Goal: Communication & Community: Participate in discussion

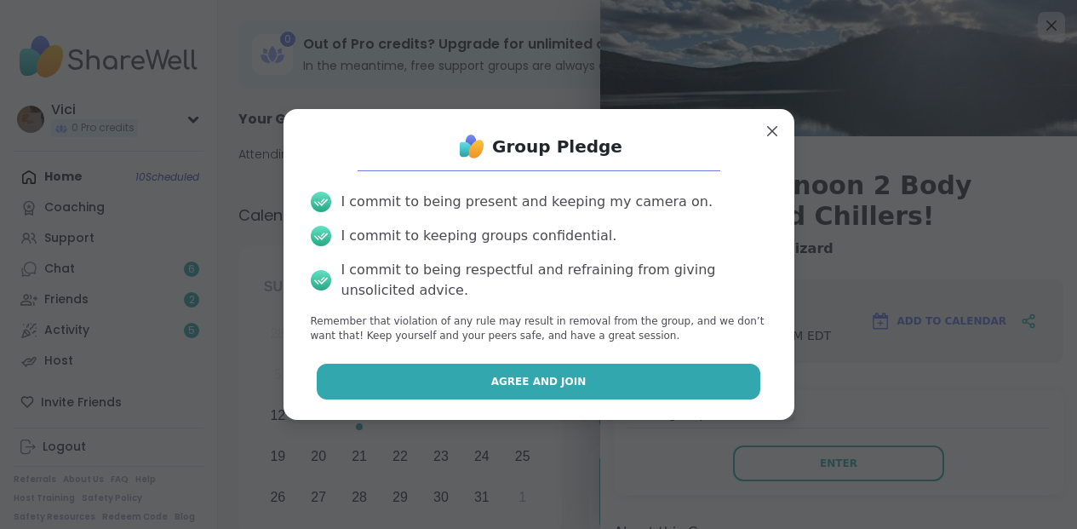
click at [618, 380] on button "Agree and Join" at bounding box center [539, 382] width 444 height 36
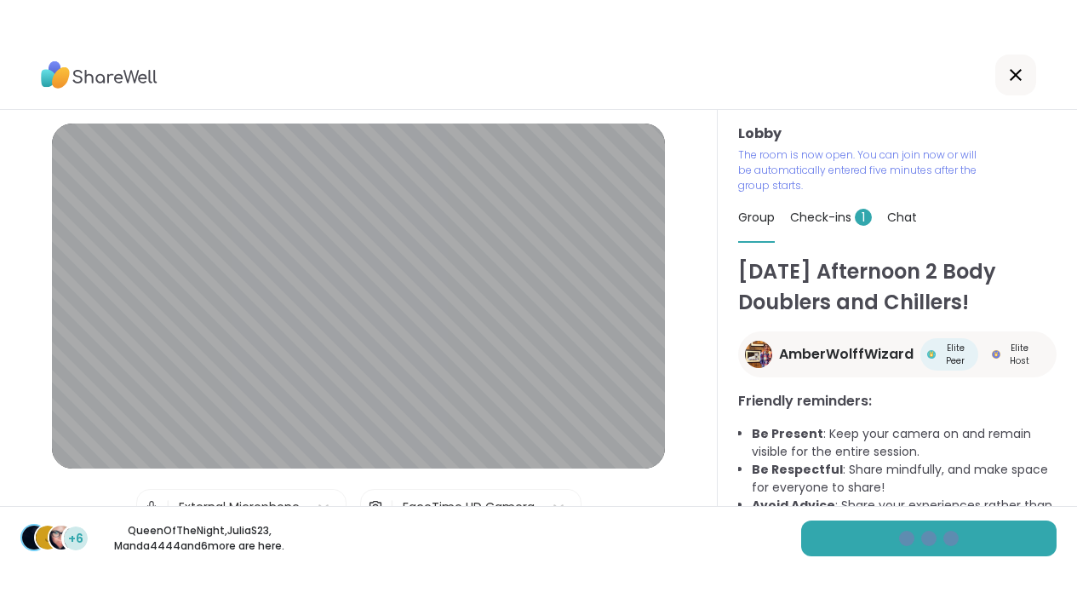
scroll to position [30, 0]
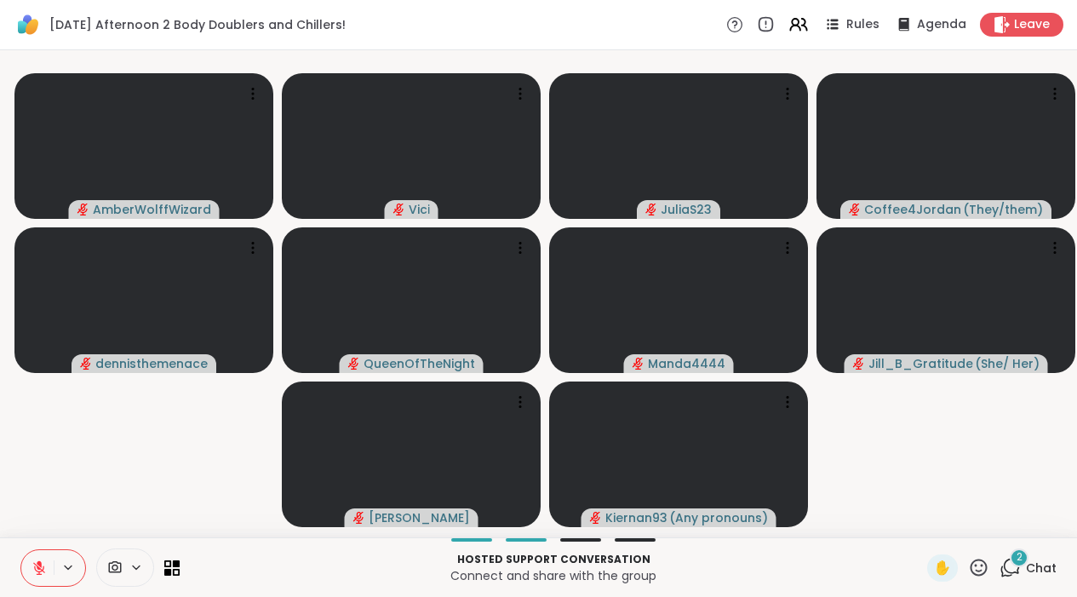
click at [1017, 528] on div "2" at bounding box center [1019, 557] width 19 height 19
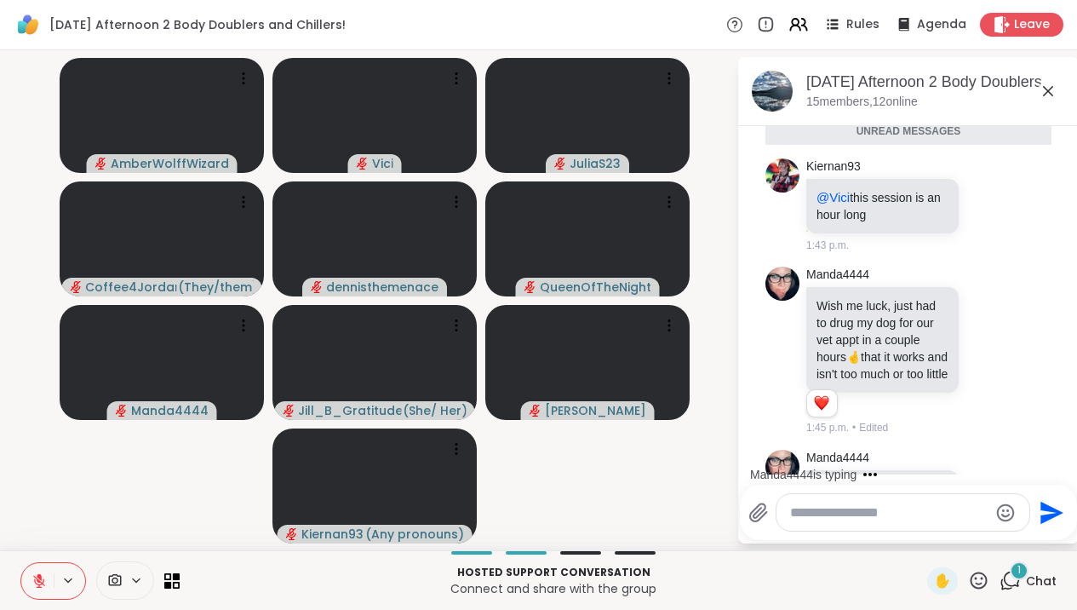
scroll to position [4722, 0]
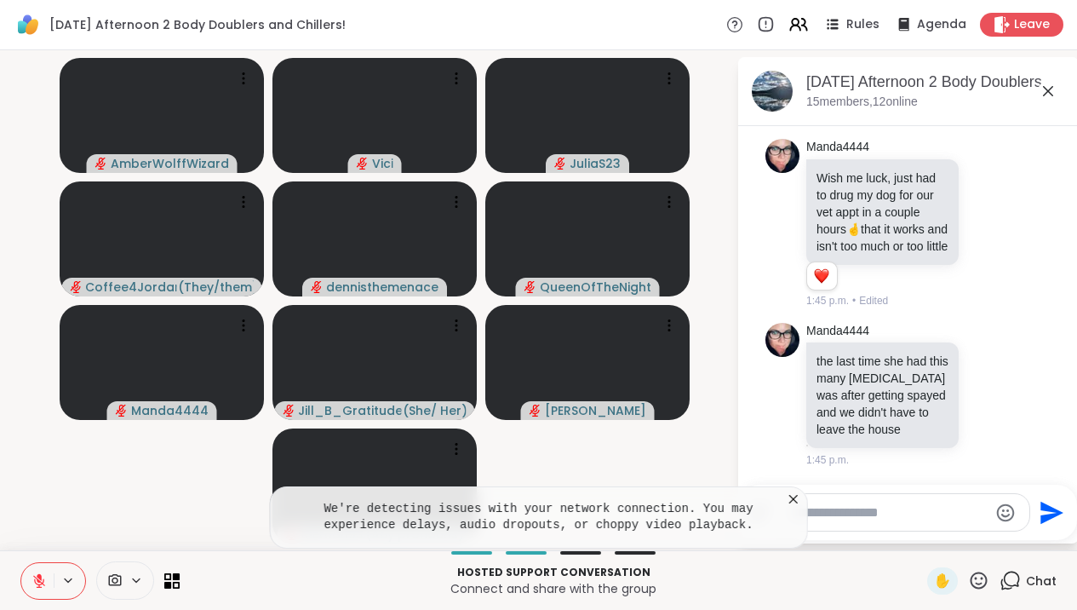
click at [802, 502] on icon at bounding box center [793, 498] width 17 height 17
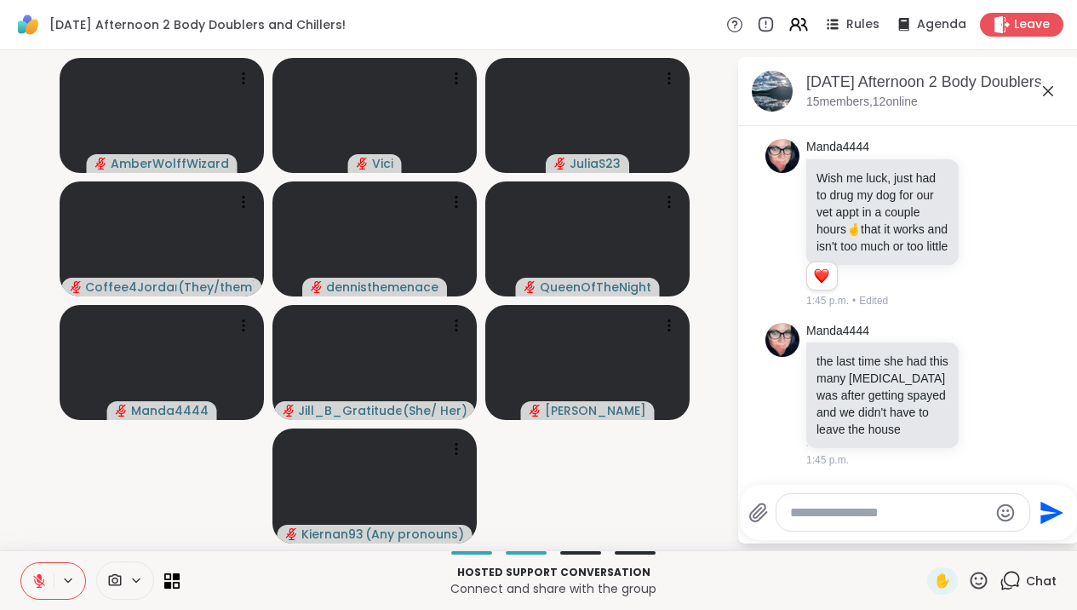
click at [823, 513] on textarea "Type your message" at bounding box center [889, 512] width 198 height 17
type textarea "**********"
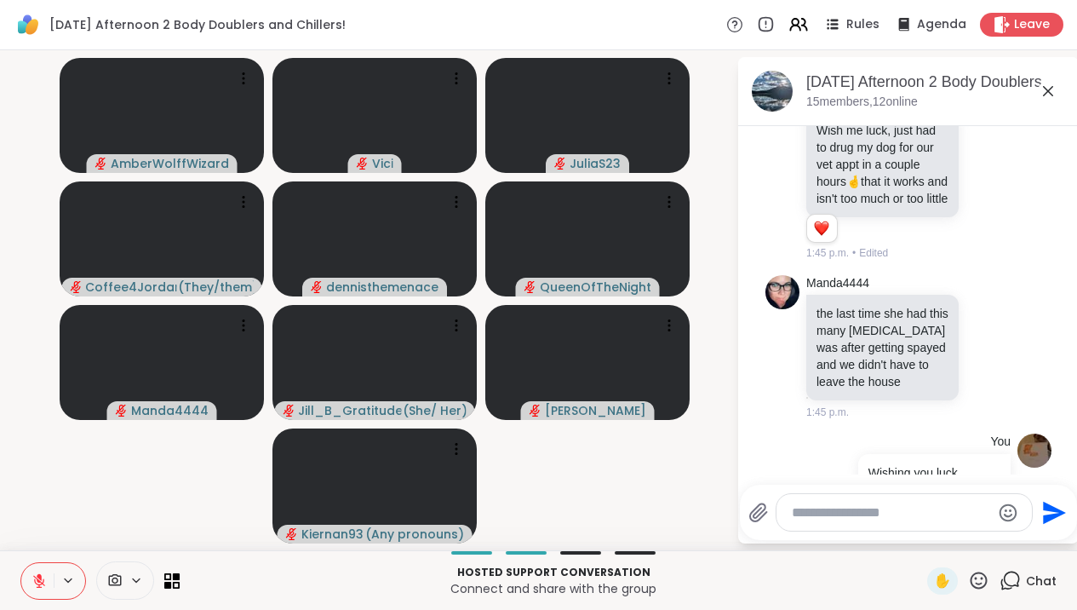
scroll to position [4830, 0]
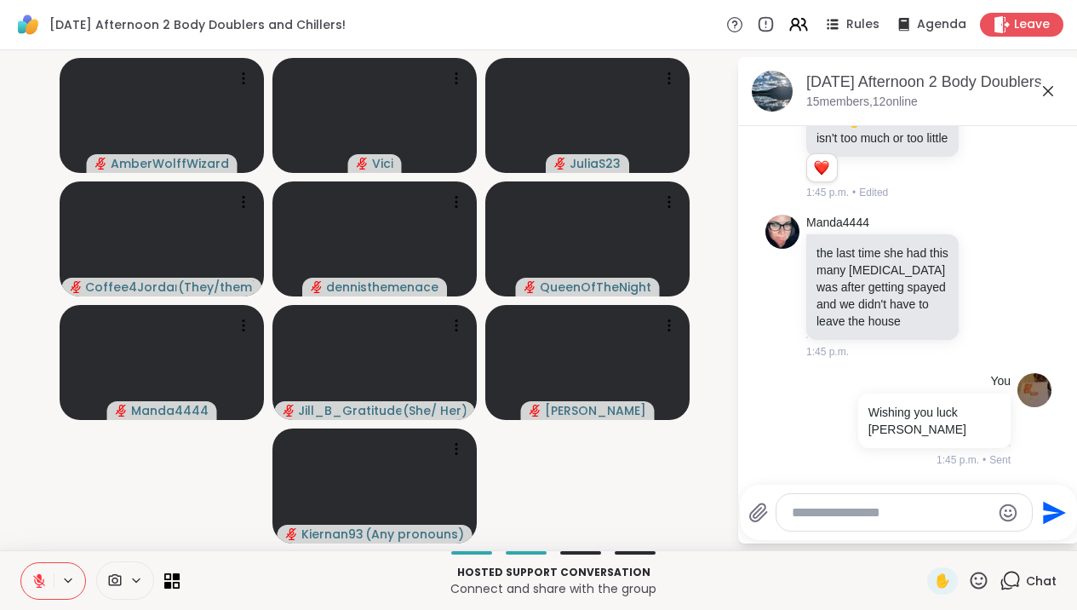
click at [1053, 93] on icon at bounding box center [1048, 91] width 10 height 10
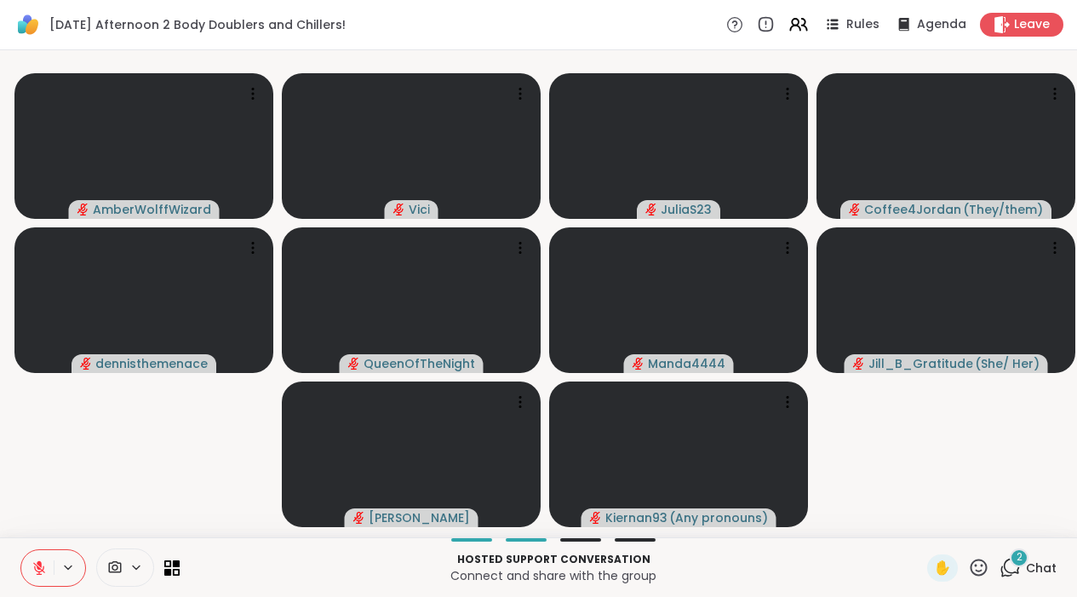
click at [1009, 528] on icon at bounding box center [1010, 567] width 21 height 21
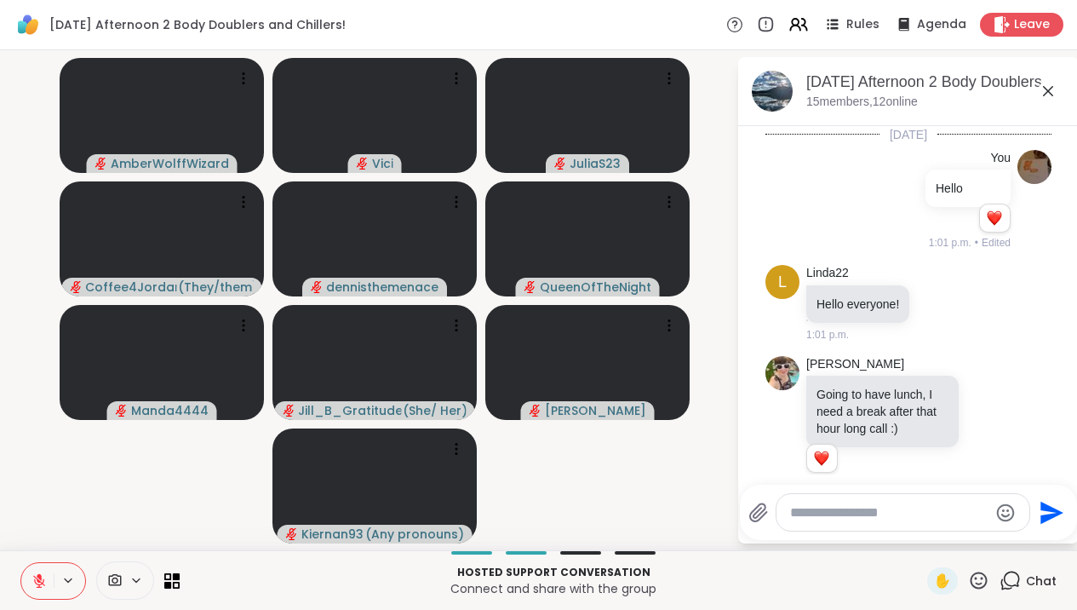
click at [945, 509] on textarea "Type your message" at bounding box center [889, 512] width 198 height 17
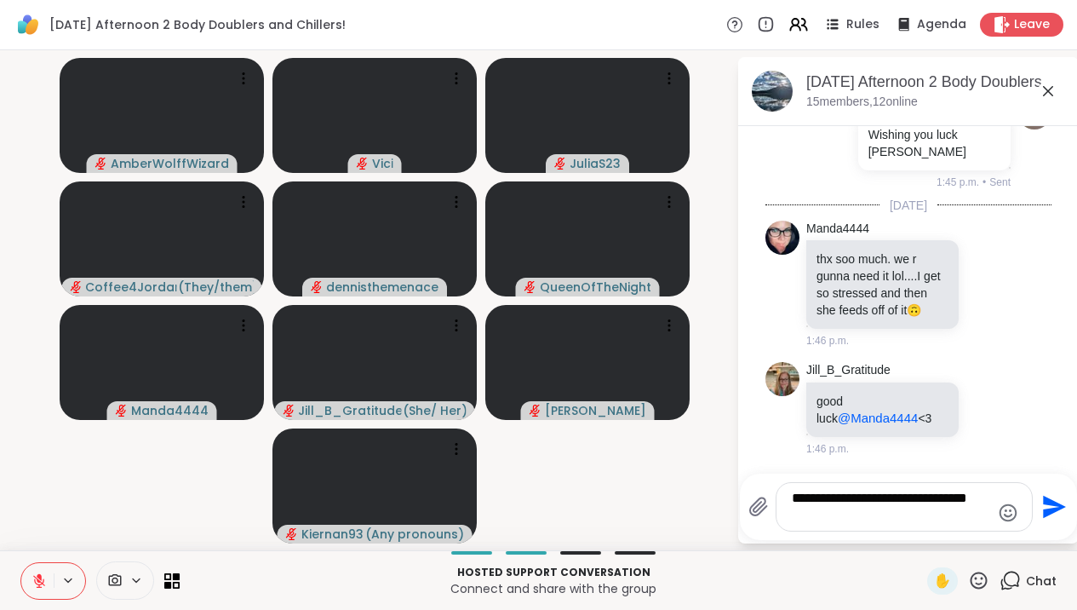
type textarea "**********"
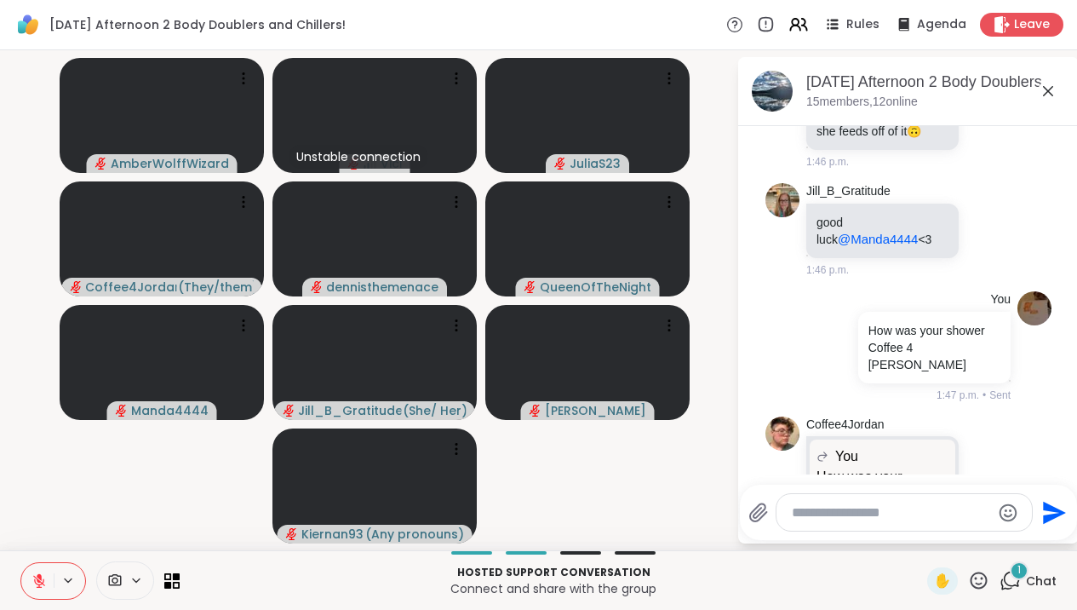
scroll to position [5412, 0]
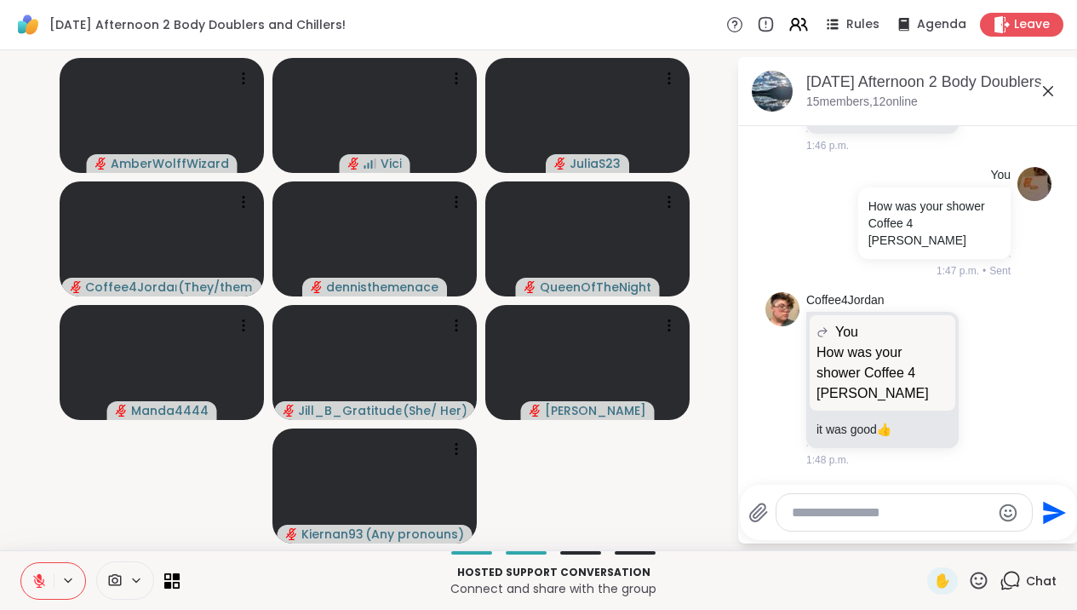
click at [897, 514] on textarea "Type your message" at bounding box center [891, 512] width 198 height 17
type textarea "**********"
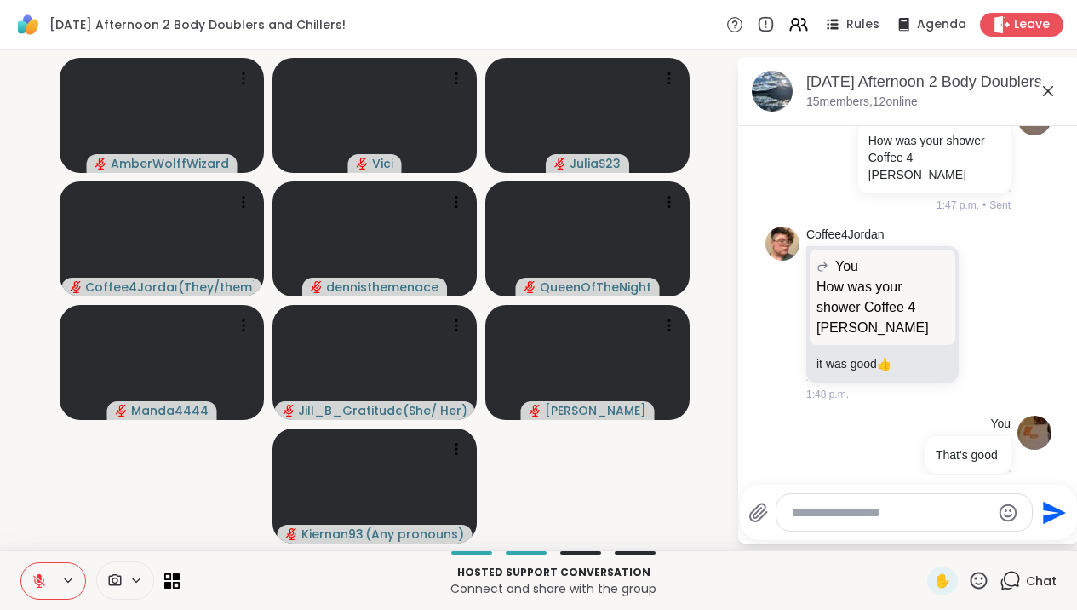
scroll to position [5502, 0]
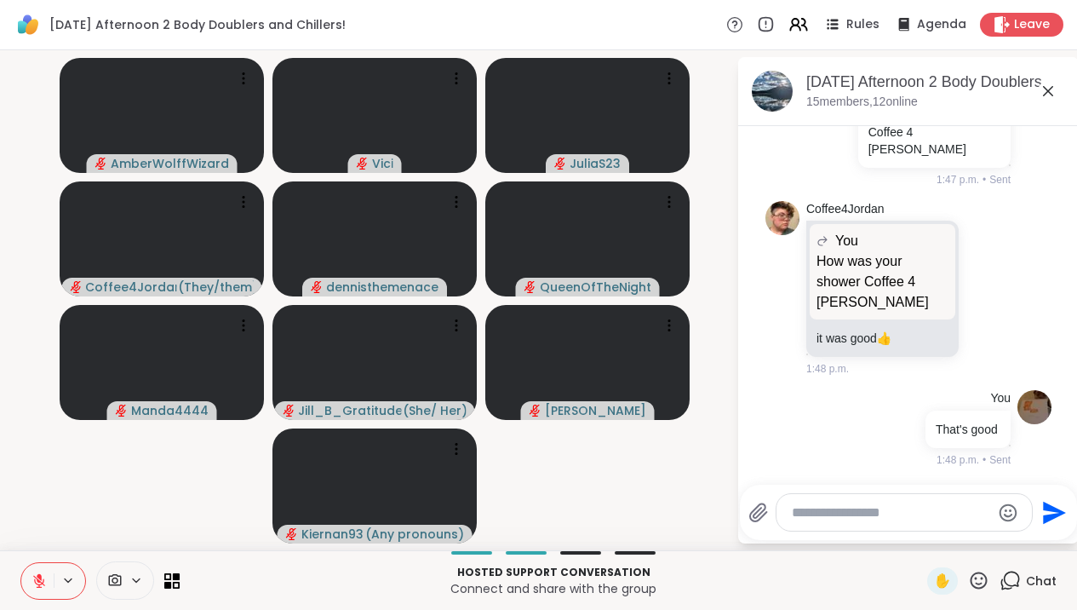
click at [1053, 89] on icon at bounding box center [1048, 91] width 10 height 10
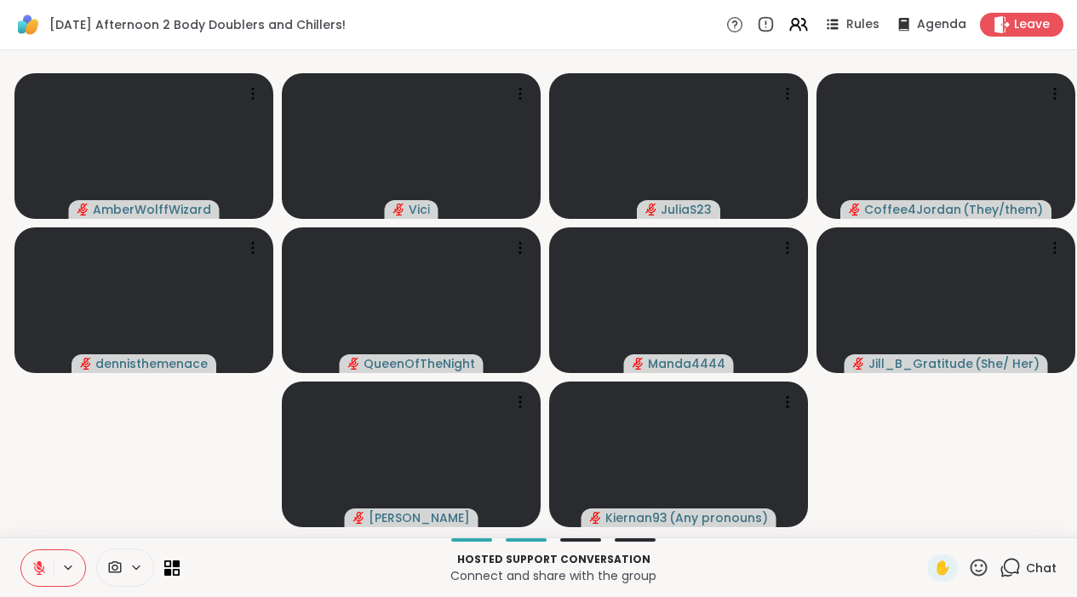
click at [1011, 528] on icon at bounding box center [1010, 567] width 21 height 21
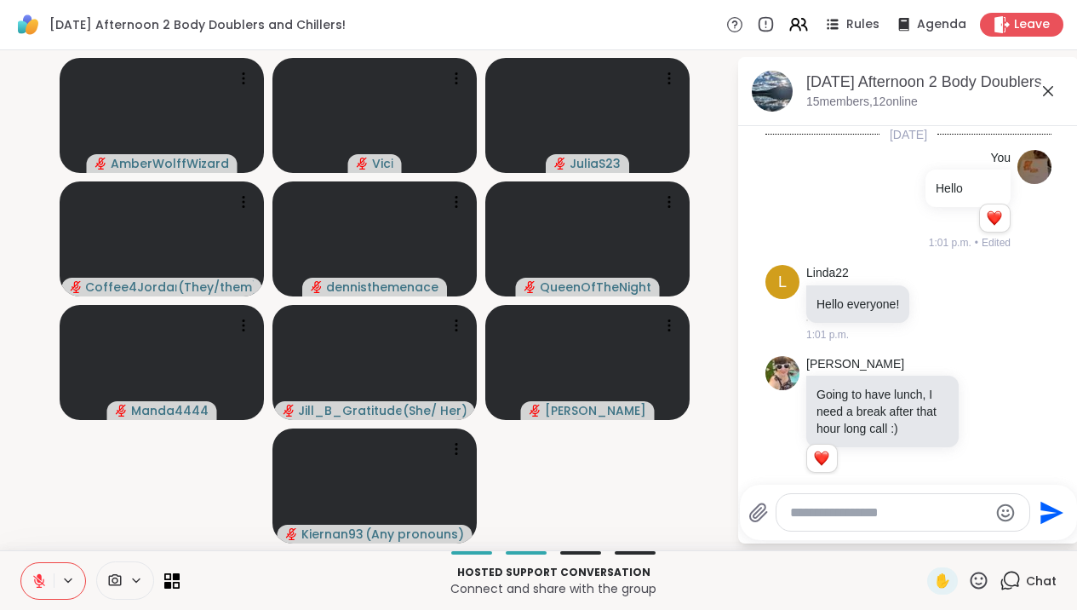
scroll to position [5485, 0]
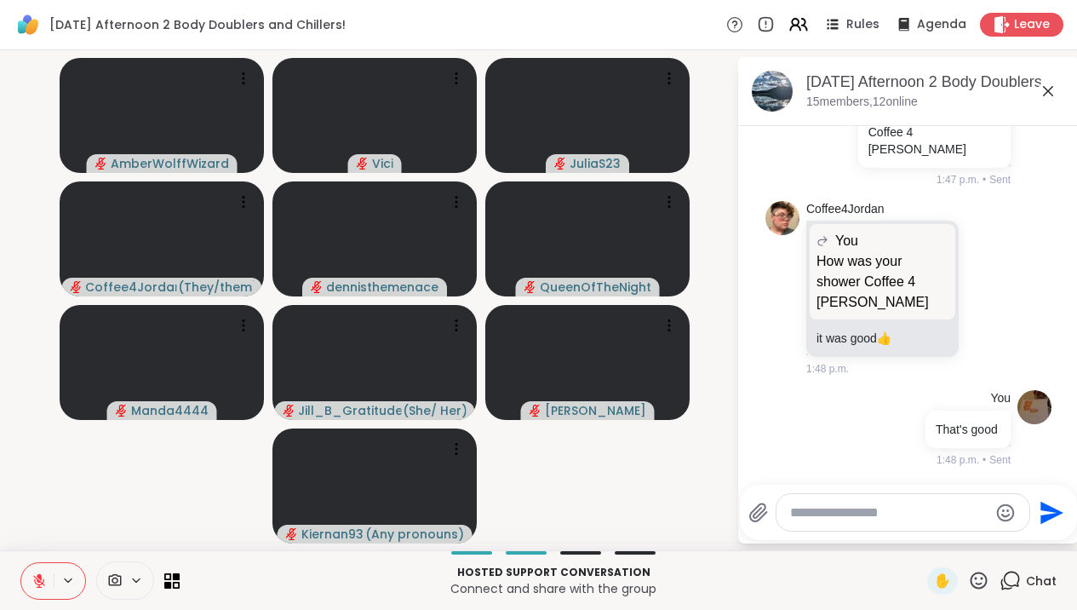
click at [898, 514] on textarea "Type your message" at bounding box center [889, 512] width 198 height 17
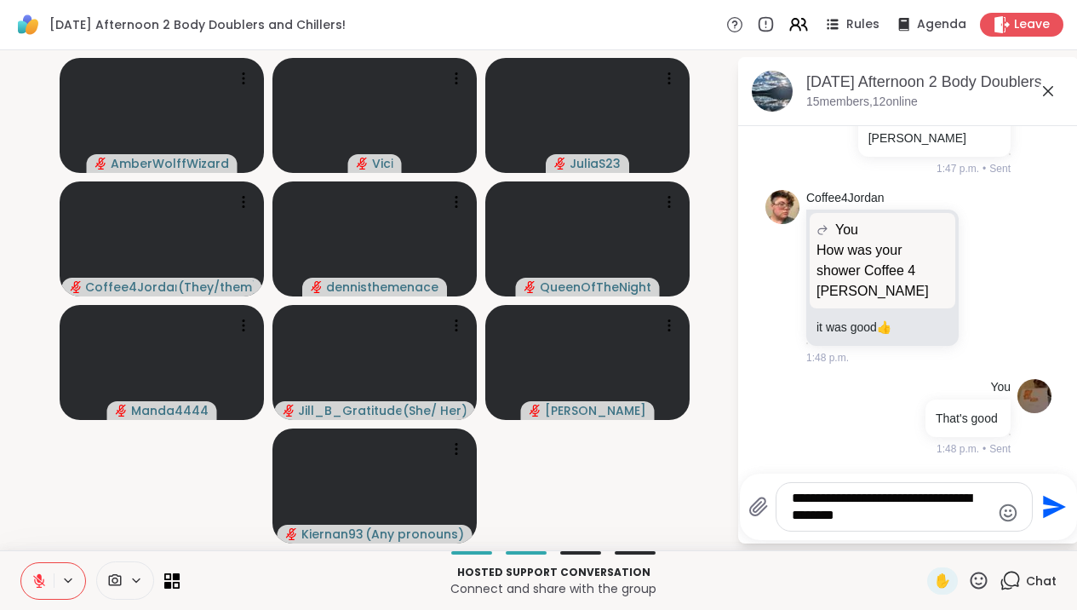
type textarea "**********"
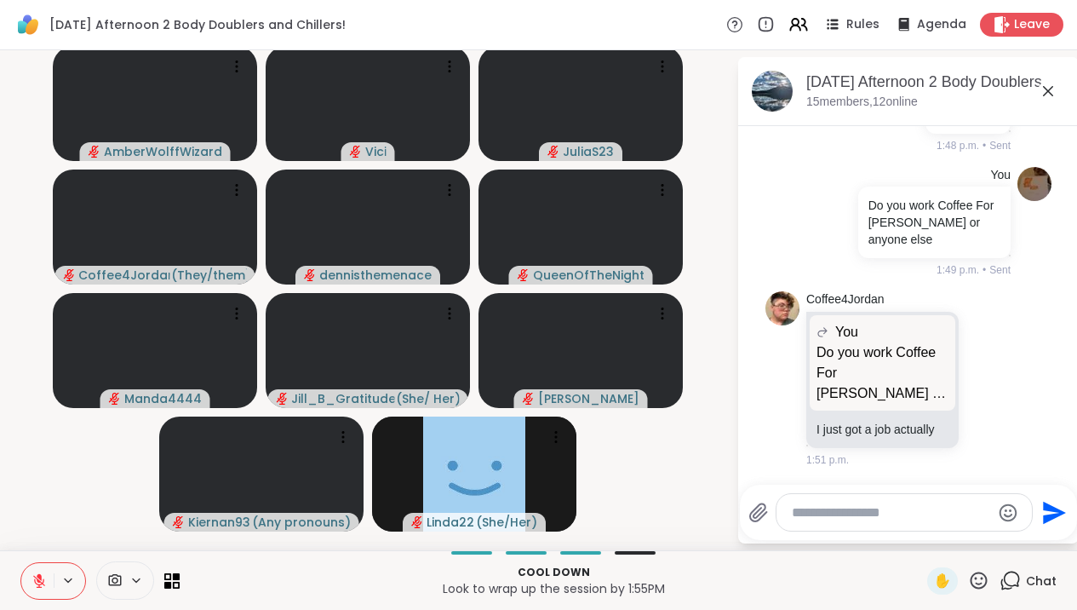
scroll to position [5817, 0]
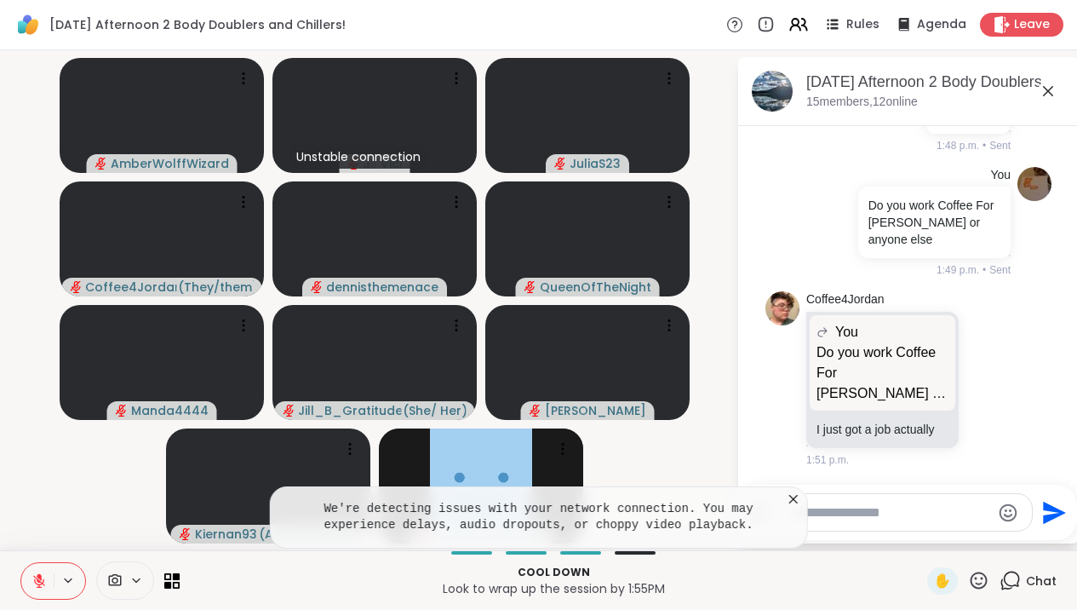
click at [800, 506] on icon at bounding box center [793, 498] width 17 height 17
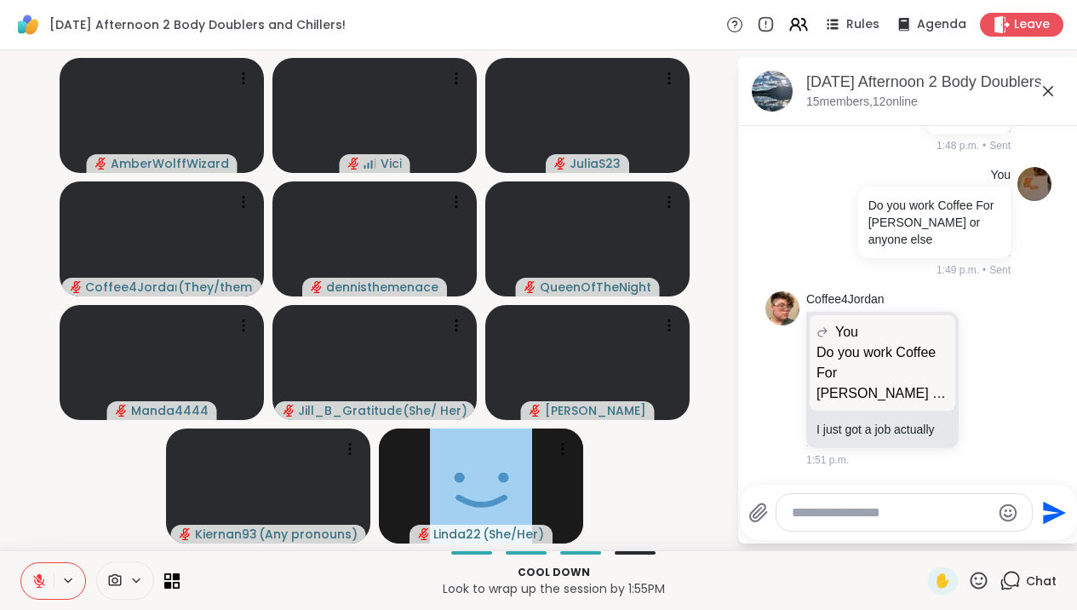
click at [849, 514] on textarea "Type your message" at bounding box center [891, 512] width 198 height 17
type textarea "**********"
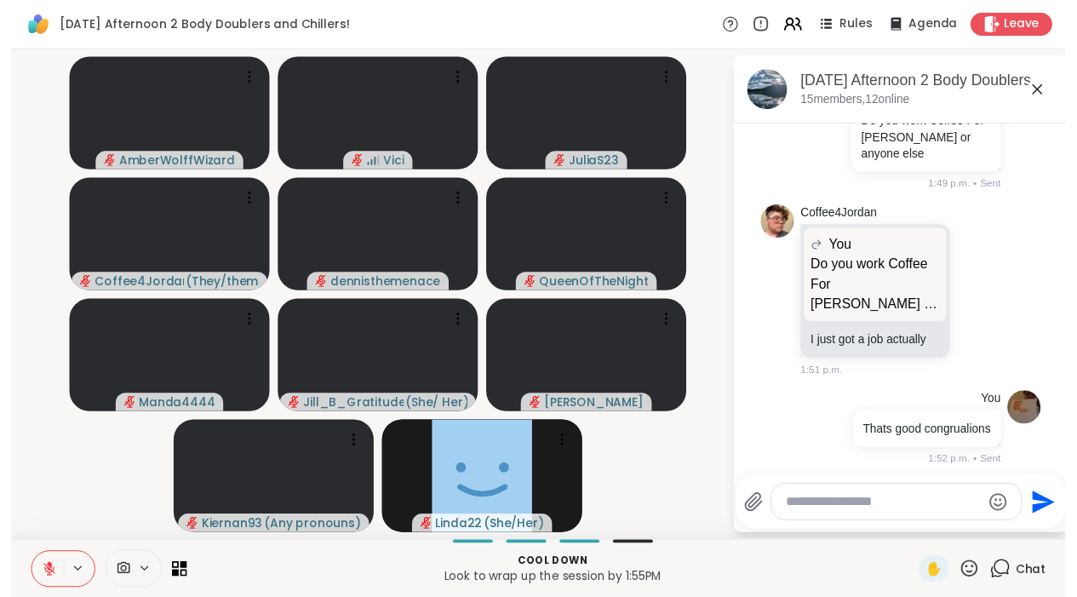
scroll to position [5924, 0]
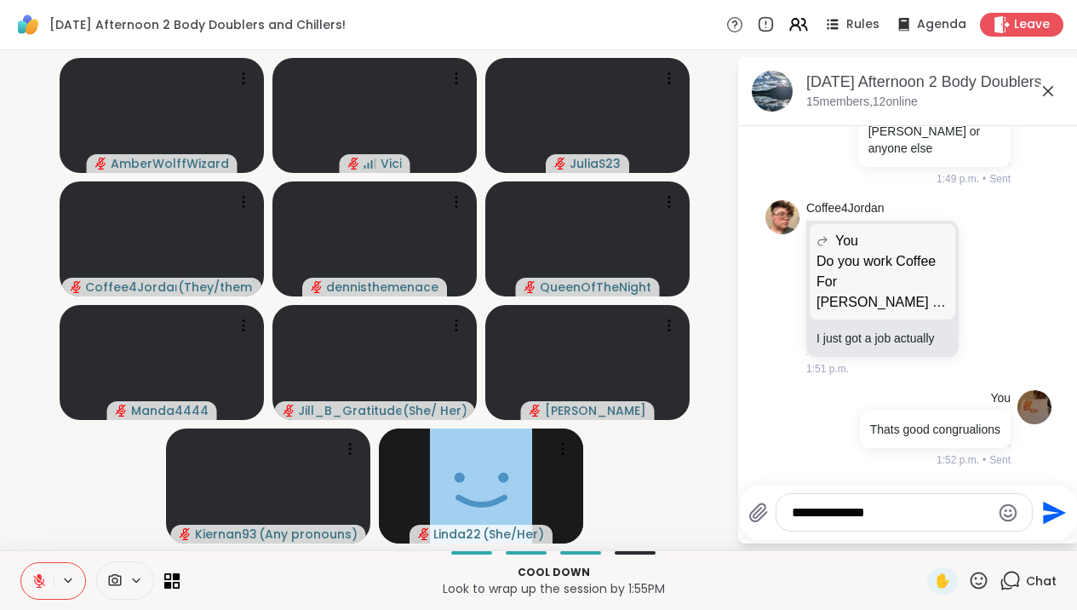
type textarea "**********"
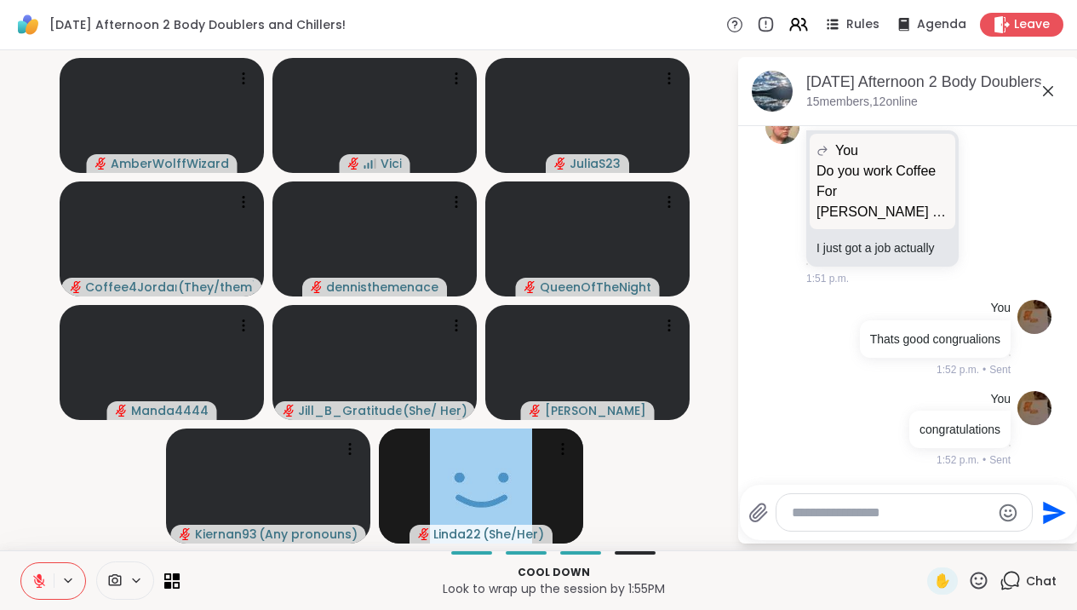
click at [1058, 99] on icon at bounding box center [1048, 91] width 20 height 20
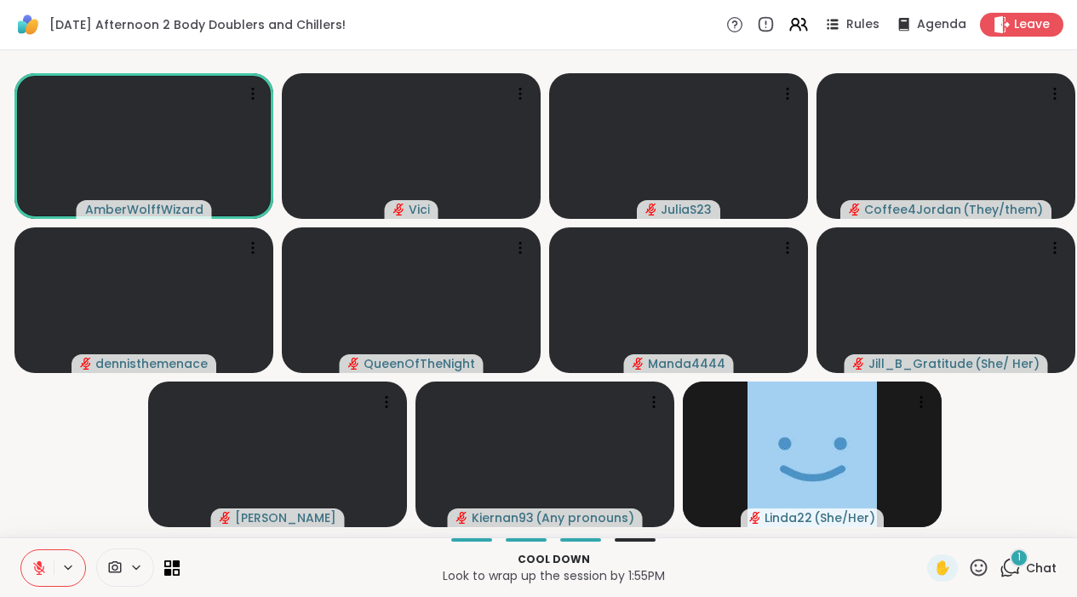
click at [47, 528] on button at bounding box center [37, 568] width 32 height 36
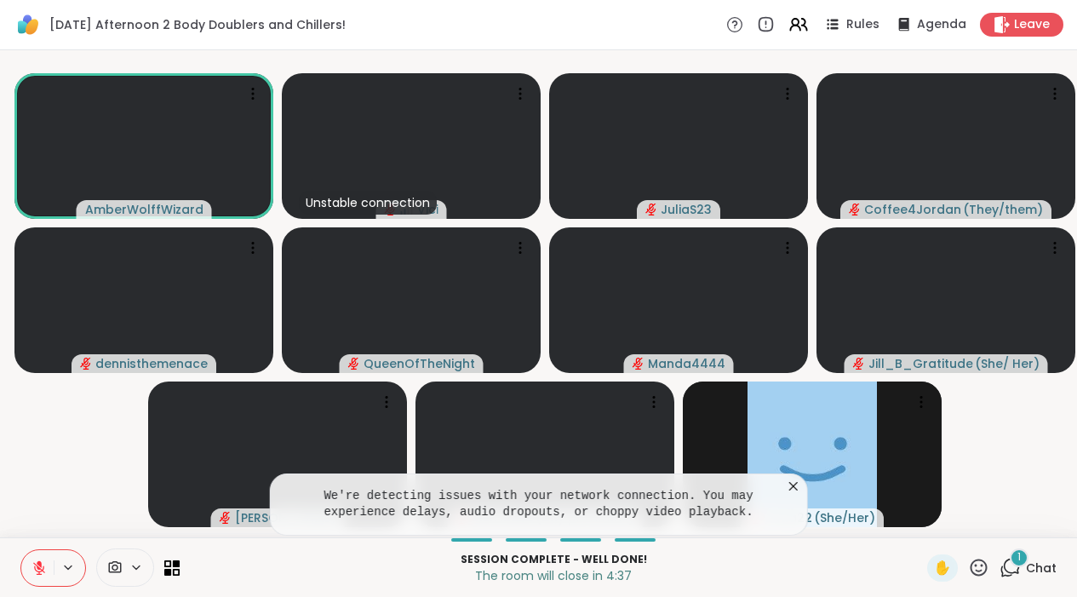
click at [1017, 528] on icon at bounding box center [1010, 567] width 21 height 21
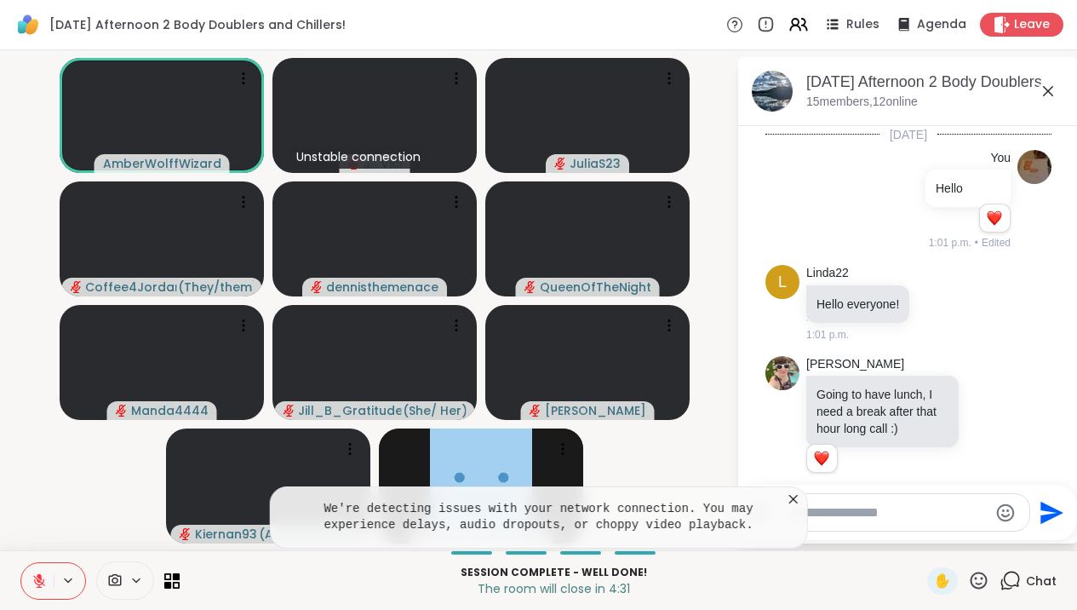
click at [802, 496] on icon at bounding box center [793, 498] width 17 height 17
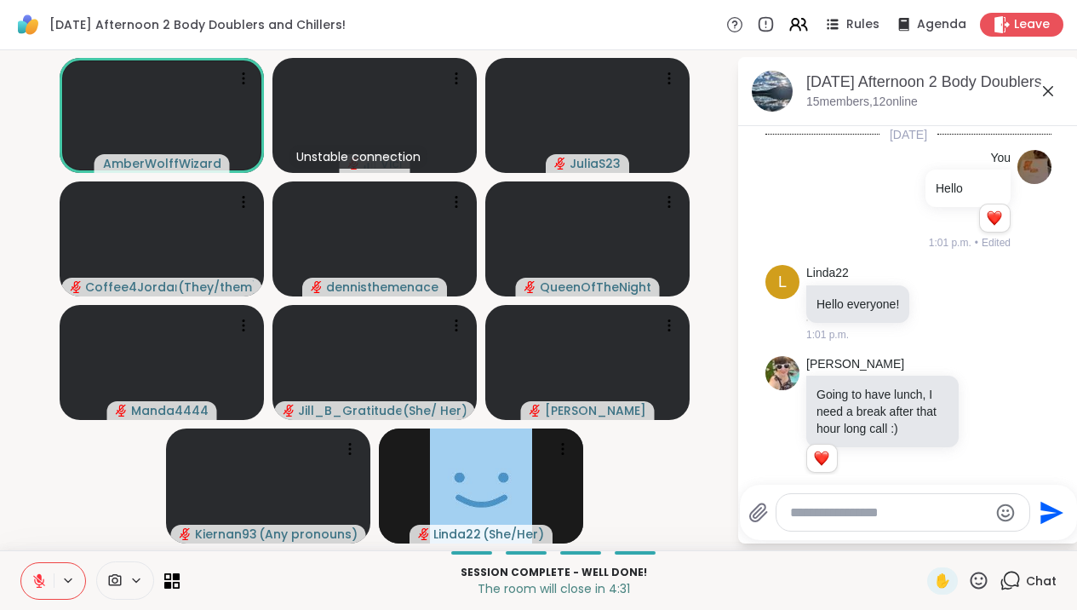
click at [803, 498] on div at bounding box center [903, 512] width 253 height 37
click at [825, 519] on textarea "Type your message" at bounding box center [889, 512] width 198 height 17
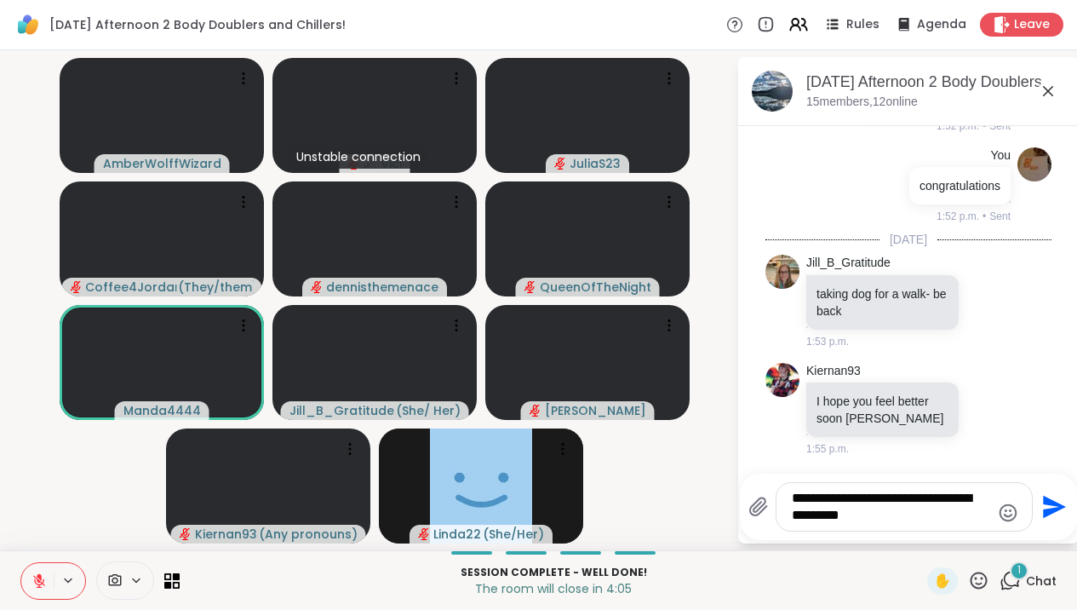
scroll to position [6259, 0]
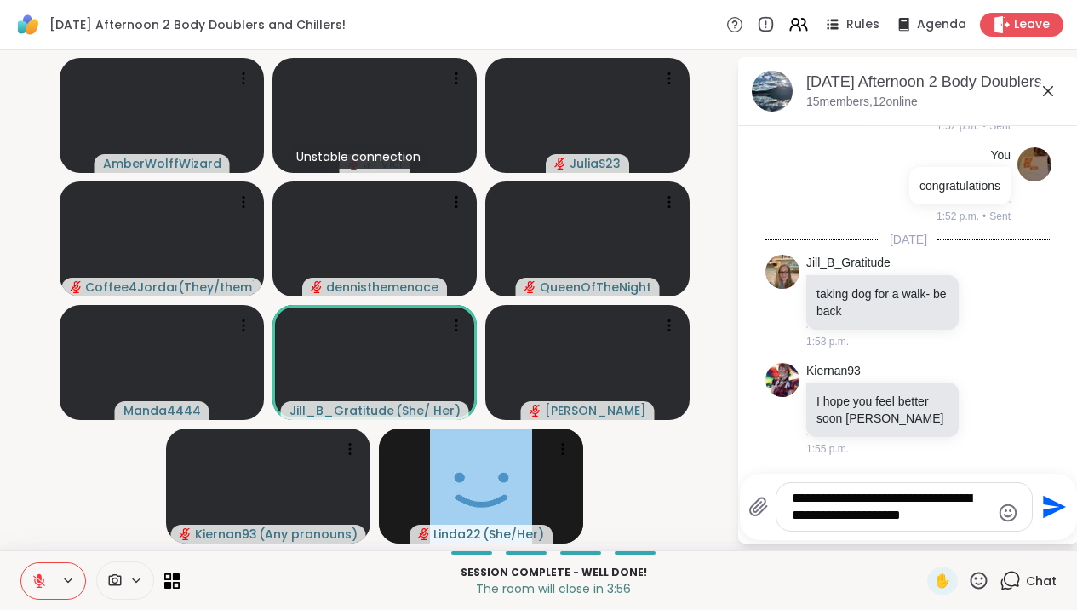
type textarea "**********"
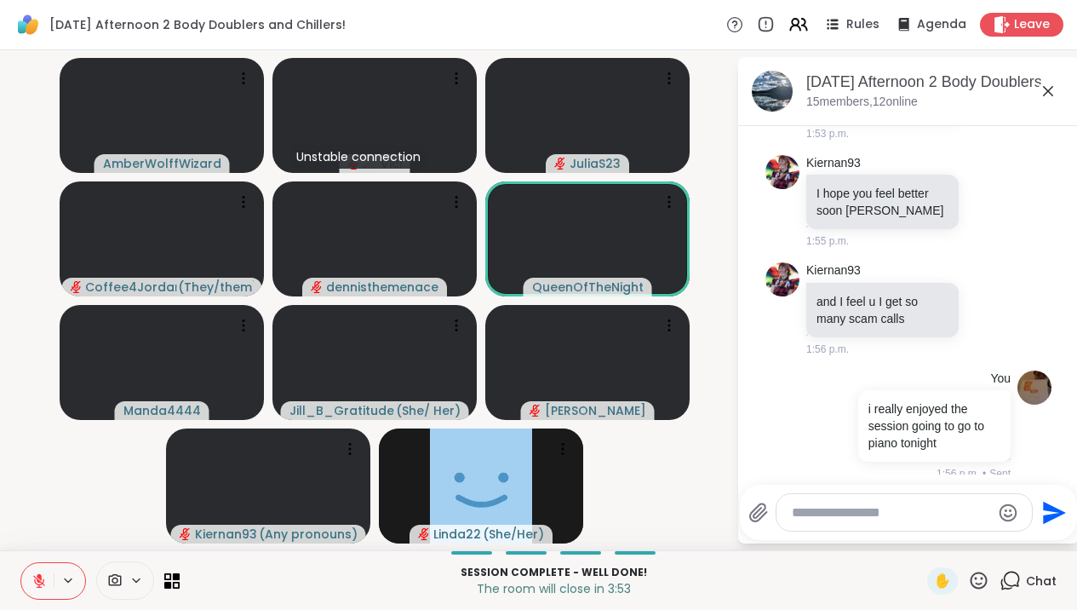
scroll to position [6480, 0]
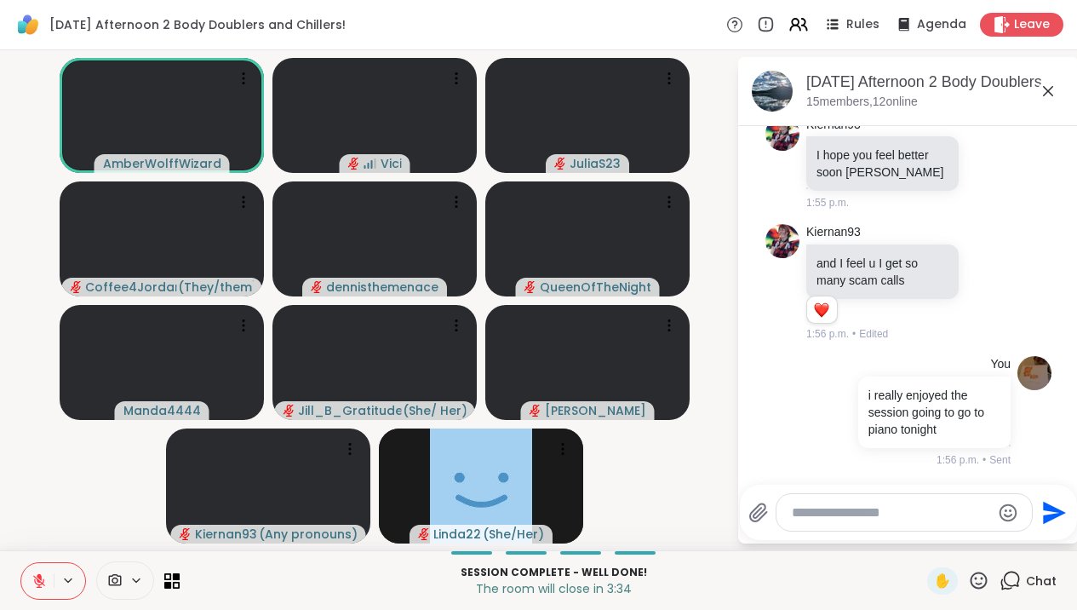
click at [1058, 89] on icon at bounding box center [1048, 91] width 20 height 20
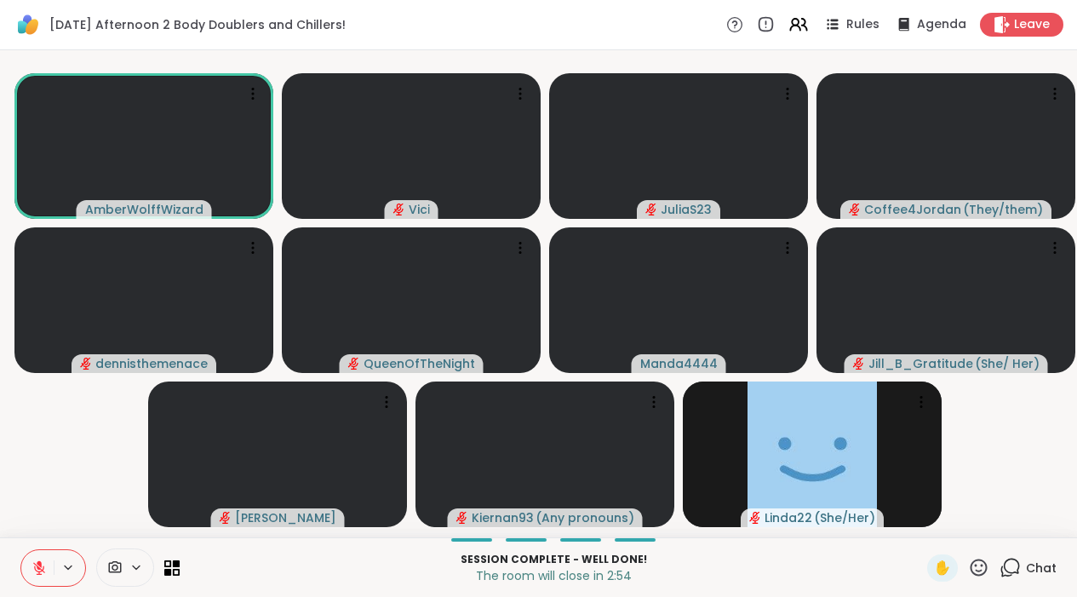
click at [1018, 528] on icon at bounding box center [1010, 567] width 21 height 21
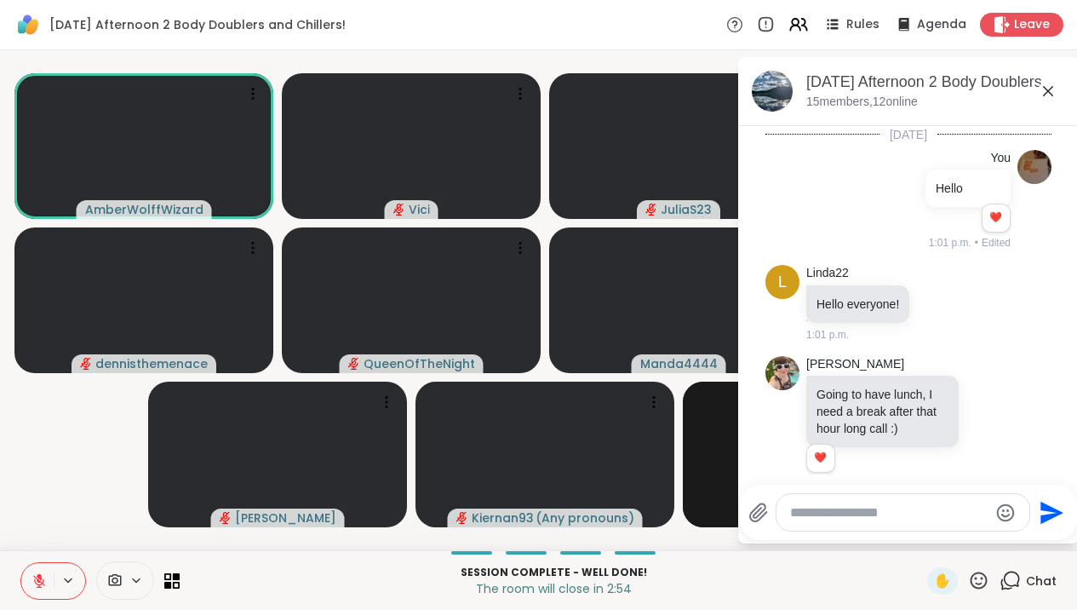
click at [35, 528] on icon at bounding box center [39, 580] width 15 height 15
click at [46, 528] on icon at bounding box center [39, 580] width 15 height 15
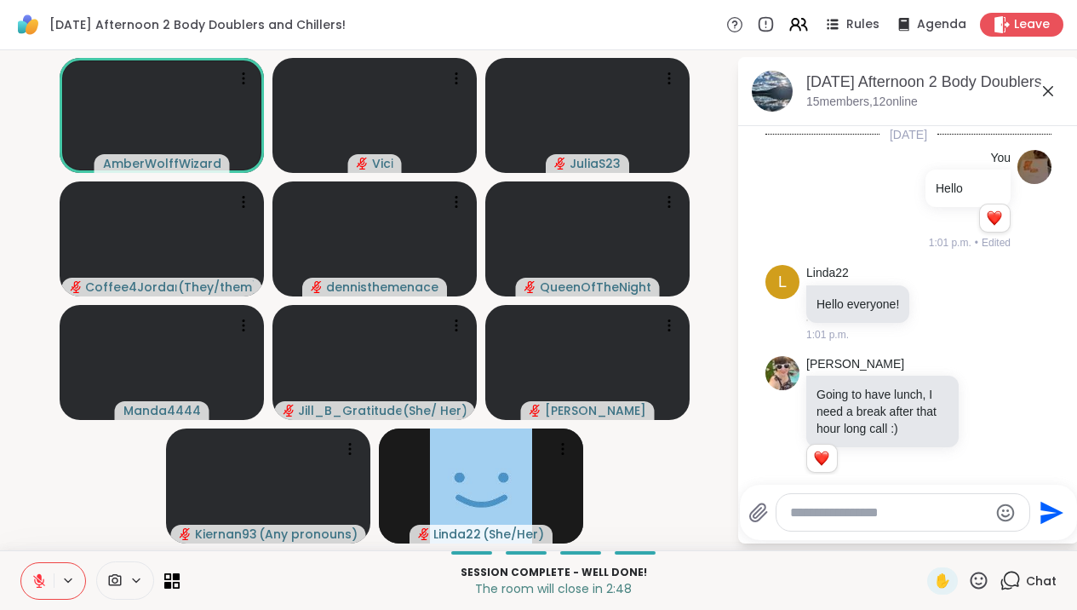
scroll to position [6512, 0]
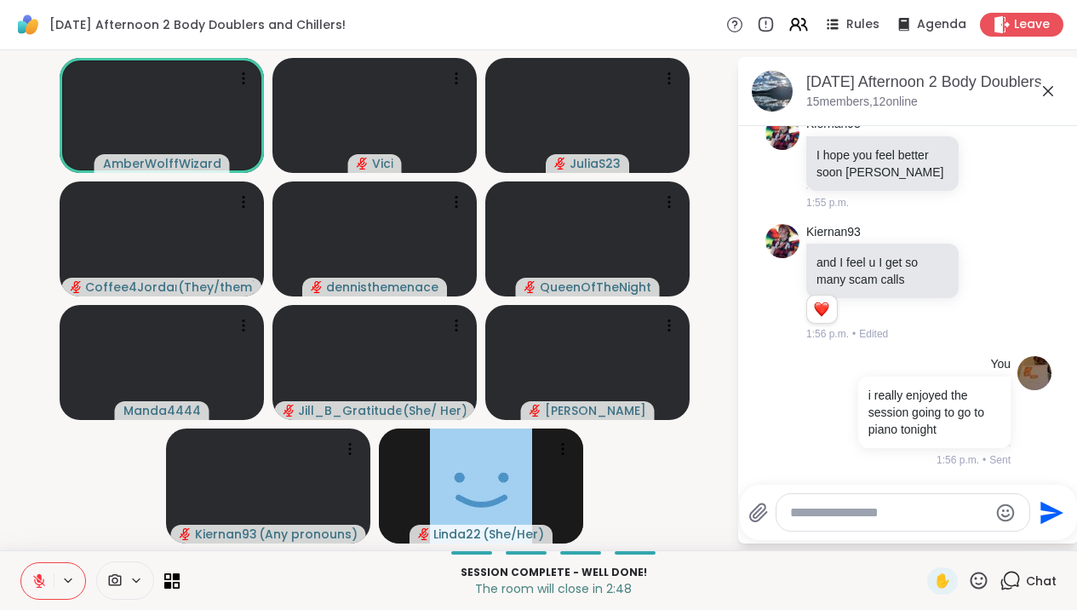
click at [37, 528] on icon at bounding box center [39, 580] width 15 height 15
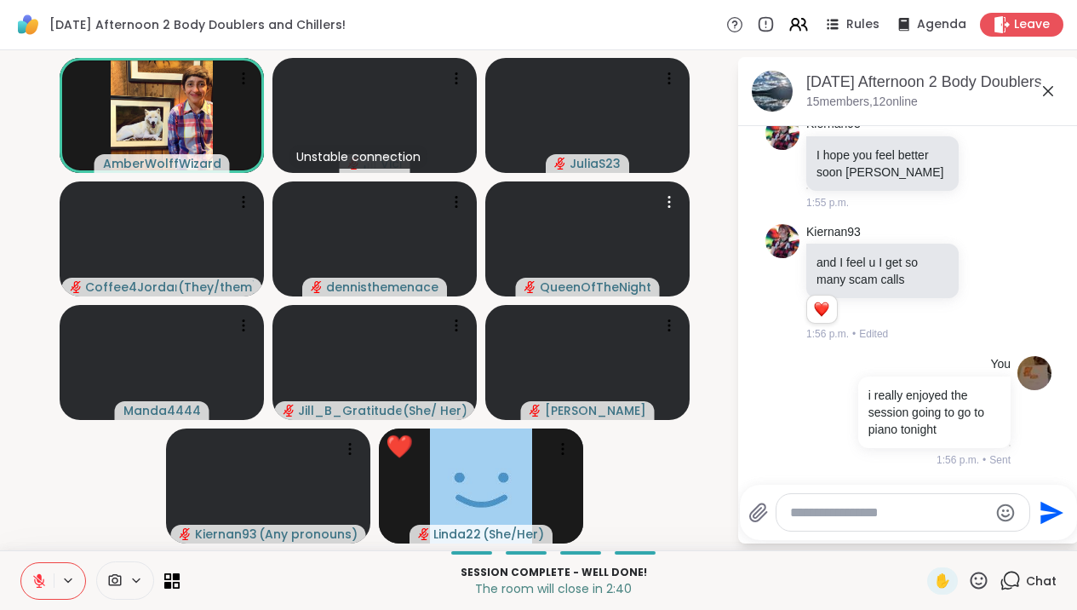
click at [1058, 96] on icon at bounding box center [1048, 91] width 20 height 20
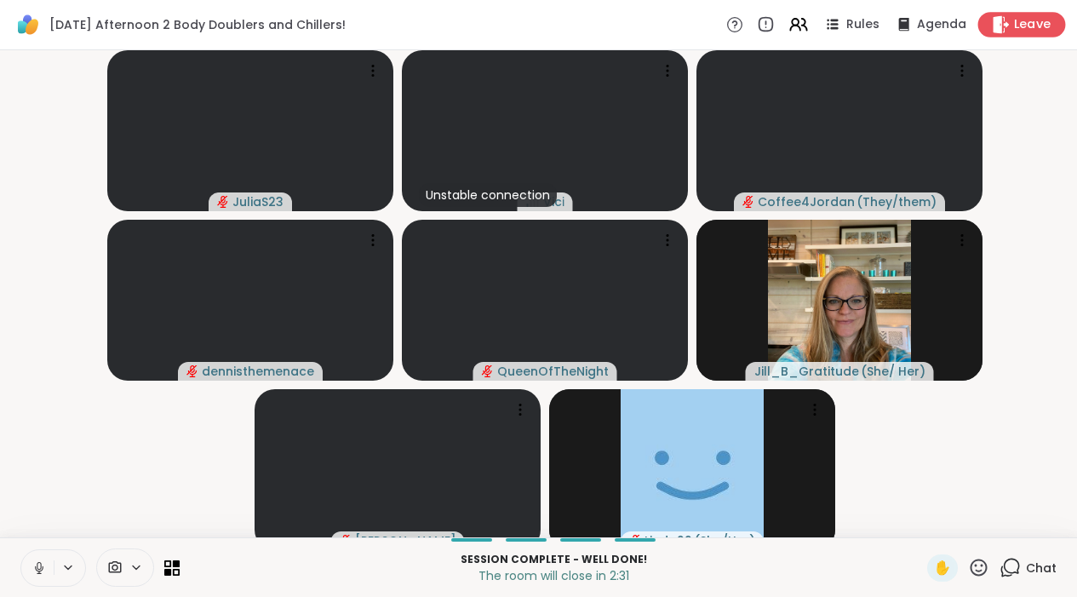
click at [1017, 23] on span "Leave" at bounding box center [1032, 25] width 37 height 18
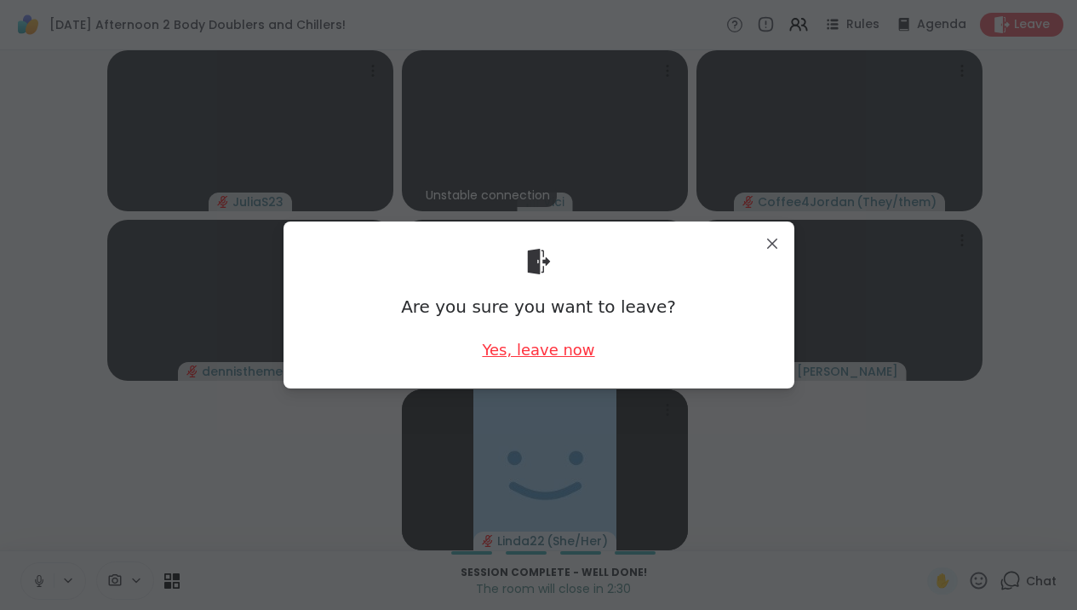
click at [551, 355] on div "Yes, leave now" at bounding box center [538, 349] width 112 height 21
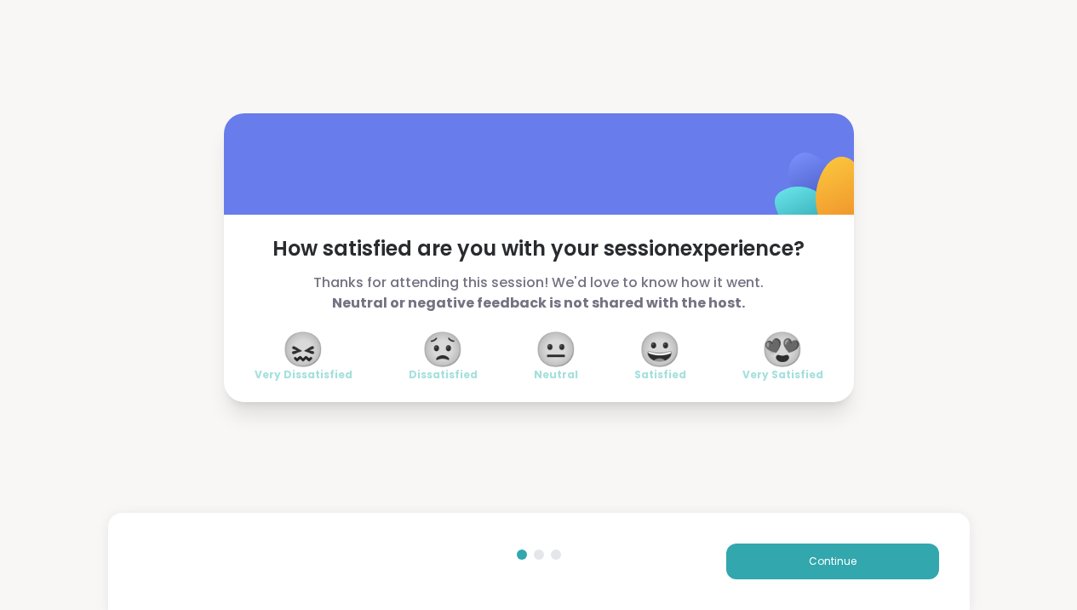
click at [555, 360] on span "😐" at bounding box center [556, 349] width 43 height 31
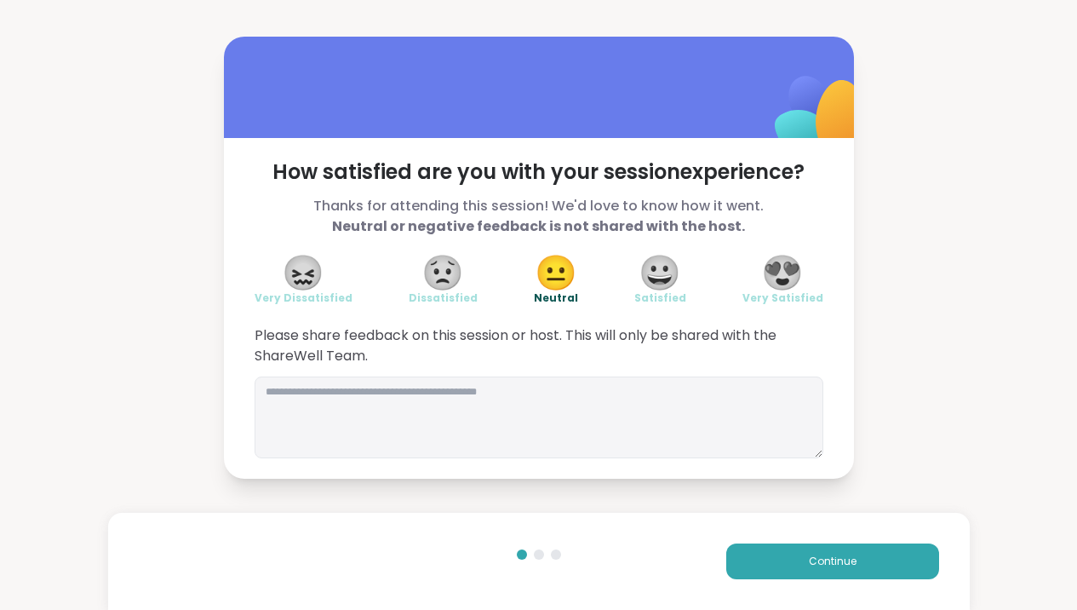
click at [789, 528] on div "Continue" at bounding box center [539, 561] width 862 height 97
click at [786, 528] on button "Continue" at bounding box center [832, 561] width 213 height 36
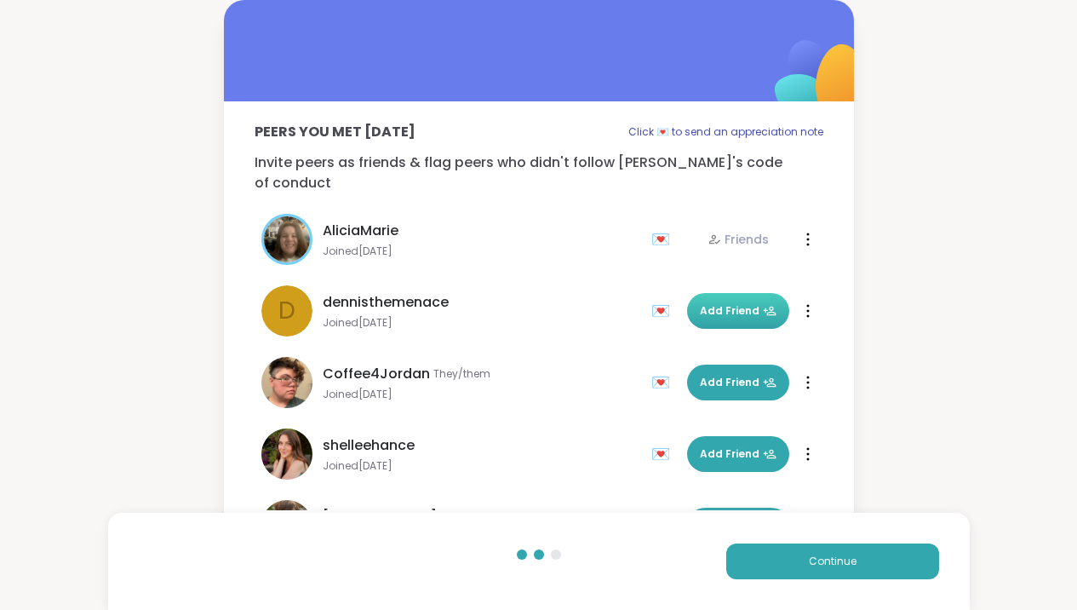
click at [720, 303] on span "Add Friend" at bounding box center [738, 310] width 77 height 15
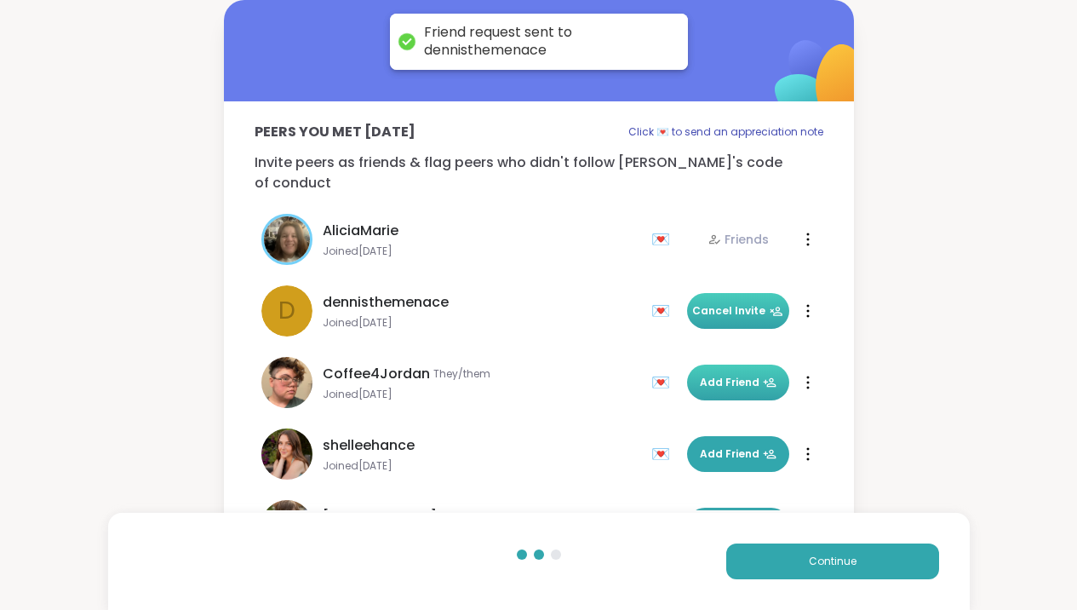
click at [712, 370] on button "Add Friend" at bounding box center [738, 382] width 102 height 36
click at [713, 436] on button "Add Friend" at bounding box center [738, 454] width 102 height 36
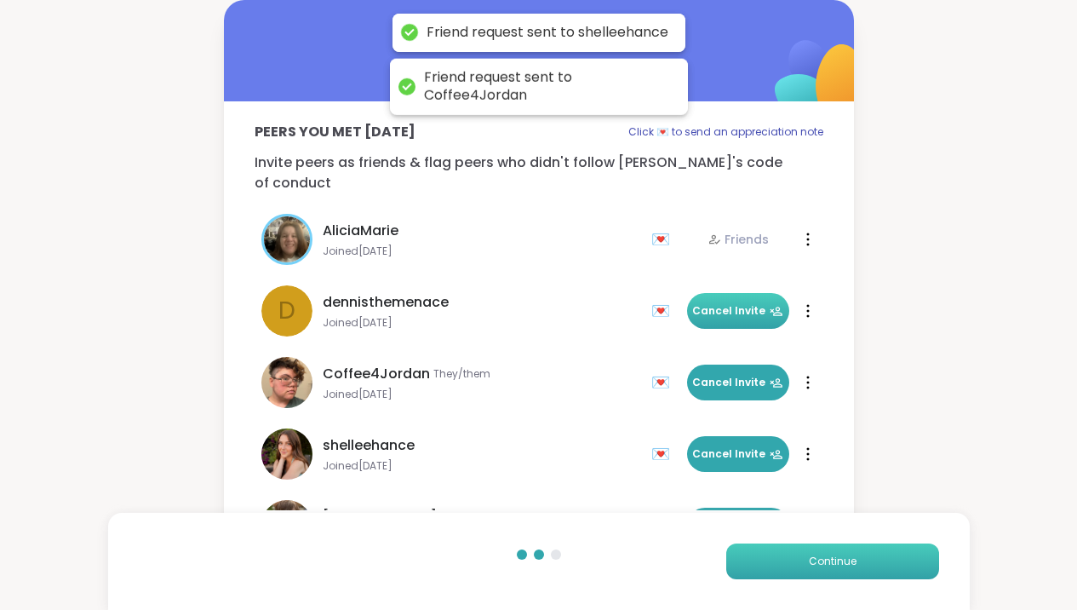
click at [802, 528] on button "Continue" at bounding box center [832, 561] width 213 height 36
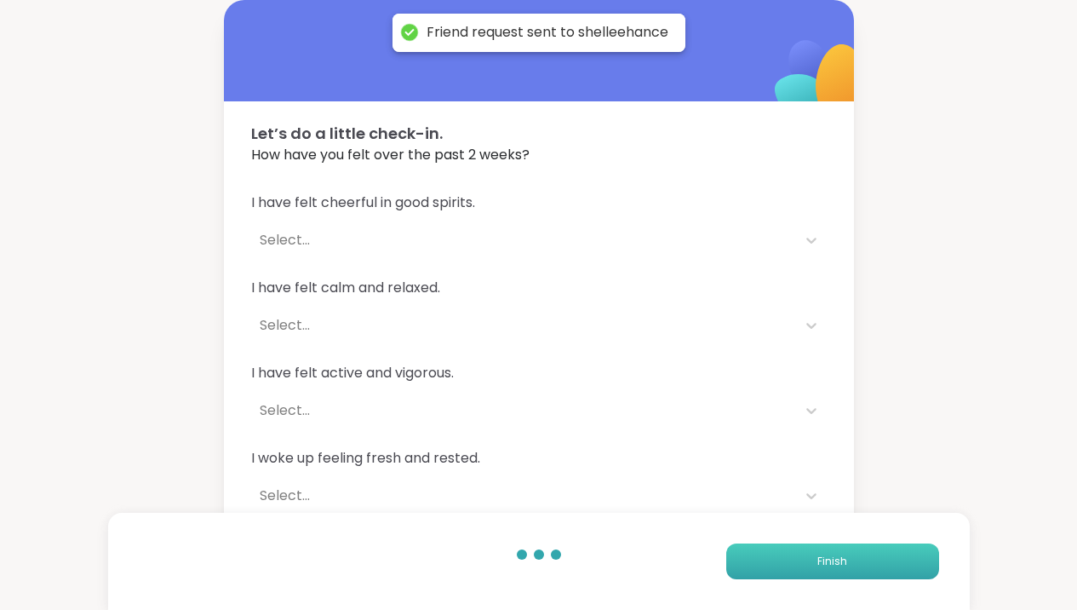
click at [802, 528] on button "Finish" at bounding box center [832, 561] width 213 height 36
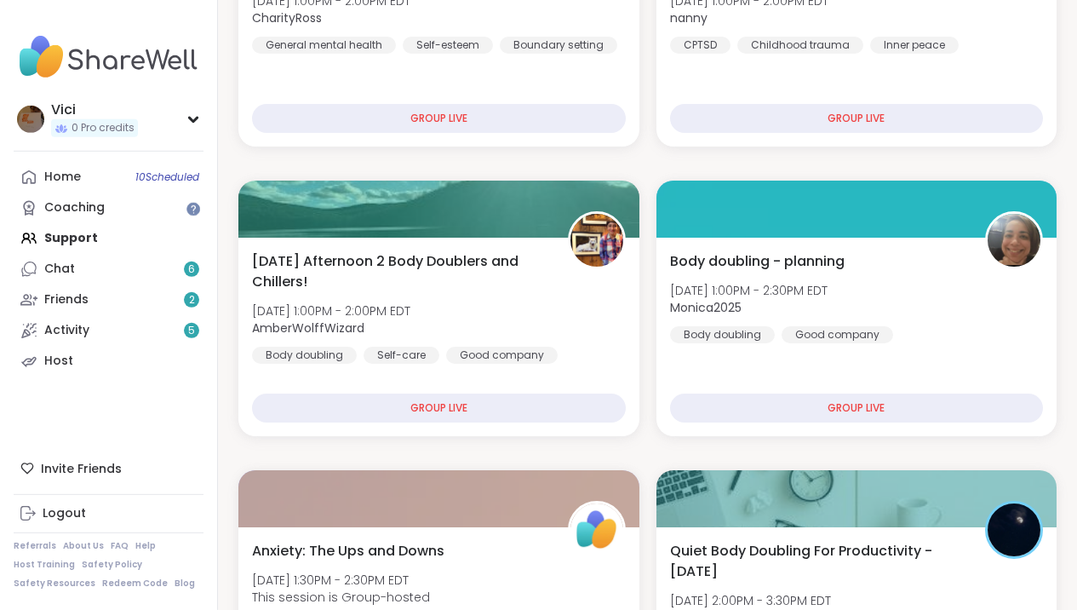
scroll to position [259, 0]
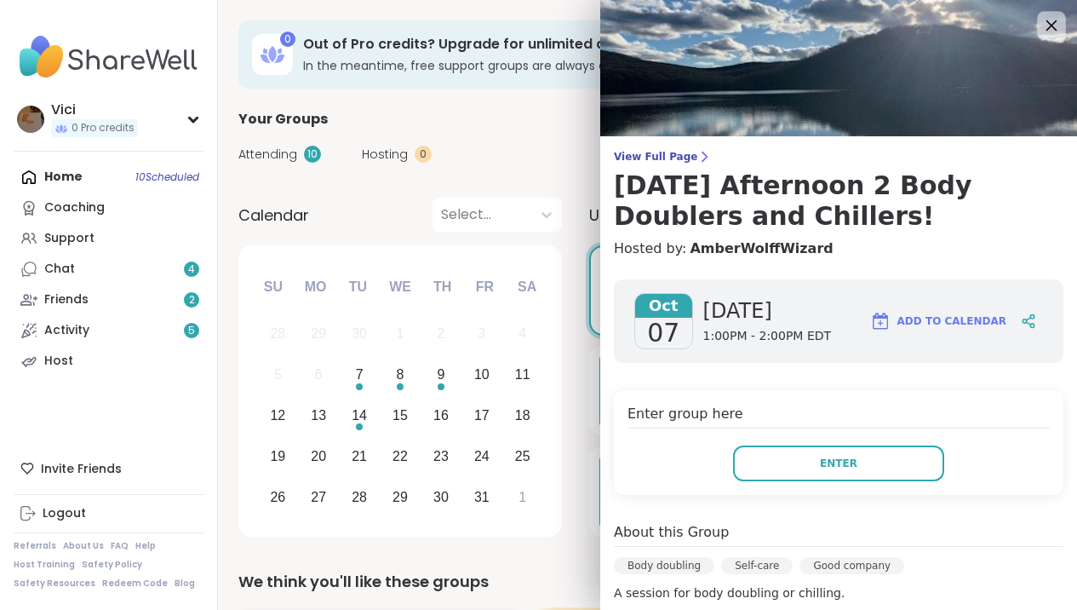
click at [1044, 32] on icon at bounding box center [1051, 24] width 21 height 21
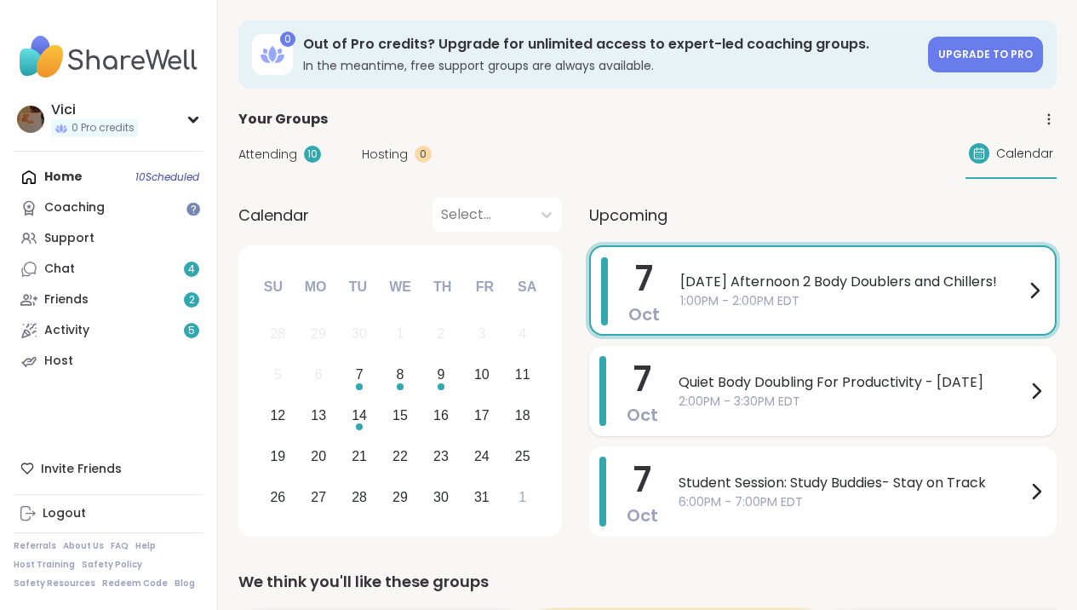
click at [782, 380] on span "Quiet Body Doubling For Productivity - [DATE]" at bounding box center [852, 382] width 347 height 20
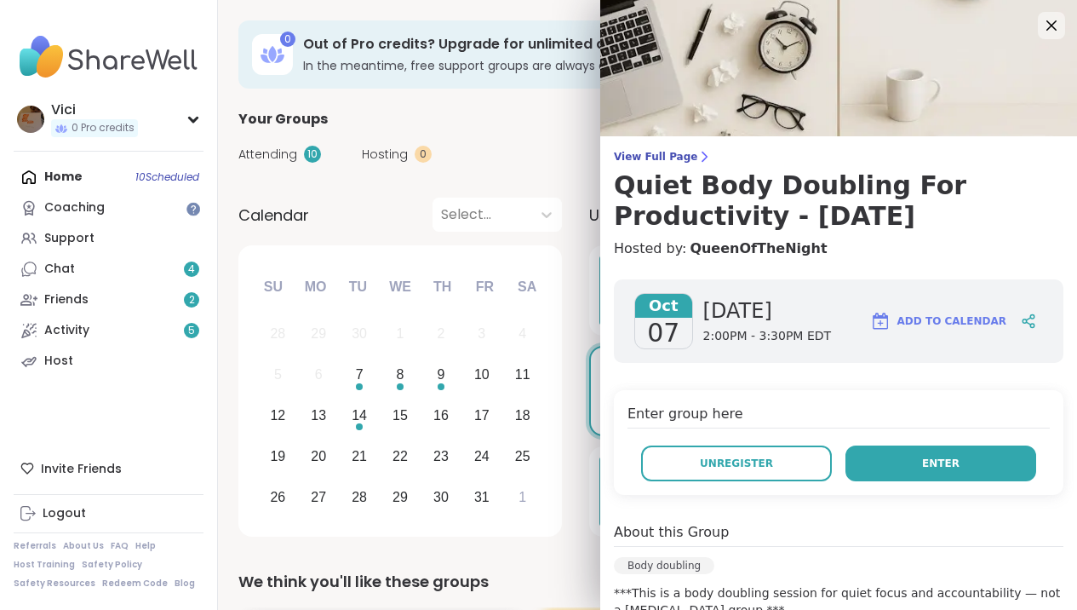
click at [868, 458] on button "Enter" at bounding box center [941, 463] width 191 height 36
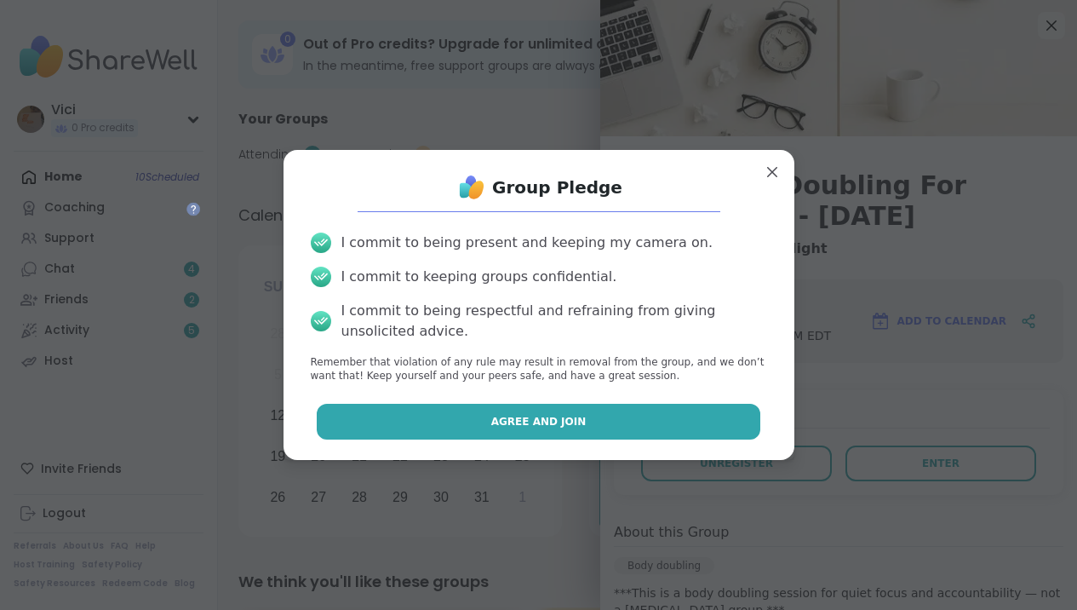
click at [692, 422] on button "Agree and Join" at bounding box center [539, 422] width 444 height 36
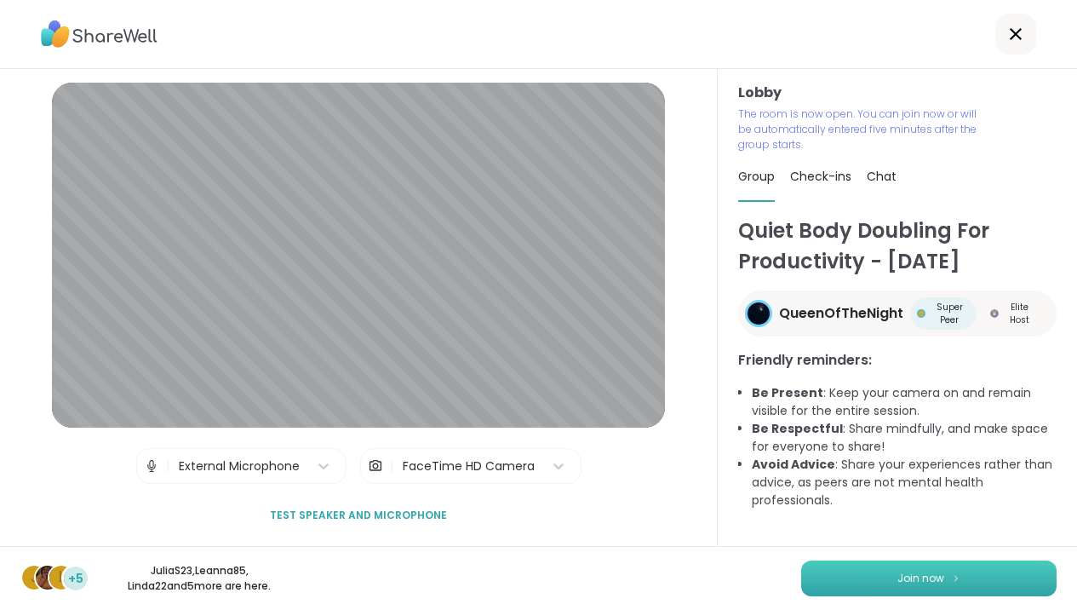
click at [878, 572] on button "Join now" at bounding box center [928, 578] width 255 height 36
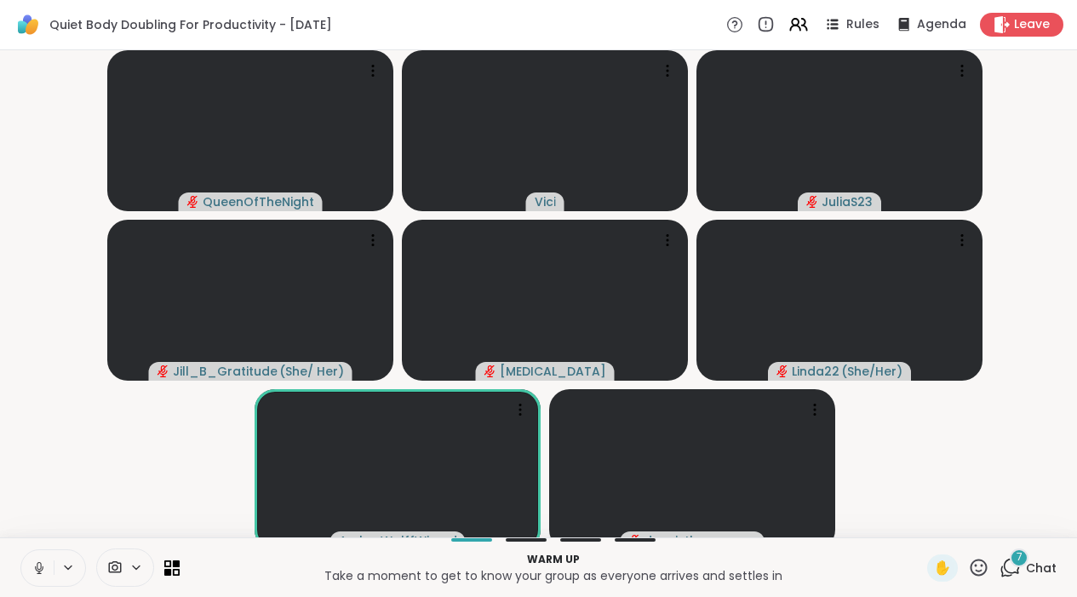
click at [46, 576] on icon at bounding box center [39, 567] width 15 height 15
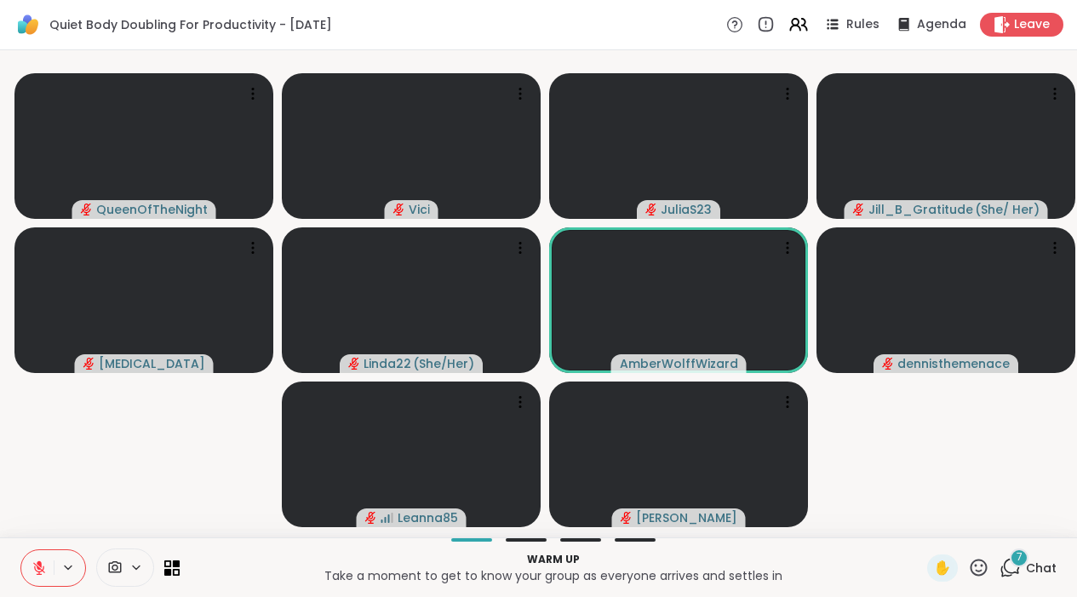
click at [32, 576] on icon at bounding box center [39, 567] width 15 height 15
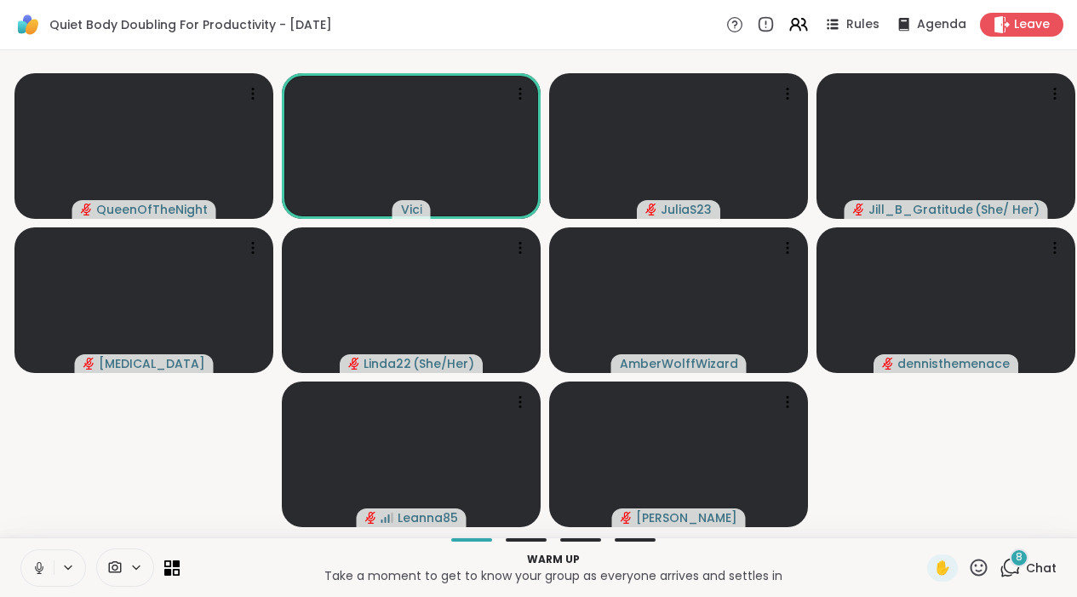
click at [32, 576] on icon at bounding box center [39, 567] width 15 height 15
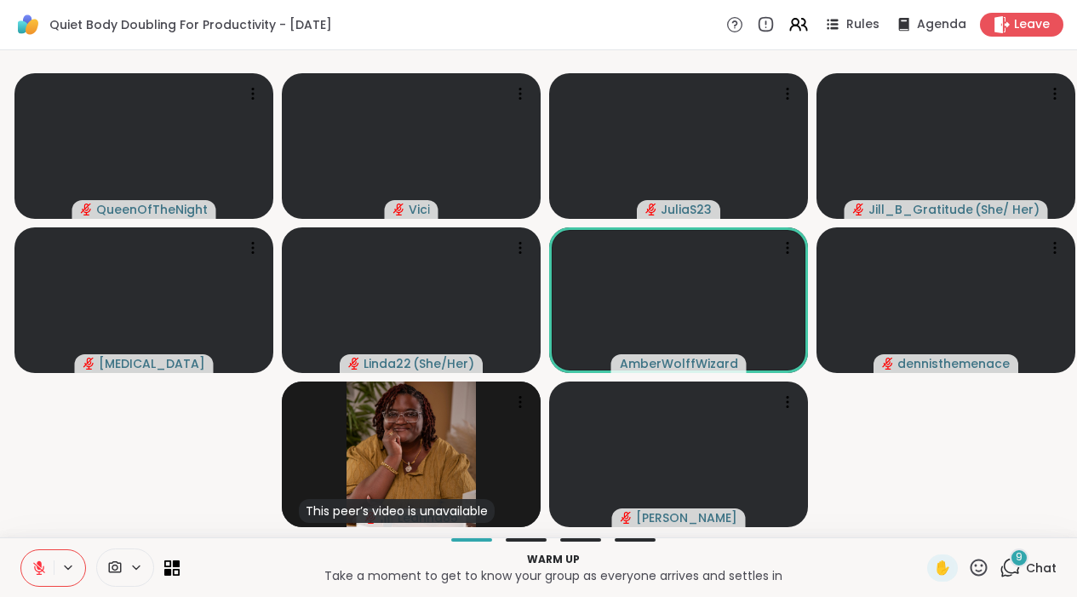
click at [1003, 577] on icon at bounding box center [1006, 571] width 11 height 11
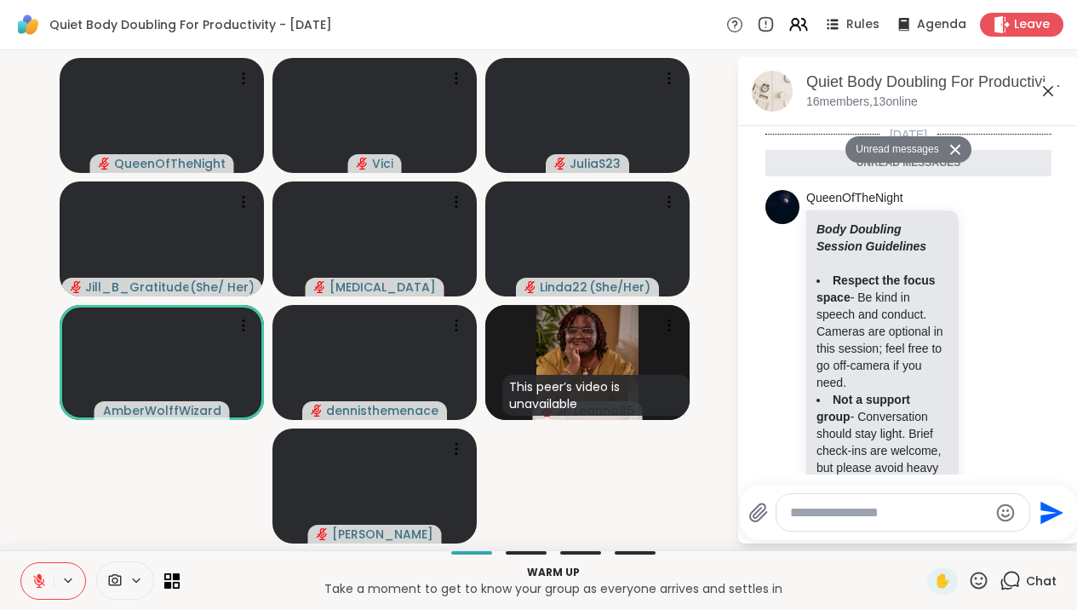
click at [902, 512] on textarea "Type your message" at bounding box center [889, 512] width 198 height 17
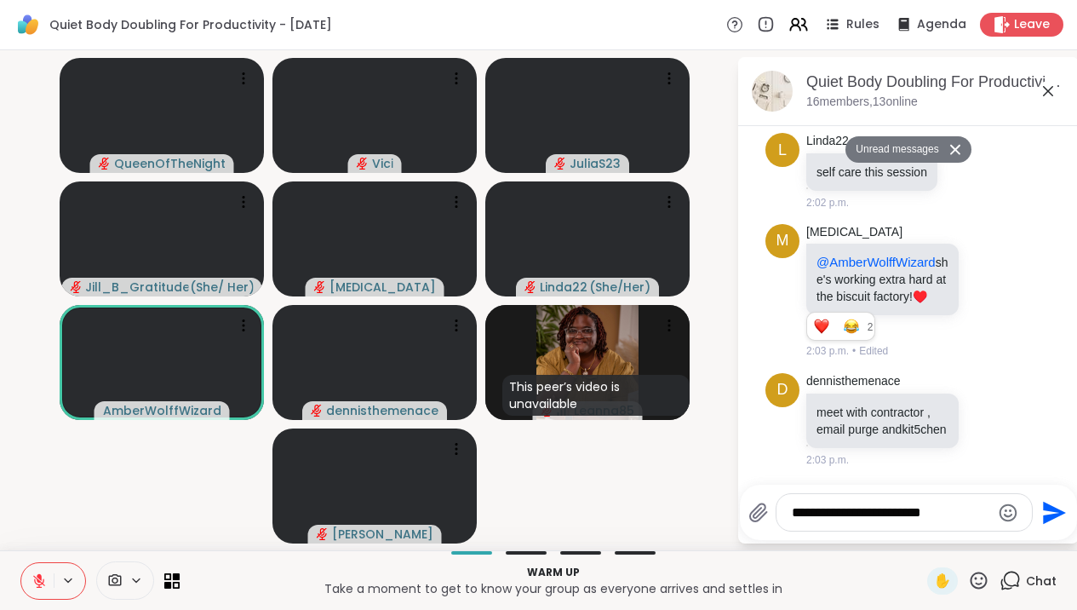
type textarea "**********"
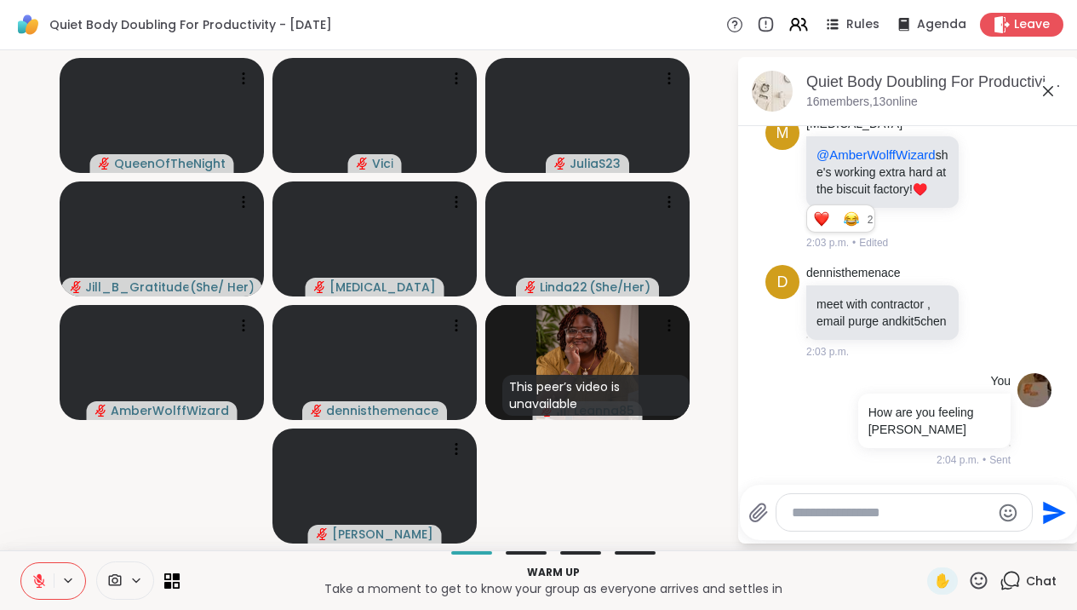
scroll to position [3192, 0]
type textarea "**********"
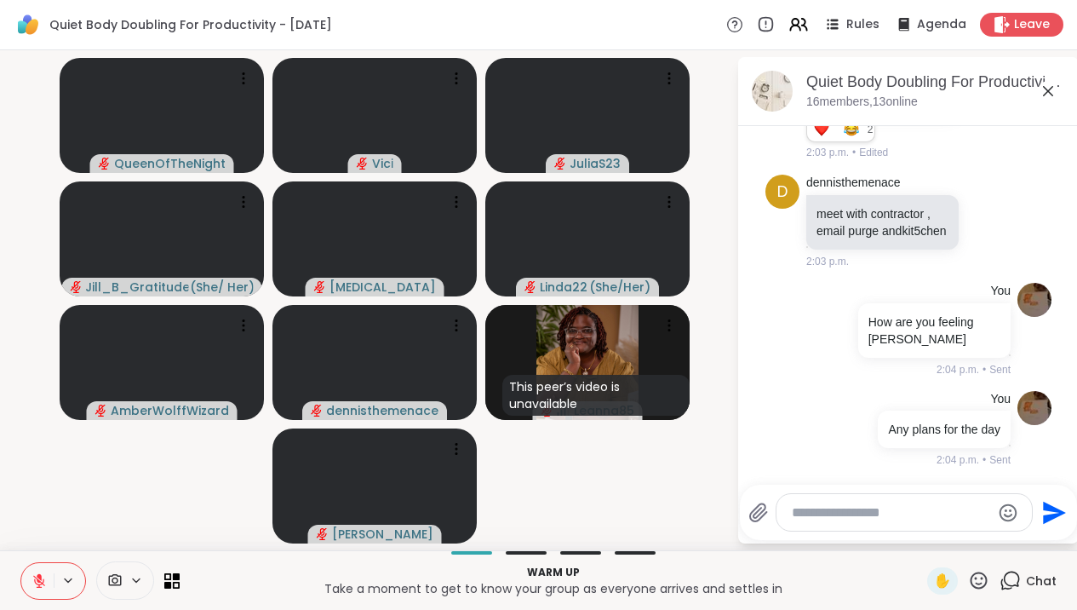
scroll to position [3300, 0]
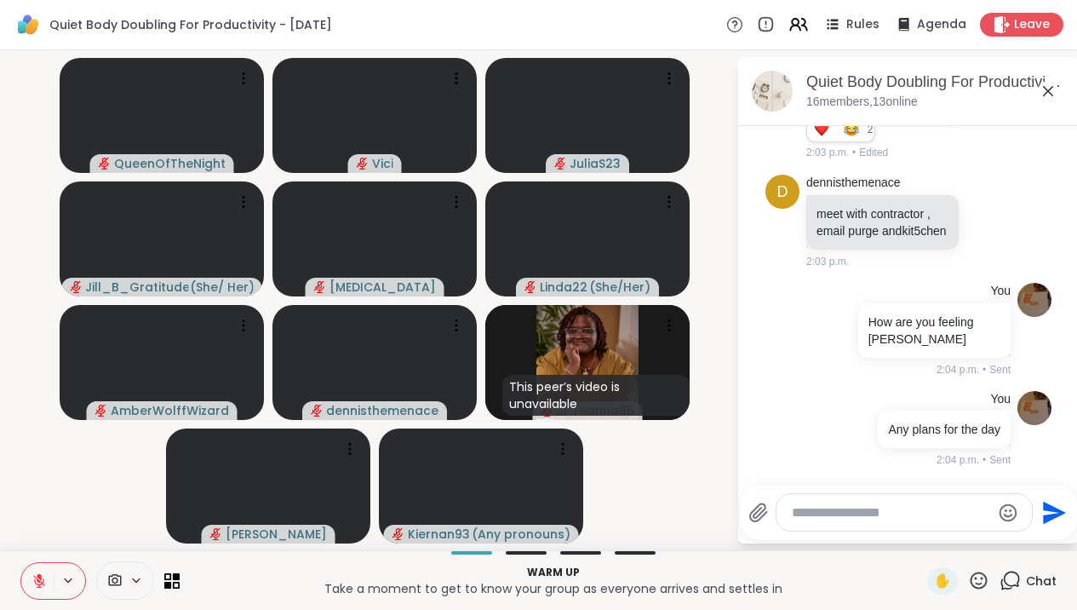
click at [1058, 94] on icon at bounding box center [1048, 91] width 20 height 20
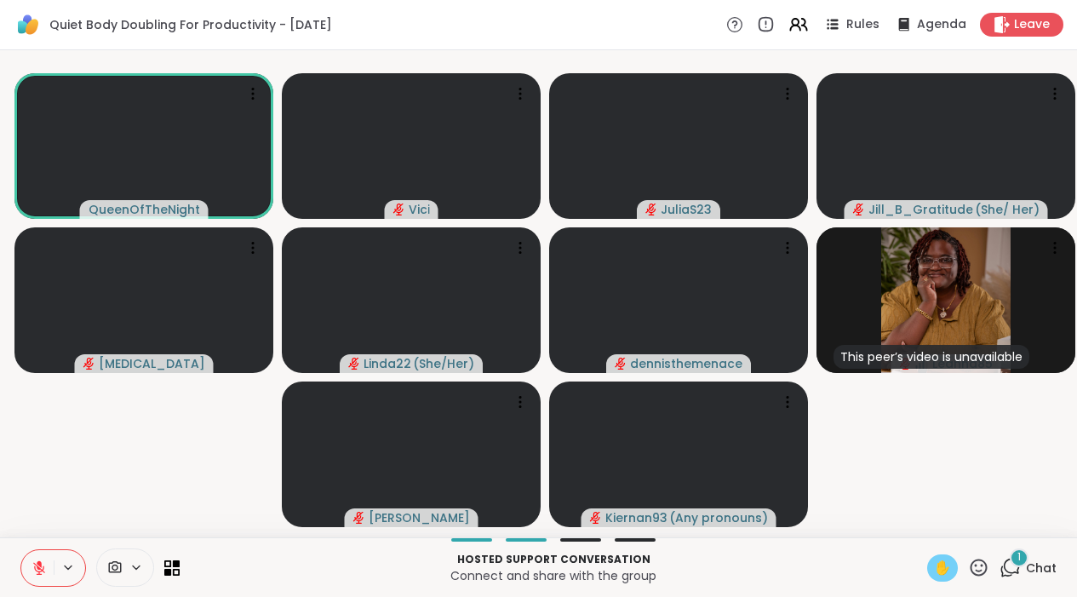
click at [944, 577] on span "✋" at bounding box center [942, 568] width 17 height 20
click at [47, 573] on button at bounding box center [37, 568] width 32 height 36
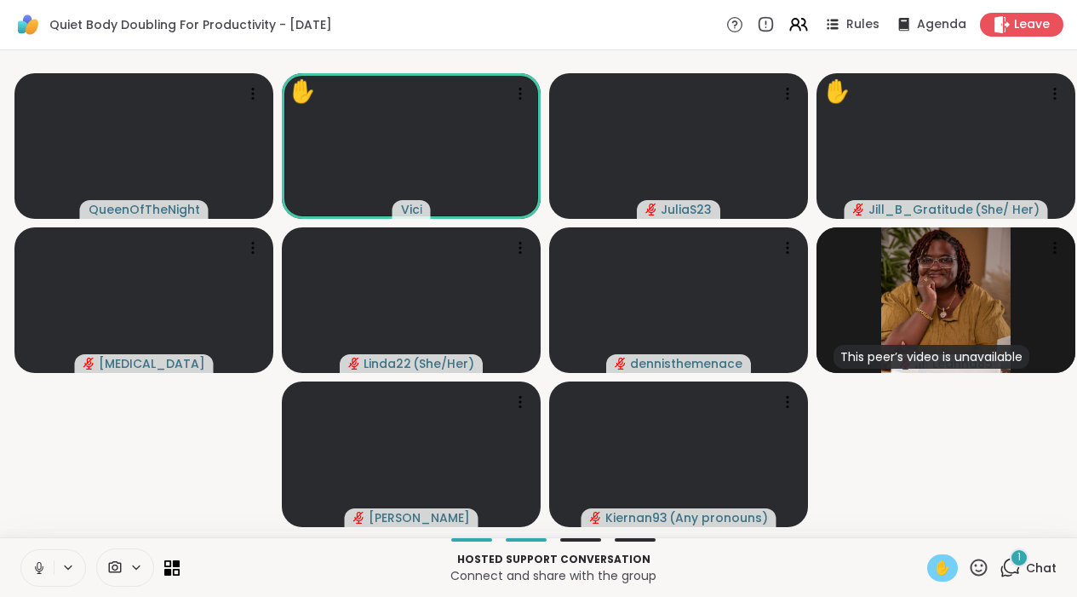
click at [37, 576] on icon at bounding box center [39, 567] width 15 height 15
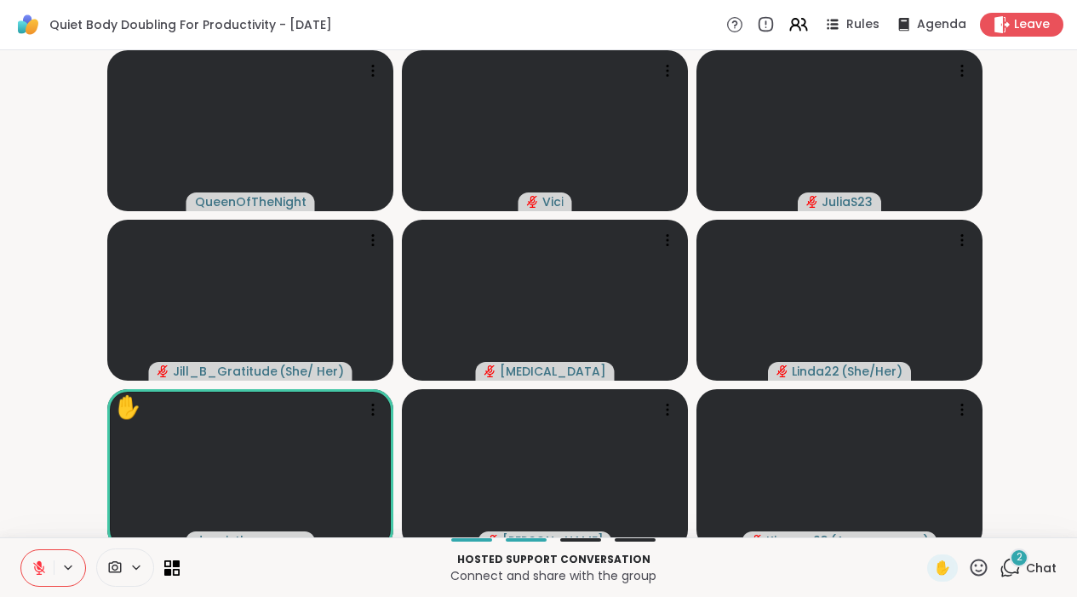
click at [1012, 578] on icon at bounding box center [1010, 567] width 21 height 21
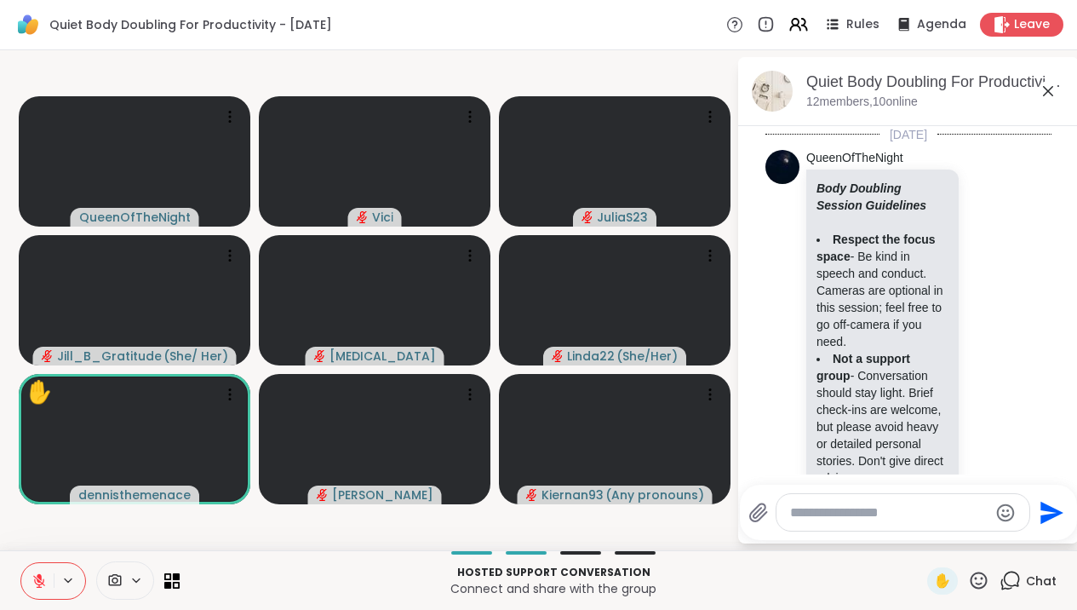
scroll to position [3649, 0]
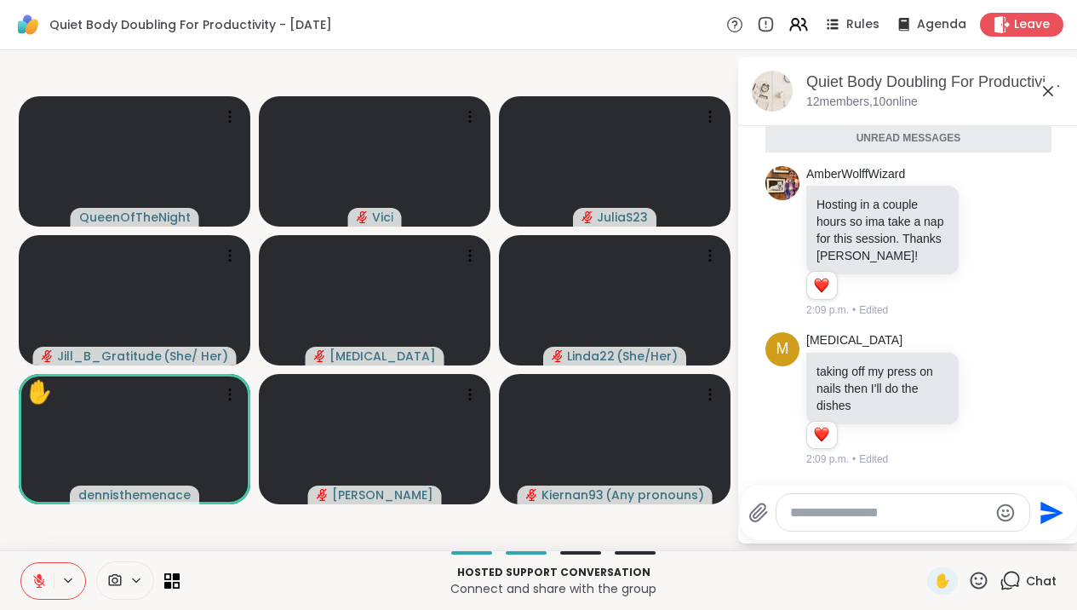
click at [924, 514] on textarea "Type your message" at bounding box center [889, 512] width 198 height 17
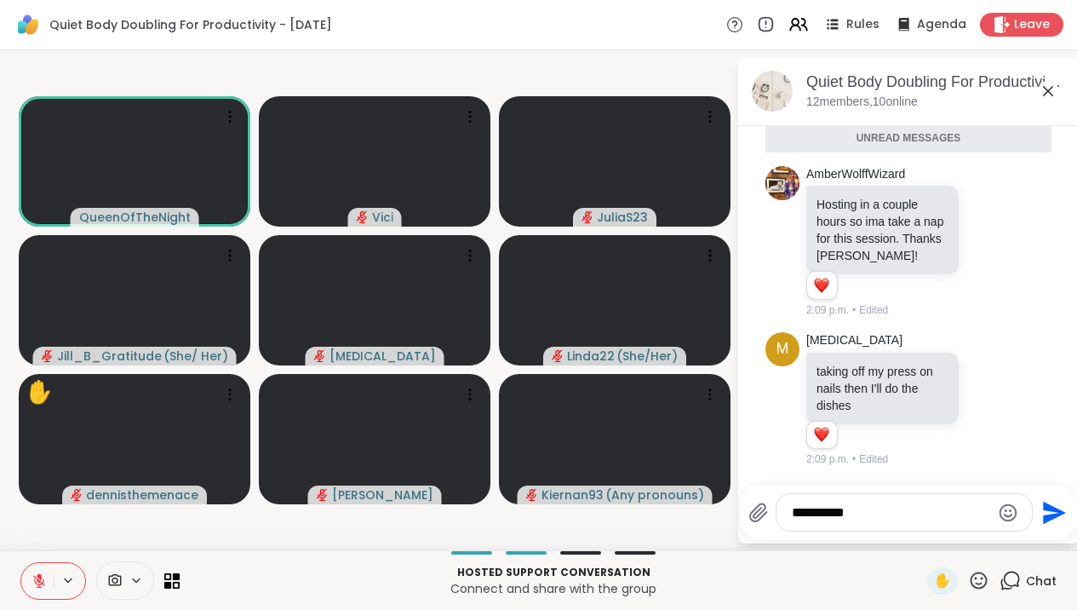
type textarea "**********"
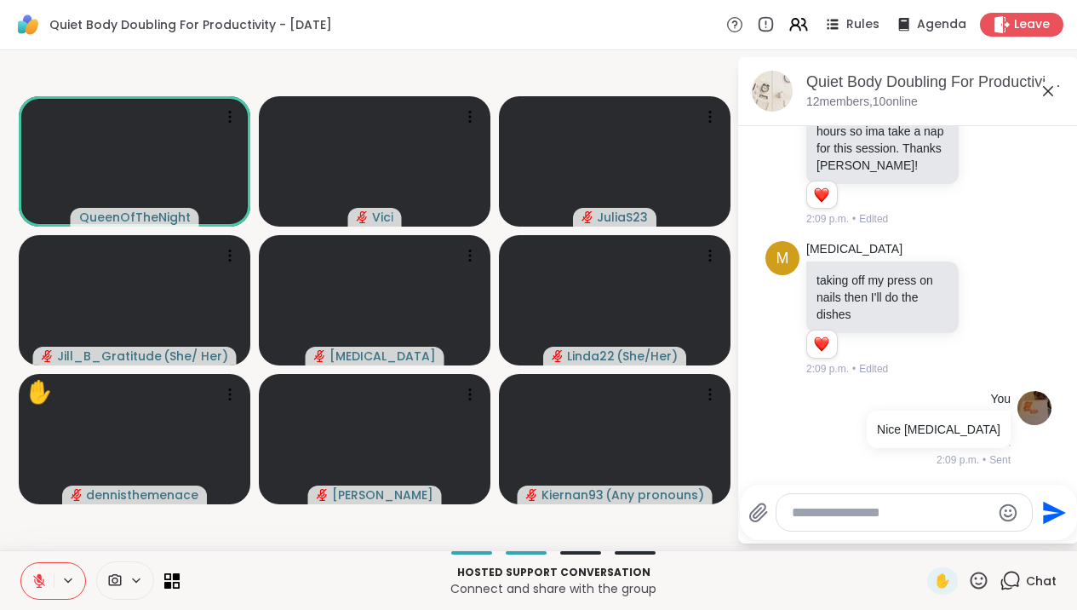
scroll to position [3723, 0]
click at [1053, 91] on icon at bounding box center [1048, 91] width 10 height 10
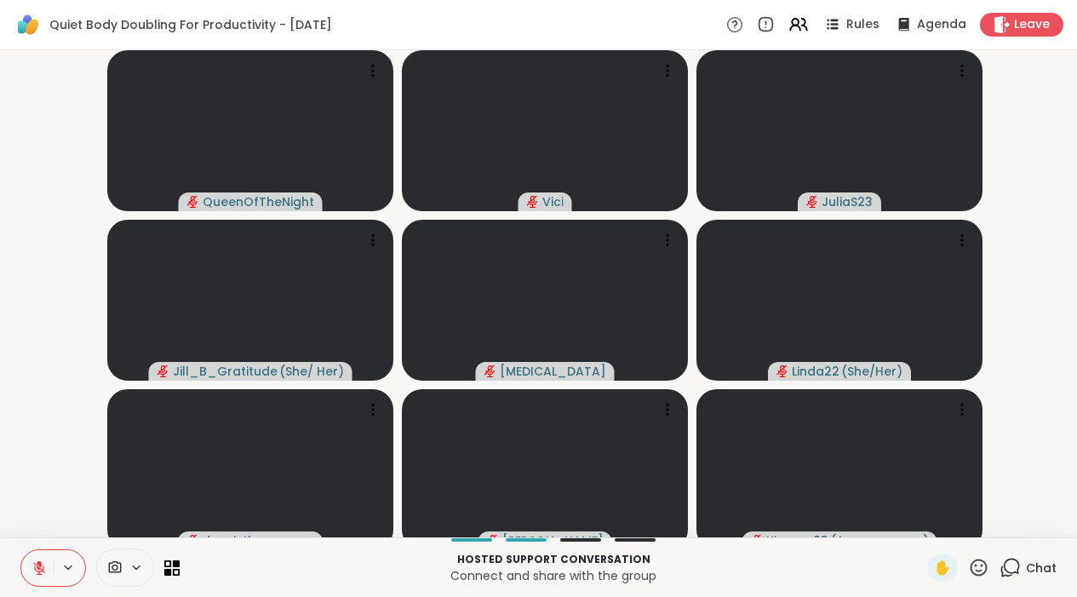
click at [1012, 578] on icon at bounding box center [1010, 567] width 21 height 21
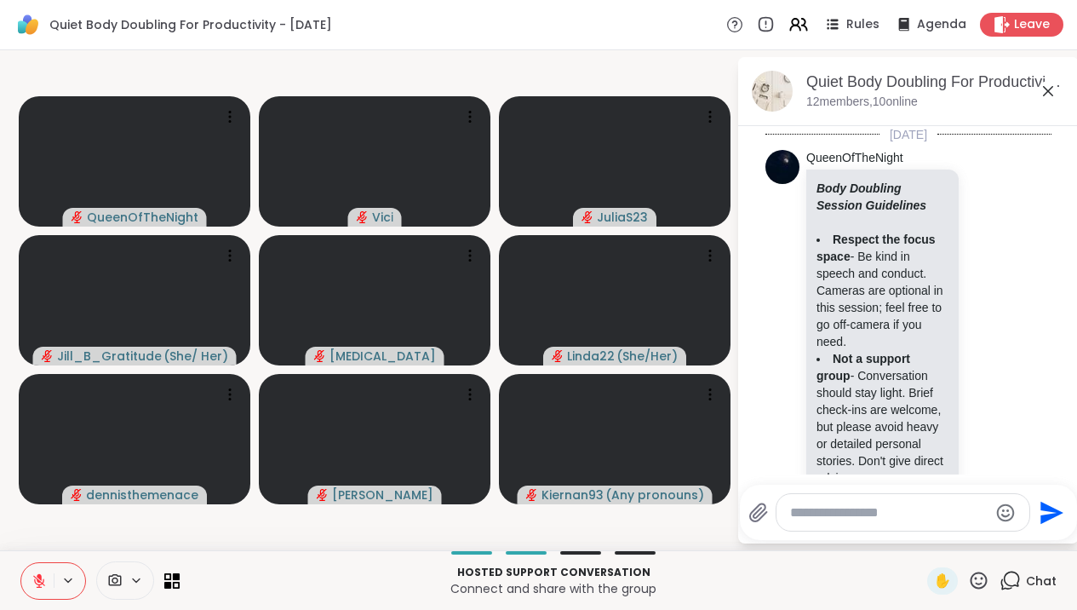
scroll to position [3706, 0]
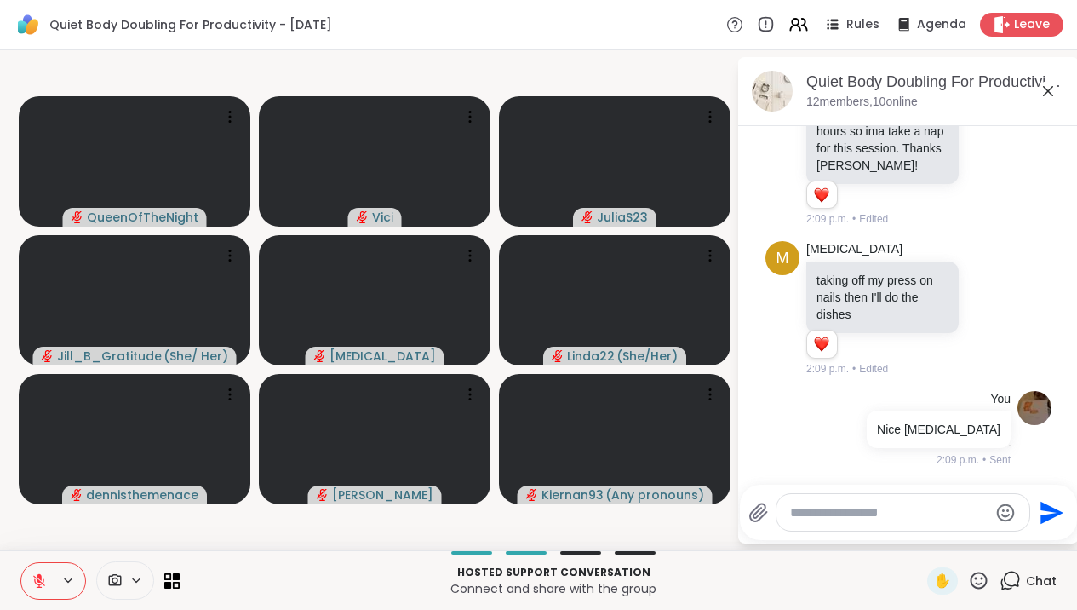
click at [934, 507] on textarea "Type your message" at bounding box center [889, 512] width 198 height 17
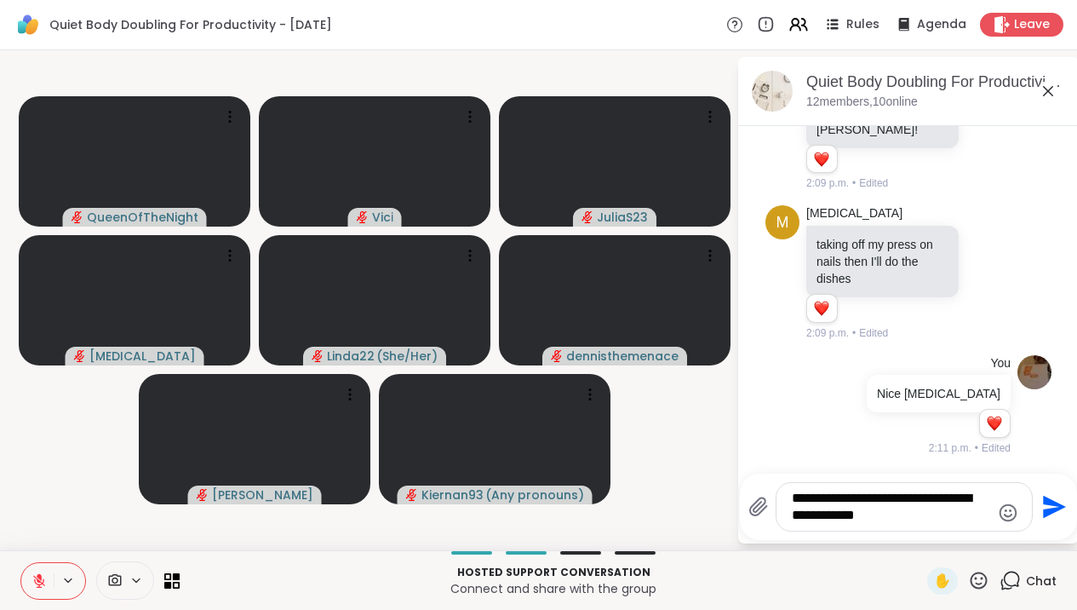
type textarea "**********"
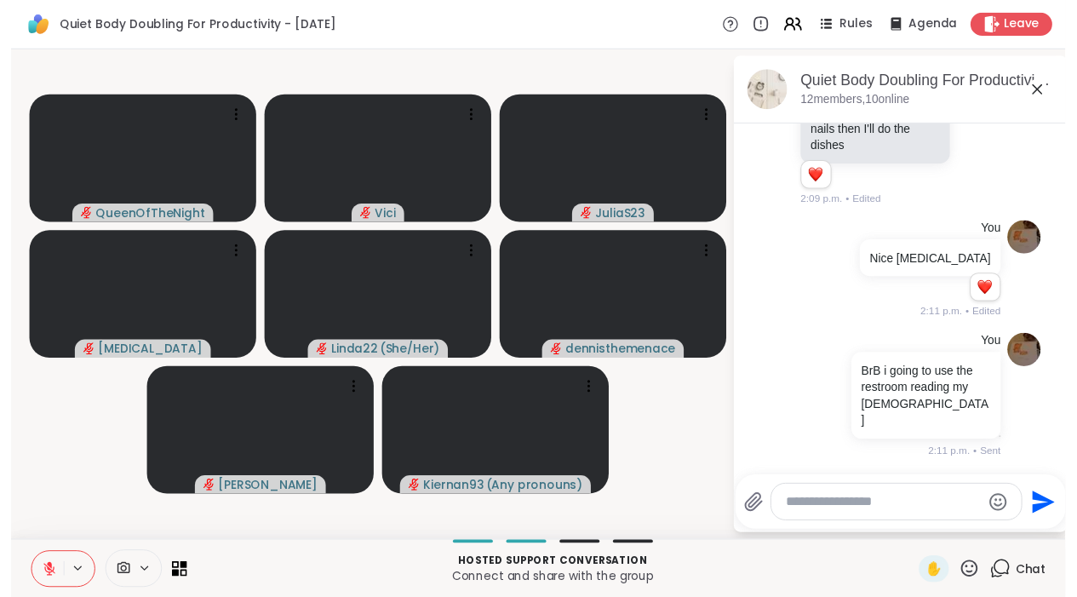
scroll to position [3855, 0]
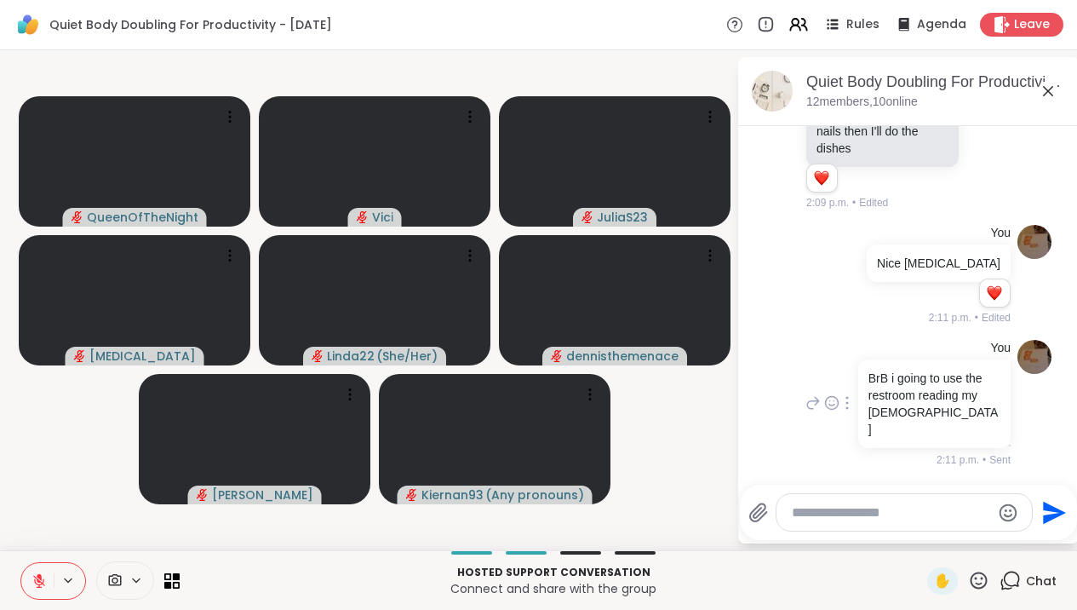
click at [855, 413] on div at bounding box center [847, 403] width 15 height 20
click at [856, 434] on icon at bounding box center [847, 427] width 17 height 17
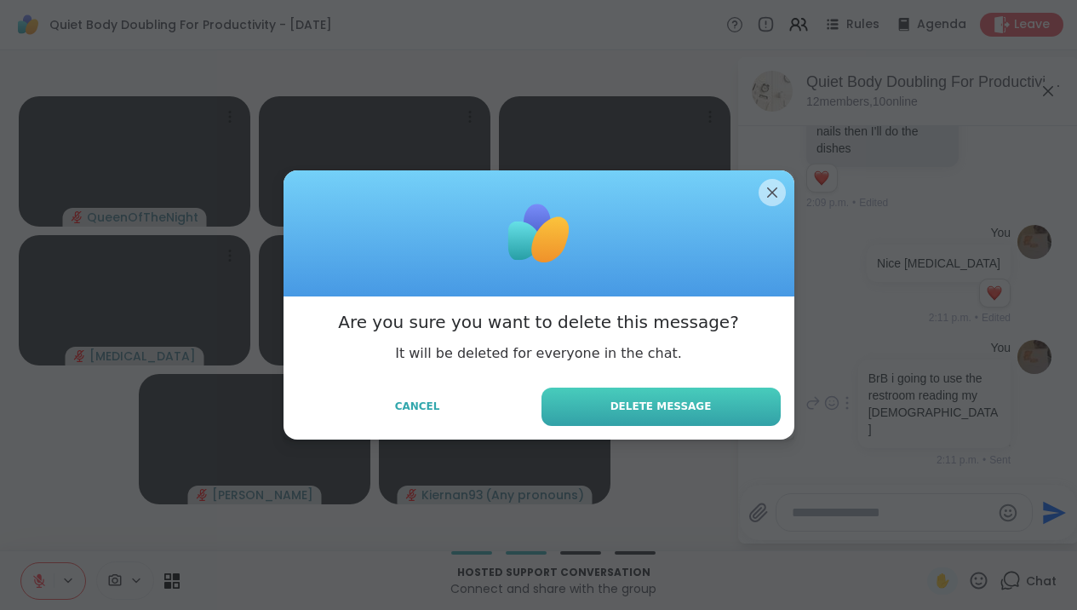
click at [746, 410] on button "Delete Message" at bounding box center [661, 406] width 239 height 38
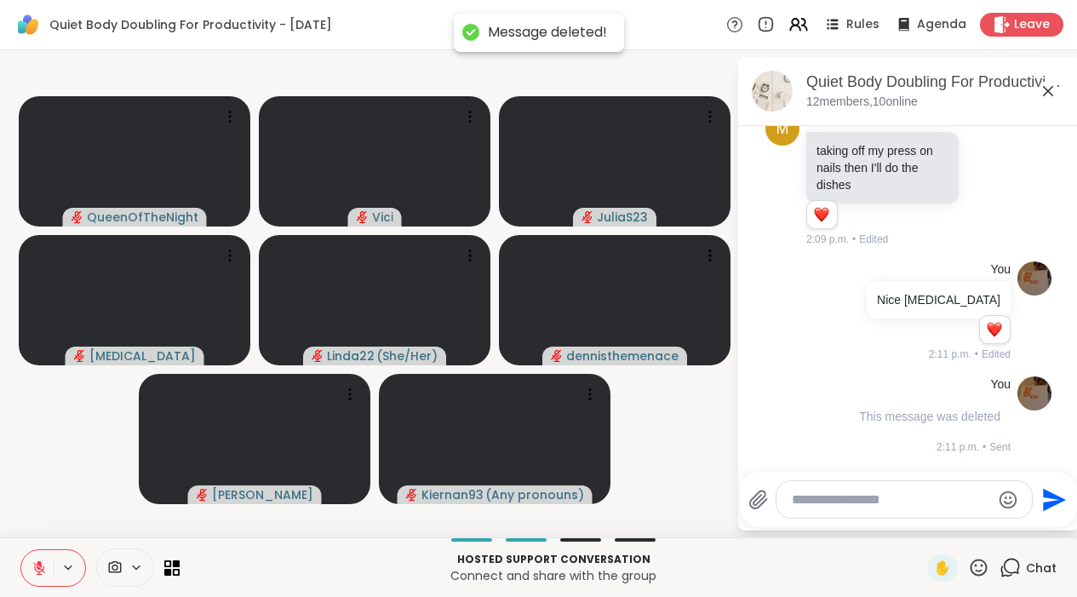
scroll to position [3823, 0]
click at [821, 508] on textarea "Type your message" at bounding box center [891, 499] width 198 height 17
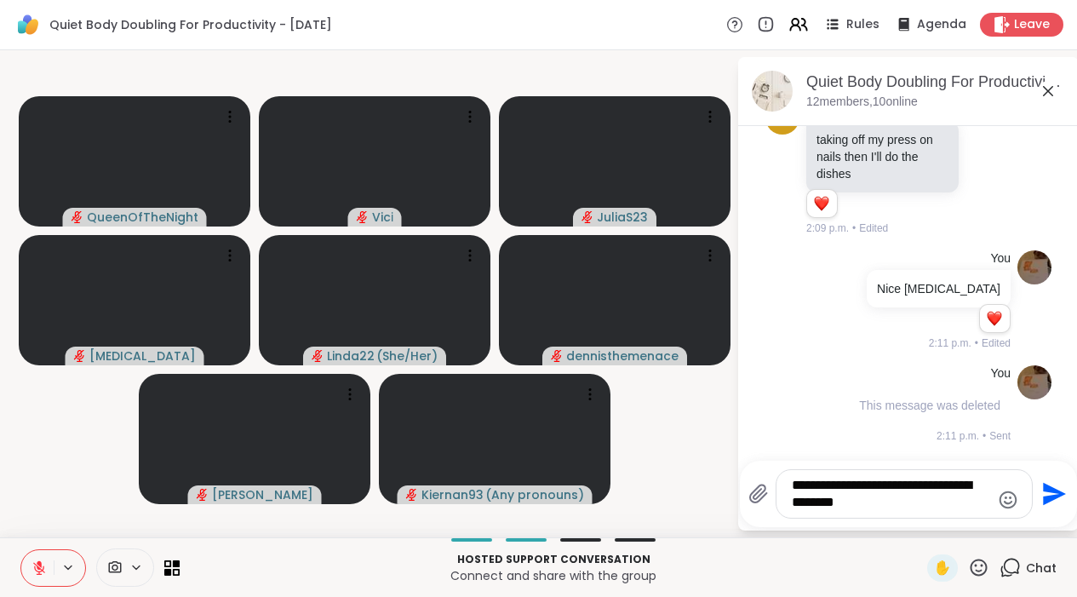
type textarea "**********"
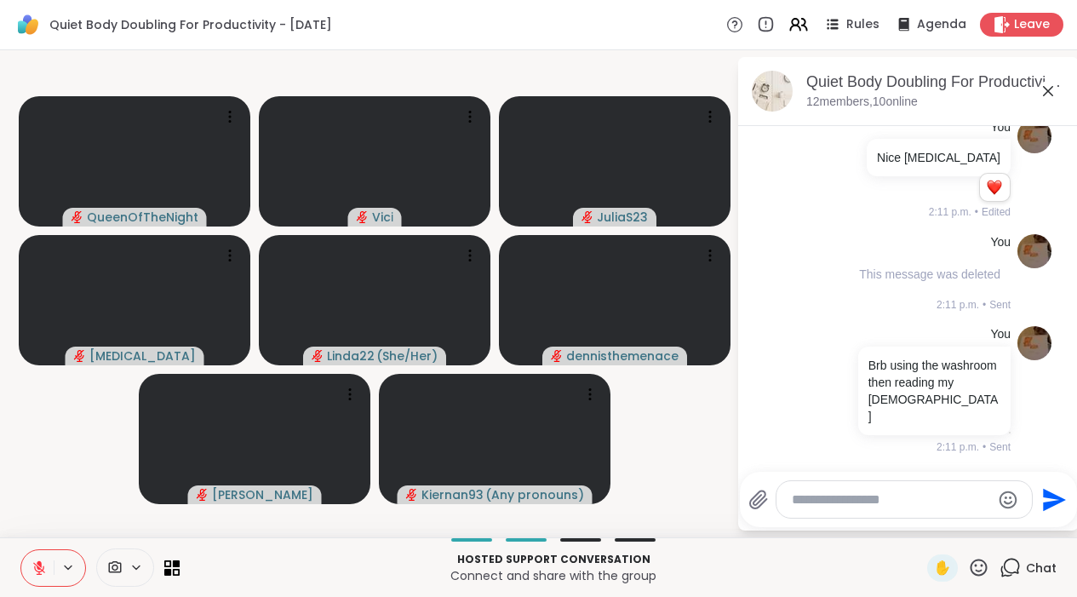
scroll to position [3948, 0]
type textarea "**********"
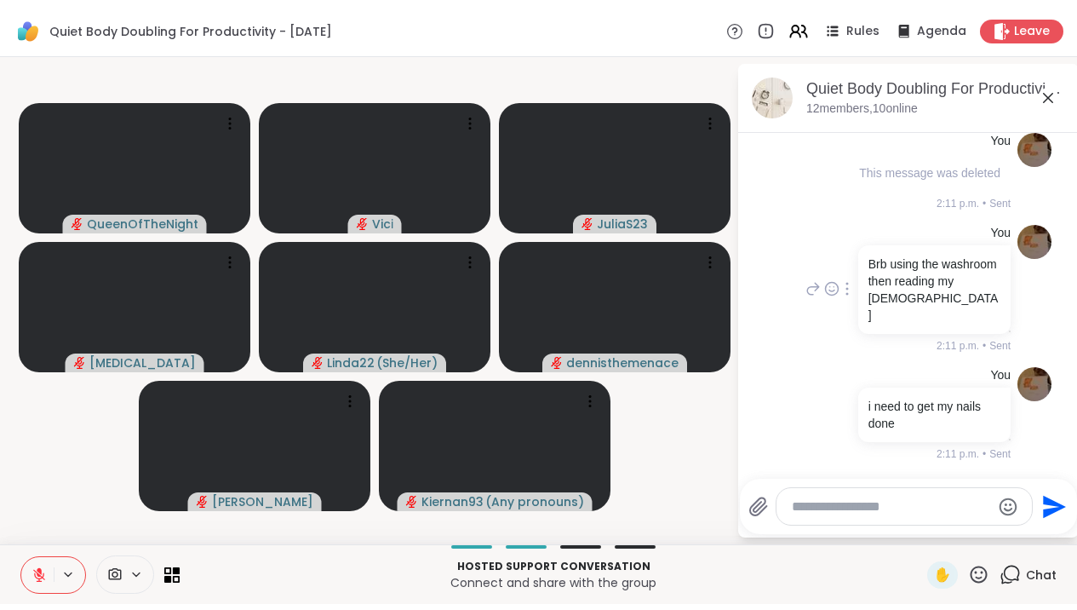
scroll to position [4056, 0]
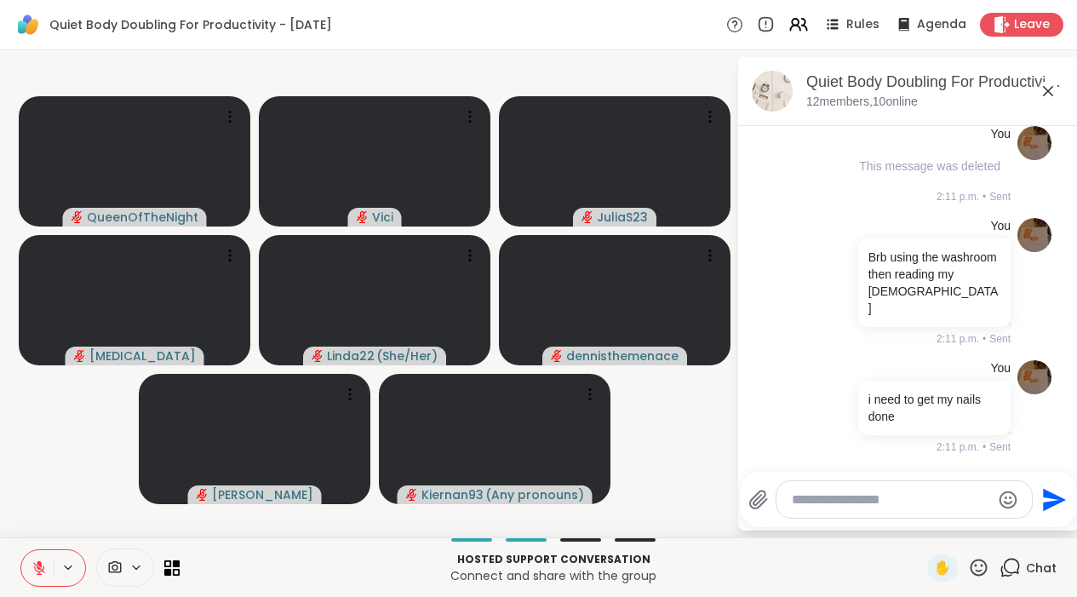
click at [1057, 100] on icon at bounding box center [1048, 91] width 20 height 20
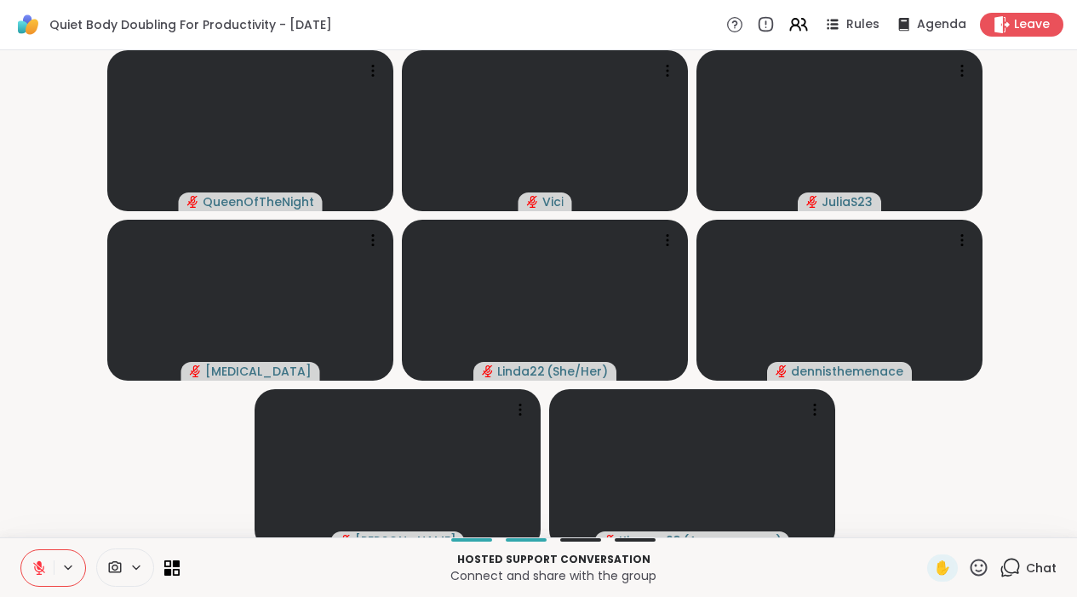
click at [1012, 574] on icon at bounding box center [1012, 566] width 16 height 15
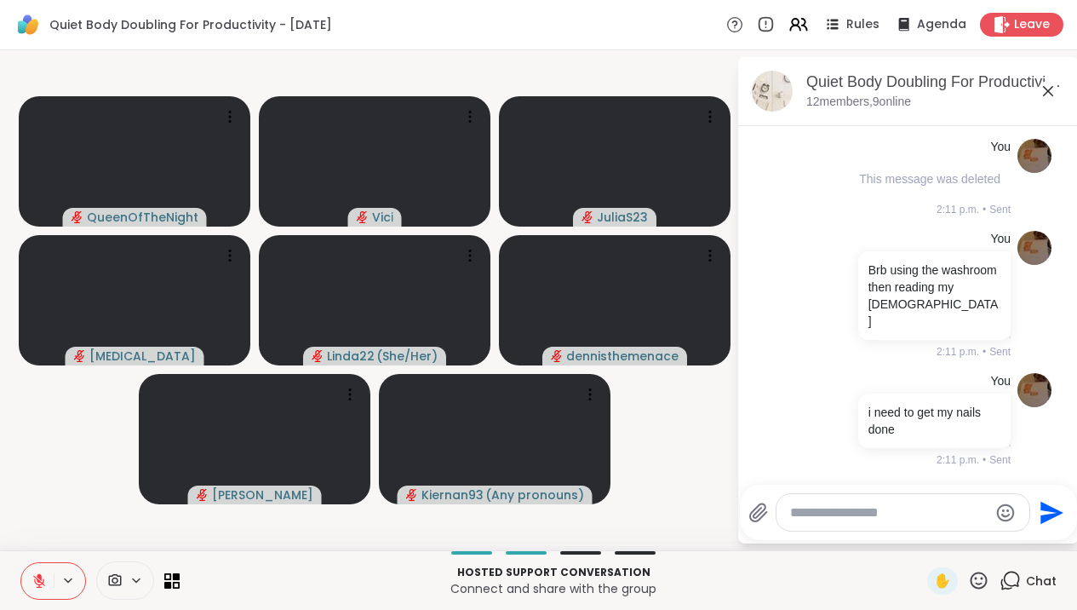
click at [950, 519] on textarea "Type your message" at bounding box center [889, 512] width 198 height 17
type textarea "*********"
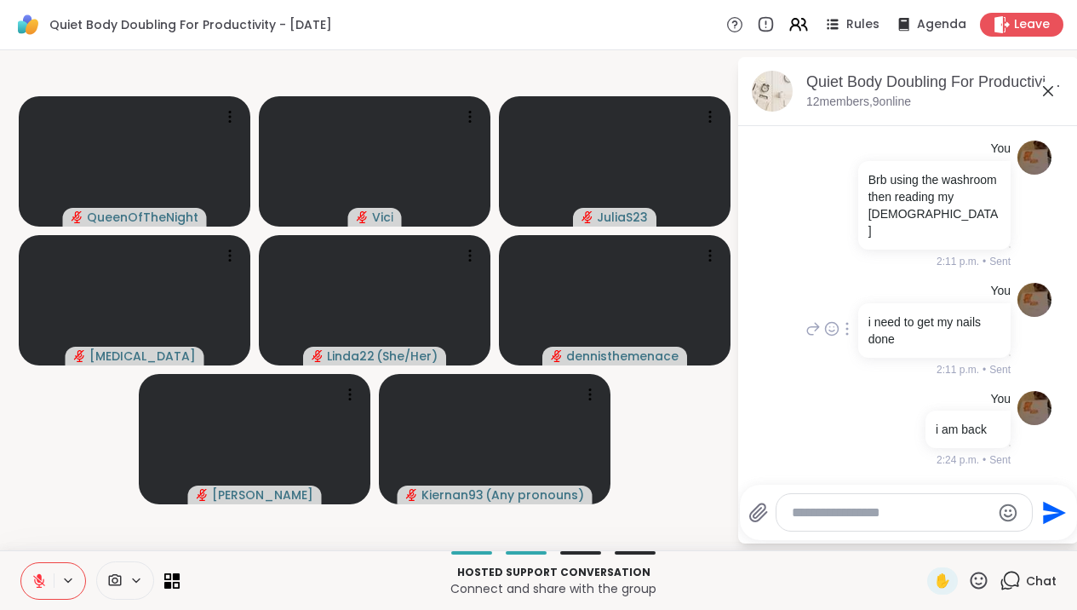
scroll to position [4146, 0]
click at [969, 420] on div "i am back" at bounding box center [968, 428] width 85 height 37
click at [989, 510] on textarea "**********" at bounding box center [891, 512] width 198 height 17
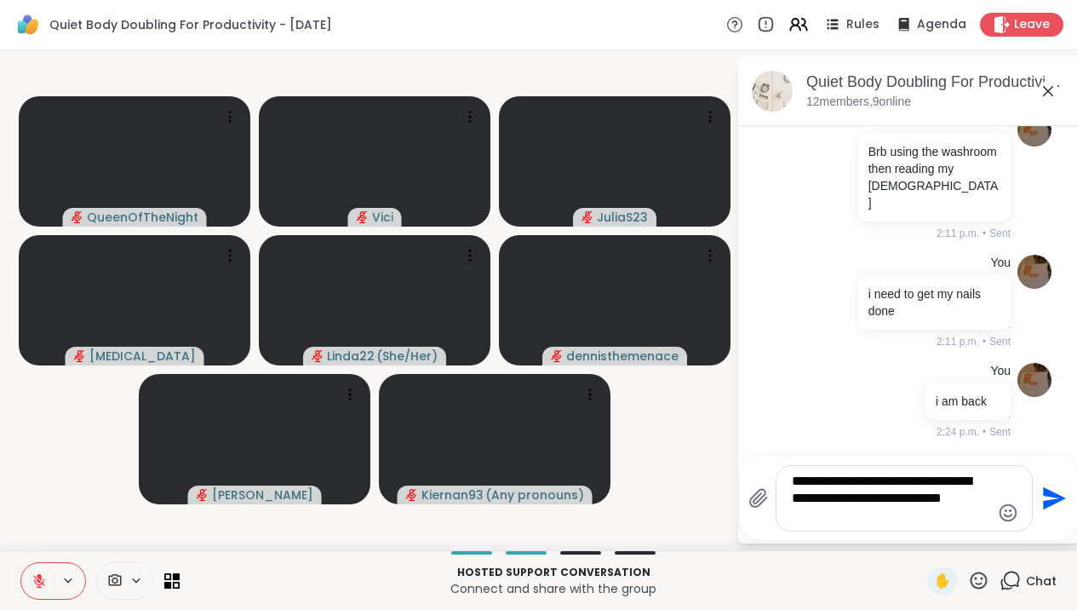
type textarea "**********"
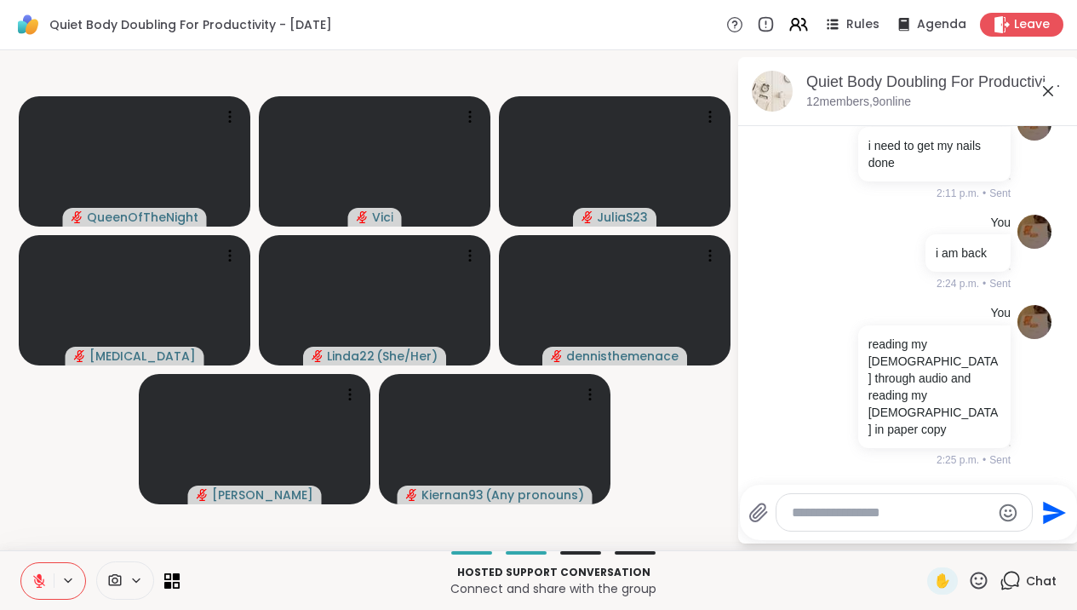
scroll to position [4288, 0]
click at [1058, 97] on icon at bounding box center [1048, 91] width 20 height 20
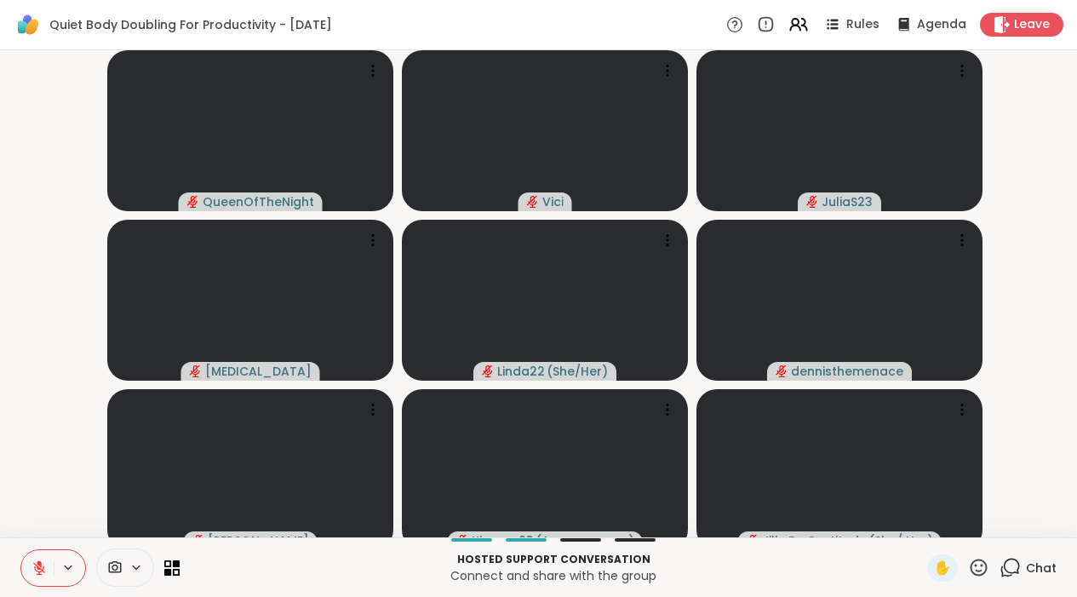
click at [1010, 578] on icon at bounding box center [1010, 567] width 21 height 21
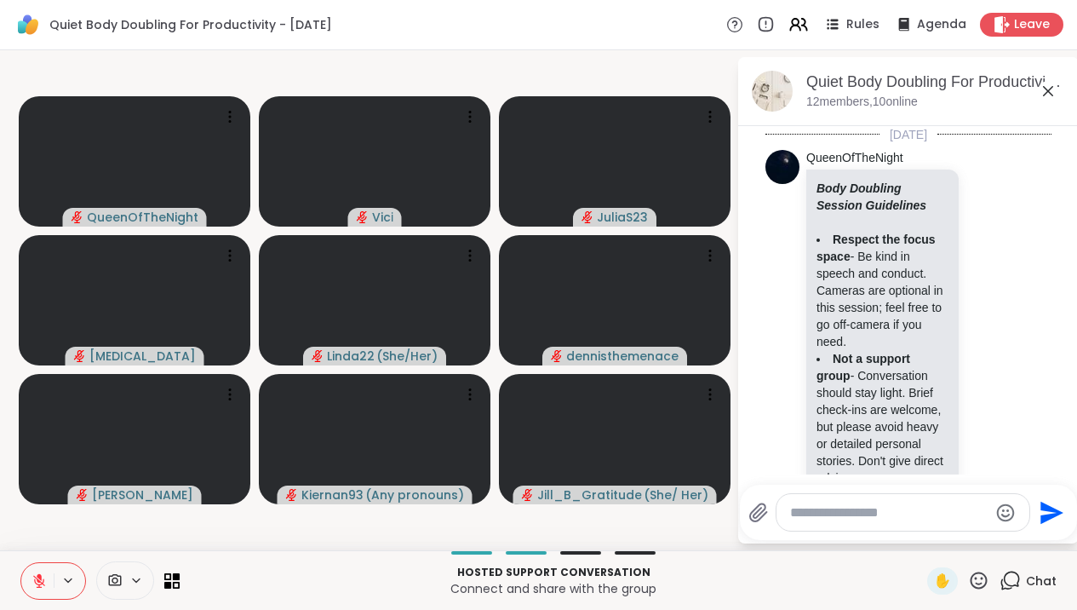
scroll to position [4337, 0]
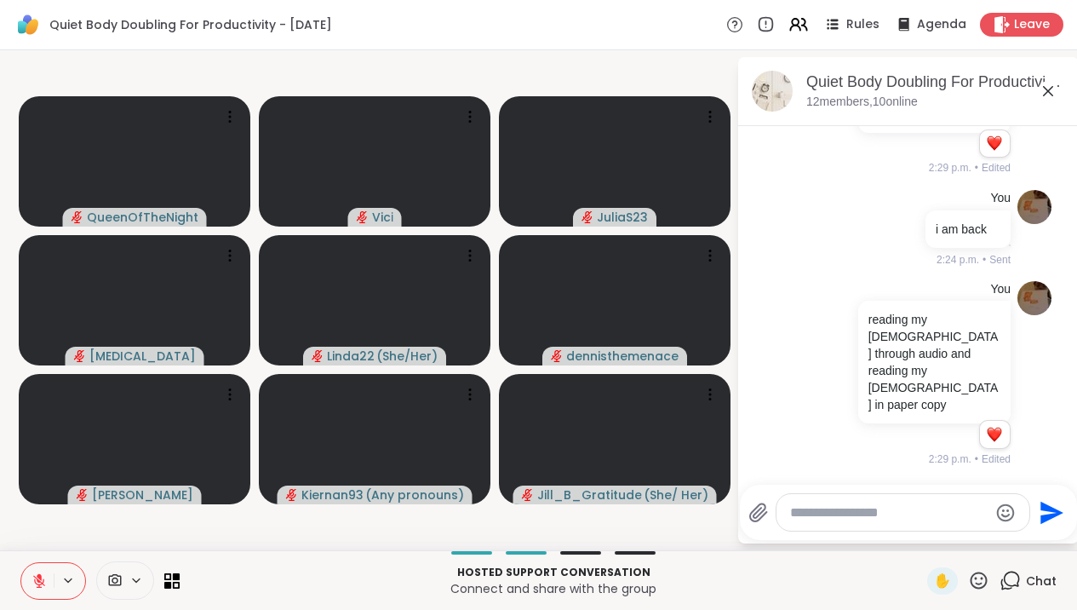
click at [942, 517] on textarea "Type your message" at bounding box center [889, 512] width 198 height 17
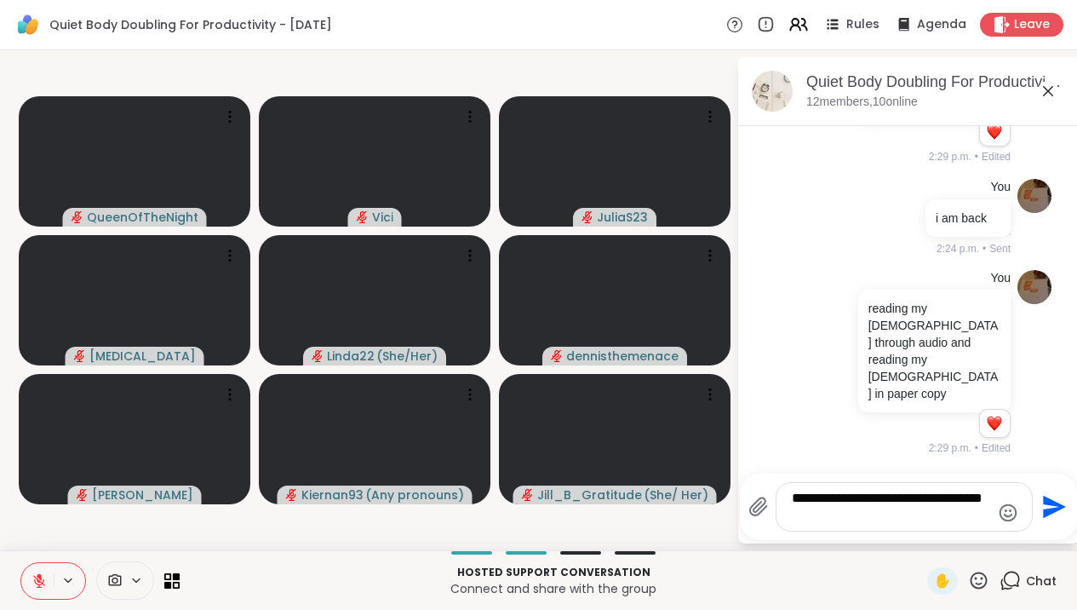
type textarea "**********"
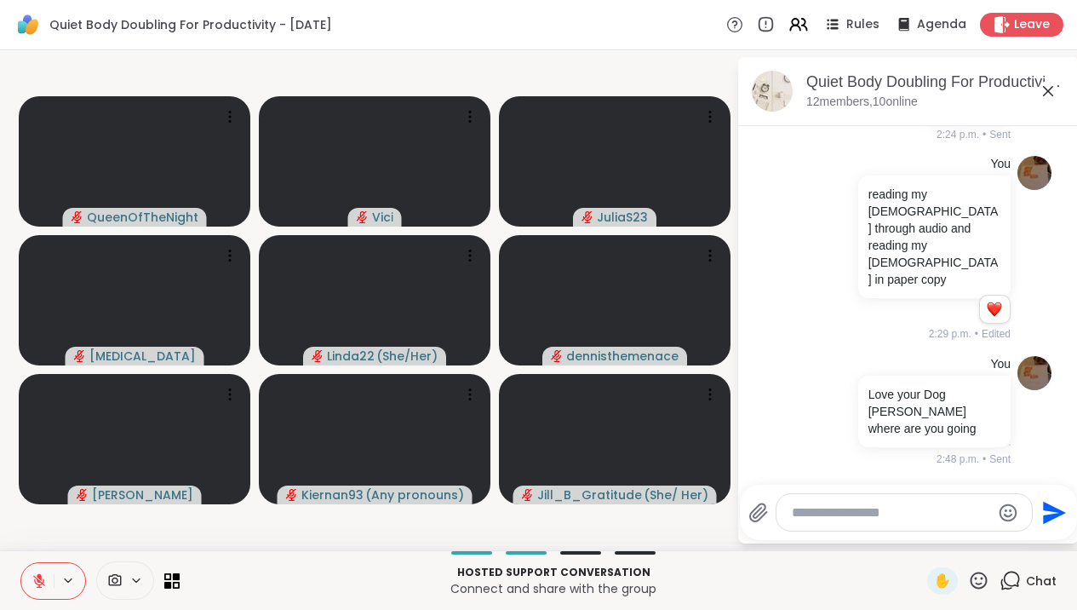
scroll to position [4445, 0]
click at [1058, 81] on icon at bounding box center [1048, 91] width 20 height 20
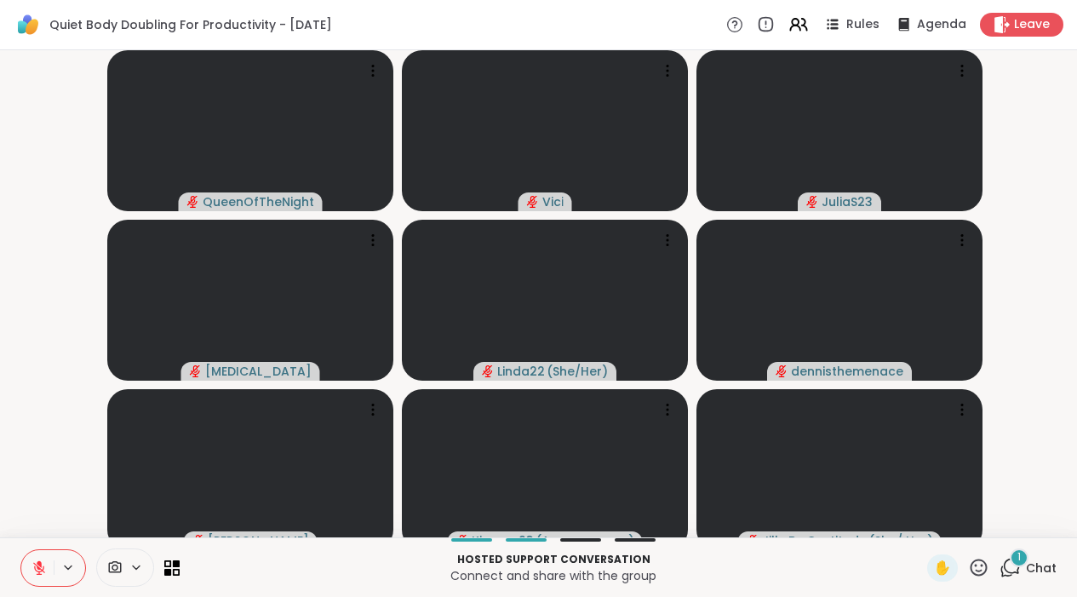
click at [1013, 577] on icon at bounding box center [1010, 567] width 21 height 21
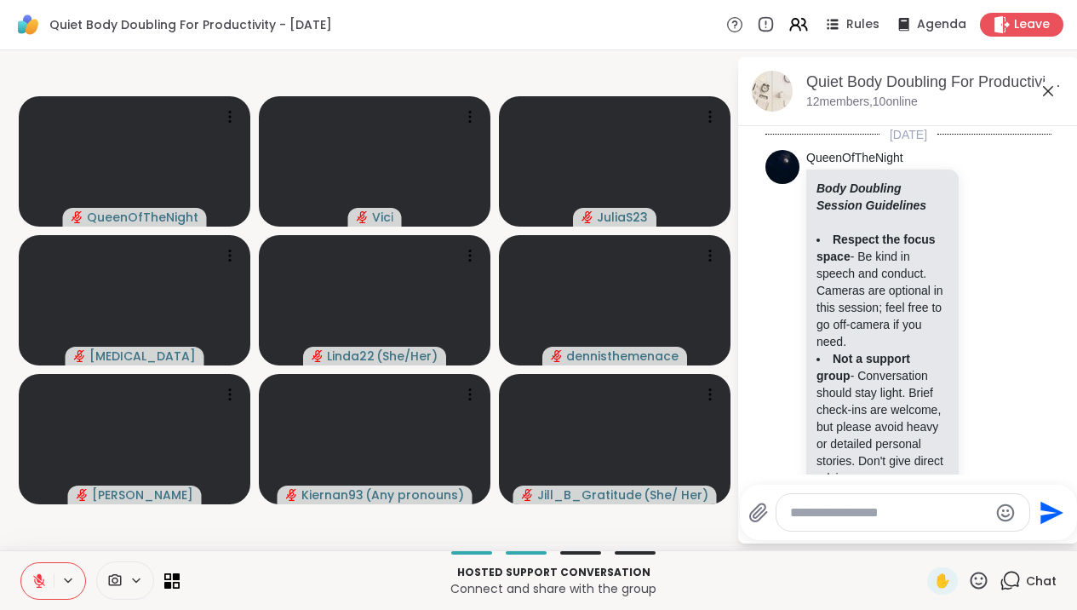
scroll to position [4692, 0]
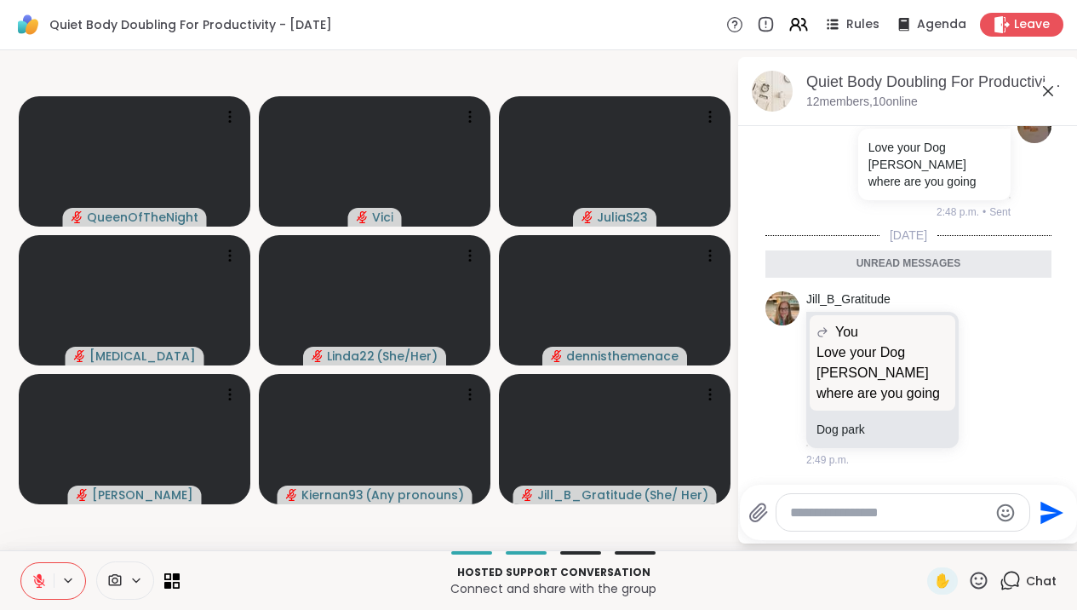
click at [886, 515] on textarea "Type your message" at bounding box center [889, 512] width 198 height 17
type textarea "**********"
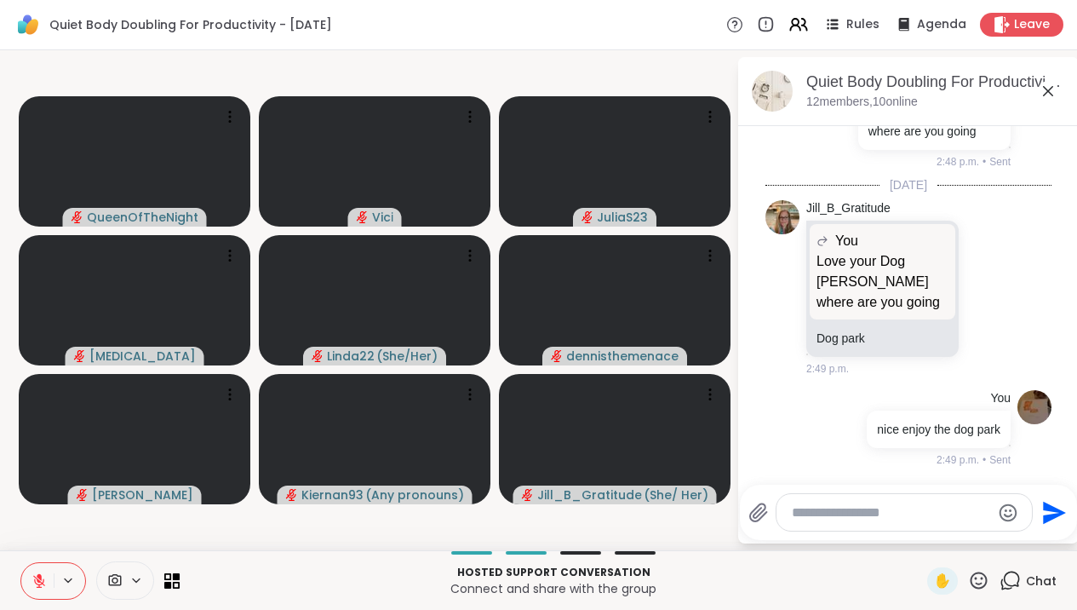
scroll to position [4759, 0]
click at [1058, 83] on icon at bounding box center [1048, 91] width 20 height 20
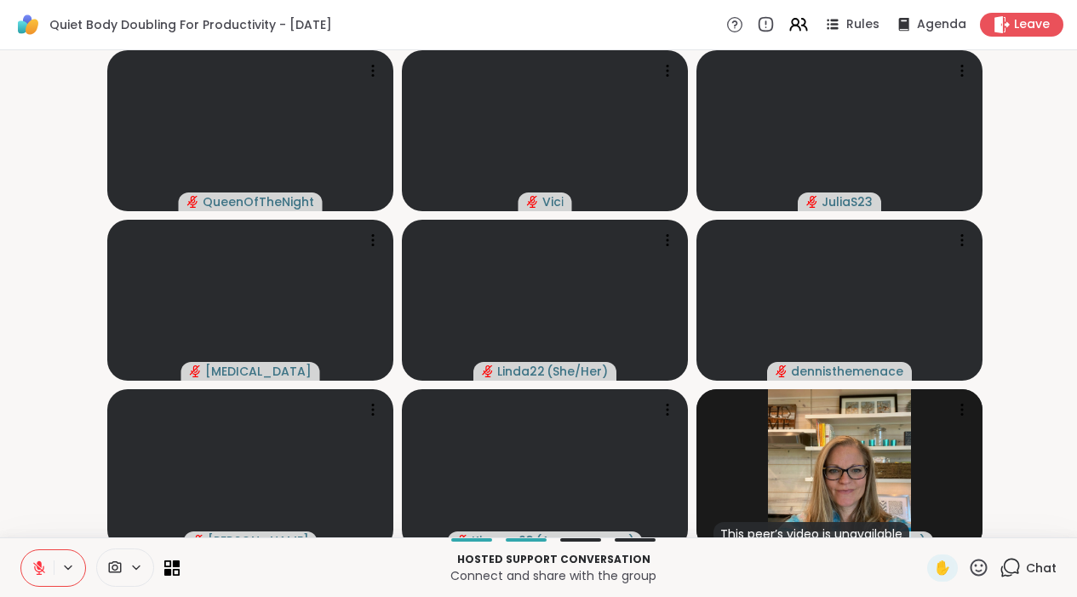
click at [29, 581] on button at bounding box center [37, 568] width 32 height 36
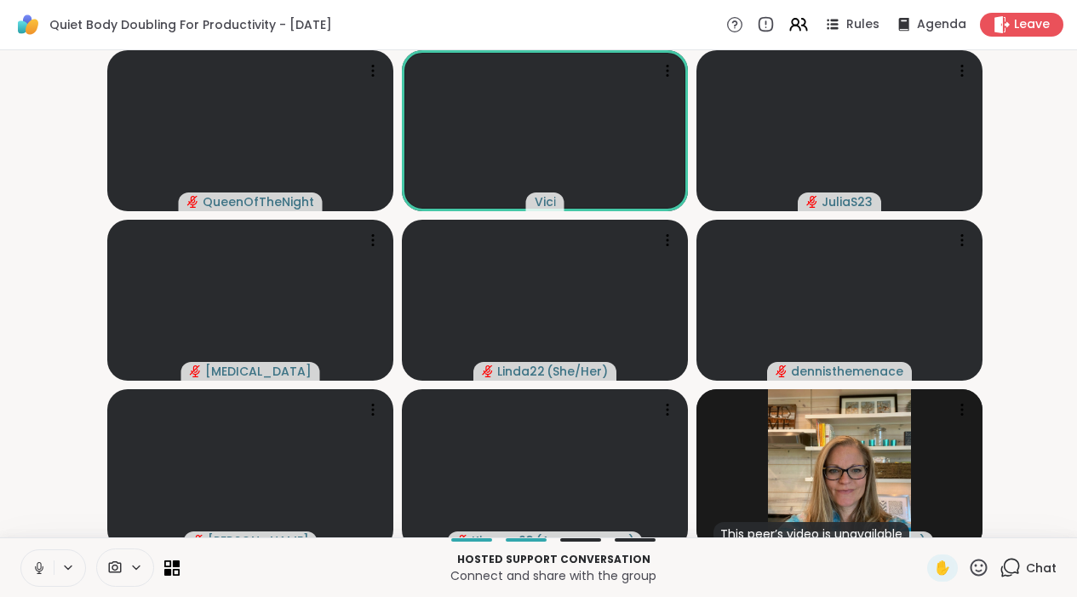
click at [37, 586] on button at bounding box center [37, 568] width 32 height 36
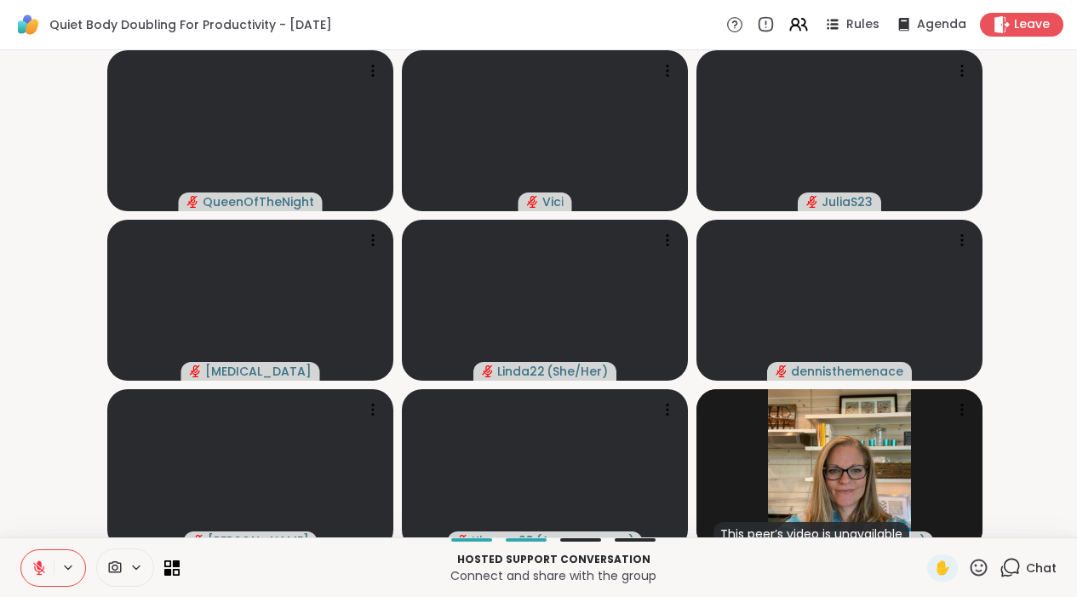
click at [1003, 577] on icon at bounding box center [1006, 571] width 11 height 11
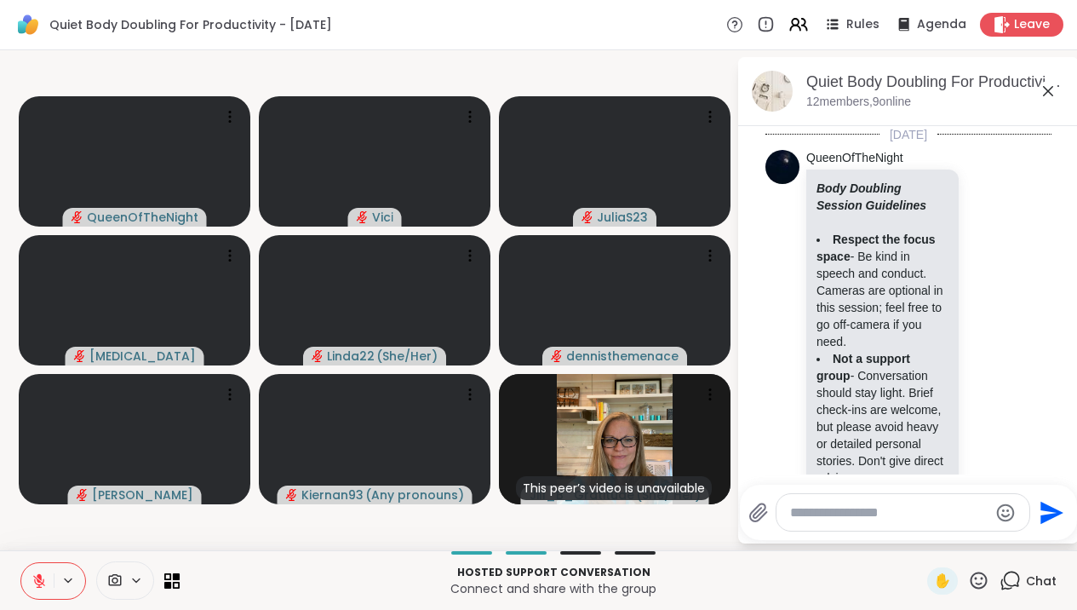
scroll to position [4742, 0]
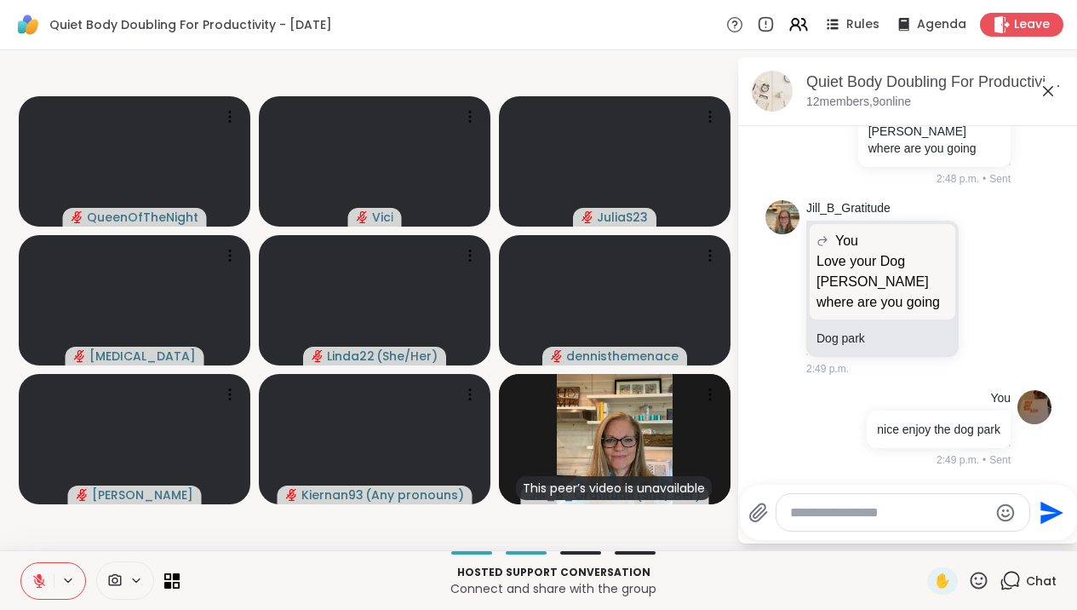
click at [933, 508] on textarea "Type your message" at bounding box center [889, 512] width 198 height 17
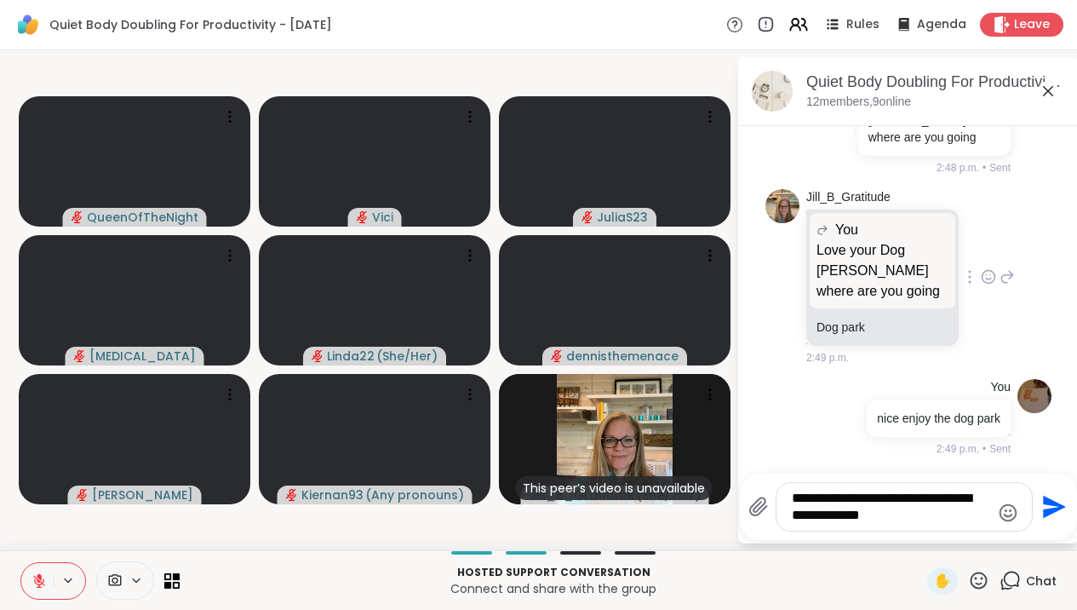
type textarea "**********"
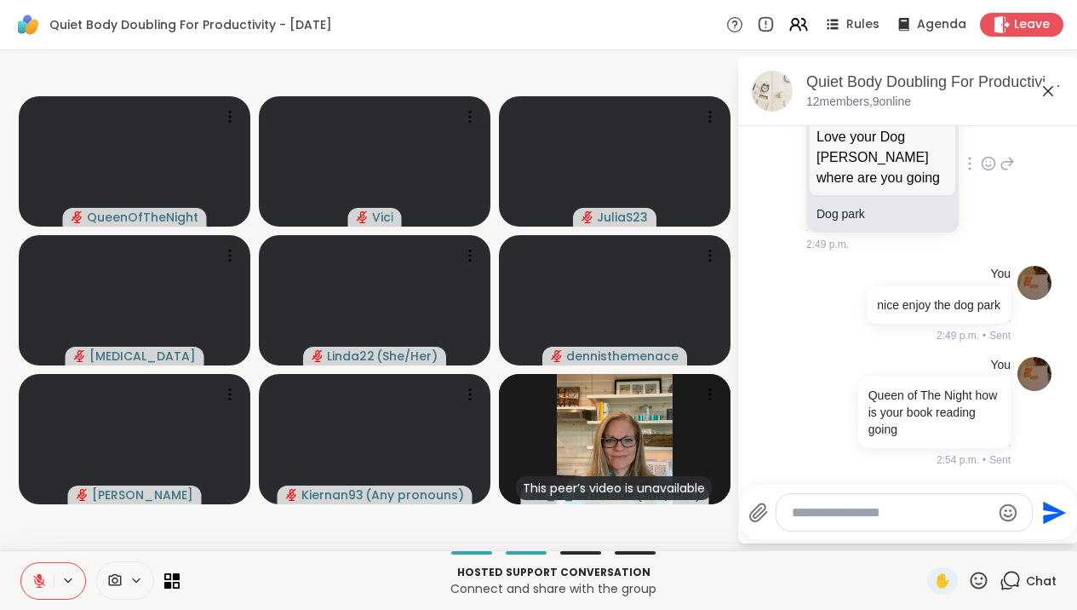
scroll to position [4867, 0]
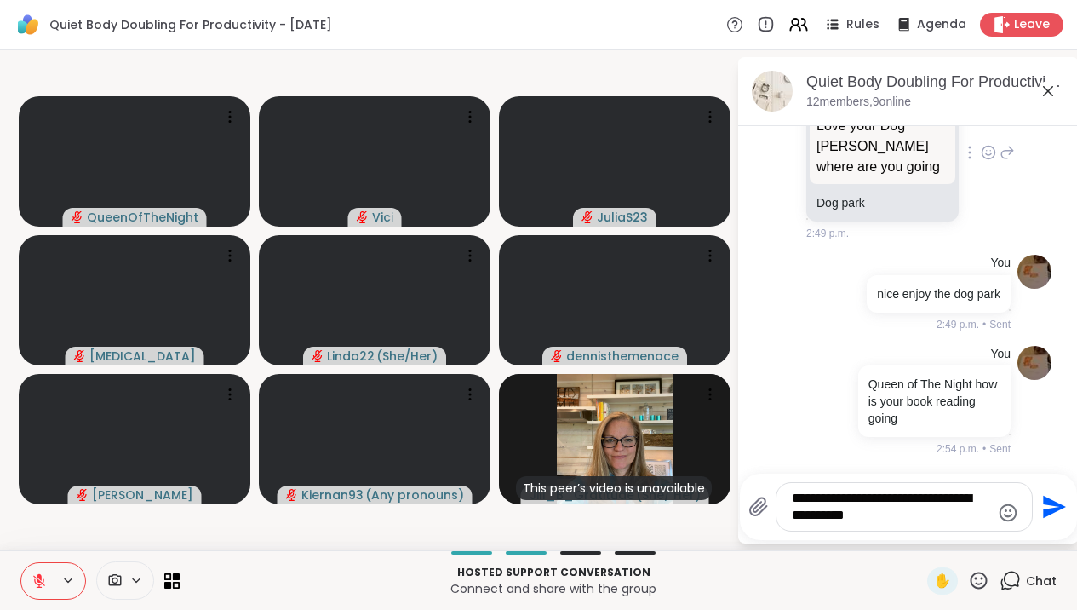
type textarea "**********"
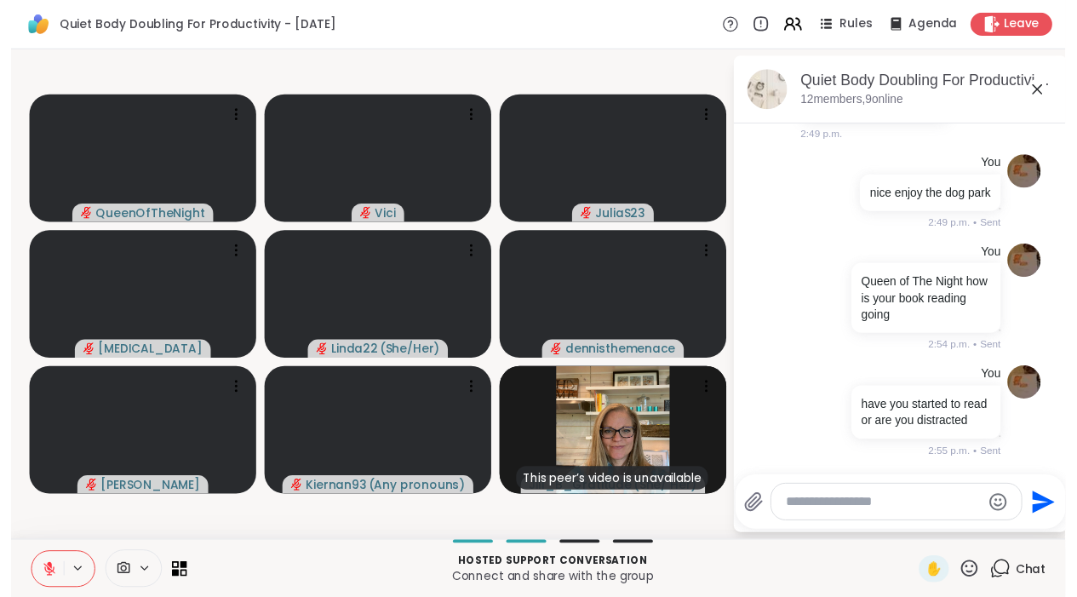
scroll to position [4992, 0]
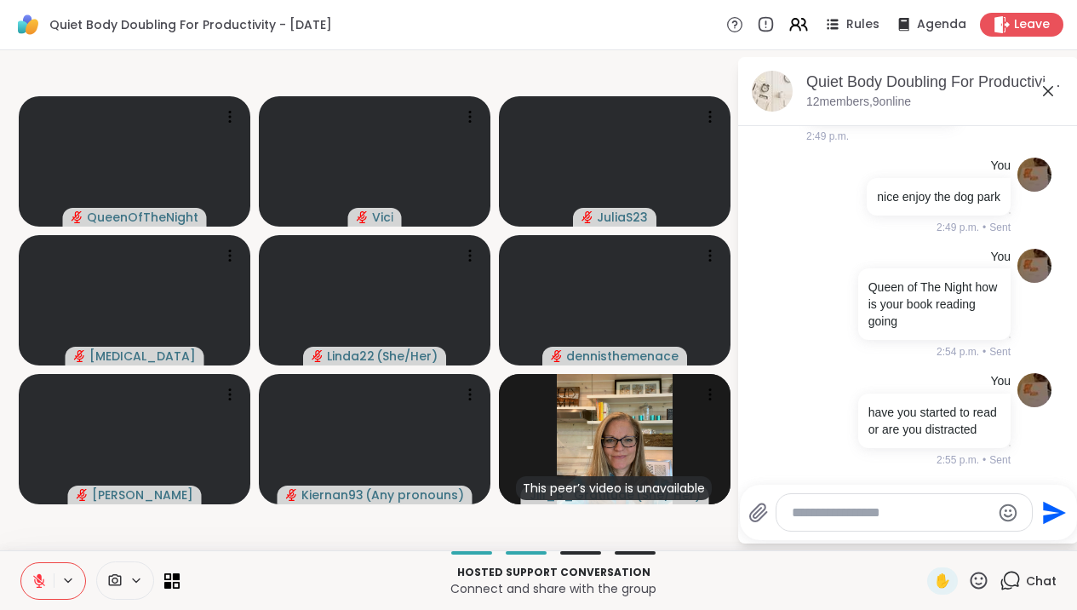
click at [1058, 89] on icon at bounding box center [1048, 91] width 20 height 20
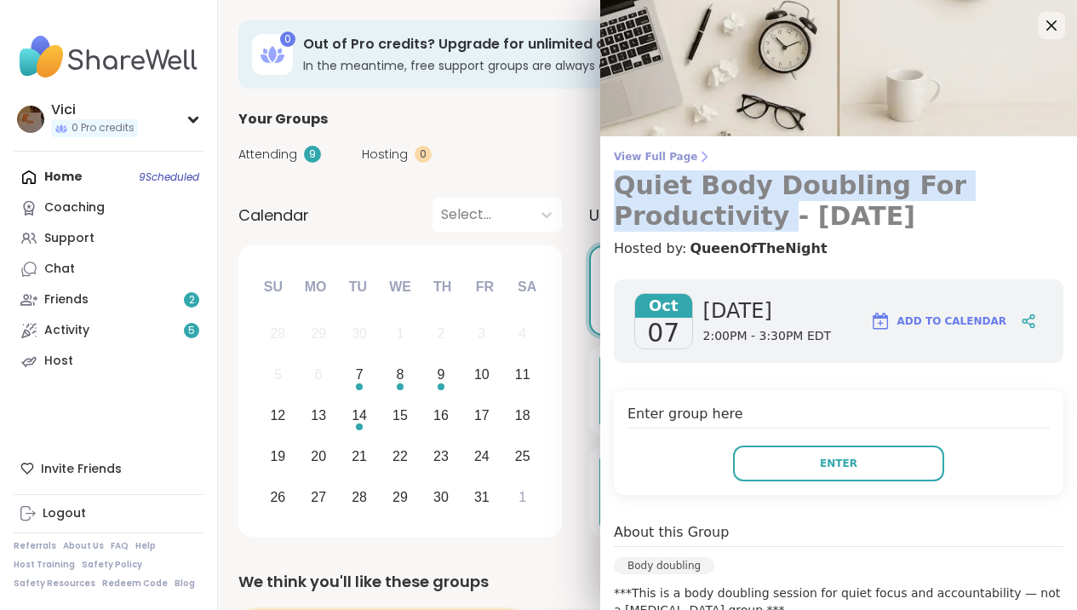
drag, startPoint x: 1064, startPoint y: 158, endPoint x: 1049, endPoint y: 198, distance: 41.8
click at [1050, 198] on div "View Full Page Quiet Body Doubling For Productivity - Tuesday Hosted by: QueenO…" at bounding box center [838, 204] width 477 height 109
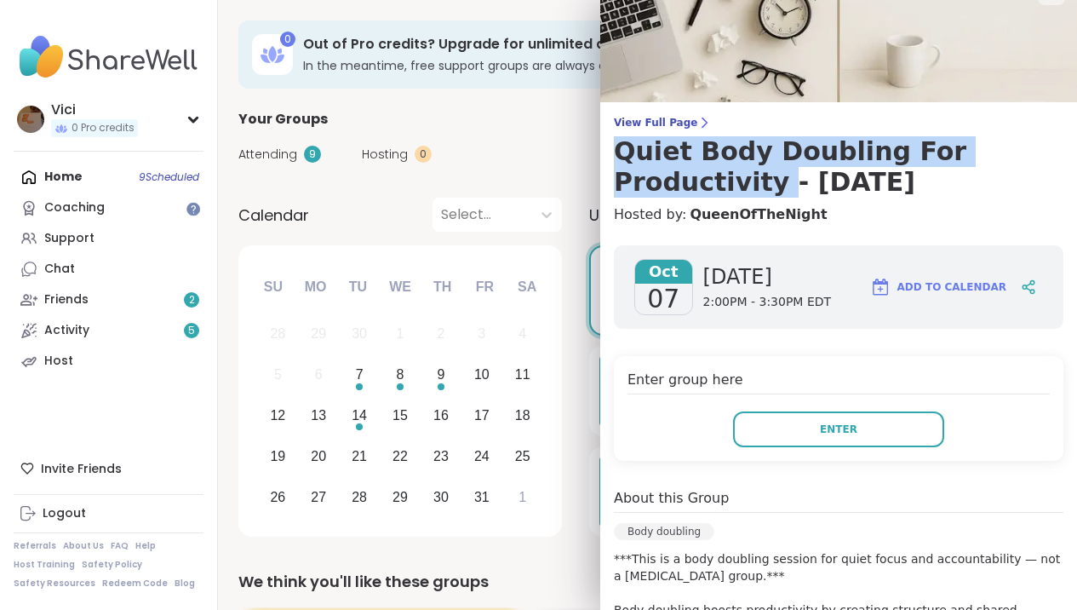
scroll to position [30, 0]
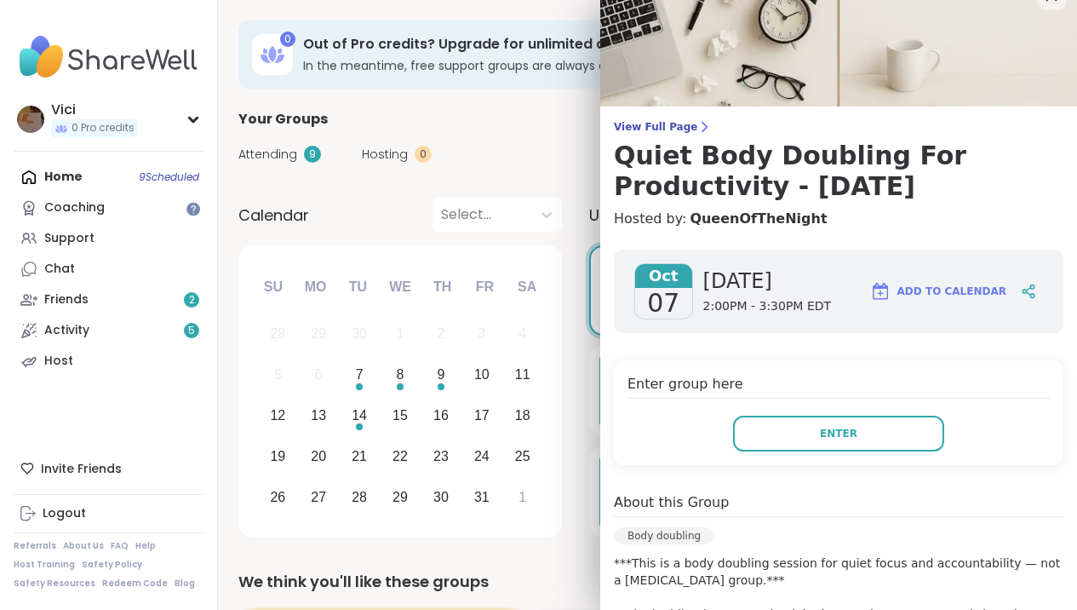
click at [582, 145] on div "Attending 9 Hosting 0 Calendar" at bounding box center [647, 153] width 818 height 49
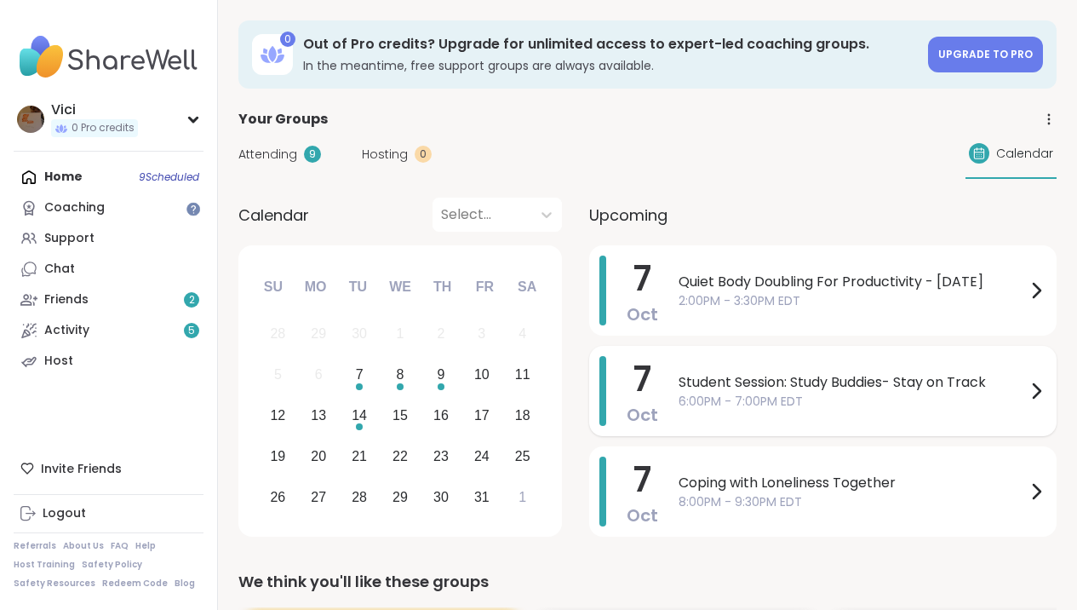
click at [697, 393] on span "6:00PM - 7:00PM EDT" at bounding box center [852, 402] width 347 height 18
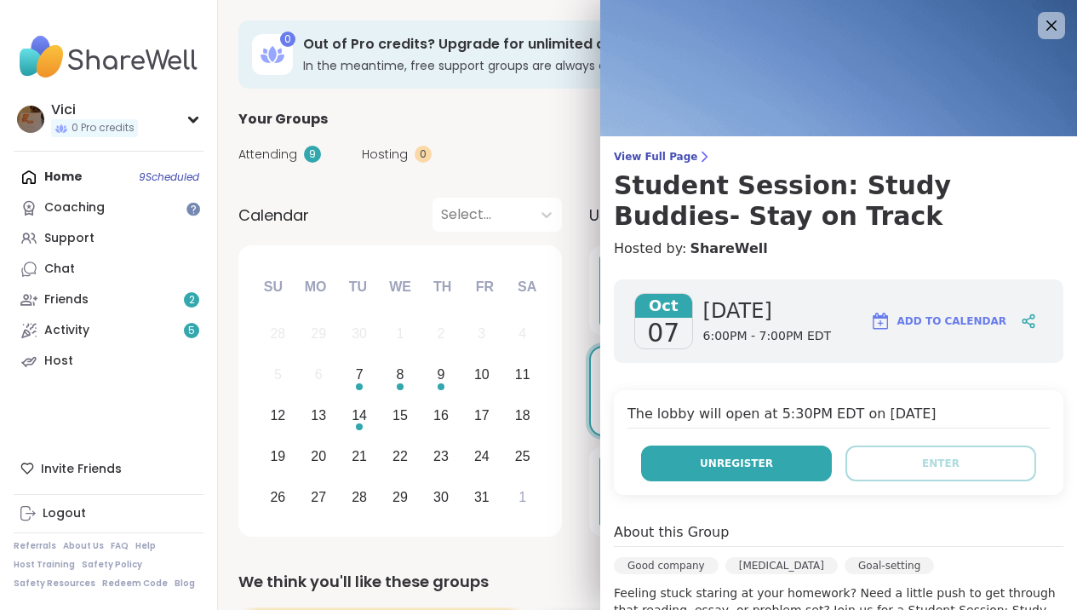
click at [710, 469] on span "Unregister" at bounding box center [736, 463] width 73 height 15
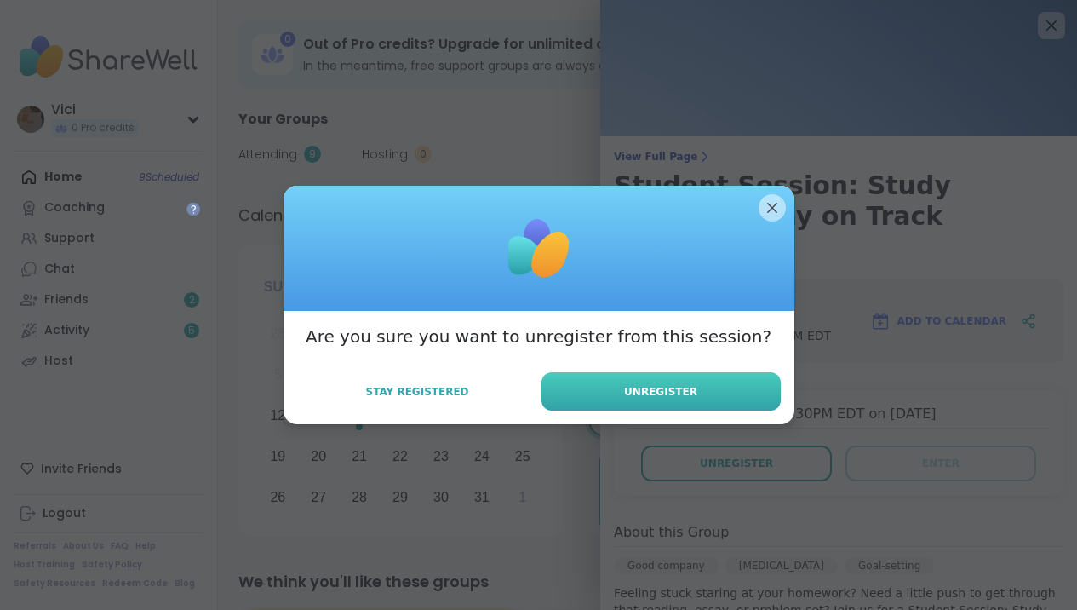
click at [671, 386] on span "Unregister" at bounding box center [660, 391] width 73 height 15
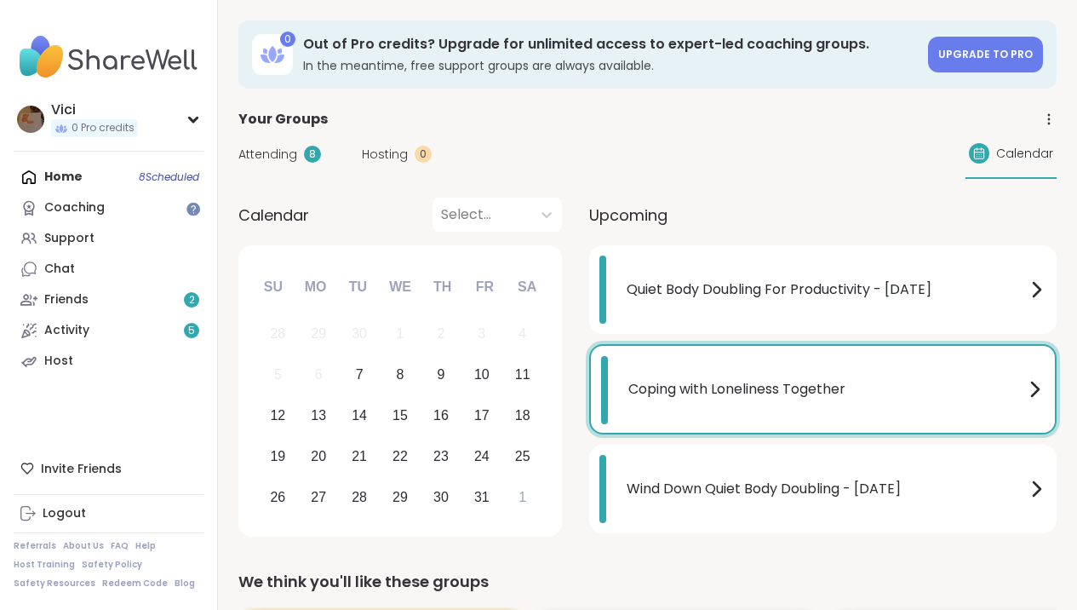
click at [697, 399] on div "Coping with Loneliness Together" at bounding box center [836, 389] width 416 height 66
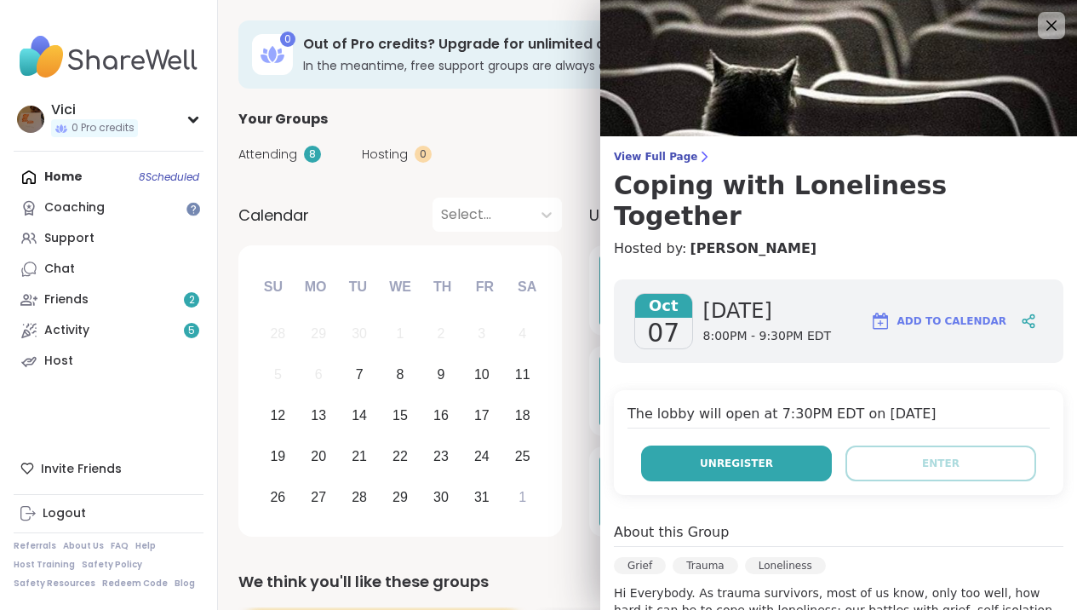
click at [718, 456] on span "Unregister" at bounding box center [736, 463] width 73 height 15
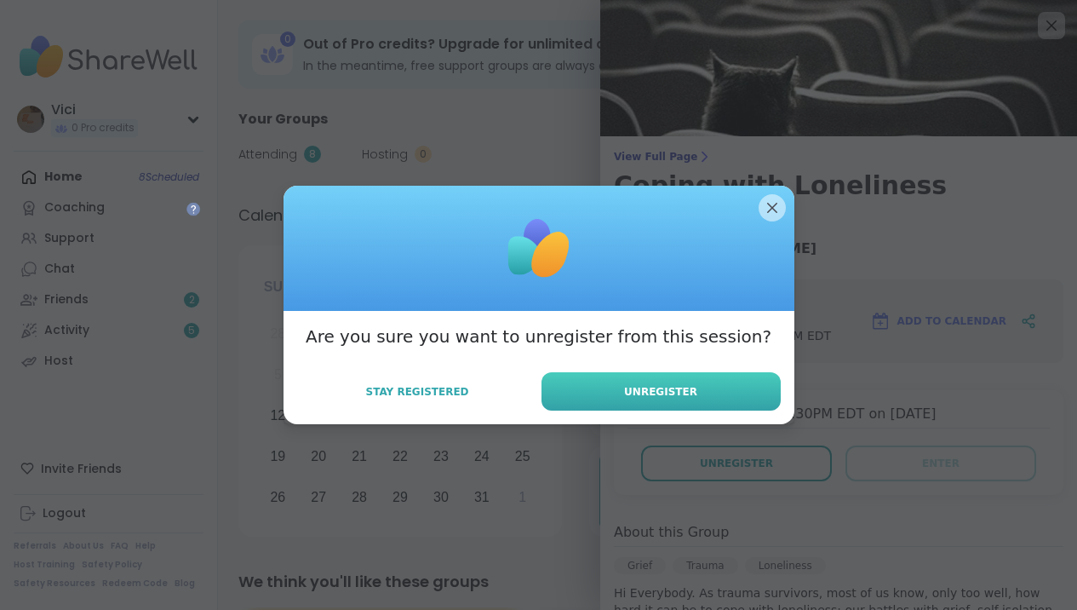
click at [694, 379] on button "Unregister" at bounding box center [661, 391] width 239 height 38
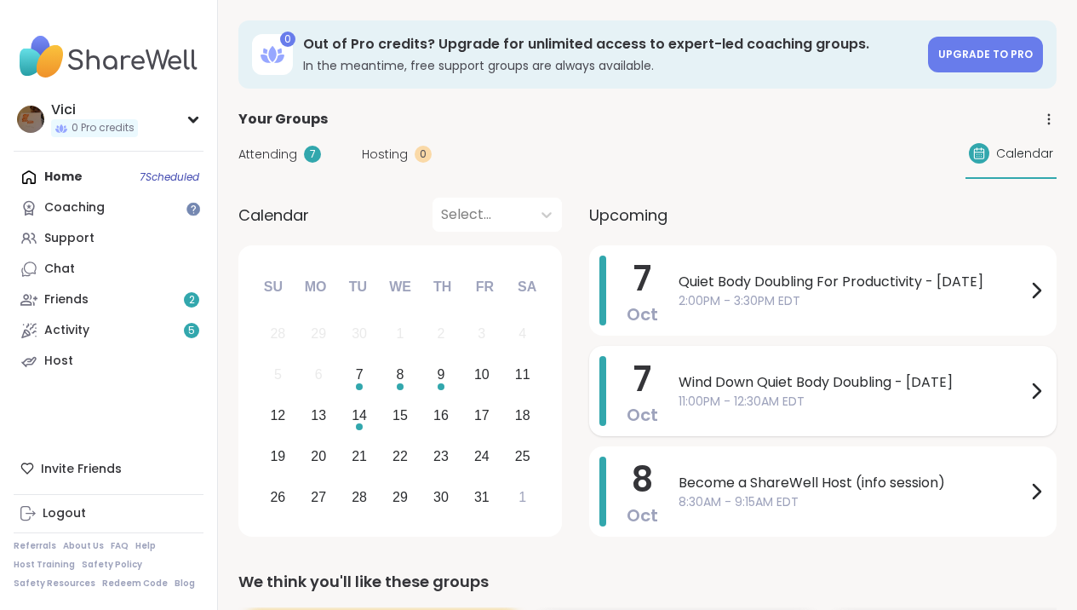
click at [716, 413] on div "Wind Down Quiet Body Doubling - Tuesday 11:00PM - 12:30AM EDT" at bounding box center [863, 391] width 368 height 70
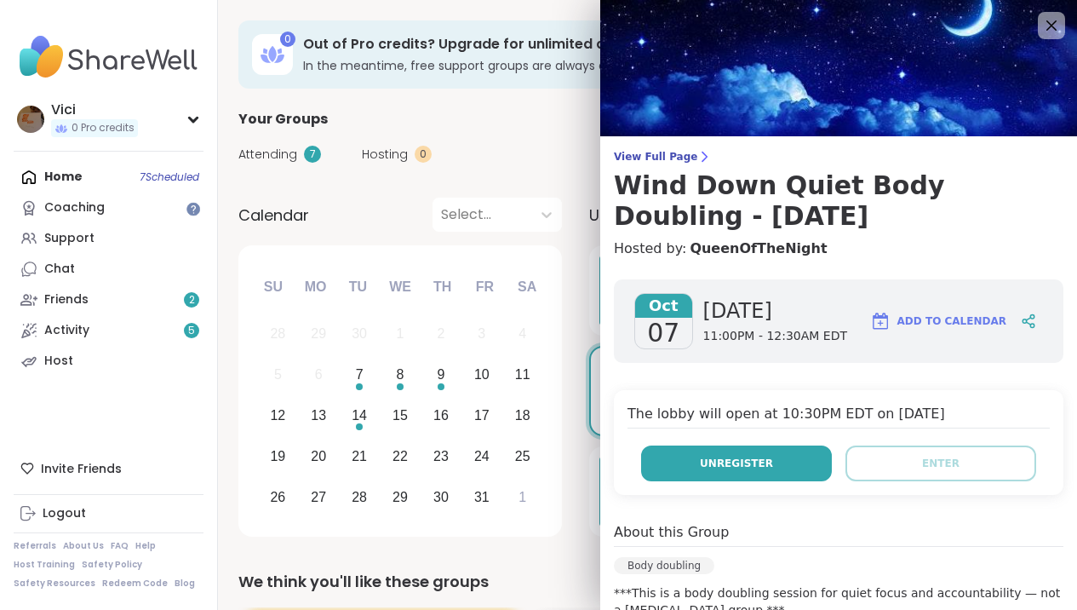
click at [731, 464] on span "Unregister" at bounding box center [736, 463] width 73 height 15
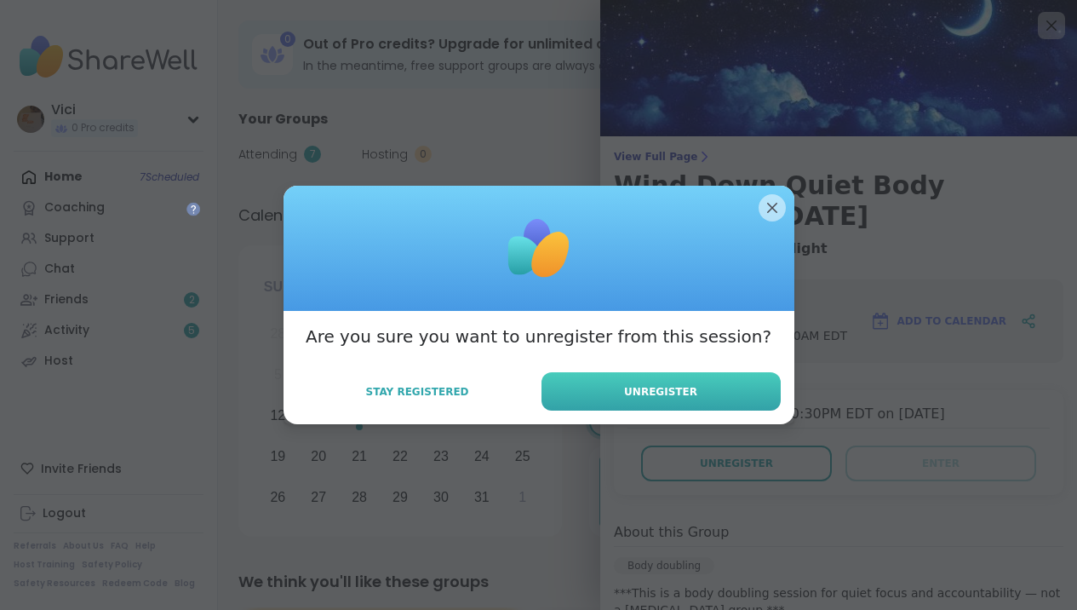
click at [708, 393] on button "Unregister" at bounding box center [661, 391] width 239 height 38
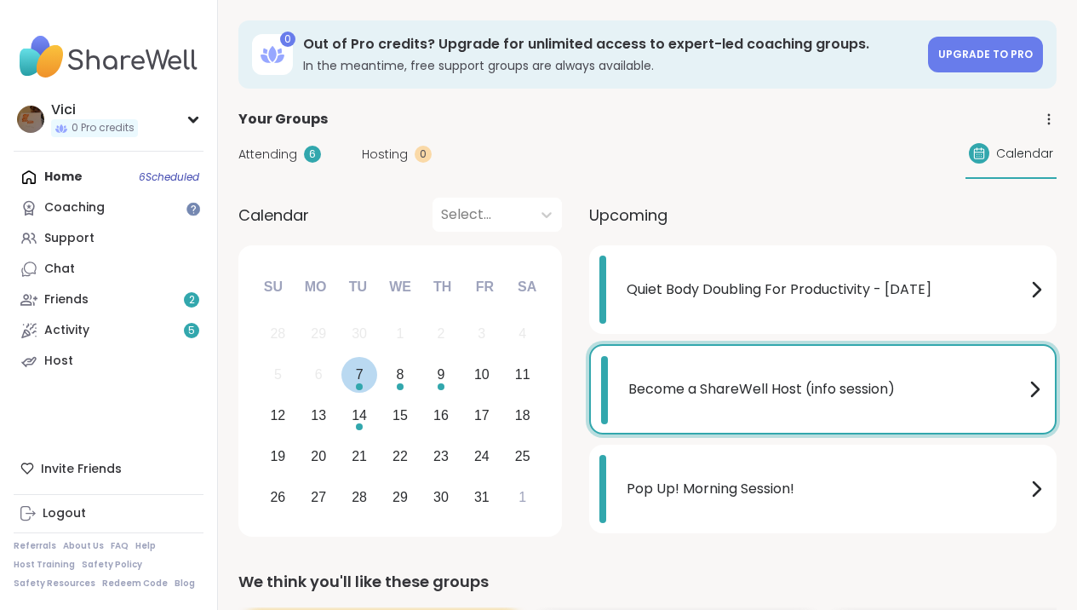
click at [371, 385] on div "7" at bounding box center [359, 375] width 37 height 37
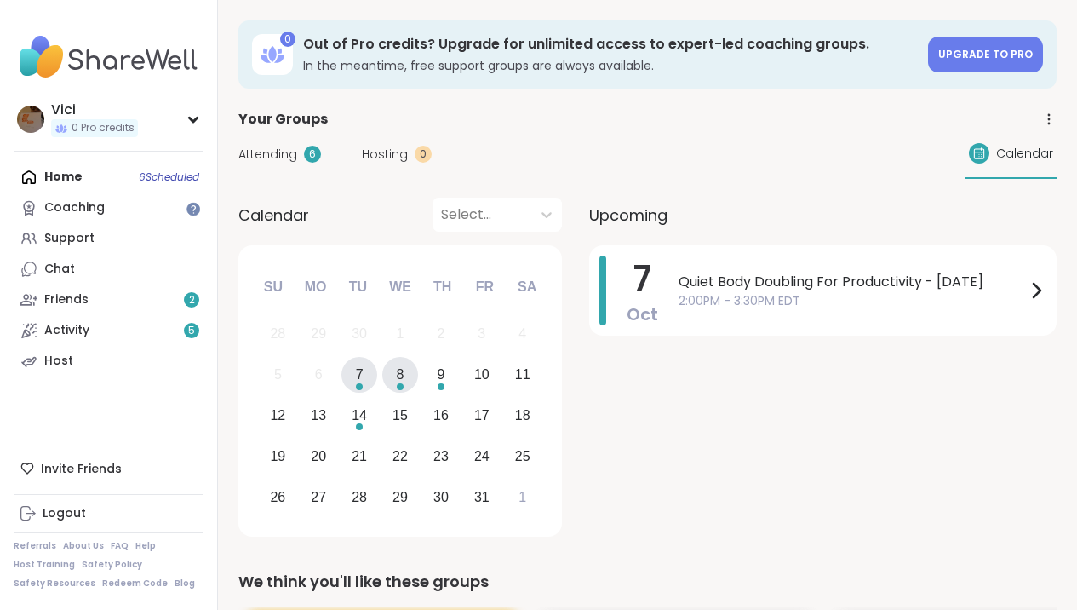
click at [408, 374] on div "8" at bounding box center [400, 375] width 37 height 37
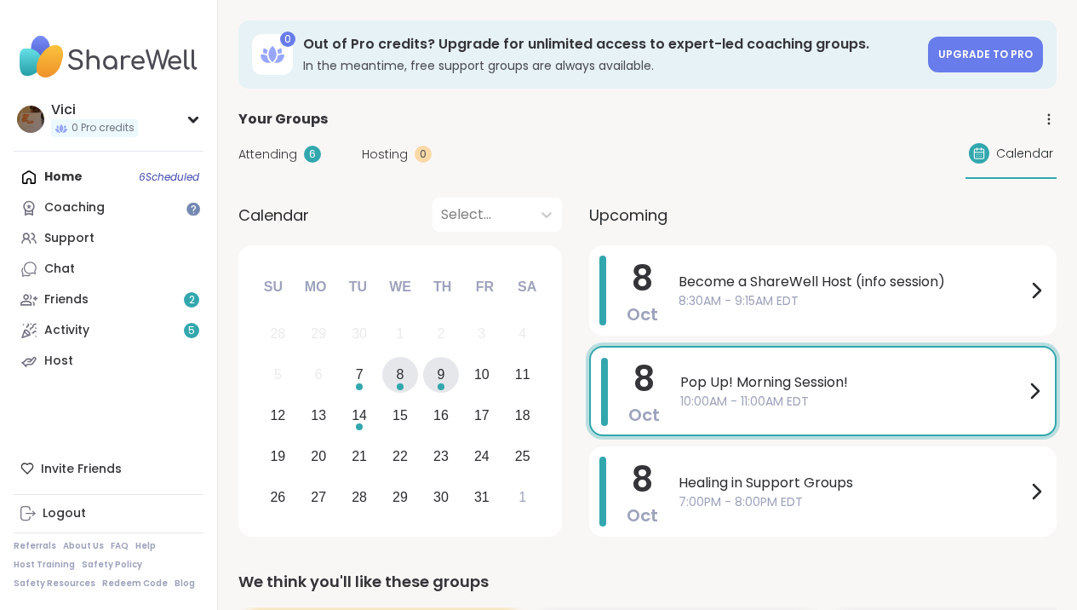
click at [438, 375] on div "9" at bounding box center [441, 374] width 8 height 23
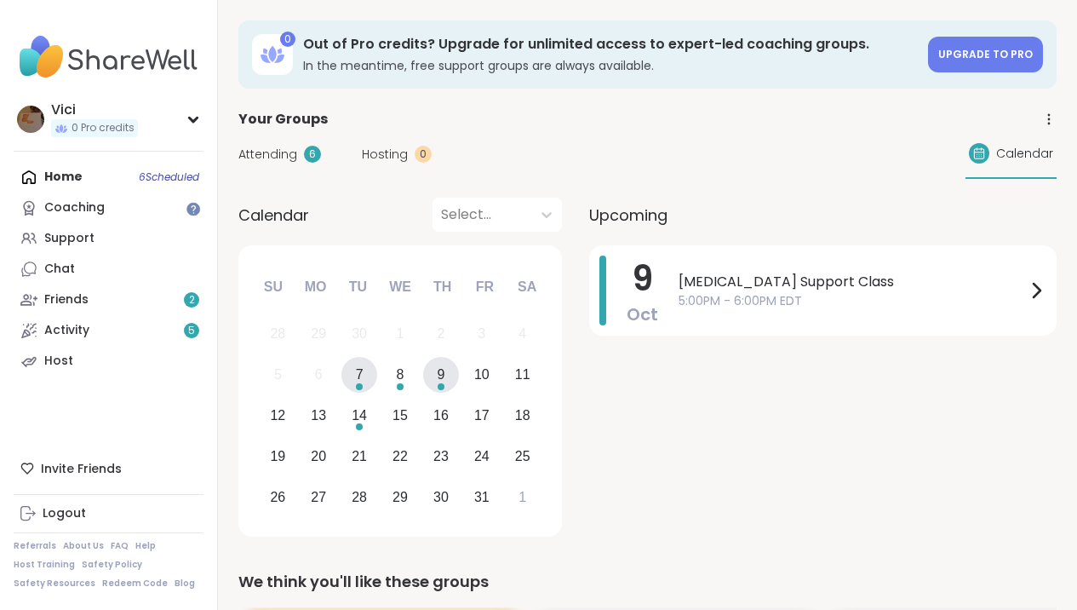
click at [368, 379] on div "7" at bounding box center [359, 375] width 37 height 37
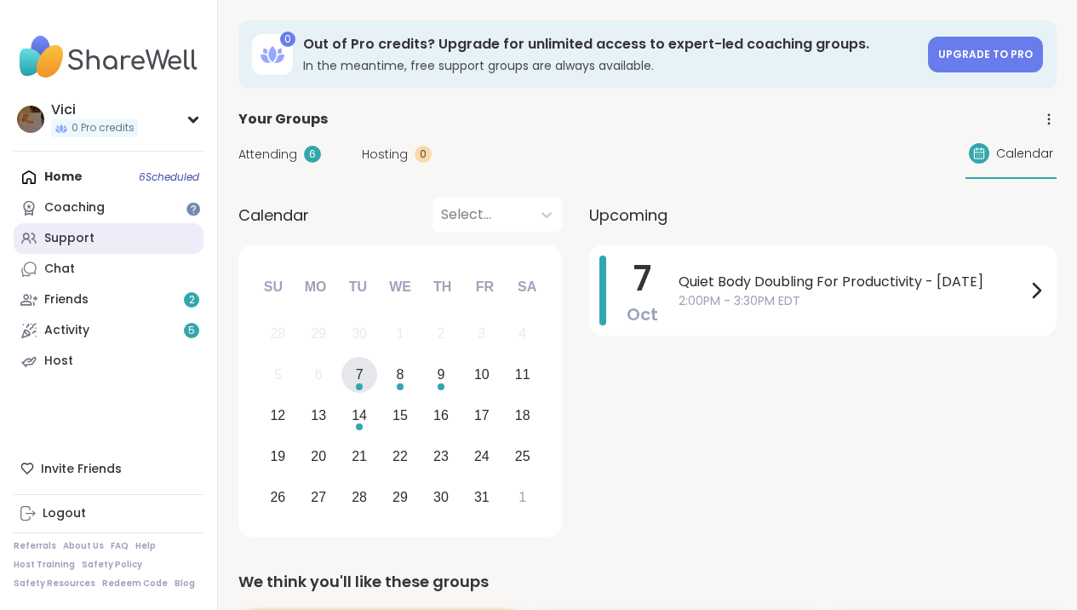
click at [107, 244] on link "Support" at bounding box center [109, 238] width 190 height 31
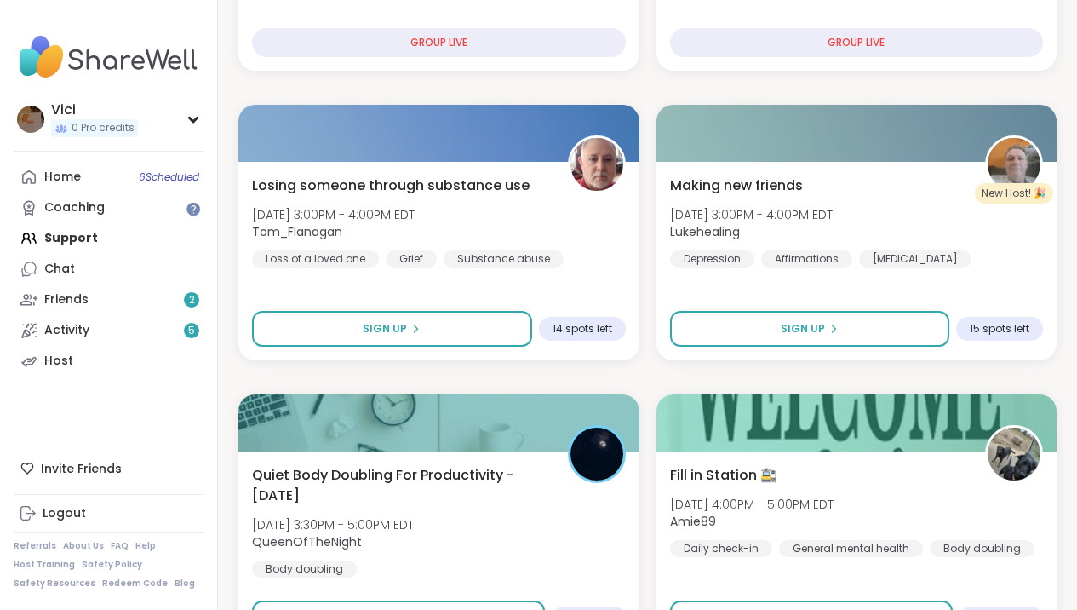
scroll to position [433, 0]
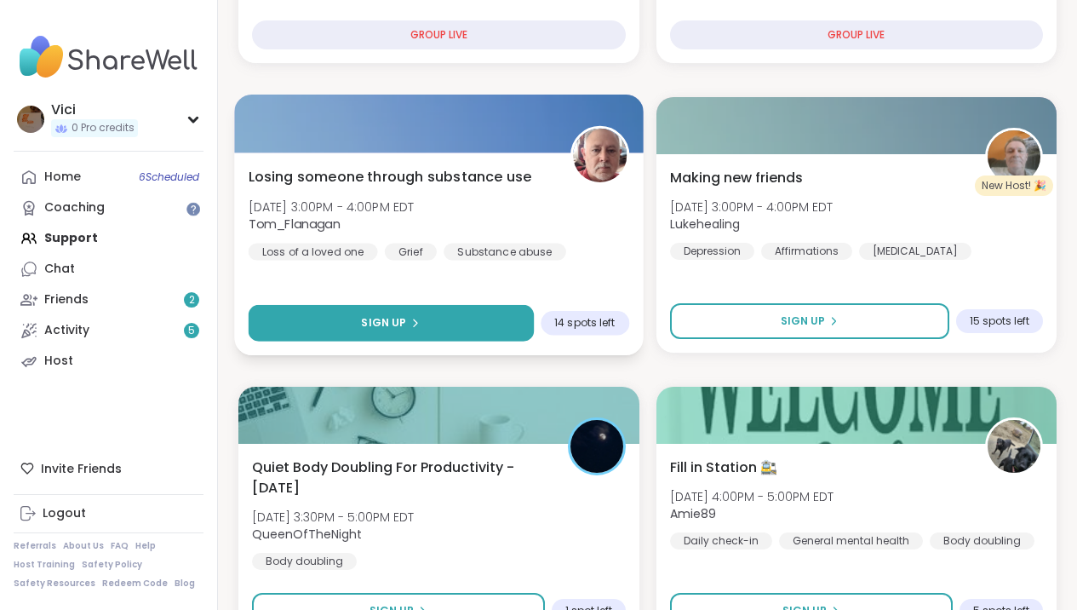
click at [457, 313] on button "Sign Up" at bounding box center [391, 323] width 285 height 37
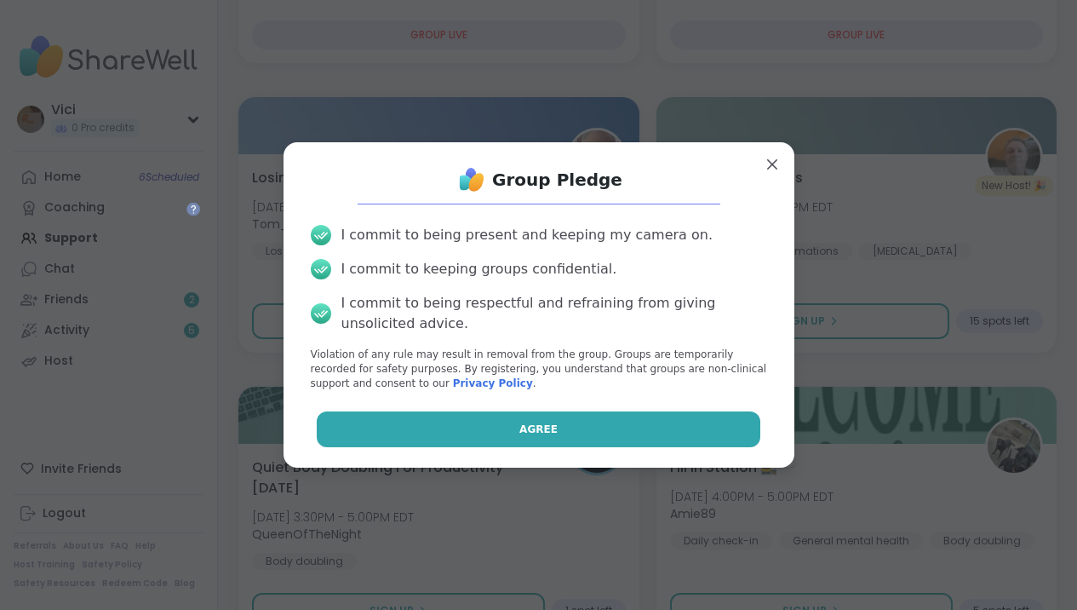
click at [457, 443] on button "Agree" at bounding box center [539, 429] width 444 height 36
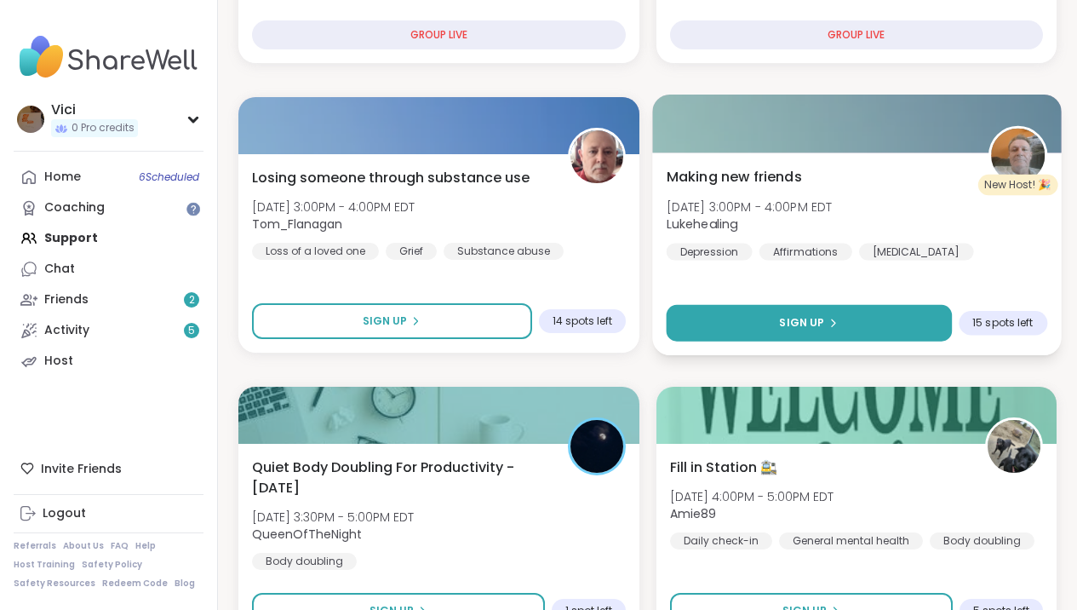
click at [912, 321] on button "Sign Up" at bounding box center [808, 323] width 285 height 37
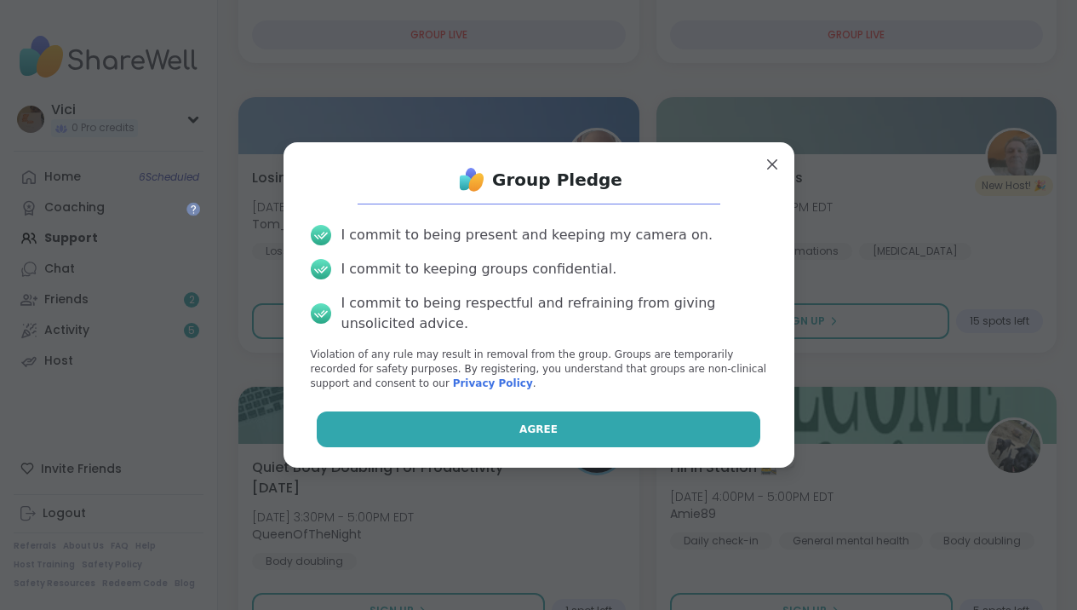
click at [710, 421] on button "Agree" at bounding box center [539, 429] width 444 height 36
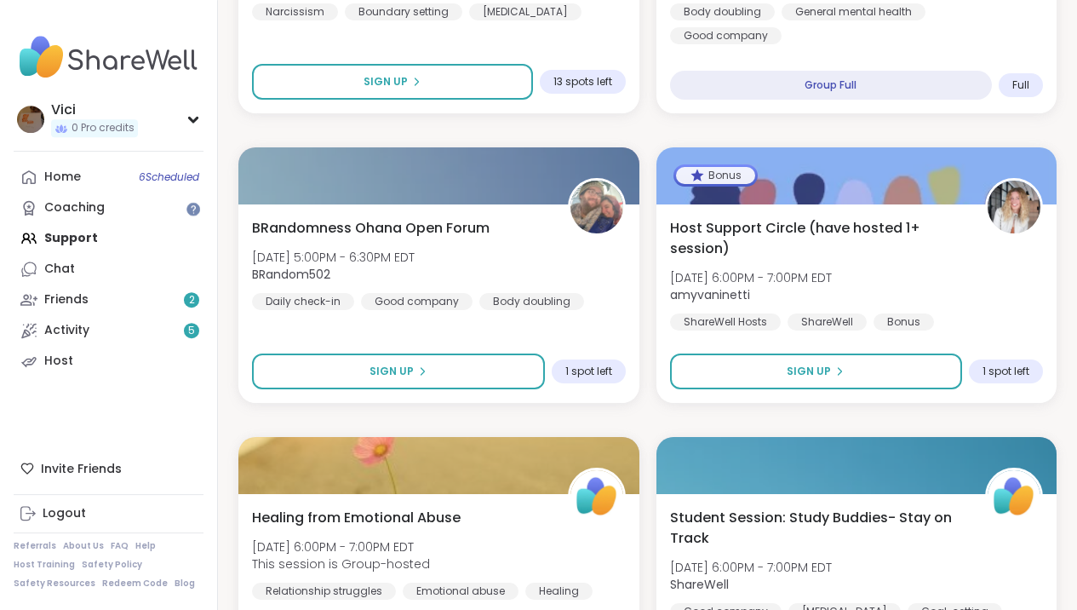
scroll to position [1259, 0]
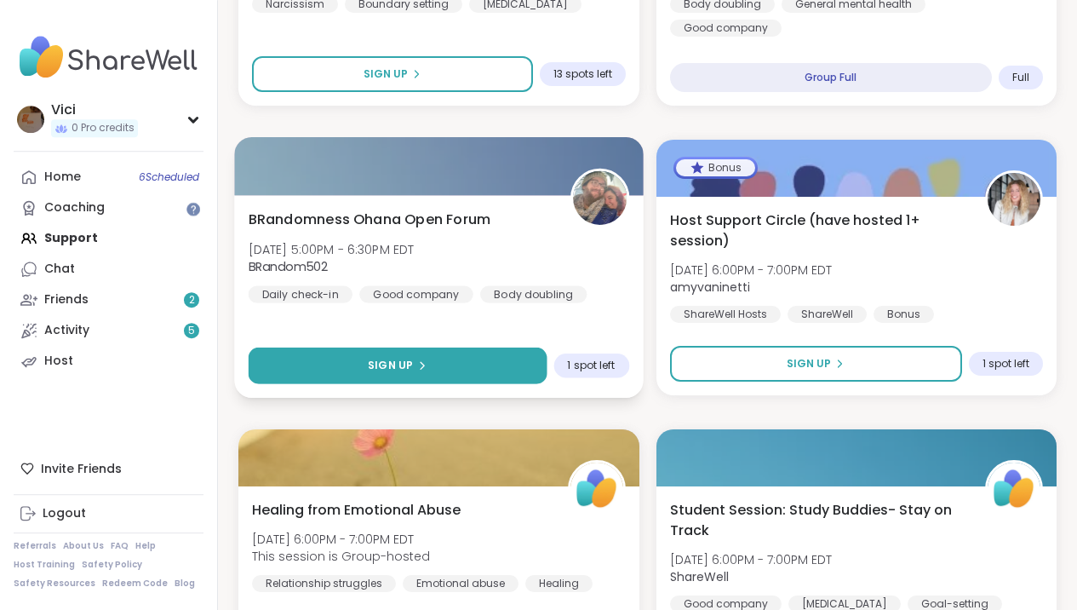
click at [503, 374] on button "Sign Up" at bounding box center [398, 365] width 298 height 37
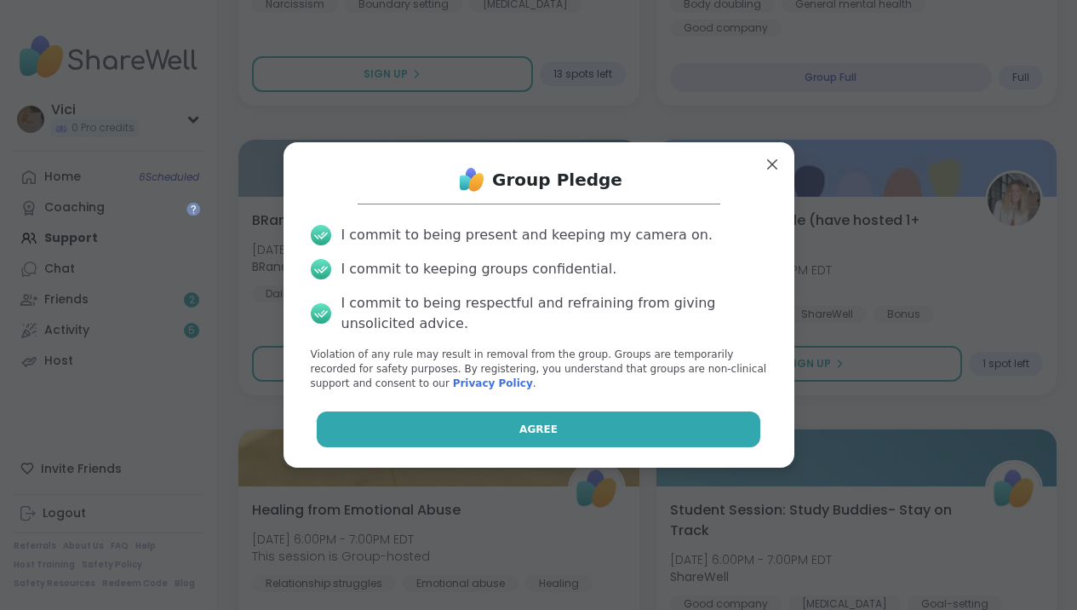
click at [469, 433] on button "Agree" at bounding box center [539, 429] width 444 height 36
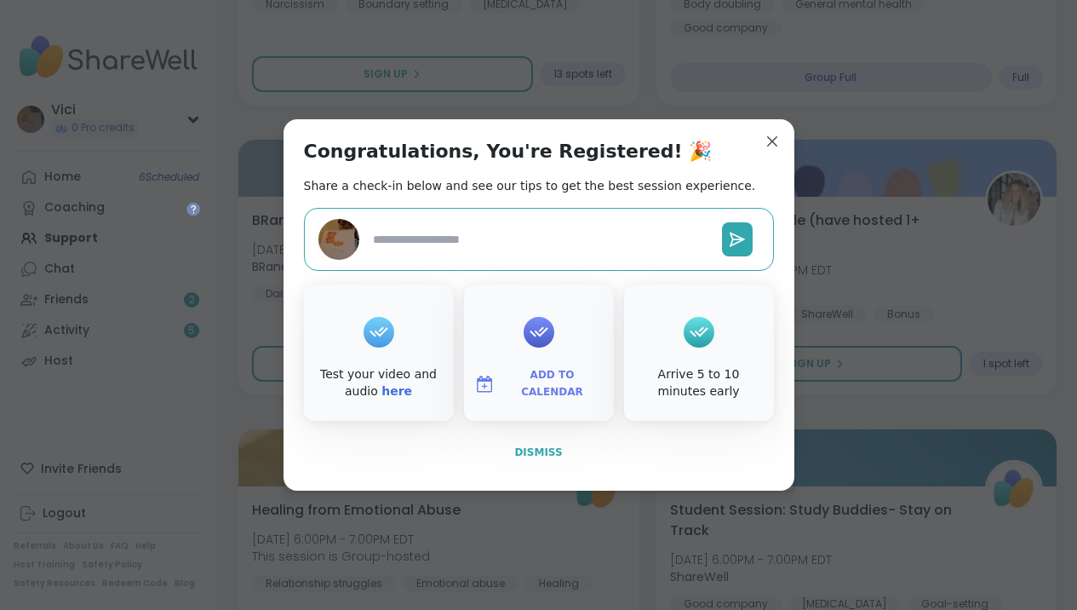
click at [545, 456] on span "Dismiss" at bounding box center [538, 452] width 48 height 12
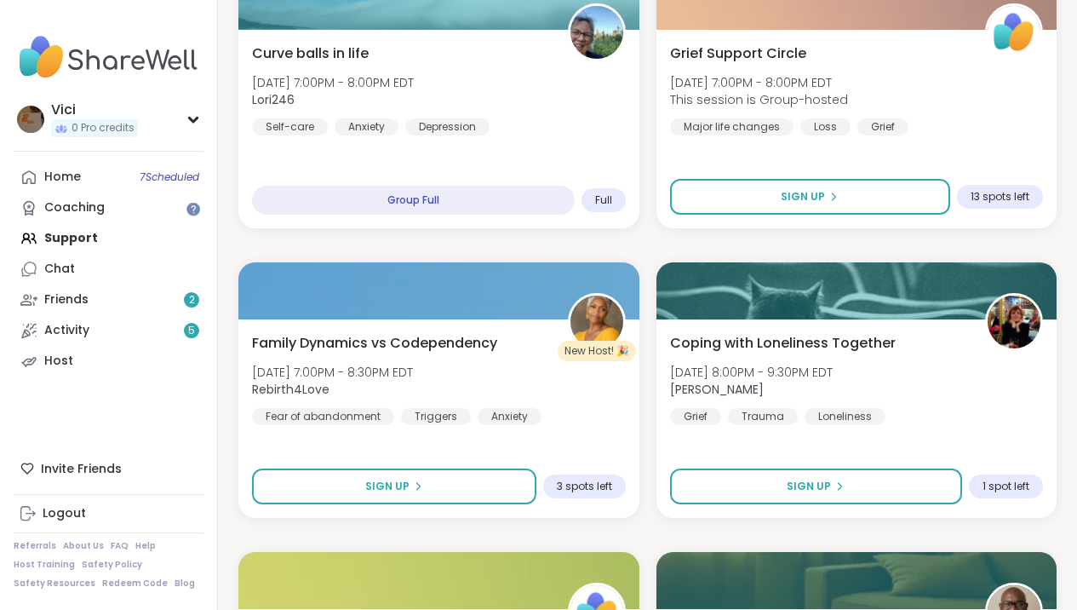
scroll to position [2298, 0]
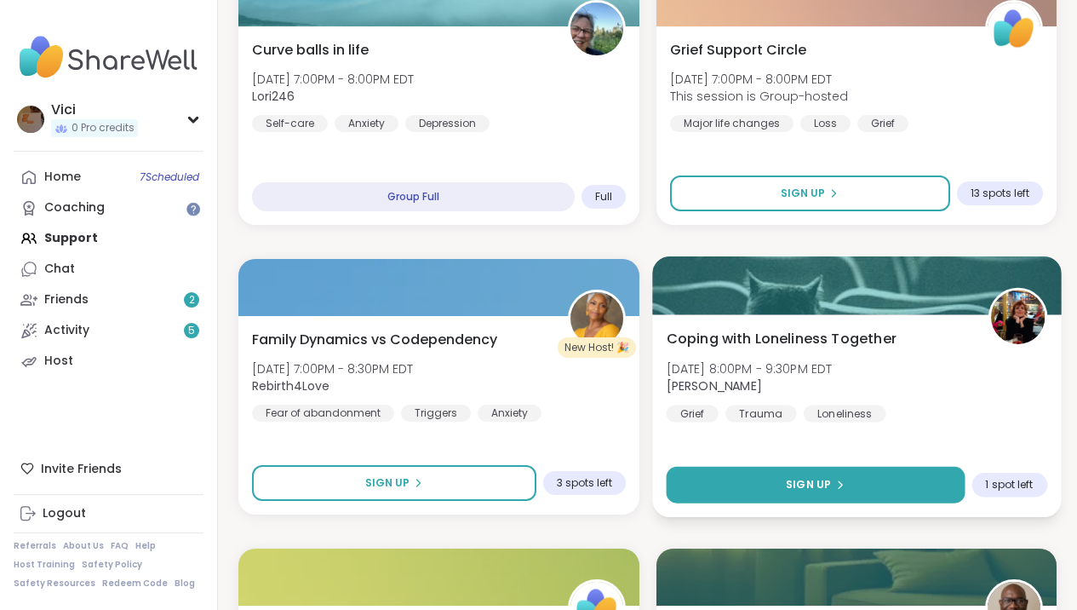
click at [842, 473] on button "Sign Up" at bounding box center [815, 485] width 298 height 37
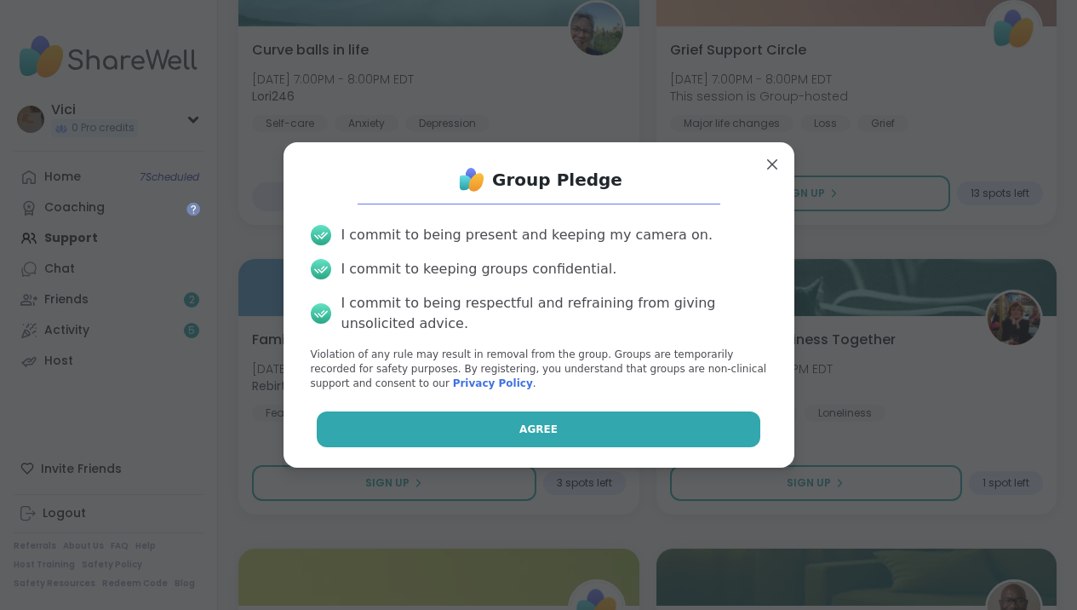
click at [731, 433] on button "Agree" at bounding box center [539, 429] width 444 height 36
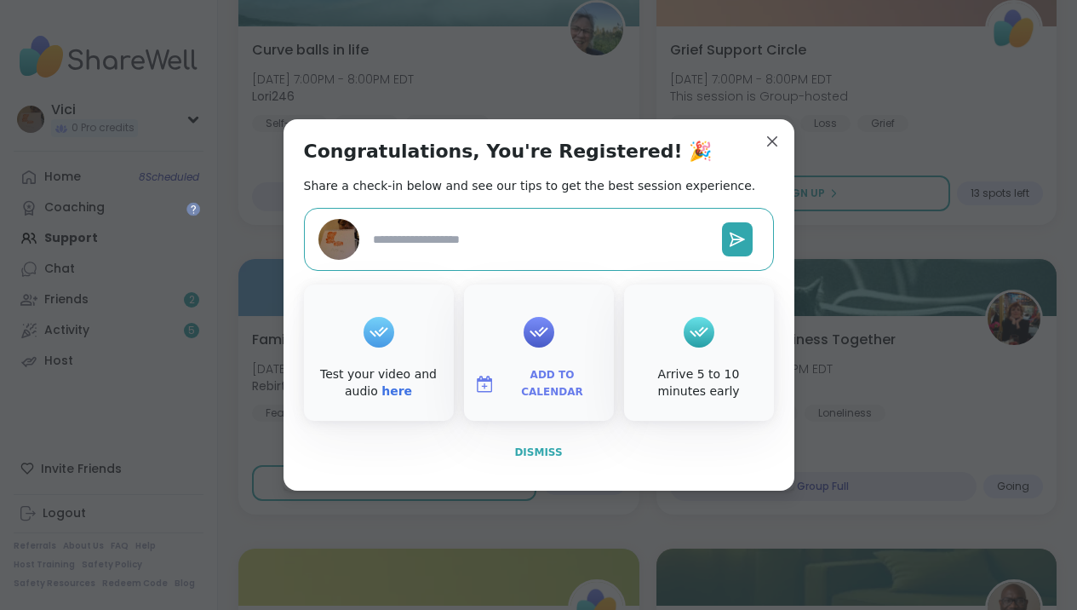
type textarea "*"
click at [548, 447] on span "Dismiss" at bounding box center [538, 452] width 48 height 12
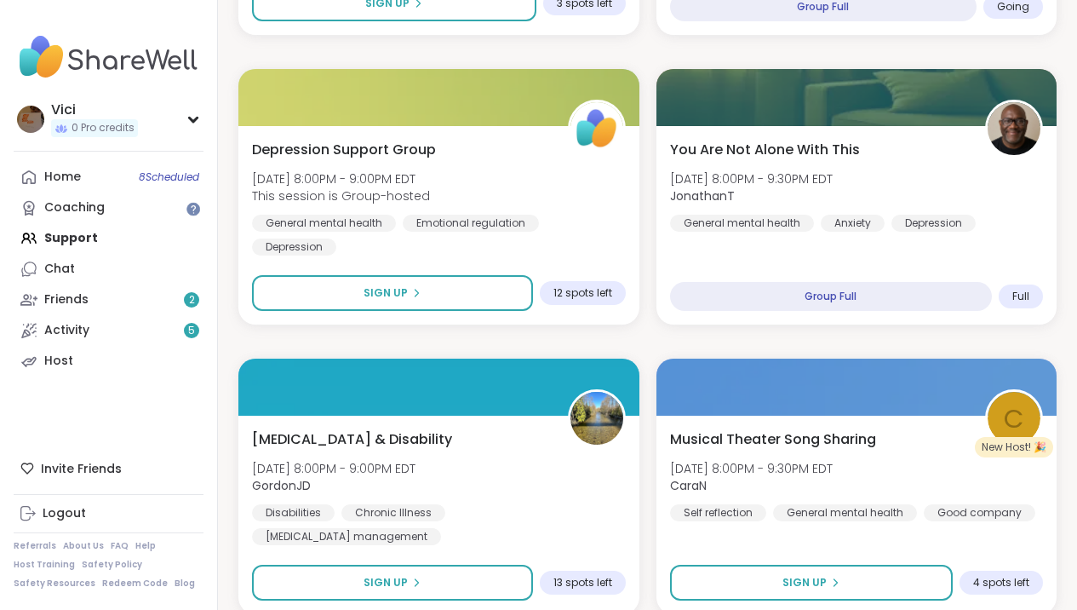
scroll to position [2782, 0]
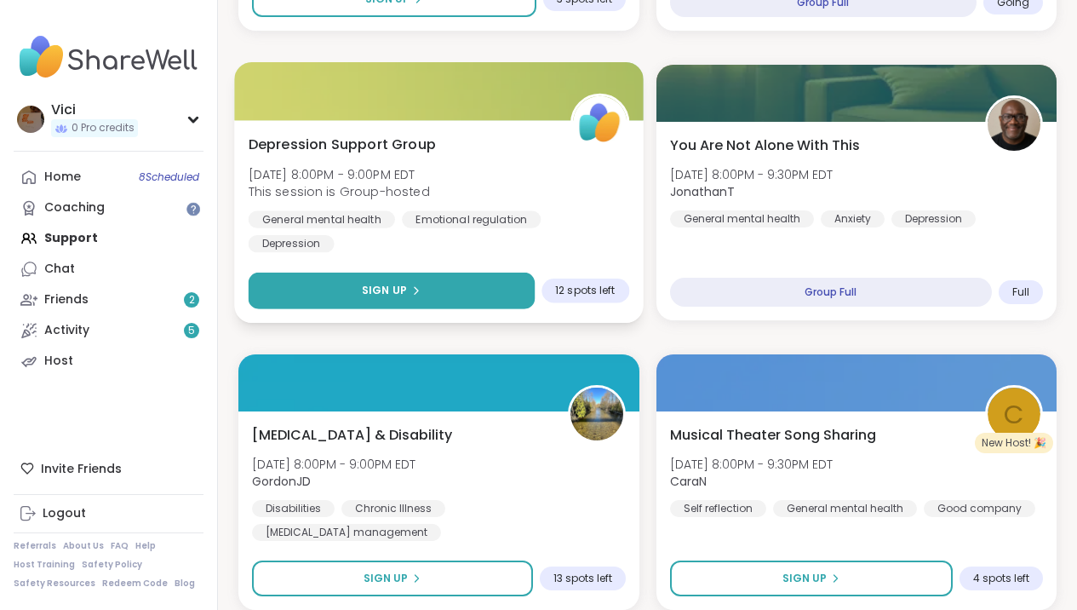
click at [450, 278] on button "Sign Up" at bounding box center [392, 290] width 286 height 37
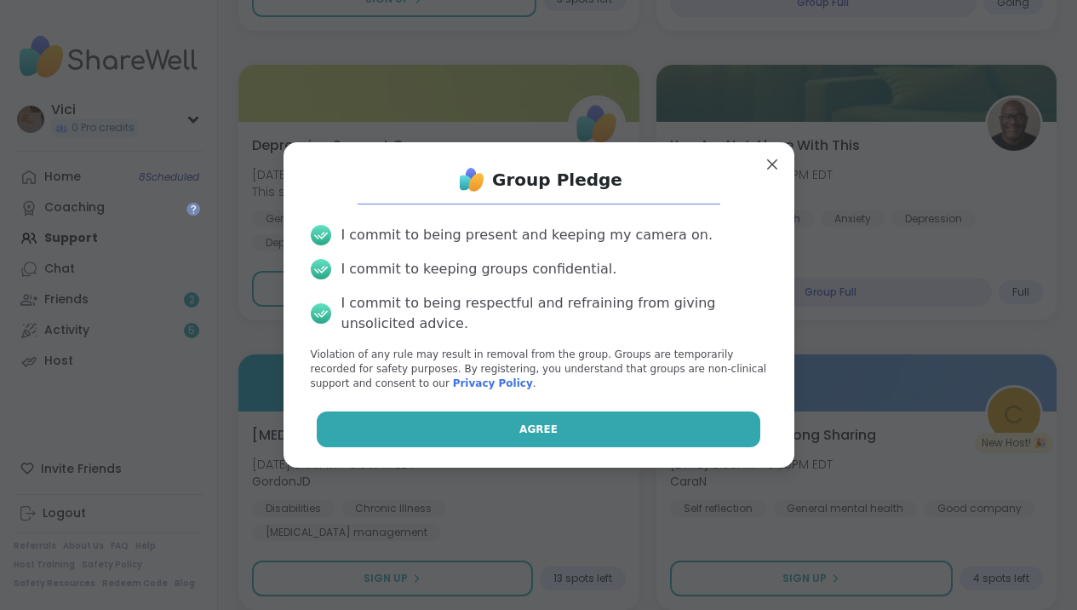
click at [448, 413] on button "Agree" at bounding box center [539, 429] width 444 height 36
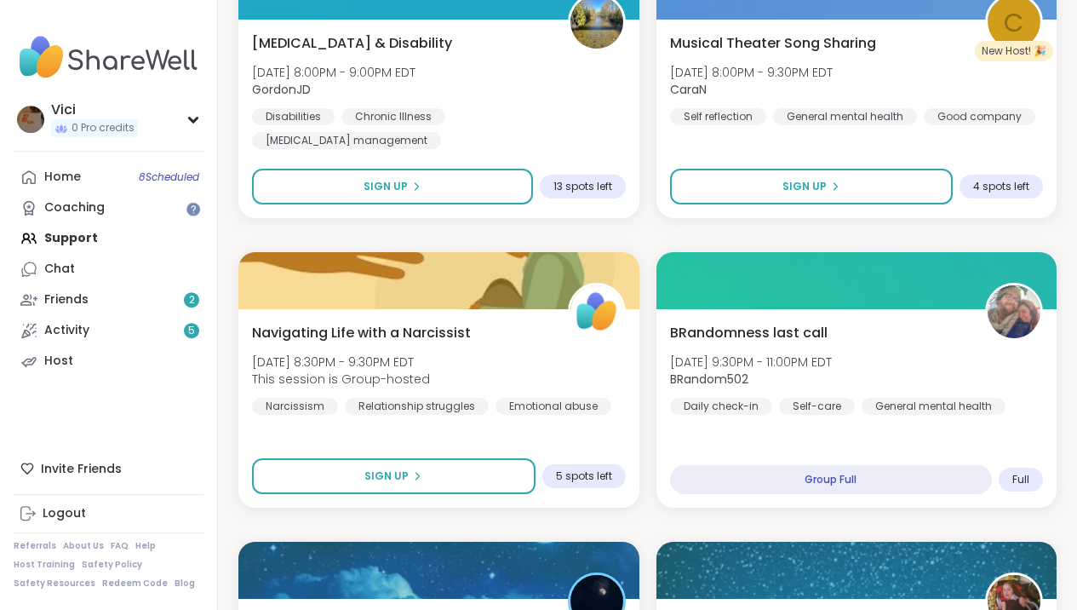
scroll to position [3178, 0]
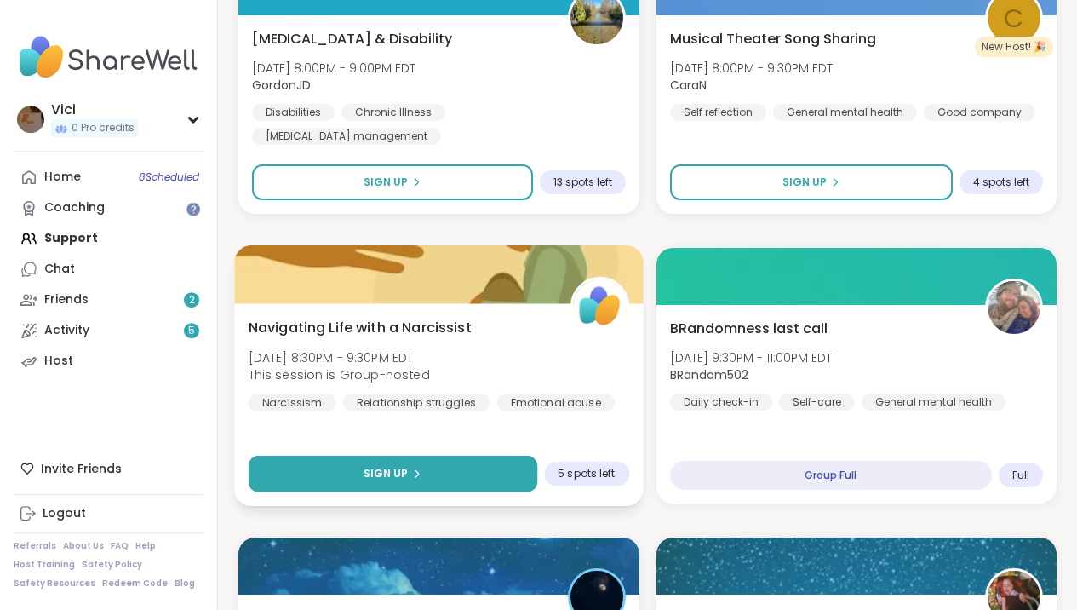
click at [508, 467] on button "Sign Up" at bounding box center [393, 474] width 289 height 37
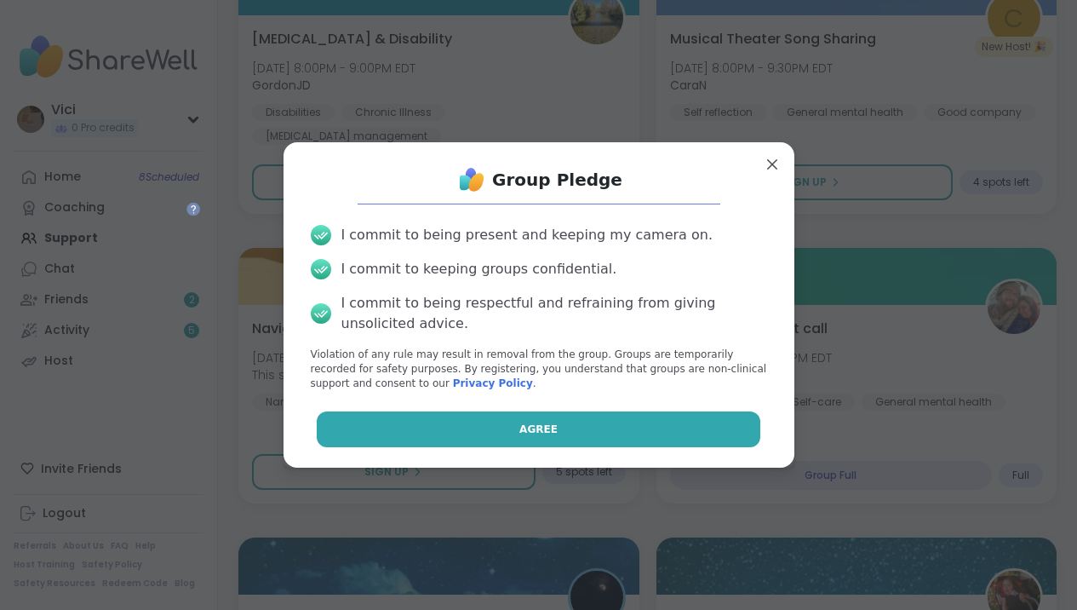
click at [476, 433] on button "Agree" at bounding box center [539, 429] width 444 height 36
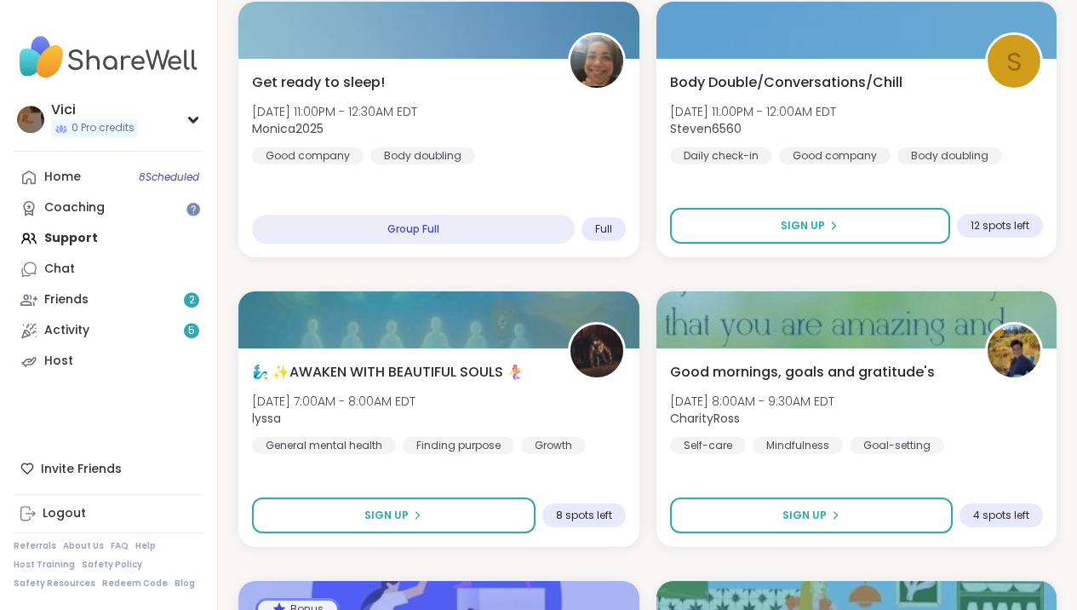
scroll to position [4296, 0]
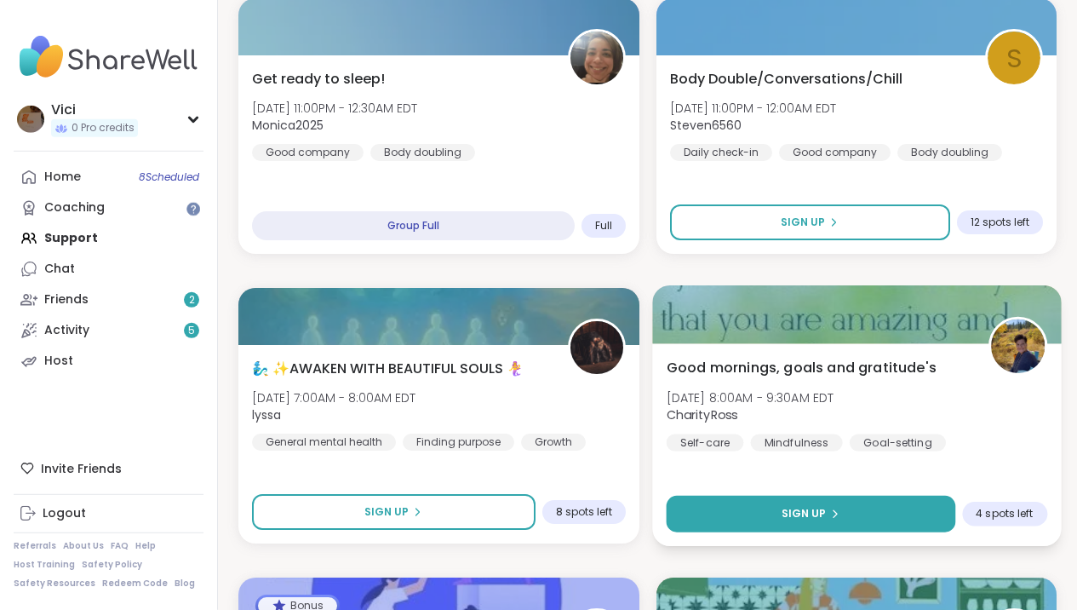
click at [809, 507] on span "Sign Up" at bounding box center [803, 513] width 45 height 15
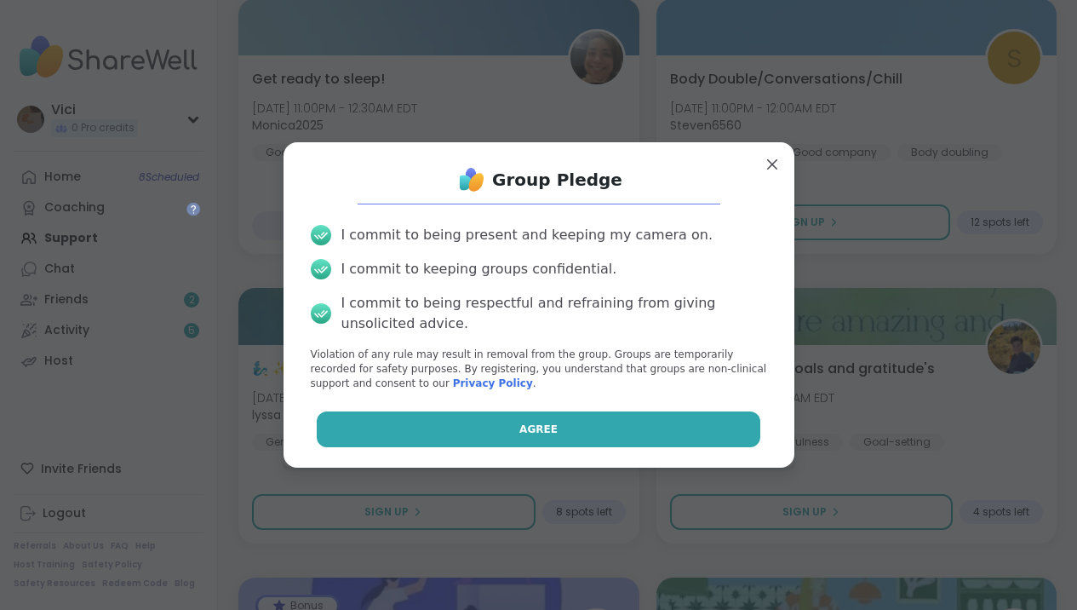
click at [726, 433] on button "Agree" at bounding box center [539, 429] width 444 height 36
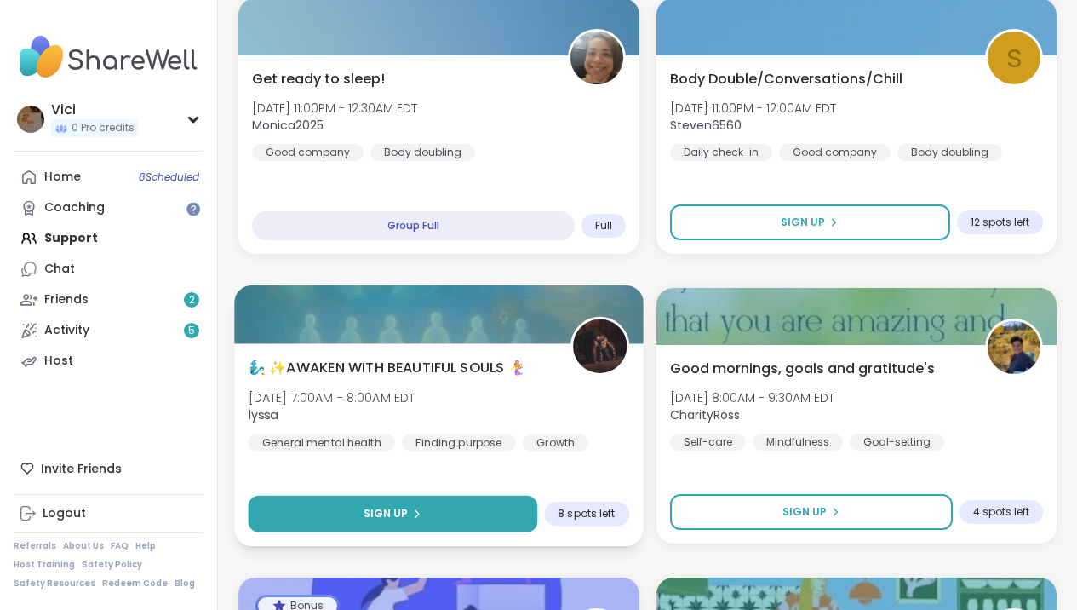
click at [512, 501] on button "Sign Up" at bounding box center [393, 514] width 289 height 37
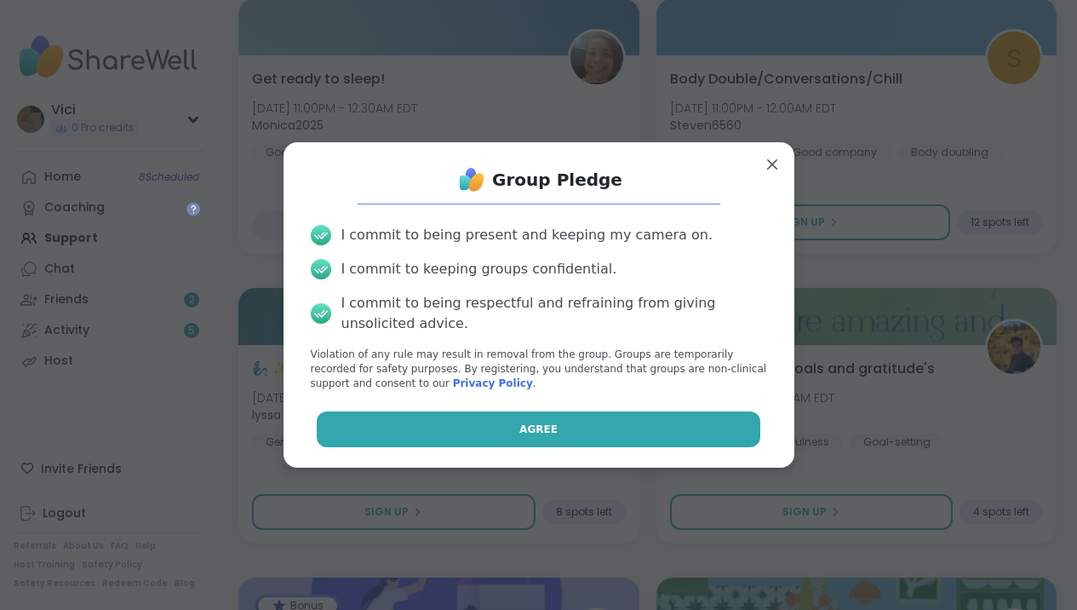
click at [489, 426] on button "Agree" at bounding box center [539, 429] width 444 height 36
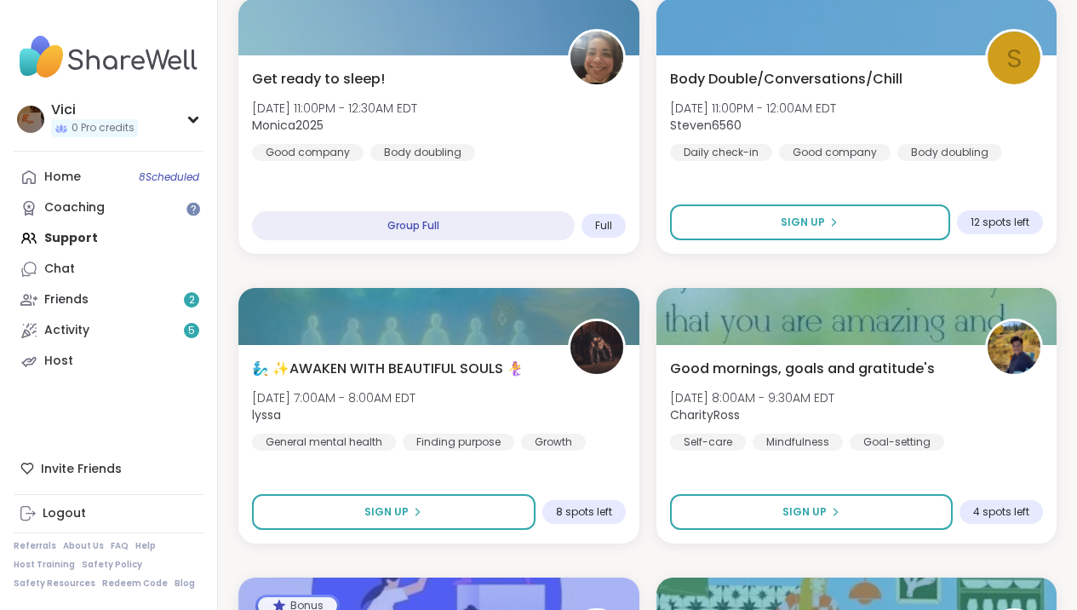
scroll to position [0, 0]
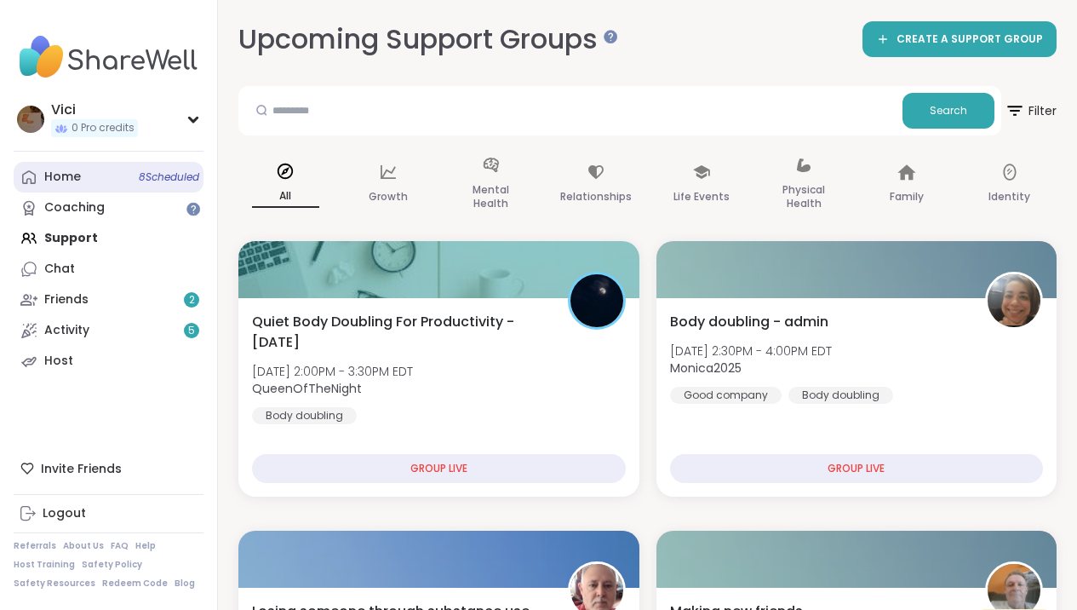
click at [169, 170] on span "8 Scheduled" at bounding box center [169, 177] width 60 height 14
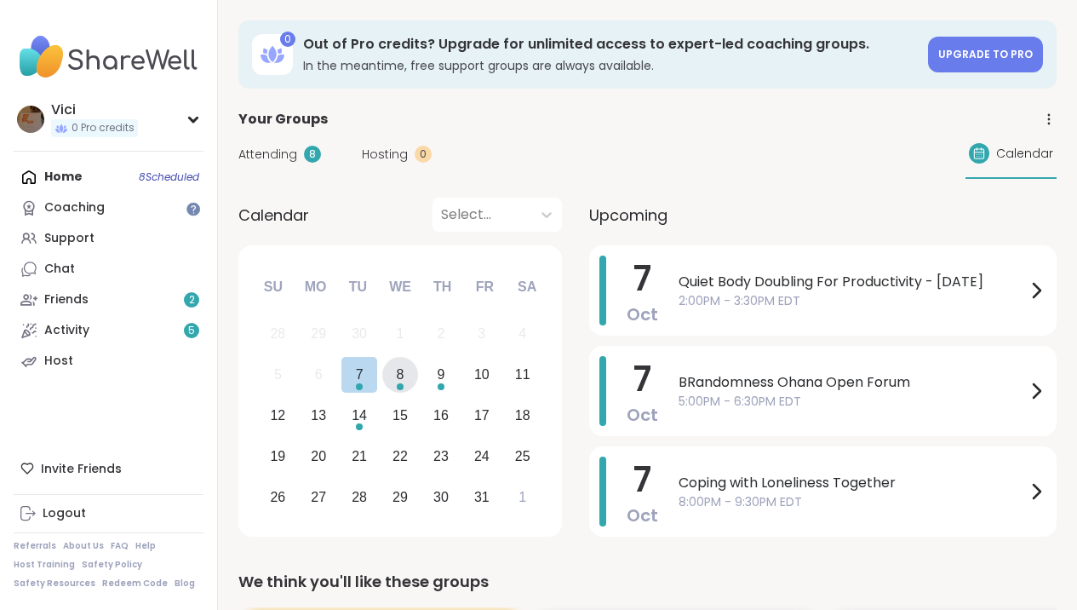
click at [398, 386] on div "Choose Wednesday, October 8th, 2025" at bounding box center [400, 386] width 7 height 7
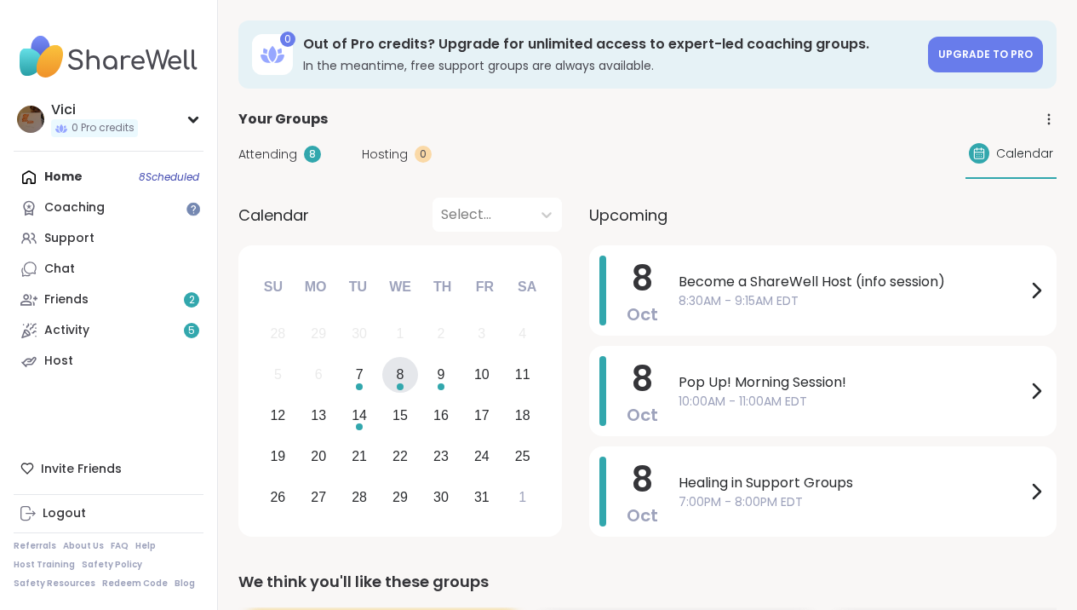
click at [428, 388] on div "5 6 7 8 9 10 11" at bounding box center [399, 374] width 285 height 41
click at [445, 369] on div "9" at bounding box center [441, 374] width 8 height 23
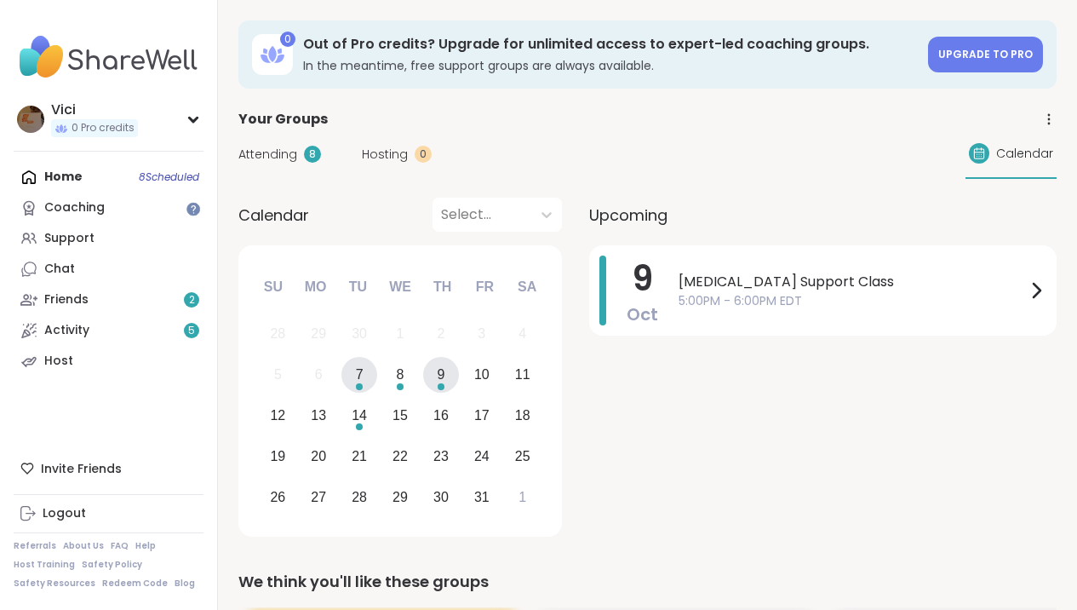
click at [352, 374] on div "7" at bounding box center [359, 375] width 37 height 37
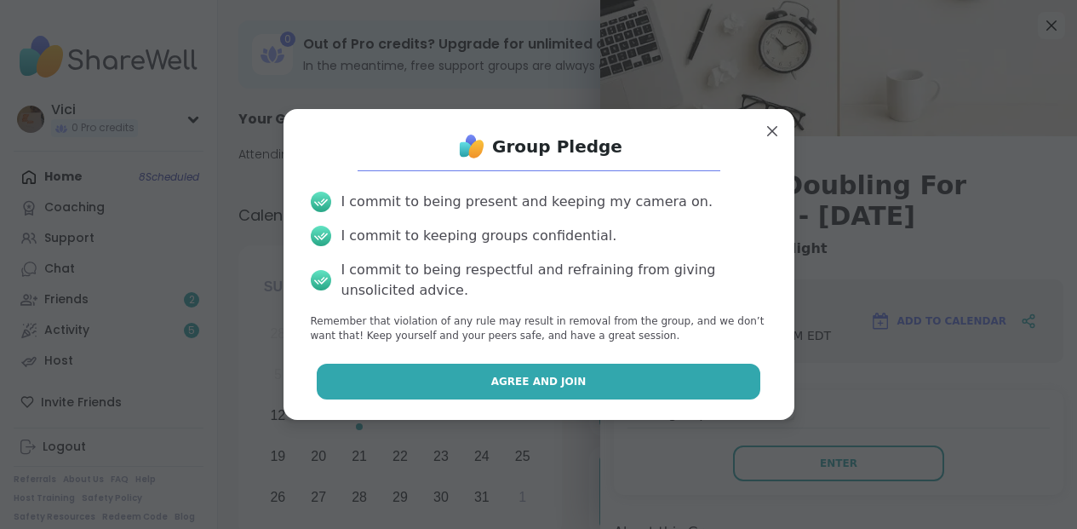
click at [675, 389] on button "Agree and Join" at bounding box center [539, 382] width 444 height 36
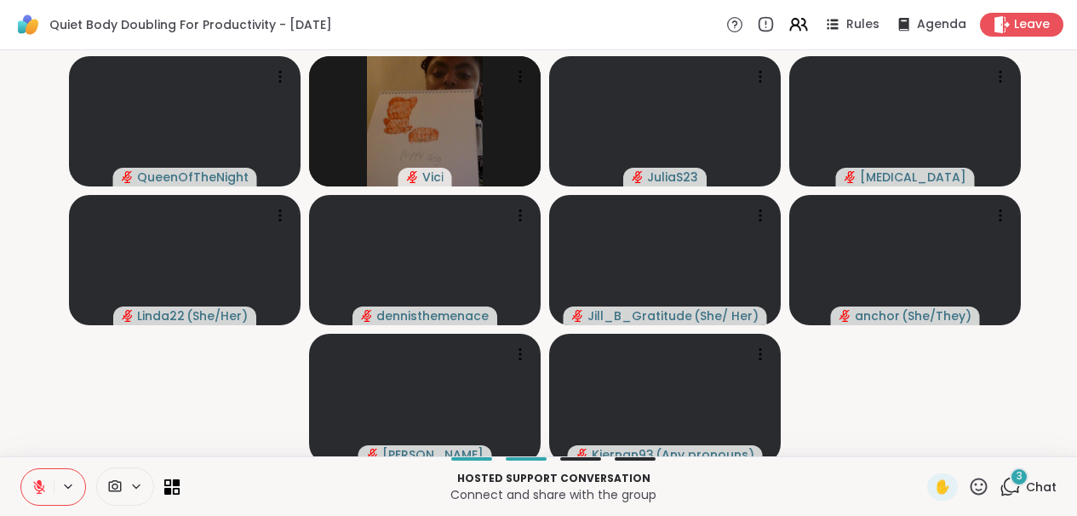
click at [1012, 497] on icon at bounding box center [1010, 486] width 21 height 21
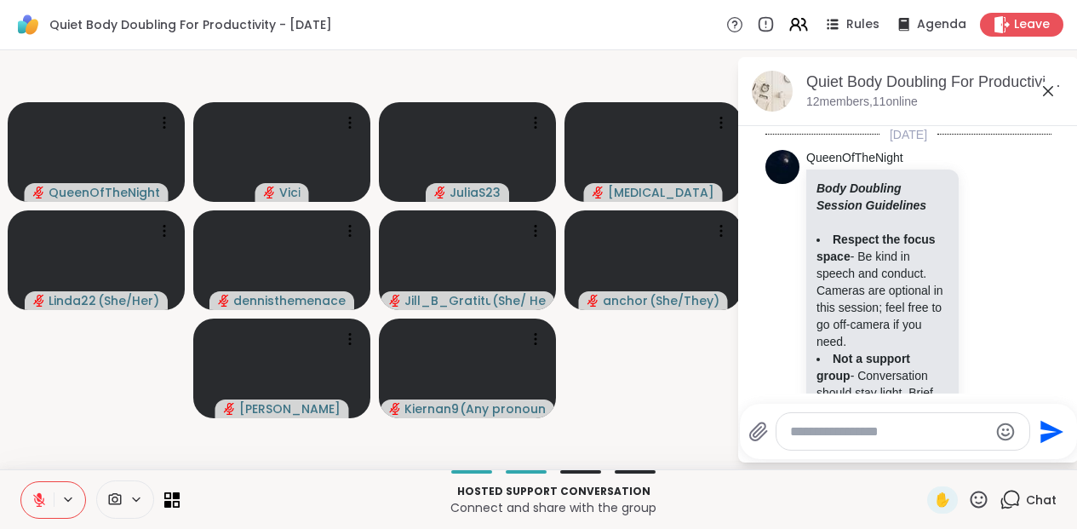
scroll to position [5512, 0]
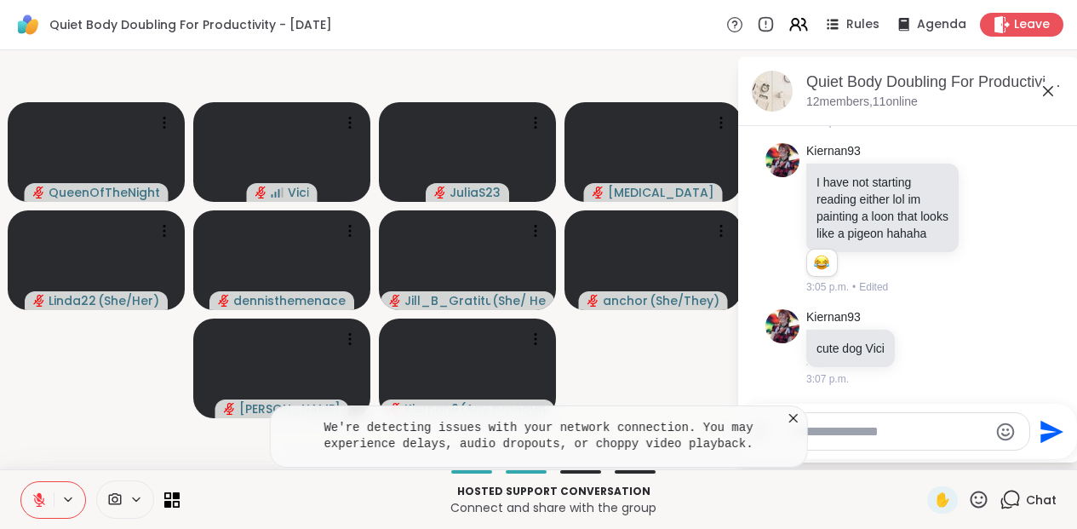
click at [802, 422] on icon at bounding box center [793, 418] width 17 height 17
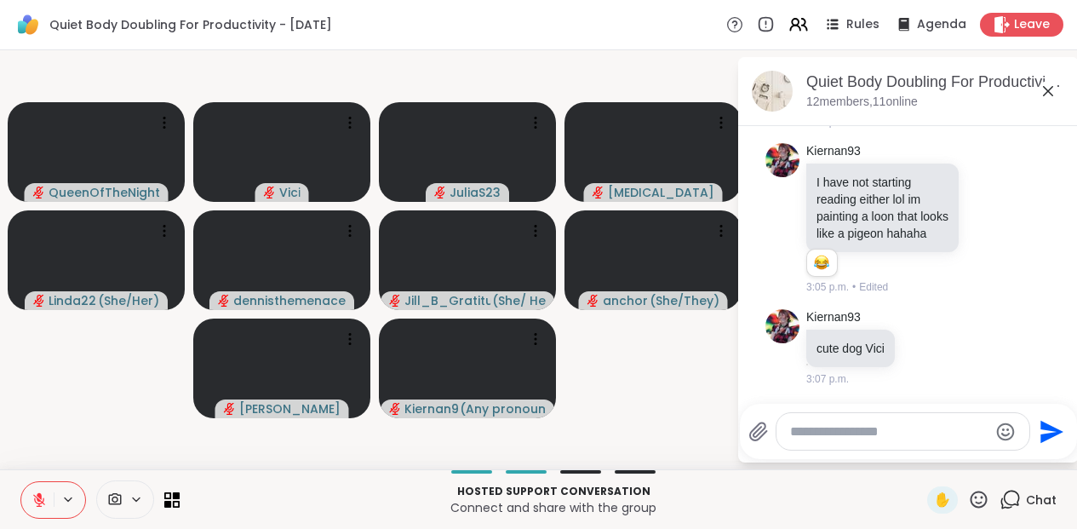
click at [809, 433] on textarea "Type your message" at bounding box center [889, 431] width 198 height 17
type textarea "**********"
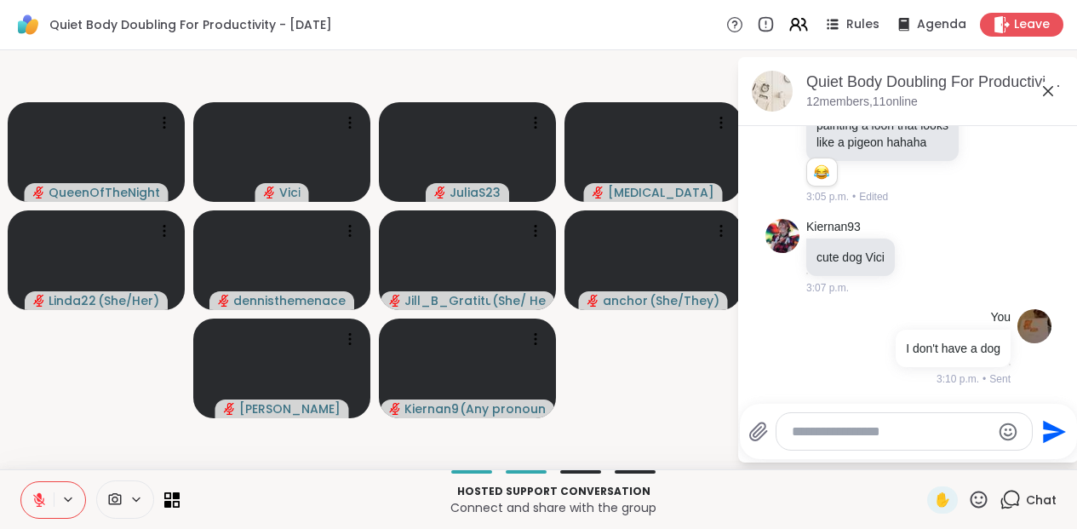
scroll to position [5562, 0]
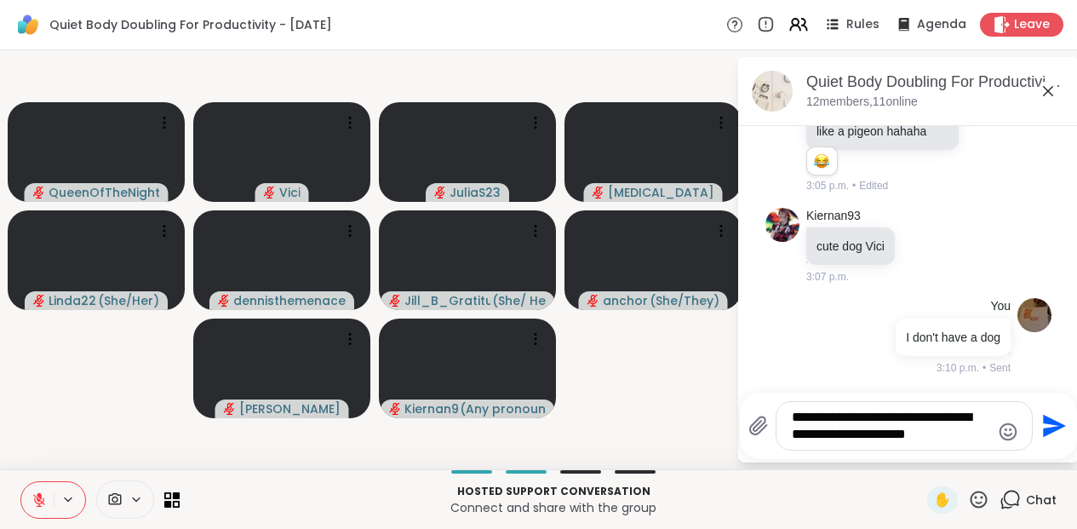
type textarea "**********"
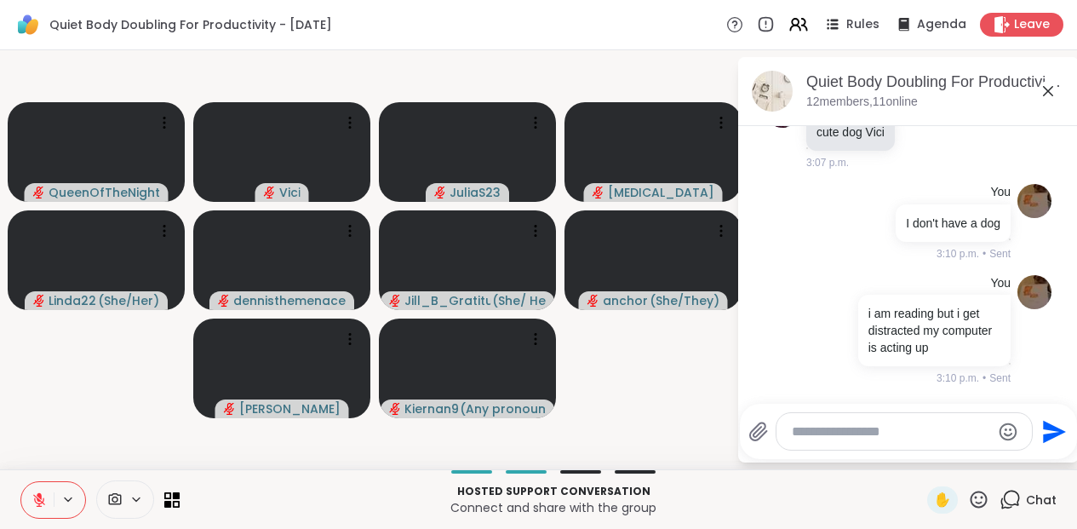
scroll to position [5705, 0]
click at [1056, 96] on icon at bounding box center [1048, 91] width 20 height 20
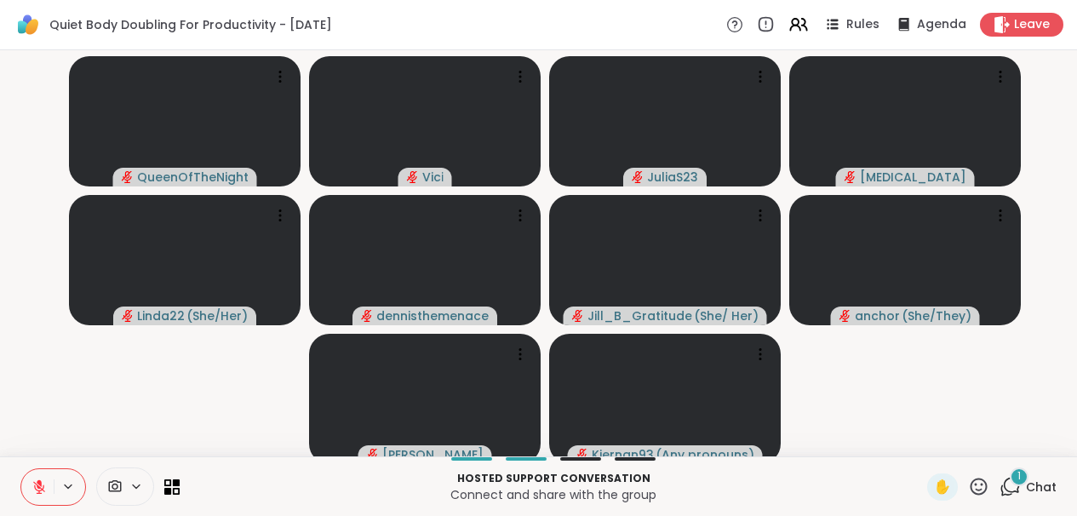
click at [1012, 497] on icon at bounding box center [1010, 486] width 21 height 21
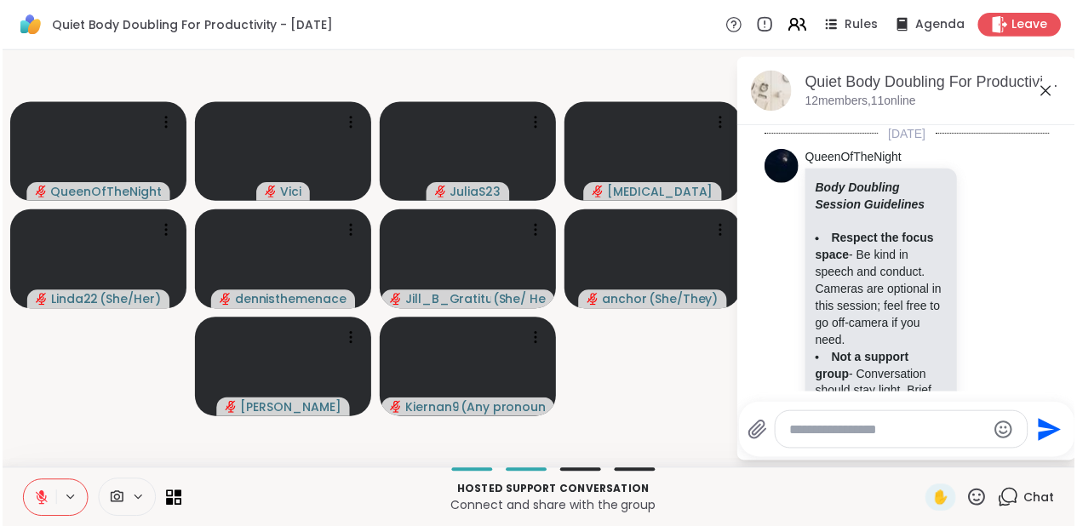
scroll to position [5904, 0]
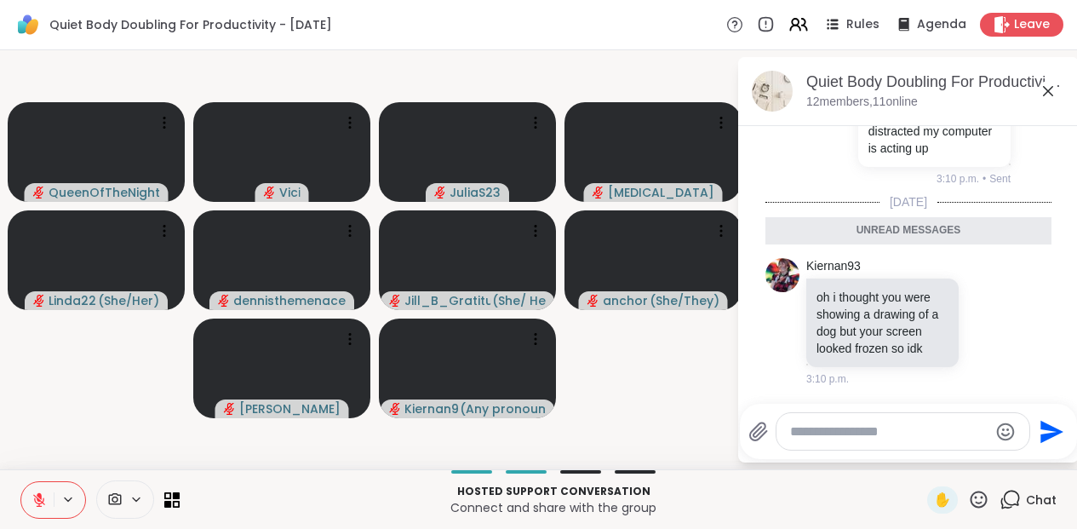
click at [926, 423] on textarea "Type your message" at bounding box center [889, 431] width 198 height 17
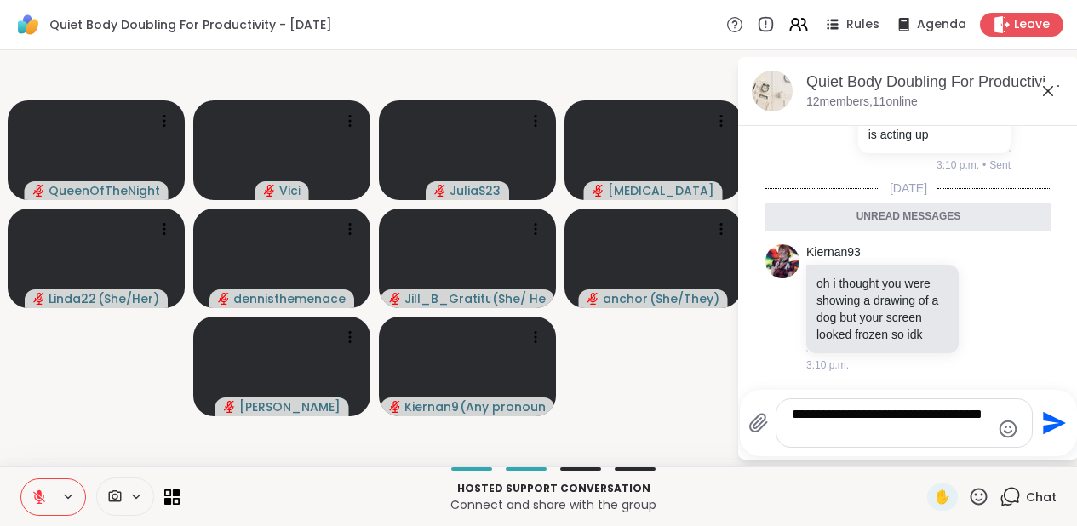
type textarea "**********"
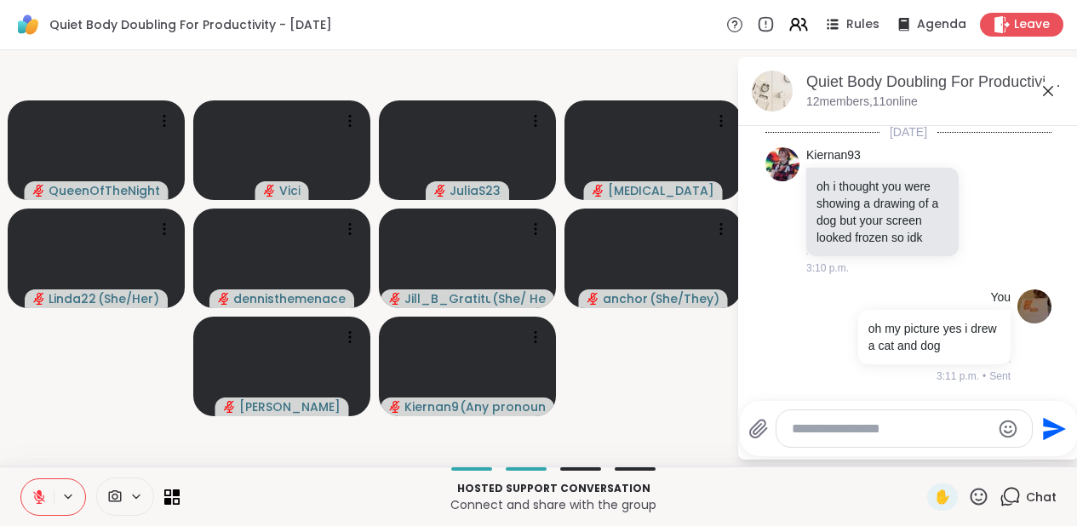
scroll to position [5973, 0]
click at [1058, 93] on icon at bounding box center [1048, 91] width 20 height 20
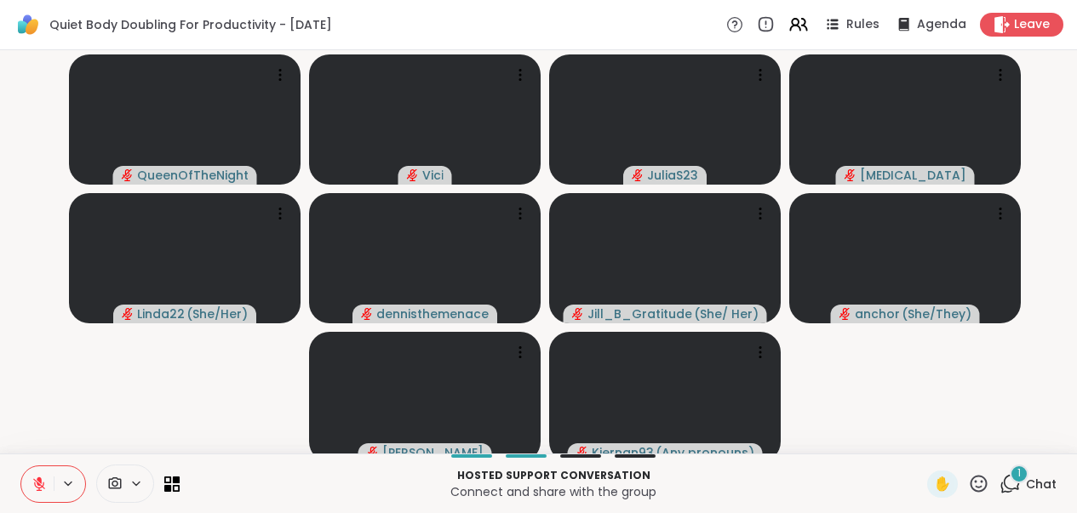
click at [1009, 495] on icon at bounding box center [1010, 483] width 21 height 21
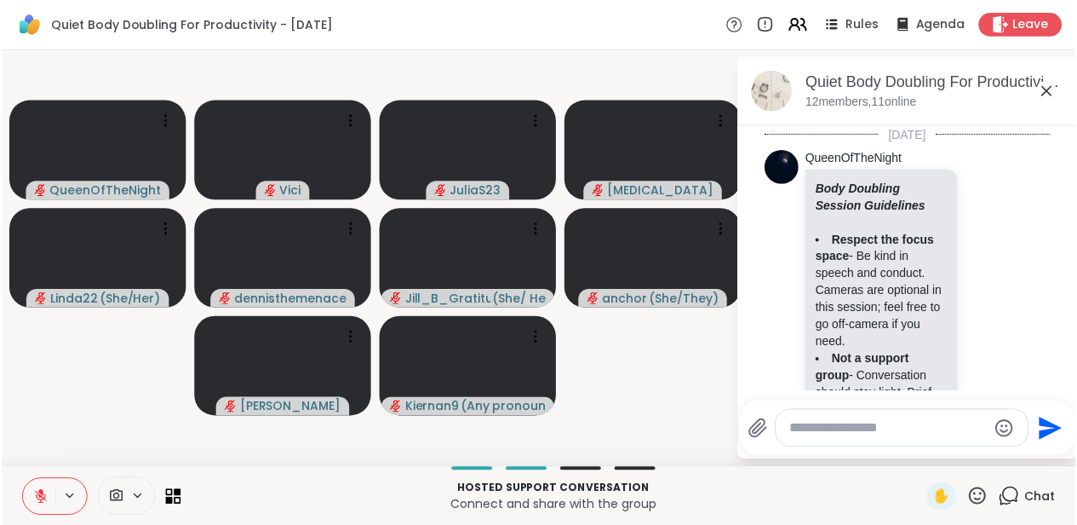
scroll to position [6164, 0]
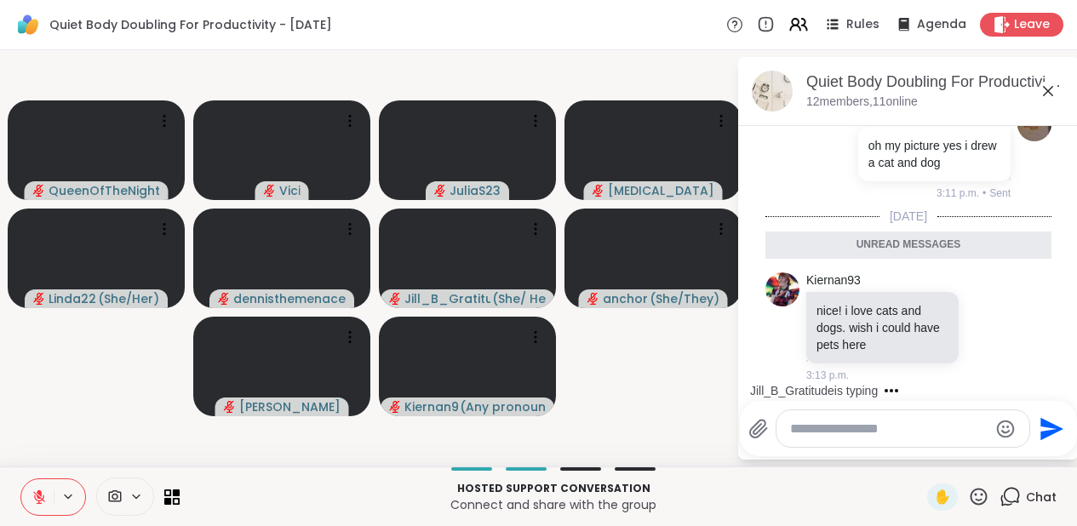
click at [922, 437] on textarea "Type your message" at bounding box center [889, 429] width 198 height 17
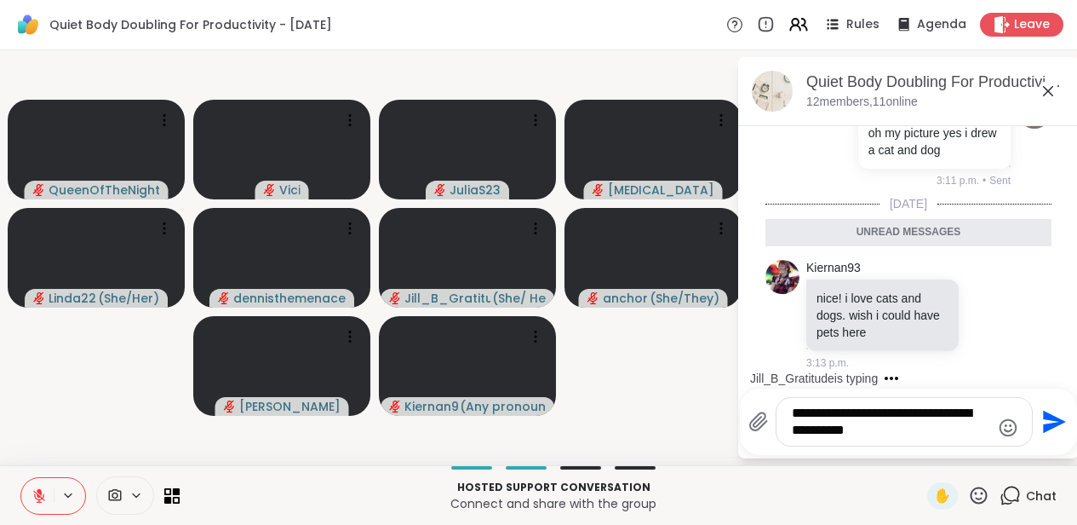
click at [922, 437] on textarea "**********" at bounding box center [891, 421] width 198 height 34
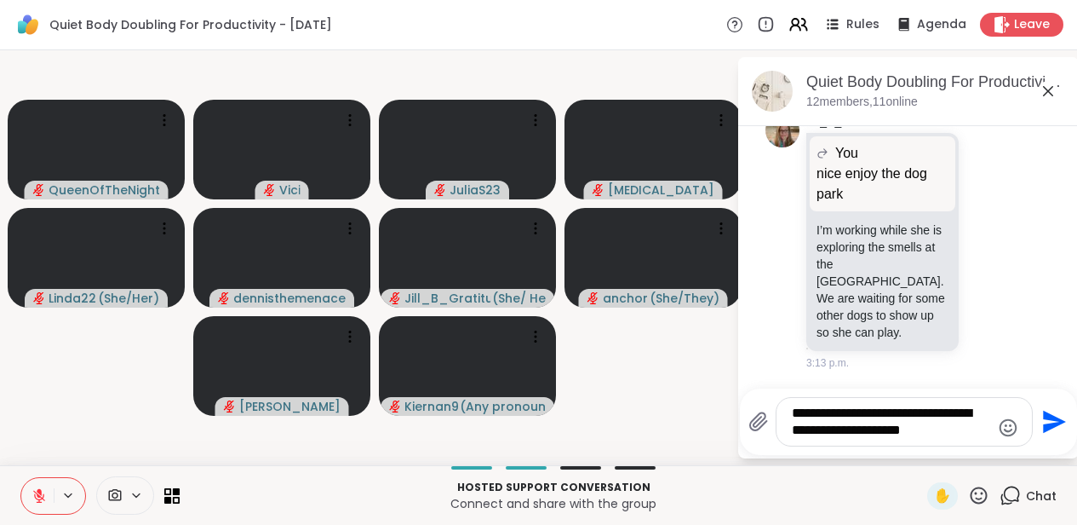
scroll to position [6406, 0]
type textarea "**********"
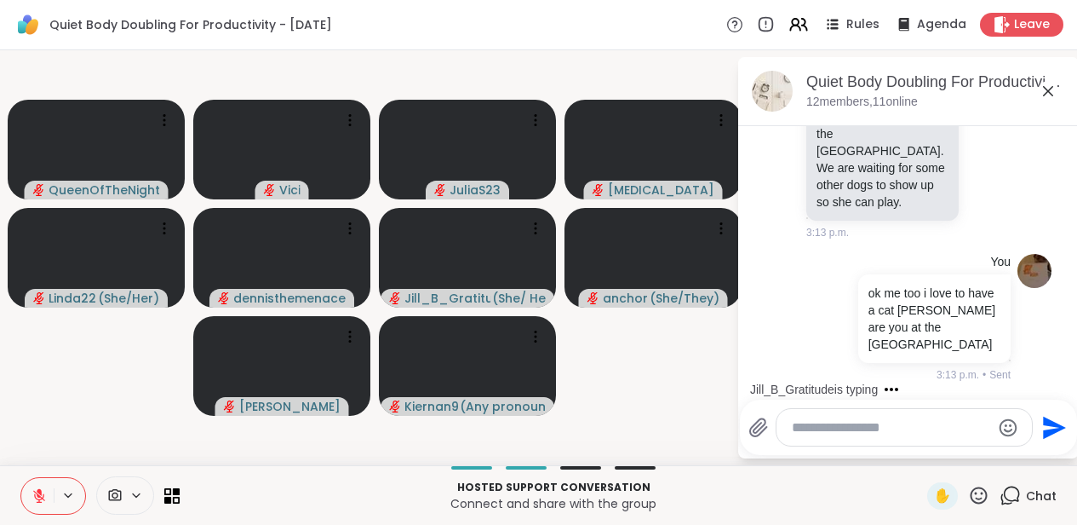
scroll to position [6520, 0]
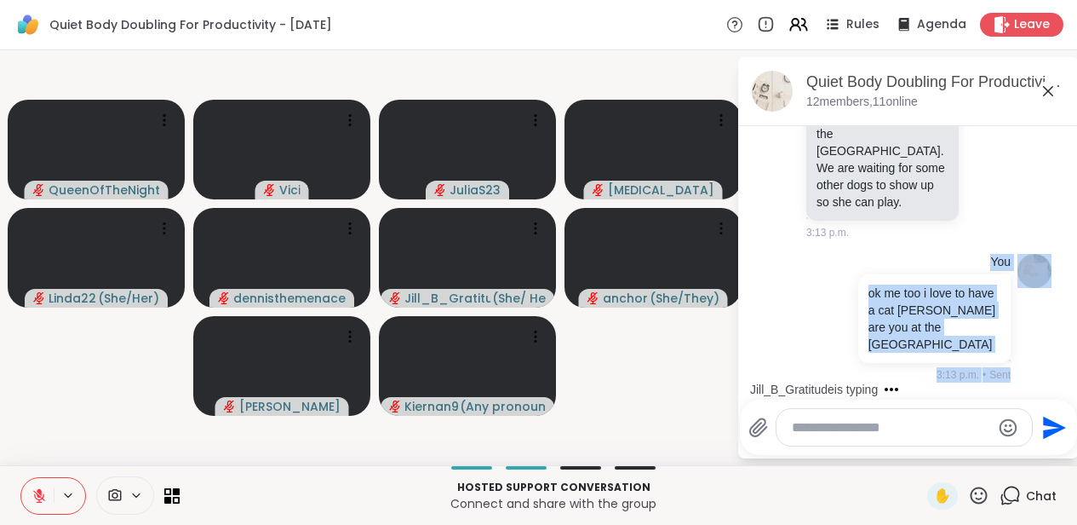
drag, startPoint x: 1075, startPoint y: 386, endPoint x: 1074, endPoint y: 361, distance: 24.7
click at [1074, 361] on div "[DATE] QueenOfTheNight Body Doubling Session Guidelines Respect the focus space…" at bounding box center [908, 257] width 341 height 263
click at [1037, 364] on div "You ok me too i love to have a cat [PERSON_NAME] are you at the [GEOGRAPHIC_DAT…" at bounding box center [909, 318] width 286 height 142
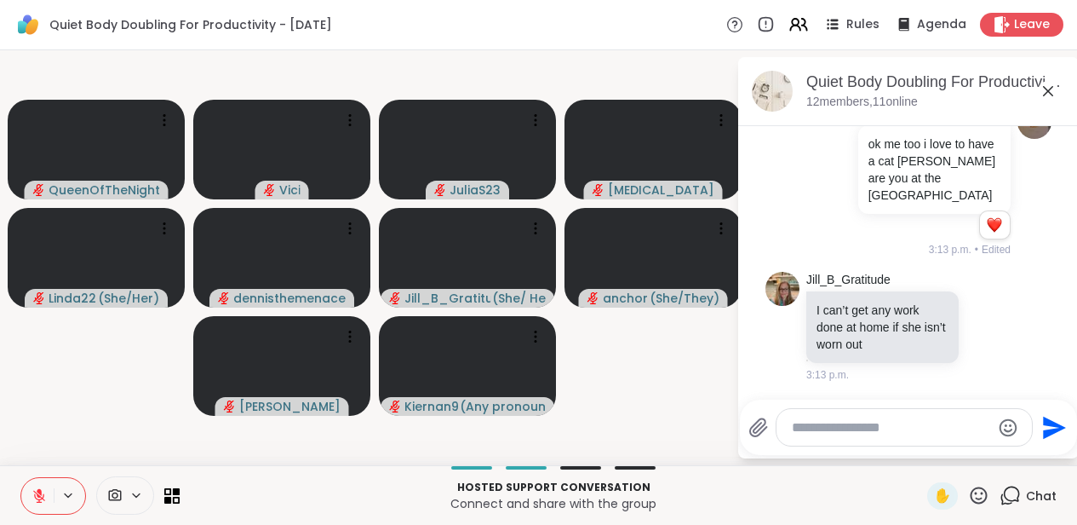
click at [854, 420] on textarea "Type your message" at bounding box center [891, 427] width 198 height 17
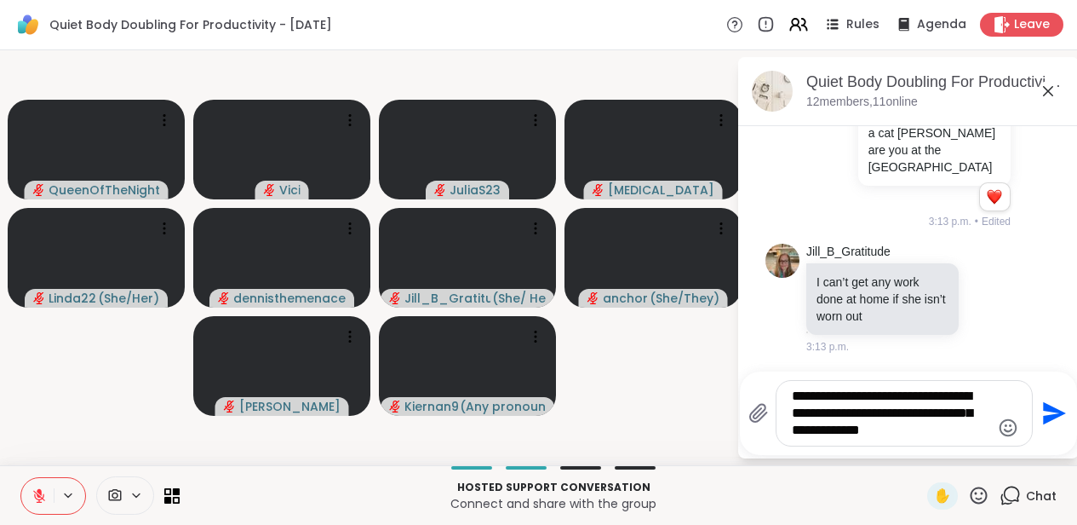
type textarea "**********"
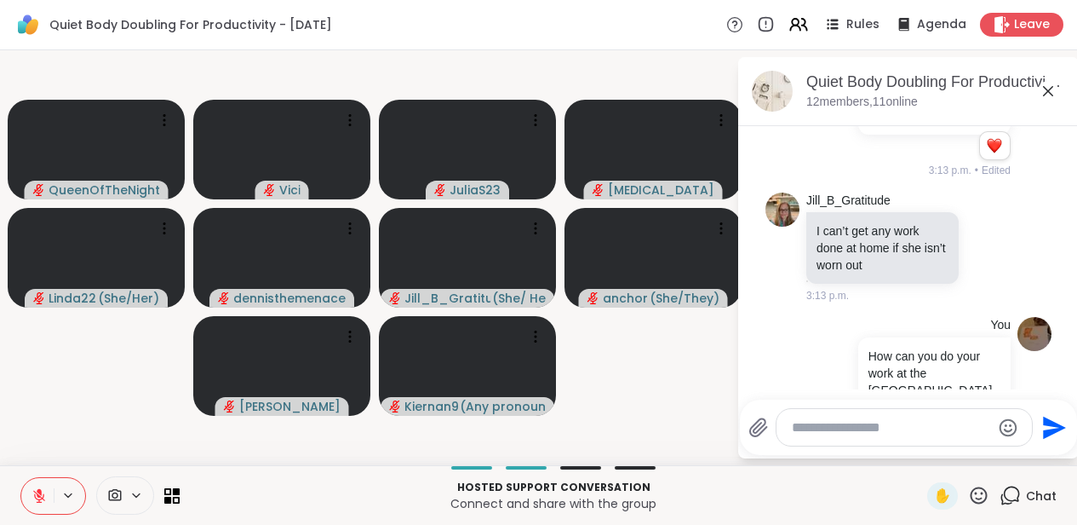
scroll to position [6255, 0]
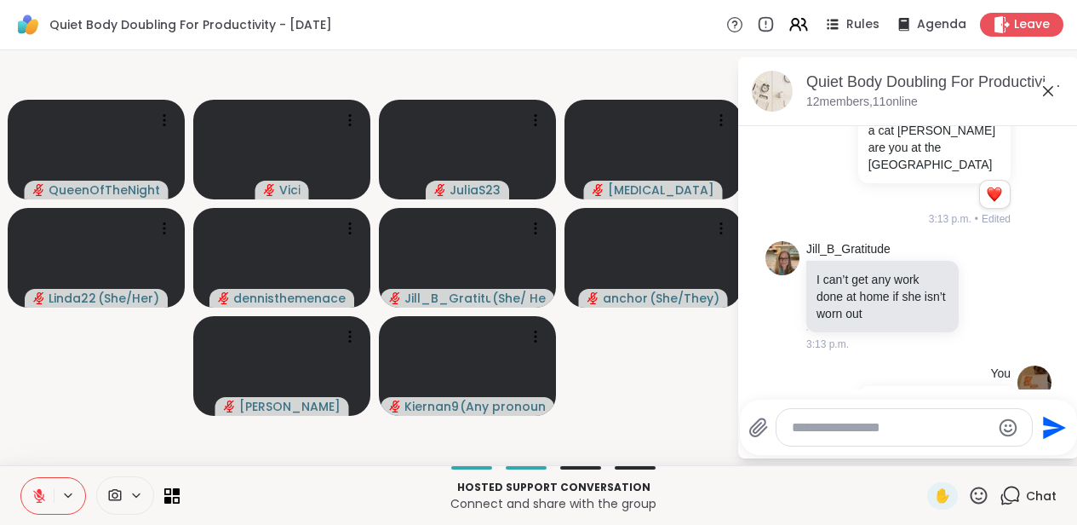
click at [1058, 94] on icon at bounding box center [1048, 91] width 20 height 20
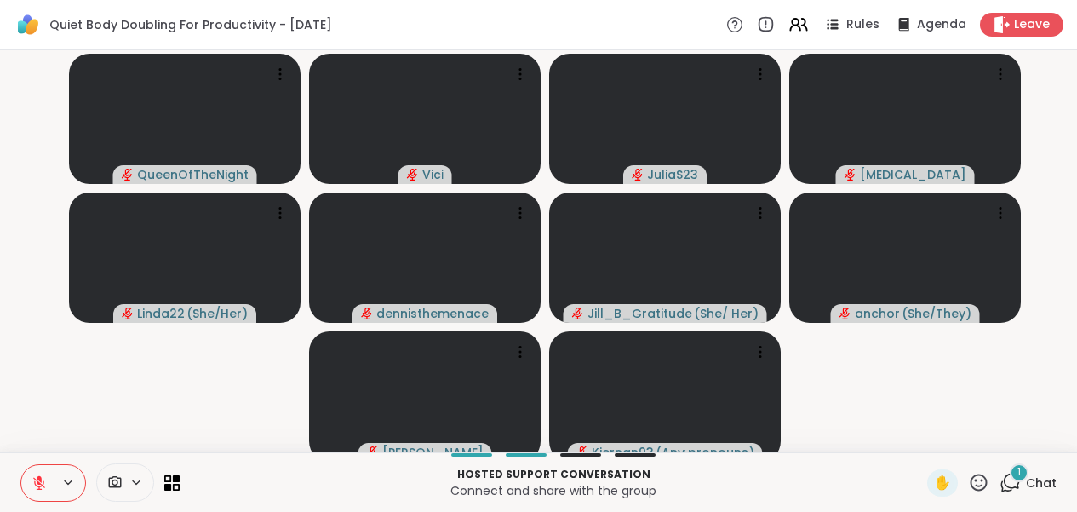
click at [1011, 491] on icon at bounding box center [1010, 482] width 21 height 21
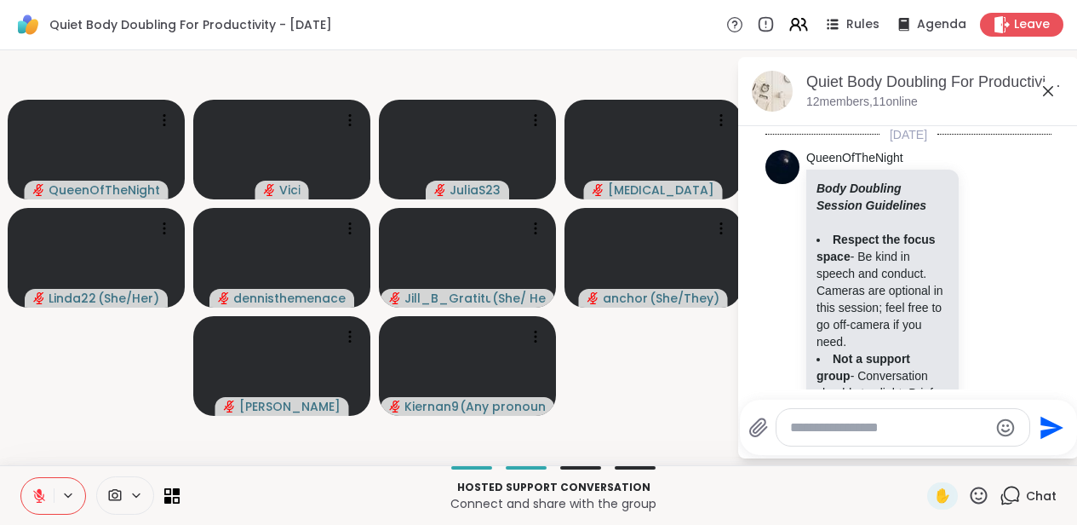
scroll to position [7110, 0]
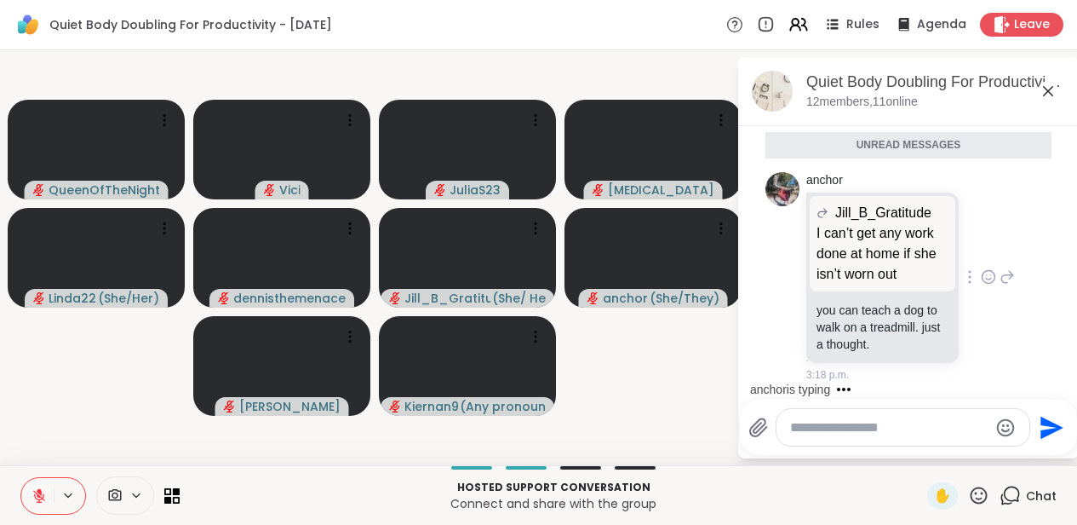
click at [987, 278] on icon at bounding box center [988, 279] width 5 height 2
click at [974, 238] on button "Select Reaction: Heart" at bounding box center [989, 249] width 34 height 34
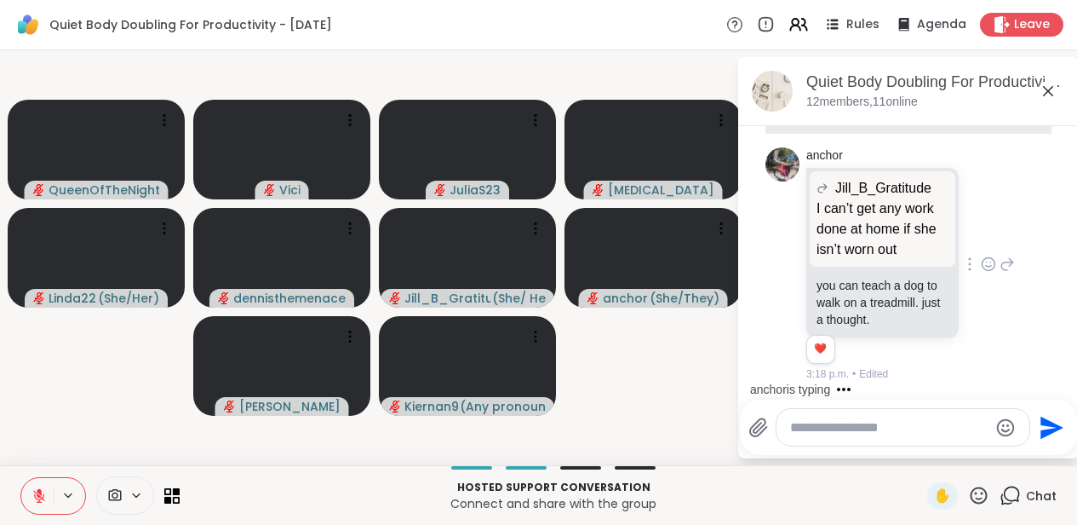
scroll to position [7134, 0]
click at [1058, 85] on icon at bounding box center [1048, 91] width 20 height 20
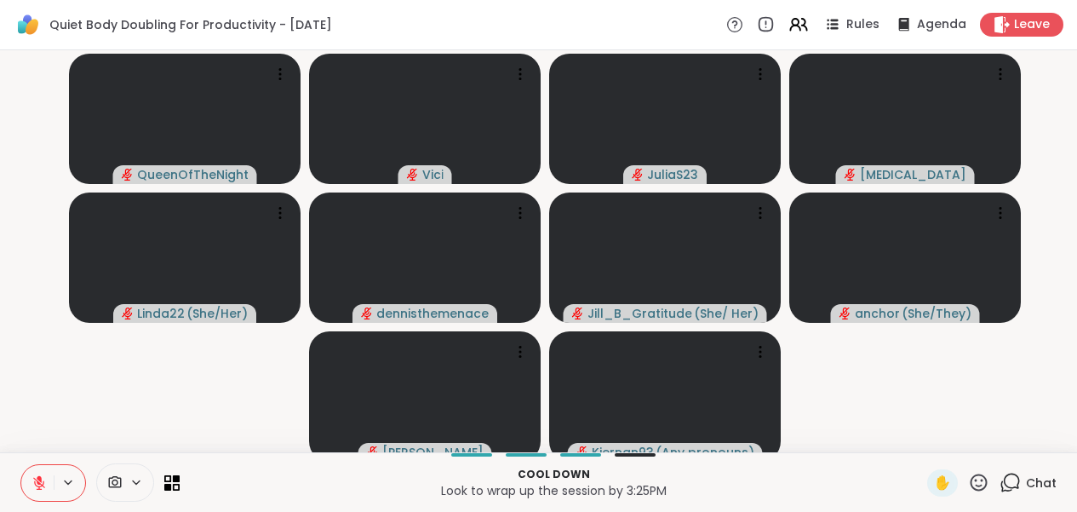
click at [1007, 493] on icon at bounding box center [1010, 482] width 21 height 21
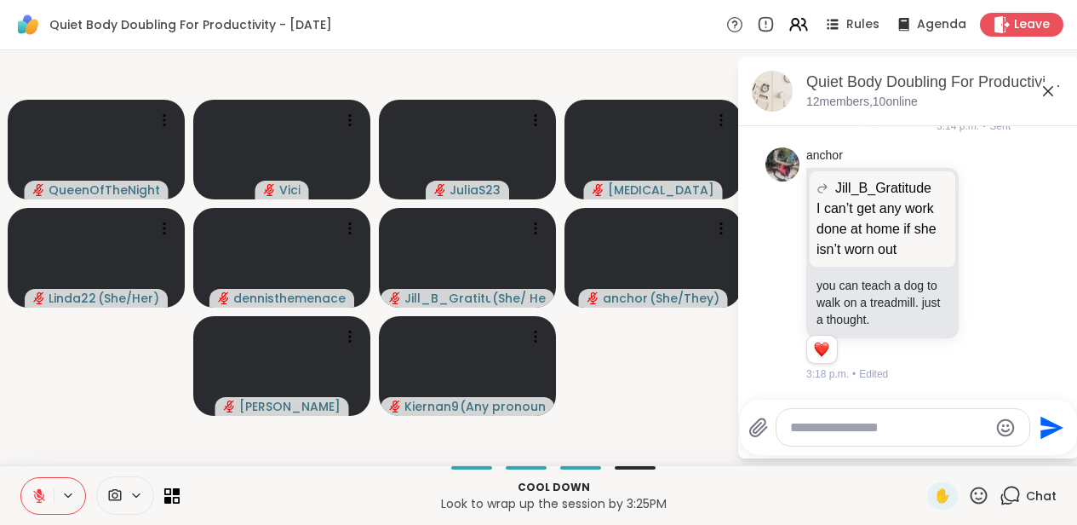
click at [914, 427] on textarea "Type your message" at bounding box center [889, 427] width 198 height 17
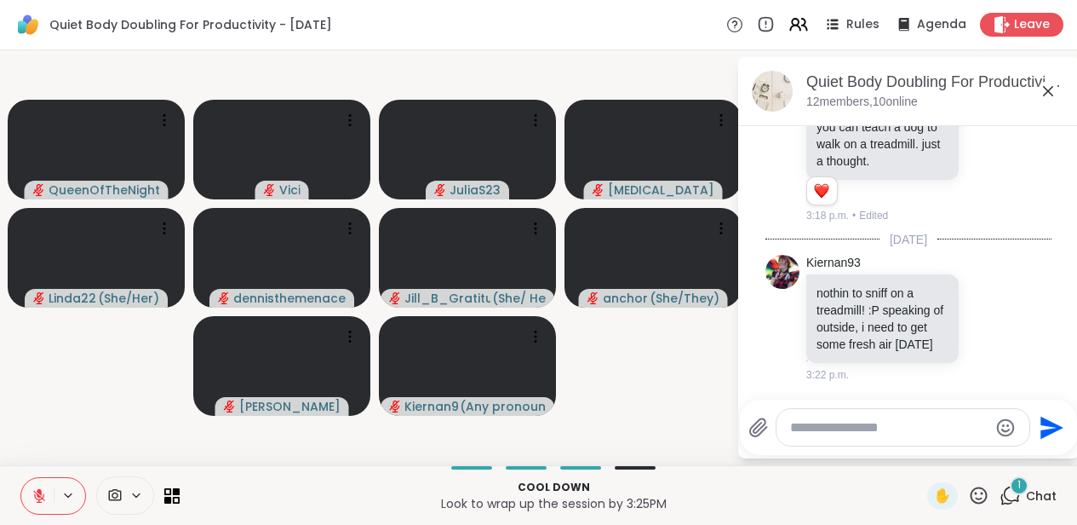
scroll to position [7276, 0]
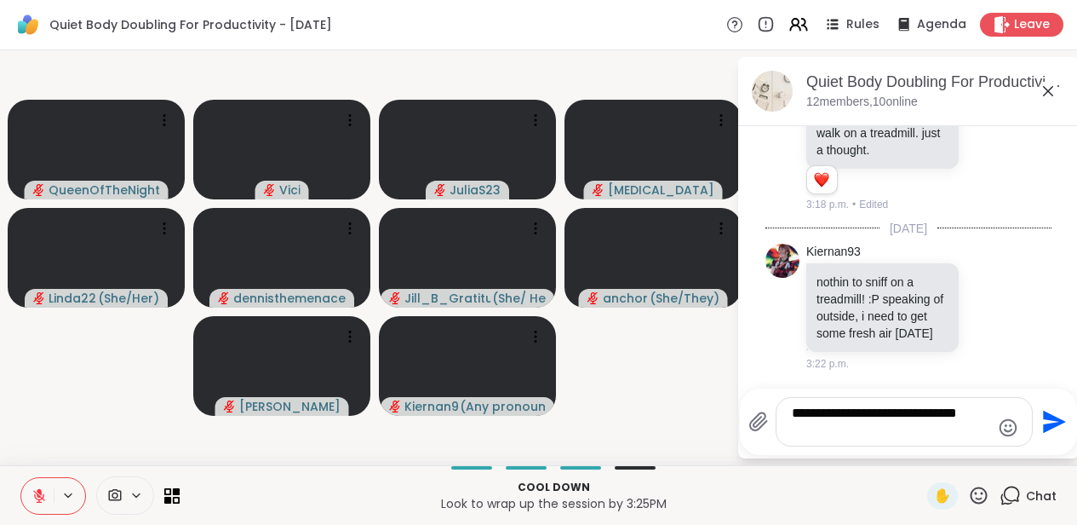
type textarea "**********"
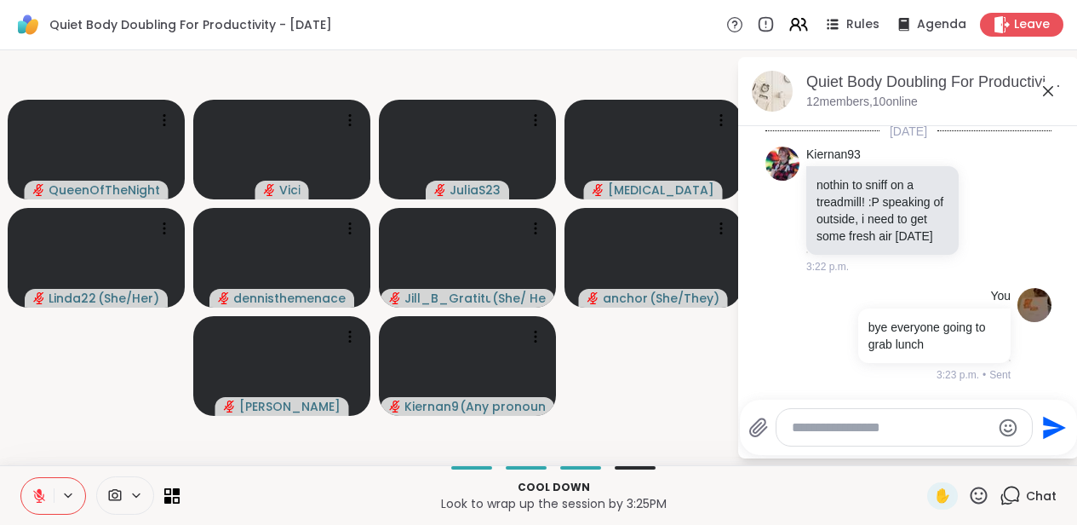
scroll to position [7385, 0]
click at [1053, 89] on icon at bounding box center [1048, 91] width 10 height 10
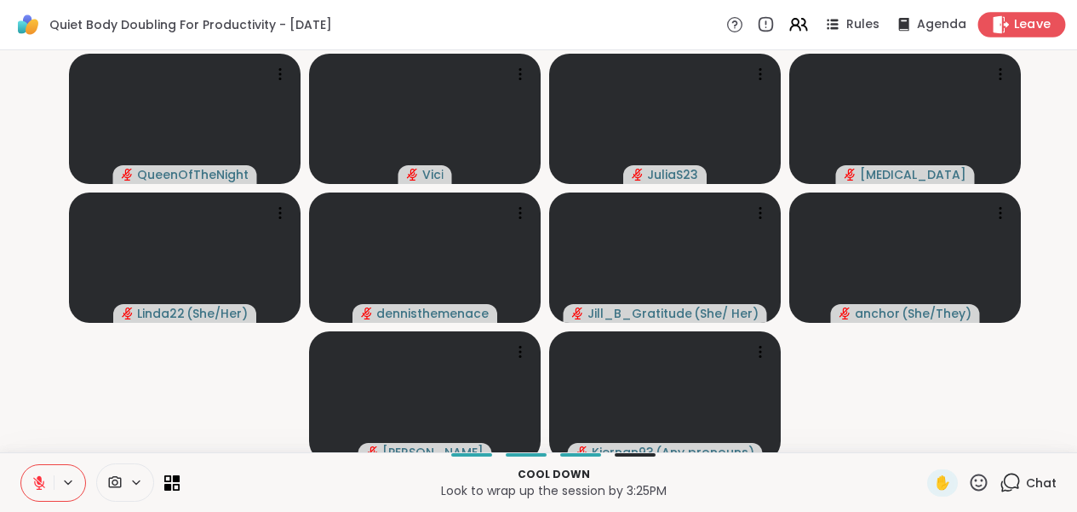
click at [1025, 27] on span "Leave" at bounding box center [1032, 25] width 37 height 18
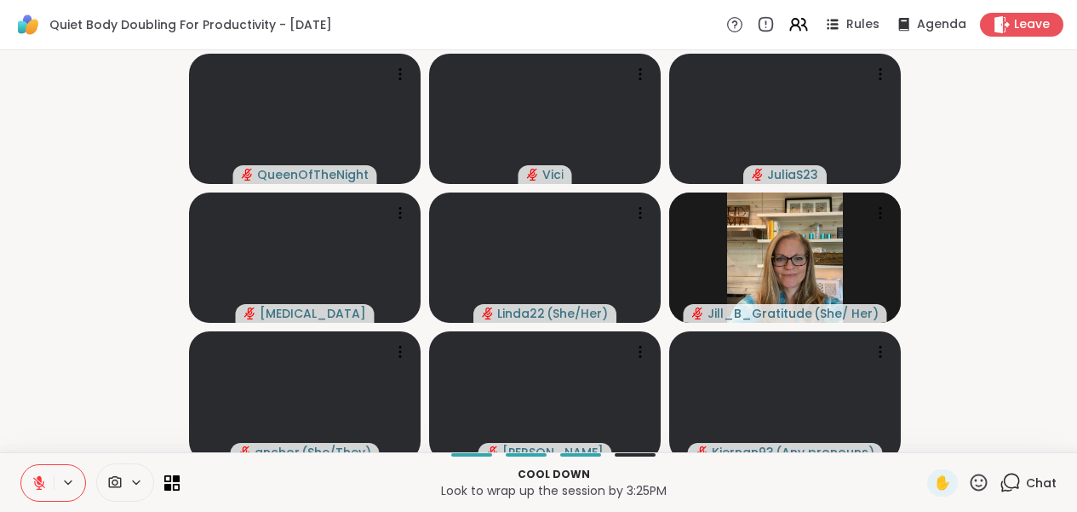
click at [1008, 493] on icon at bounding box center [1010, 482] width 21 height 21
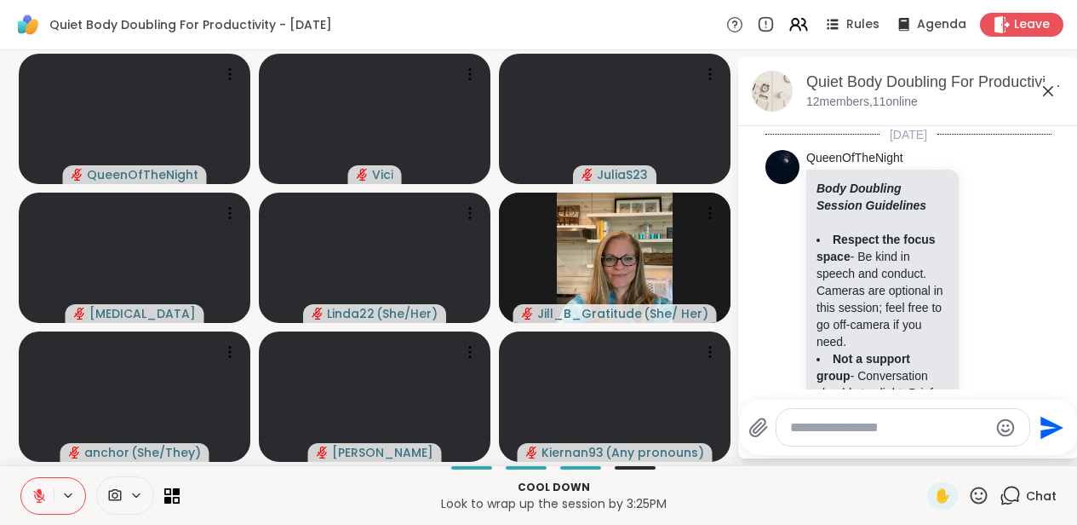
scroll to position [7368, 0]
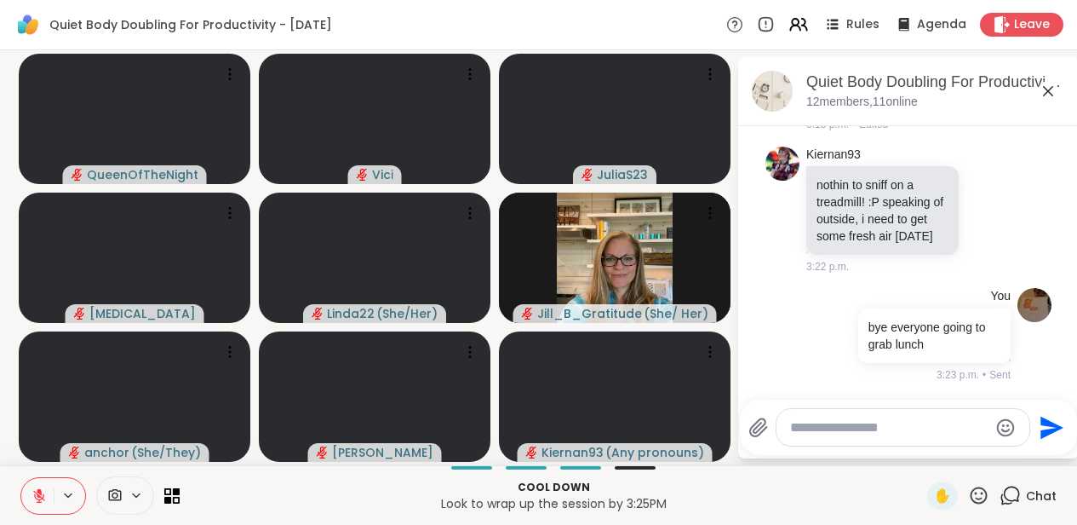
click at [950, 433] on textarea "Type your message" at bounding box center [889, 427] width 198 height 17
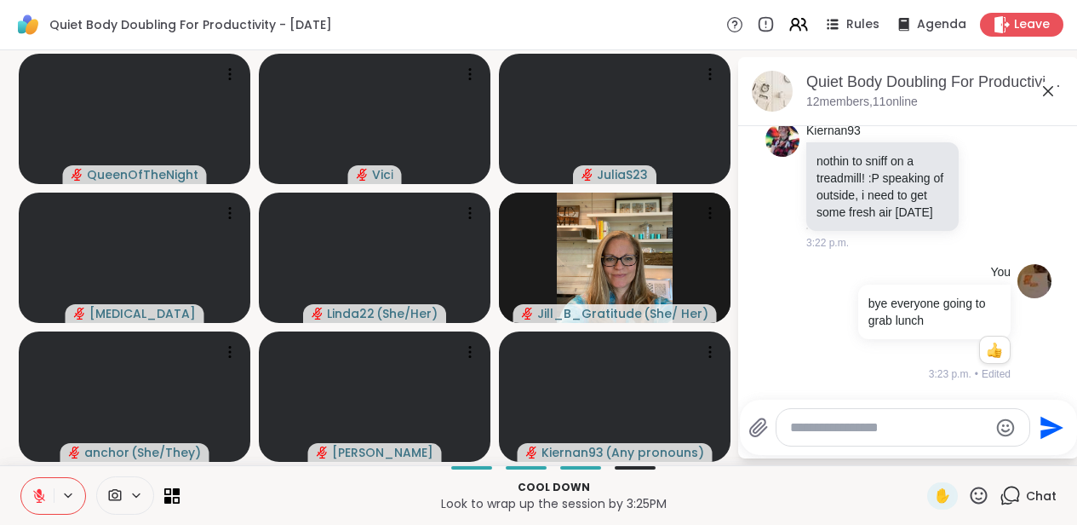
scroll to position [7392, 0]
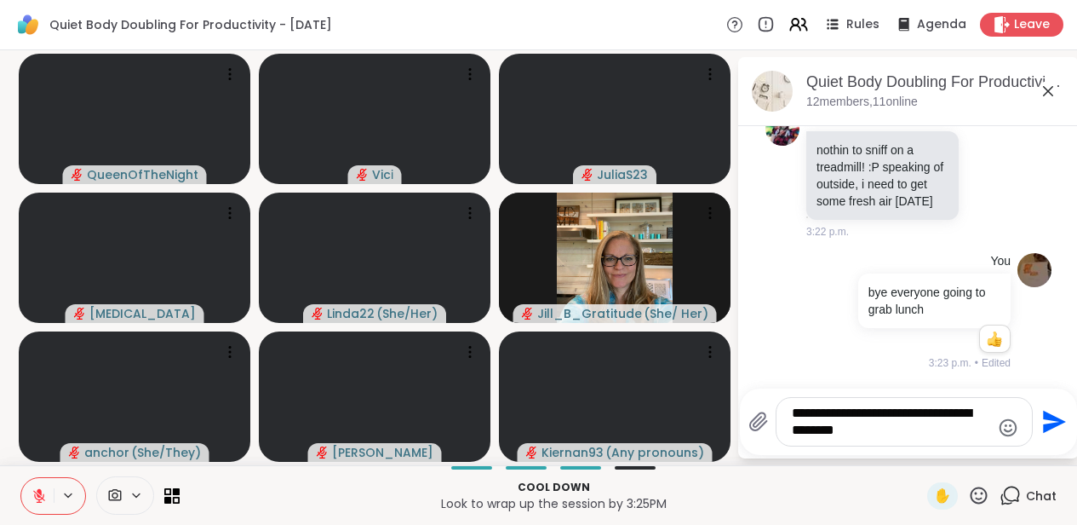
type textarea "**********"
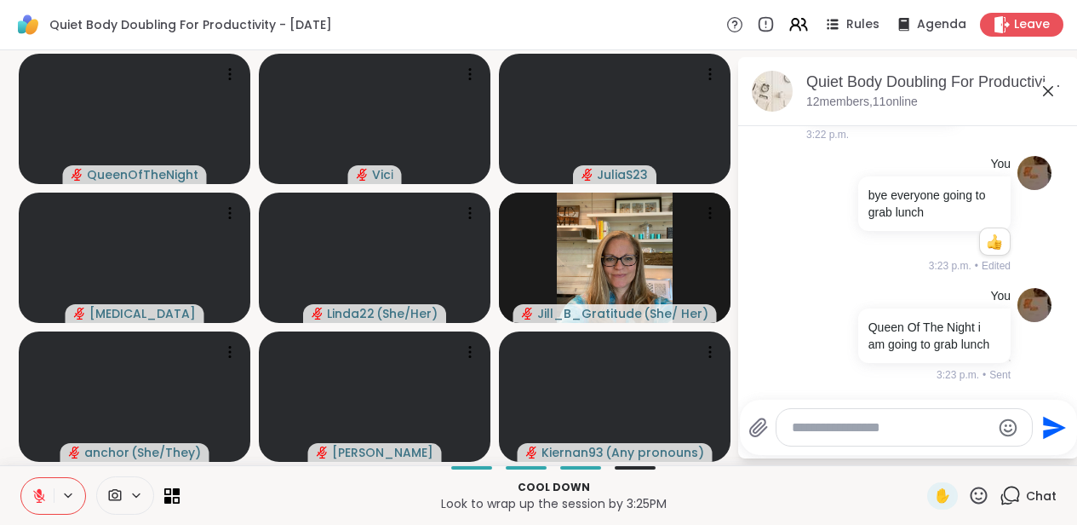
scroll to position [7517, 0]
click at [1053, 87] on icon at bounding box center [1048, 91] width 10 height 10
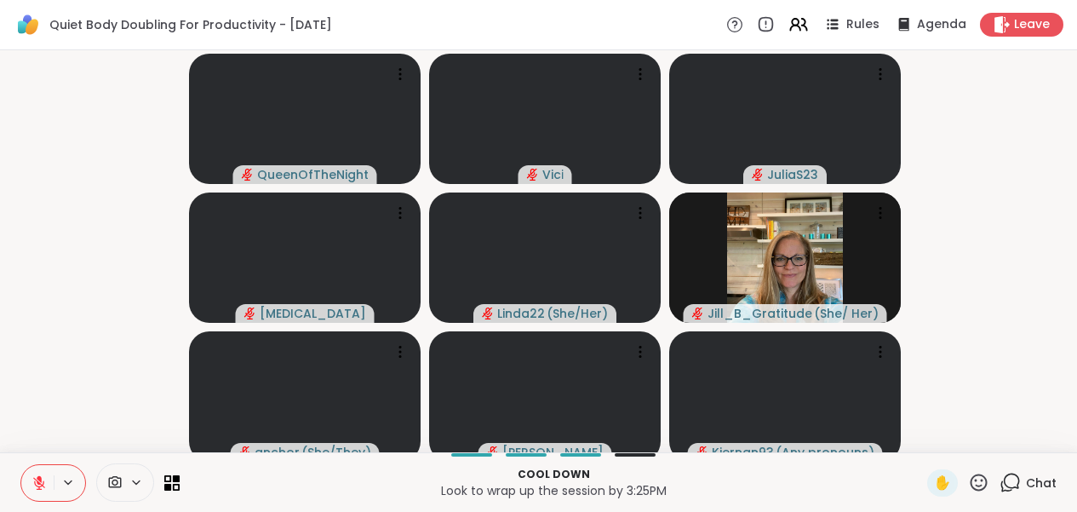
click at [41, 490] on icon at bounding box center [39, 482] width 15 height 15
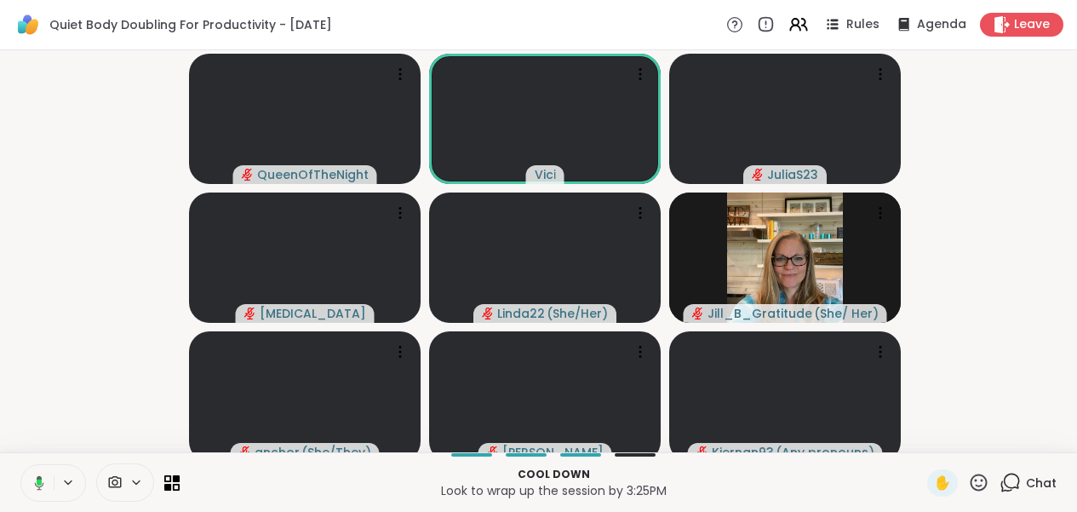
click at [41, 485] on icon at bounding box center [39, 482] width 5 height 7
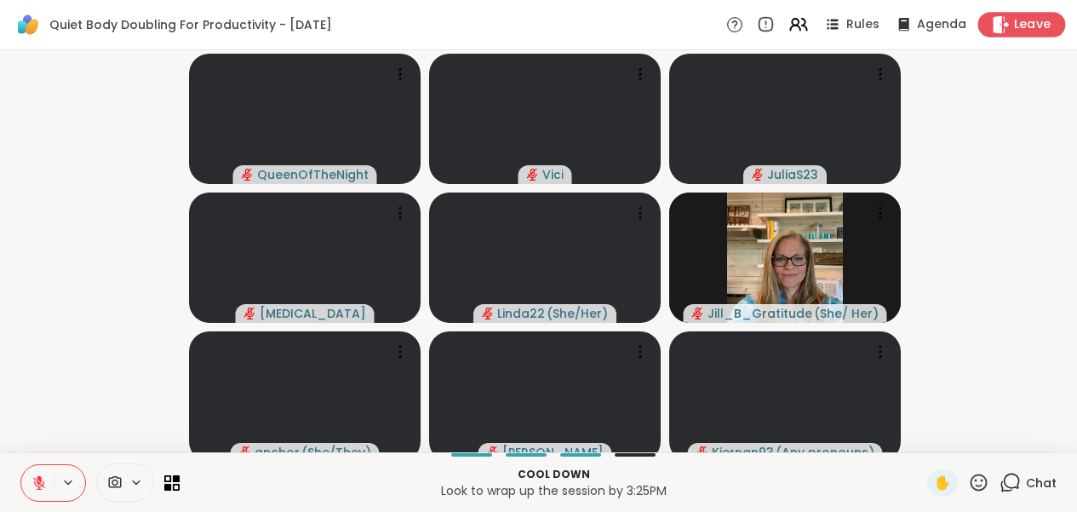
click at [1012, 27] on div "Leave" at bounding box center [1022, 24] width 88 height 25
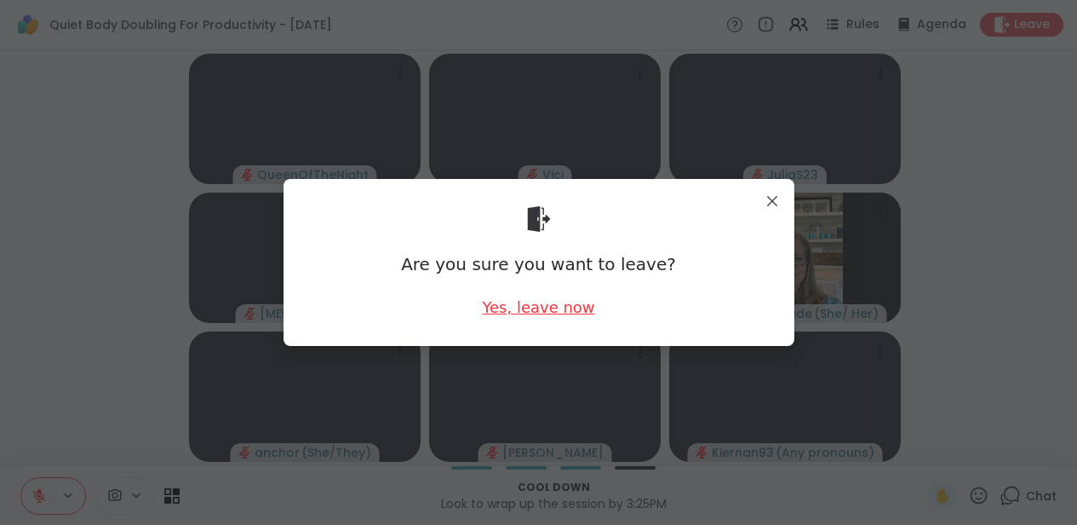
click at [560, 317] on div "Yes, leave now" at bounding box center [538, 306] width 112 height 21
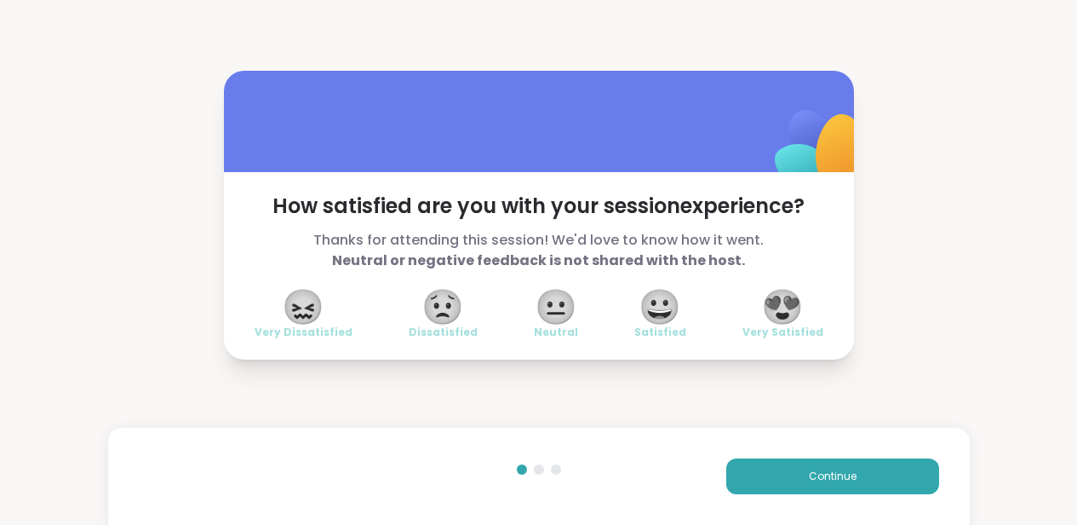
click at [676, 310] on span "😀" at bounding box center [660, 306] width 43 height 31
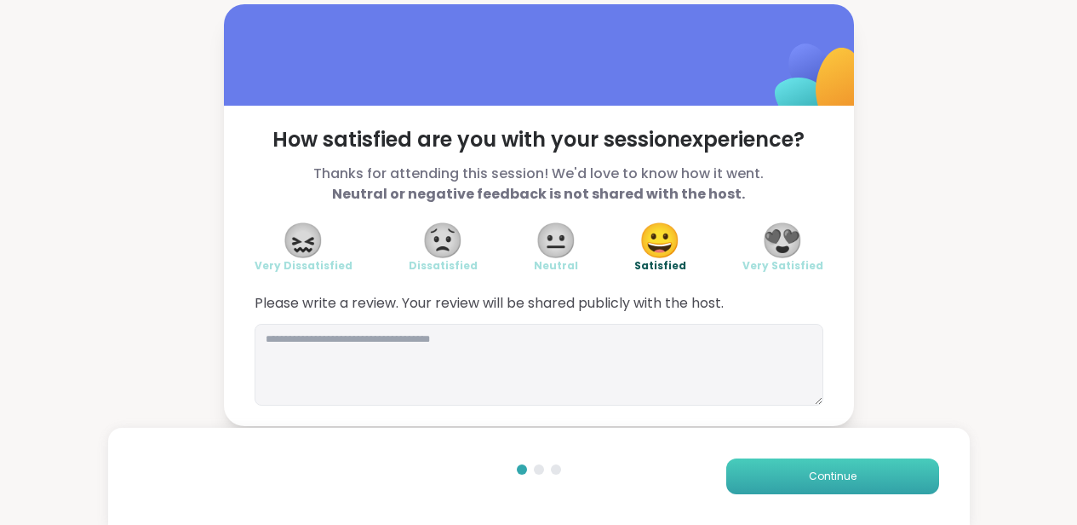
click at [789, 468] on button "Continue" at bounding box center [832, 476] width 213 height 36
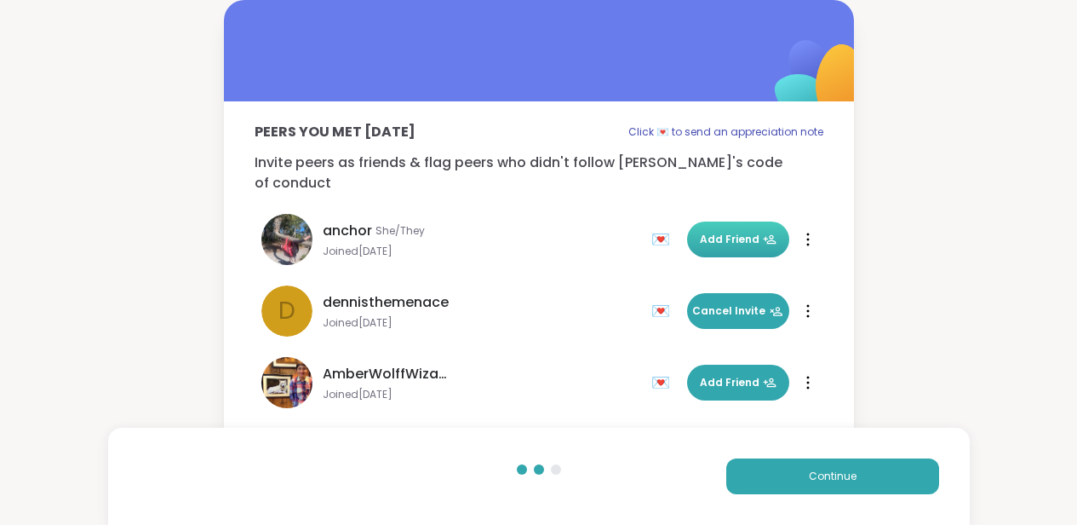
click at [741, 232] on span "Add Friend" at bounding box center [738, 239] width 77 height 15
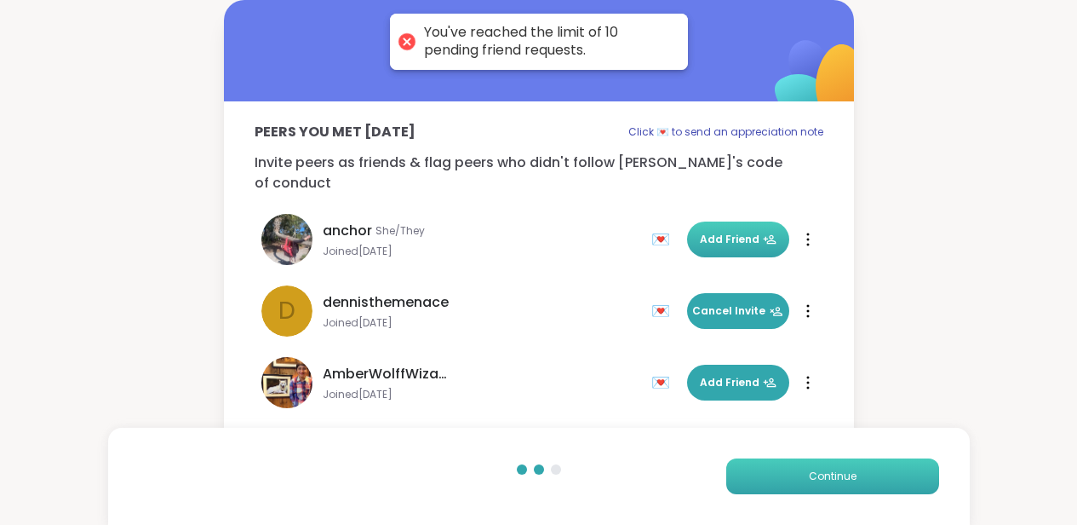
click at [776, 473] on button "Continue" at bounding box center [832, 476] width 213 height 36
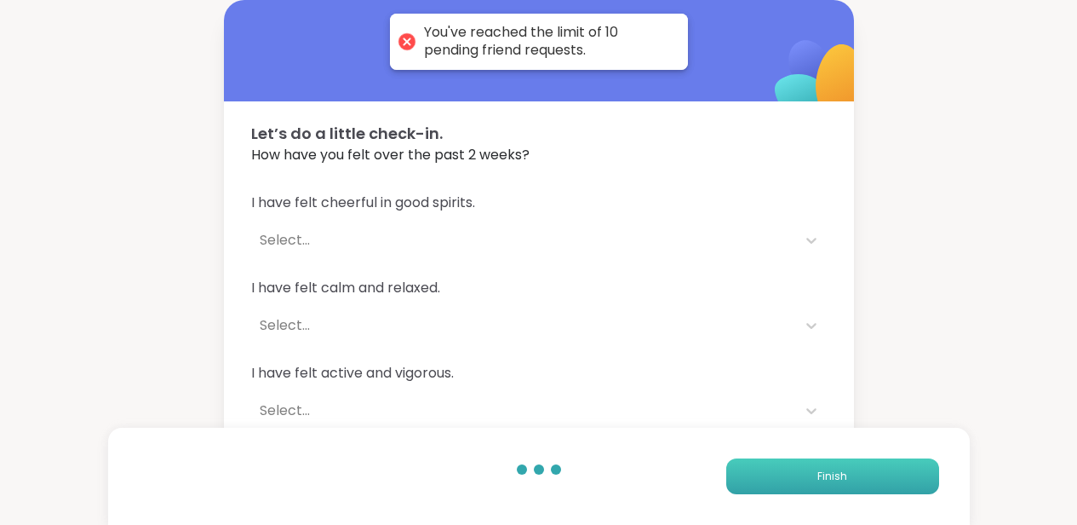
click at [776, 473] on button "Finish" at bounding box center [832, 476] width 213 height 36
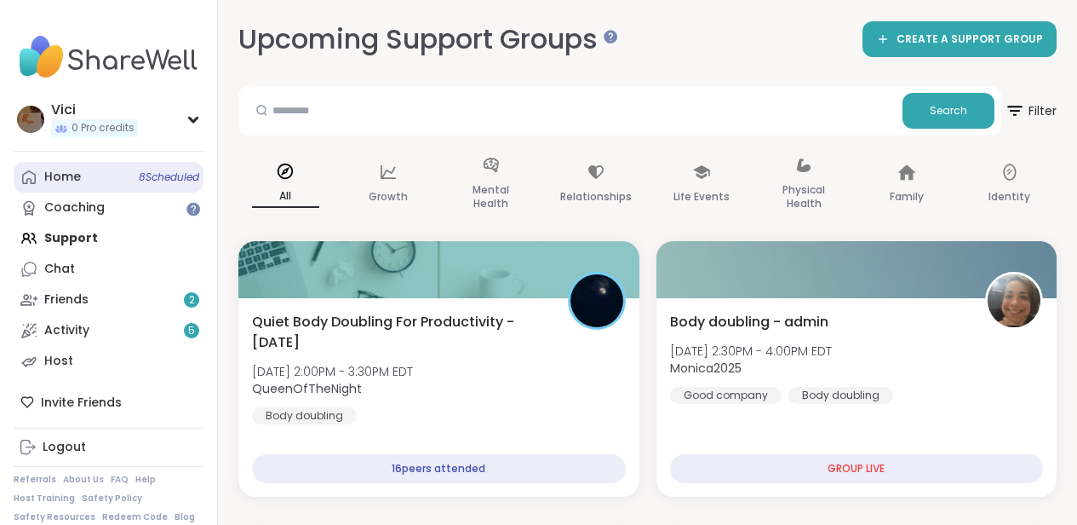
click at [106, 181] on link "Home 8 Scheduled" at bounding box center [109, 177] width 190 height 31
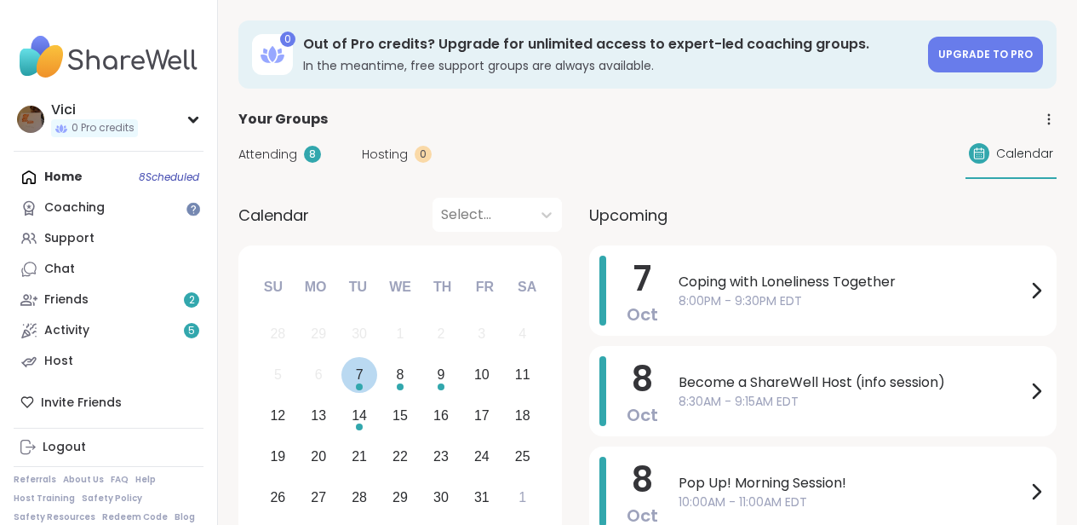
click at [354, 379] on div "7" at bounding box center [359, 375] width 37 height 37
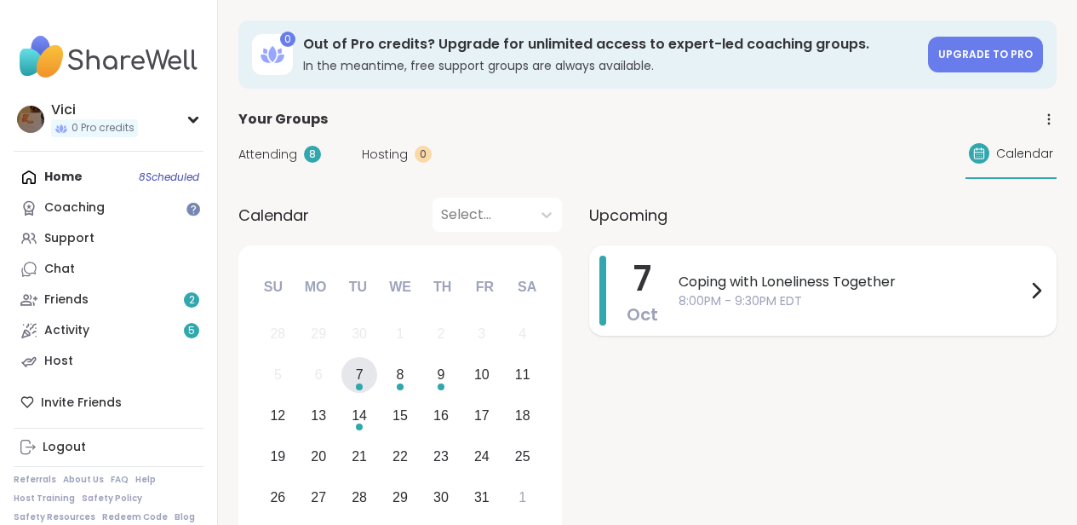
click at [745, 310] on div "Coping with Loneliness Together 8:00PM - 9:30PM EDT" at bounding box center [863, 290] width 368 height 70
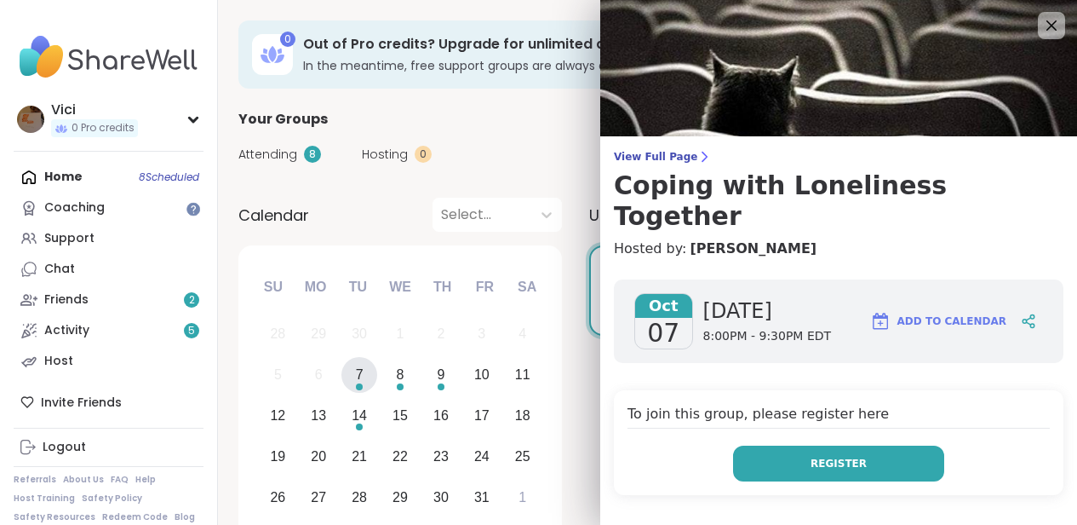
click at [789, 445] on button "Register" at bounding box center [838, 463] width 211 height 36
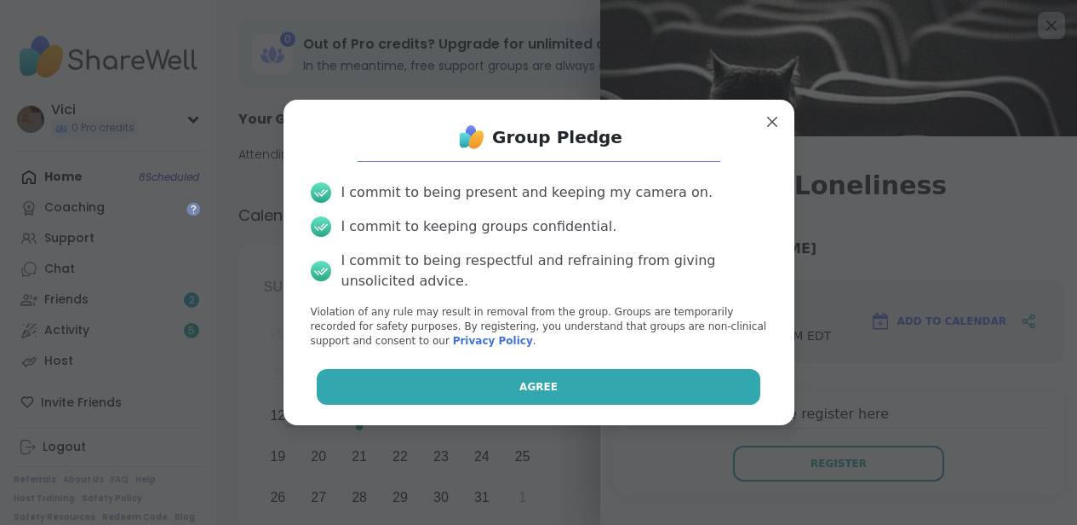
click at [728, 384] on button "Agree" at bounding box center [539, 387] width 444 height 36
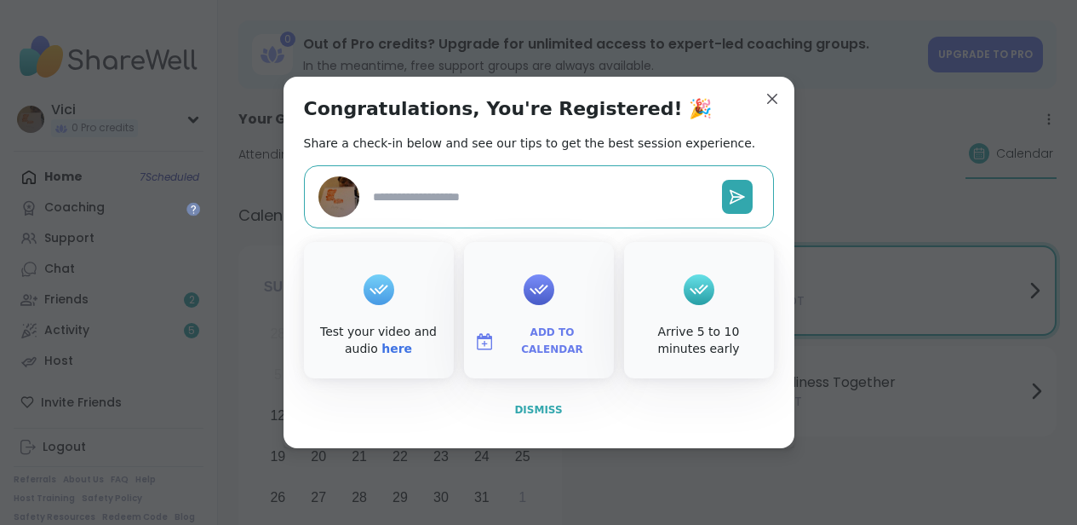
click at [561, 404] on button "Dismiss" at bounding box center [539, 410] width 470 height 36
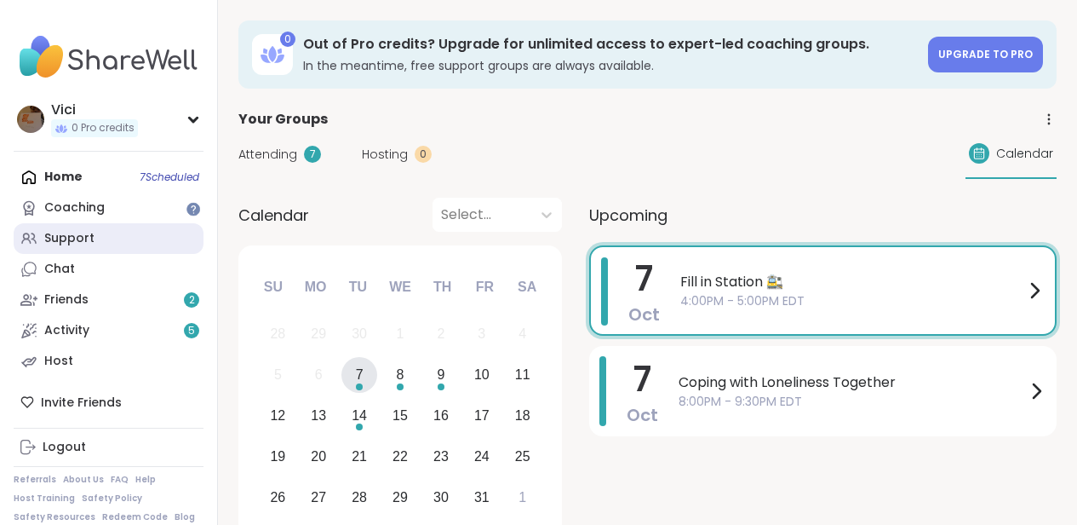
click at [132, 249] on link "Support" at bounding box center [109, 238] width 190 height 31
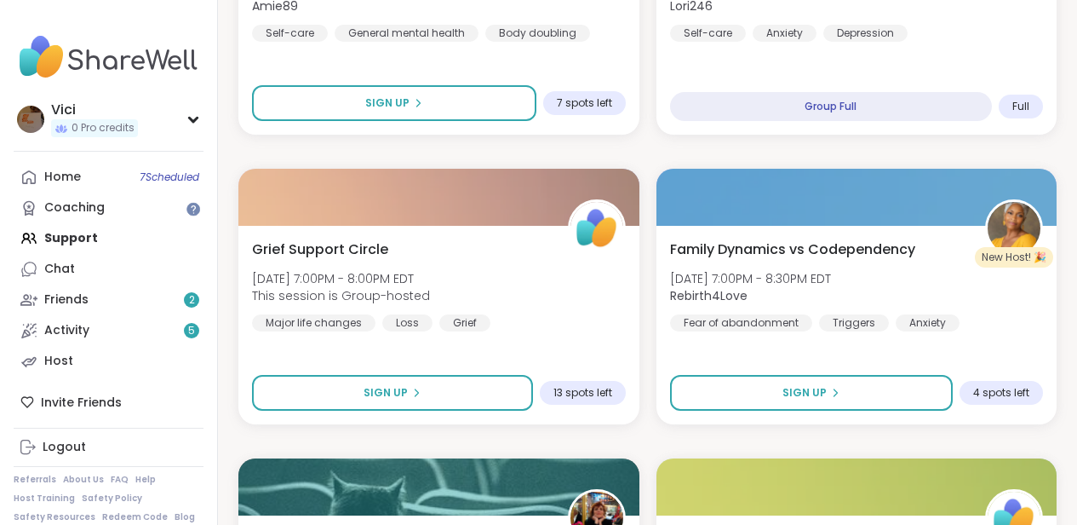
scroll to position [1836, 0]
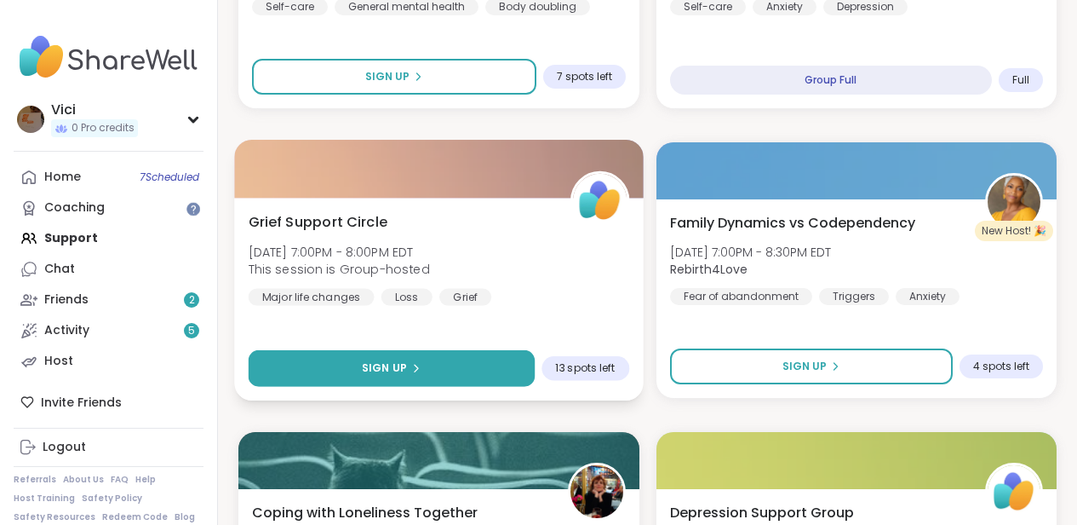
click at [473, 380] on button "Sign Up" at bounding box center [392, 368] width 286 height 37
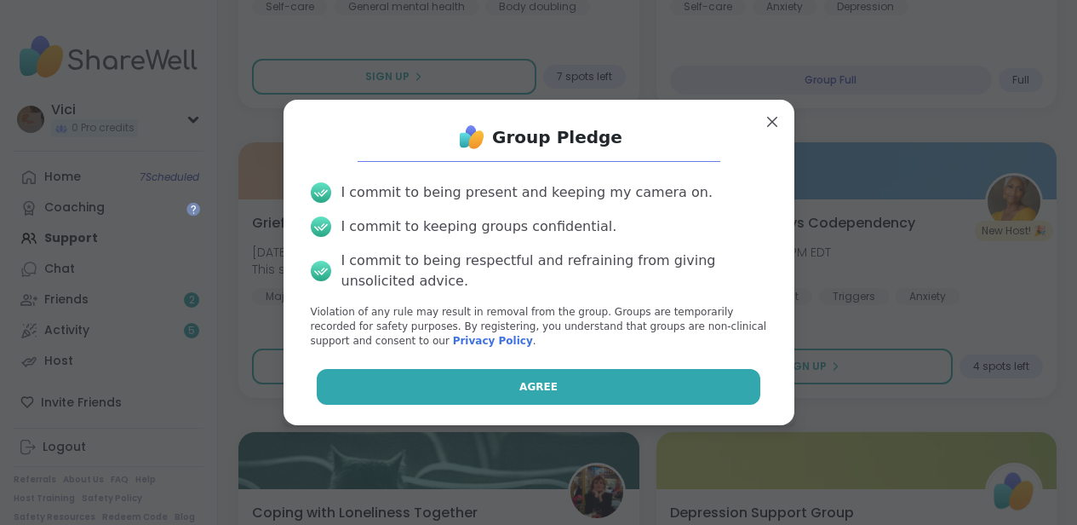
click at [448, 375] on button "Agree" at bounding box center [539, 387] width 444 height 36
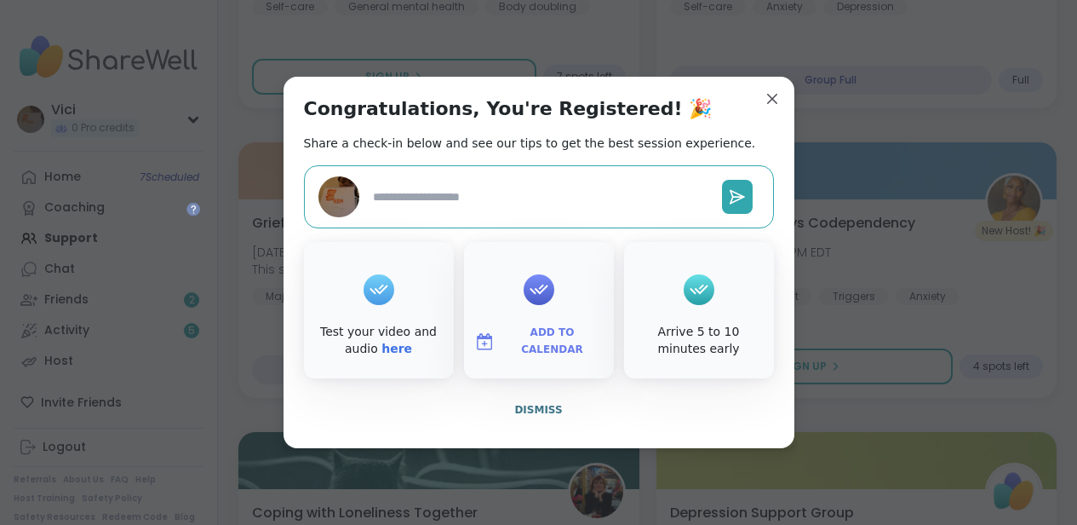
type textarea "*"
click at [524, 408] on span "Dismiss" at bounding box center [538, 410] width 48 height 12
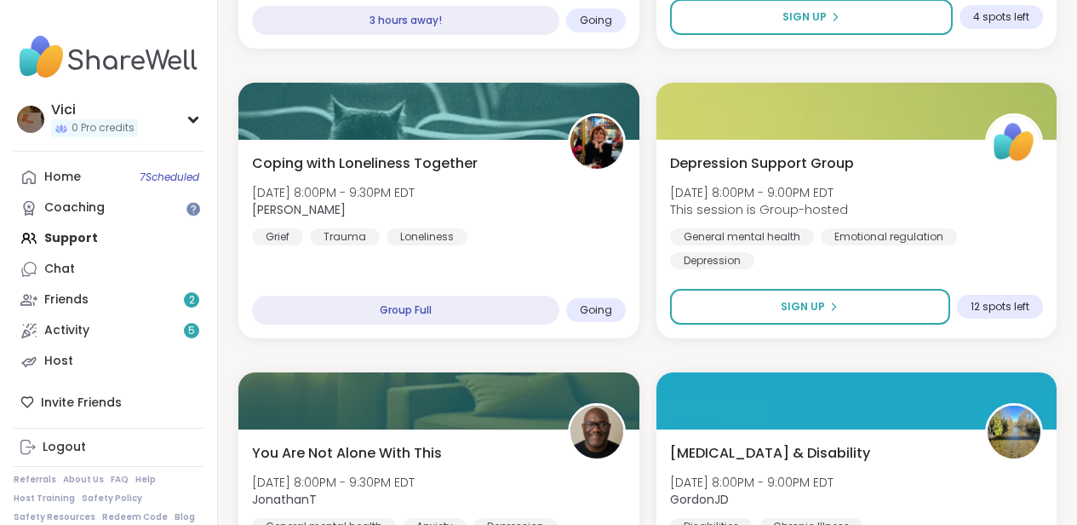
scroll to position [2181, 0]
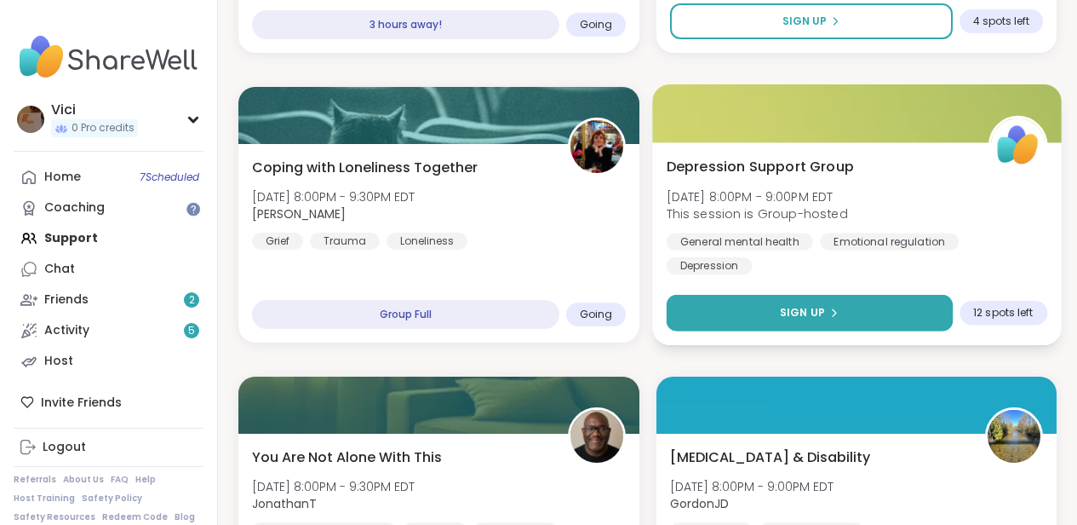
click at [912, 307] on button "Sign Up" at bounding box center [809, 313] width 286 height 37
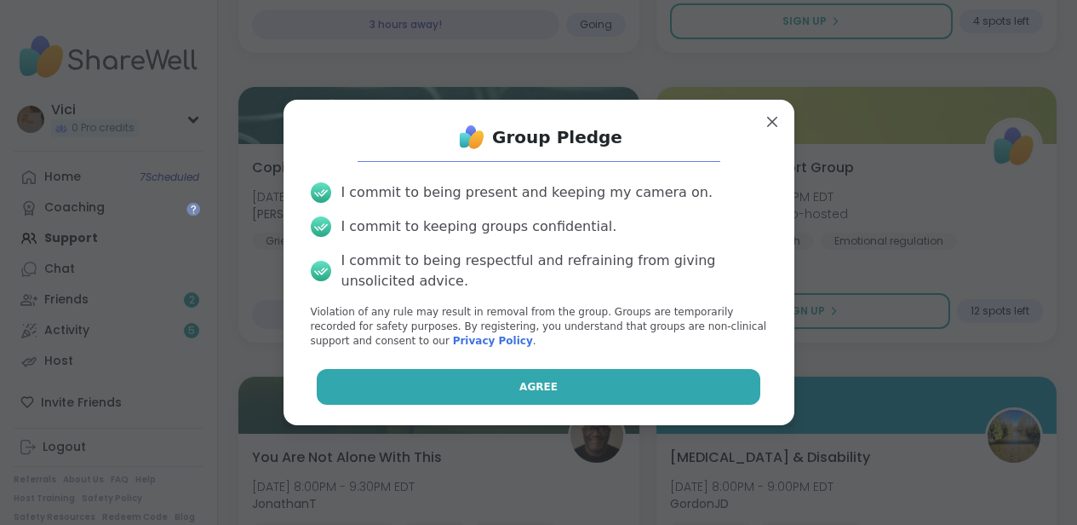
click at [730, 385] on button "Agree" at bounding box center [539, 387] width 444 height 36
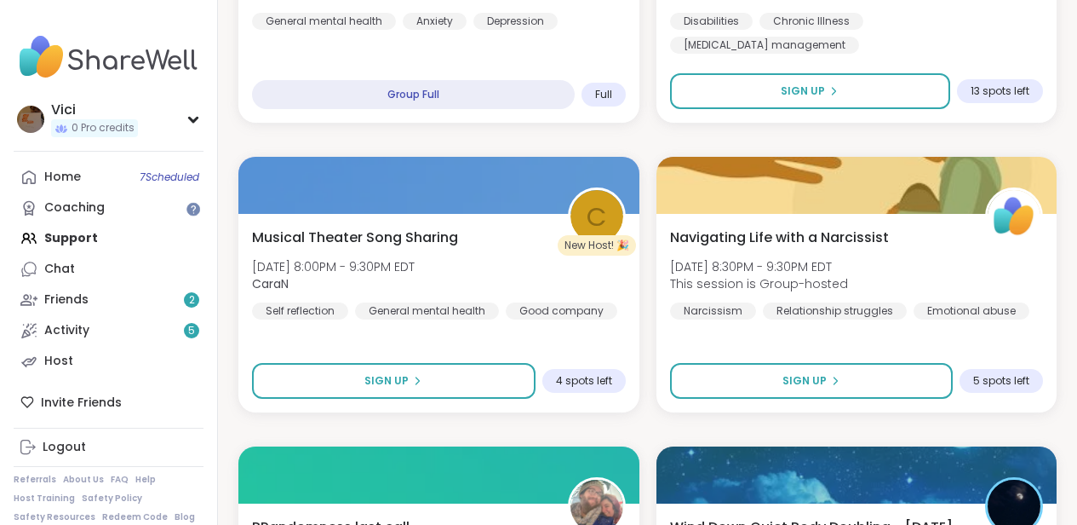
scroll to position [2672, 0]
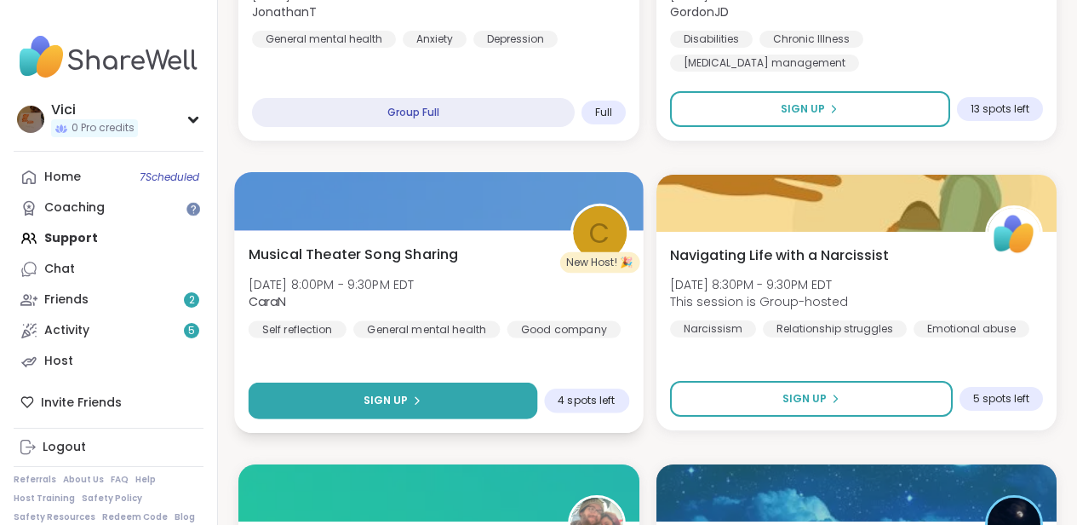
click at [498, 400] on button "Sign Up" at bounding box center [393, 400] width 289 height 37
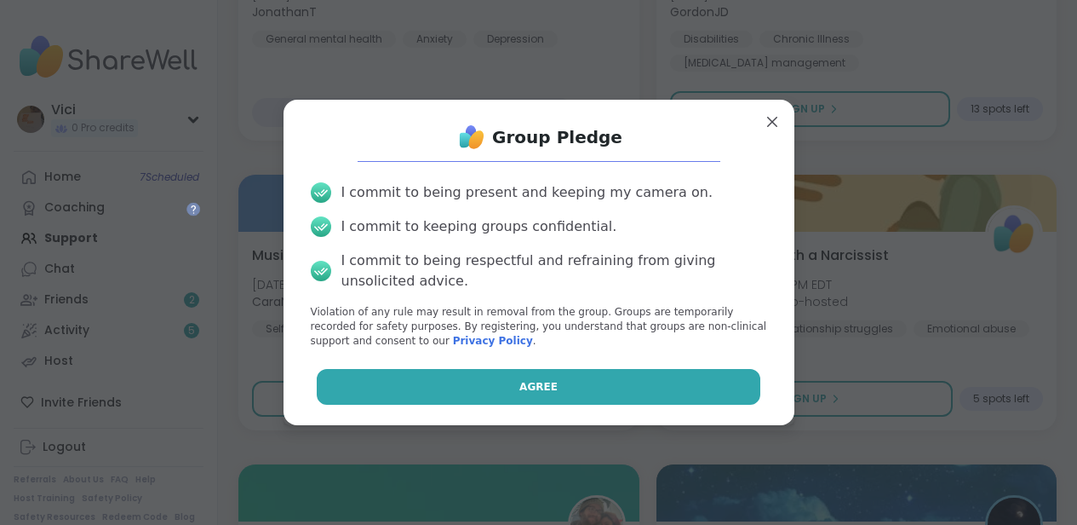
click at [494, 391] on button "Agree" at bounding box center [539, 387] width 444 height 36
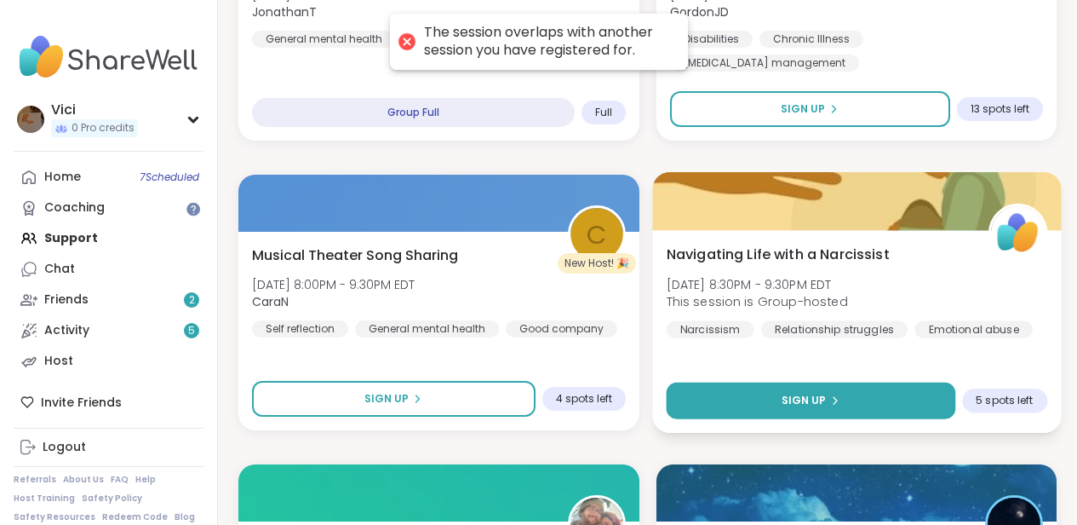
click at [726, 399] on button "Sign Up" at bounding box center [810, 400] width 289 height 37
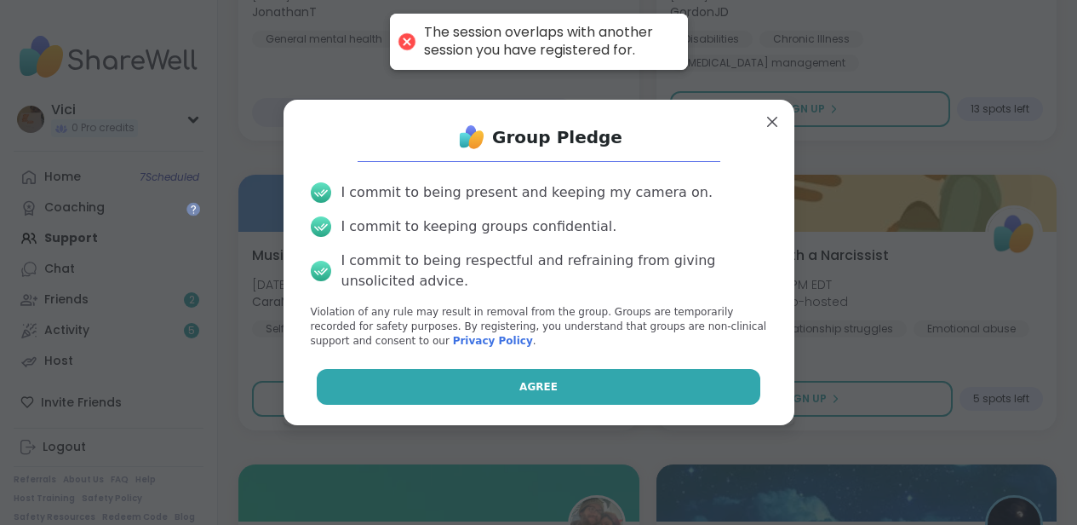
click at [624, 381] on button "Agree" at bounding box center [539, 387] width 444 height 36
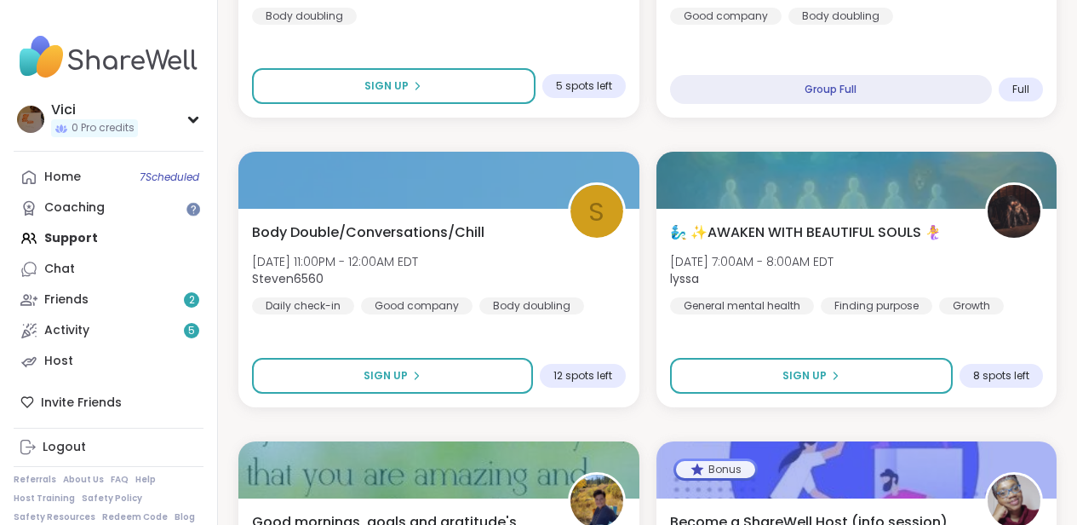
scroll to position [3849, 0]
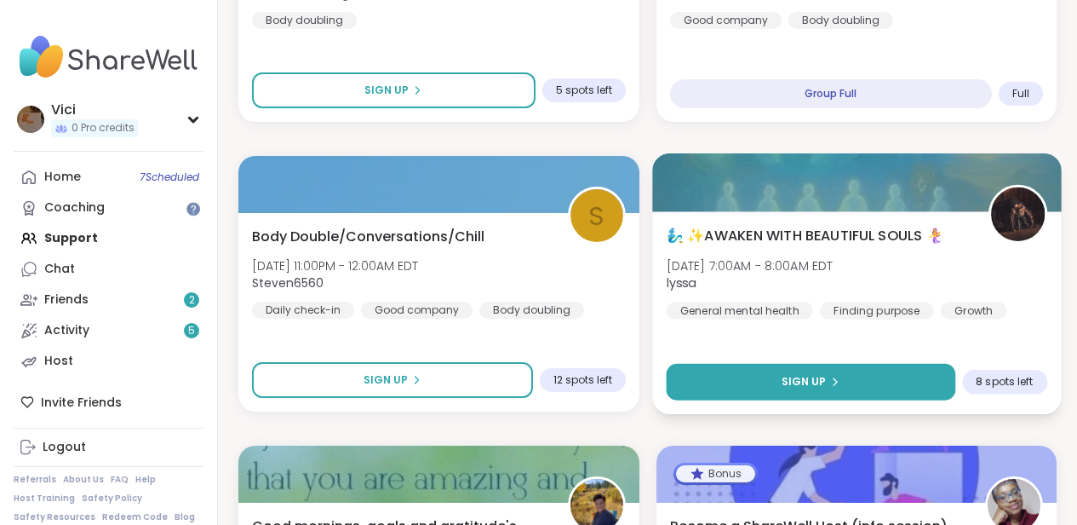
click at [892, 377] on button "Sign Up" at bounding box center [810, 382] width 289 height 37
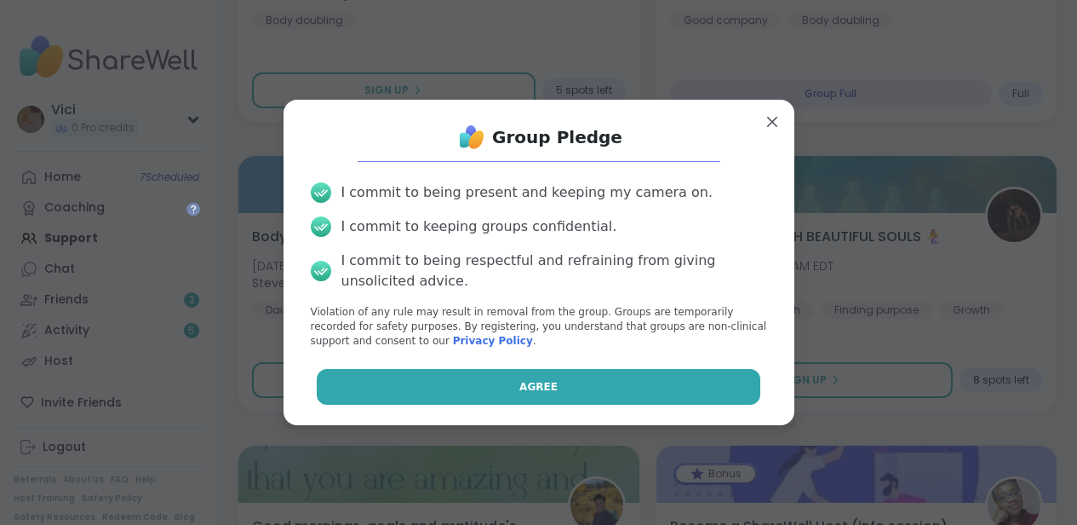
click at [737, 389] on button "Agree" at bounding box center [539, 387] width 444 height 36
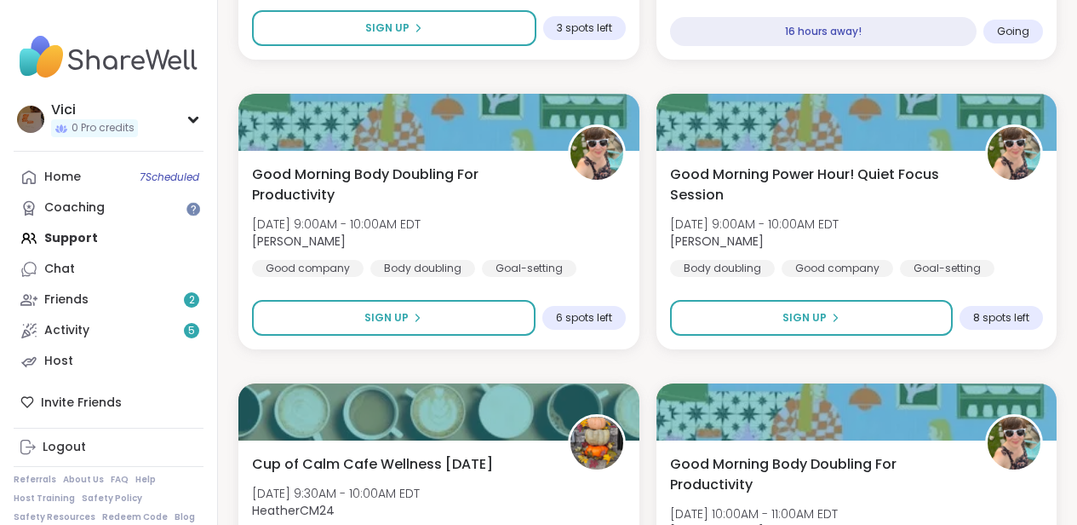
scroll to position [4495, 0]
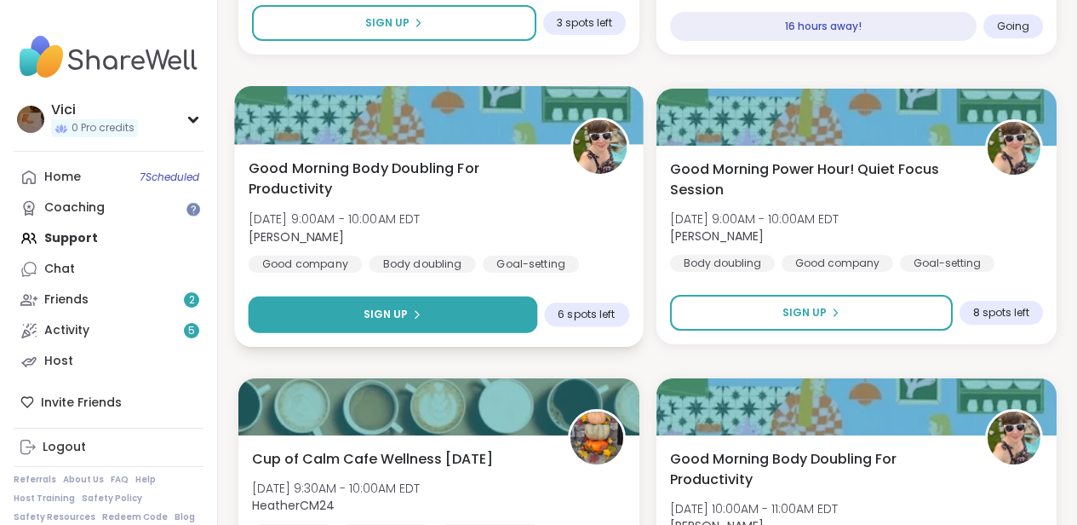
click at [479, 302] on button "Sign Up" at bounding box center [393, 314] width 289 height 37
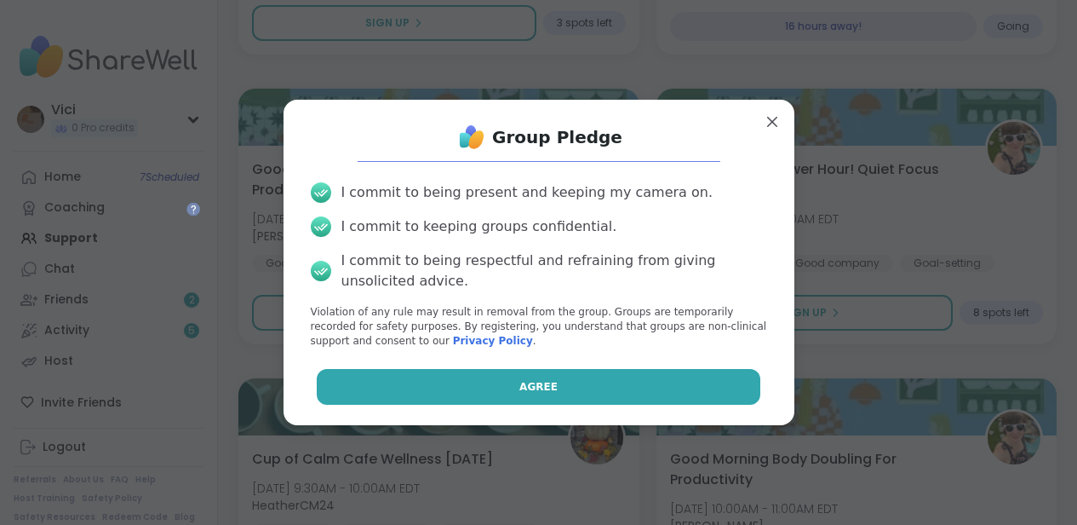
click at [471, 381] on button "Agree" at bounding box center [539, 387] width 444 height 36
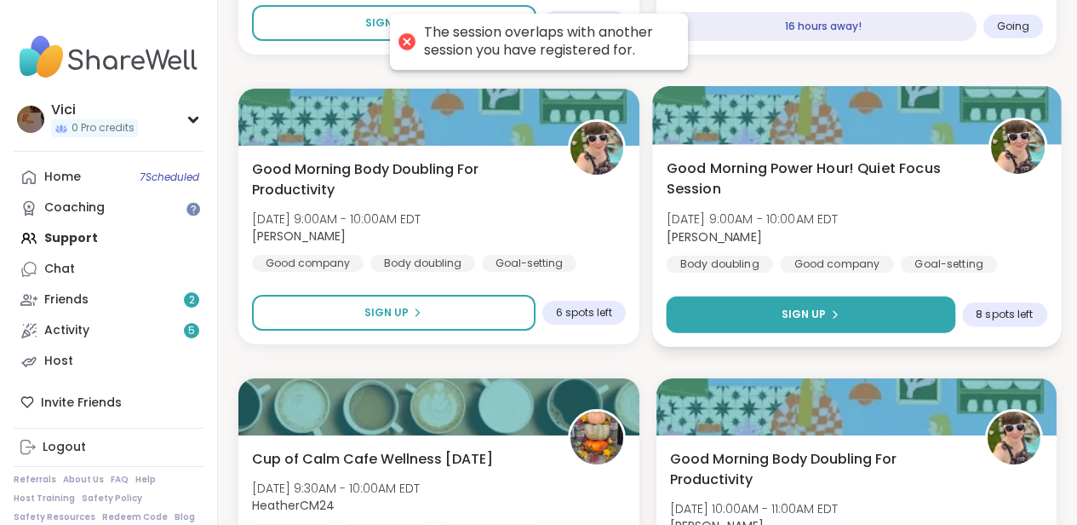
click at [797, 301] on button "Sign Up" at bounding box center [810, 314] width 289 height 37
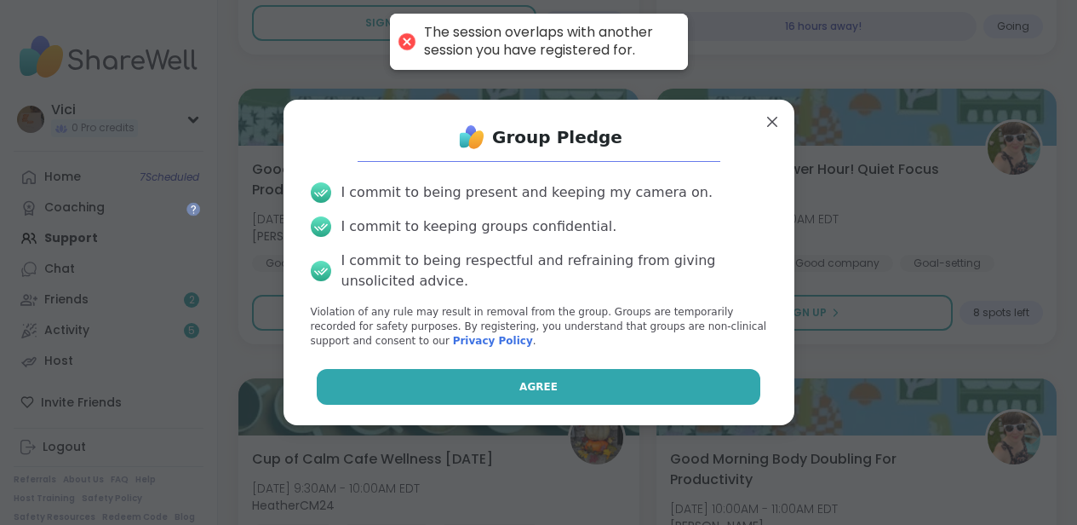
click at [668, 385] on button "Agree" at bounding box center [539, 387] width 444 height 36
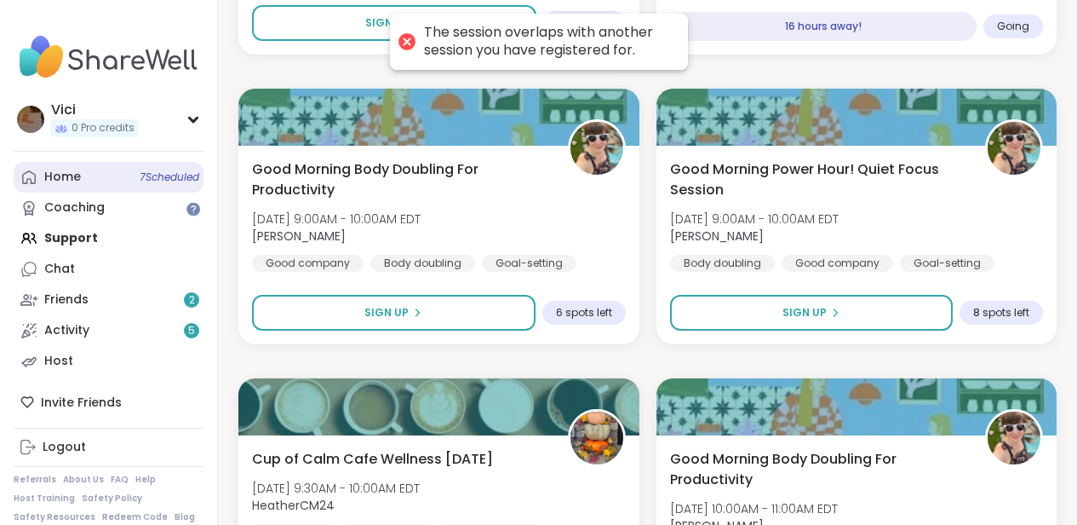
click at [162, 182] on span "7 Scheduled" at bounding box center [170, 177] width 60 height 14
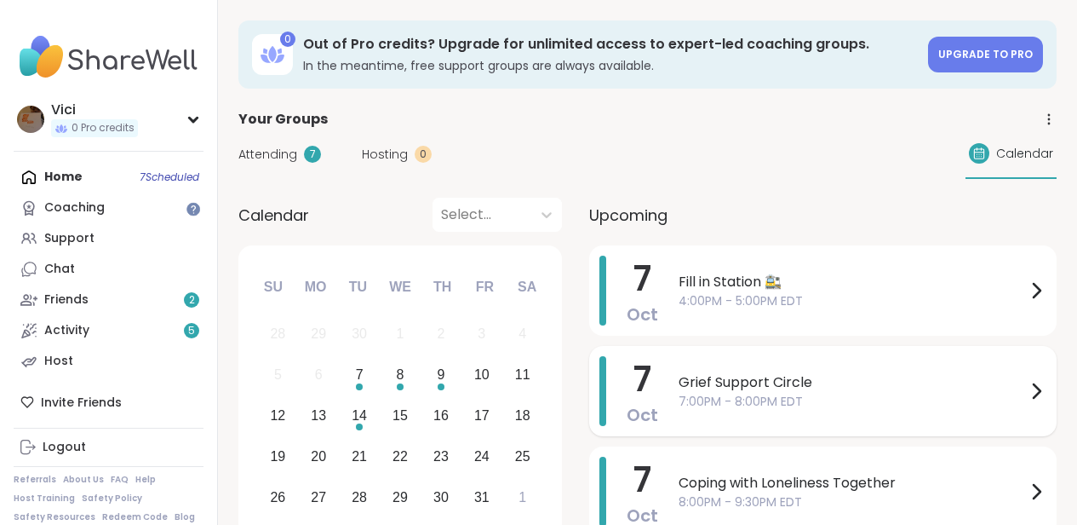
click at [760, 388] on span "Grief Support Circle" at bounding box center [852, 382] width 347 height 20
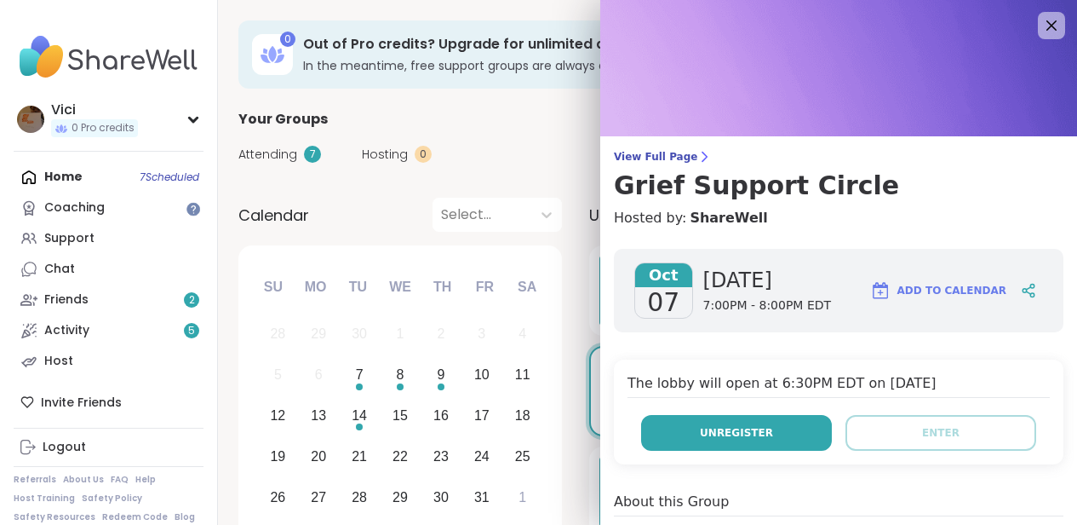
click at [733, 431] on span "Unregister" at bounding box center [736, 432] width 73 height 15
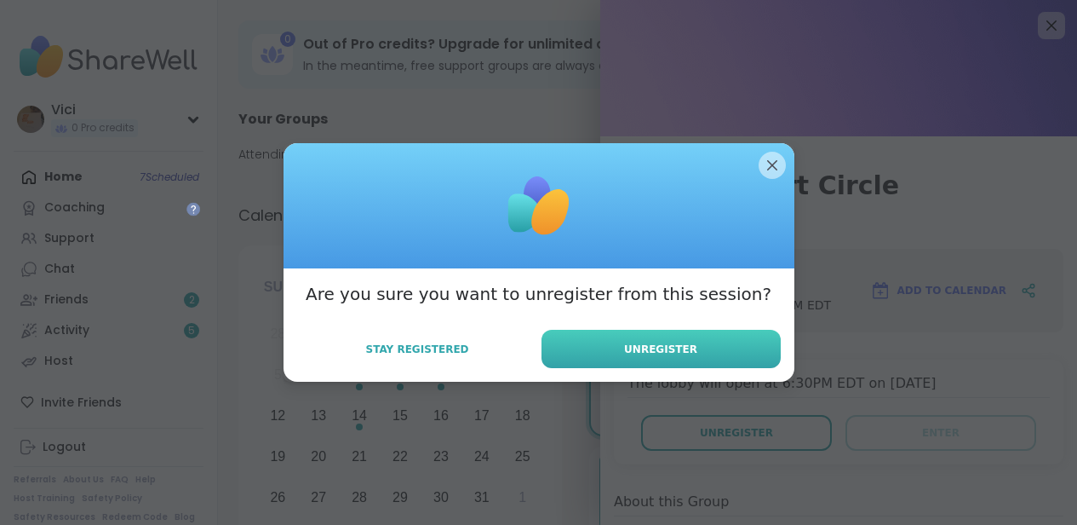
click at [718, 358] on button "Unregister" at bounding box center [661, 349] width 239 height 38
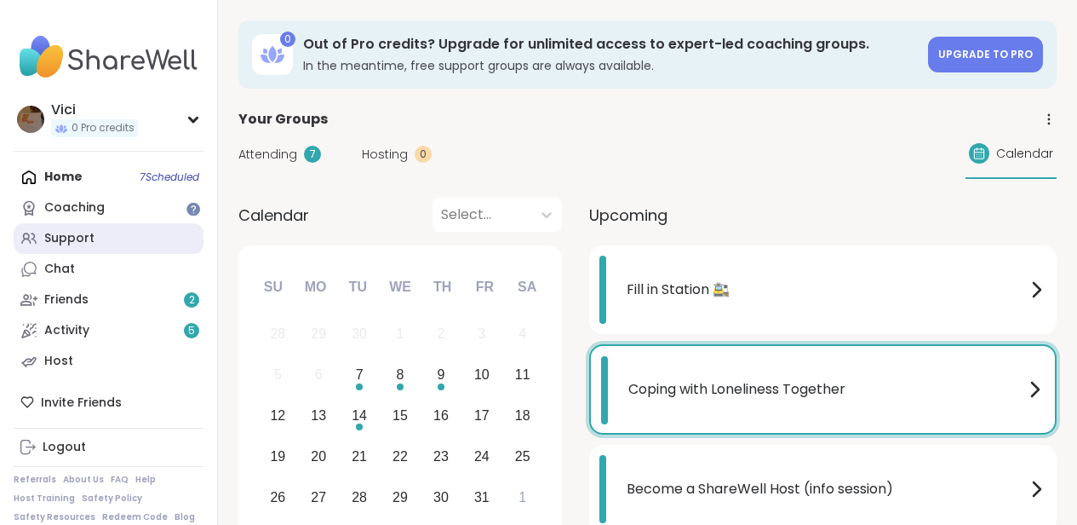
click at [135, 244] on link "Support" at bounding box center [109, 238] width 190 height 31
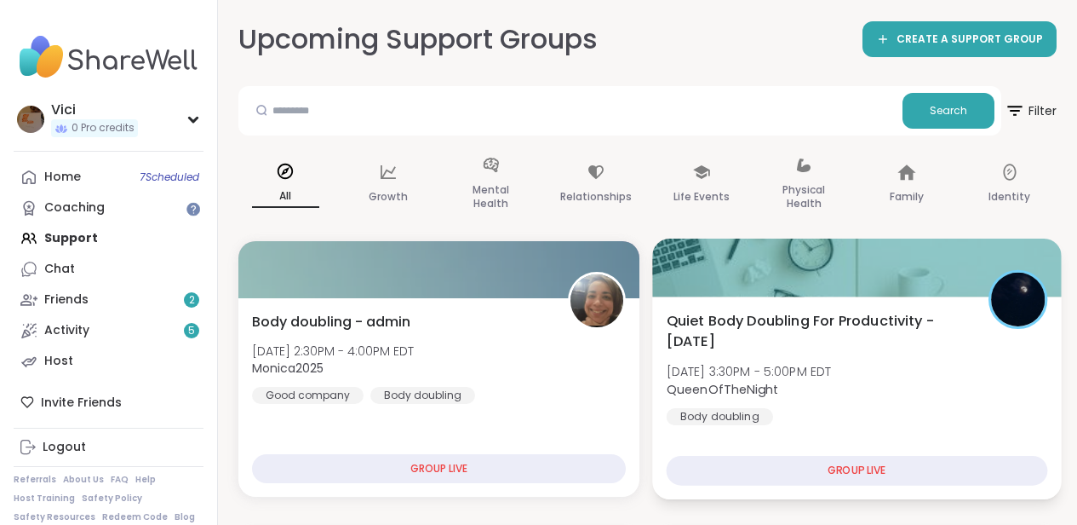
click at [881, 244] on div at bounding box center [856, 267] width 409 height 58
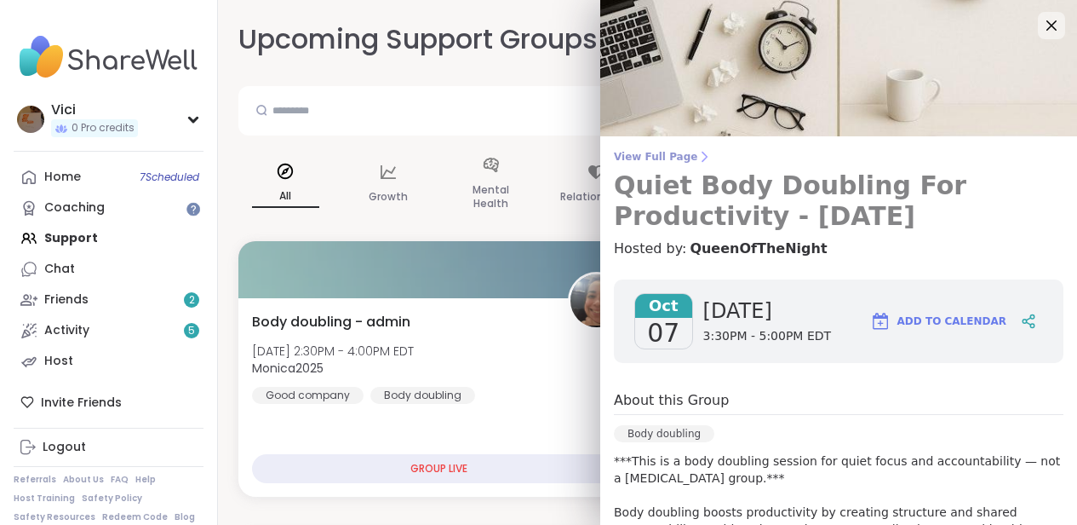
click at [685, 169] on link "View Full Page Quiet Body Doubling For Productivity - Tuesday" at bounding box center [839, 191] width 450 height 82
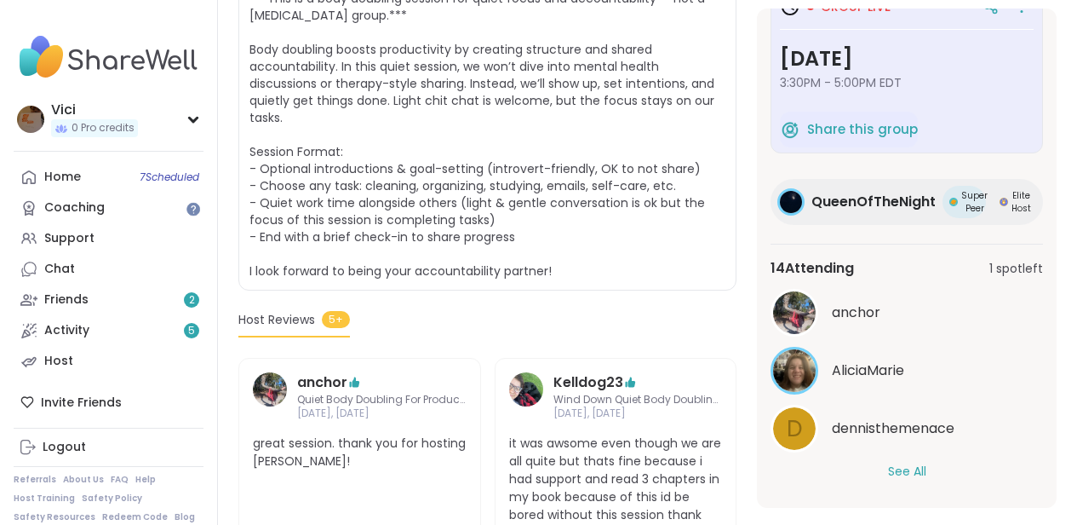
scroll to position [450, 0]
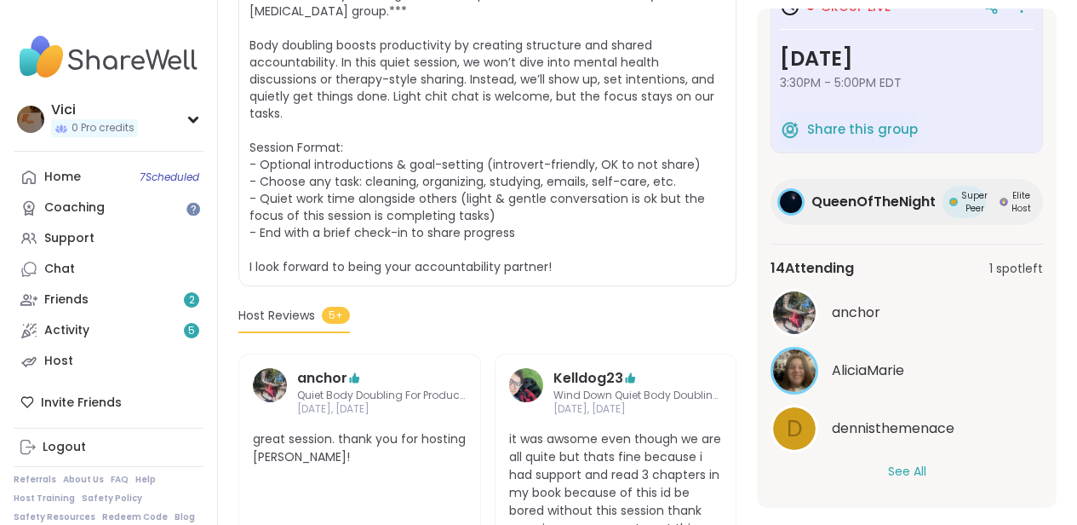
click at [915, 209] on span "QueenOfTheNight" at bounding box center [874, 202] width 124 height 20
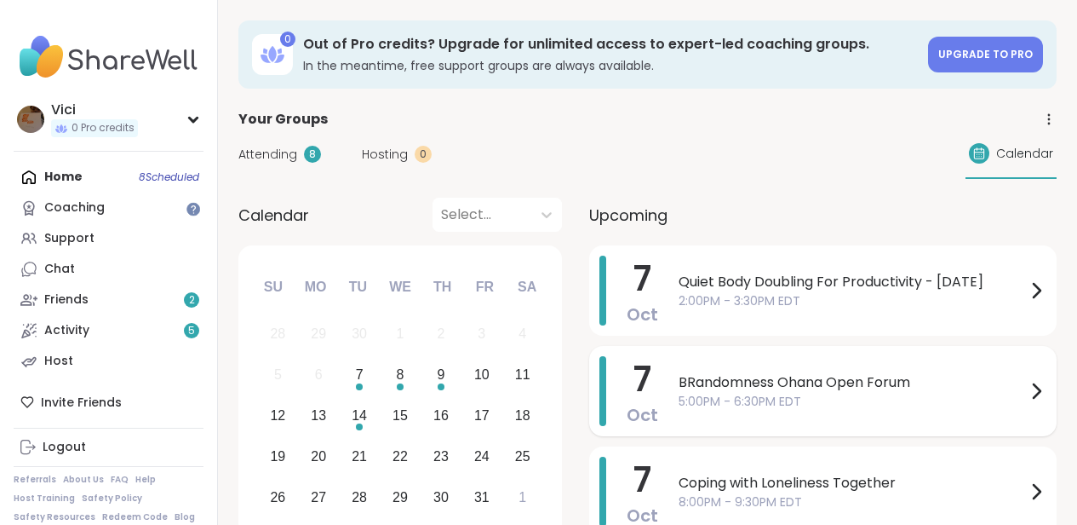
click at [668, 385] on div "[DATE] BRandomness Ohana Open Forum 5:00PM - 6:30PM EDT" at bounding box center [823, 391] width 468 height 90
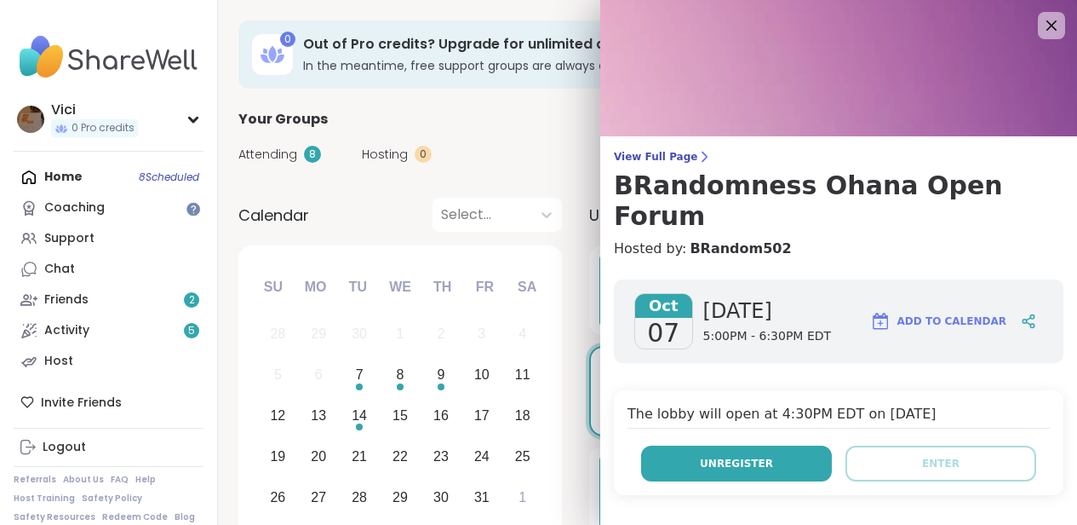
click at [723, 456] on span "Unregister" at bounding box center [736, 463] width 73 height 15
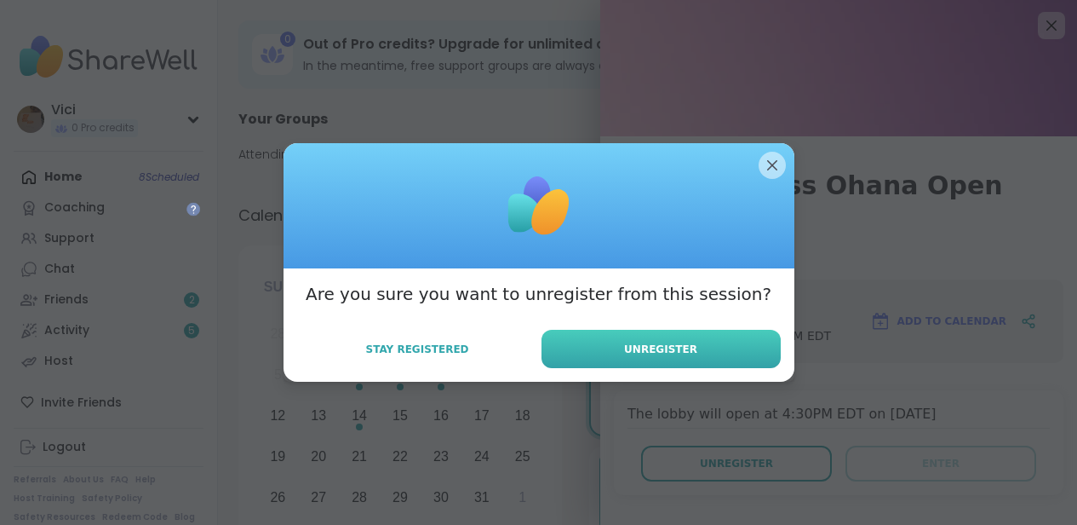
click at [671, 361] on button "Unregister" at bounding box center [661, 349] width 239 height 38
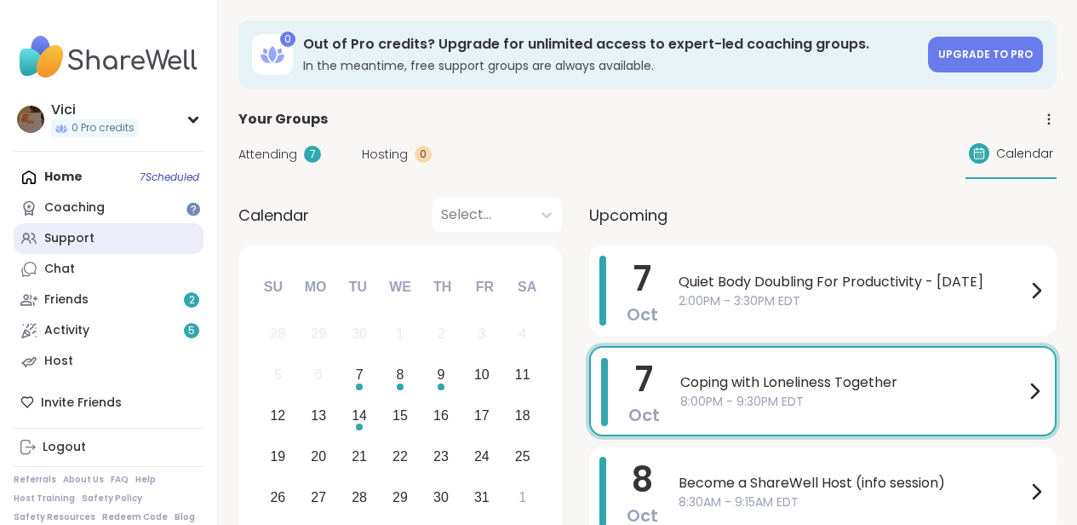
click at [114, 226] on link "Support" at bounding box center [109, 238] width 190 height 31
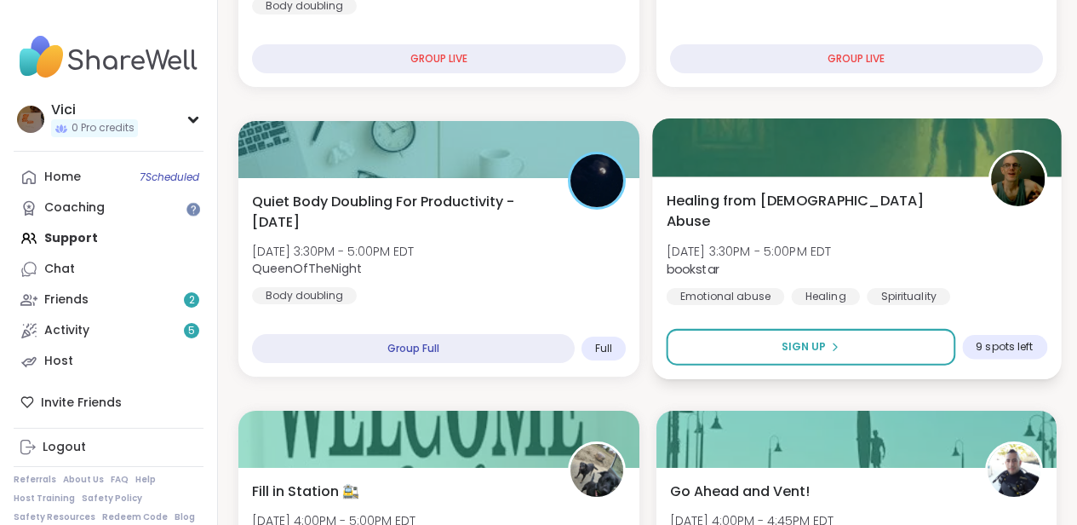
scroll to position [408, 0]
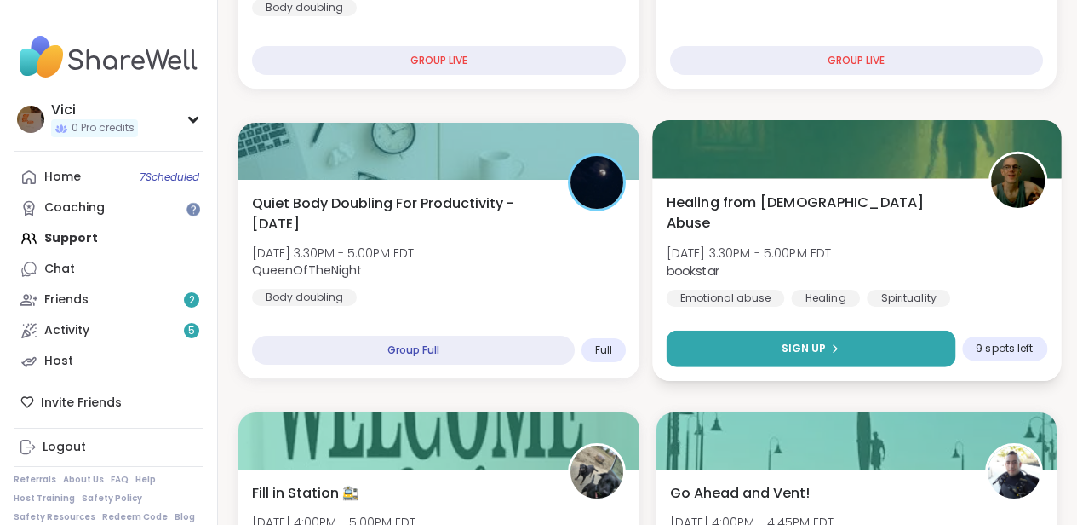
click at [874, 341] on button "Sign Up" at bounding box center [810, 348] width 289 height 37
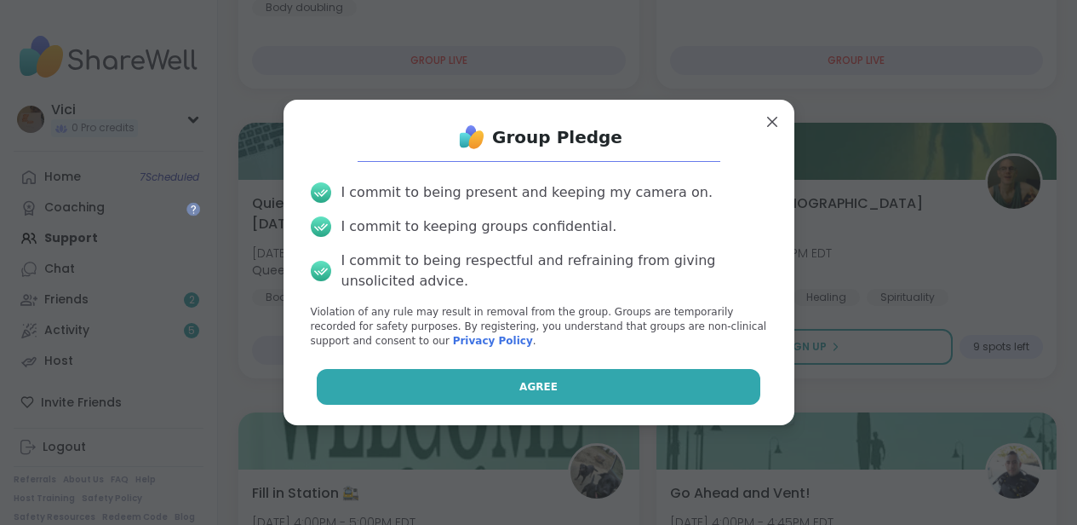
click at [657, 399] on button "Agree" at bounding box center [539, 387] width 444 height 36
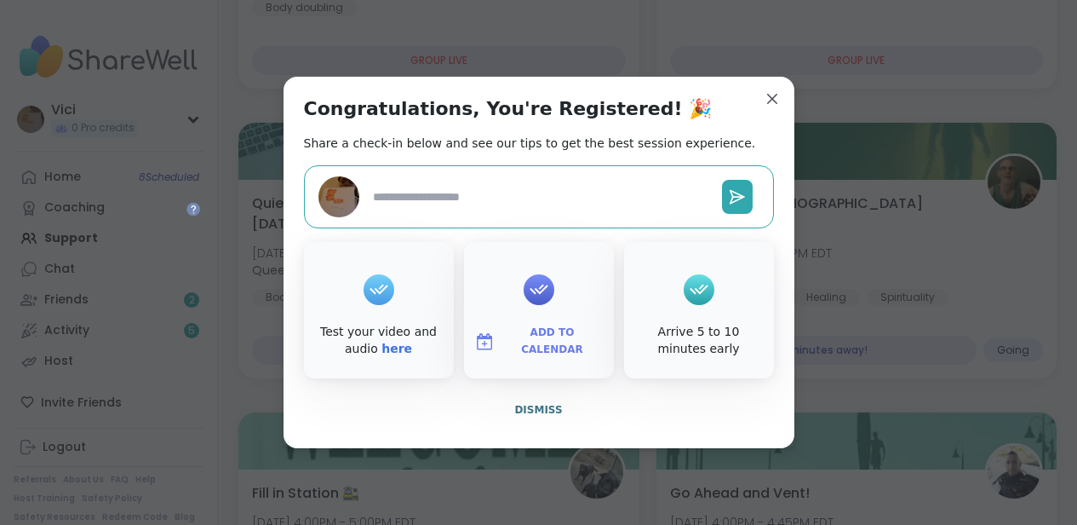
type textarea "*"
click at [542, 415] on span "Dismiss" at bounding box center [538, 410] width 48 height 12
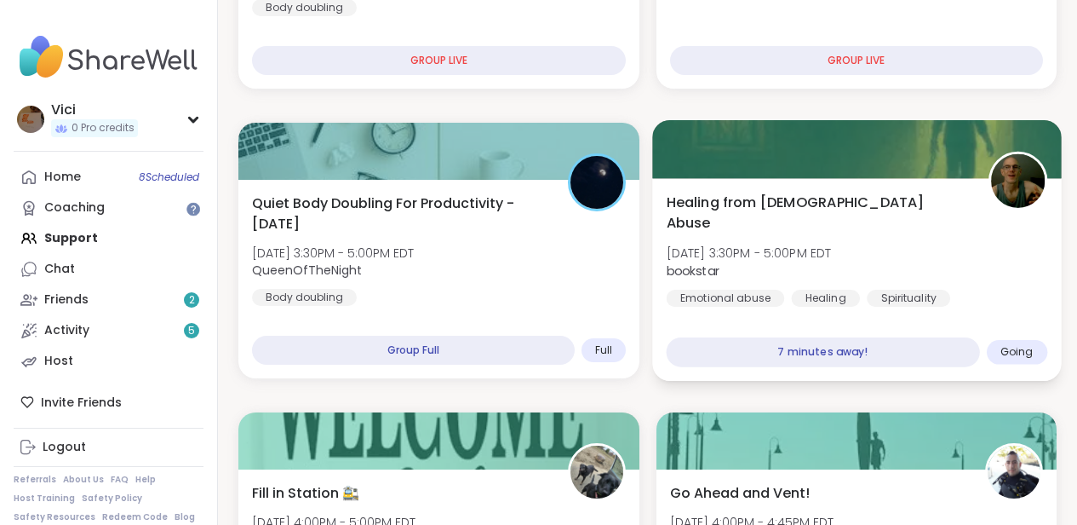
click at [721, 156] on div at bounding box center [856, 149] width 409 height 58
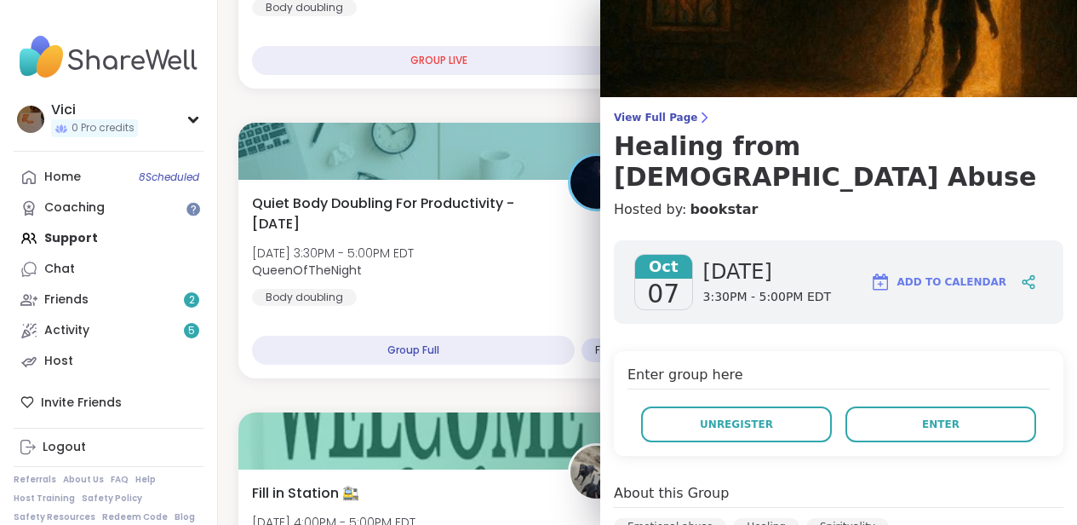
scroll to position [37, 0]
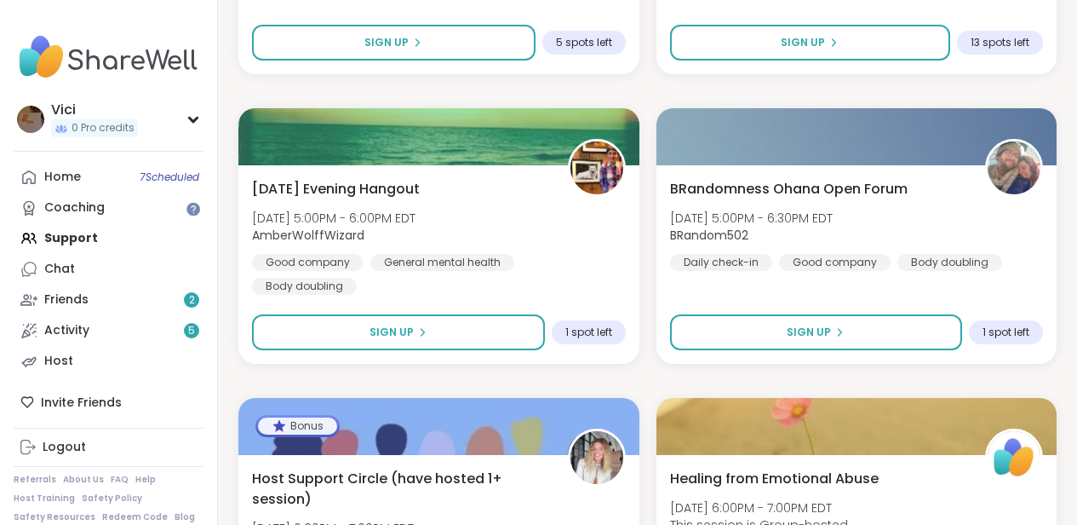
scroll to position [708, 0]
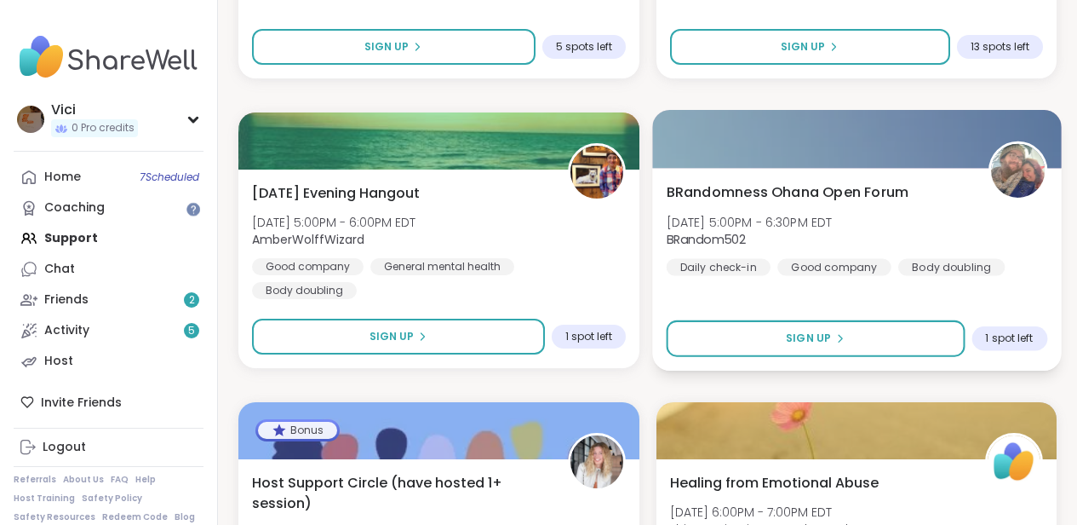
click at [850, 185] on span "BRandomness Ohana Open Forum" at bounding box center [787, 191] width 243 height 20
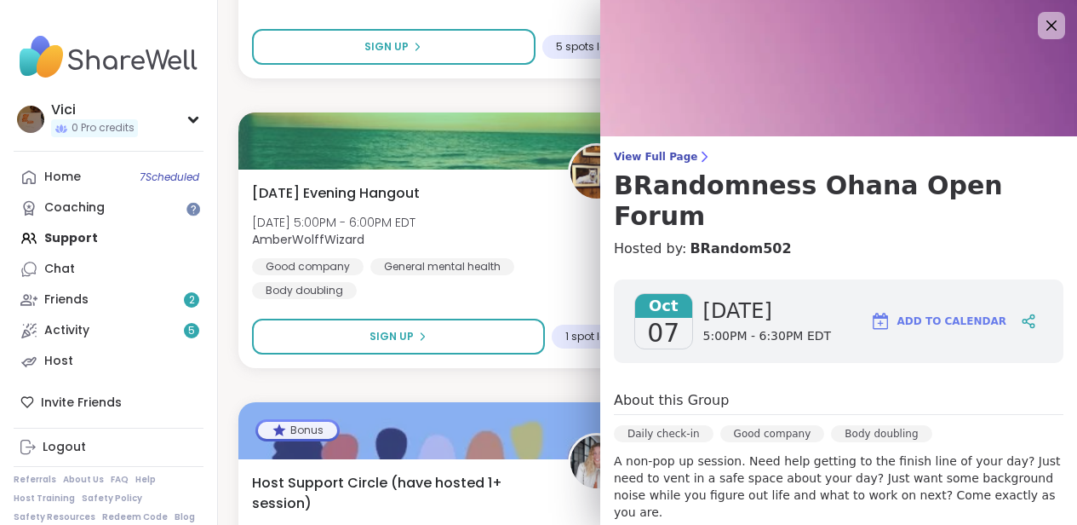
click at [852, 135] on img at bounding box center [838, 68] width 477 height 136
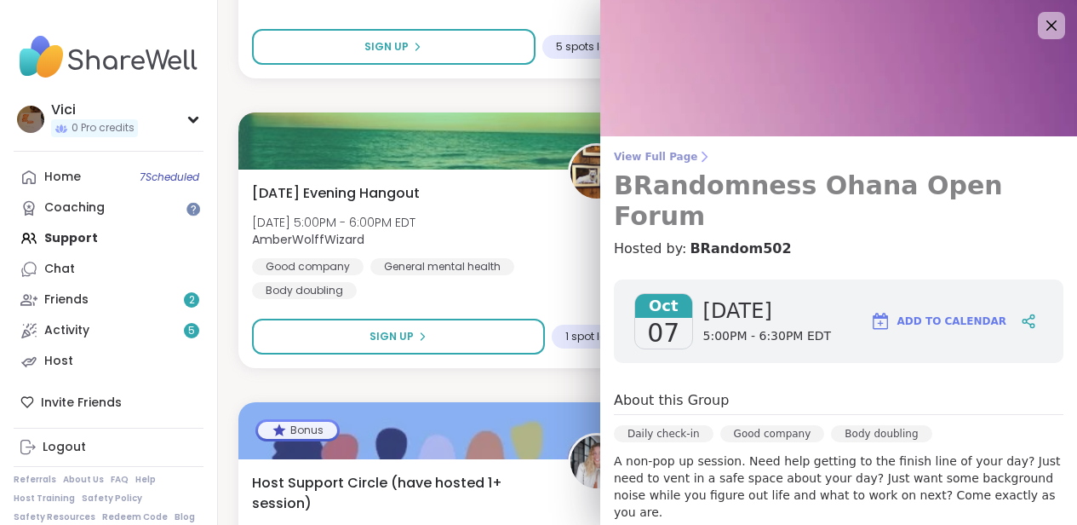
click at [665, 152] on span "View Full Page" at bounding box center [839, 157] width 450 height 14
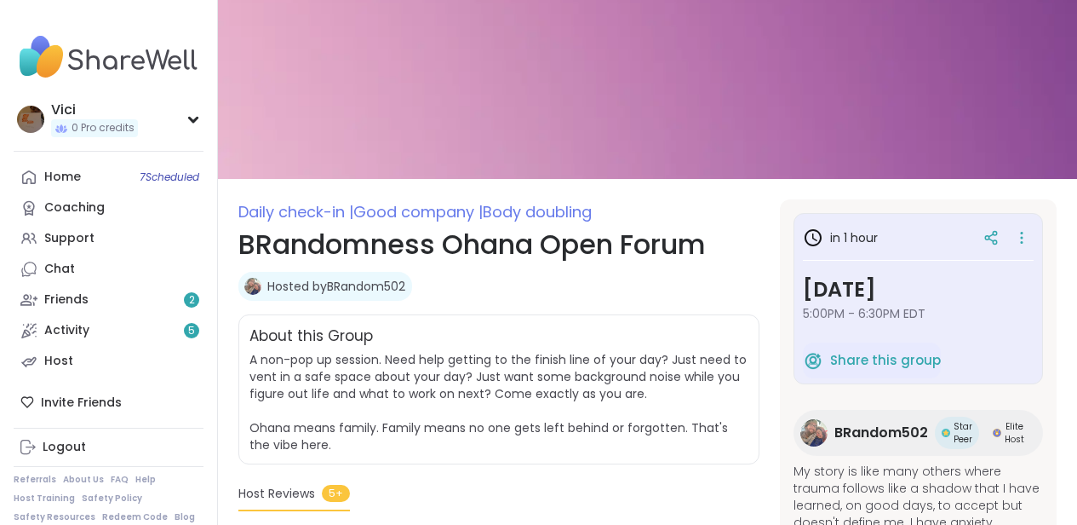
scroll to position [36, 0]
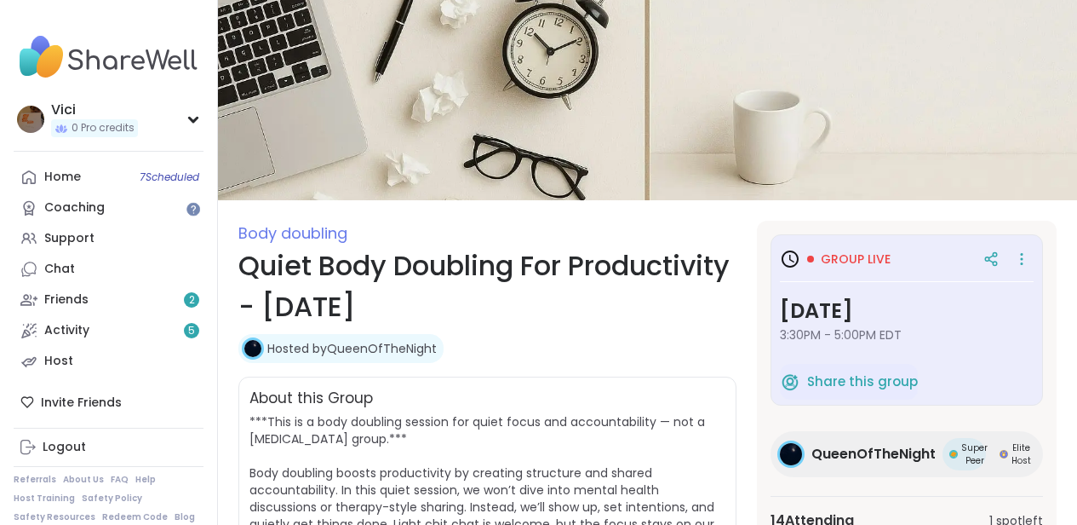
scroll to position [20, 0]
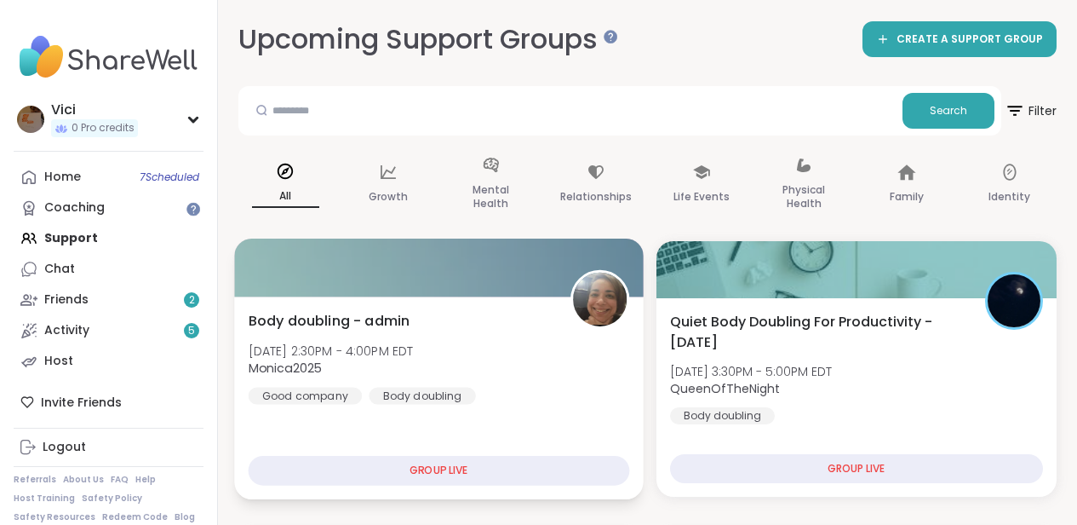
click at [336, 258] on div at bounding box center [438, 267] width 409 height 58
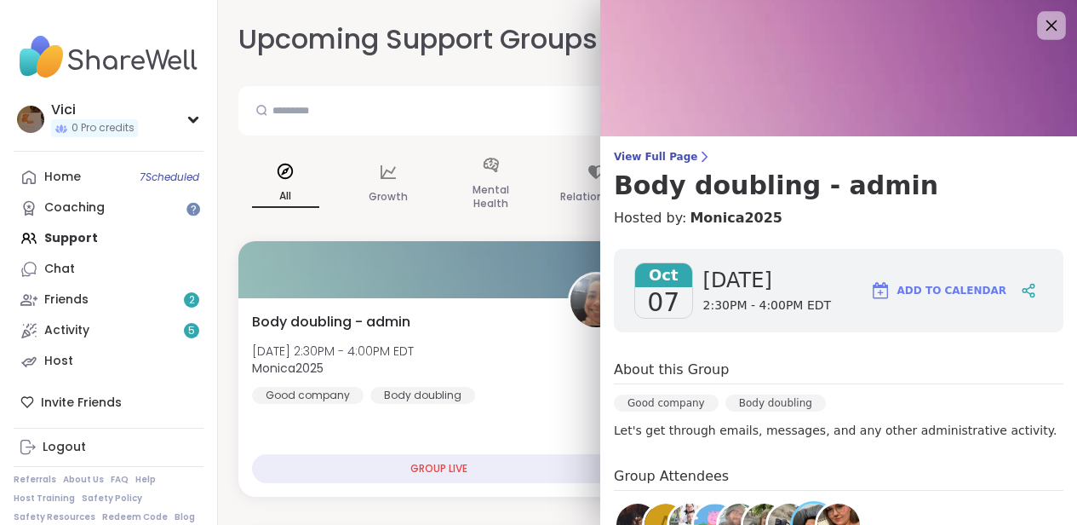
click at [1047, 19] on icon at bounding box center [1051, 24] width 21 height 21
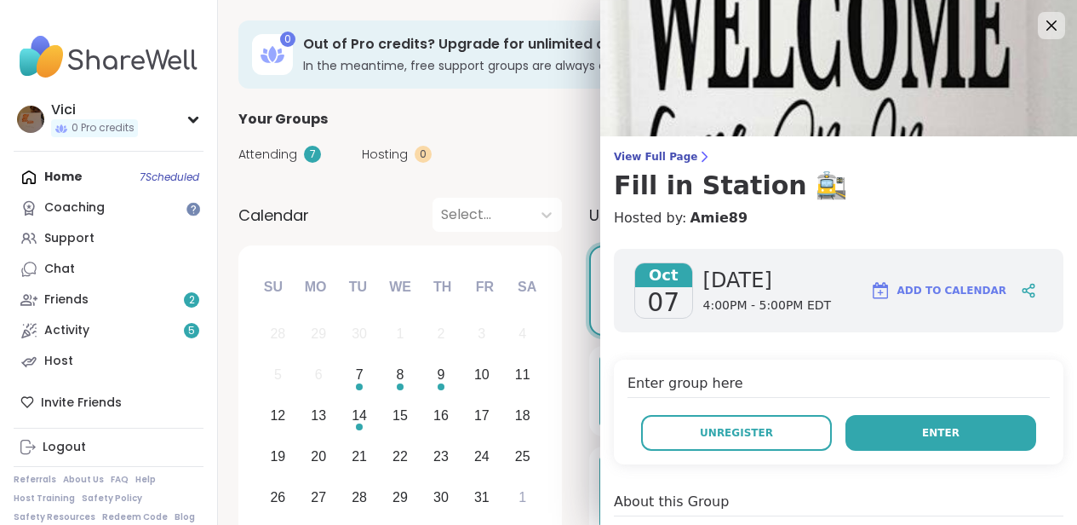
click at [934, 422] on button "Enter" at bounding box center [941, 433] width 191 height 36
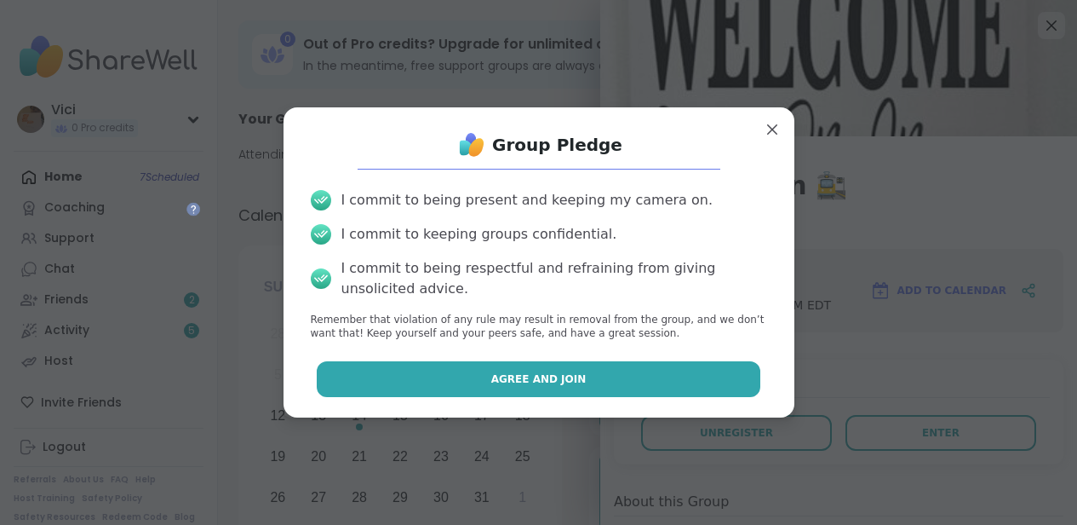
click at [672, 370] on button "Agree and Join" at bounding box center [539, 379] width 444 height 36
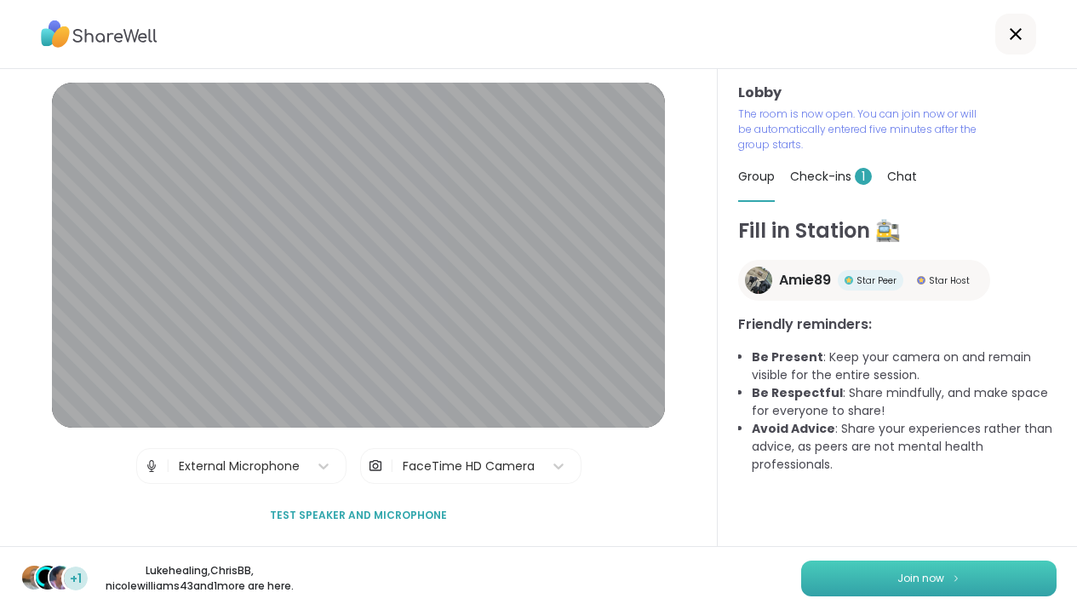
click at [866, 524] on button "Join now" at bounding box center [928, 578] width 255 height 36
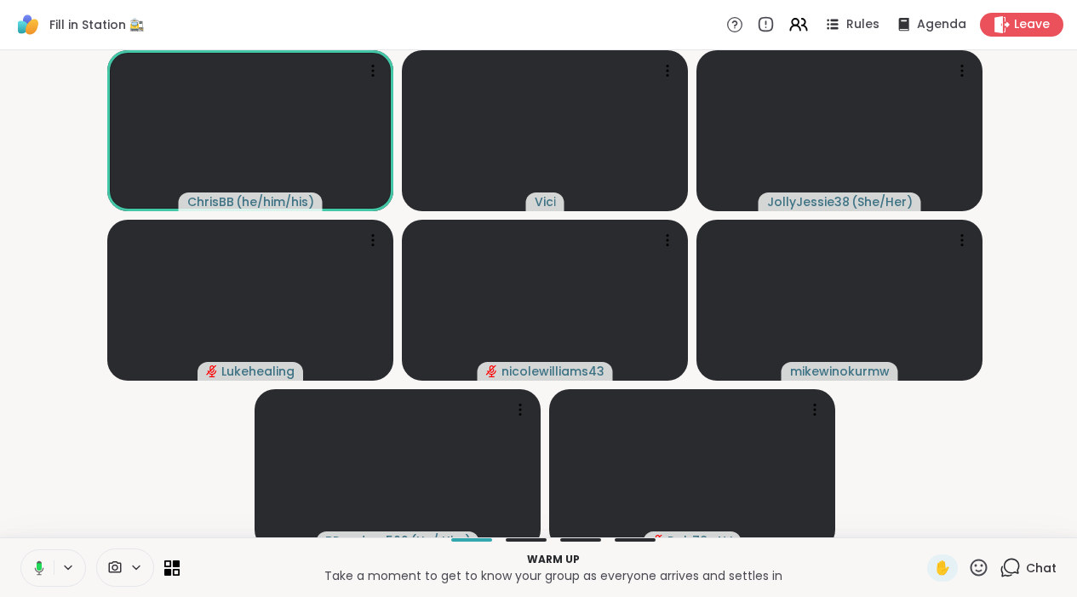
click at [33, 524] on button at bounding box center [36, 568] width 35 height 36
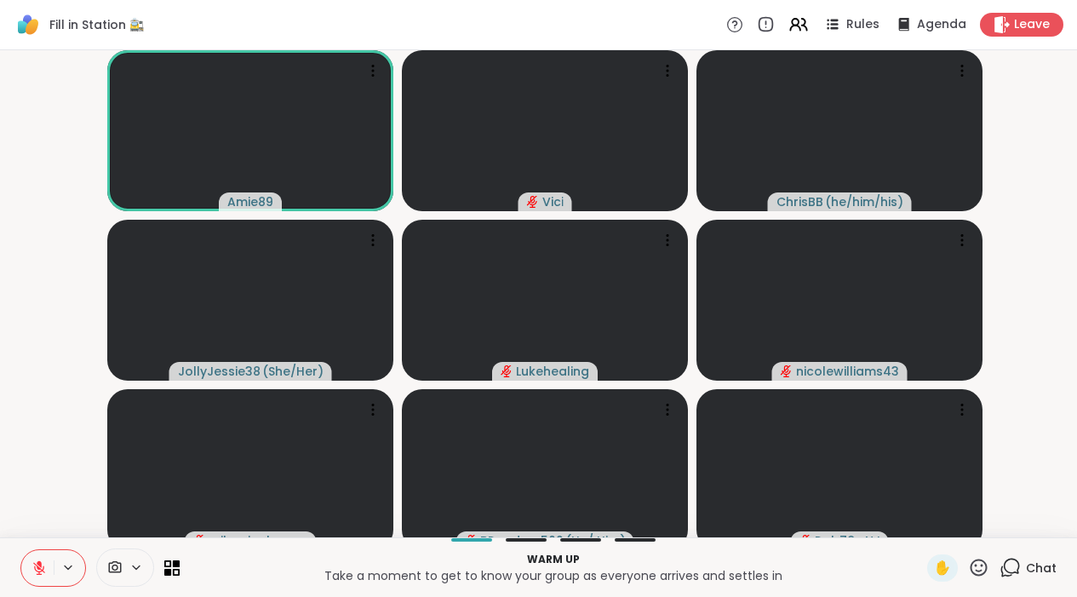
click at [42, 524] on icon at bounding box center [39, 567] width 15 height 15
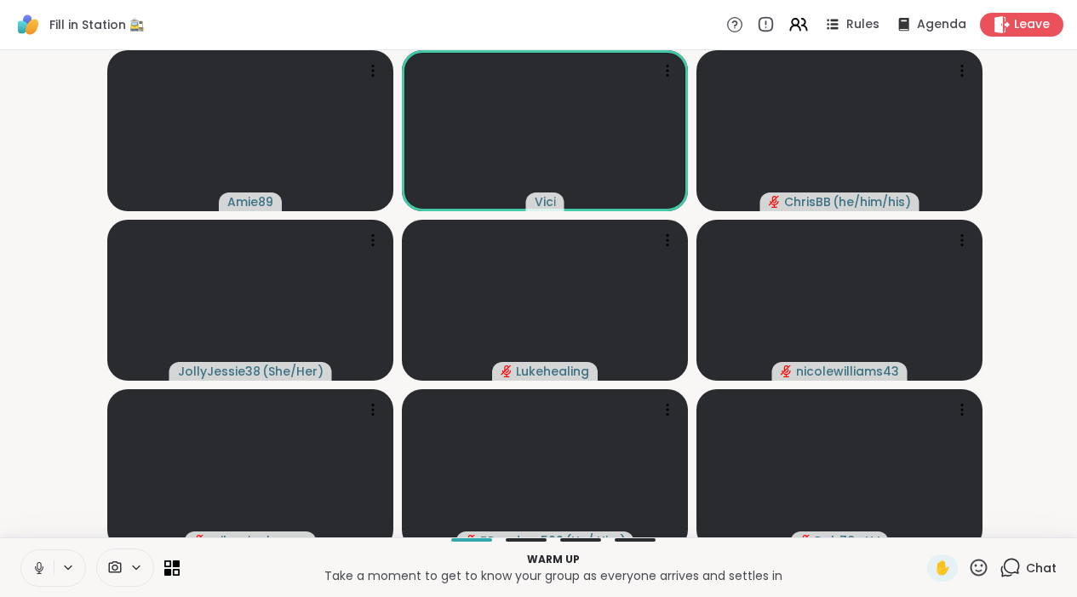
click at [37, 524] on button at bounding box center [37, 568] width 32 height 36
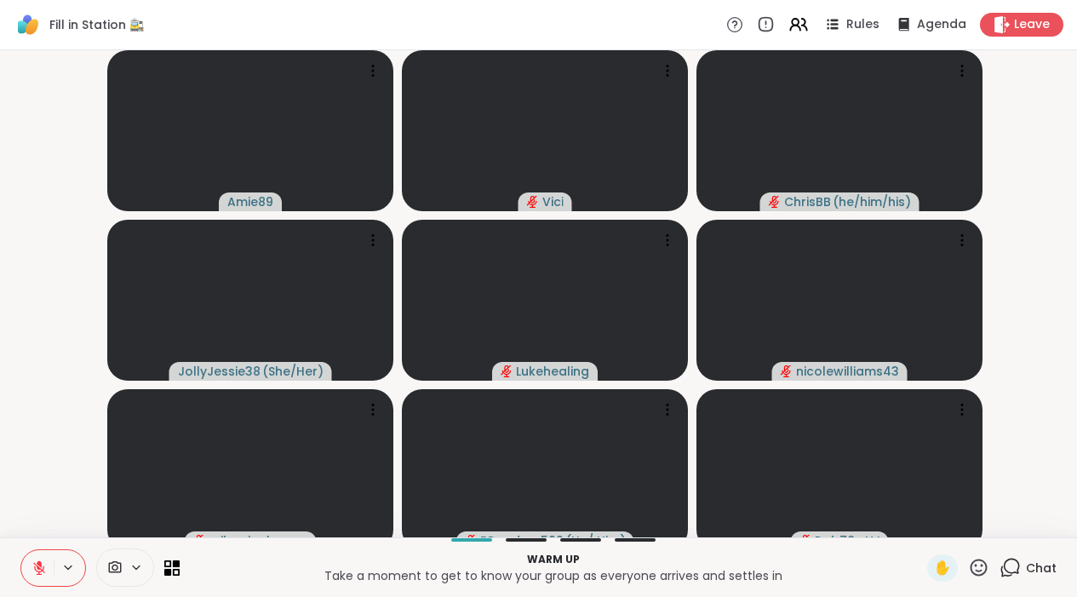
click at [43, 524] on icon at bounding box center [39, 567] width 15 height 15
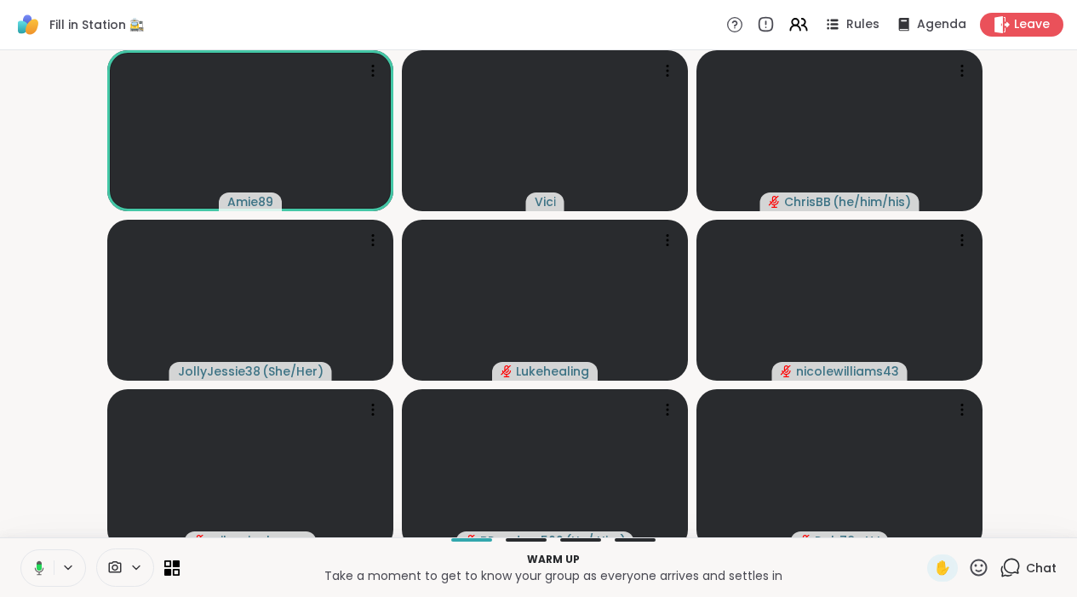
click at [43, 524] on icon at bounding box center [36, 567] width 15 height 15
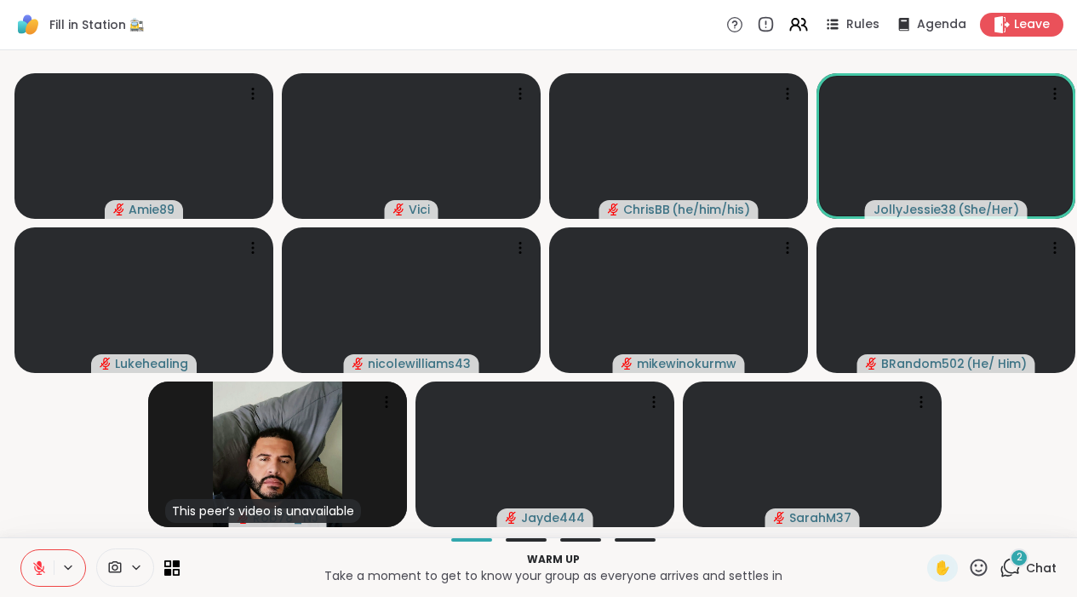
click at [996, 524] on div "✋ 2 Chat" at bounding box center [991, 567] width 129 height 27
click at [1012, 524] on icon at bounding box center [1010, 567] width 21 height 21
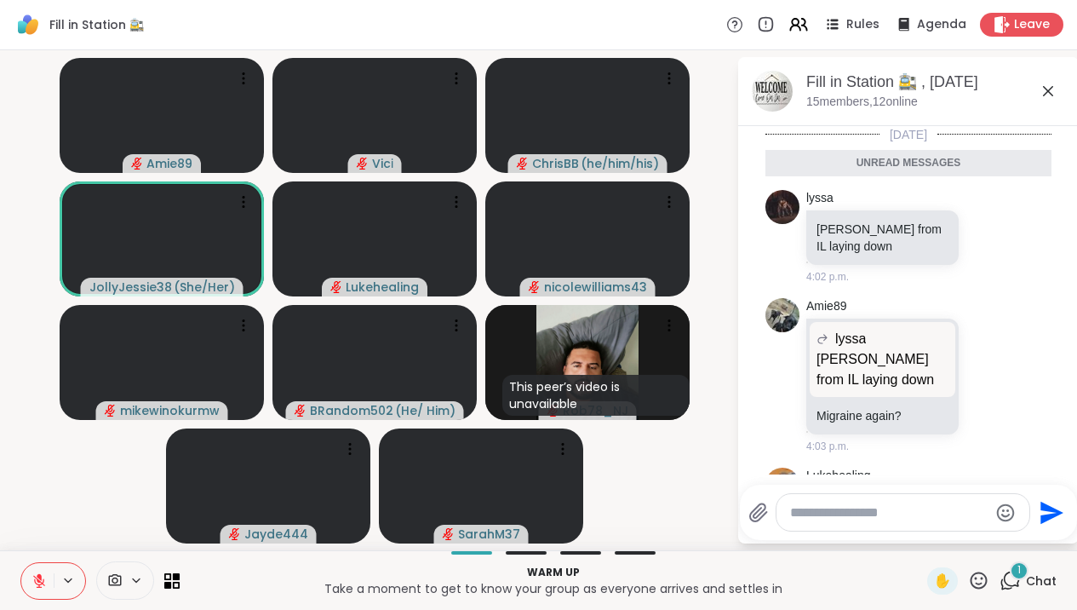
click at [875, 518] on textarea "Type your message" at bounding box center [889, 512] width 198 height 17
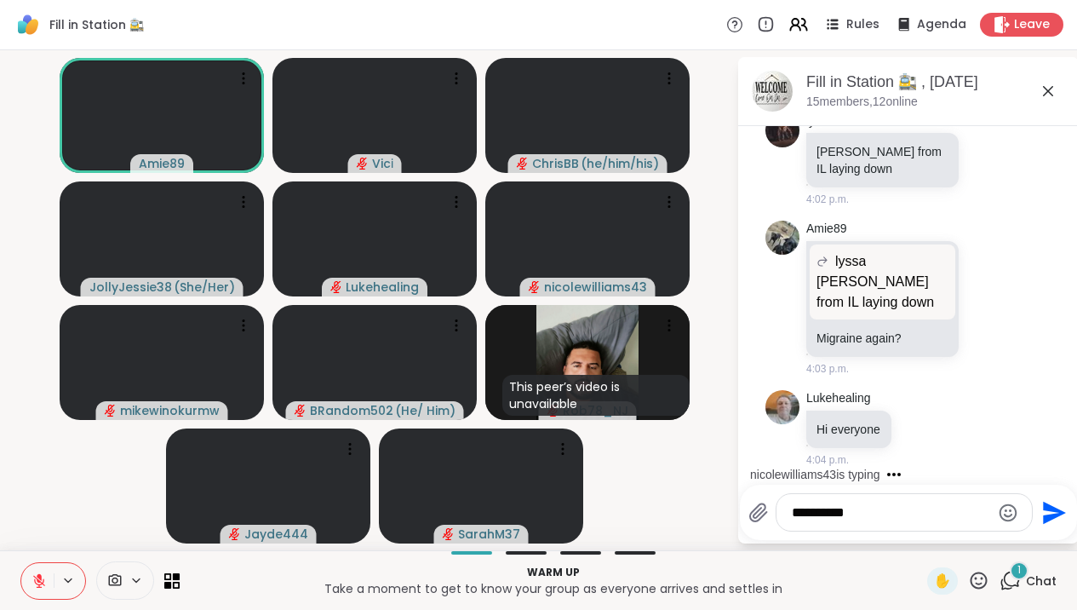
scroll to position [128, 0]
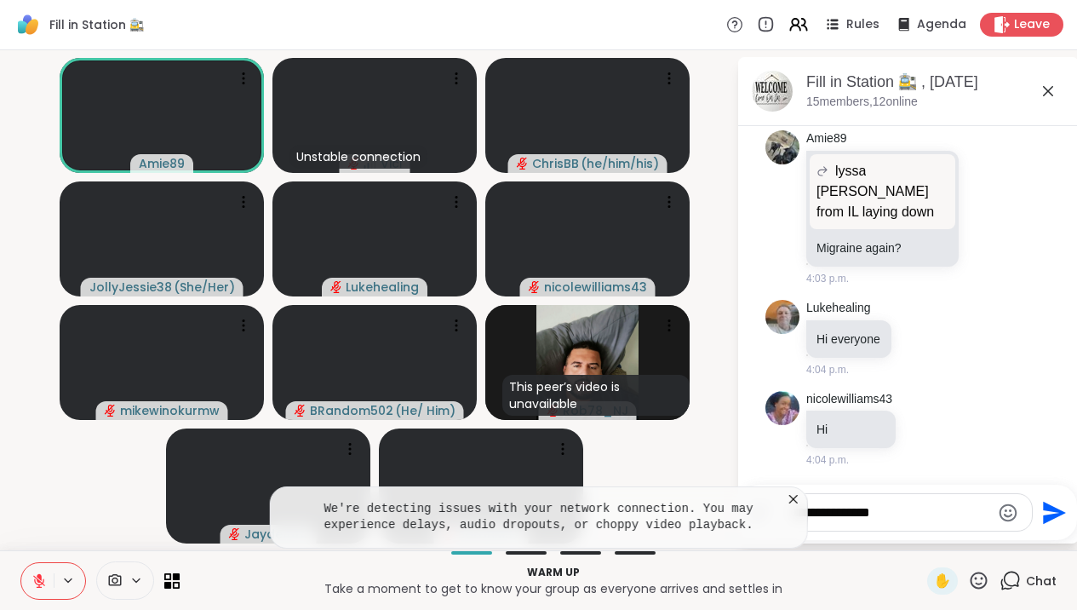
click at [802, 498] on icon at bounding box center [793, 498] width 17 height 17
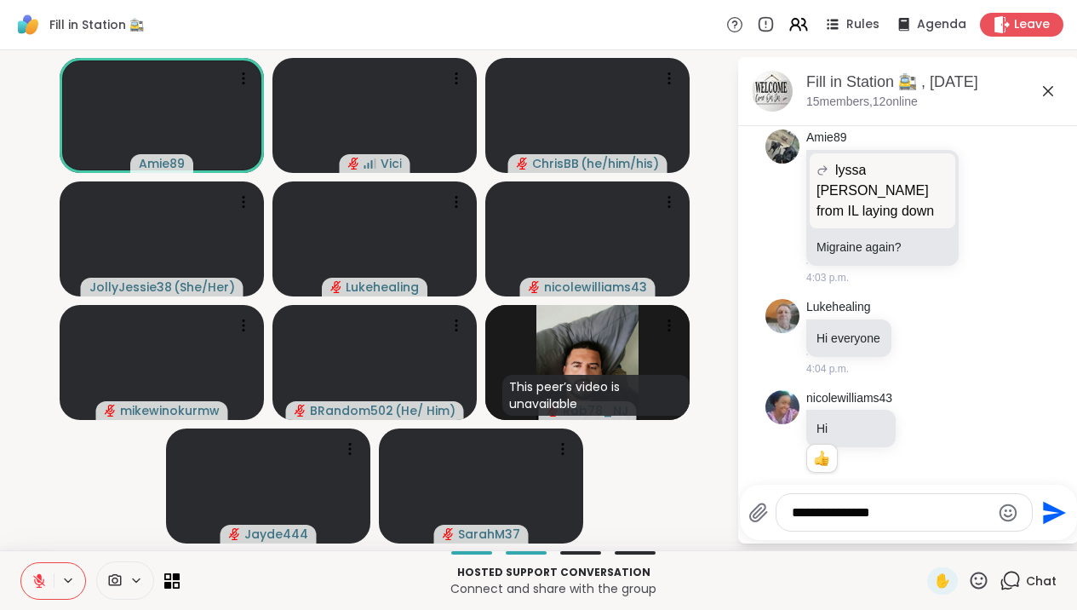
scroll to position [152, 0]
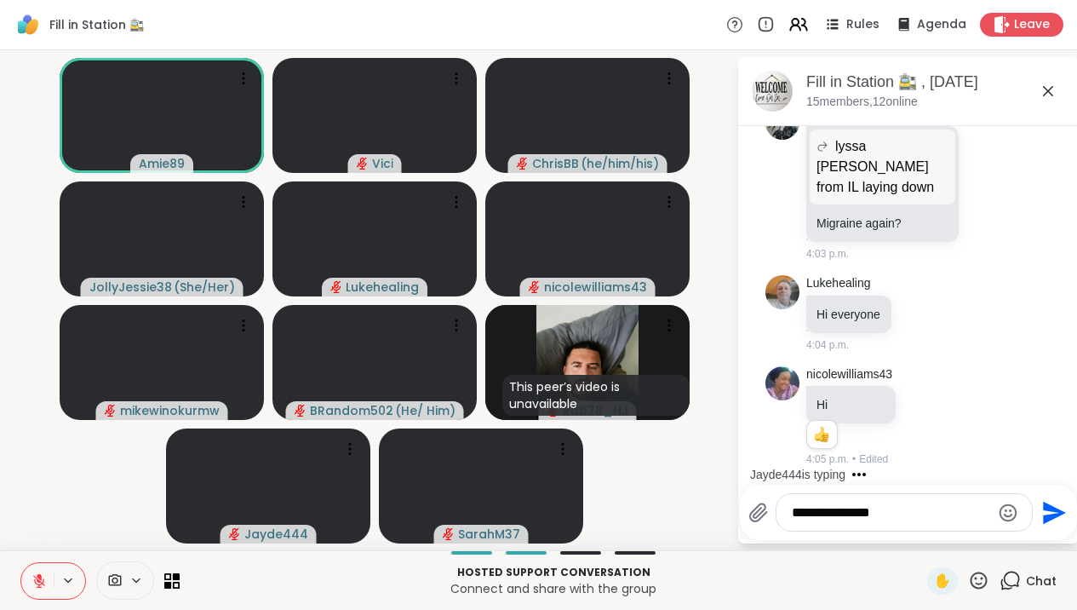
click at [921, 505] on textarea "**********" at bounding box center [891, 512] width 198 height 17
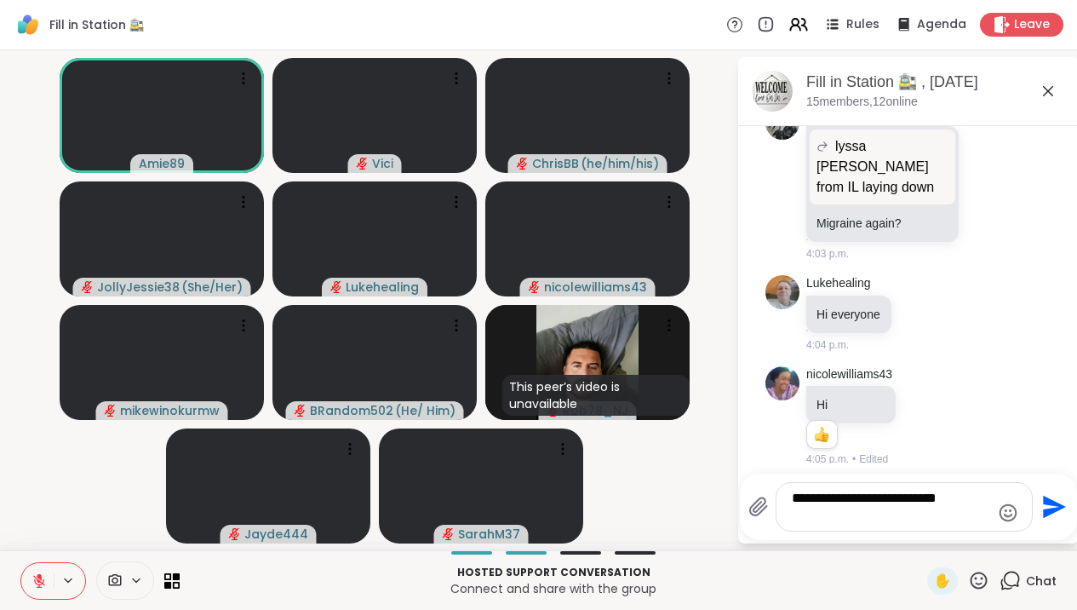
type textarea "**********"
click at [1061, 496] on icon "Send" at bounding box center [1052, 506] width 27 height 27
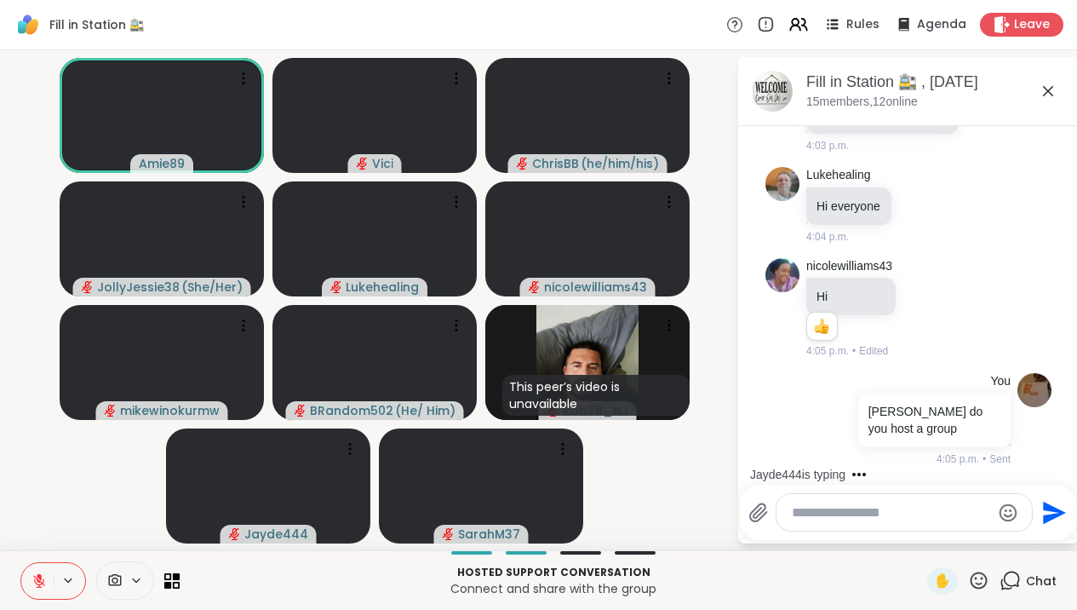
click at [1058, 95] on icon at bounding box center [1048, 91] width 20 height 20
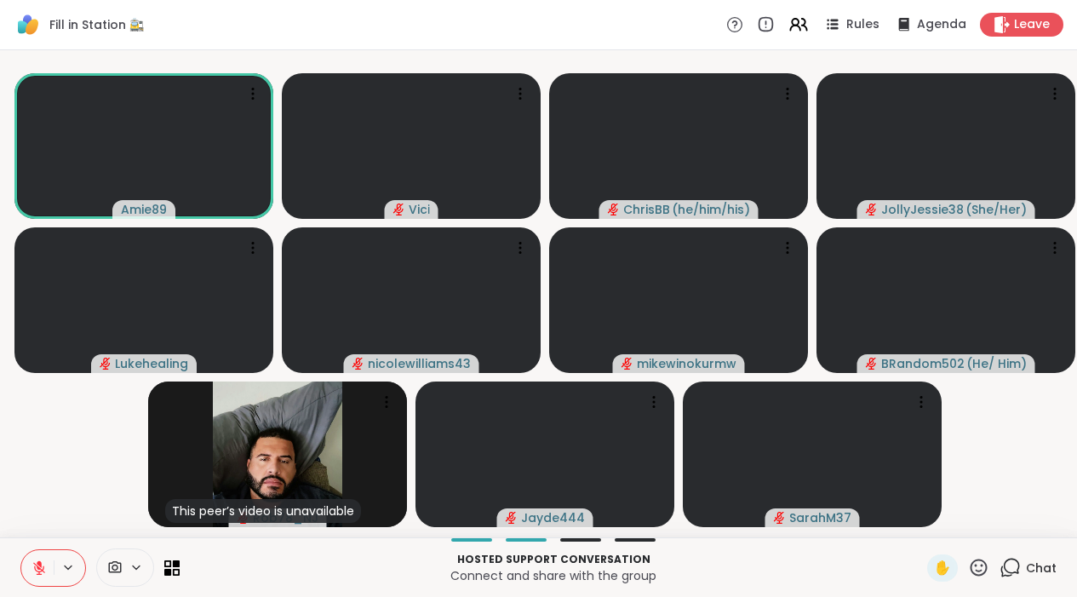
click at [1018, 524] on icon at bounding box center [1010, 567] width 21 height 21
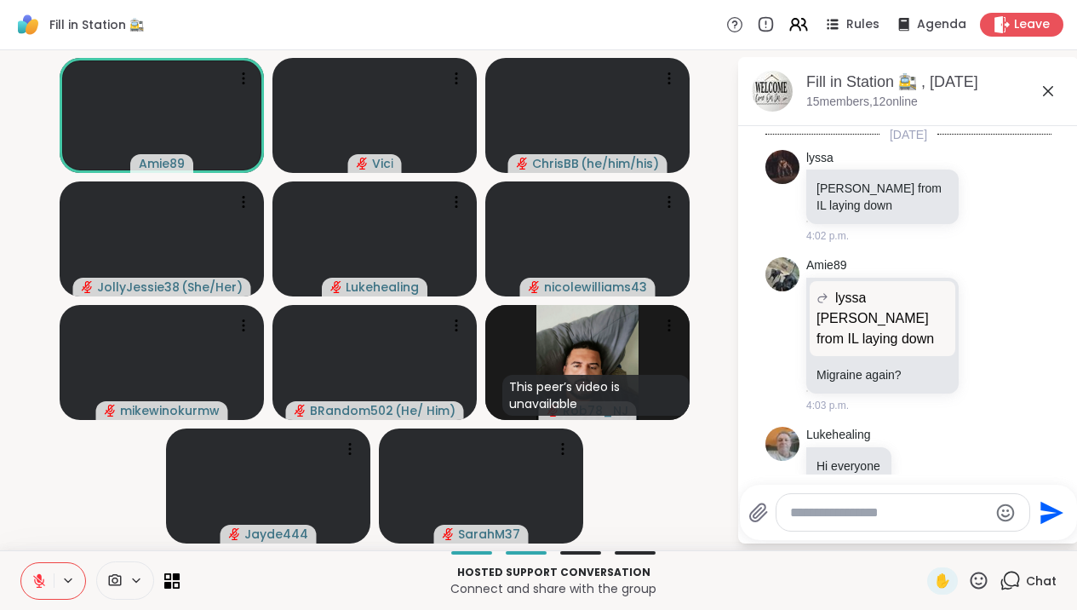
click at [951, 495] on div at bounding box center [903, 512] width 253 height 37
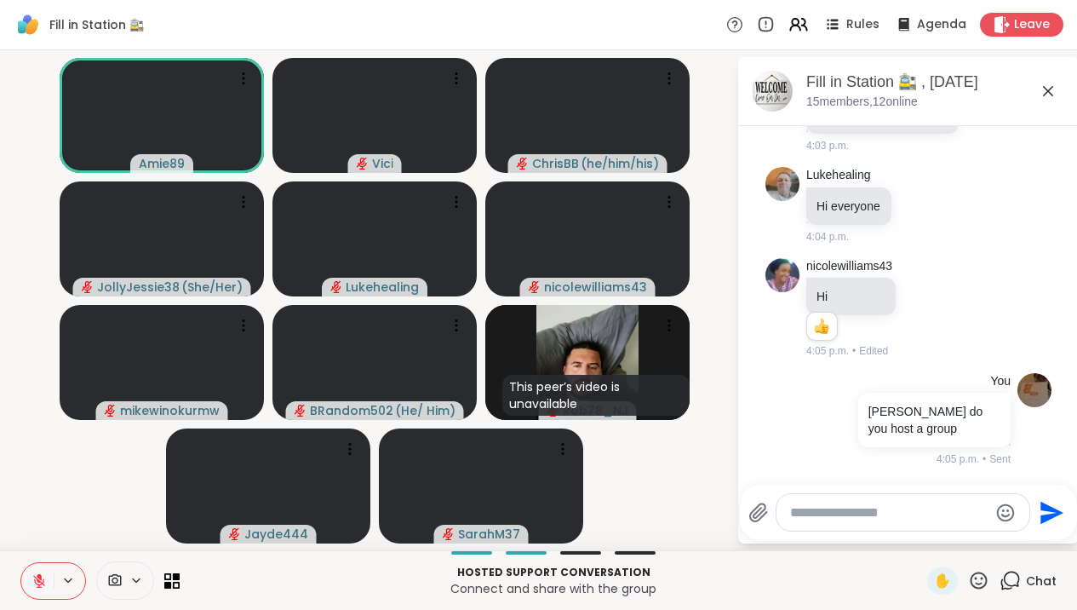
click at [945, 524] on div at bounding box center [903, 512] width 253 height 37
click at [919, 517] on textarea "Type your message" at bounding box center [889, 512] width 198 height 17
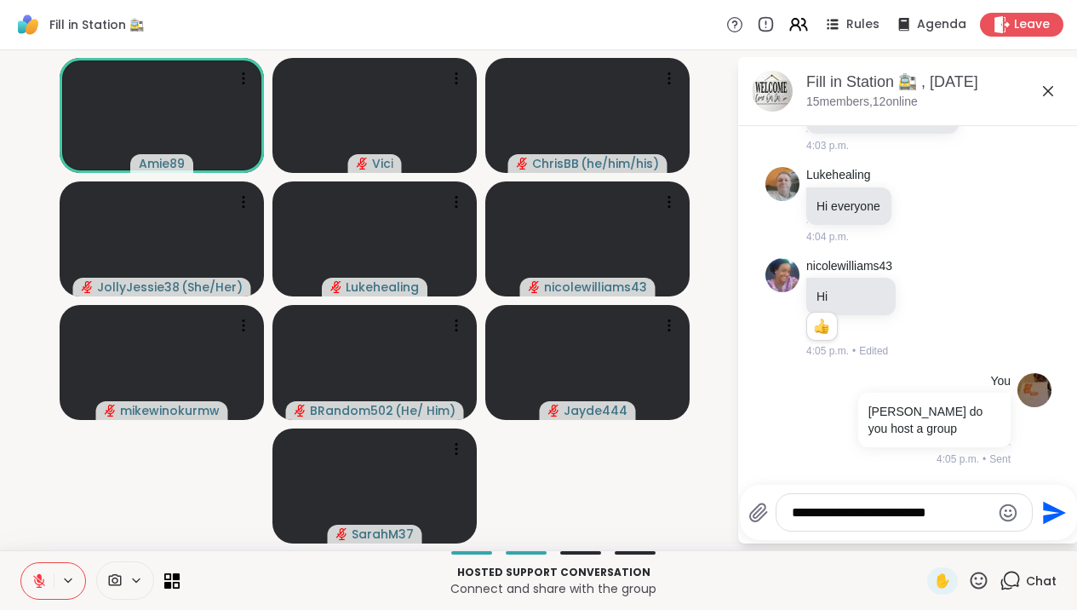
type textarea "**********"
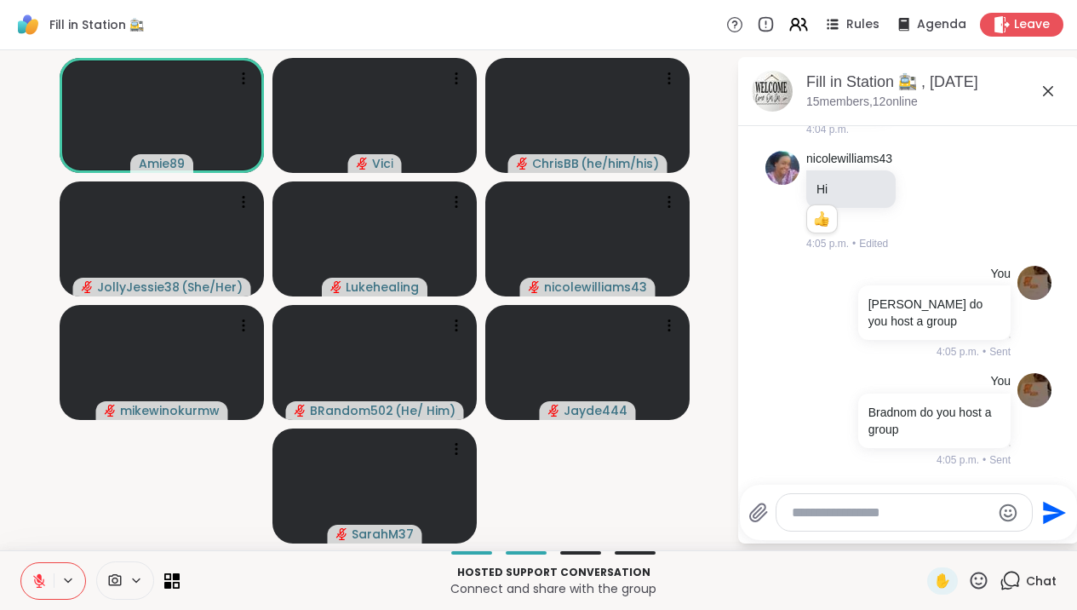
click at [1055, 85] on icon at bounding box center [1048, 91] width 20 height 20
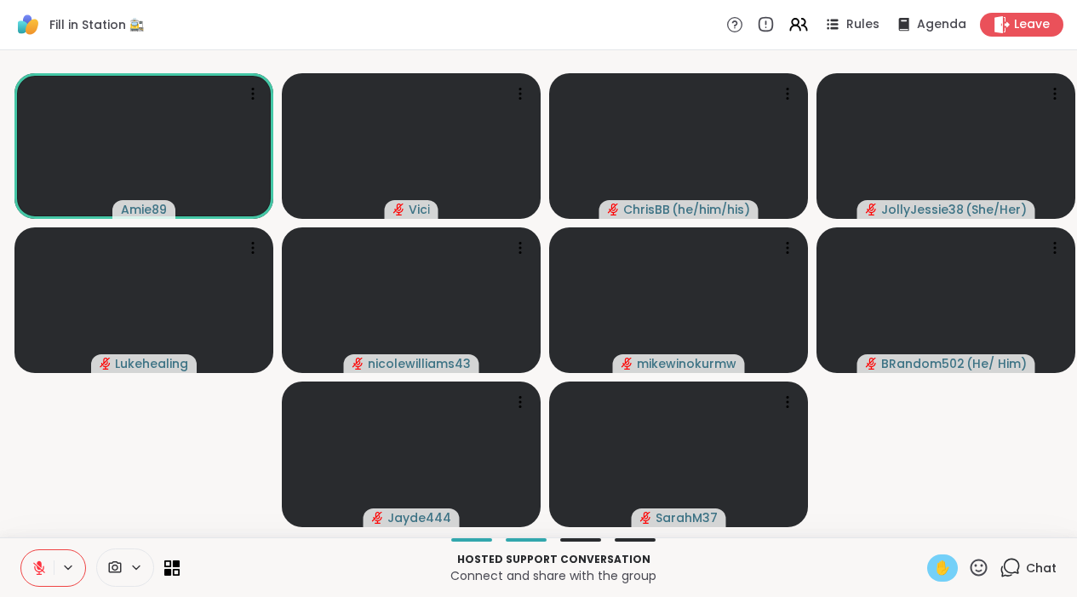
click at [949, 524] on span "✋" at bounding box center [942, 568] width 17 height 20
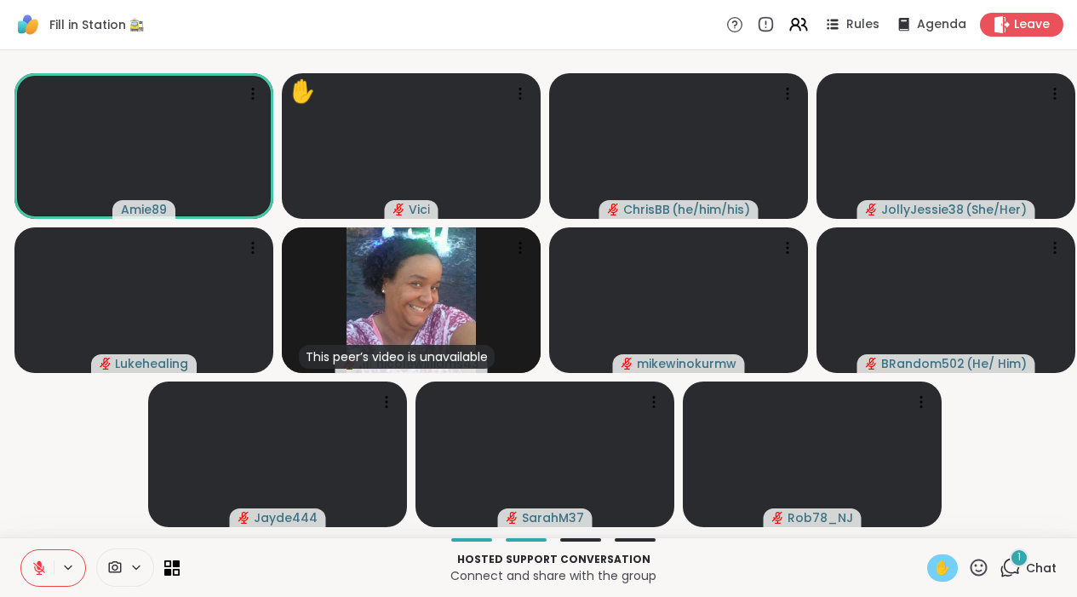
click at [946, 524] on span "✋" at bounding box center [942, 568] width 17 height 20
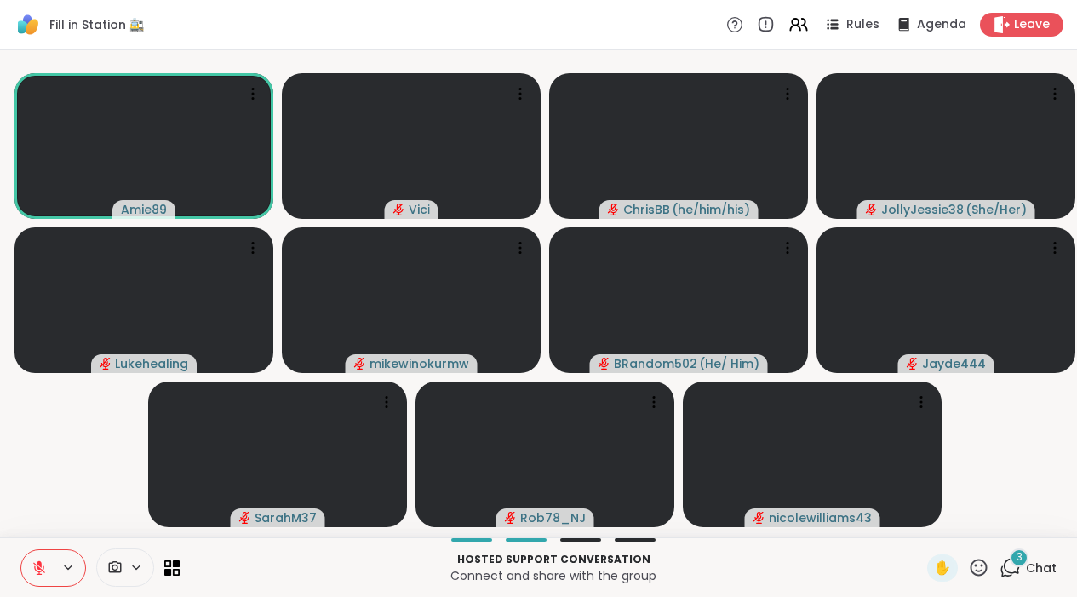
click at [958, 524] on div "✋" at bounding box center [942, 567] width 31 height 27
click at [949, 524] on span "✋" at bounding box center [942, 568] width 17 height 20
click at [1006, 524] on icon at bounding box center [1010, 567] width 21 height 21
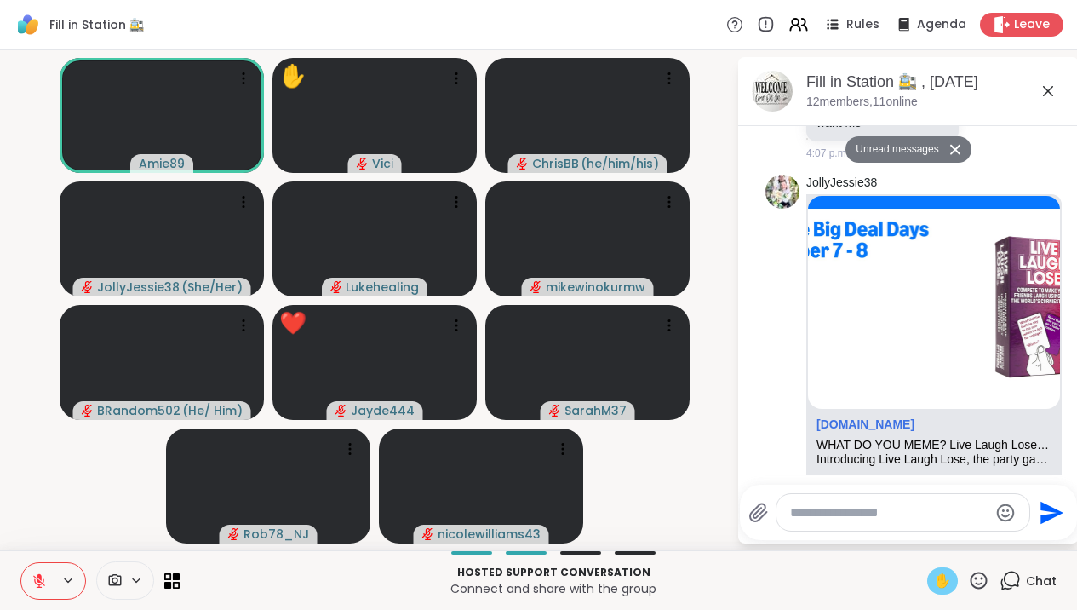
scroll to position [1272, 0]
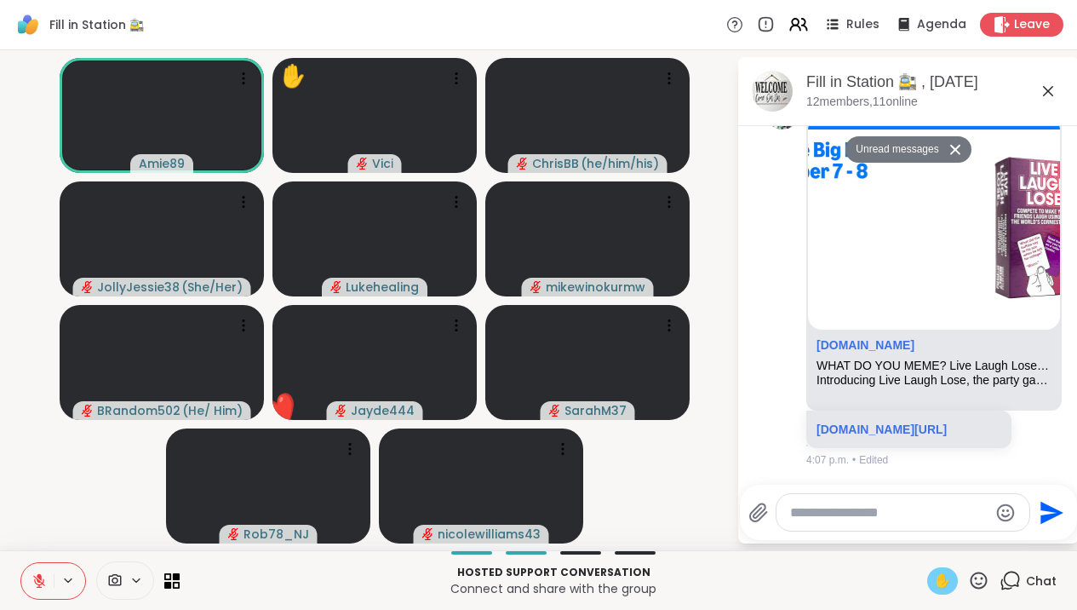
click at [726, 413] on video-player-container "Amie89 ✋ Vici ChrisBB ( he/him/his ) JollyJessie38 ( She/Her ) Lukehealing mike…" at bounding box center [368, 300] width 716 height 486
click at [1058, 92] on icon at bounding box center [1048, 91] width 20 height 20
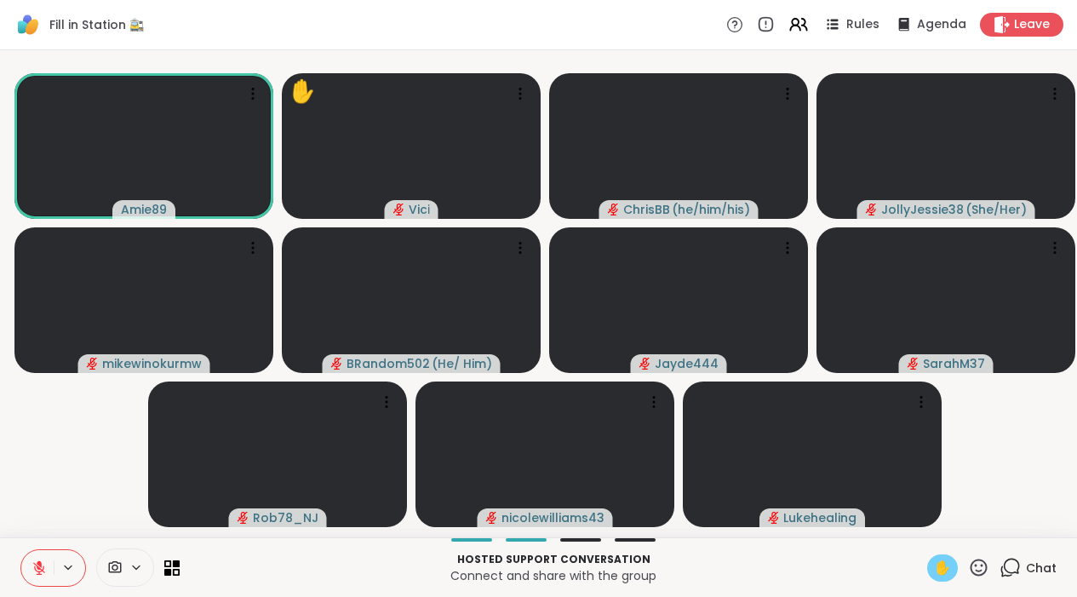
click at [48, 524] on button at bounding box center [37, 568] width 32 height 36
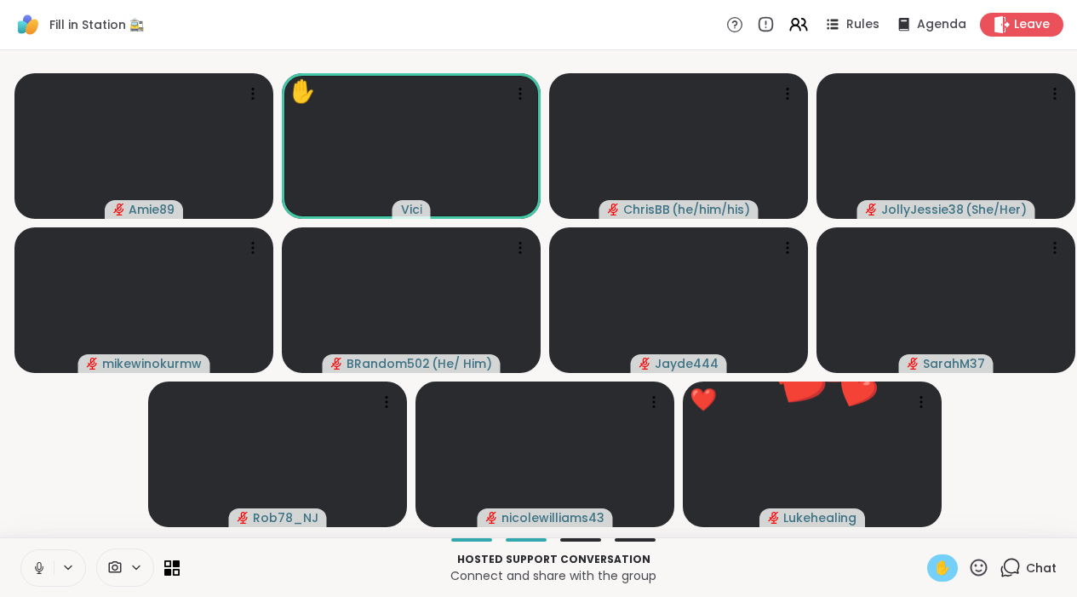
click at [34, 524] on icon at bounding box center [39, 567] width 15 height 15
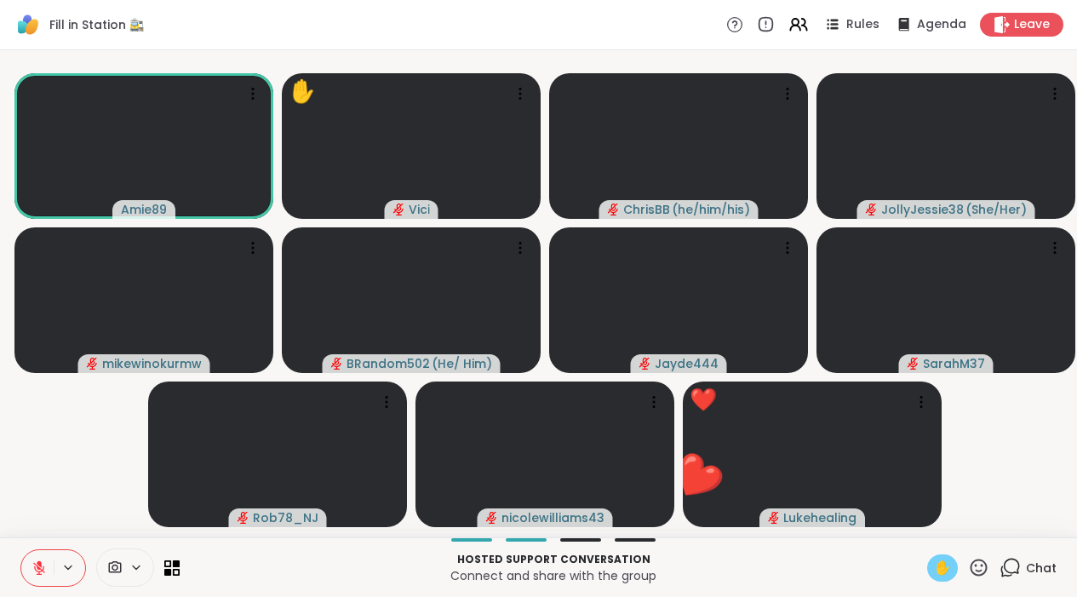
click at [942, 524] on span "✋" at bounding box center [942, 568] width 17 height 20
click at [37, 524] on icon at bounding box center [39, 568] width 12 height 12
click at [43, 524] on icon at bounding box center [39, 567] width 15 height 15
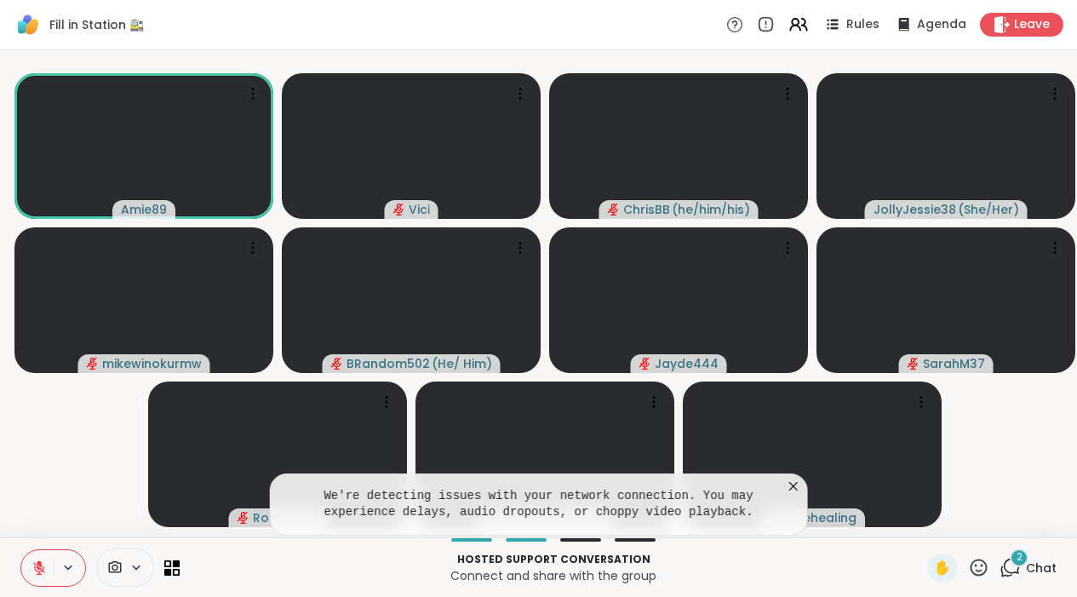
click at [799, 490] on icon at bounding box center [793, 486] width 17 height 17
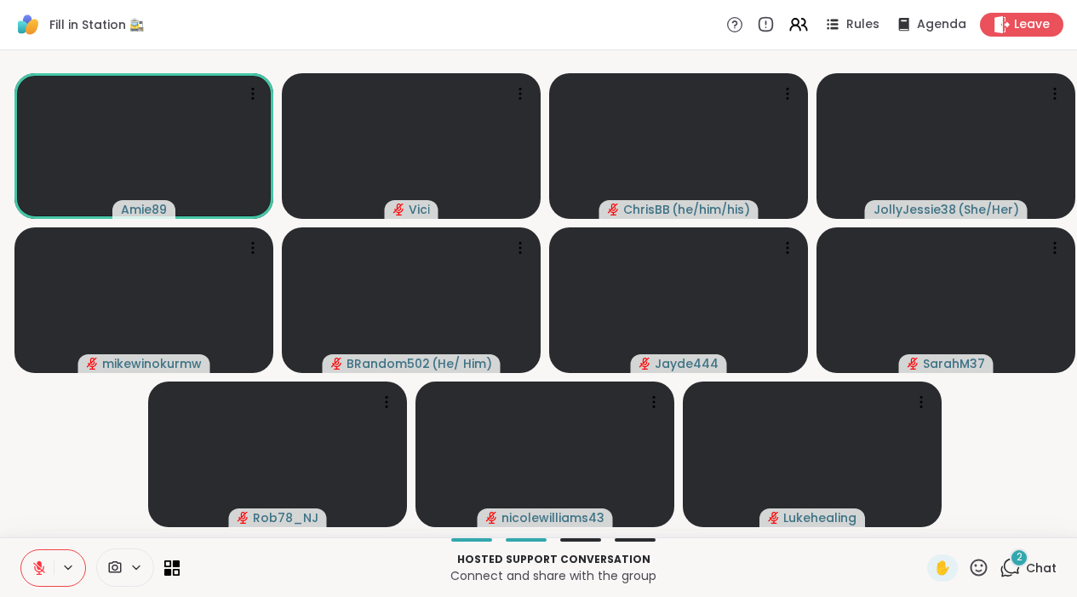
click at [1011, 524] on icon at bounding box center [1010, 567] width 21 height 21
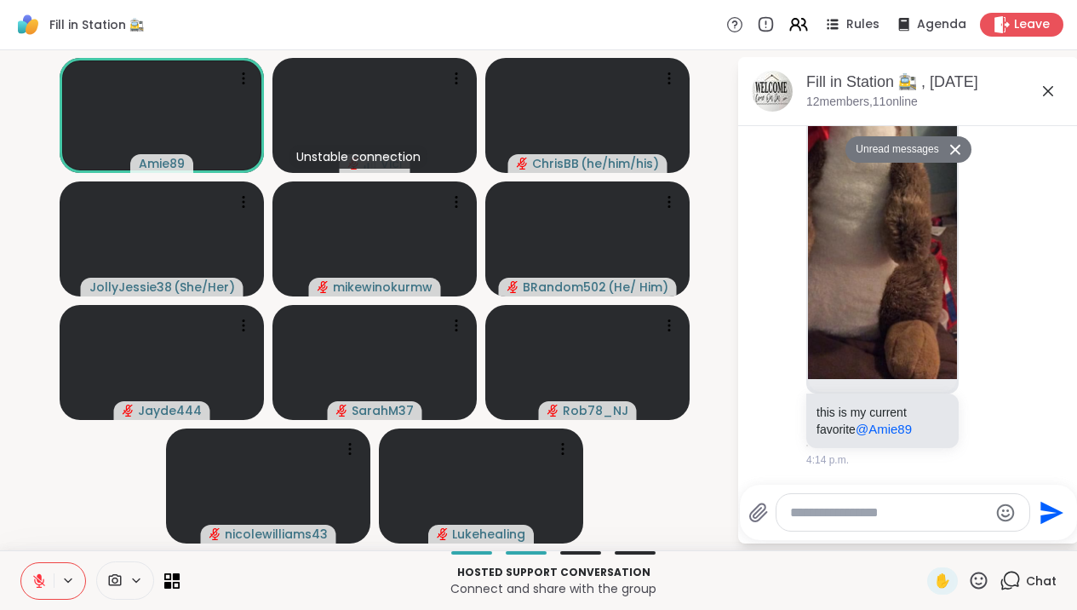
scroll to position [1919, 0]
click at [942, 513] on textarea "Type your message" at bounding box center [889, 512] width 198 height 17
type textarea "****"
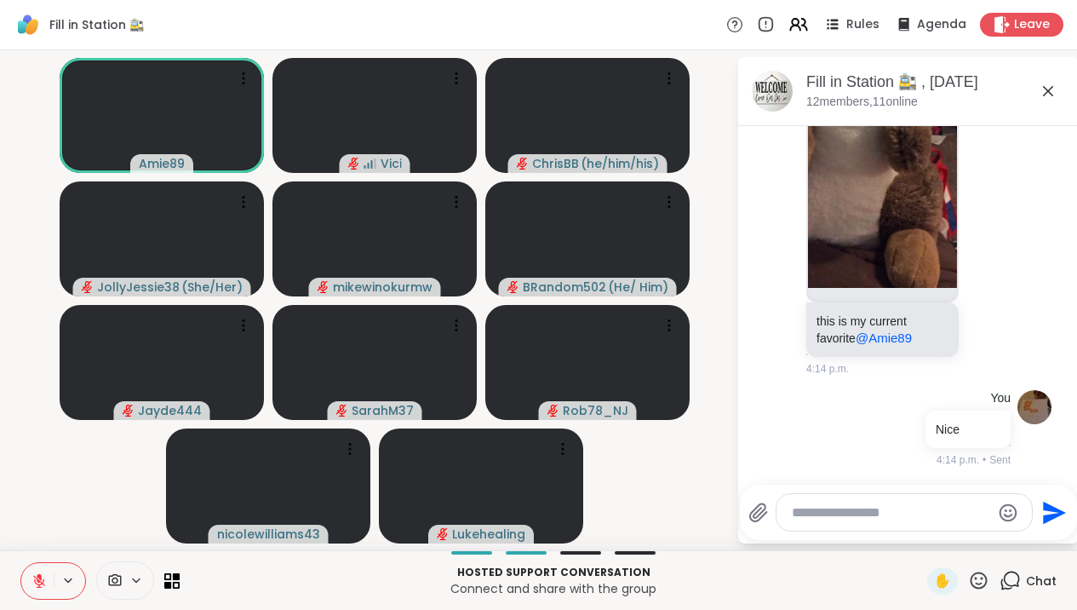
scroll to position [1970, 0]
click at [1058, 97] on icon at bounding box center [1048, 91] width 20 height 20
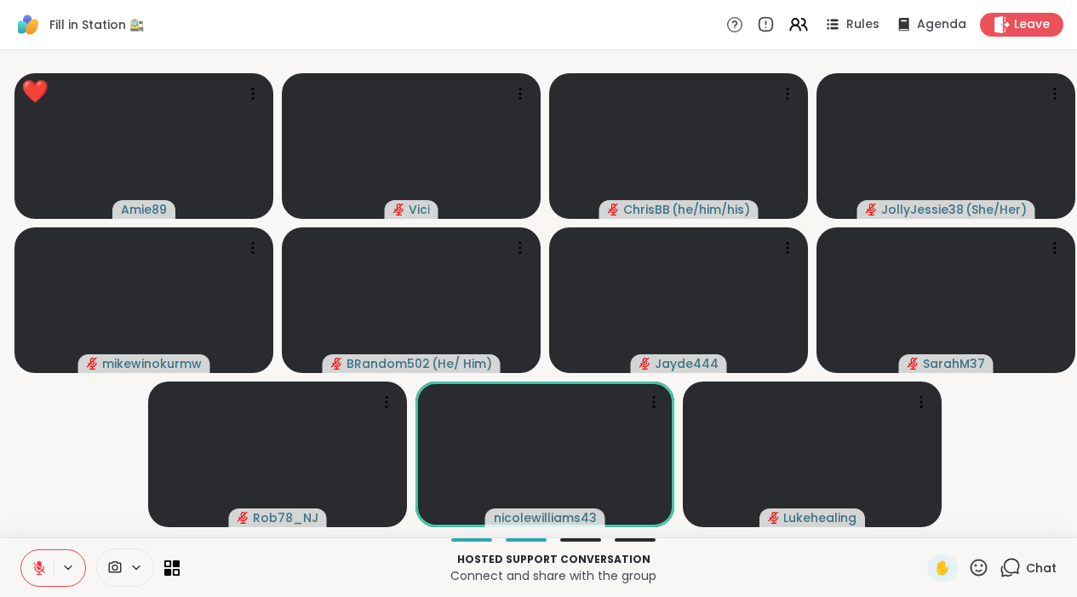
click at [978, 524] on icon at bounding box center [978, 567] width 21 height 21
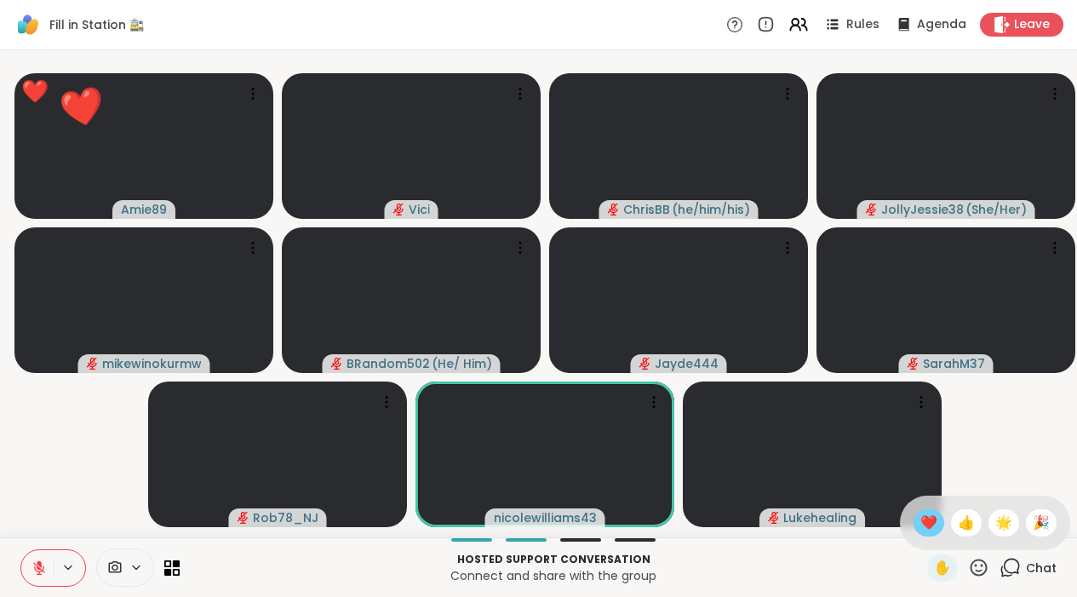
click at [944, 524] on div "❤️" at bounding box center [929, 522] width 31 height 27
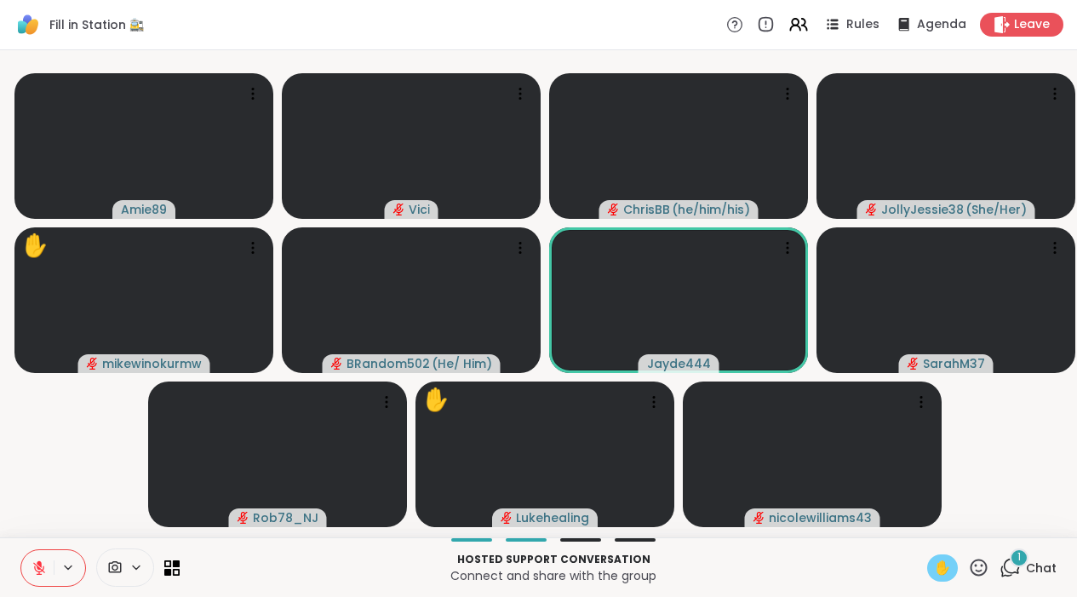
click at [949, 524] on span "✋" at bounding box center [942, 568] width 17 height 20
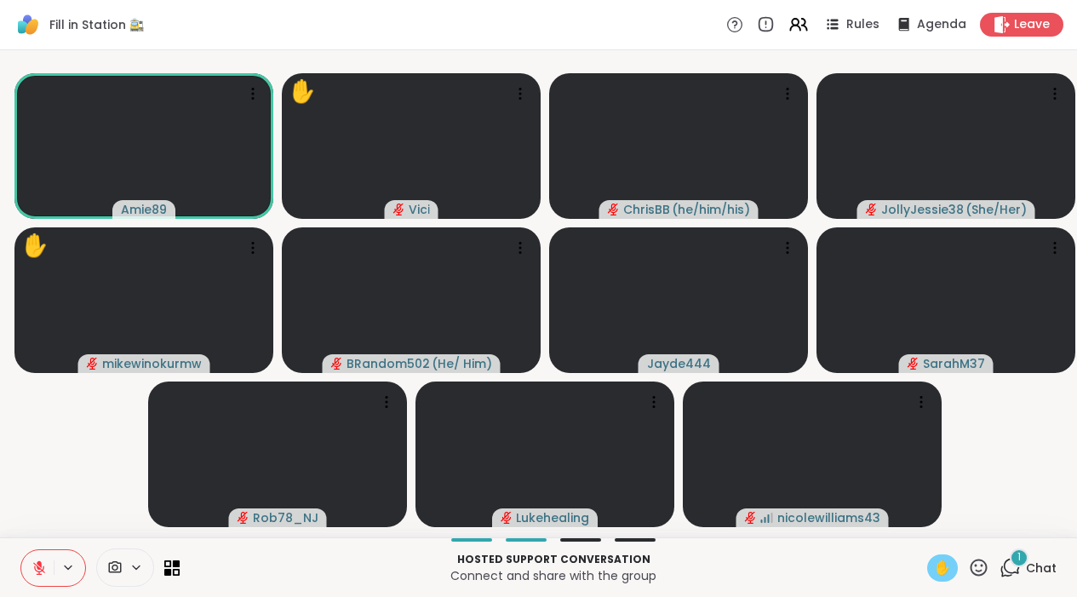
click at [37, 524] on icon at bounding box center [39, 567] width 15 height 15
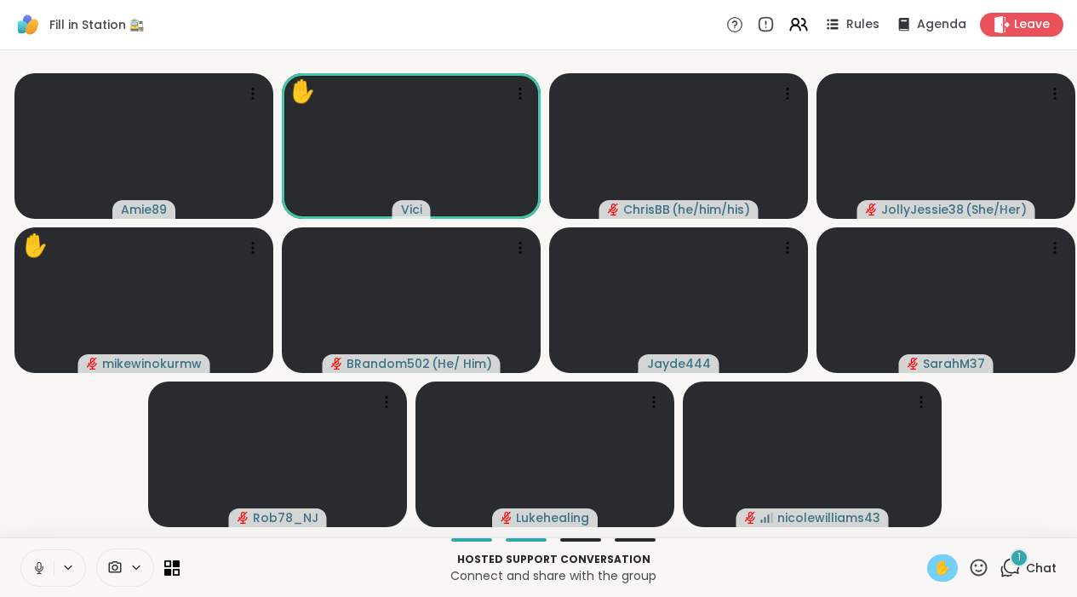
click at [43, 524] on icon at bounding box center [39, 567] width 15 height 15
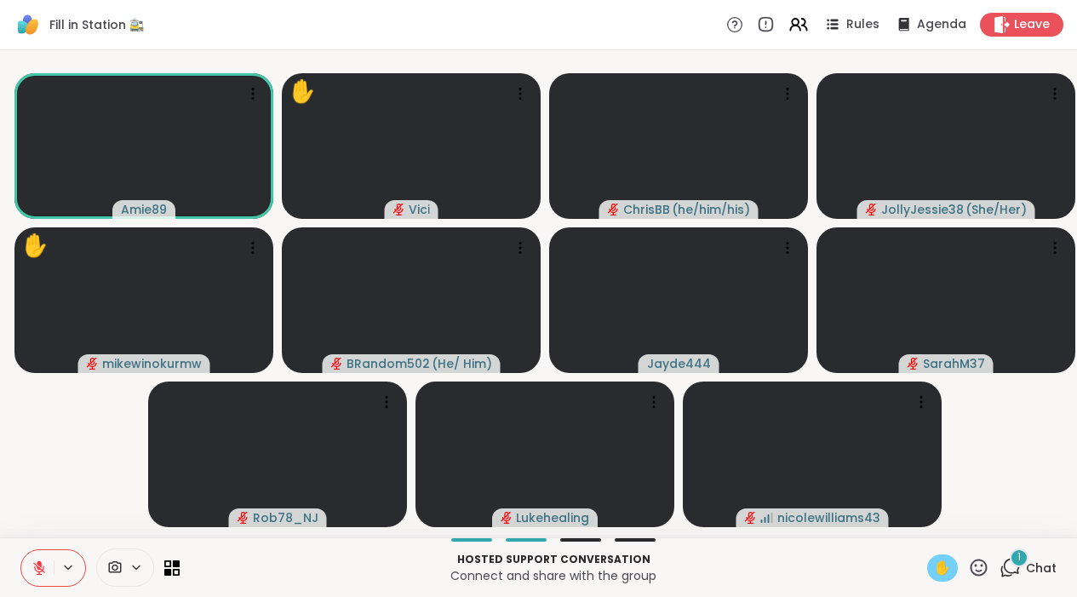
click at [45, 524] on icon at bounding box center [39, 567] width 15 height 15
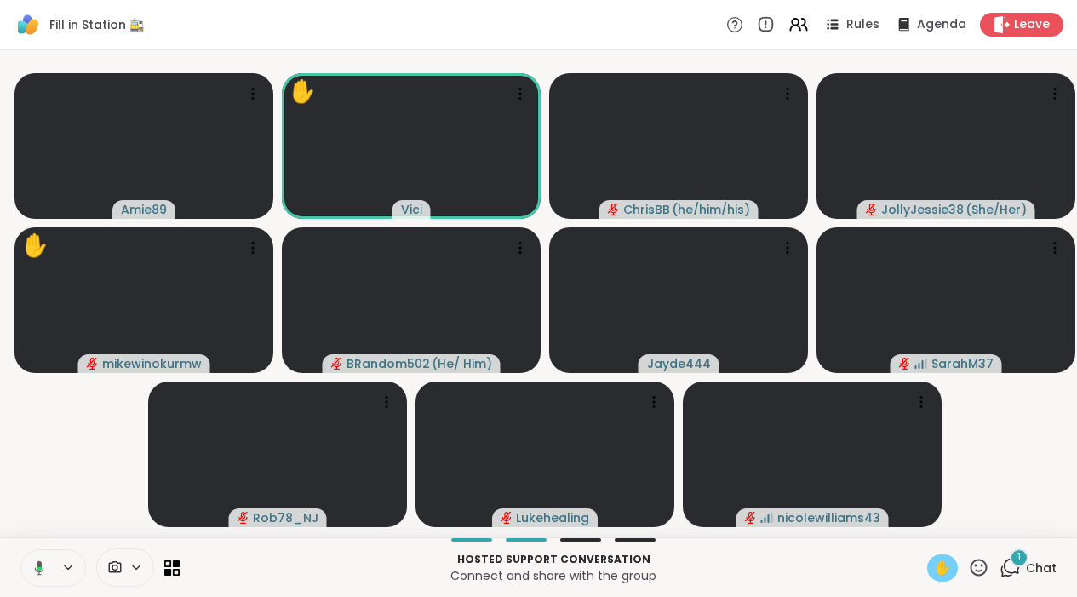
click at [35, 524] on icon at bounding box center [36, 567] width 15 height 15
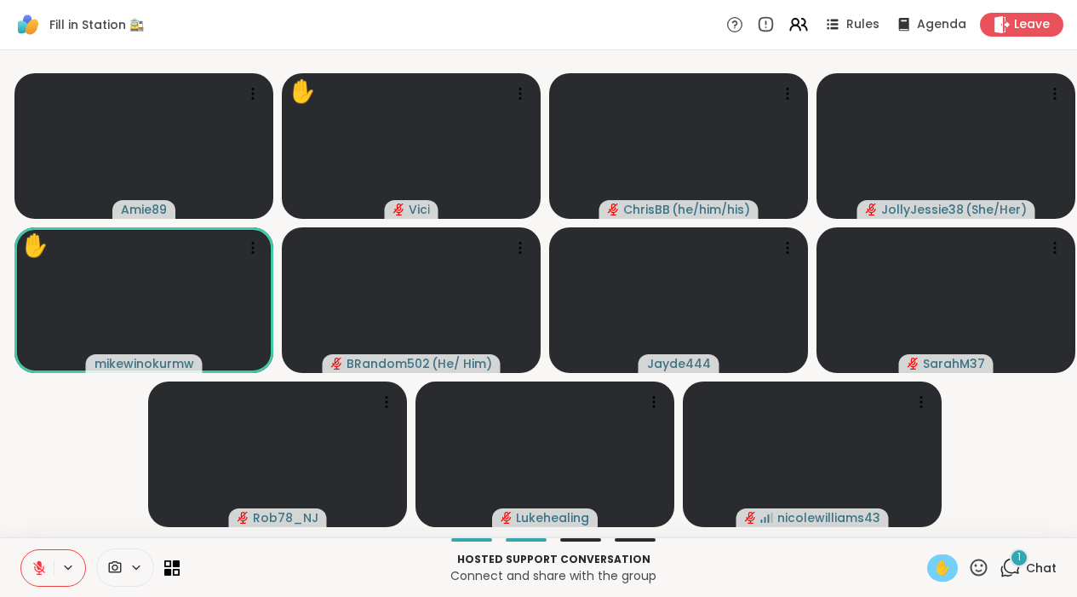
click at [44, 524] on icon at bounding box center [39, 567] width 15 height 15
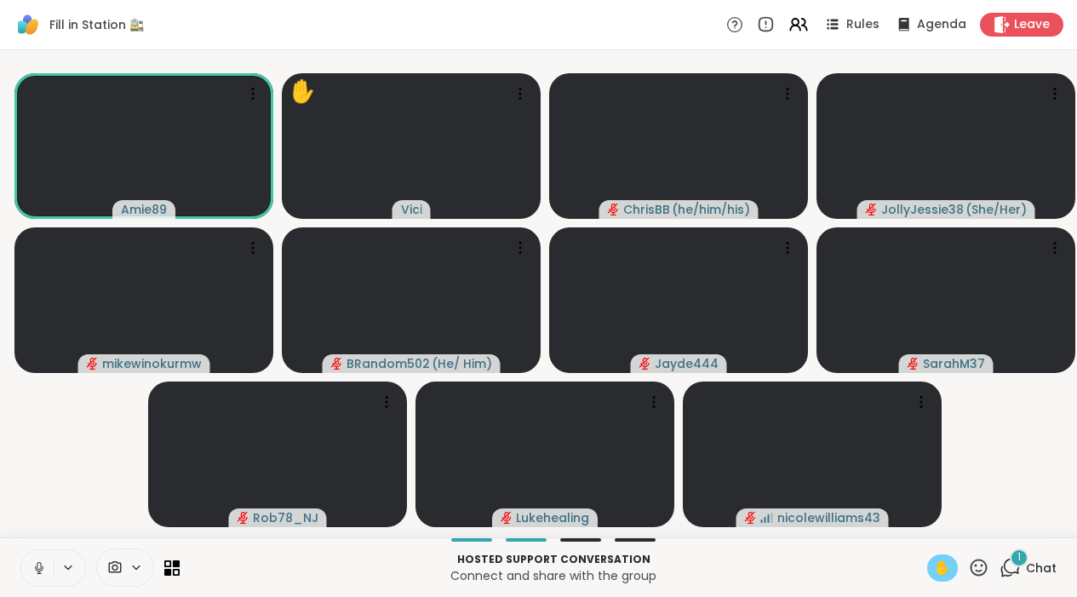
click at [37, 524] on icon at bounding box center [39, 567] width 15 height 15
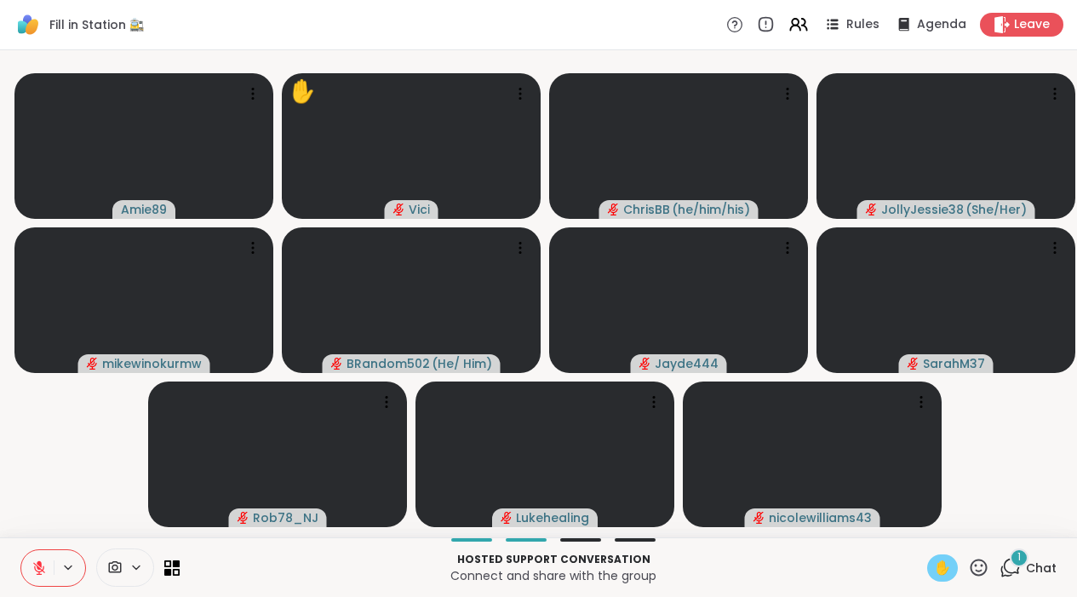
click at [956, 524] on div "✋" at bounding box center [942, 567] width 31 height 27
click at [946, 524] on span "✋" at bounding box center [942, 568] width 17 height 20
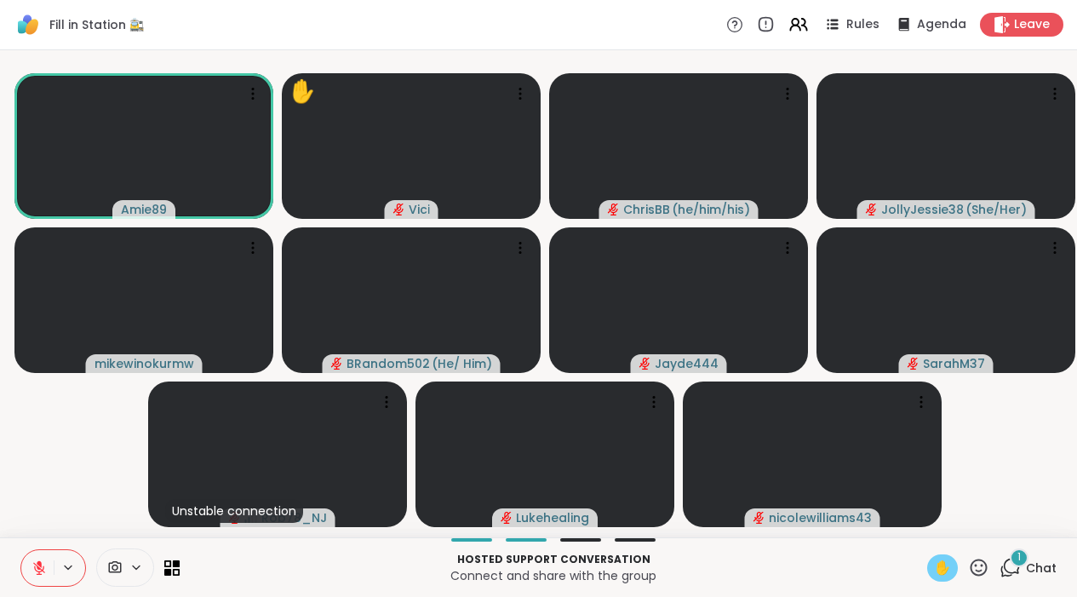
click at [37, 524] on icon at bounding box center [39, 567] width 15 height 15
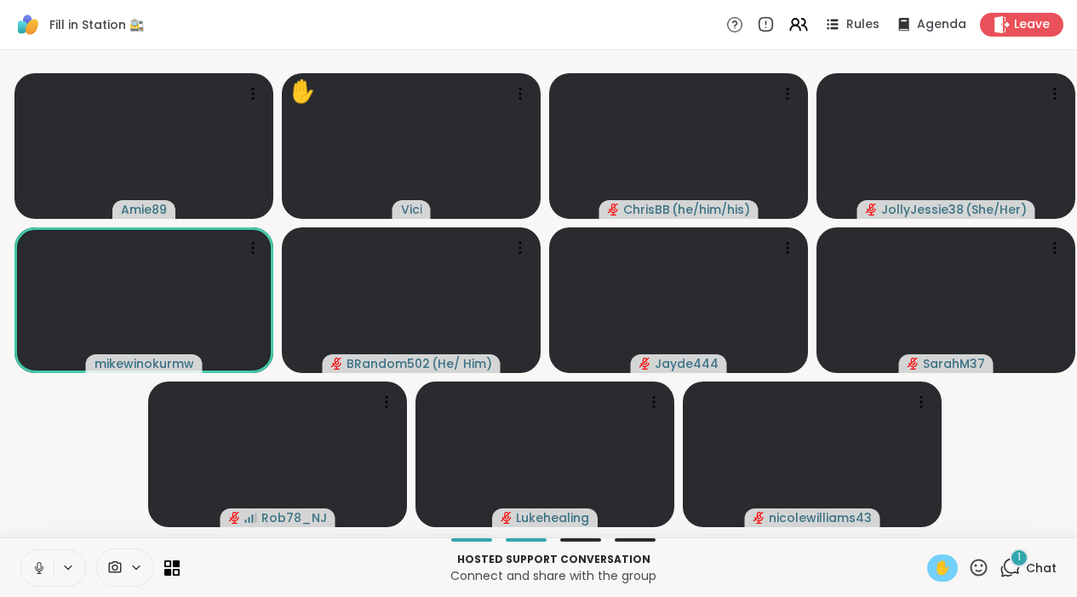
click at [37, 524] on icon at bounding box center [39, 567] width 15 height 15
click at [42, 524] on icon at bounding box center [39, 567] width 15 height 15
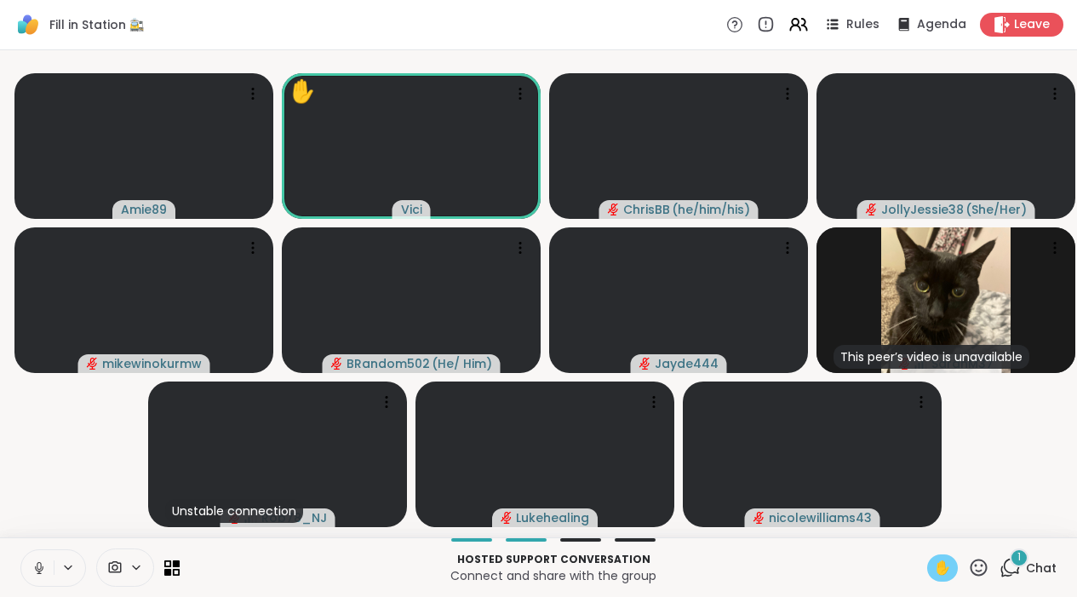
click at [37, 524] on icon at bounding box center [39, 567] width 15 height 15
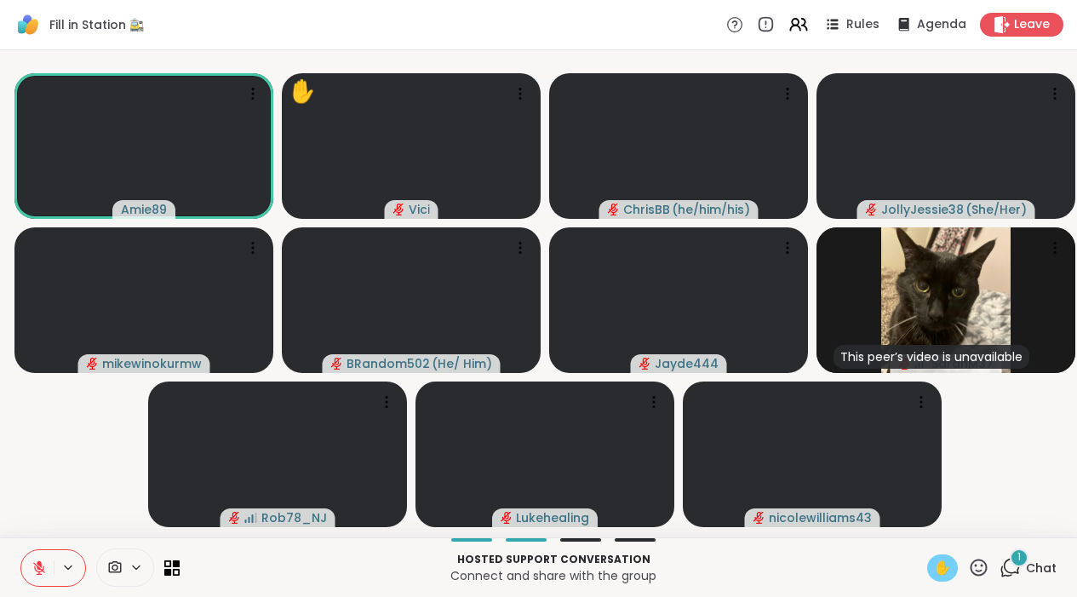
click at [949, 524] on span "✋" at bounding box center [942, 568] width 17 height 20
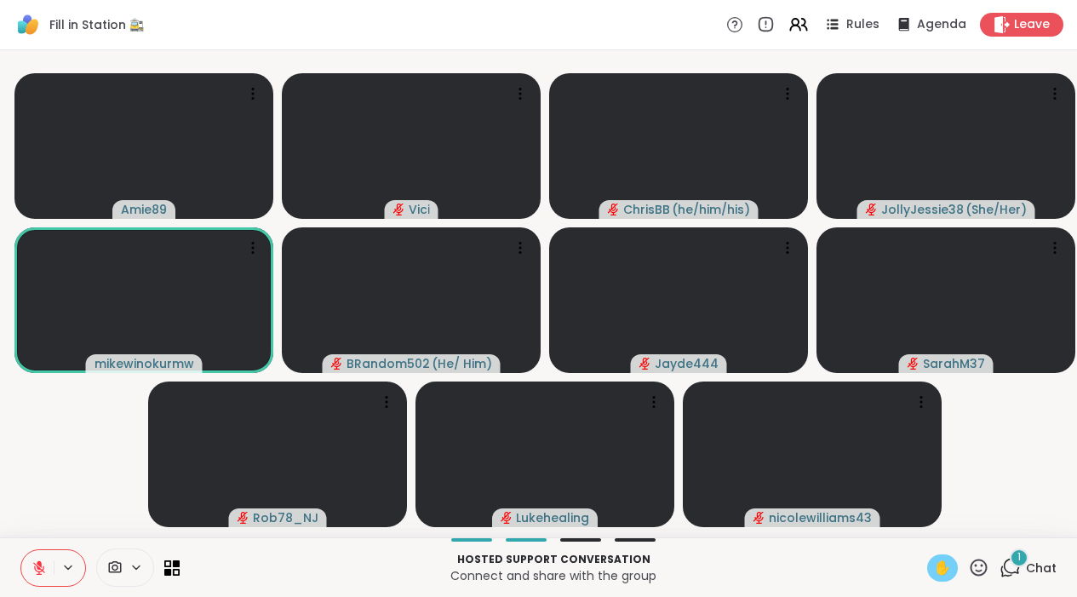
click at [947, 524] on span "✋" at bounding box center [942, 568] width 17 height 20
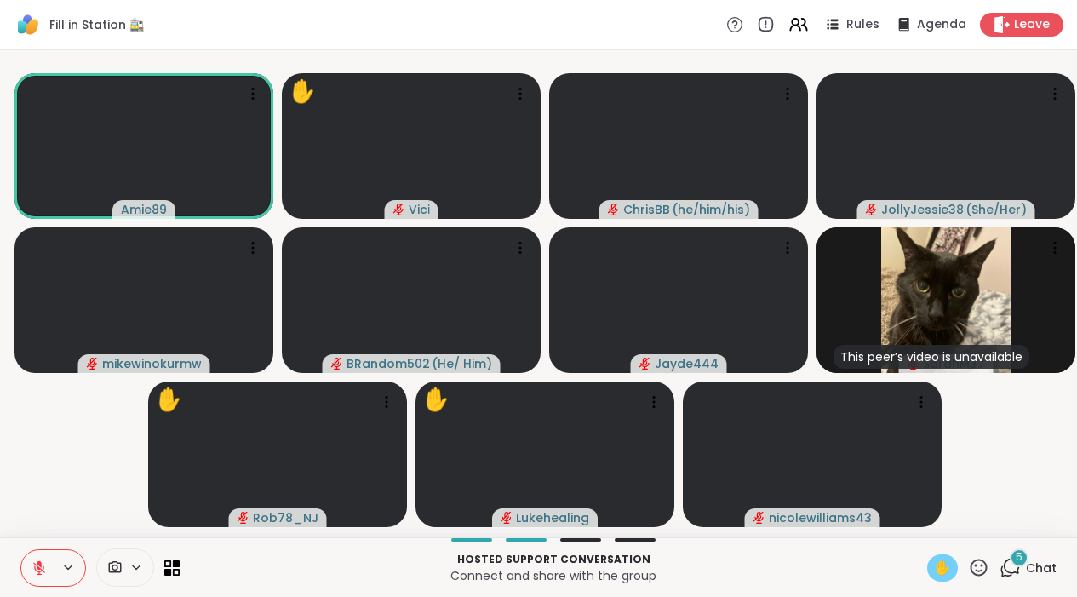
click at [38, 524] on icon at bounding box center [39, 567] width 15 height 15
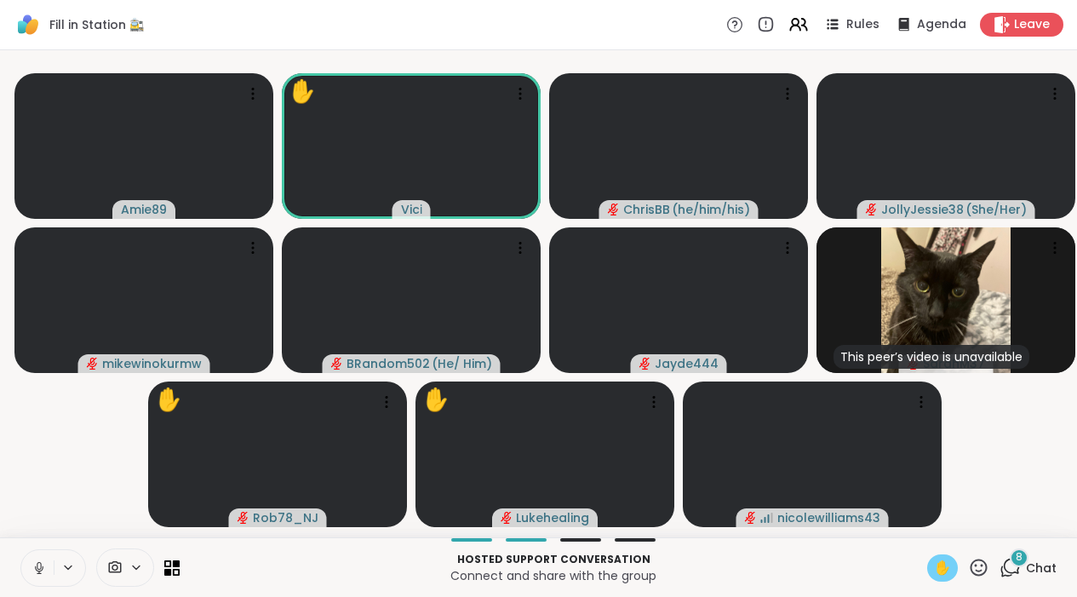
click at [43, 524] on icon at bounding box center [39, 567] width 15 height 15
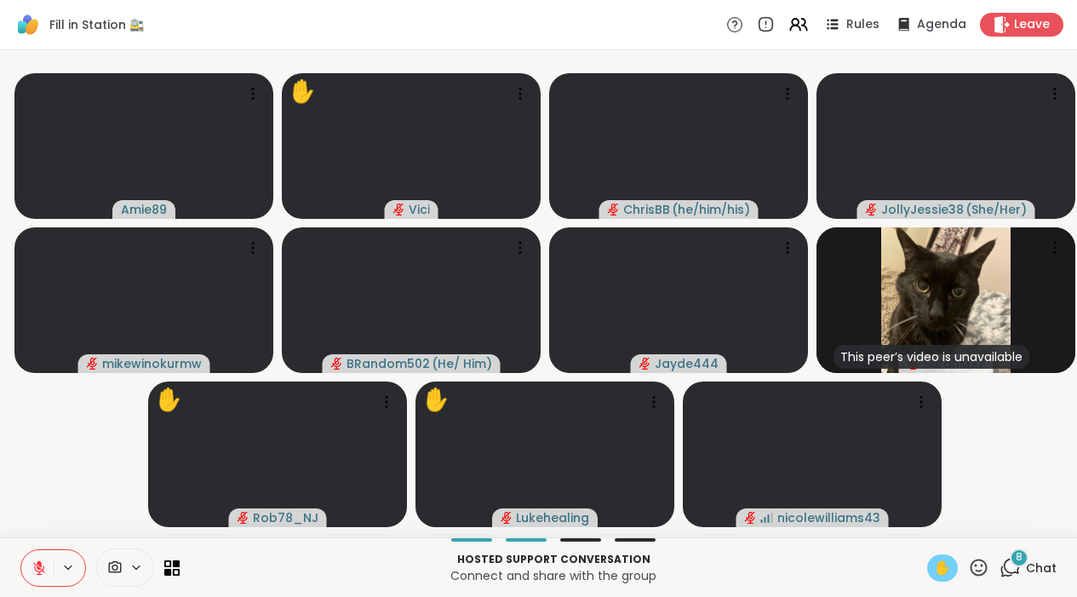
click at [948, 524] on span "✋" at bounding box center [942, 568] width 17 height 20
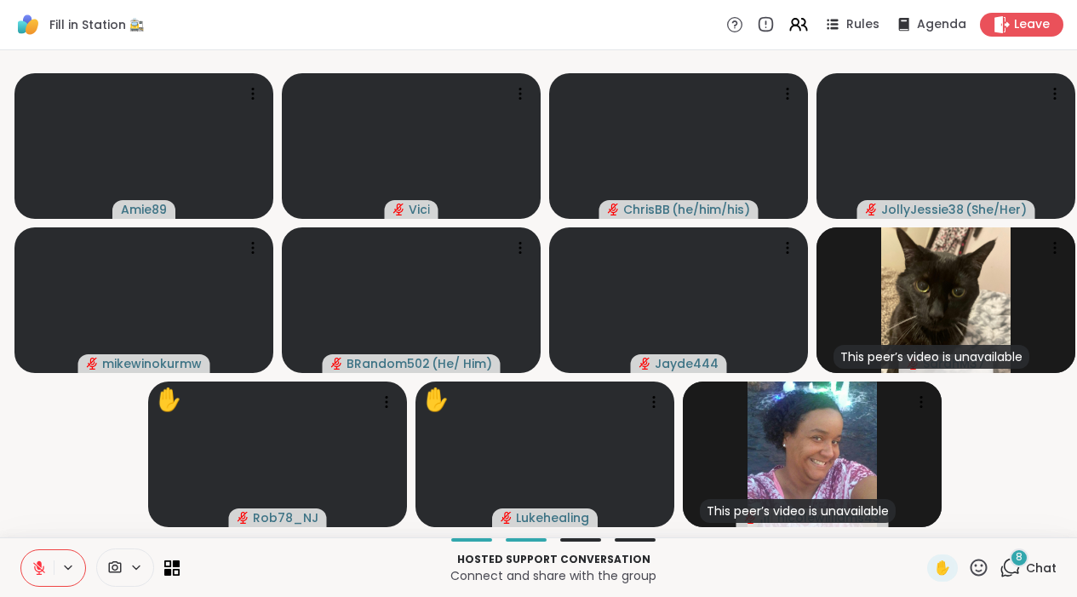
click at [1011, 524] on icon at bounding box center [1010, 567] width 21 height 21
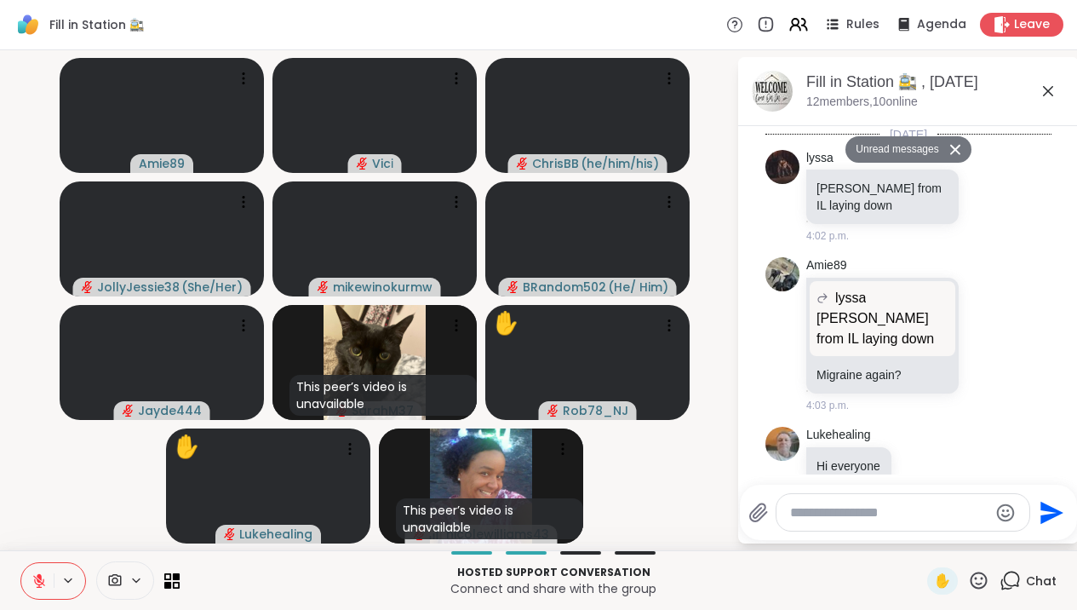
scroll to position [3486, 0]
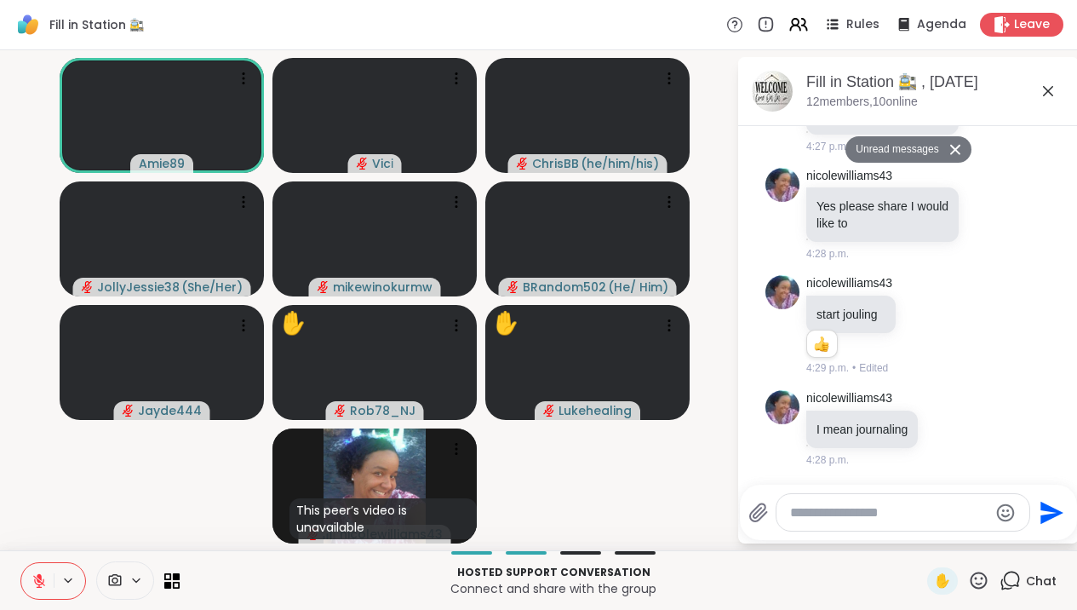
click at [932, 512] on textarea "Type your message" at bounding box center [889, 512] width 198 height 17
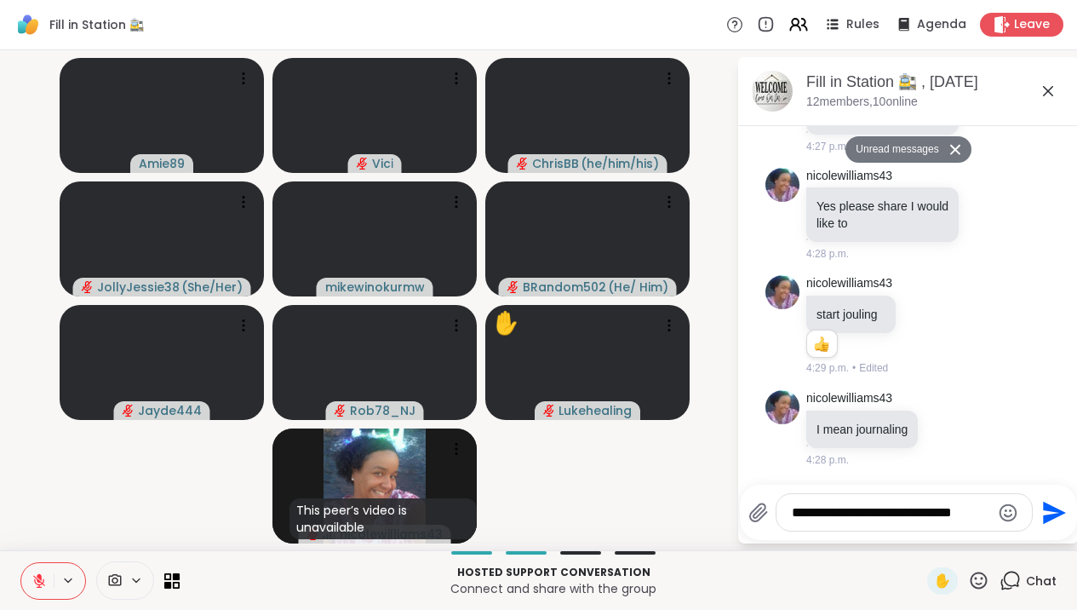
type textarea "**********"
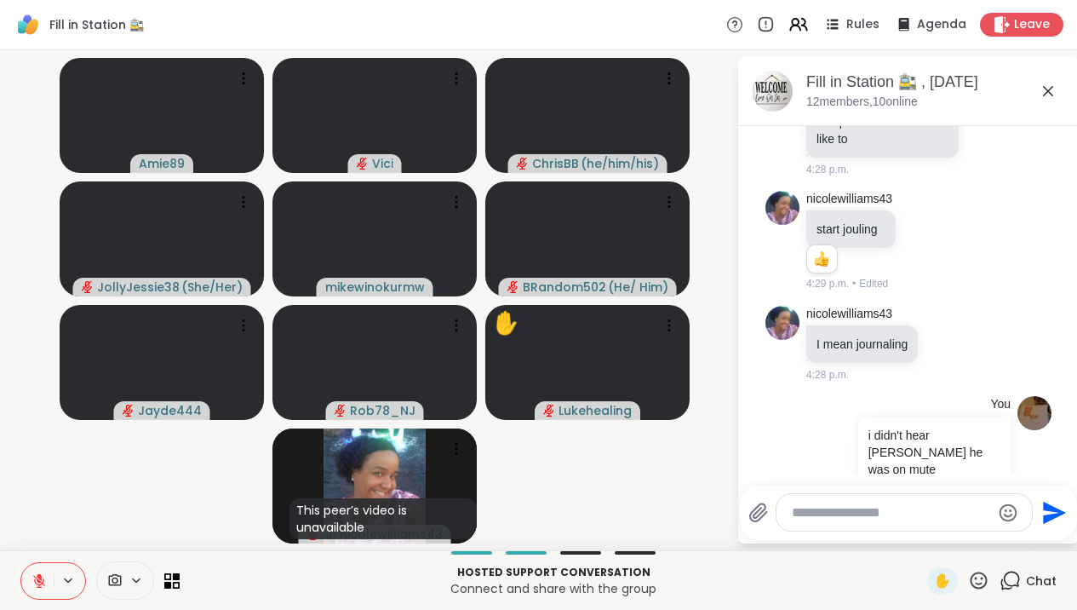
scroll to position [3577, 0]
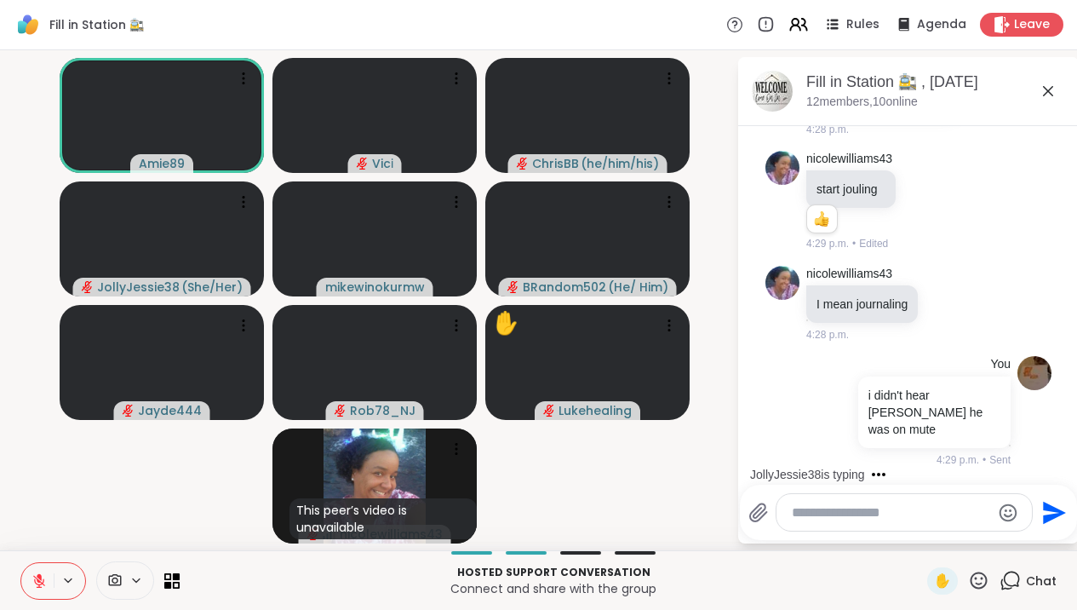
click at [1058, 98] on icon at bounding box center [1048, 91] width 20 height 20
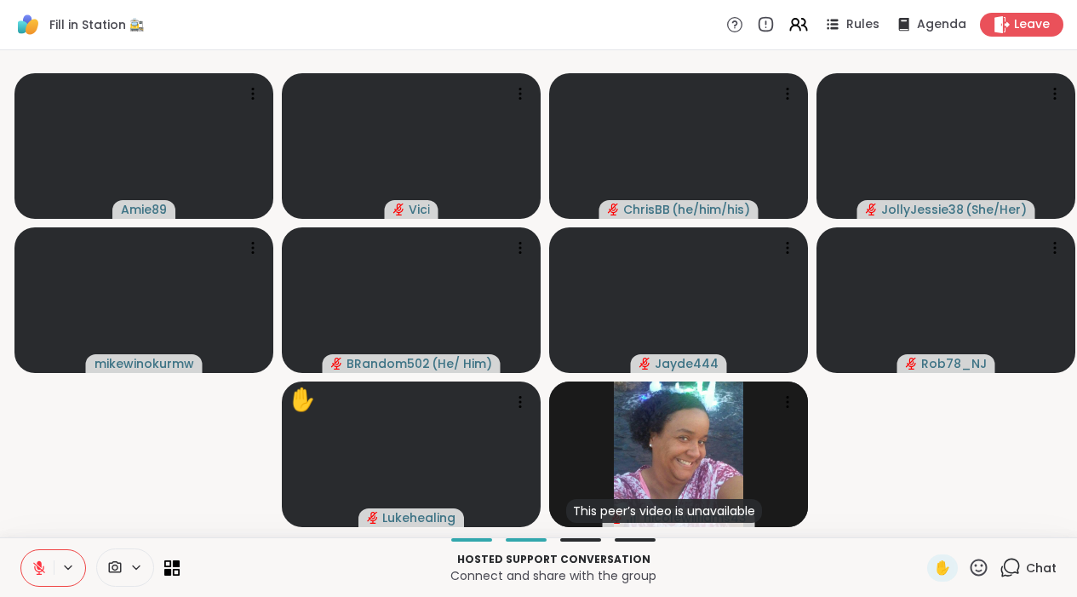
click at [1008, 524] on icon at bounding box center [1012, 566] width 16 height 15
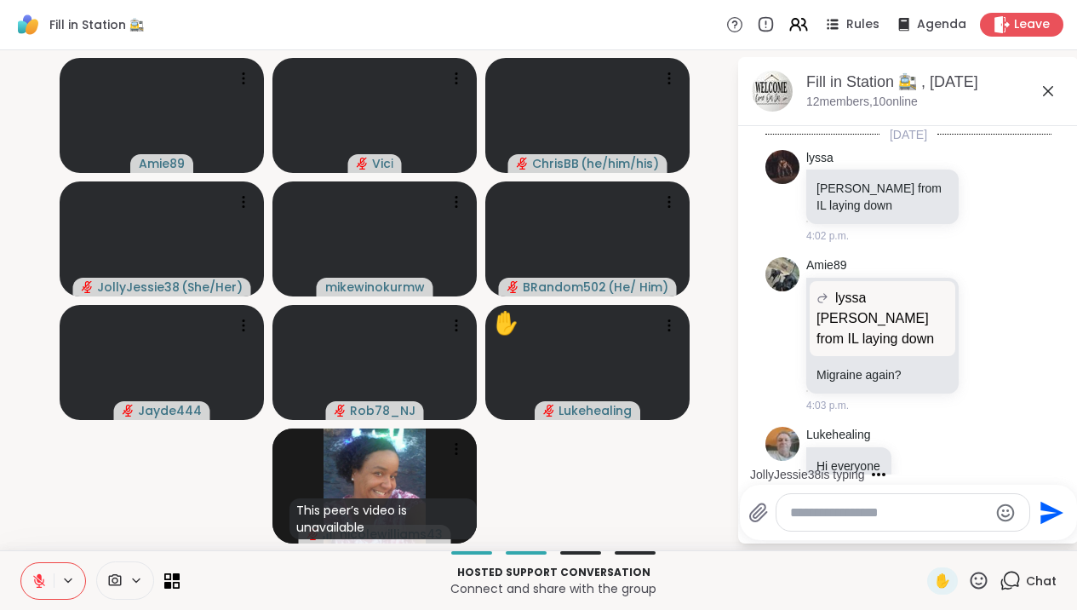
scroll to position [3743, 0]
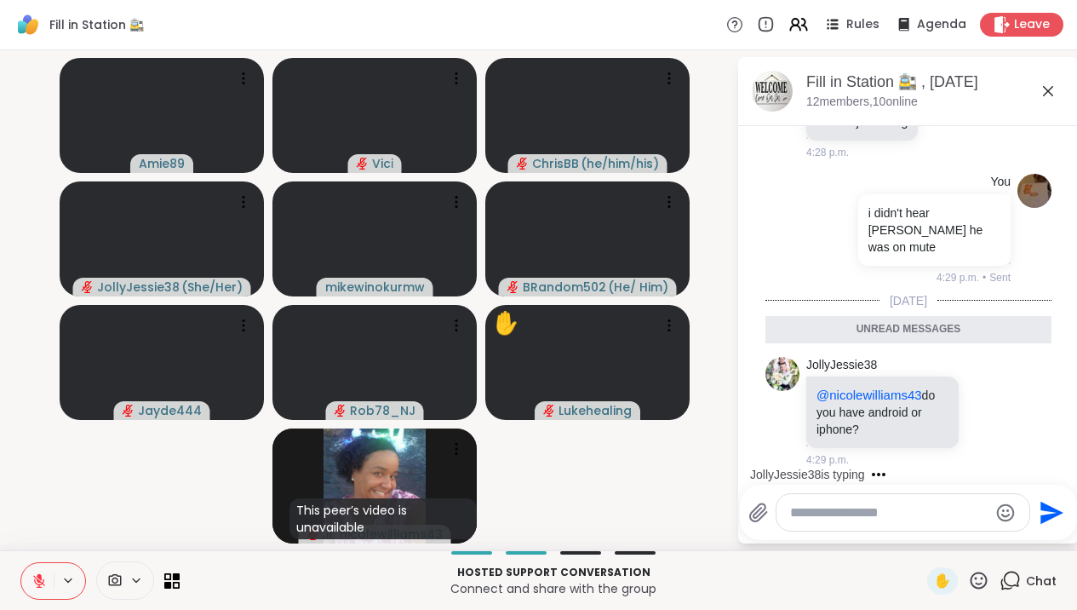
click at [907, 519] on textarea "Type your message" at bounding box center [889, 512] width 198 height 17
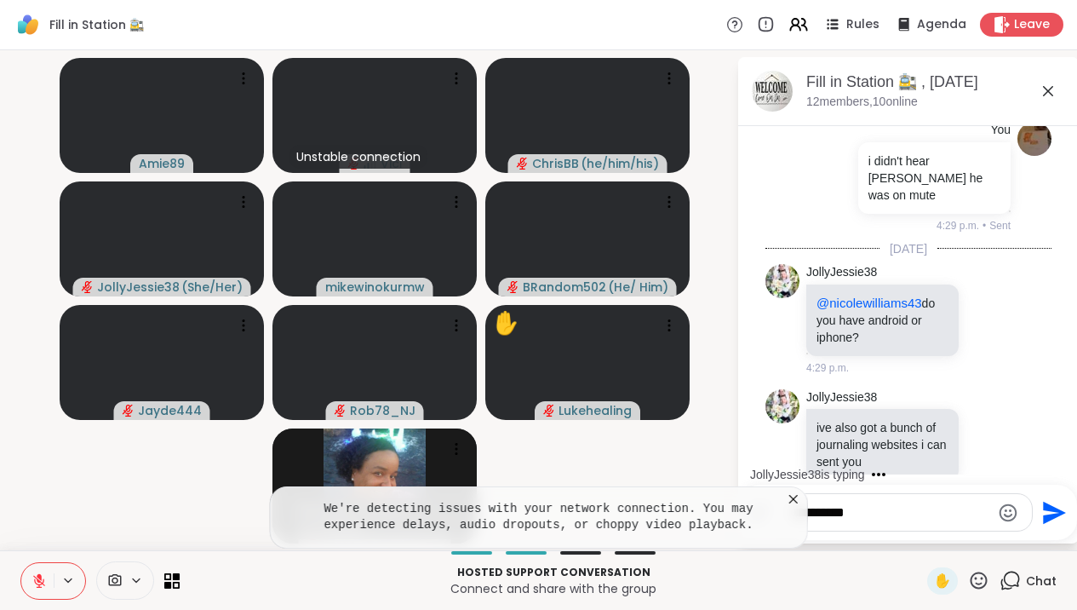
scroll to position [3845, 0]
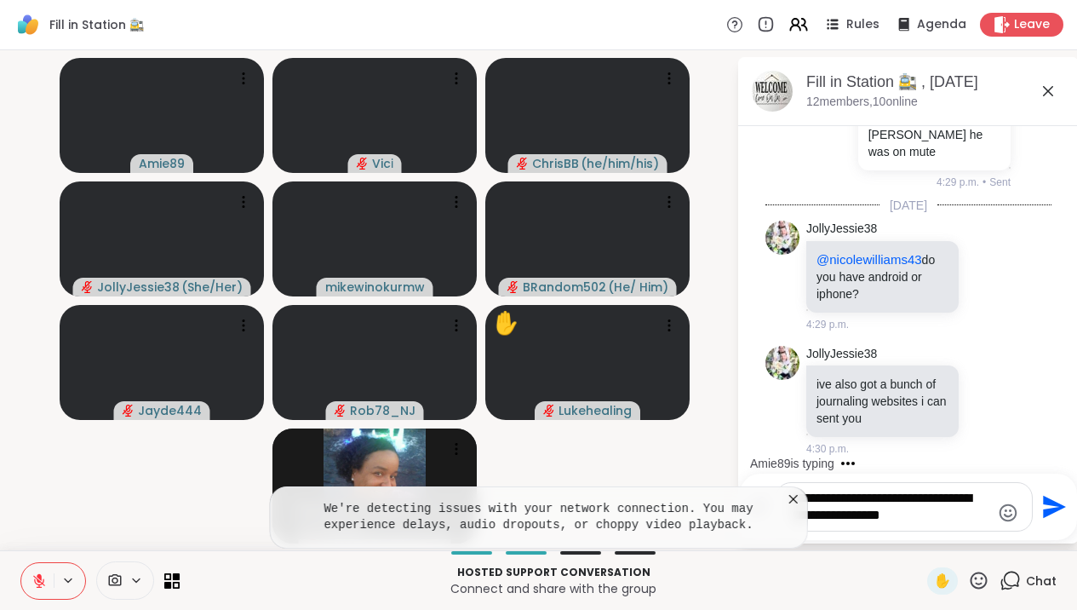
type textarea "**********"
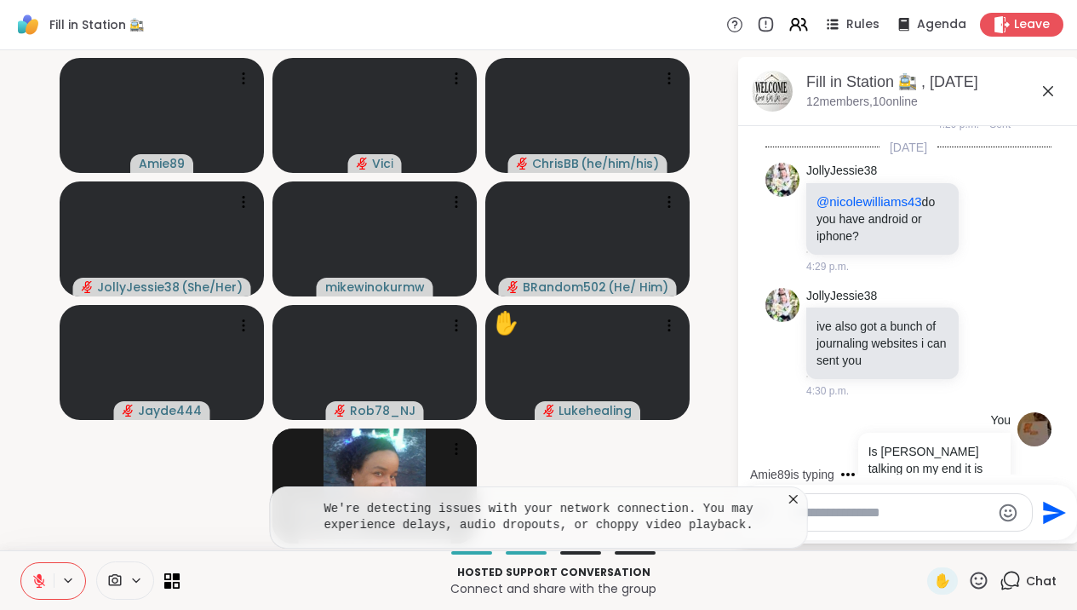
scroll to position [3969, 0]
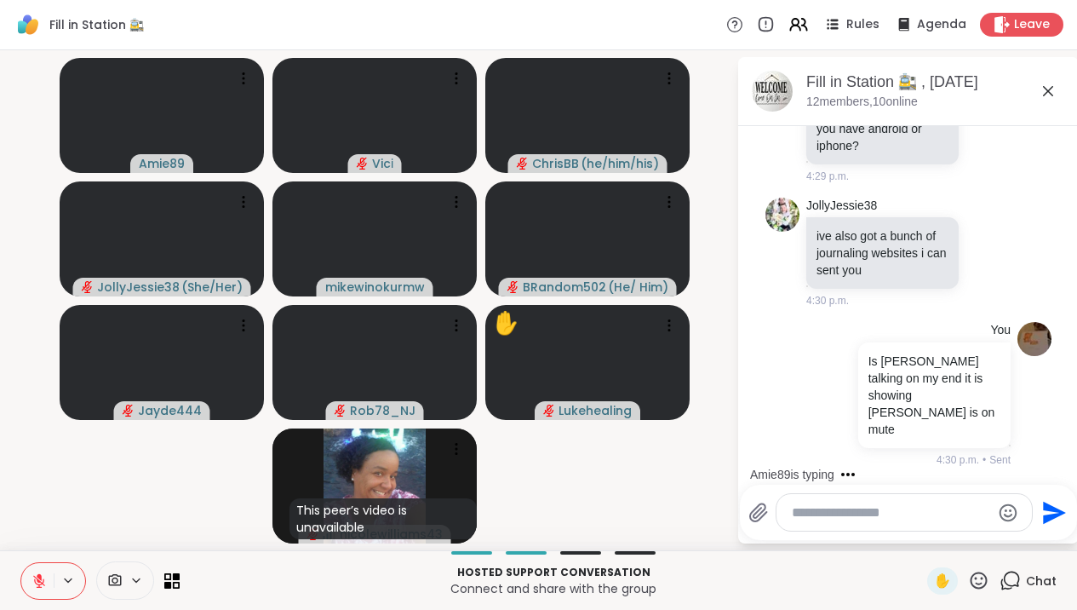
click at [1058, 84] on icon at bounding box center [1048, 91] width 20 height 20
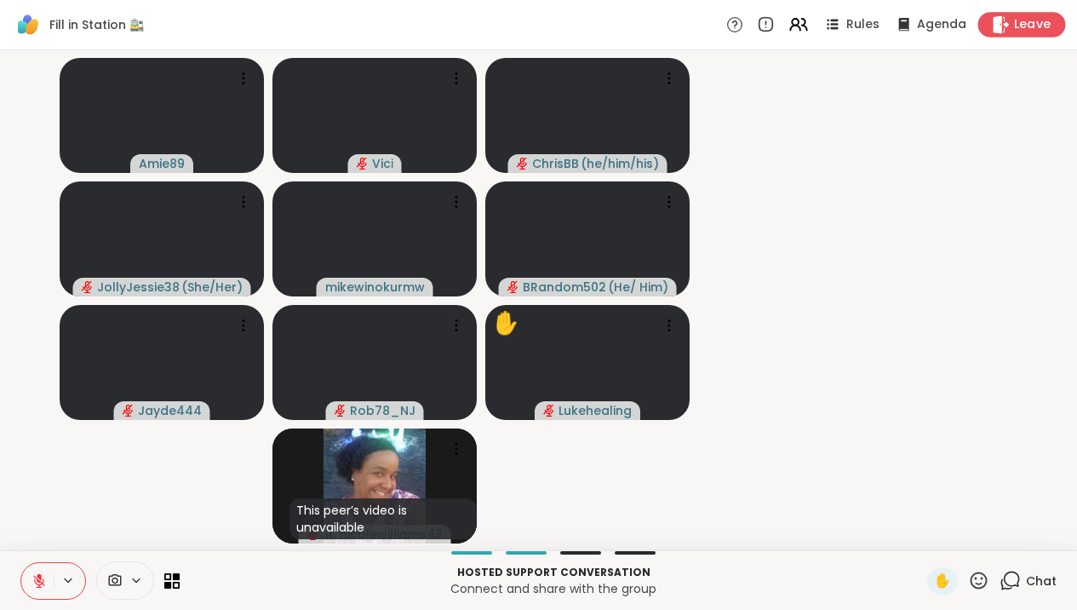
click at [1041, 27] on span "Leave" at bounding box center [1032, 25] width 37 height 18
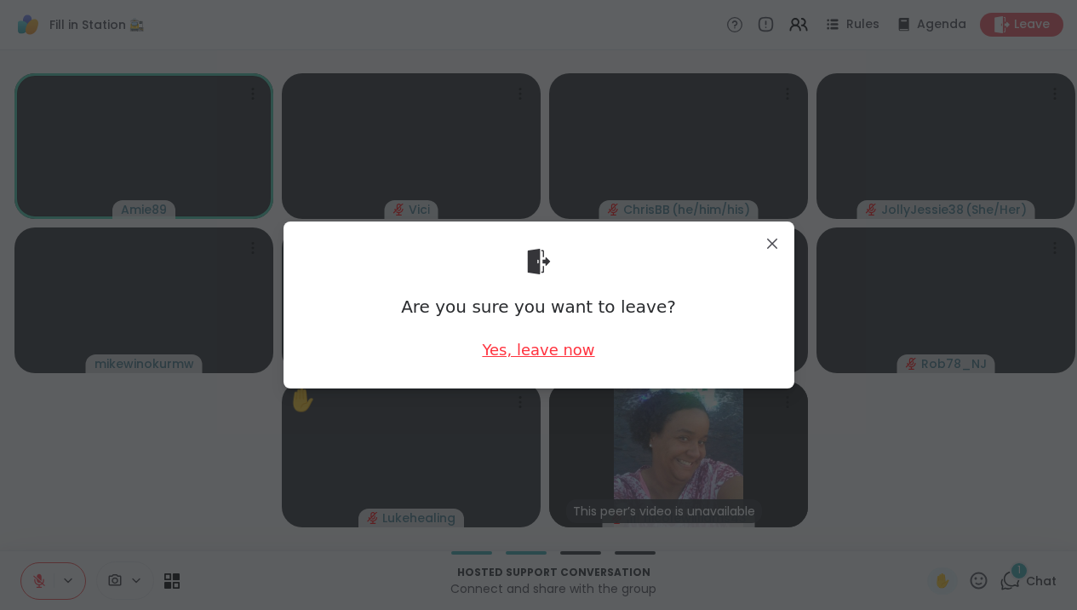
click at [579, 352] on div "Yes, leave now" at bounding box center [538, 349] width 112 height 21
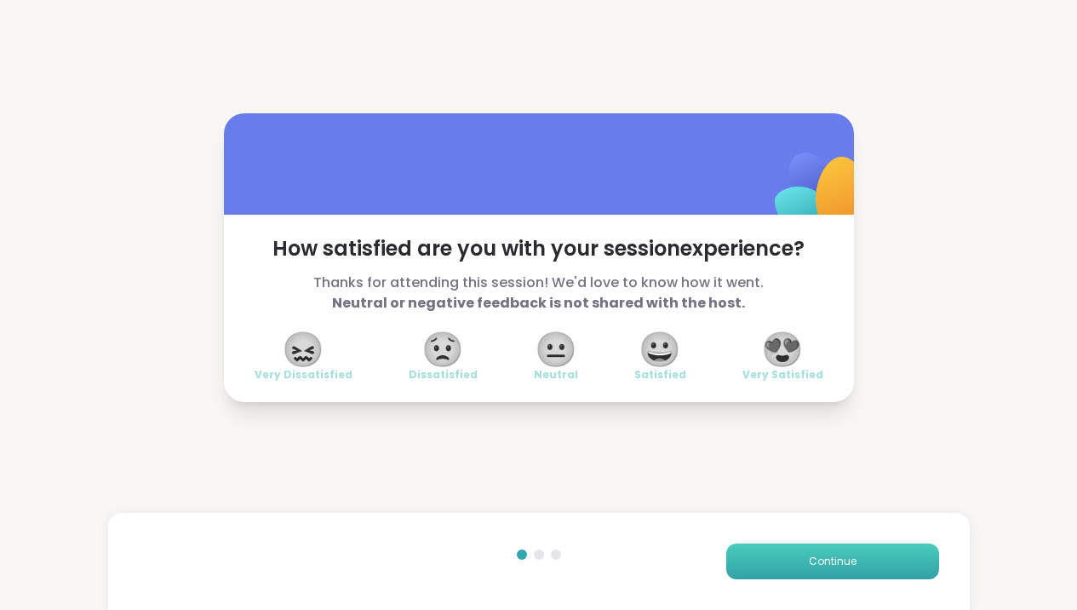
click at [789, 524] on button "Continue" at bounding box center [832, 561] width 213 height 36
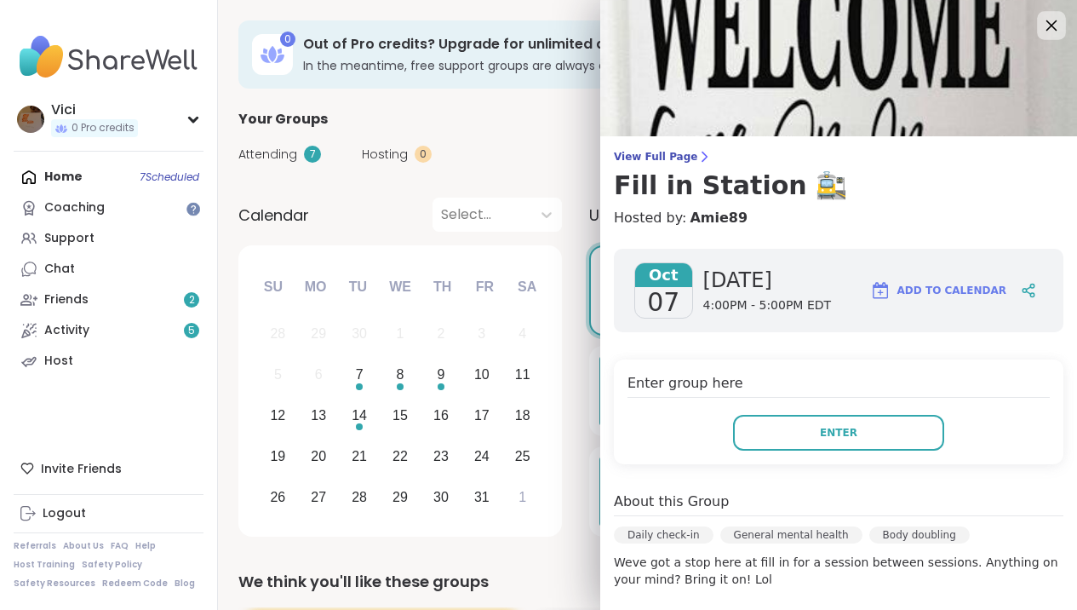
click at [1047, 25] on icon at bounding box center [1052, 25] width 11 height 11
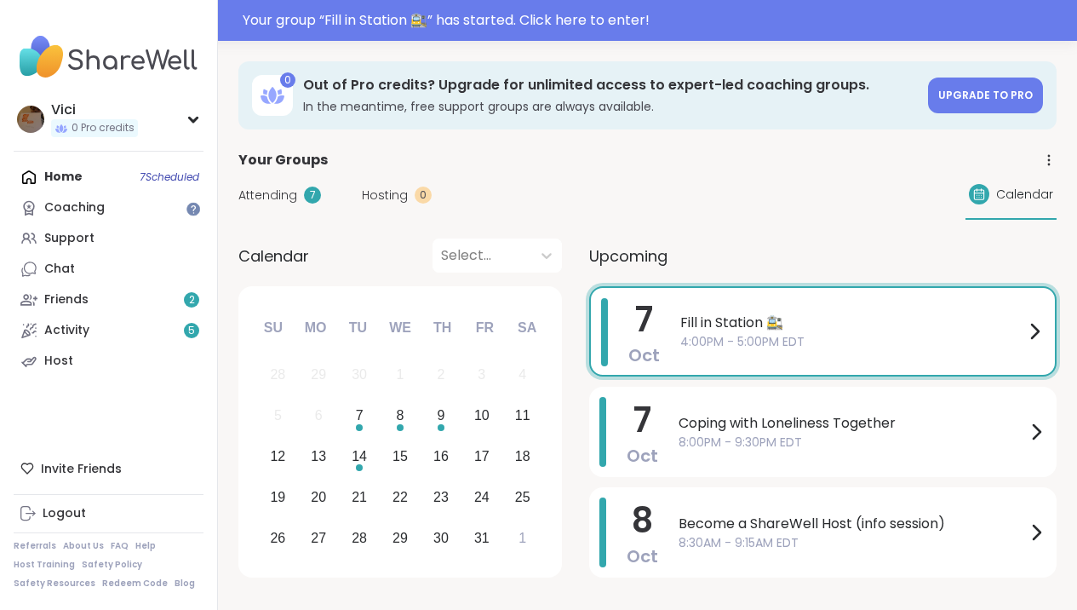
click at [716, 336] on span "4:00PM - 5:00PM EDT" at bounding box center [852, 342] width 344 height 18
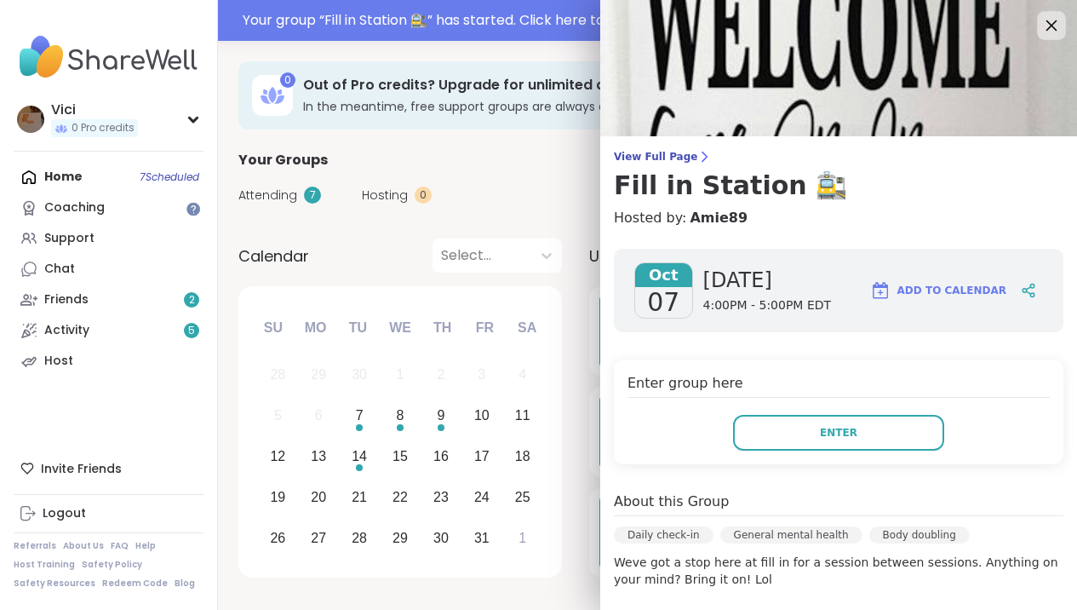
click at [1047, 25] on icon at bounding box center [1052, 25] width 11 height 11
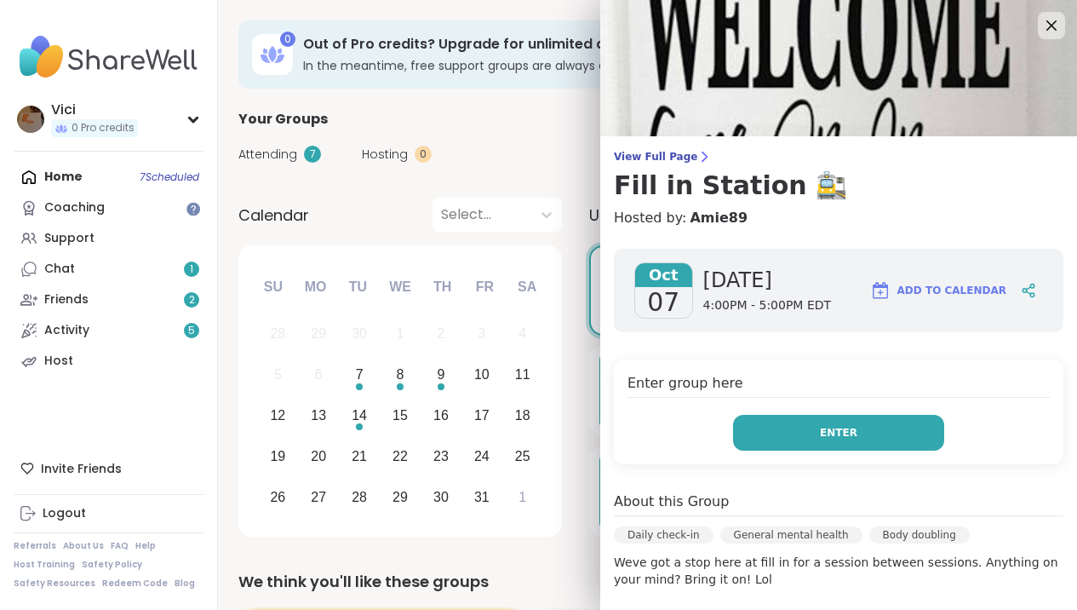
click at [771, 445] on button "Enter" at bounding box center [838, 433] width 211 height 36
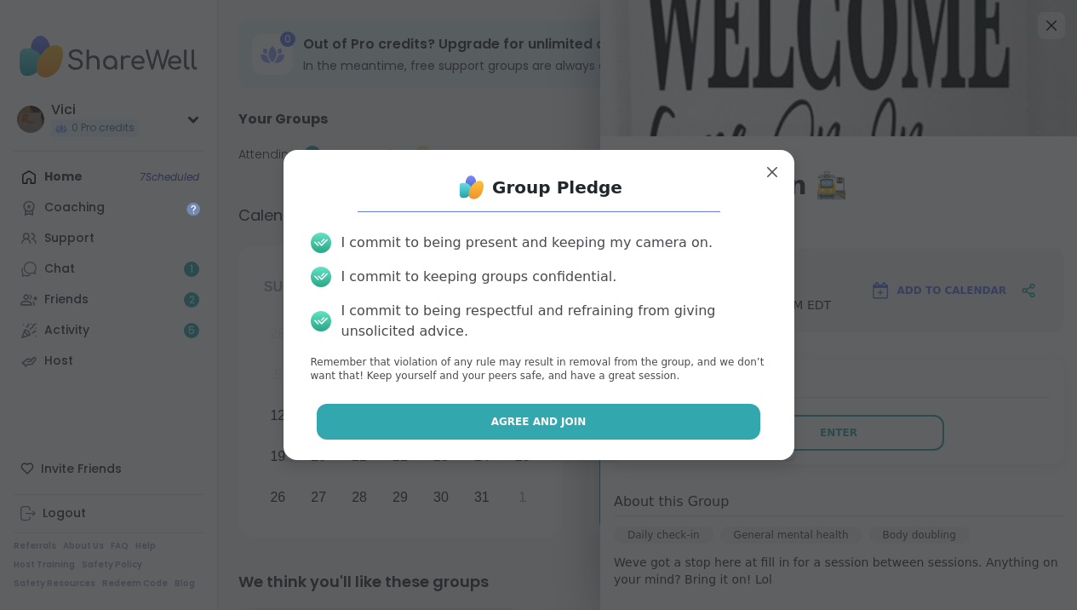
click at [690, 407] on button "Agree and Join" at bounding box center [539, 422] width 444 height 36
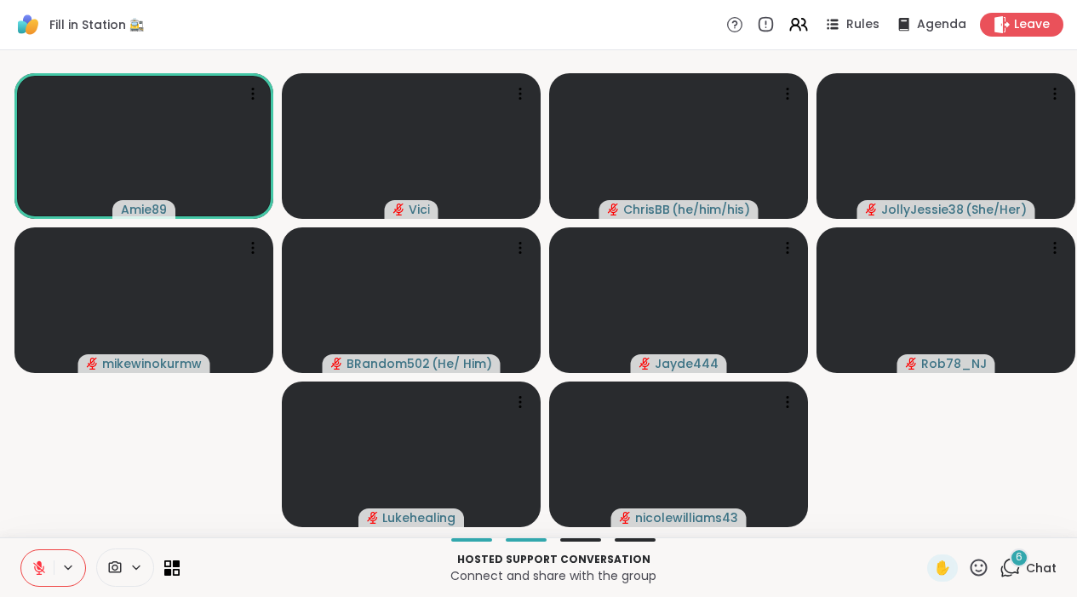
click at [1010, 578] on icon at bounding box center [1010, 567] width 21 height 21
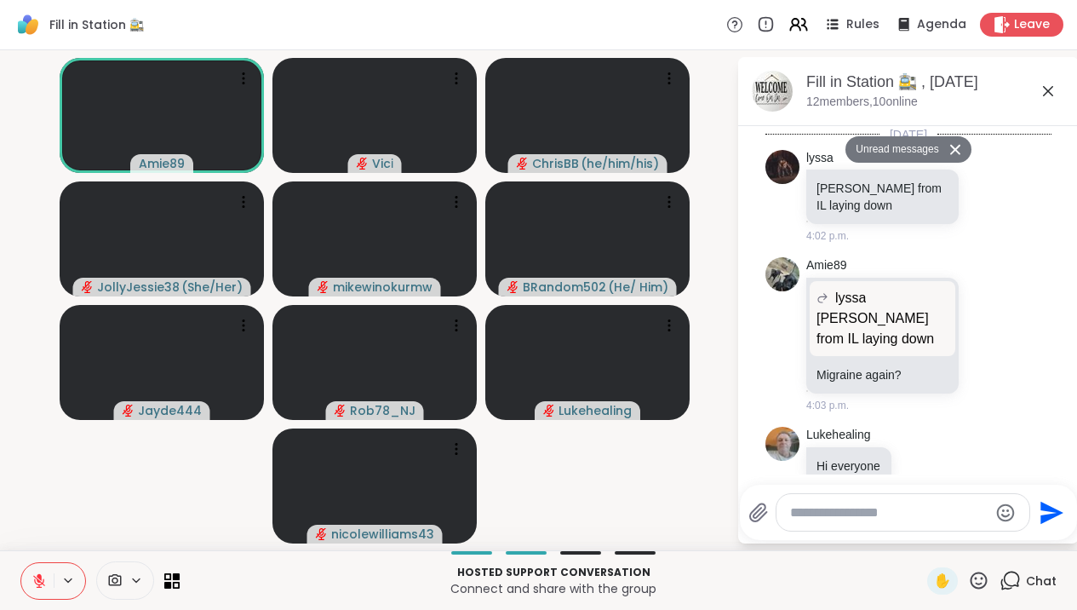
scroll to position [4995, 0]
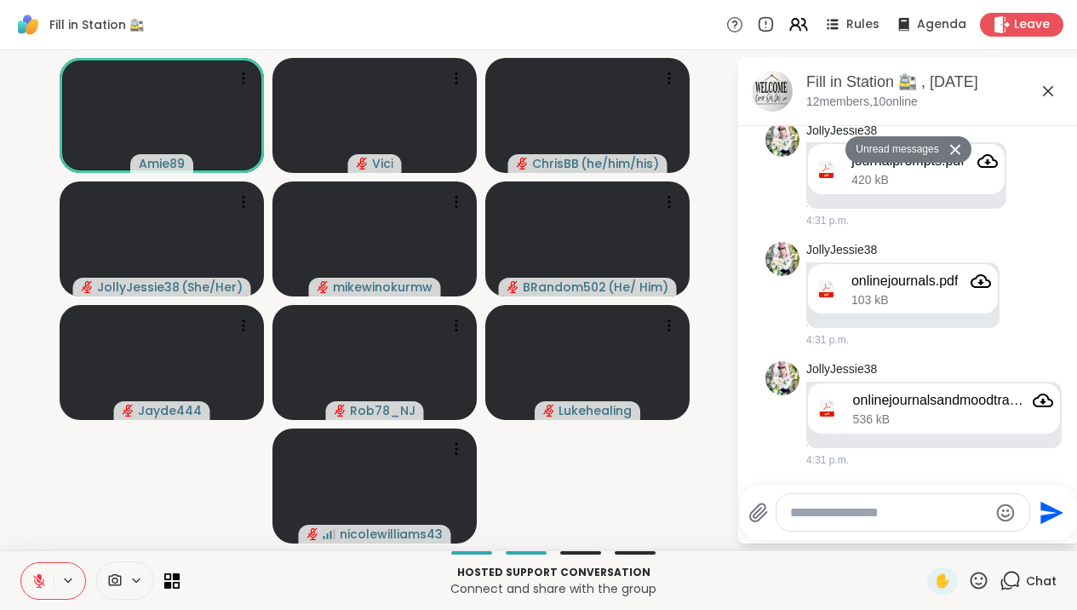
click at [918, 513] on textarea "Type your message" at bounding box center [889, 512] width 198 height 17
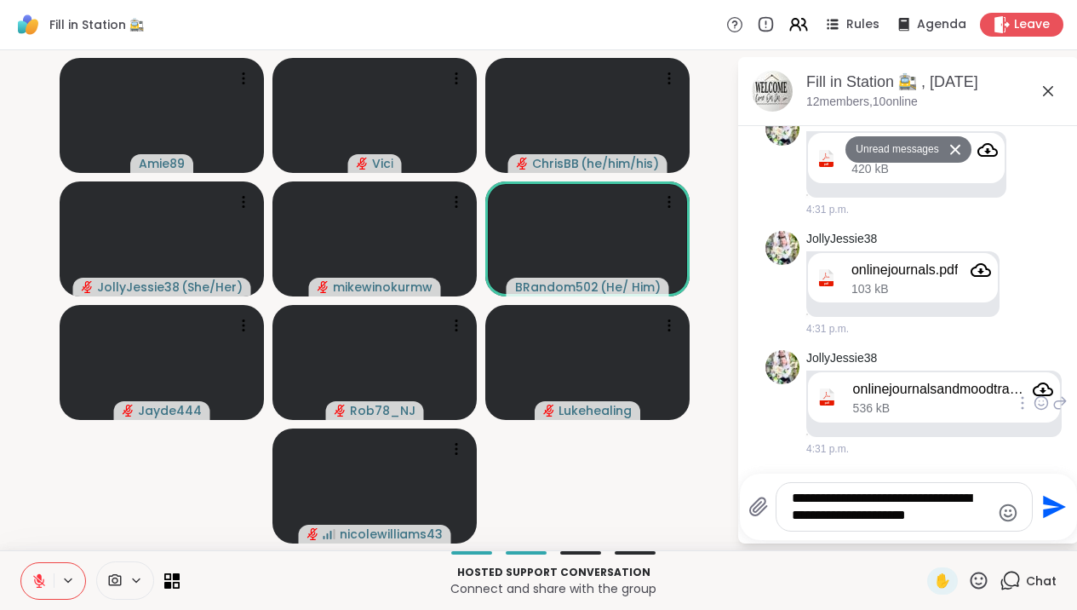
type textarea "**********"
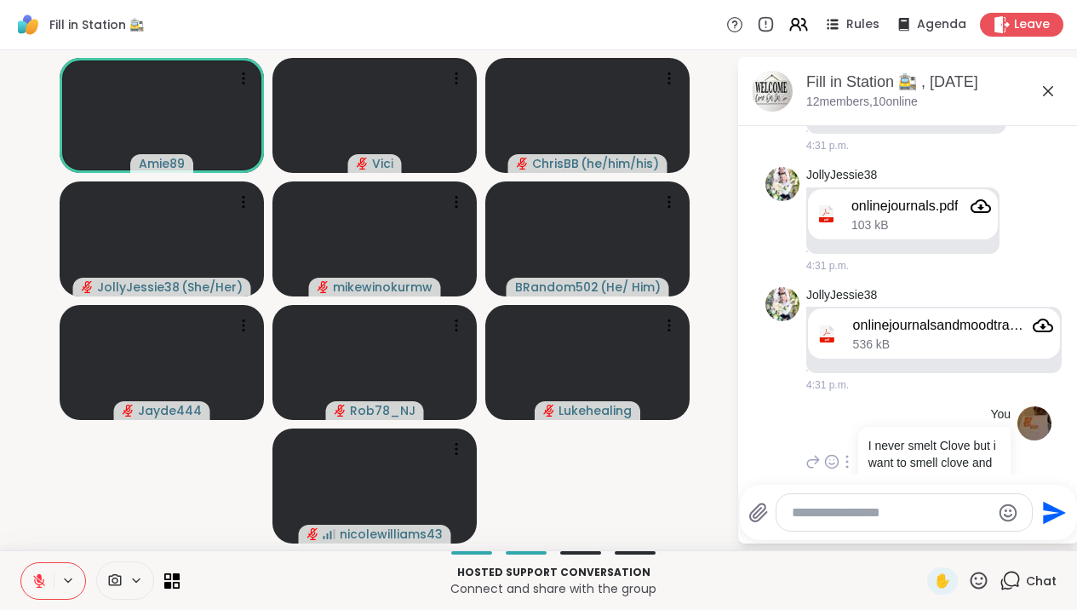
scroll to position [5079, 0]
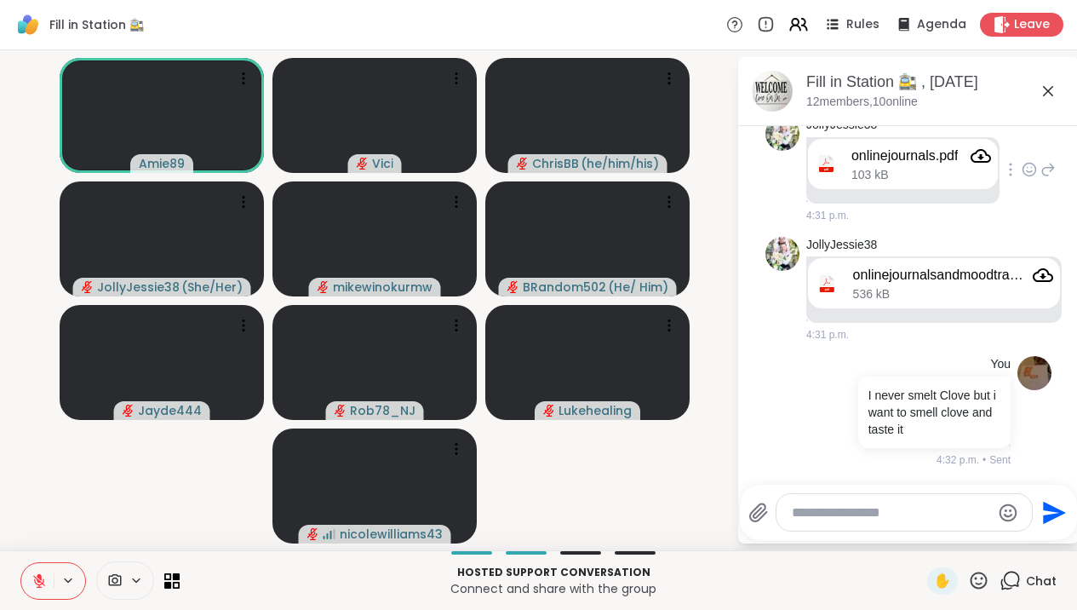
click at [948, 166] on div "onlinejournals.pdf 103 kB" at bounding box center [922, 164] width 140 height 37
click at [1055, 280] on icon at bounding box center [1060, 288] width 15 height 20
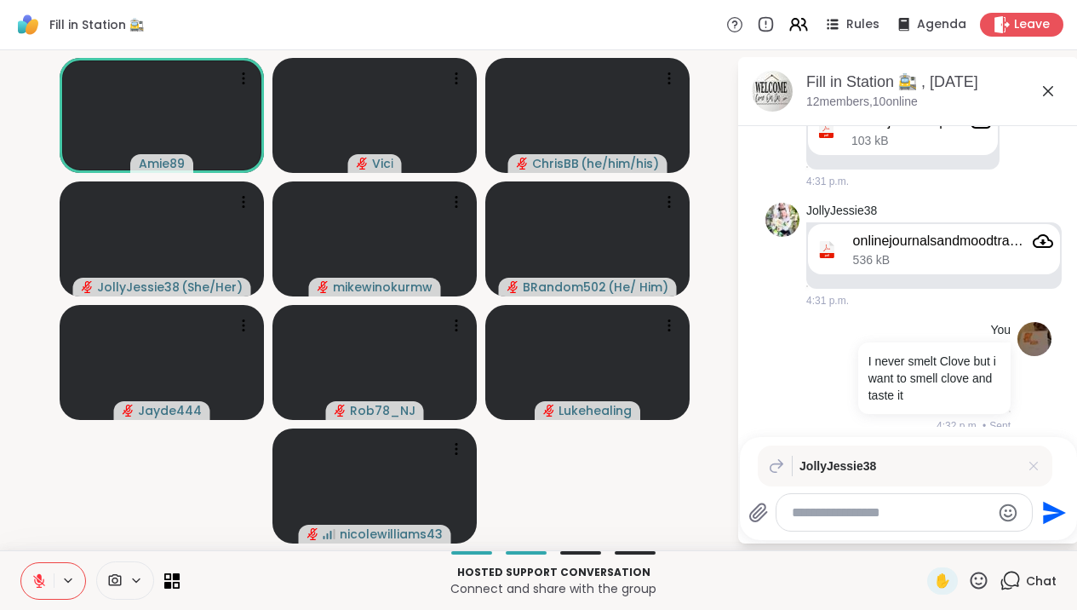
click at [1042, 462] on icon at bounding box center [1033, 465] width 17 height 17
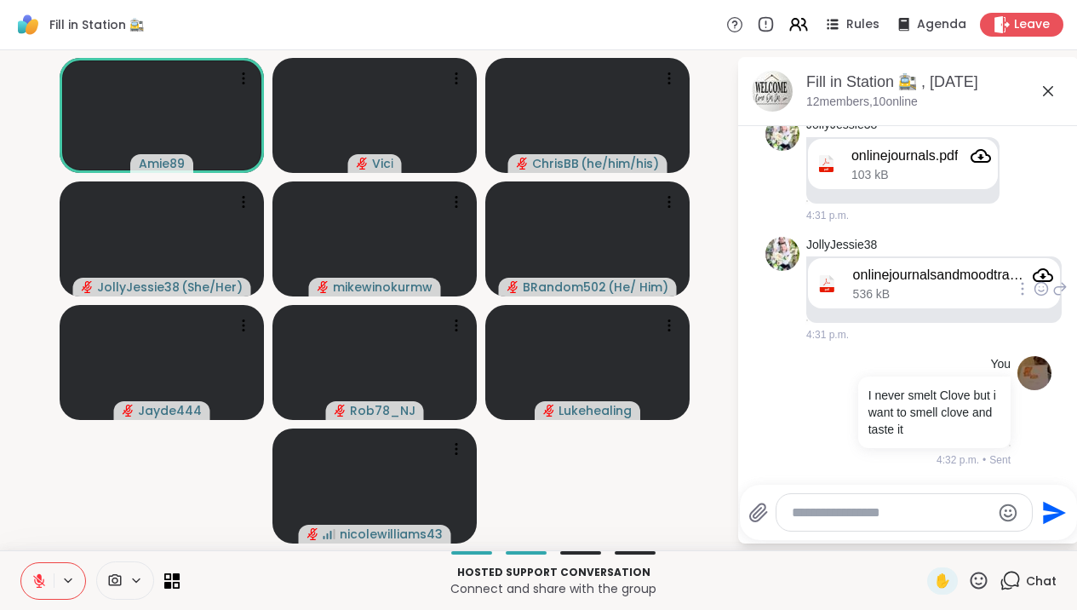
click at [1053, 271] on icon "Attachment" at bounding box center [1043, 275] width 20 height 20
click at [1055, 93] on icon at bounding box center [1048, 91] width 20 height 20
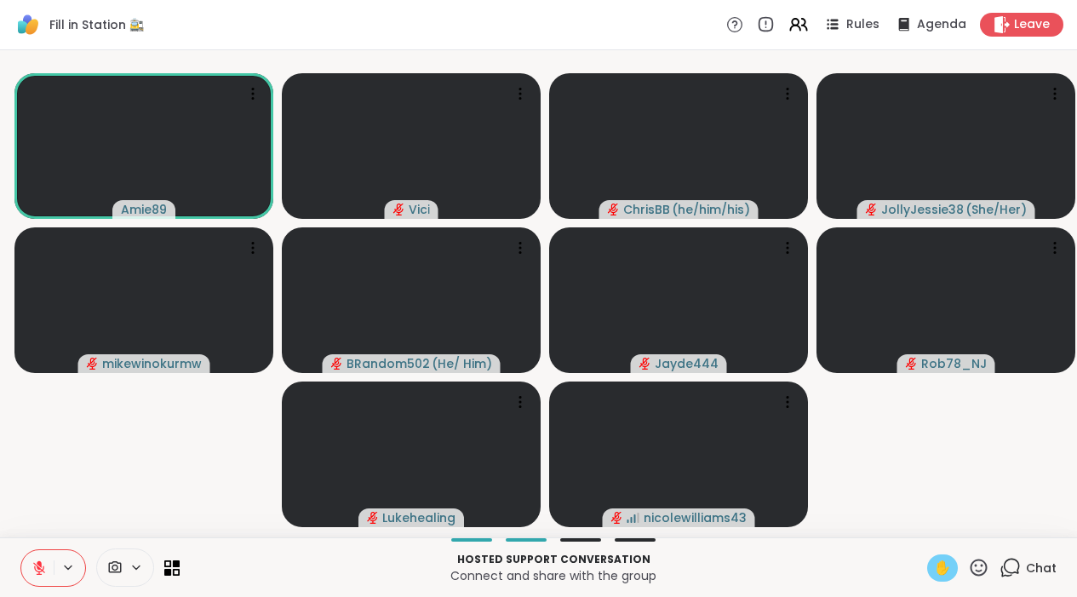
click at [953, 579] on div "✋" at bounding box center [942, 567] width 31 height 27
click at [1013, 578] on icon at bounding box center [1010, 567] width 21 height 21
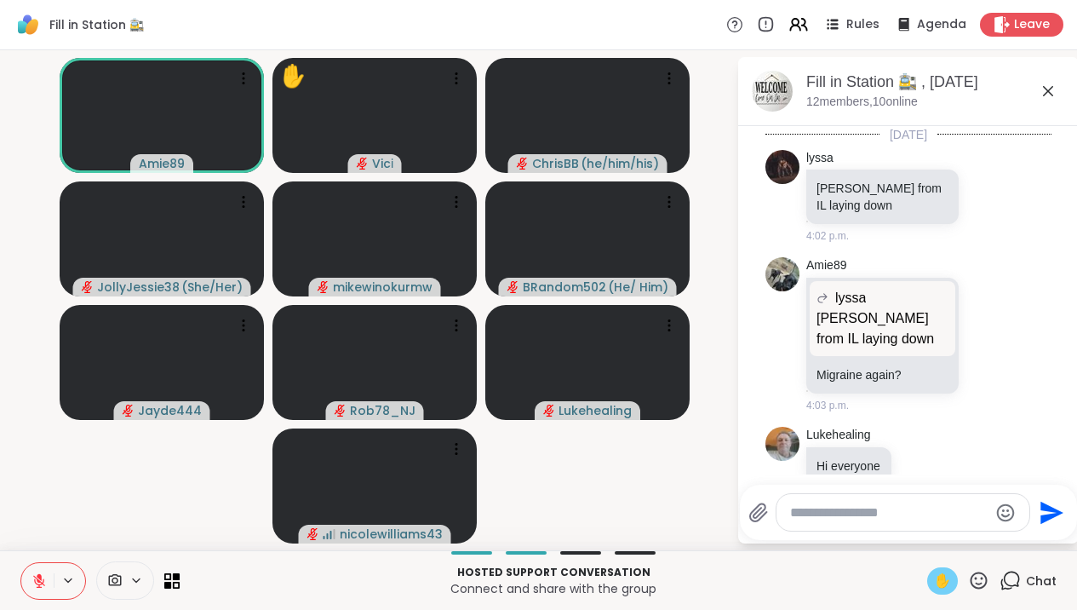
scroll to position [5252, 0]
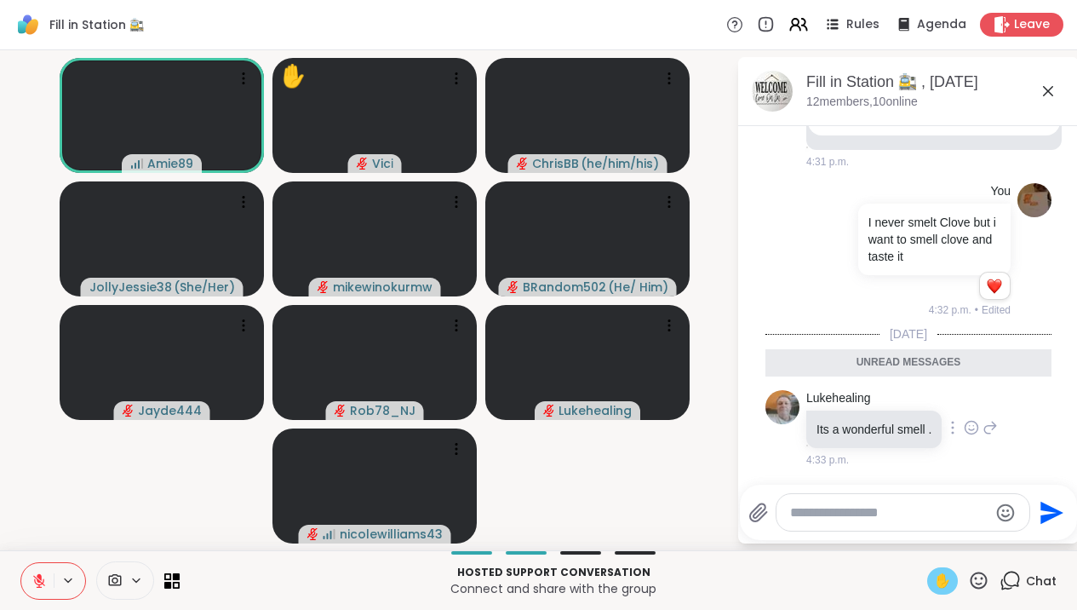
click at [993, 423] on div at bounding box center [971, 427] width 53 height 20
click at [979, 421] on icon at bounding box center [971, 427] width 15 height 17
click at [978, 393] on div "Select Reaction: Heart" at bounding box center [971, 400] width 15 height 15
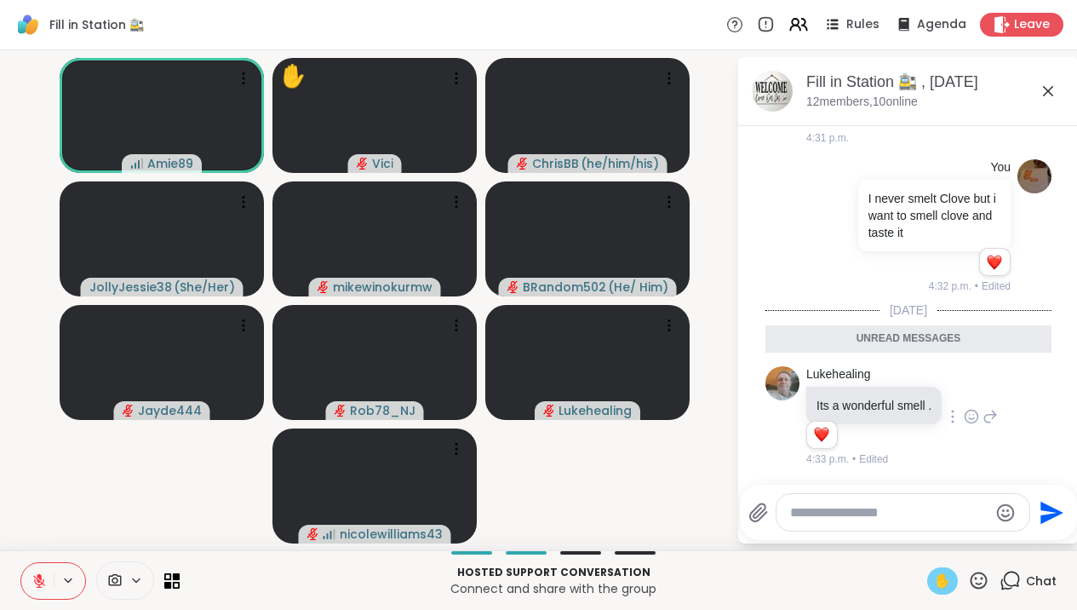
scroll to position [5277, 0]
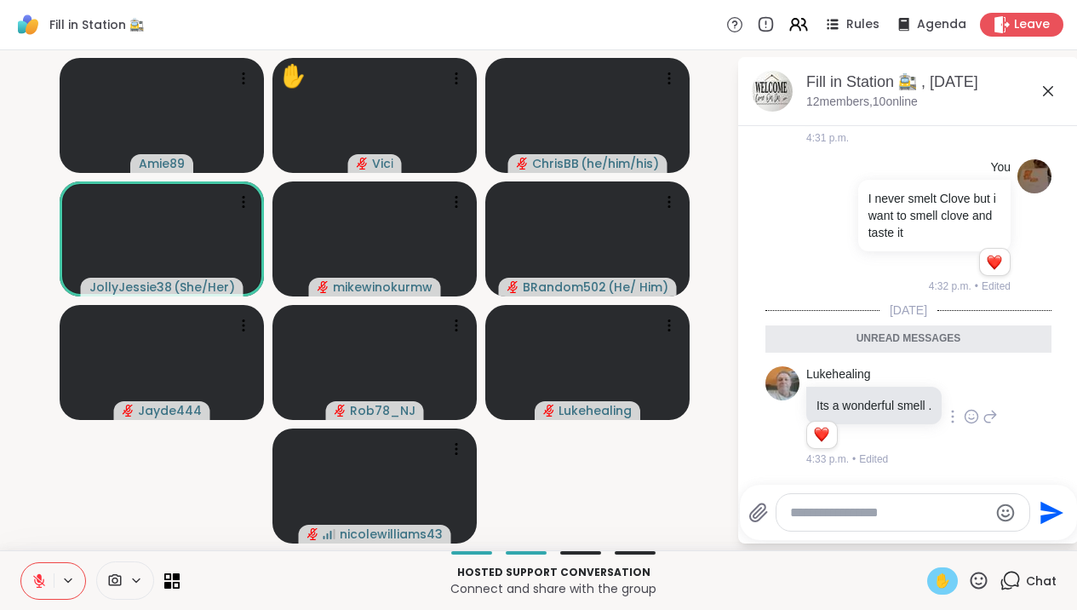
click at [1054, 91] on icon at bounding box center [1048, 91] width 20 height 20
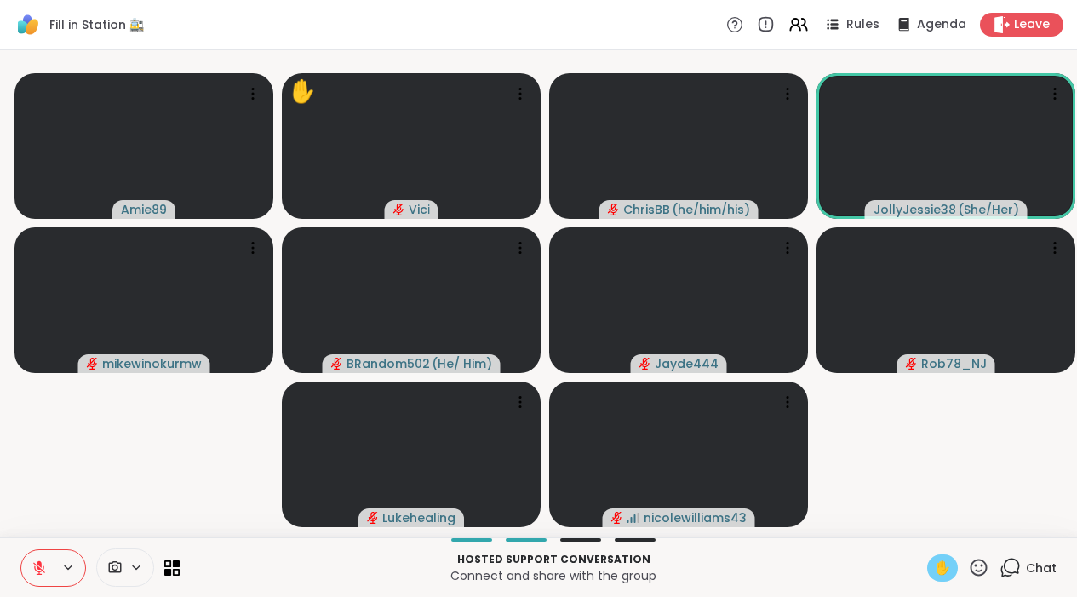
click at [44, 576] on icon at bounding box center [39, 567] width 15 height 15
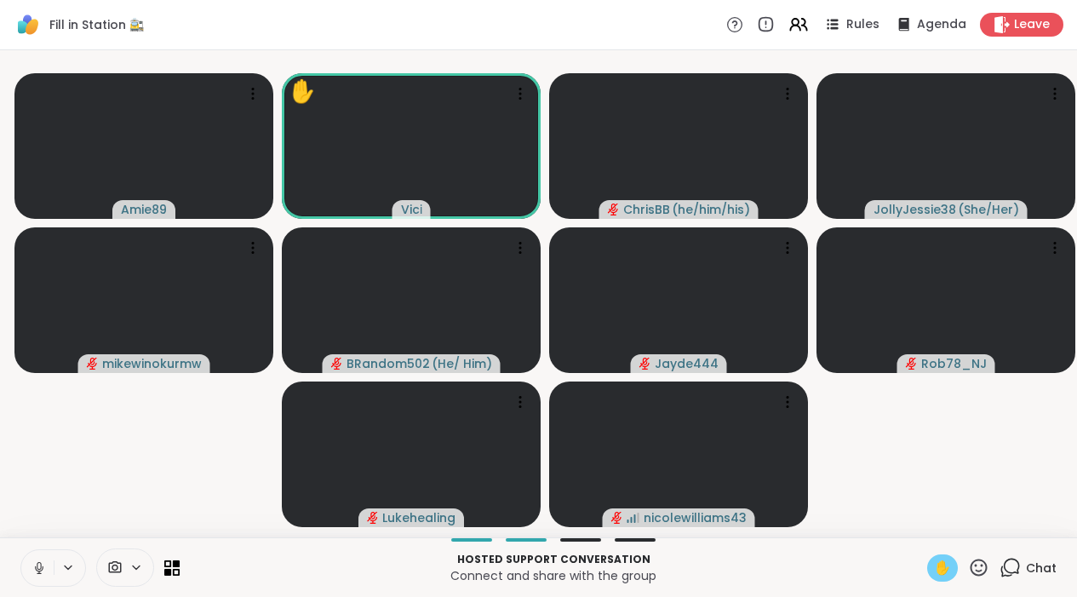
click at [45, 571] on button at bounding box center [37, 568] width 32 height 36
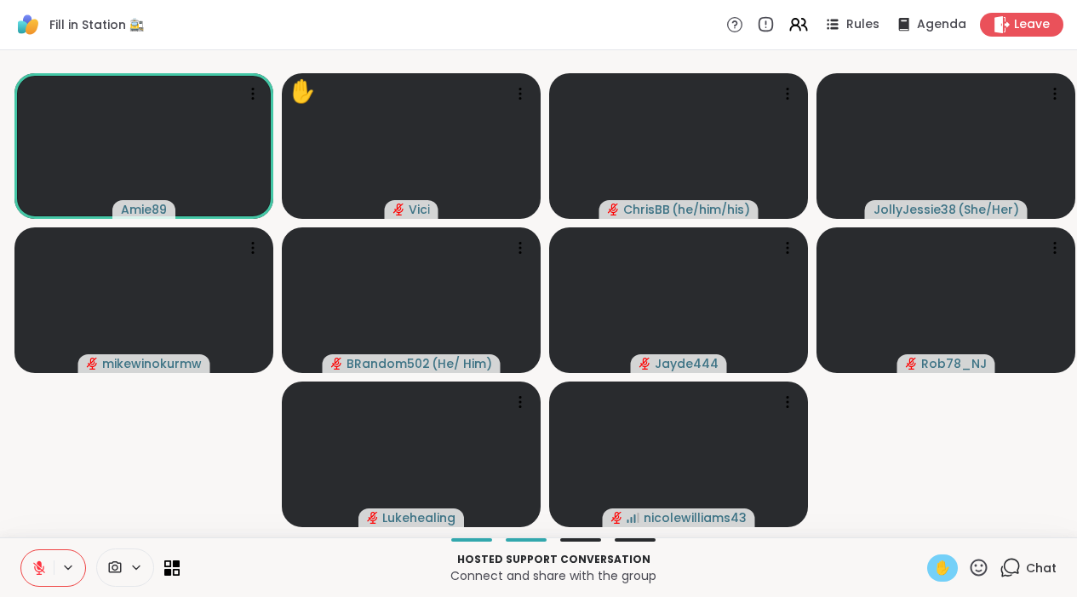
click at [942, 578] on span "✋" at bounding box center [942, 568] width 17 height 20
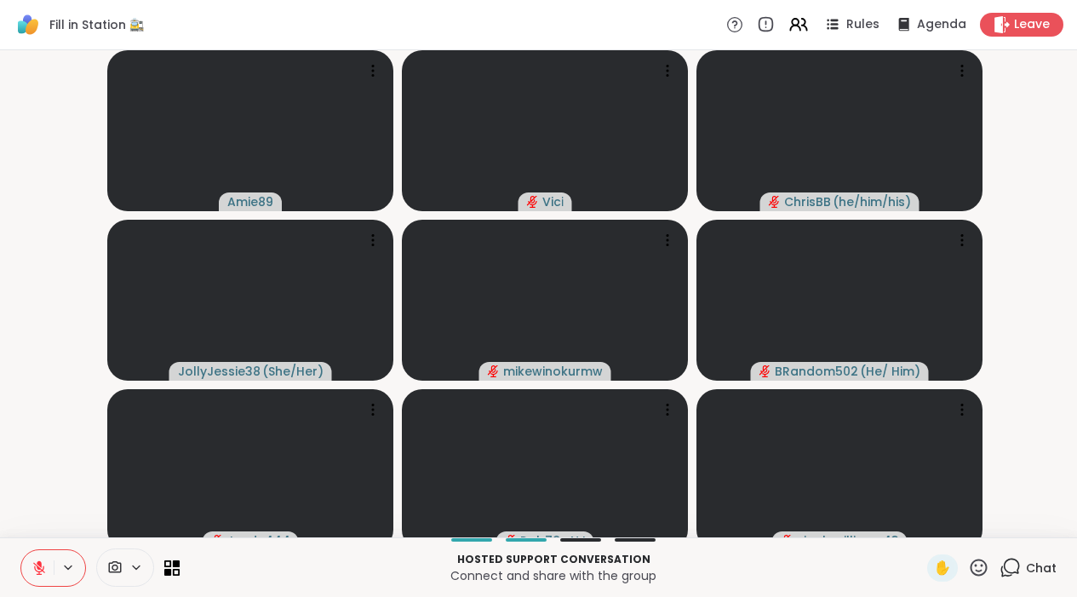
click at [42, 573] on icon at bounding box center [39, 567] width 15 height 15
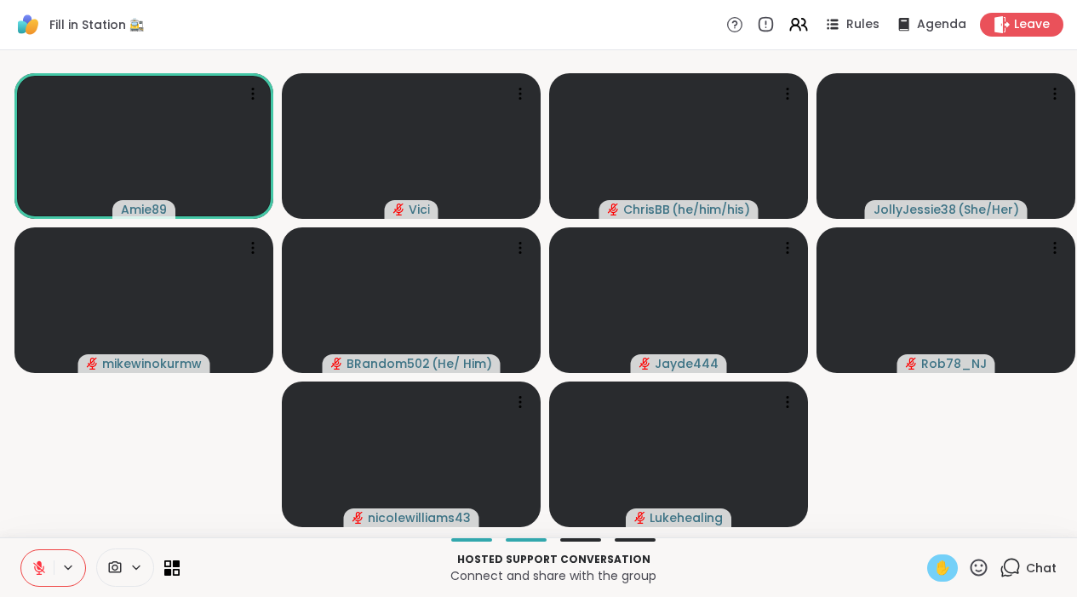
click at [944, 578] on span "✋" at bounding box center [942, 568] width 17 height 20
click at [35, 573] on icon at bounding box center [39, 567] width 15 height 15
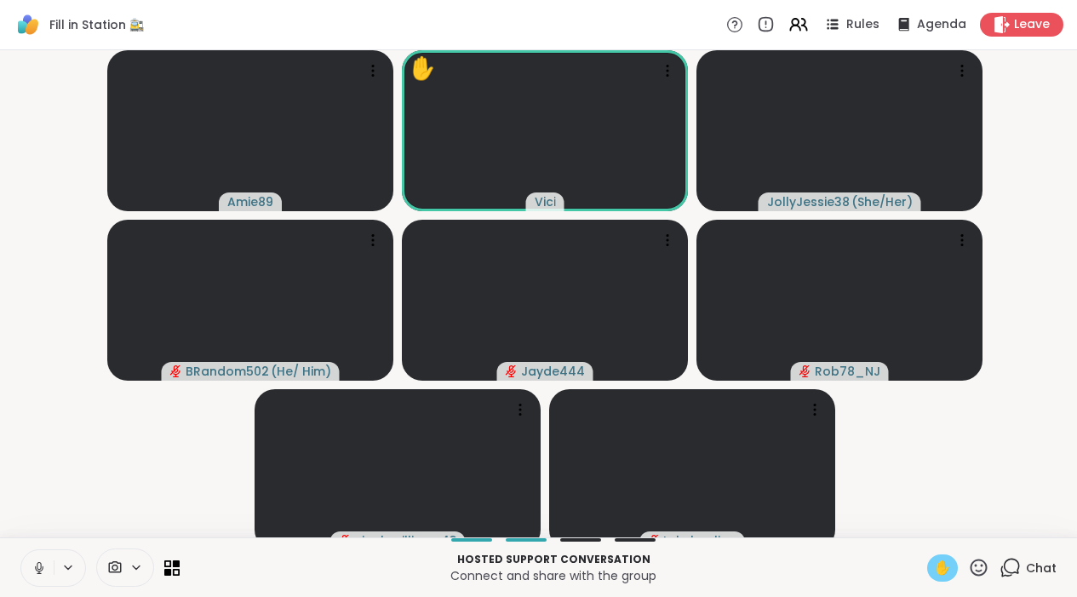
click at [47, 576] on icon at bounding box center [39, 567] width 15 height 15
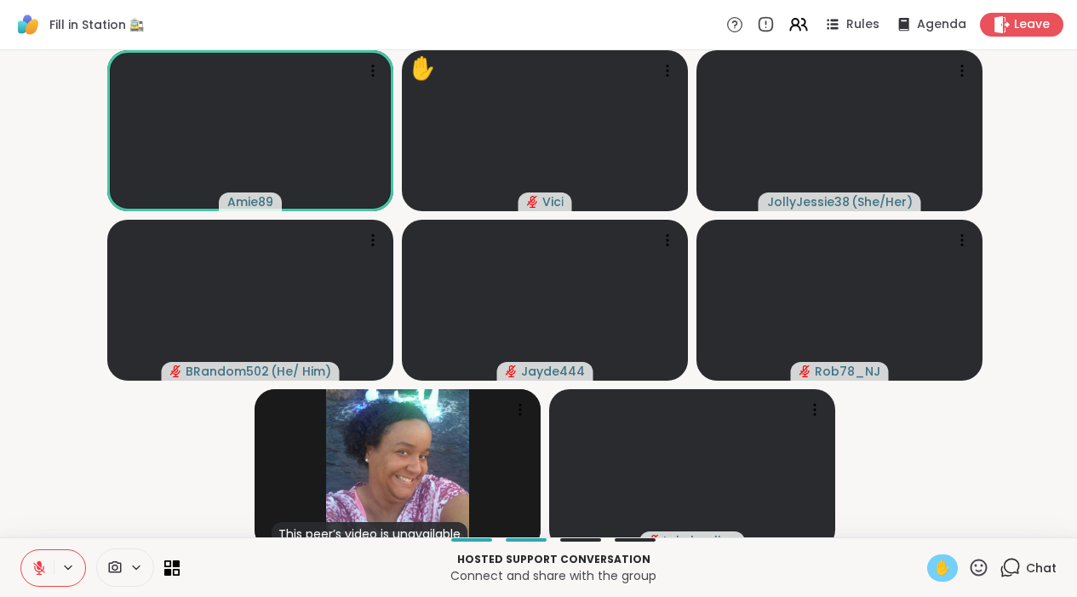
click at [932, 582] on div "✋" at bounding box center [942, 567] width 31 height 27
click at [944, 578] on span "✋" at bounding box center [942, 568] width 17 height 20
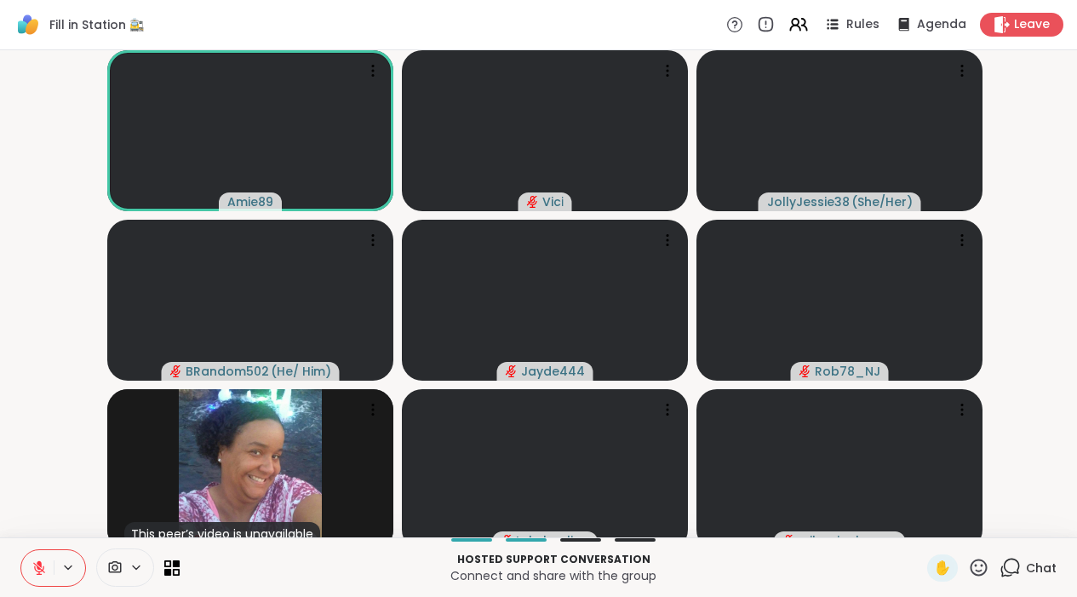
click at [49, 571] on button at bounding box center [37, 568] width 32 height 36
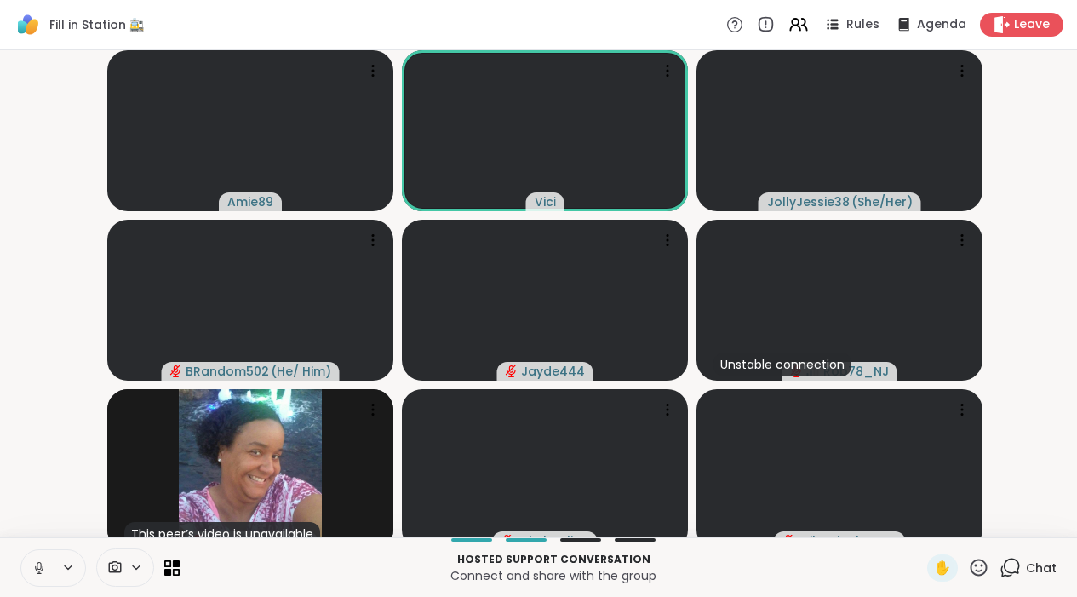
click at [42, 576] on icon at bounding box center [39, 567] width 15 height 15
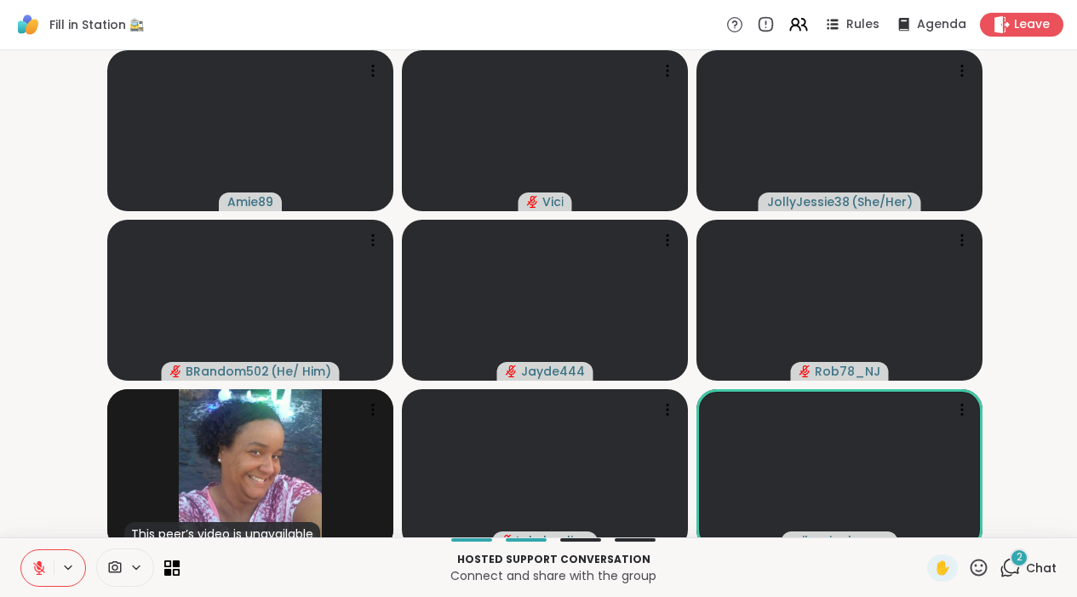
click at [28, 579] on button at bounding box center [37, 568] width 32 height 36
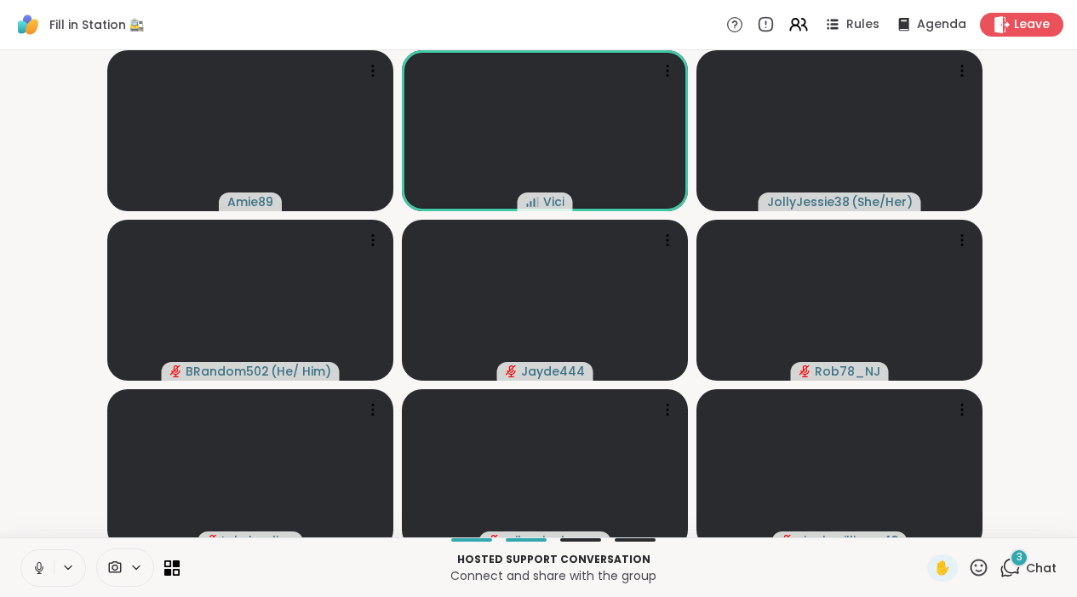
click at [45, 572] on icon at bounding box center [39, 567] width 15 height 15
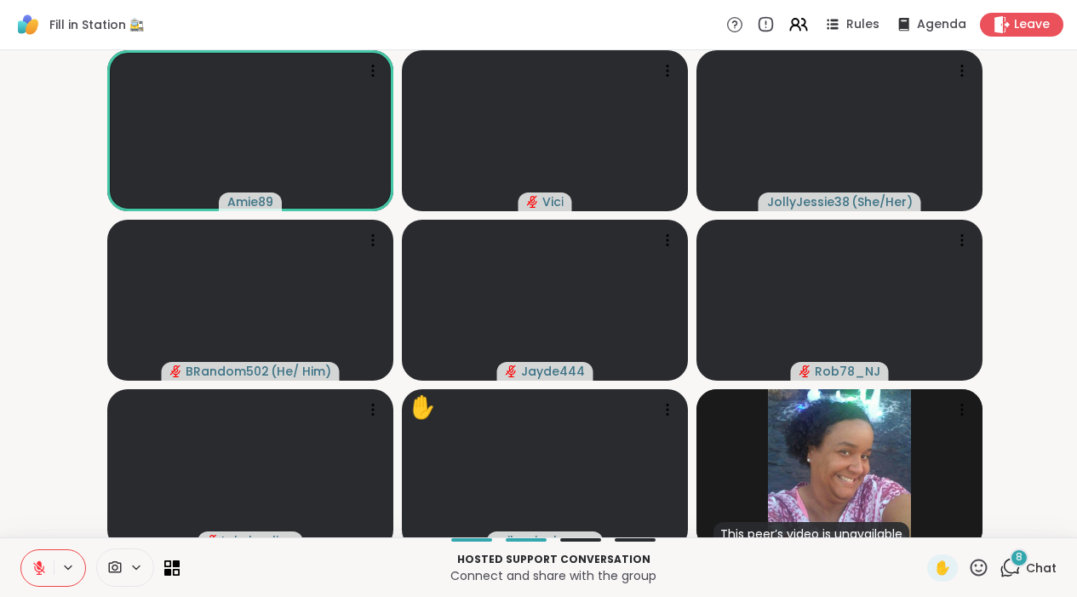
click at [1013, 578] on icon at bounding box center [1010, 567] width 21 height 21
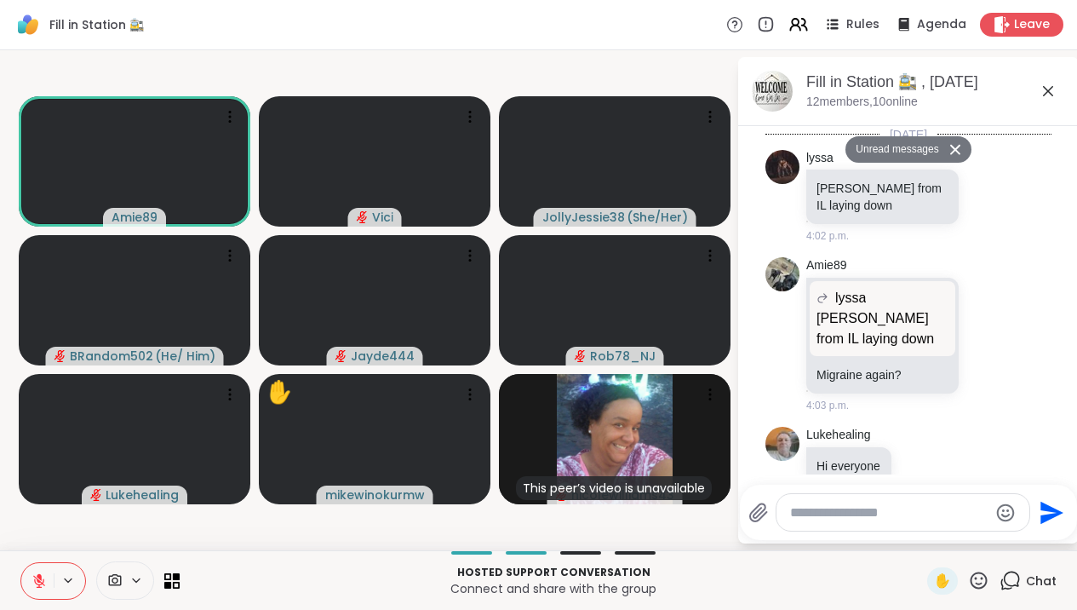
click at [899, 524] on div at bounding box center [903, 512] width 253 height 37
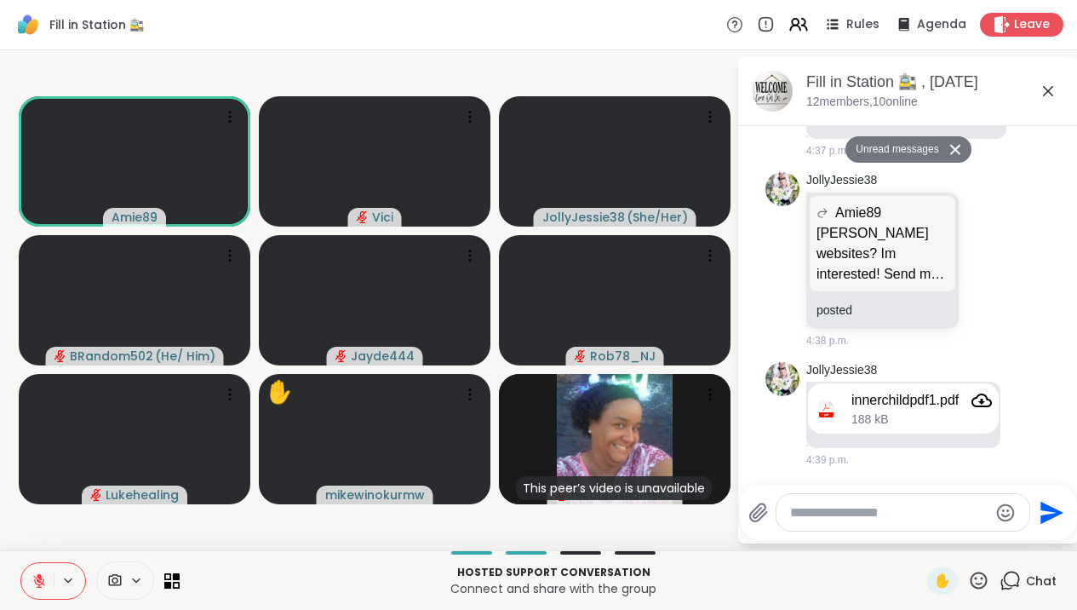
click at [851, 510] on textarea "Type your message" at bounding box center [889, 512] width 198 height 17
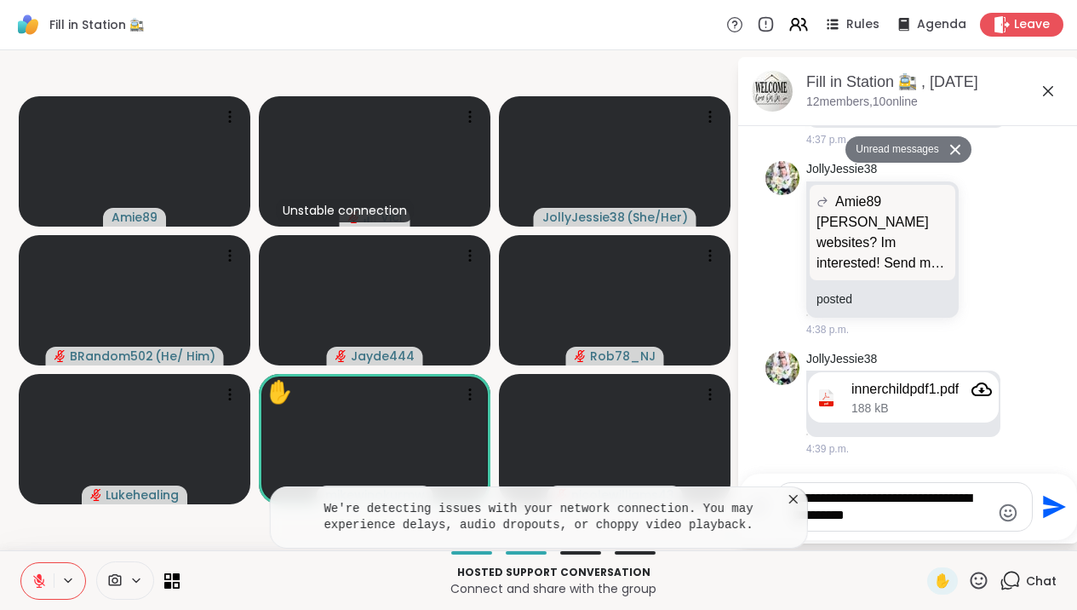
type textarea "**********"
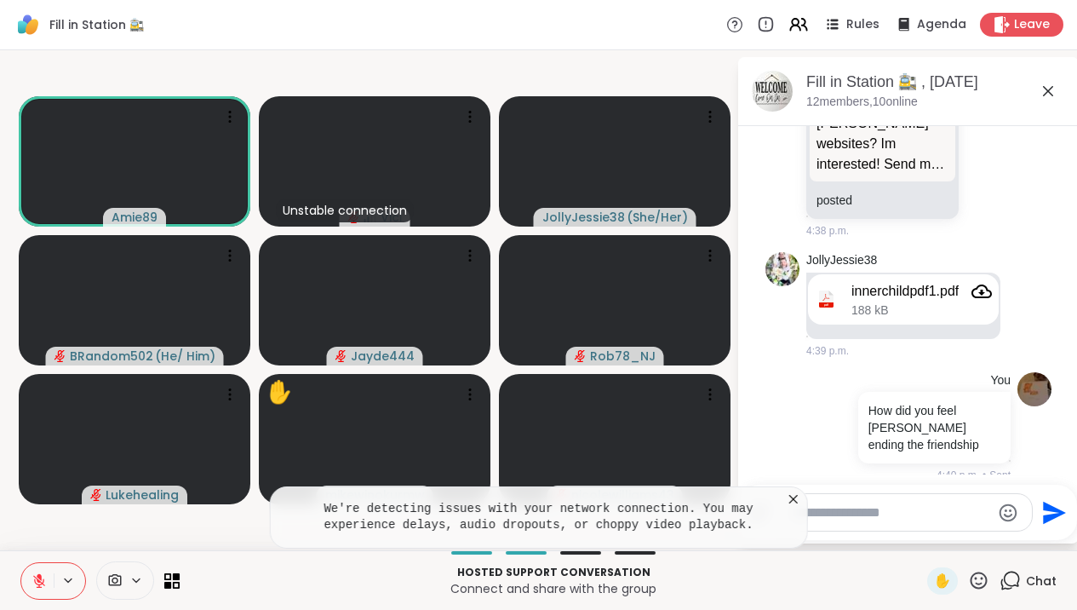
scroll to position [6471, 0]
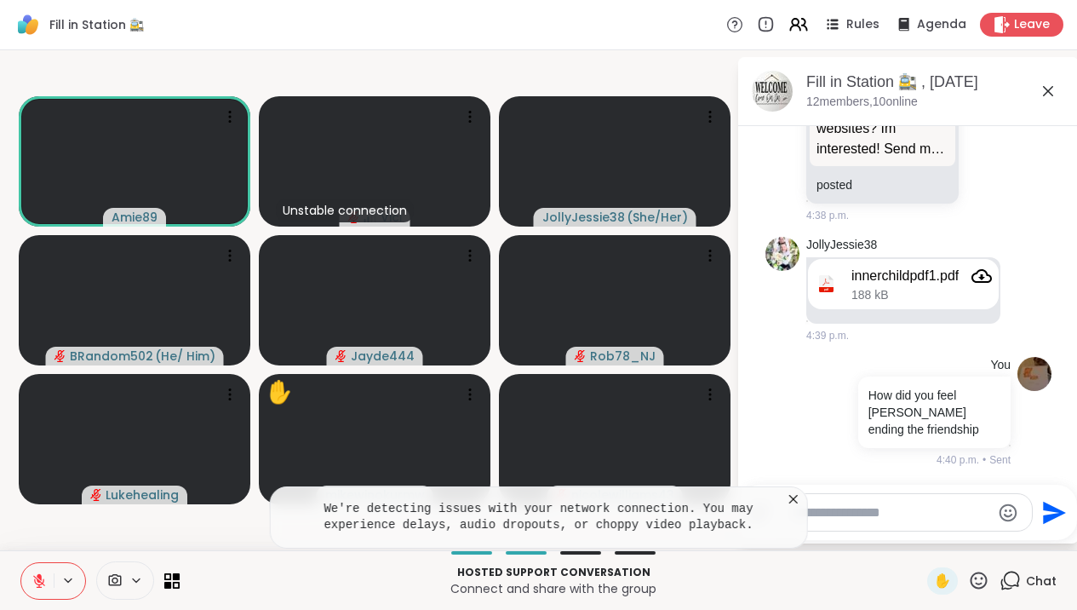
click at [1058, 90] on icon at bounding box center [1048, 91] width 20 height 20
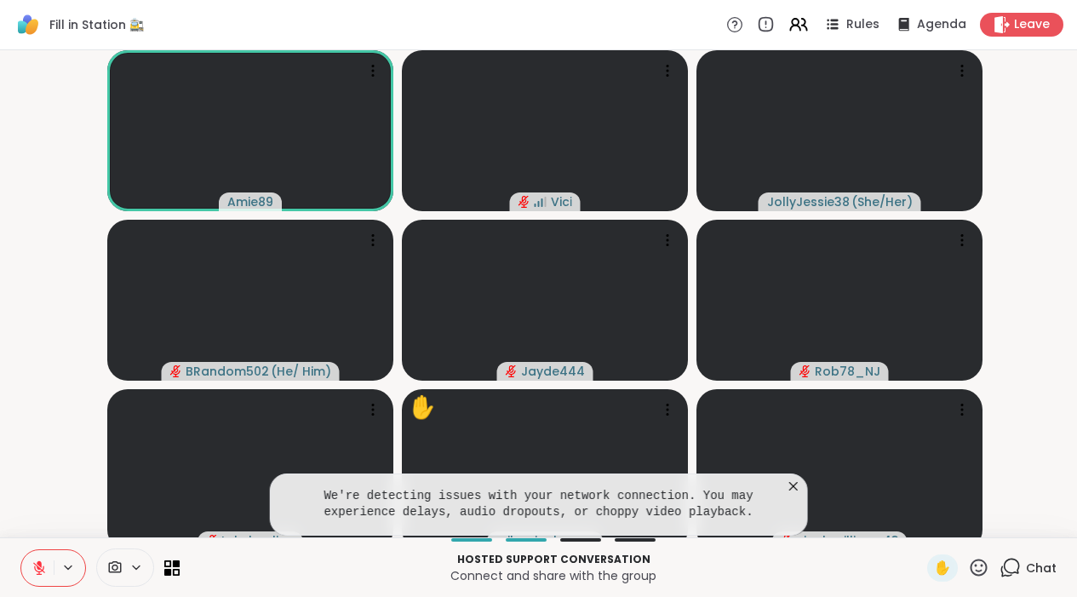
click at [802, 495] on icon at bounding box center [793, 486] width 17 height 17
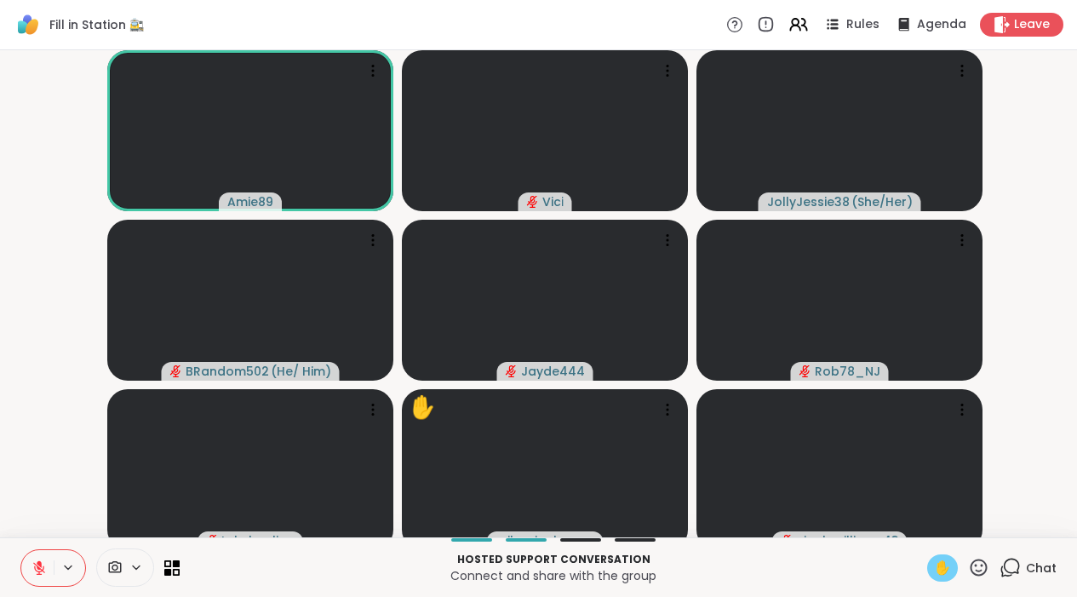
click at [944, 578] on span "✋" at bounding box center [942, 568] width 17 height 20
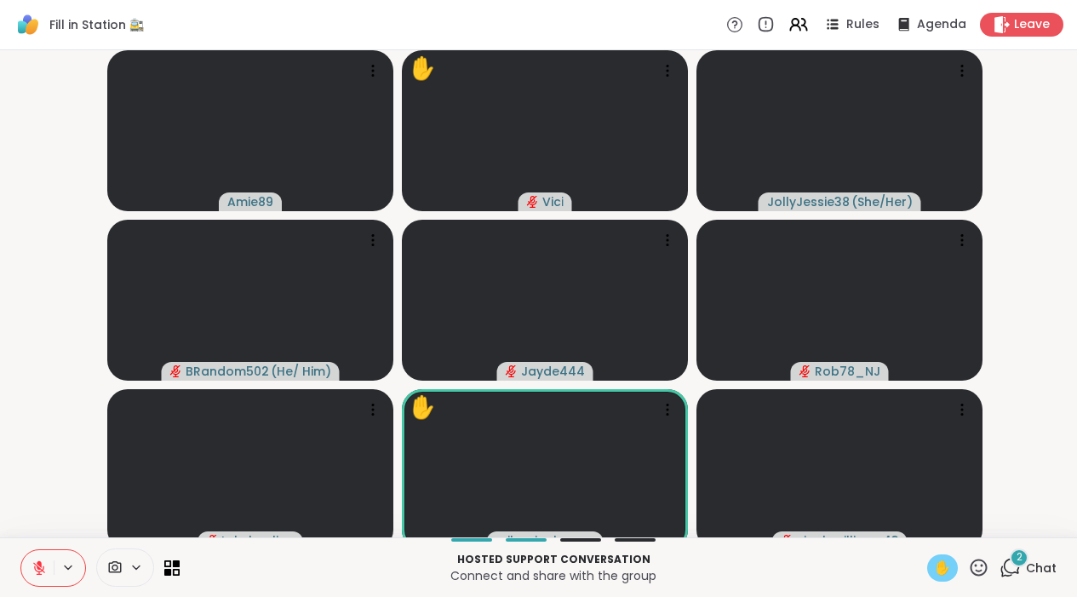
click at [33, 586] on button at bounding box center [37, 568] width 32 height 36
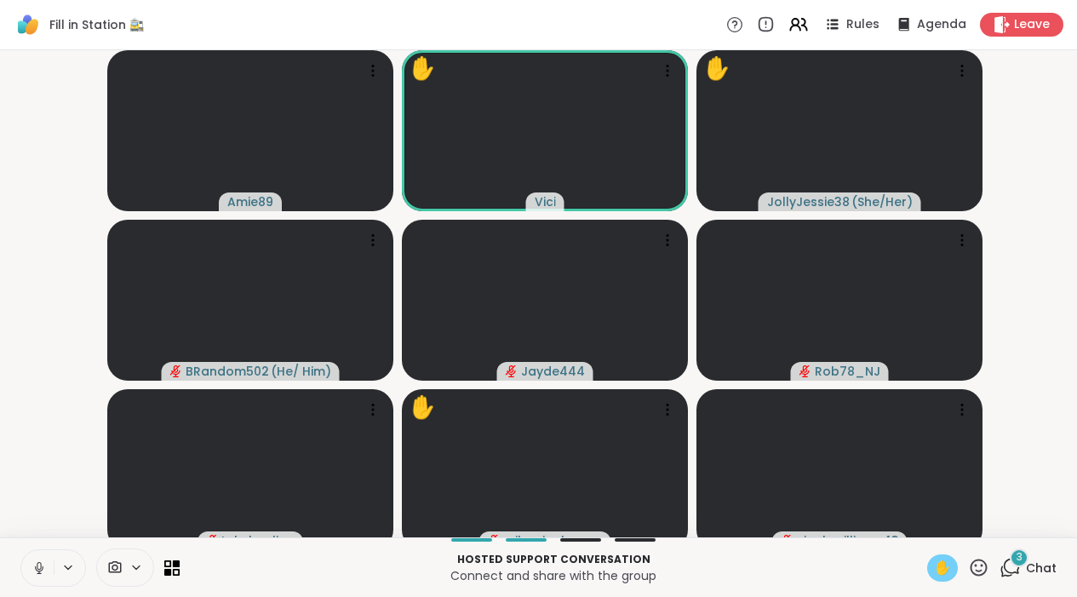
click at [39, 576] on icon at bounding box center [39, 567] width 15 height 15
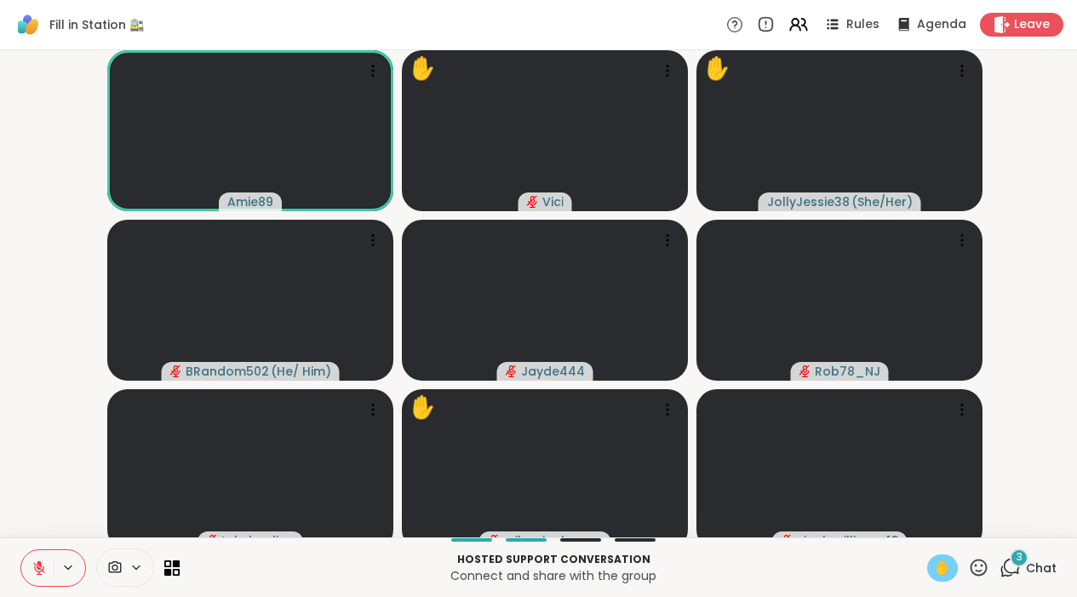
click at [945, 578] on span "✋" at bounding box center [942, 568] width 17 height 20
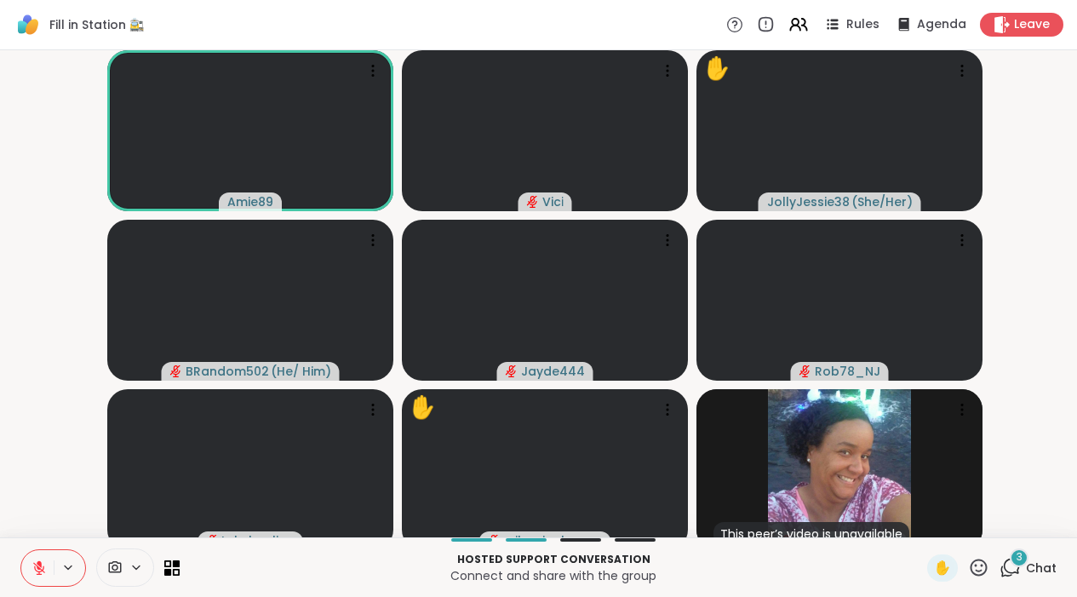
click at [1003, 578] on icon at bounding box center [1010, 567] width 21 height 21
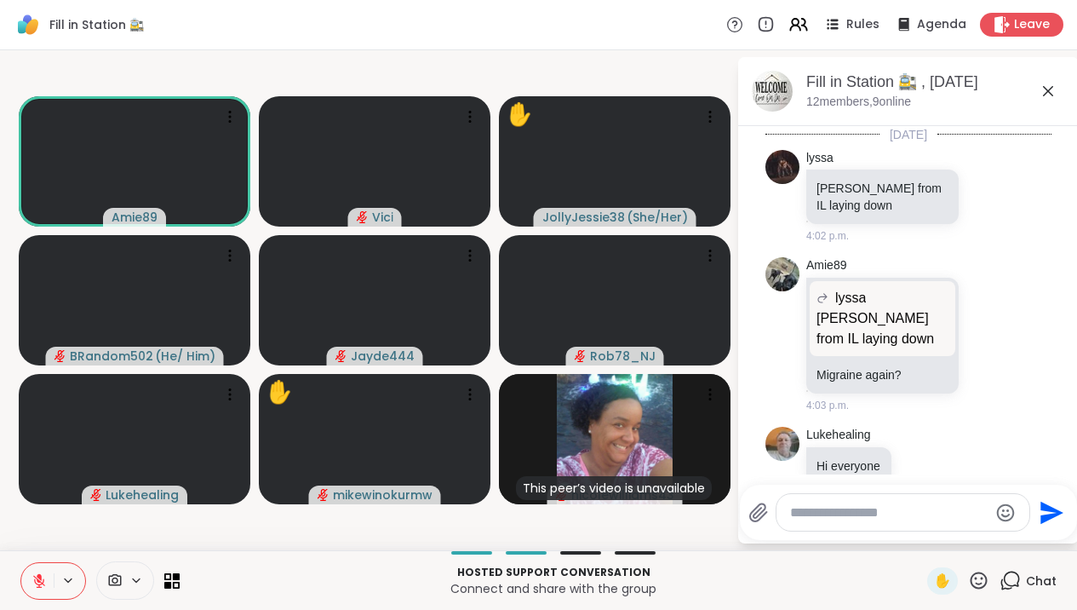
scroll to position [6945, 0]
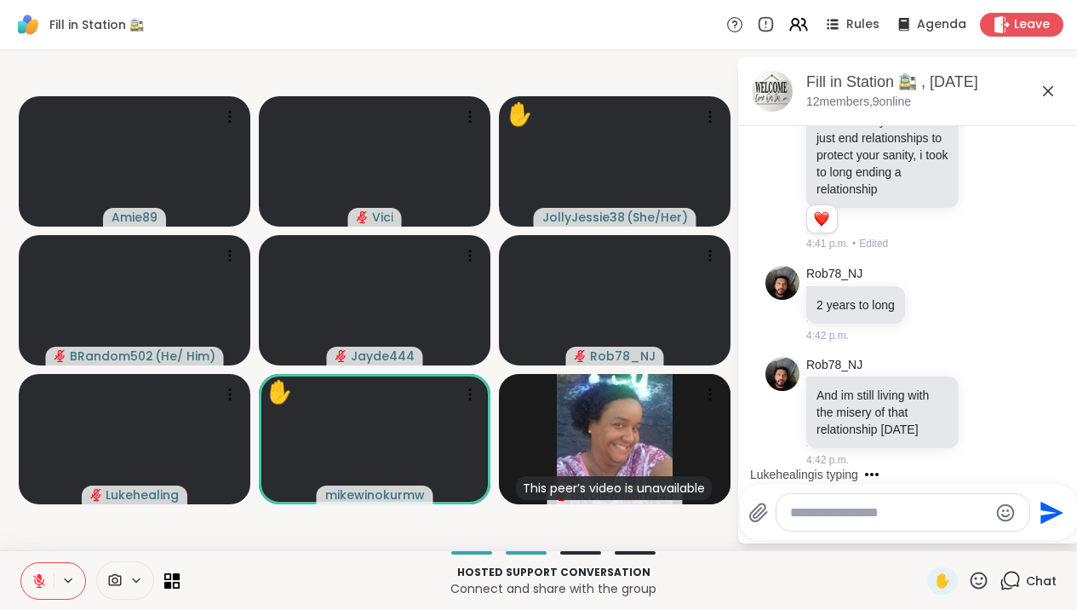
click at [932, 496] on div at bounding box center [903, 512] width 253 height 37
click at [932, 519] on textarea "Type your message" at bounding box center [889, 512] width 198 height 17
type textarea "**********"
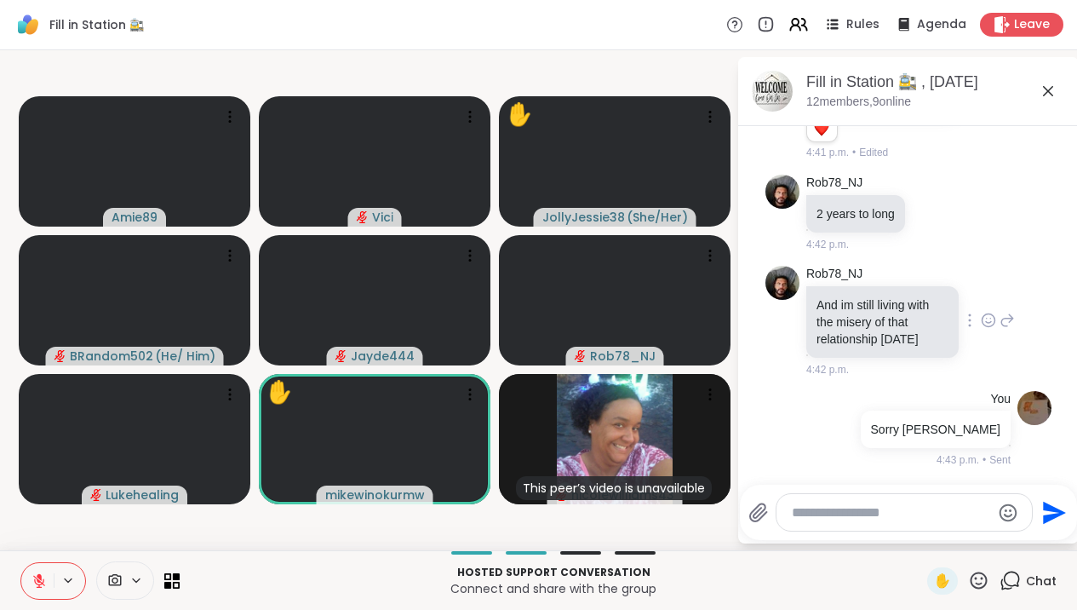
scroll to position [6995, 0]
click at [1058, 80] on div "Fill in Station 🚉 , [DATE]" at bounding box center [935, 82] width 259 height 21
click at [1058, 90] on icon at bounding box center [1048, 91] width 20 height 20
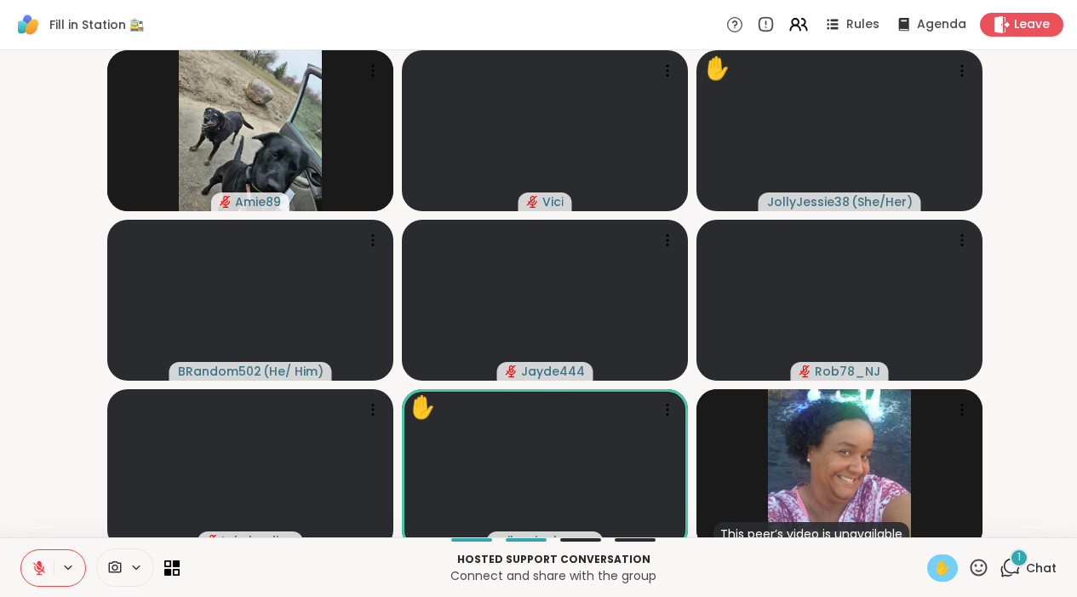
click at [945, 578] on span "✋" at bounding box center [942, 568] width 17 height 20
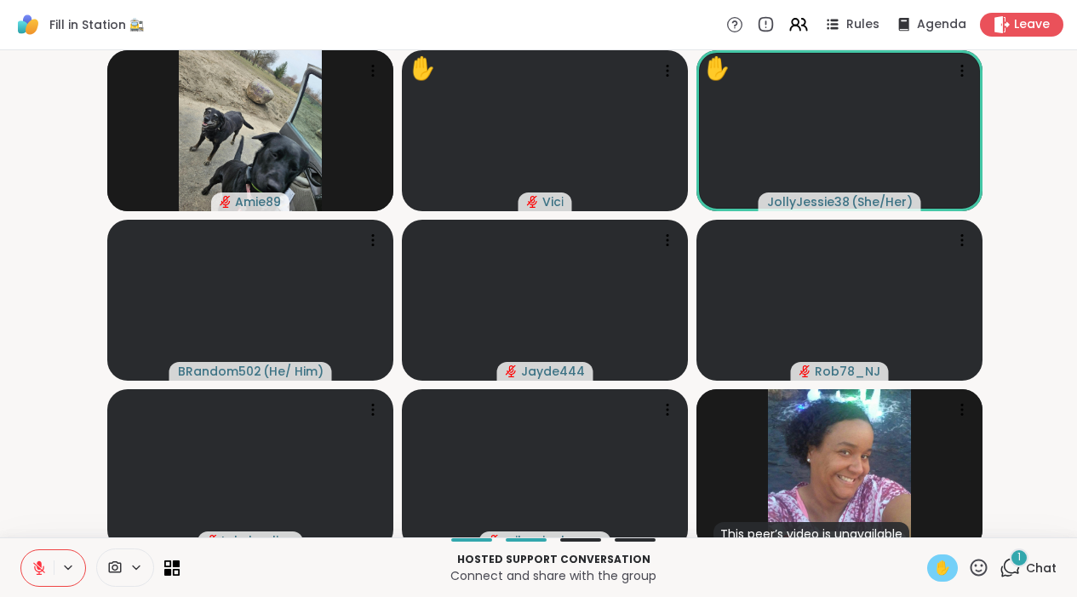
click at [1016, 567] on div "1" at bounding box center [1019, 557] width 19 height 19
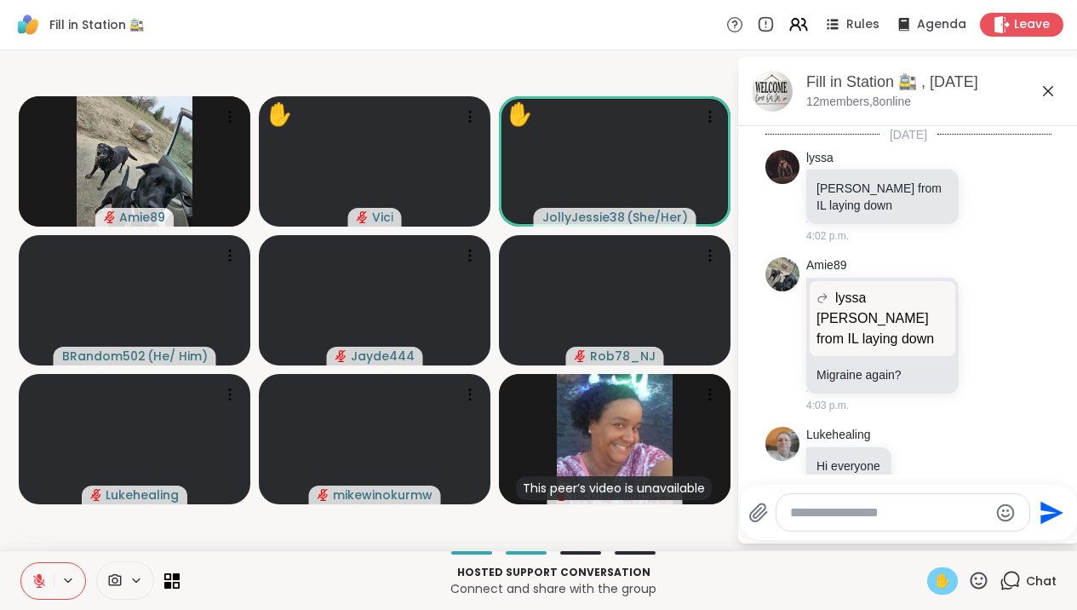
scroll to position [7195, 0]
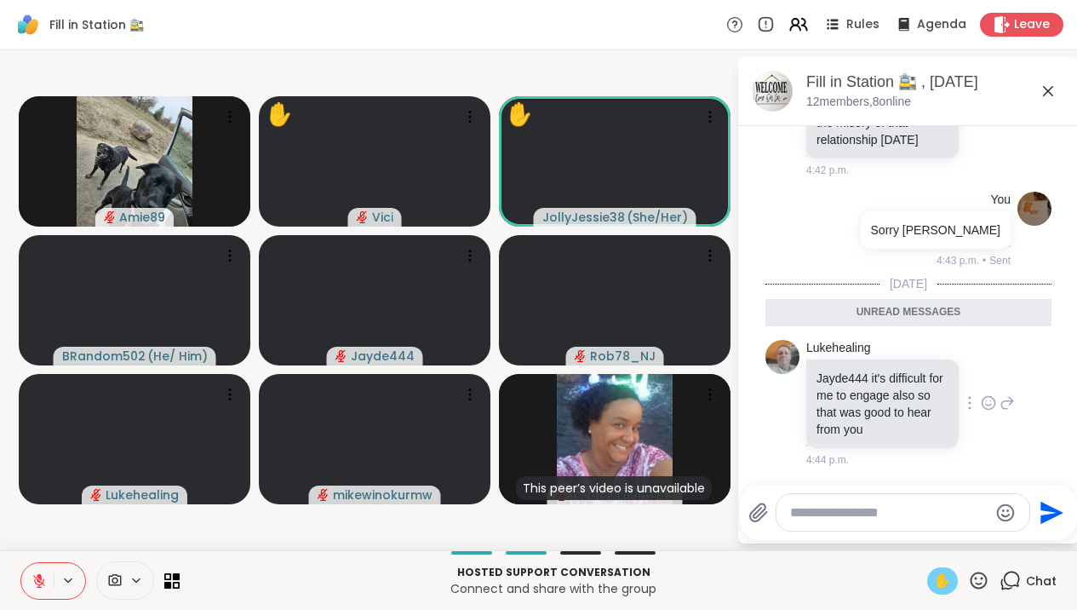
click at [989, 399] on icon at bounding box center [988, 402] width 15 height 17
click at [919, 371] on button "Select Reaction: Joy" at bounding box center [914, 376] width 34 height 34
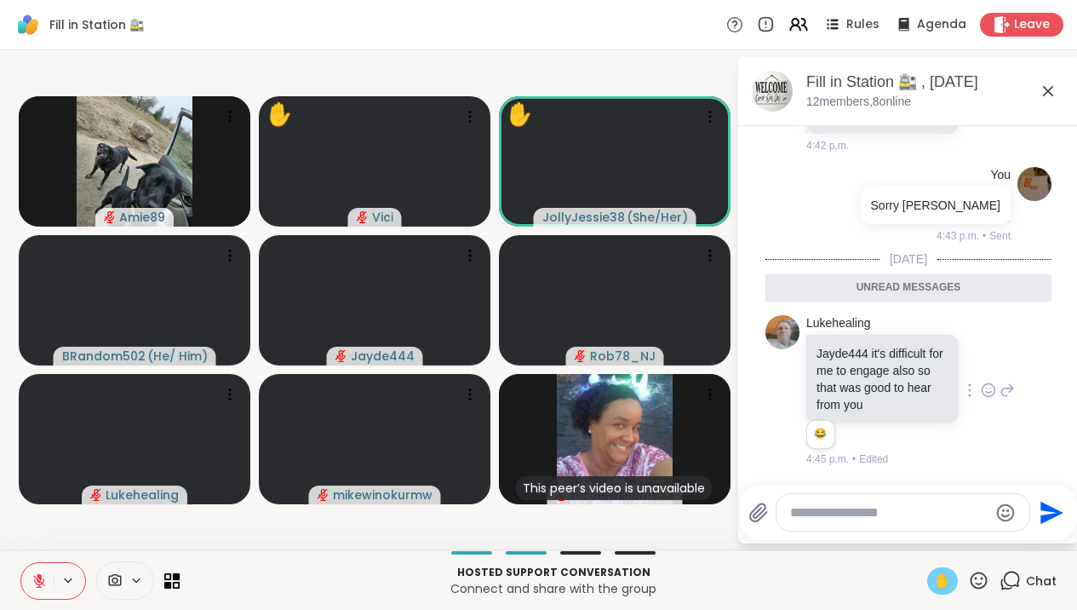
scroll to position [7219, 0]
click at [1056, 91] on icon at bounding box center [1048, 91] width 20 height 20
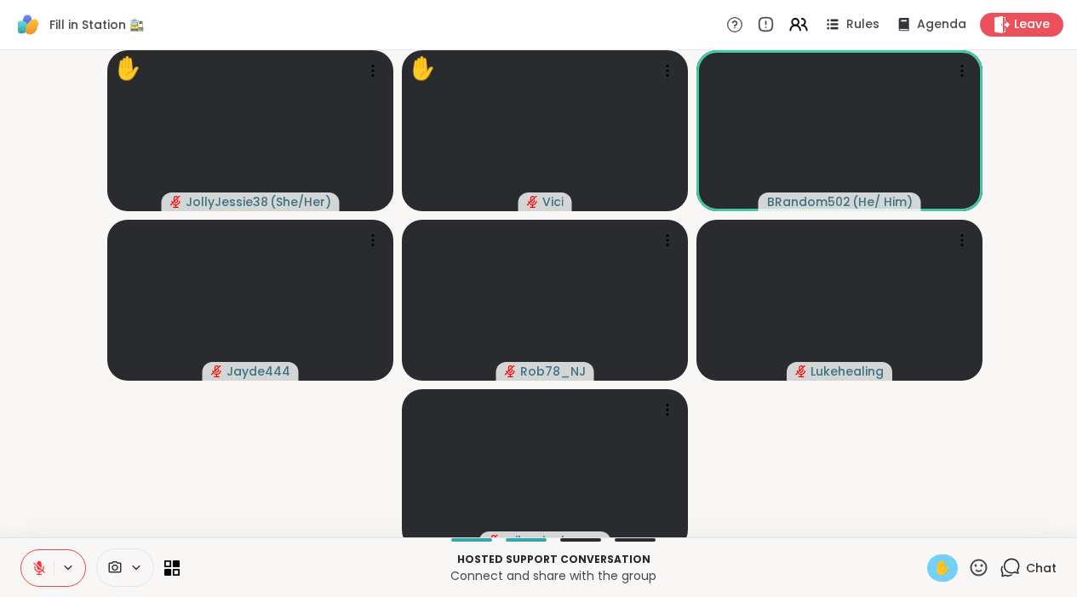
click at [33, 576] on icon at bounding box center [39, 567] width 15 height 15
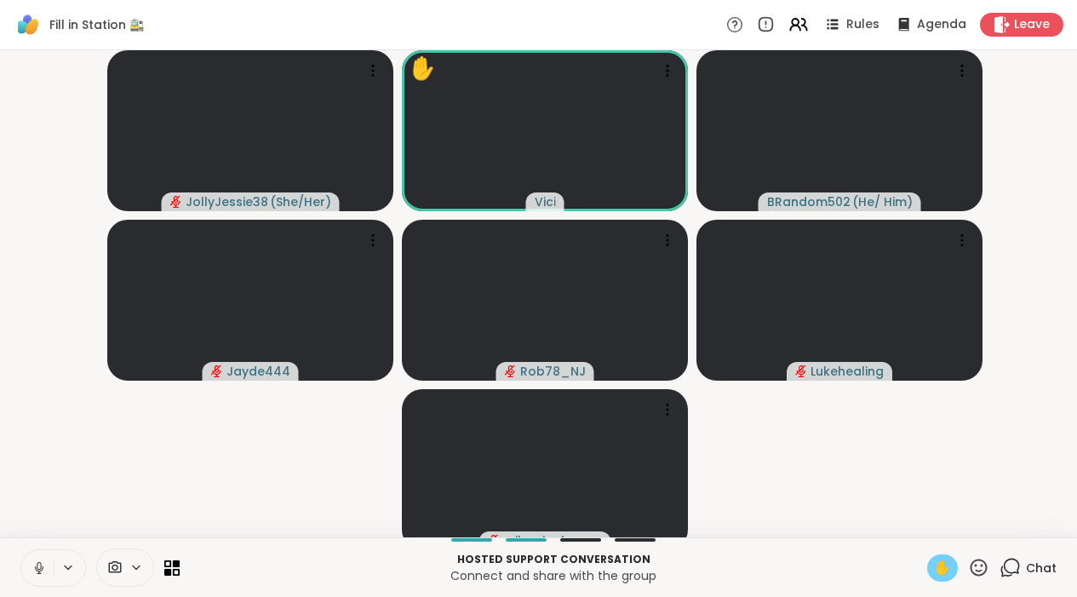
click at [44, 584] on button at bounding box center [37, 568] width 32 height 36
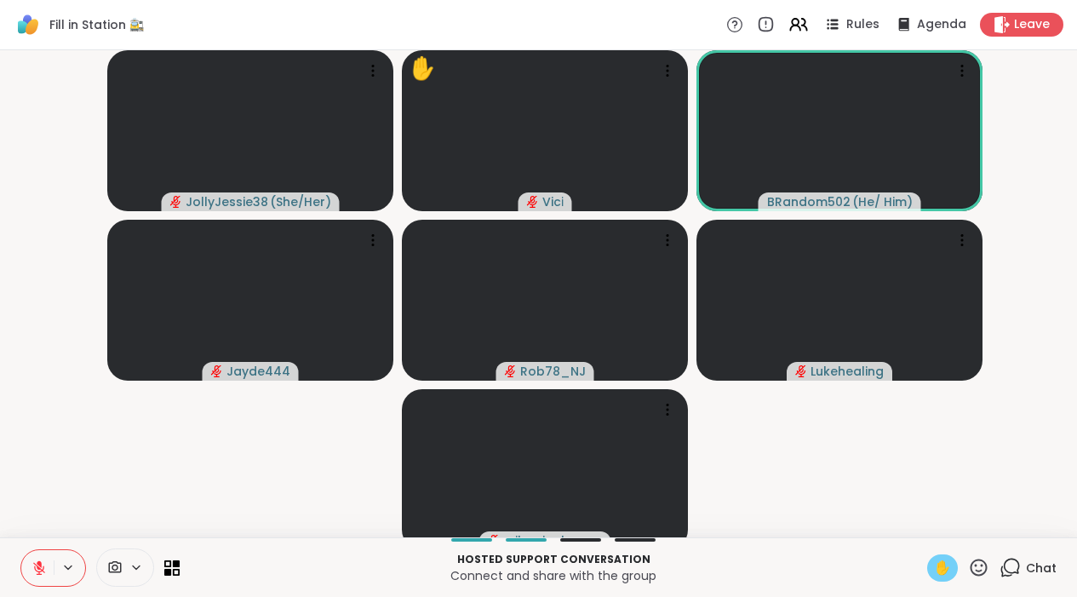
click at [951, 578] on span "✋" at bounding box center [942, 568] width 17 height 20
click at [40, 567] on icon at bounding box center [39, 563] width 5 height 7
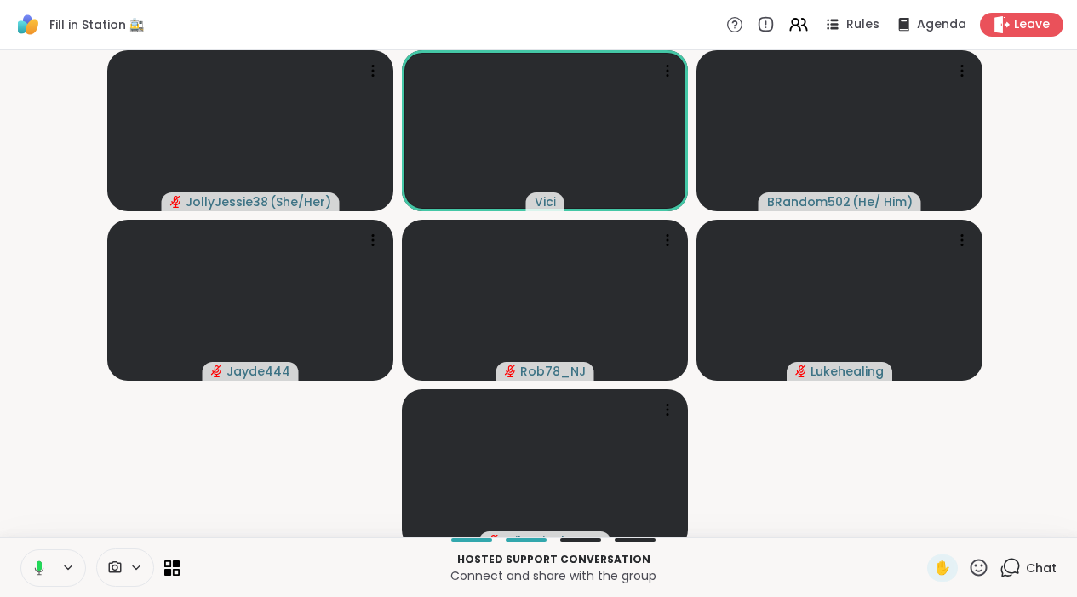
click at [40, 570] on icon at bounding box center [39, 564] width 5 height 9
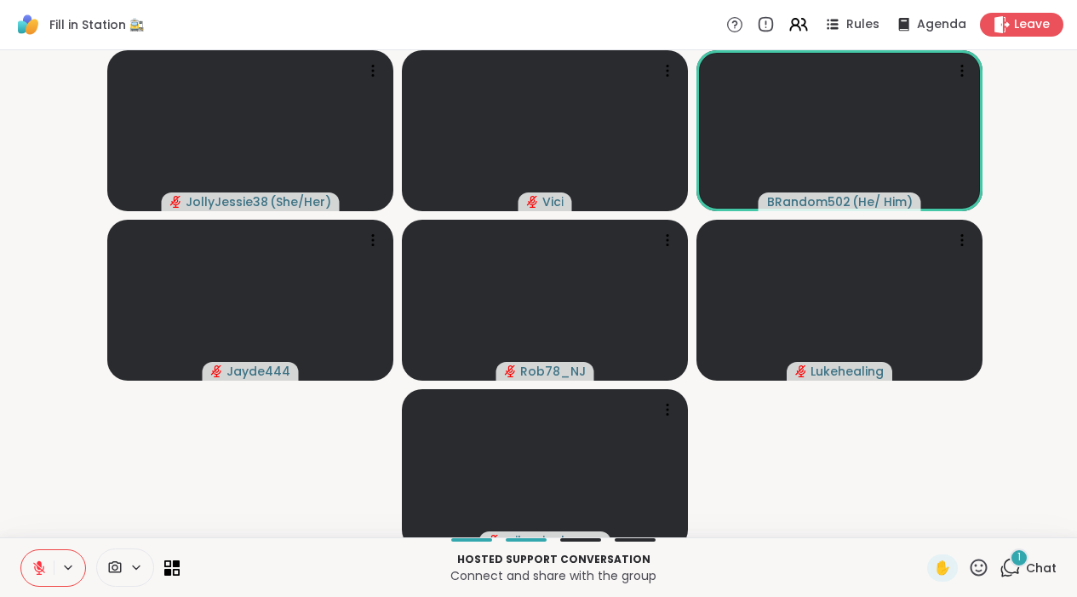
click at [51, 580] on button at bounding box center [37, 568] width 32 height 36
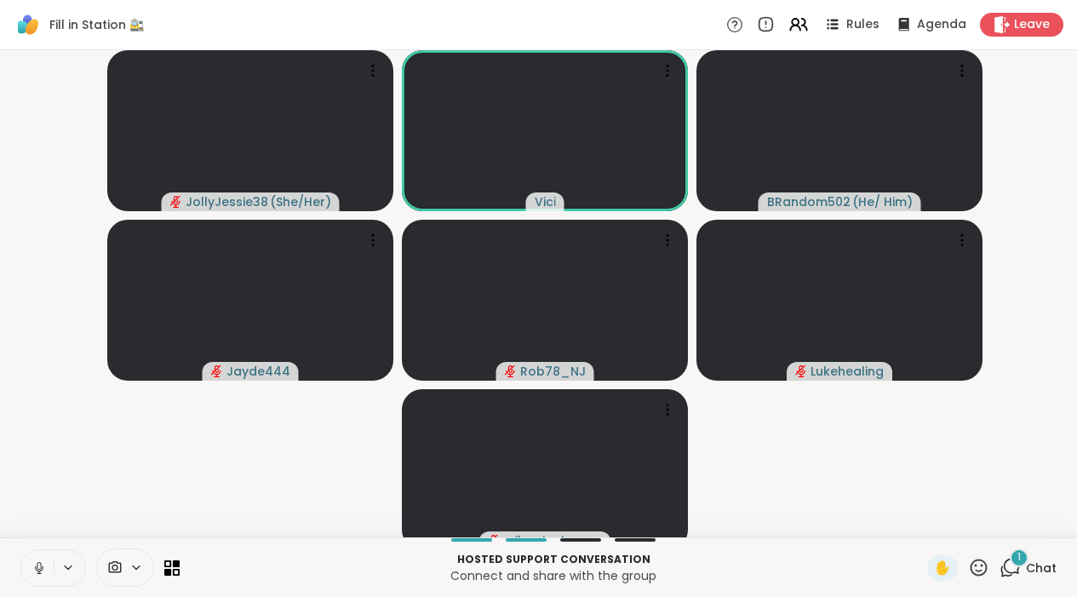
click at [41, 570] on icon at bounding box center [39, 566] width 4 height 8
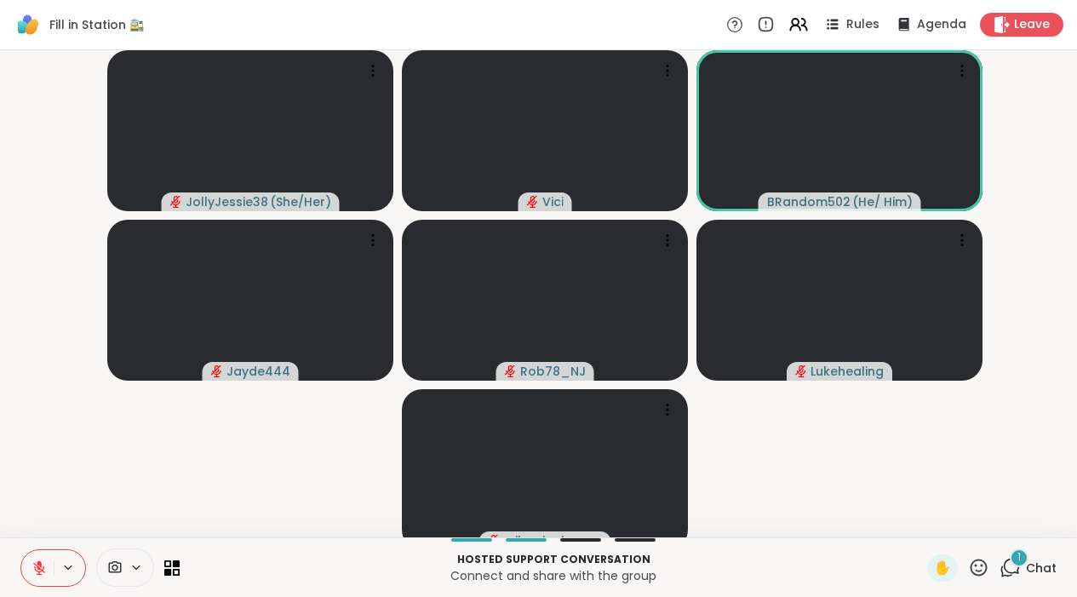
click at [45, 575] on icon at bounding box center [39, 567] width 15 height 15
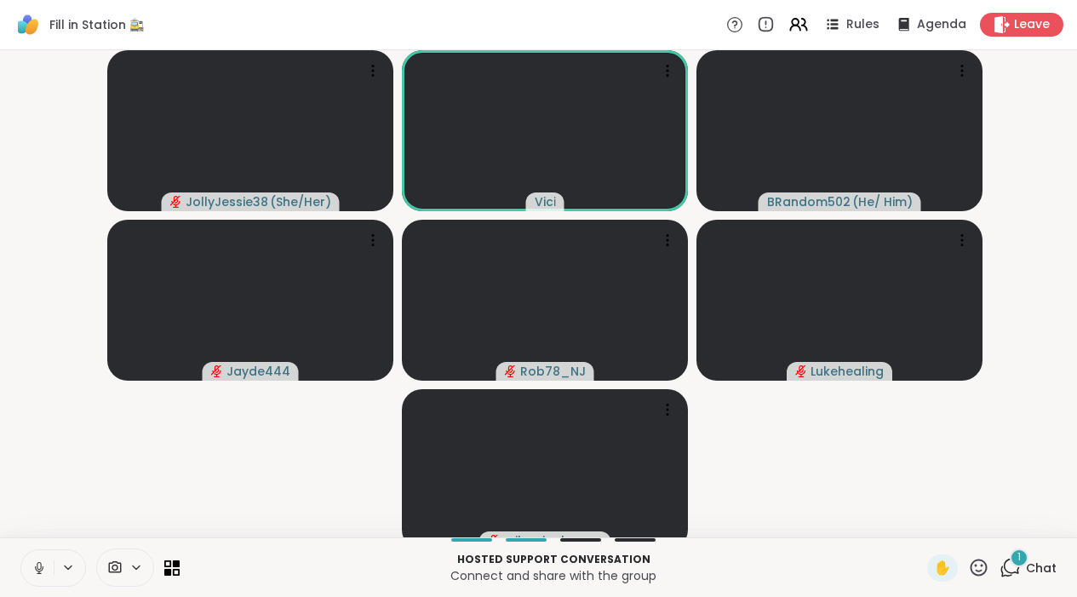
click at [35, 586] on button at bounding box center [37, 568] width 32 height 36
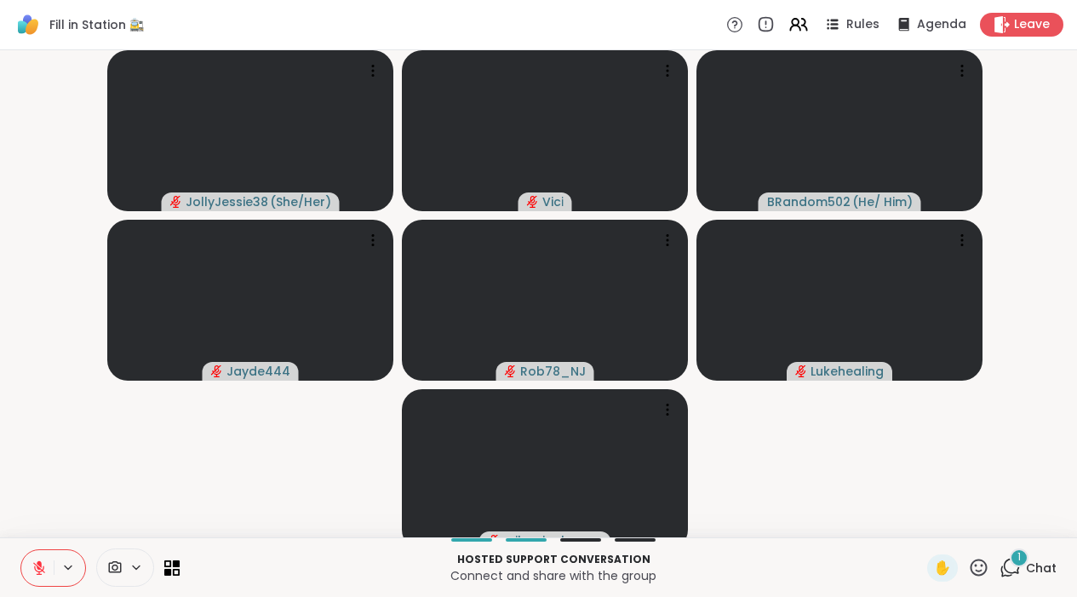
click at [32, 576] on icon at bounding box center [39, 567] width 15 height 15
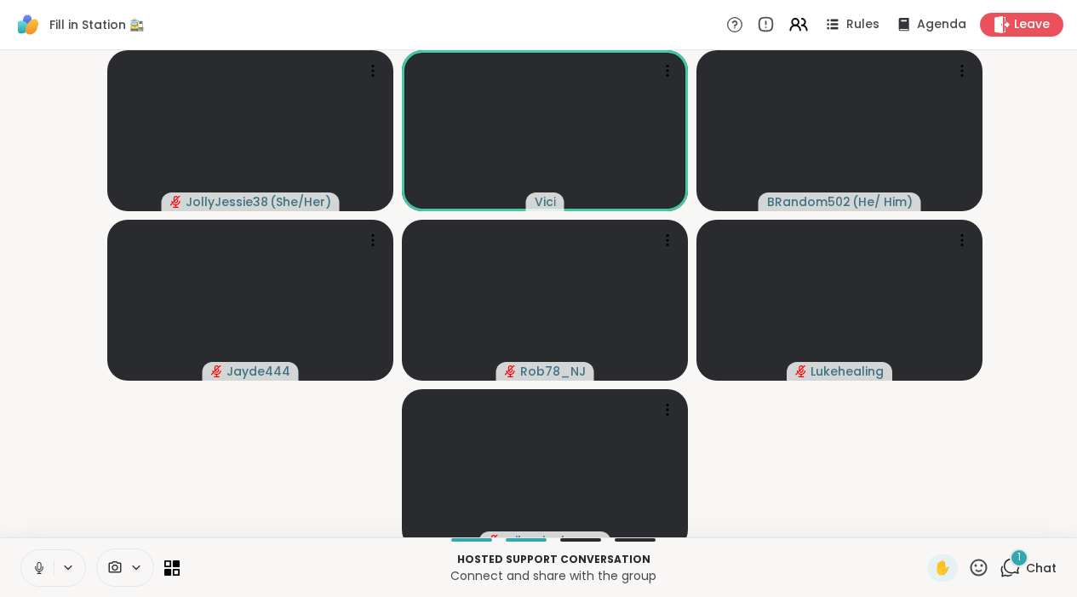
click at [35, 576] on icon at bounding box center [39, 567] width 15 height 15
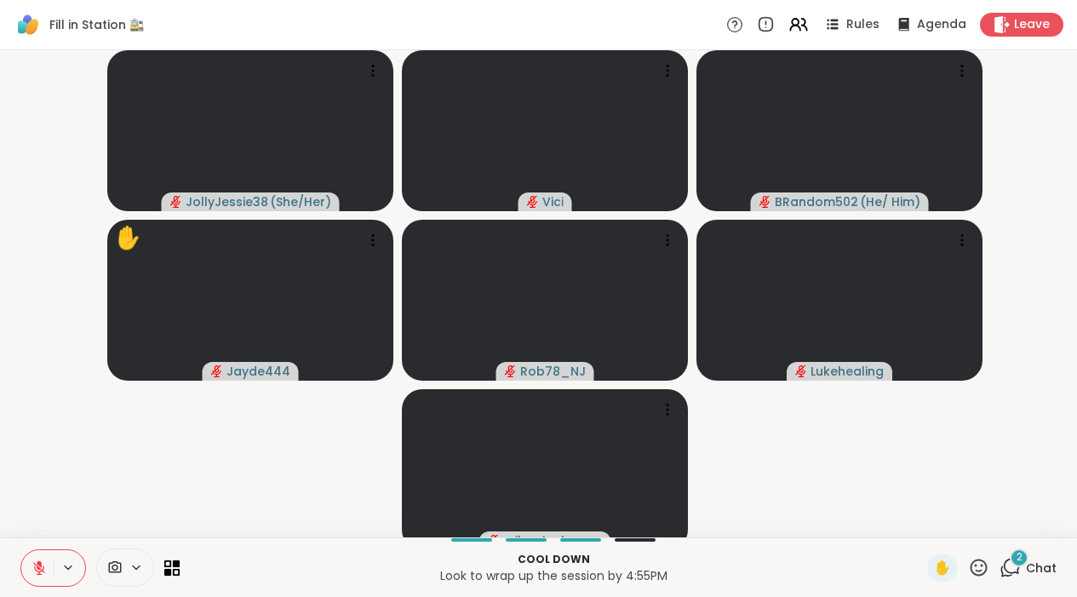
click at [1006, 574] on icon at bounding box center [1012, 566] width 16 height 15
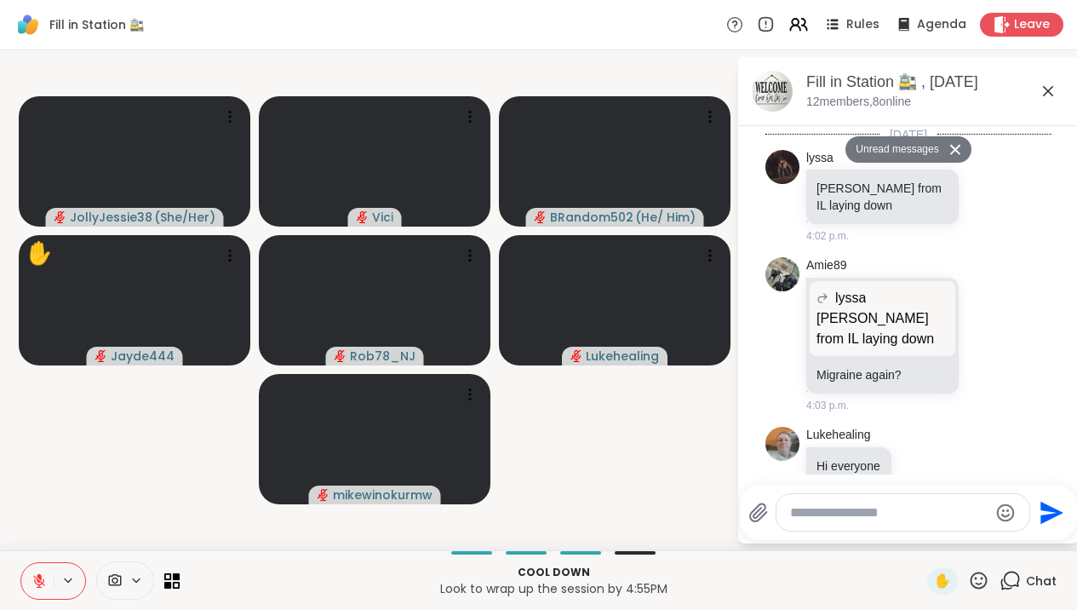
scroll to position [7602, 0]
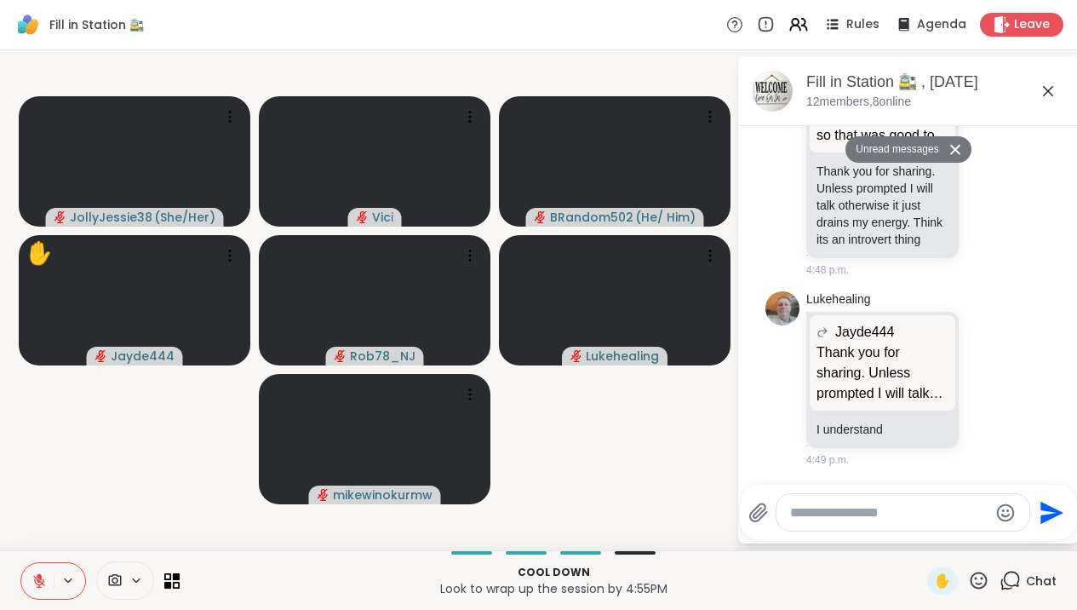
click at [928, 513] on textarea "Type your message" at bounding box center [889, 512] width 198 height 17
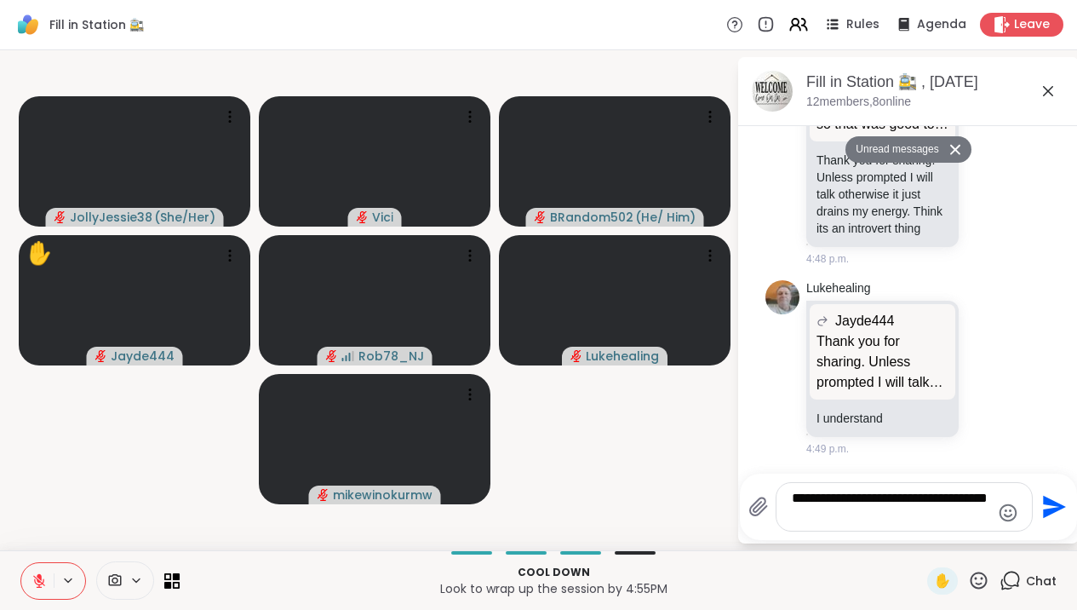
type textarea "**********"
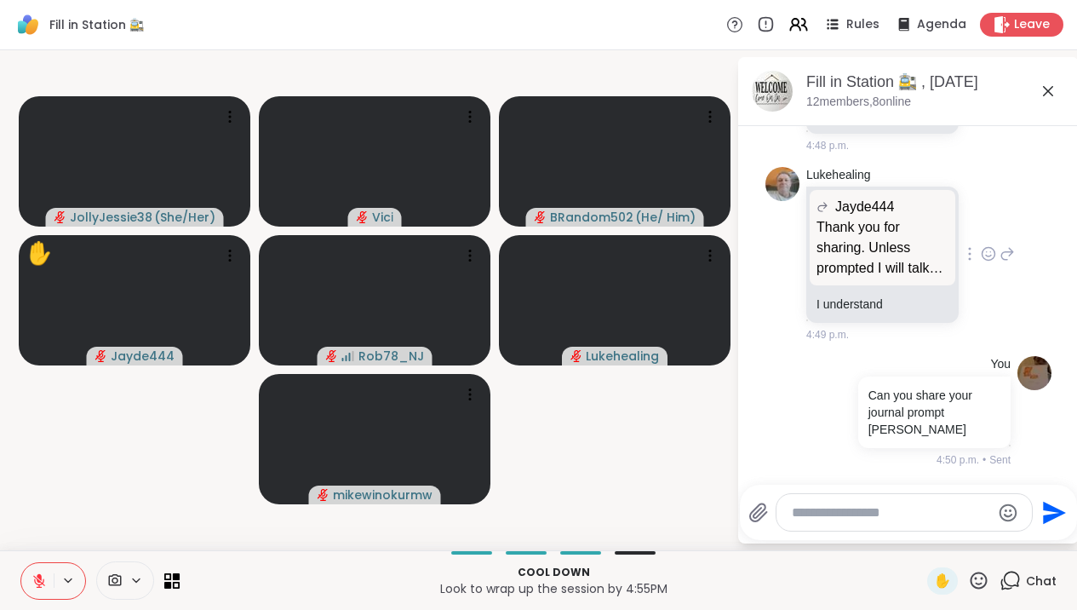
scroll to position [7685, 0]
click at [1058, 100] on icon at bounding box center [1048, 91] width 20 height 20
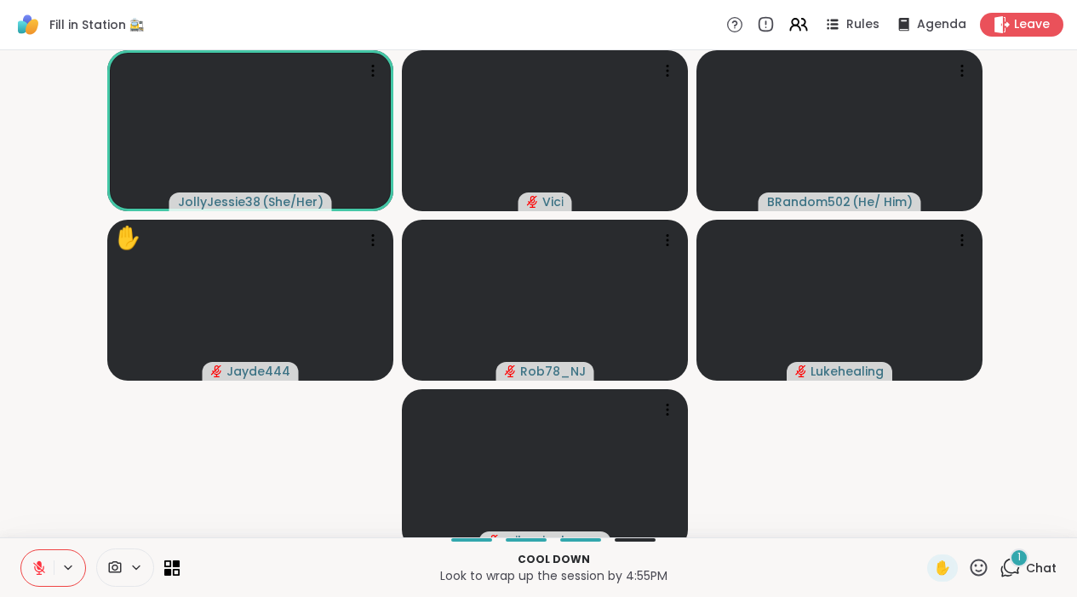
click at [1003, 578] on icon at bounding box center [1010, 567] width 21 height 21
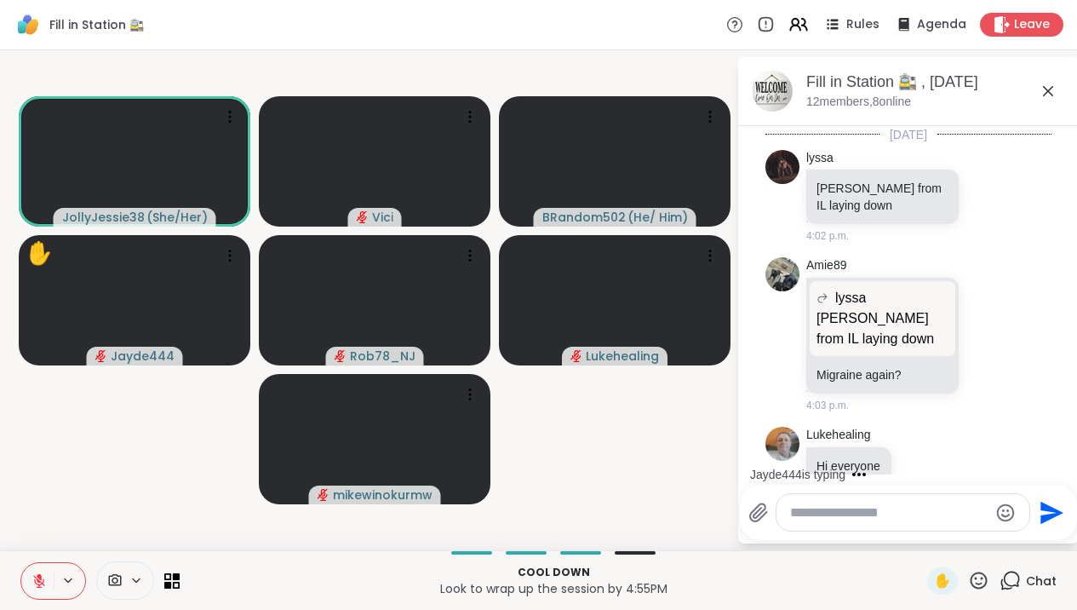
scroll to position [7950, 0]
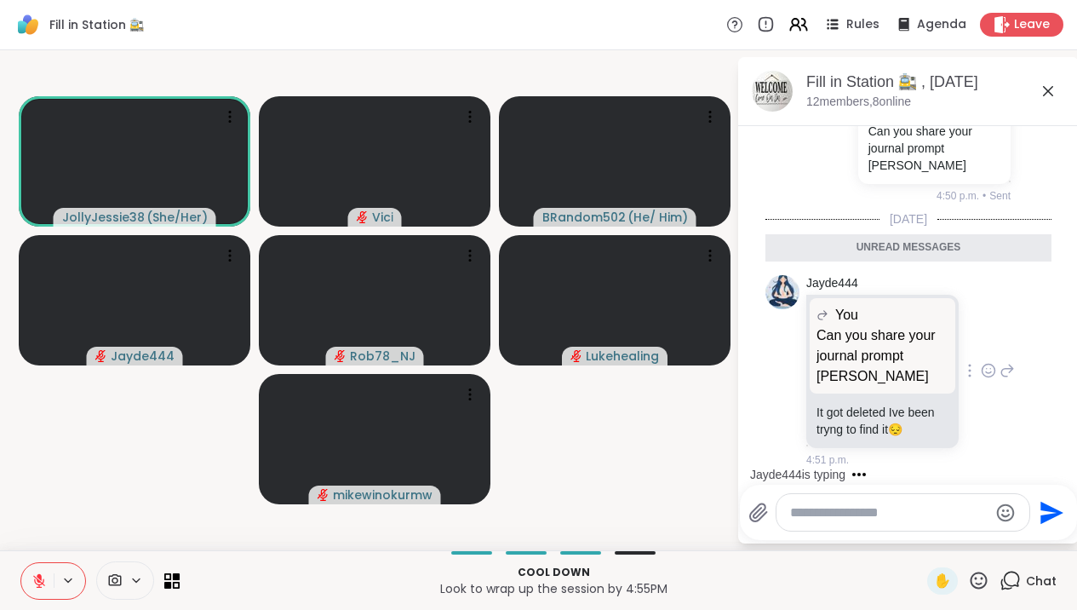
click at [984, 365] on icon at bounding box center [988, 370] width 15 height 17
click at [990, 336] on div "Select Reaction: Heart" at bounding box center [988, 343] width 15 height 15
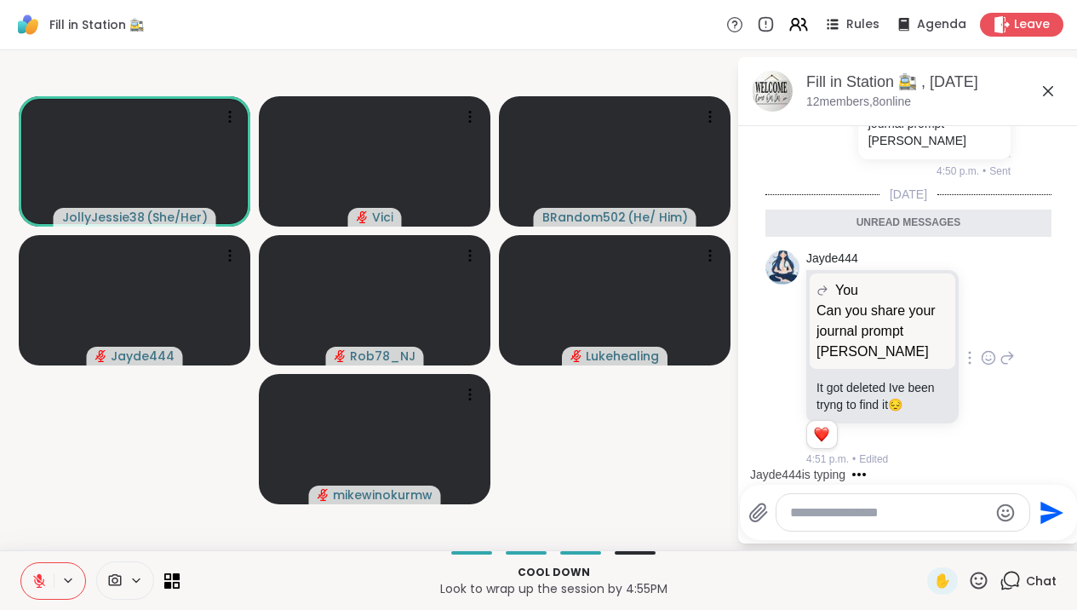
scroll to position [7975, 0]
click at [927, 514] on textarea "Type your message" at bounding box center [889, 512] width 198 height 17
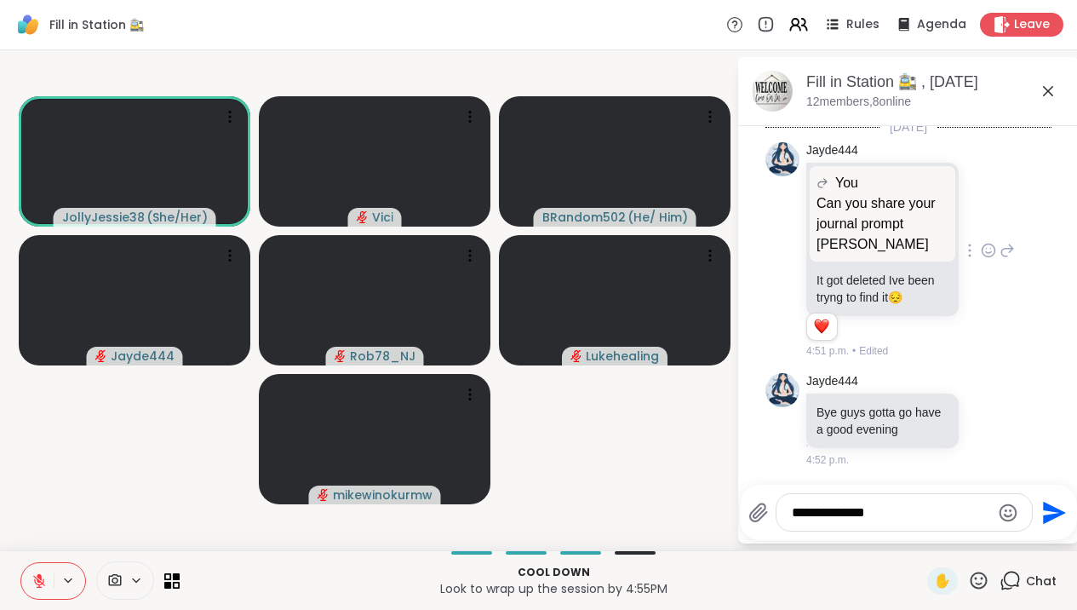
scroll to position [8041, 0]
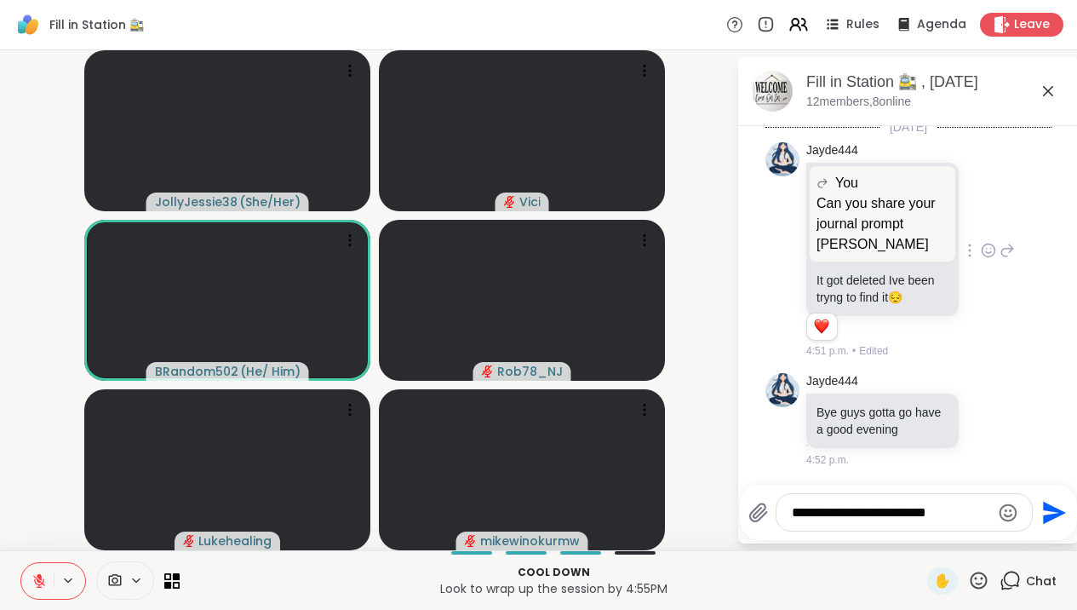
type textarea "**********"
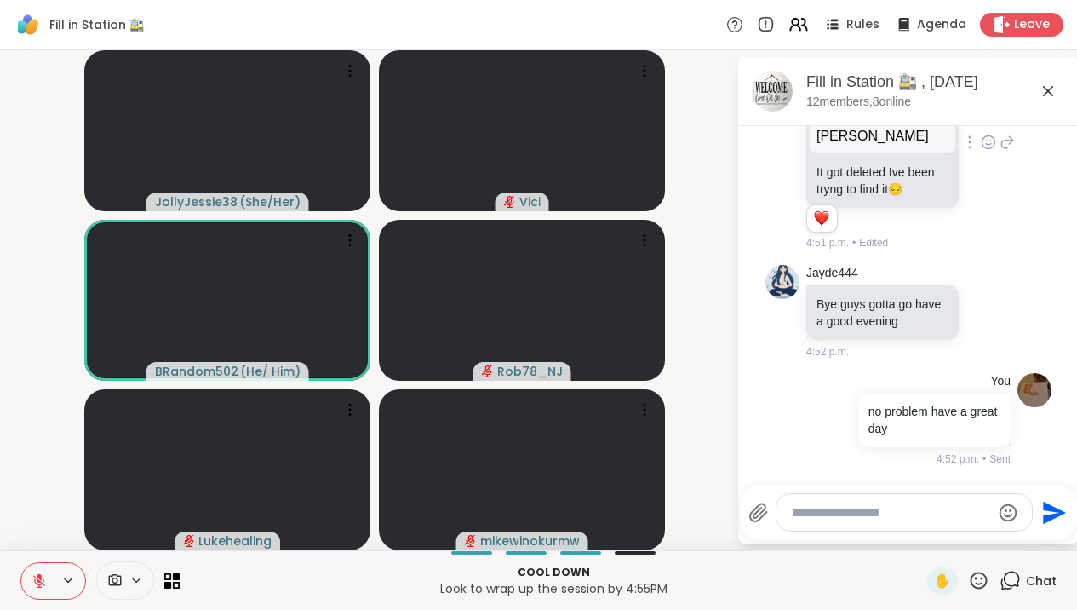
scroll to position [8149, 0]
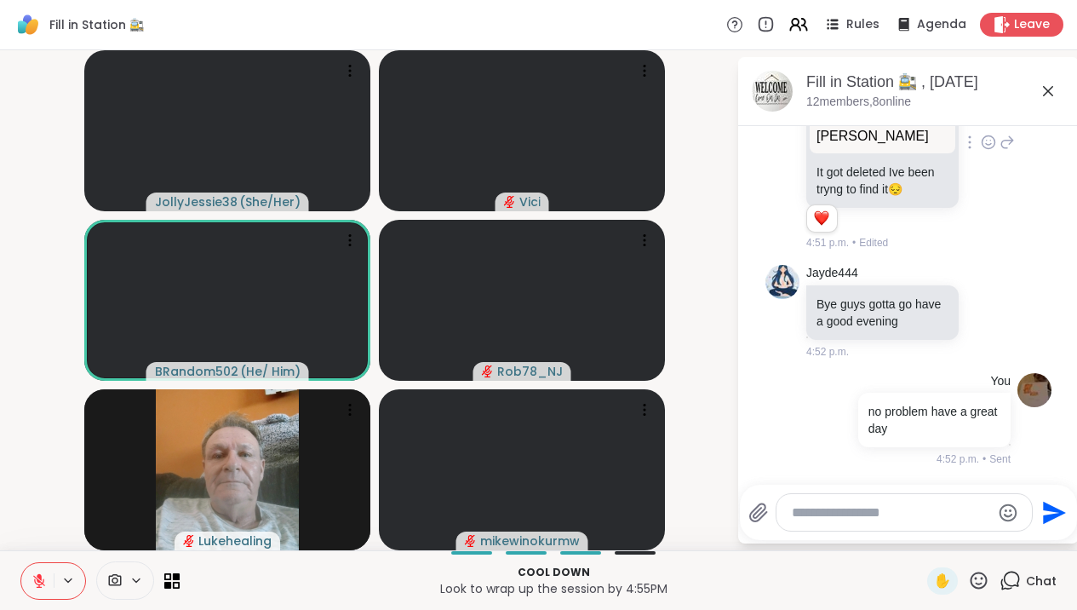
click at [48, 582] on button at bounding box center [37, 581] width 32 height 36
click at [932, 584] on div "✋" at bounding box center [942, 580] width 31 height 27
click at [947, 582] on span "✋" at bounding box center [942, 581] width 17 height 20
click at [39, 582] on icon at bounding box center [39, 580] width 15 height 15
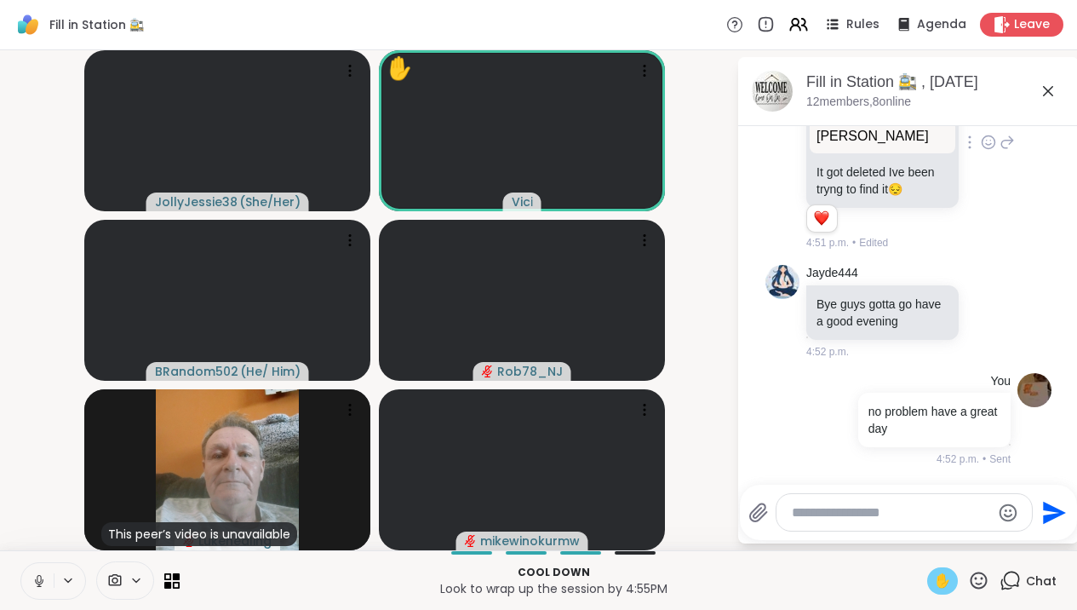
click at [39, 582] on icon at bounding box center [39, 580] width 15 height 15
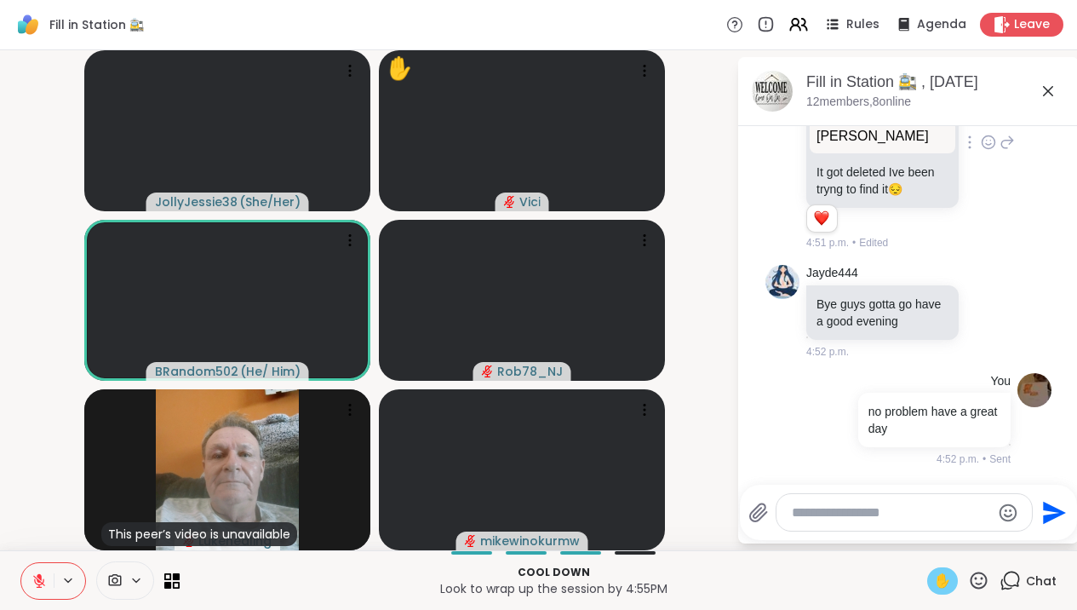
click at [1058, 92] on icon at bounding box center [1048, 91] width 20 height 20
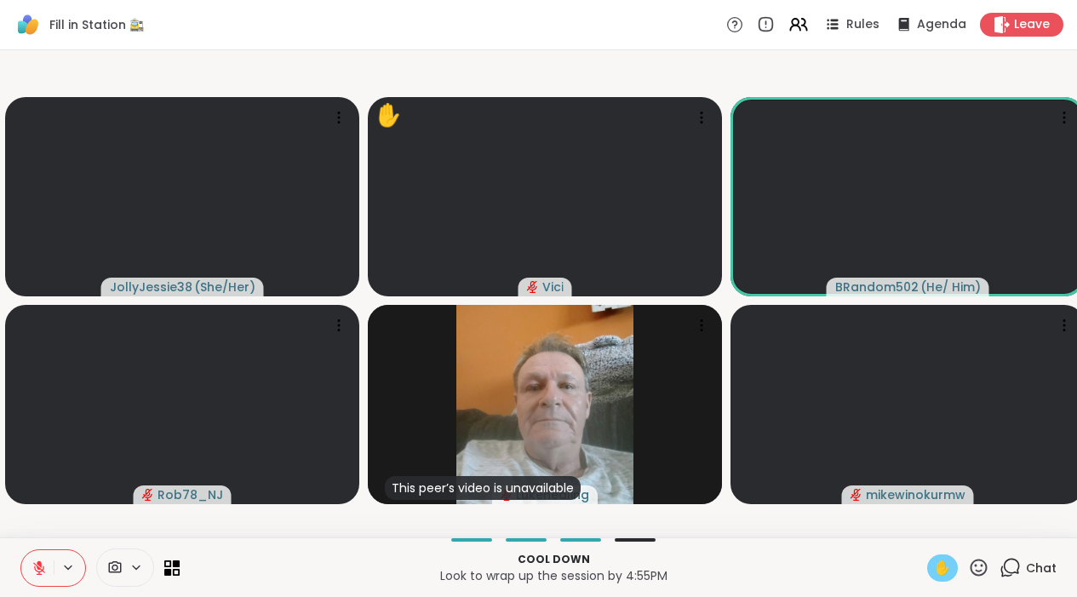
click at [951, 578] on span "✋" at bounding box center [942, 568] width 17 height 20
click at [946, 578] on span "✋" at bounding box center [942, 568] width 17 height 20
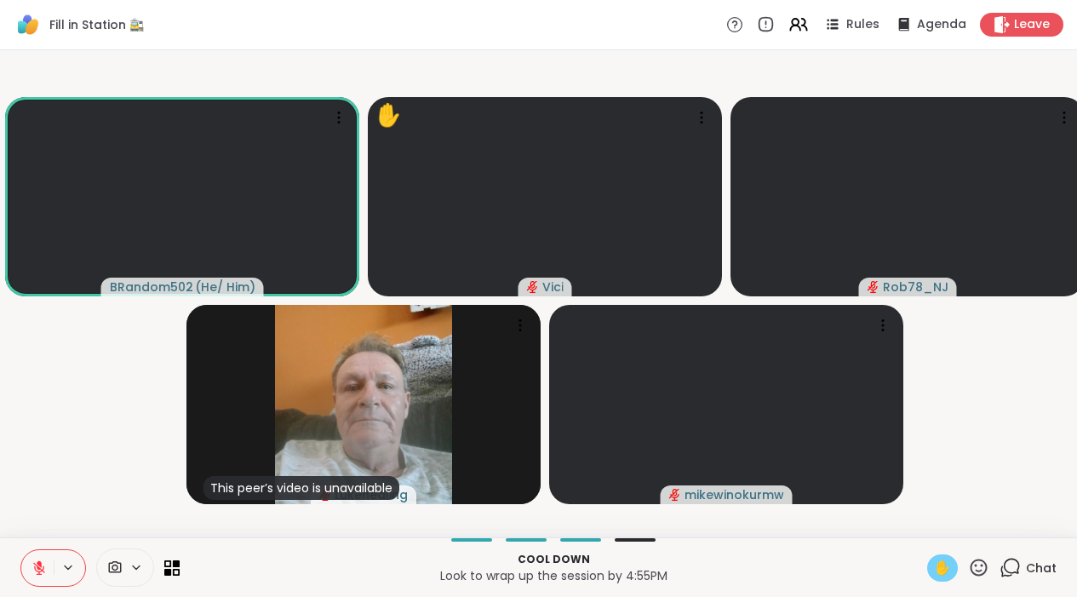
click at [43, 576] on icon at bounding box center [39, 567] width 15 height 15
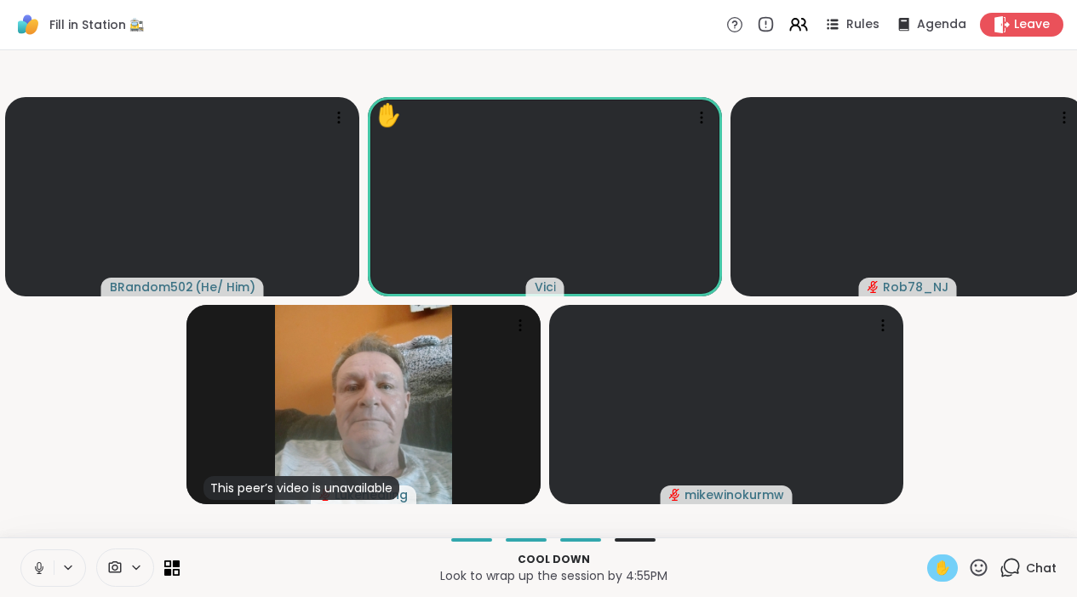
click at [43, 586] on button at bounding box center [37, 568] width 32 height 36
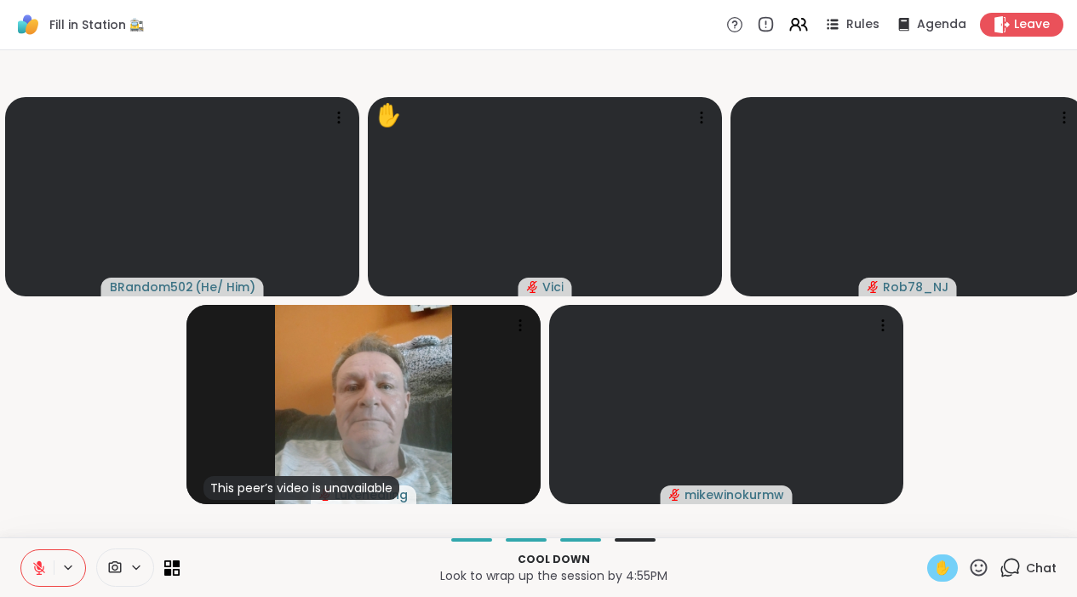
click at [953, 582] on div "✋" at bounding box center [942, 567] width 31 height 27
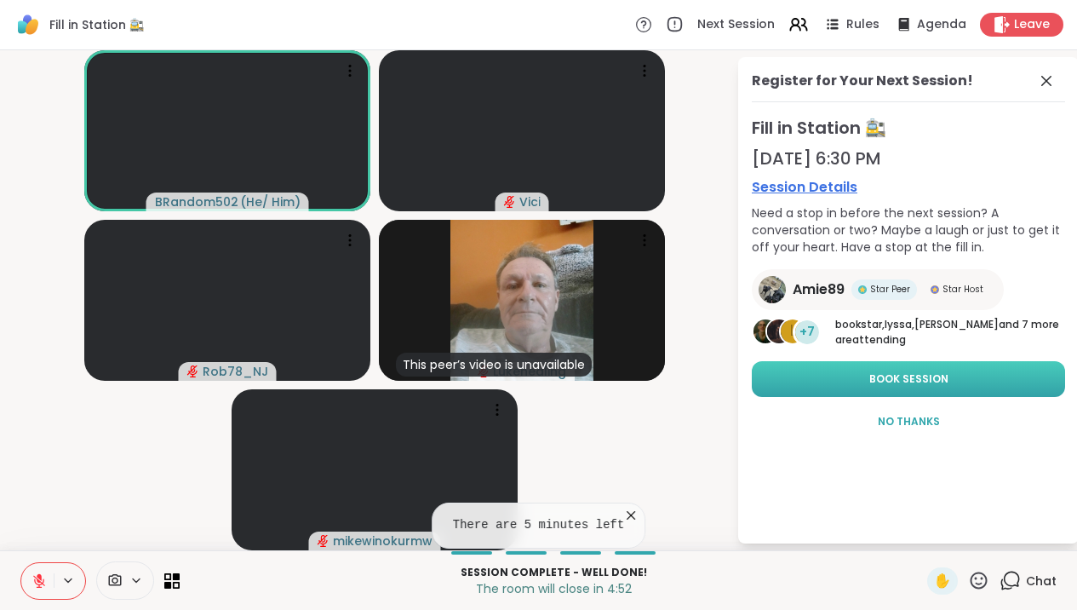
click at [965, 383] on button "Book Session" at bounding box center [908, 379] width 313 height 36
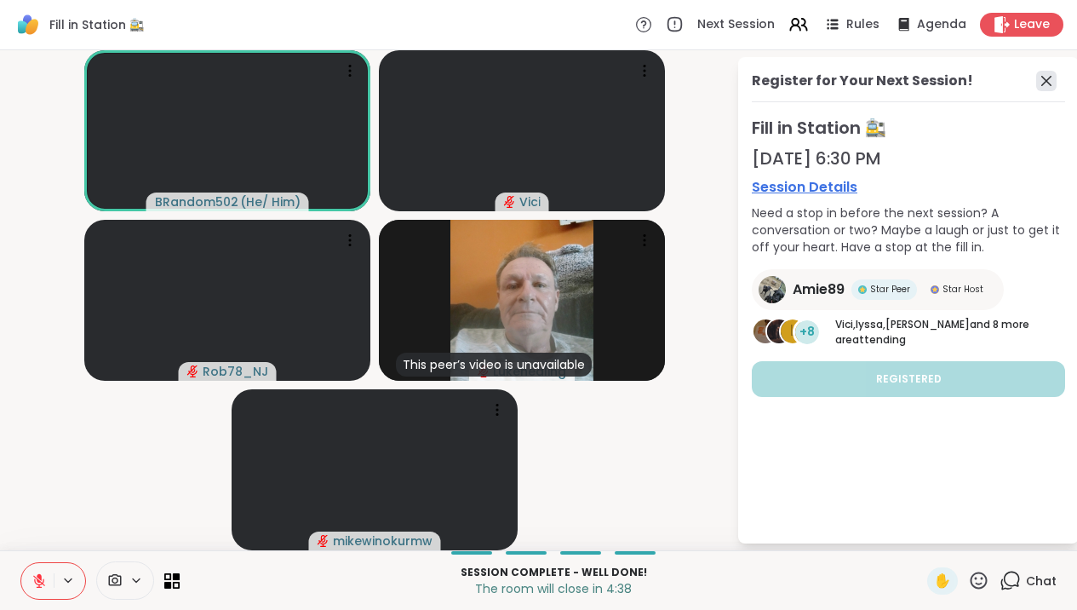
click at [1056, 83] on icon at bounding box center [1046, 81] width 20 height 20
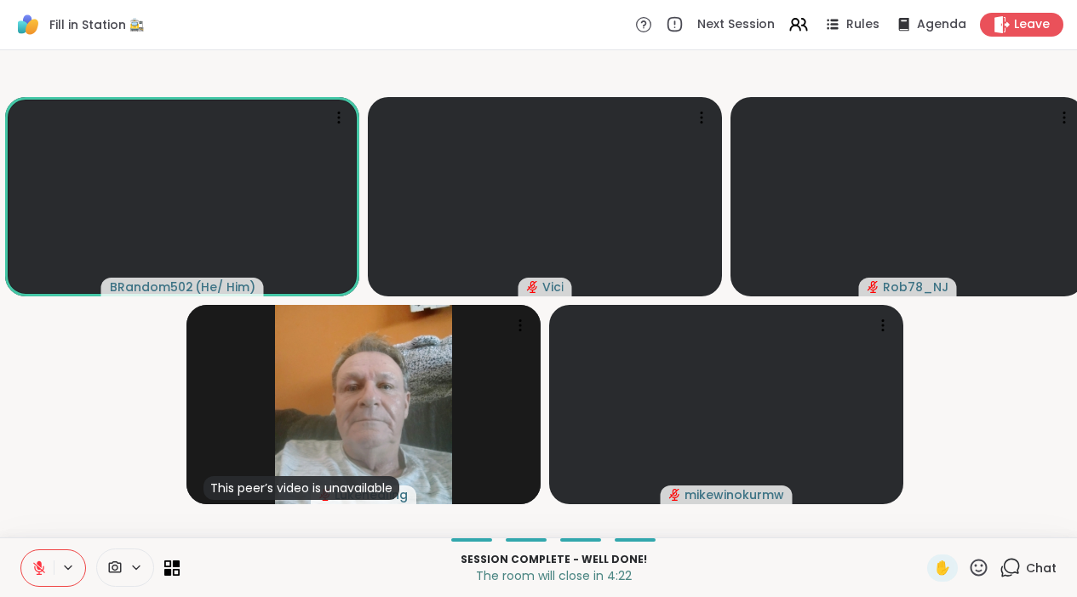
click at [32, 576] on icon at bounding box center [39, 567] width 15 height 15
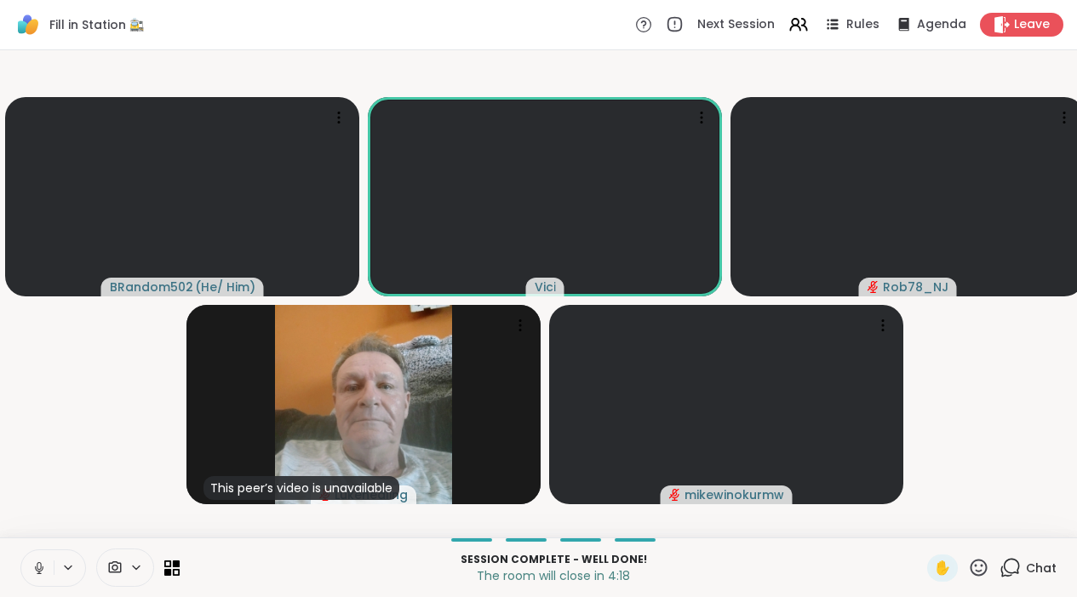
click at [32, 576] on icon at bounding box center [39, 567] width 15 height 15
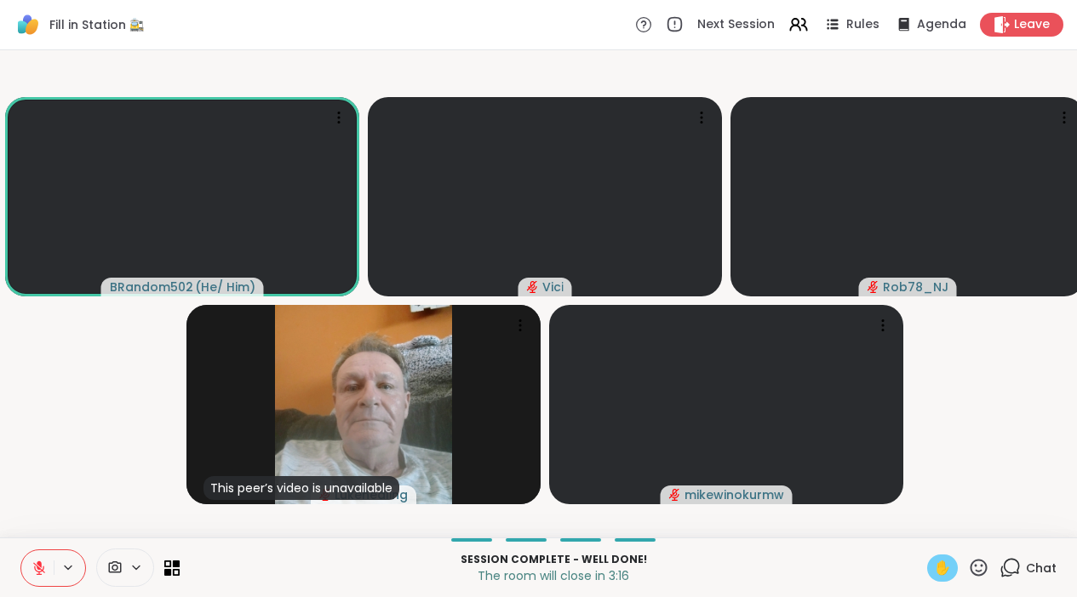
click at [953, 582] on div "✋" at bounding box center [942, 567] width 31 height 27
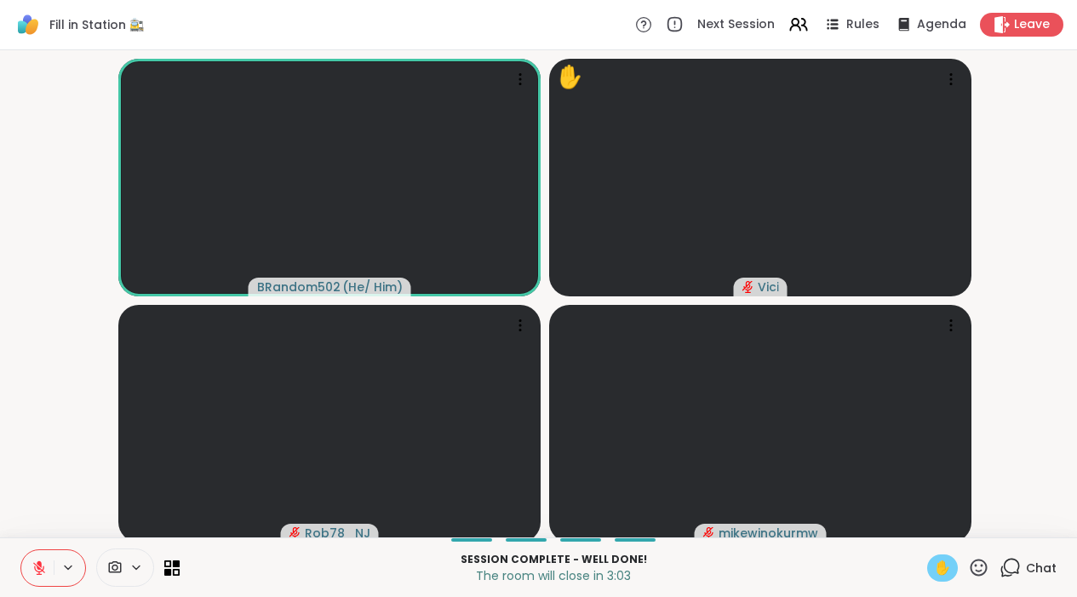
click at [38, 574] on icon at bounding box center [39, 568] width 12 height 12
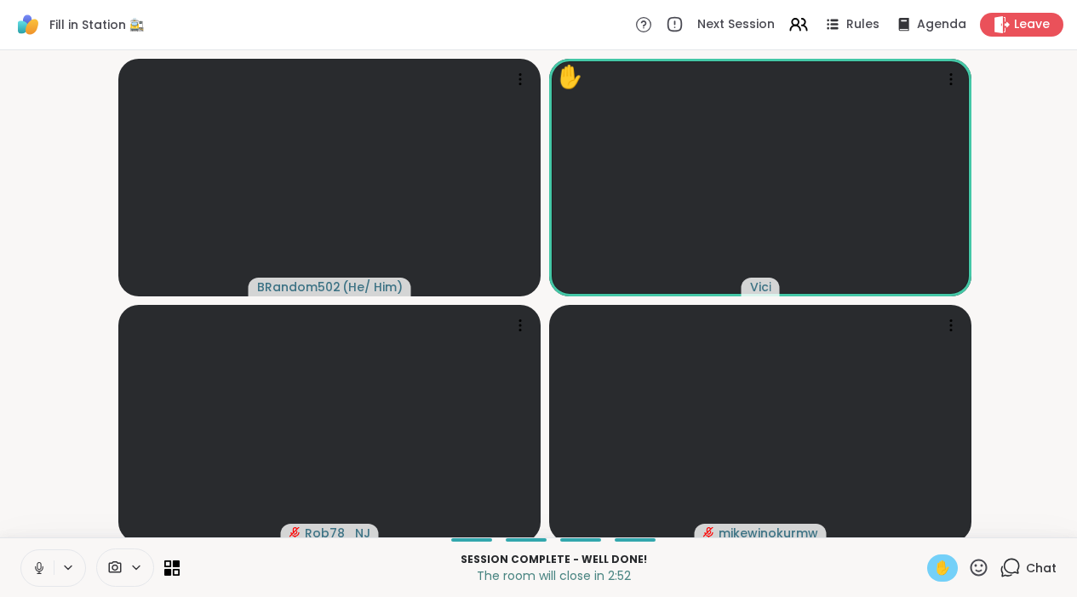
click at [33, 569] on button at bounding box center [37, 568] width 32 height 36
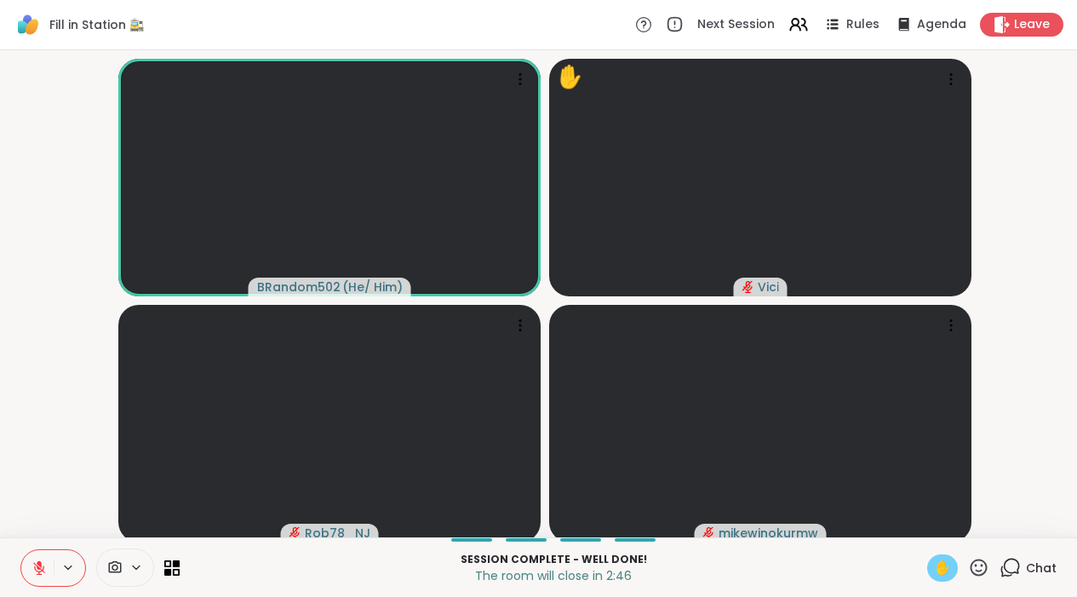
click at [950, 578] on span "✋" at bounding box center [942, 568] width 17 height 20
click at [40, 586] on button at bounding box center [37, 568] width 32 height 36
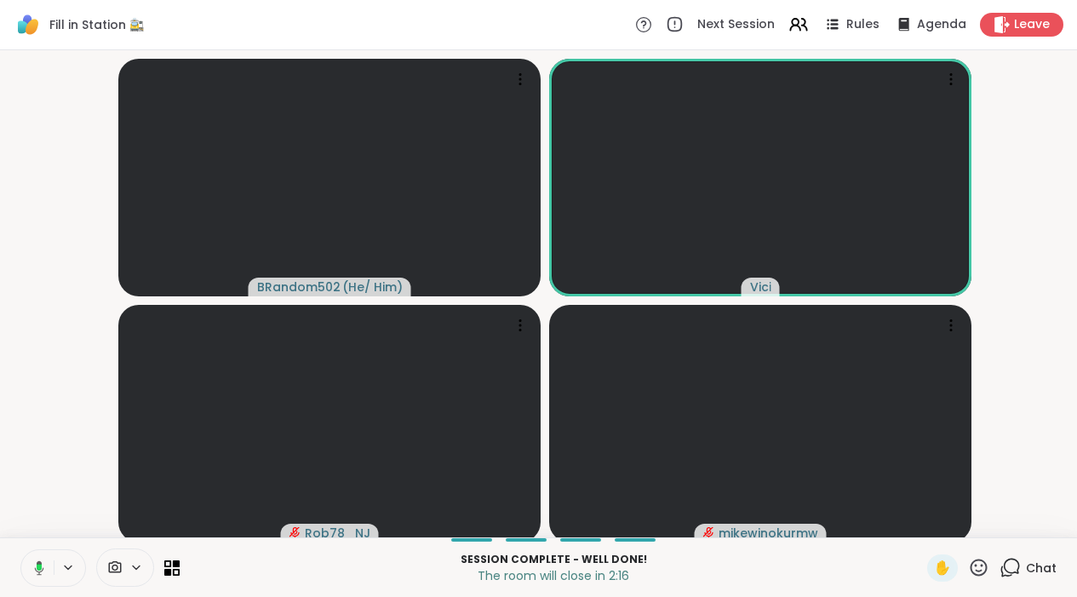
click at [40, 586] on button at bounding box center [36, 568] width 35 height 36
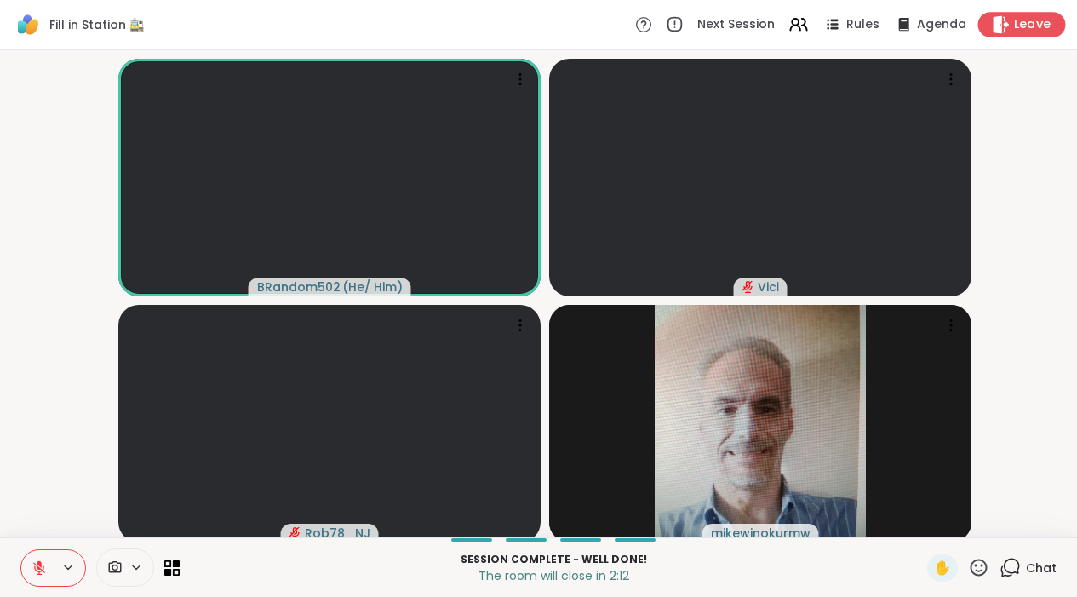
click at [1012, 26] on div "Leave" at bounding box center [1022, 24] width 88 height 25
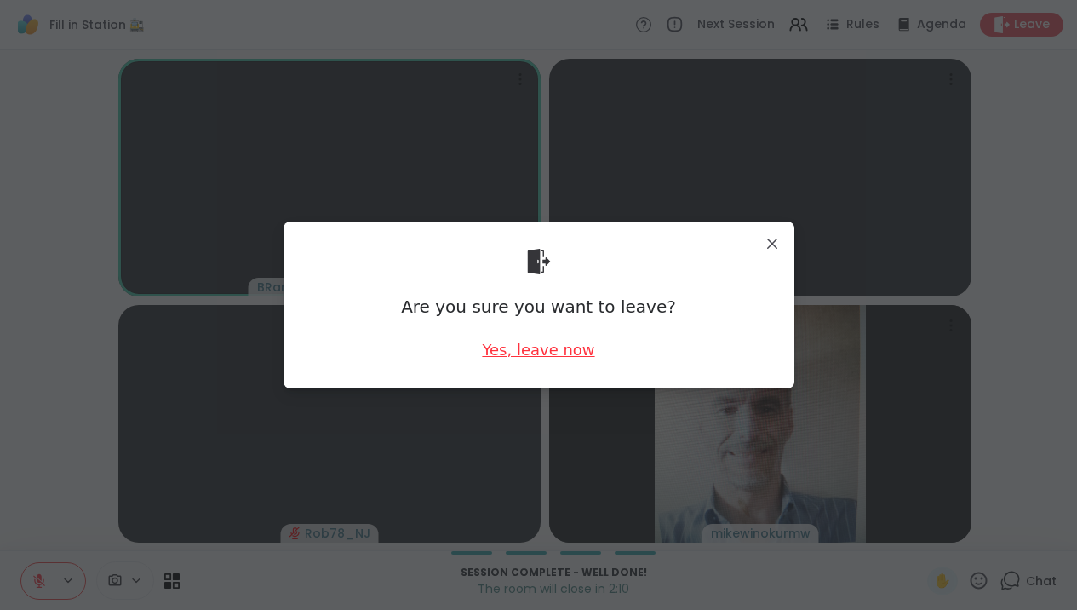
click at [555, 353] on div "Yes, leave now" at bounding box center [538, 349] width 112 height 21
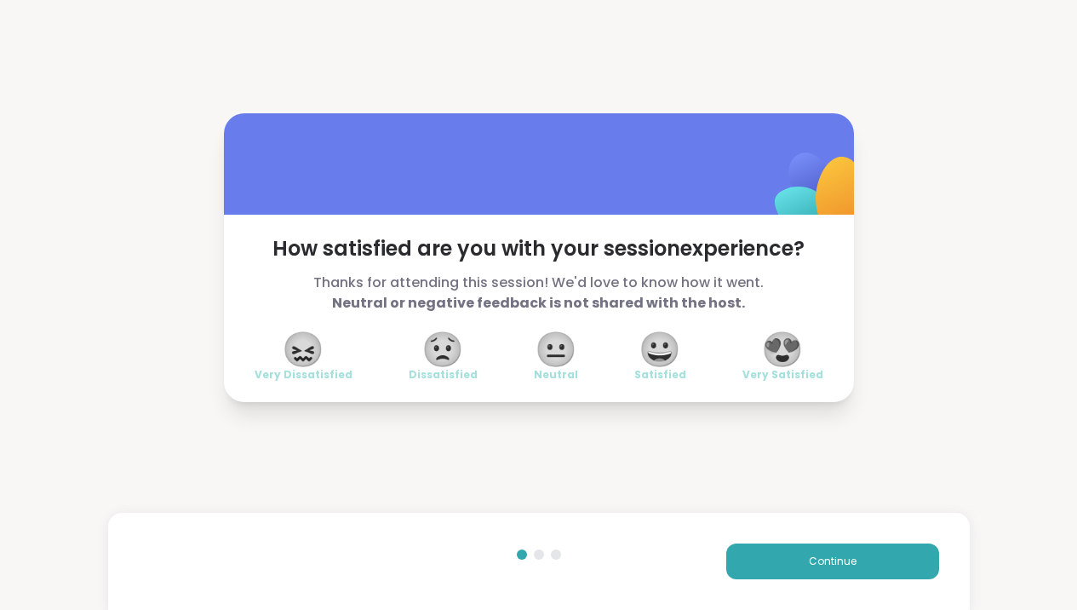
click at [655, 357] on span "😀" at bounding box center [660, 349] width 43 height 31
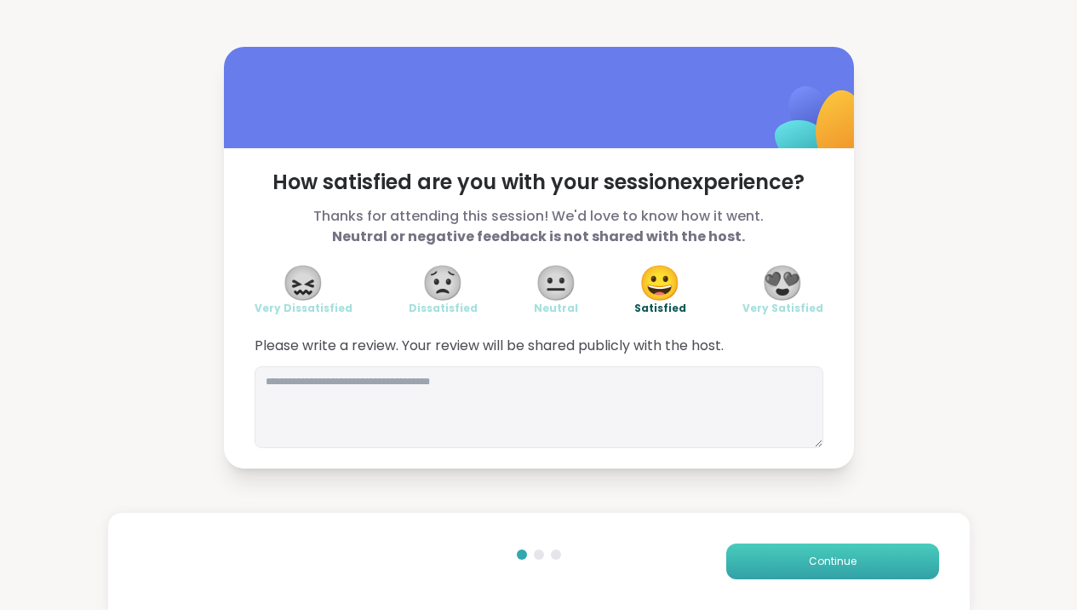
click at [759, 564] on button "Continue" at bounding box center [832, 561] width 213 height 36
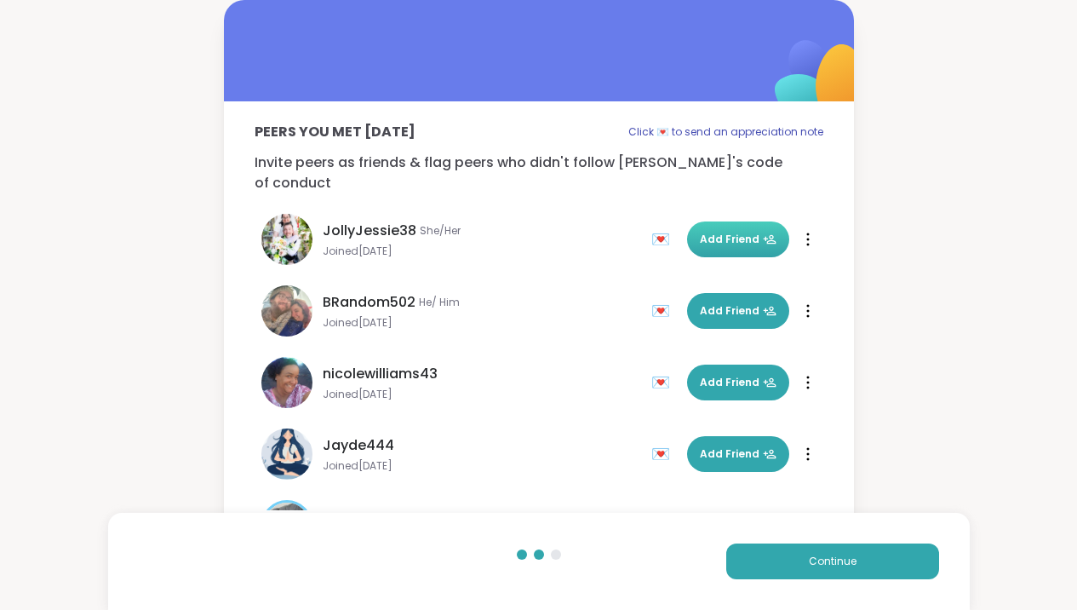
click at [721, 221] on button "Add Friend" at bounding box center [738, 239] width 102 height 36
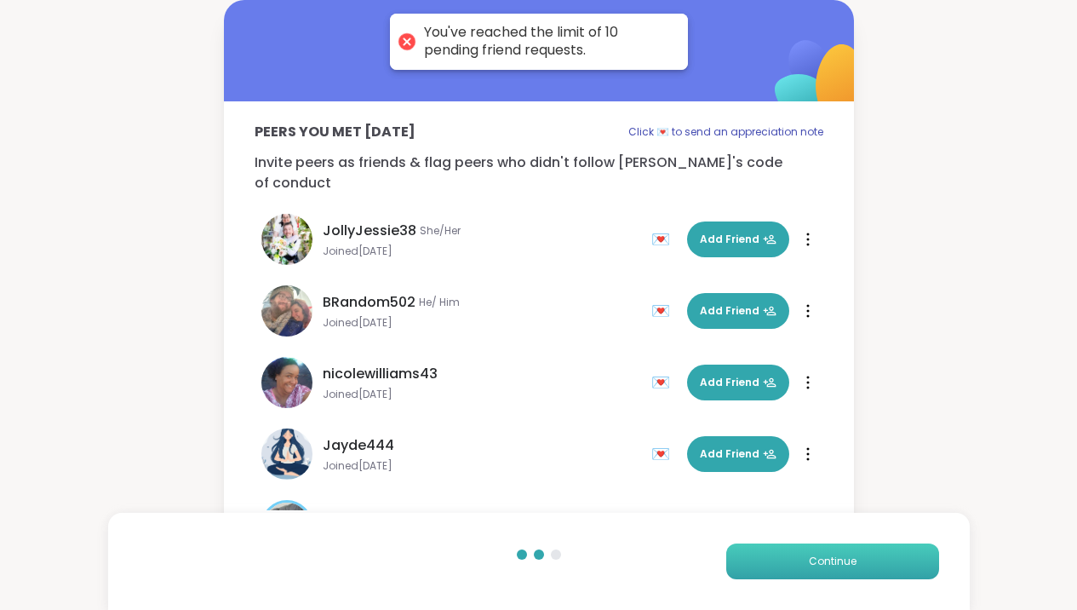
click at [789, 567] on button "Continue" at bounding box center [832, 561] width 213 height 36
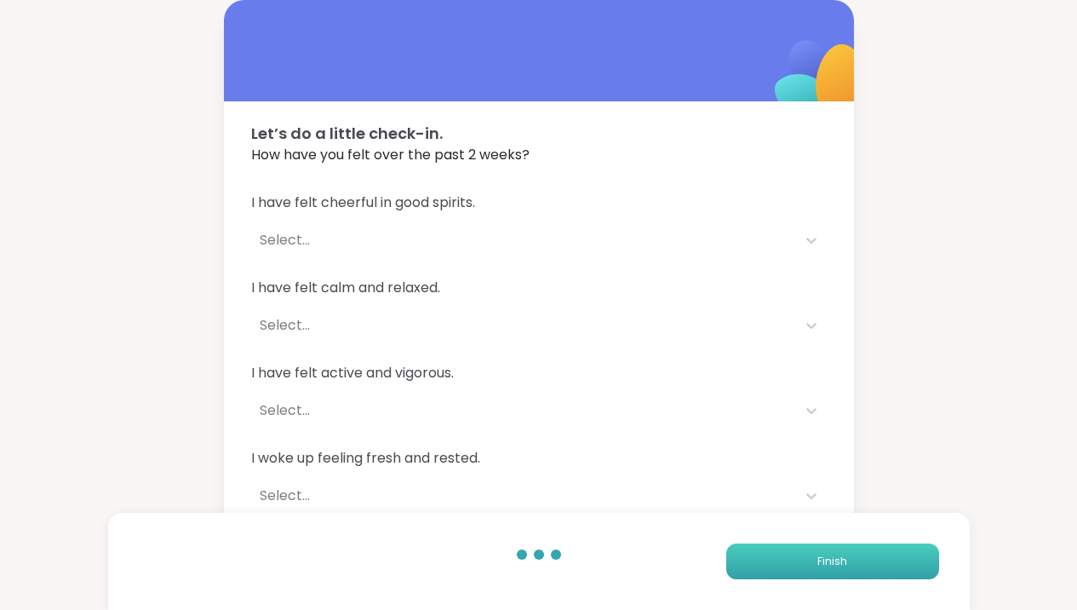
click at [794, 561] on button "Finish" at bounding box center [832, 561] width 213 height 36
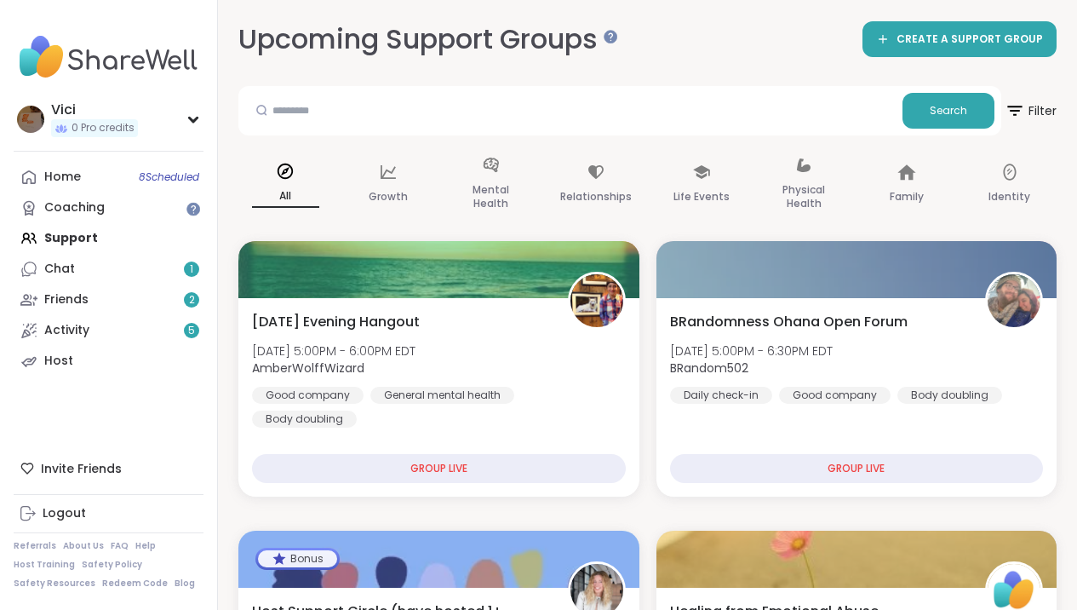
scroll to position [65, 0]
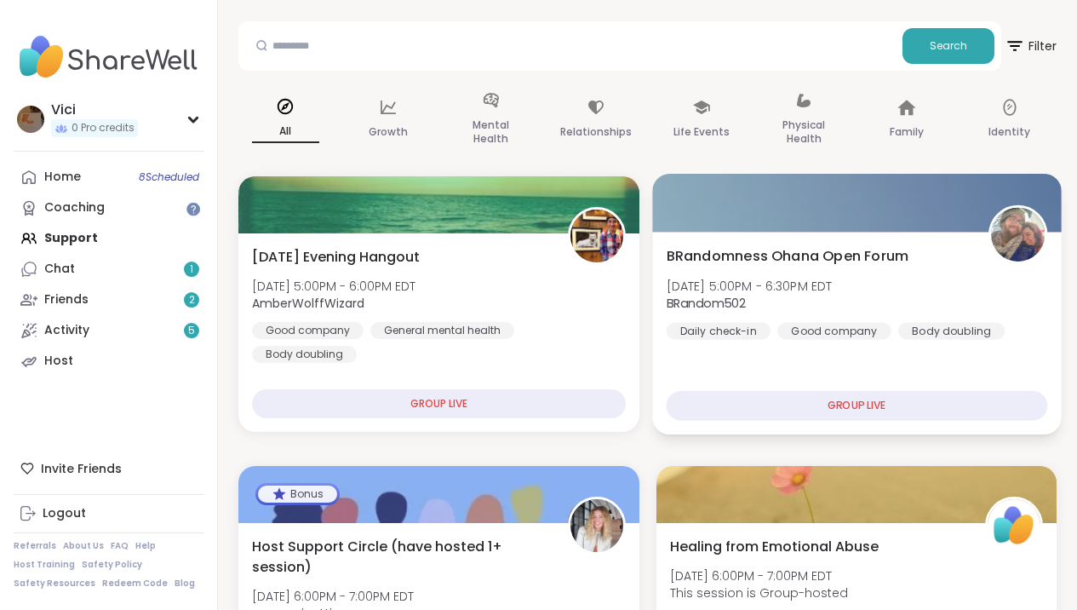
click at [922, 210] on div at bounding box center [856, 203] width 409 height 58
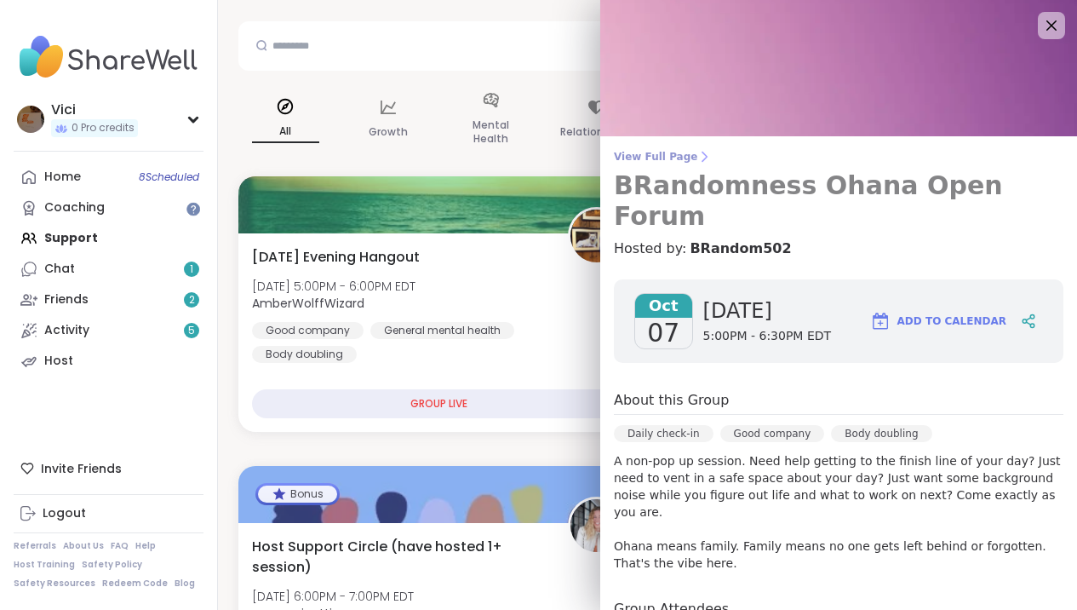
click at [845, 188] on h3 "BRandomness Ohana Open Forum" at bounding box center [839, 200] width 450 height 61
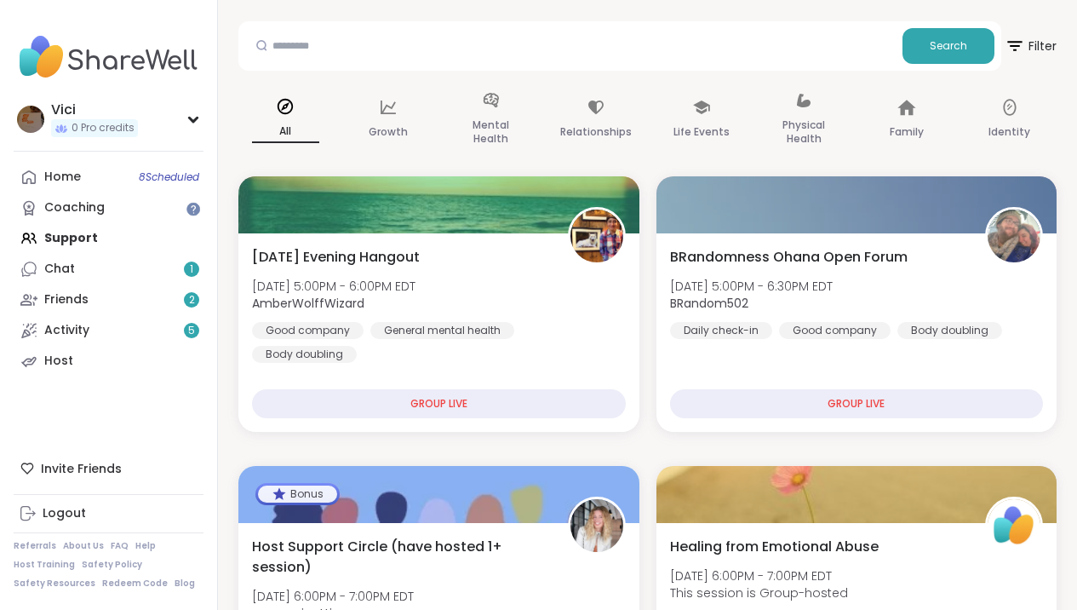
click at [845, 188] on div at bounding box center [857, 204] width 401 height 57
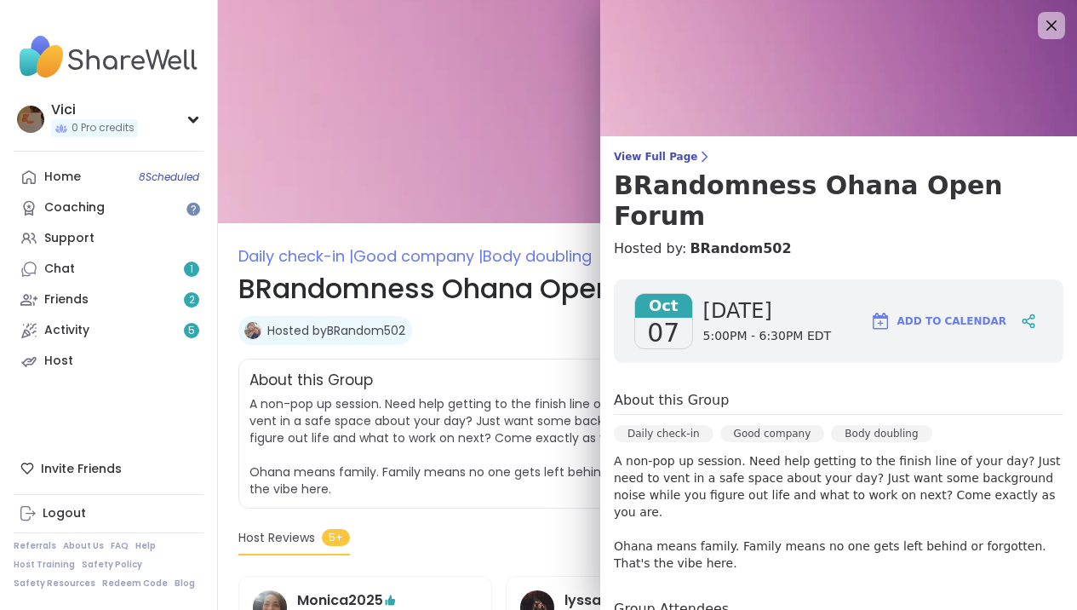
click at [548, 397] on span "A non-pop up session. Need help getting to the finish line of your day? Just ne…" at bounding box center [498, 446] width 497 height 102
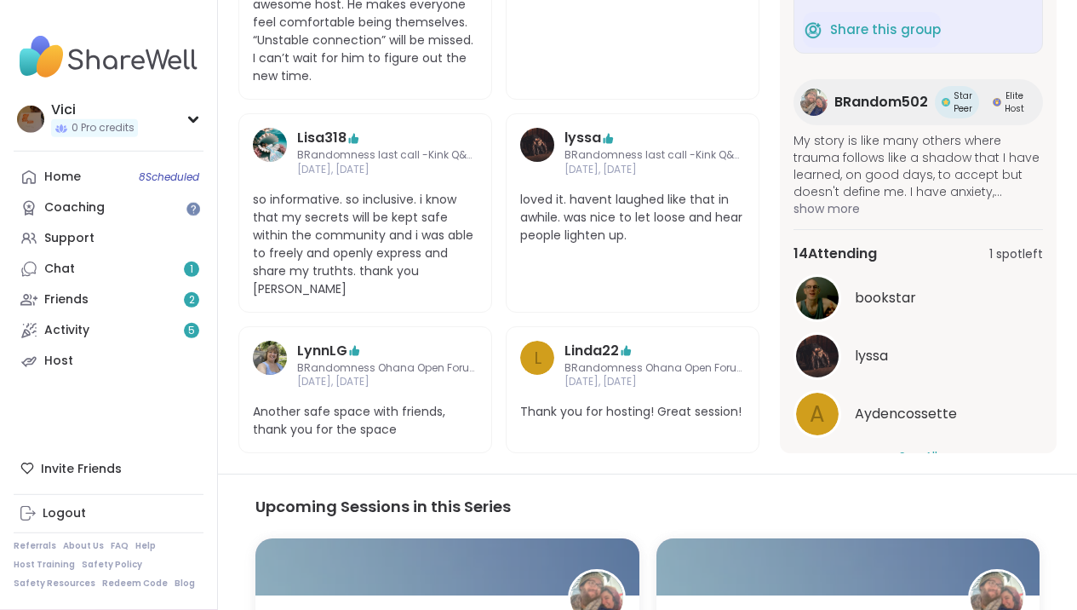
scroll to position [126, 0]
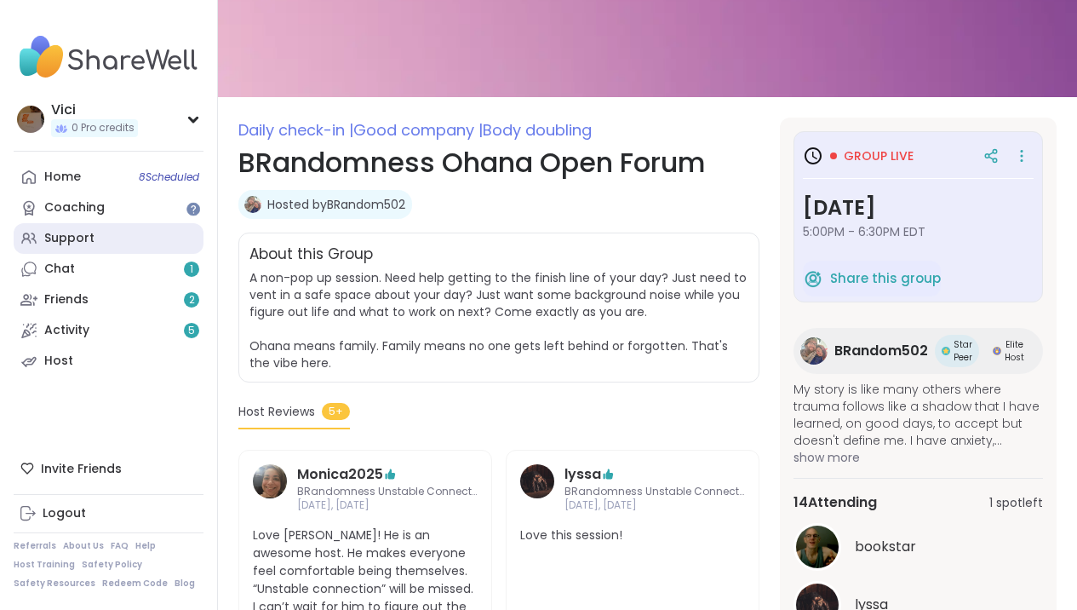
click at [136, 239] on link "Support" at bounding box center [109, 238] width 190 height 31
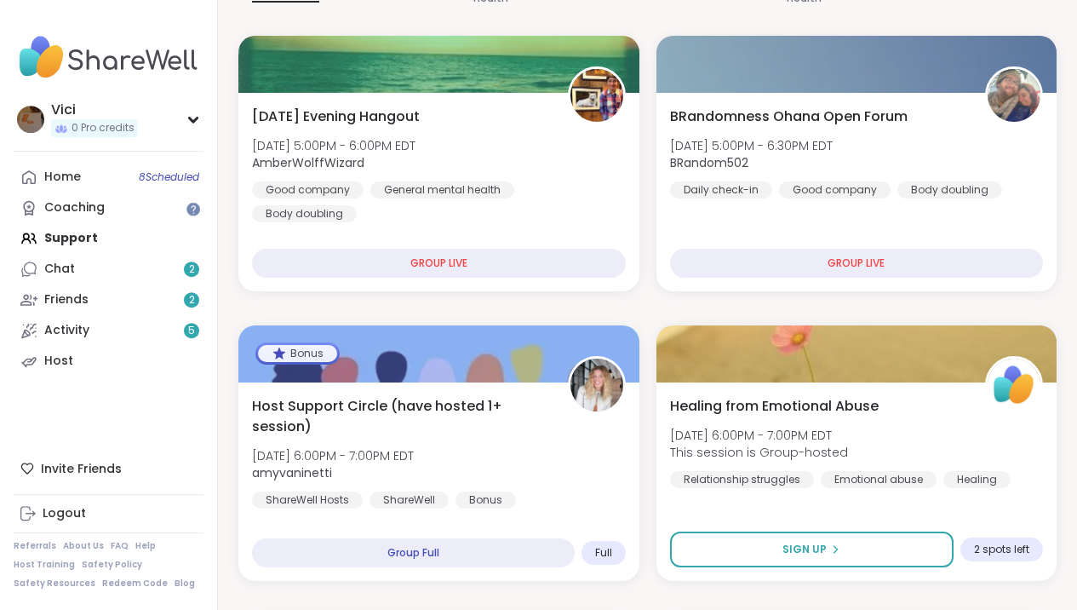
scroll to position [152, 0]
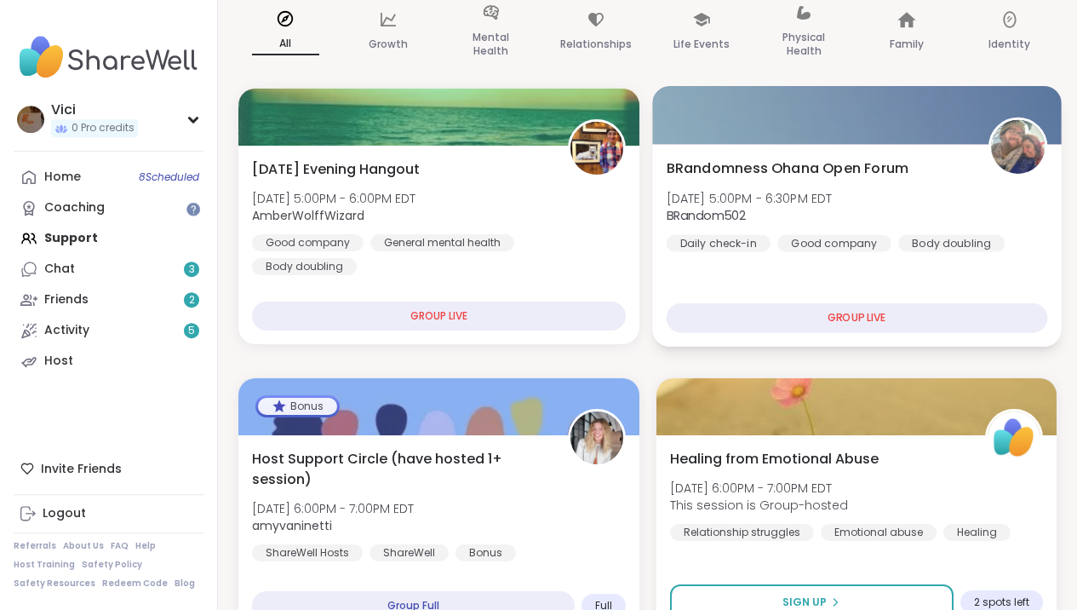
click at [883, 118] on div at bounding box center [856, 115] width 409 height 58
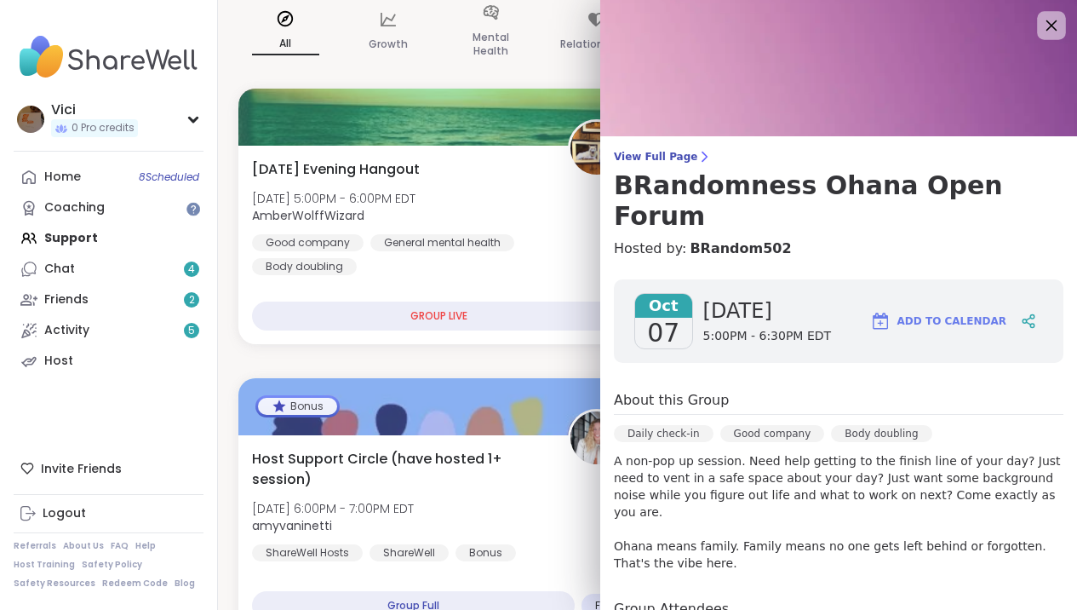
click at [1047, 23] on icon at bounding box center [1052, 25] width 11 height 11
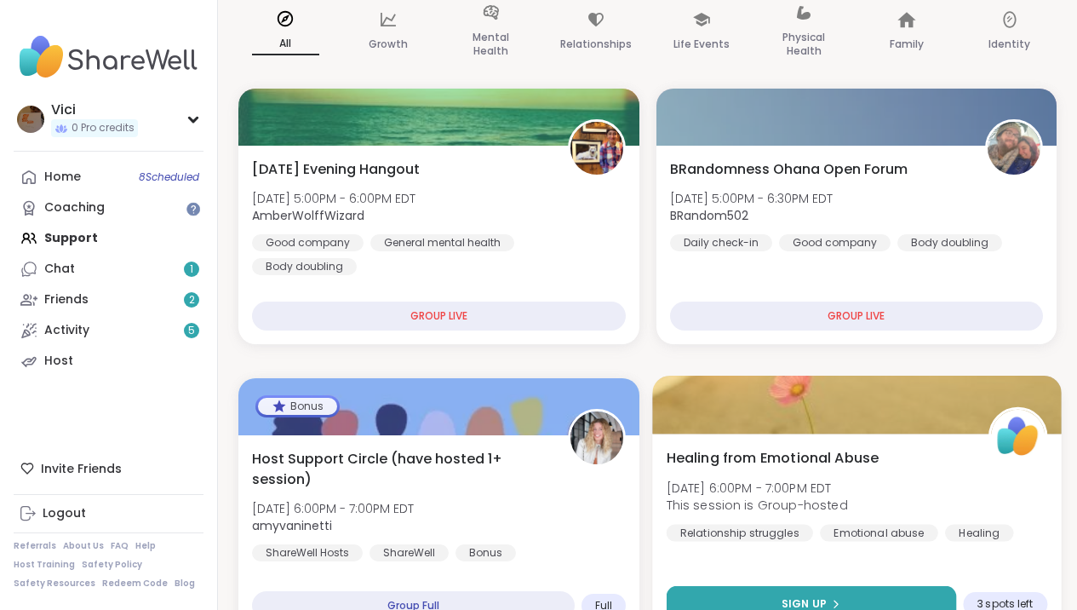
click at [740, 592] on button "Sign Up" at bounding box center [811, 604] width 290 height 37
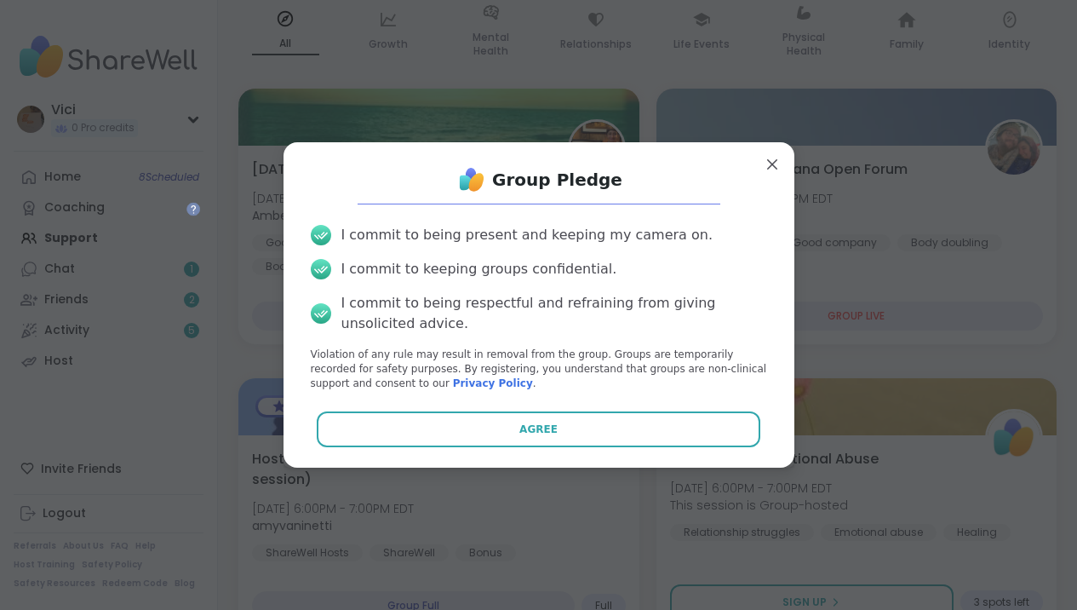
click at [640, 450] on div "Group Pledge I commit to being present and keeping my camera on. I commit to ke…" at bounding box center [539, 304] width 484 height 297
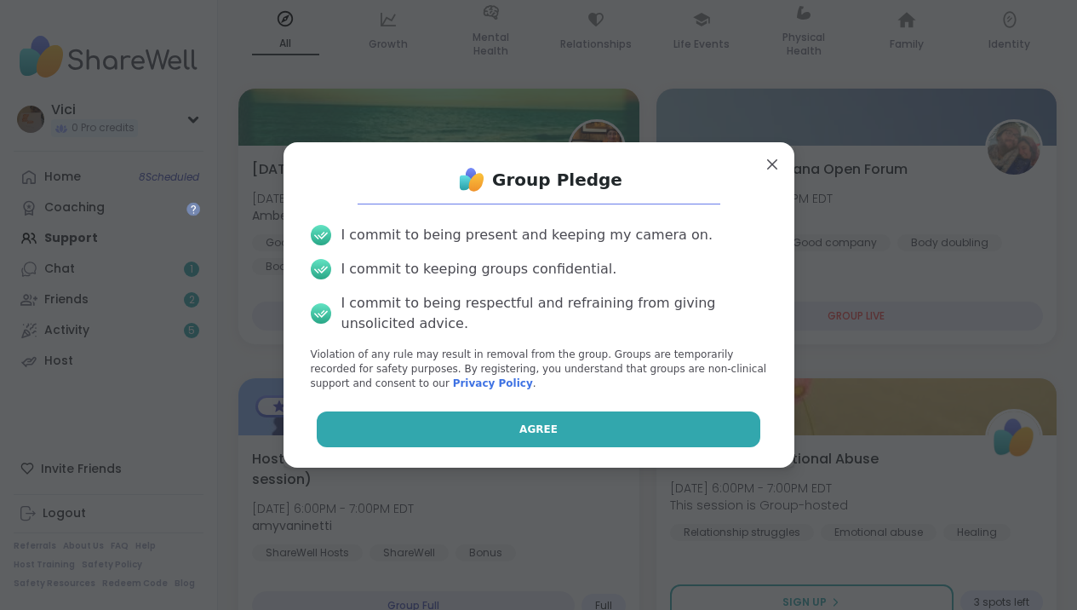
click at [628, 429] on button "Agree" at bounding box center [539, 429] width 444 height 36
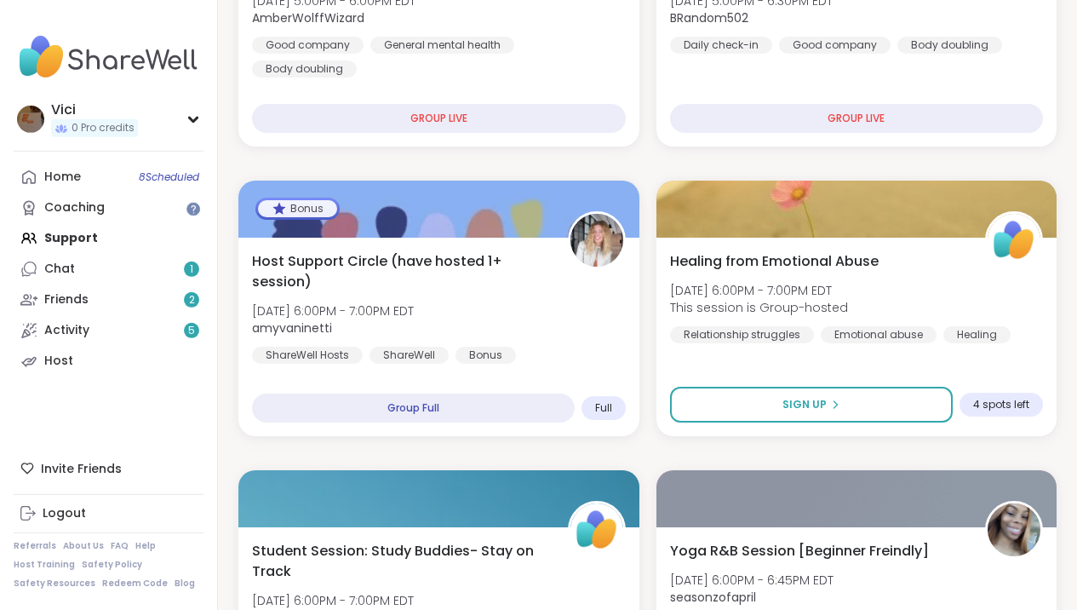
scroll to position [327, 0]
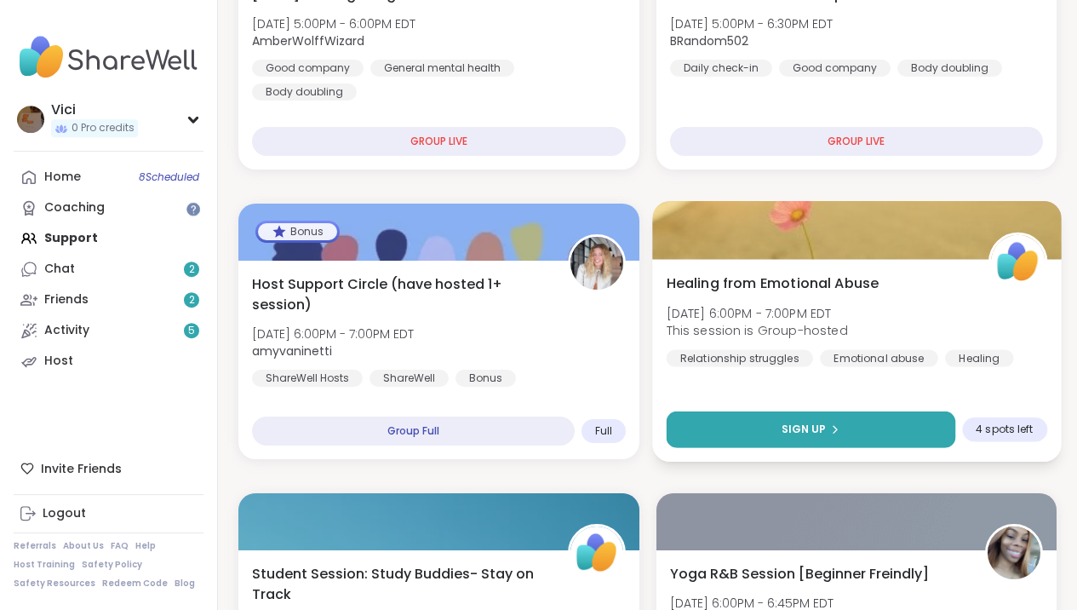
click at [876, 417] on button "Sign Up" at bounding box center [810, 429] width 289 height 37
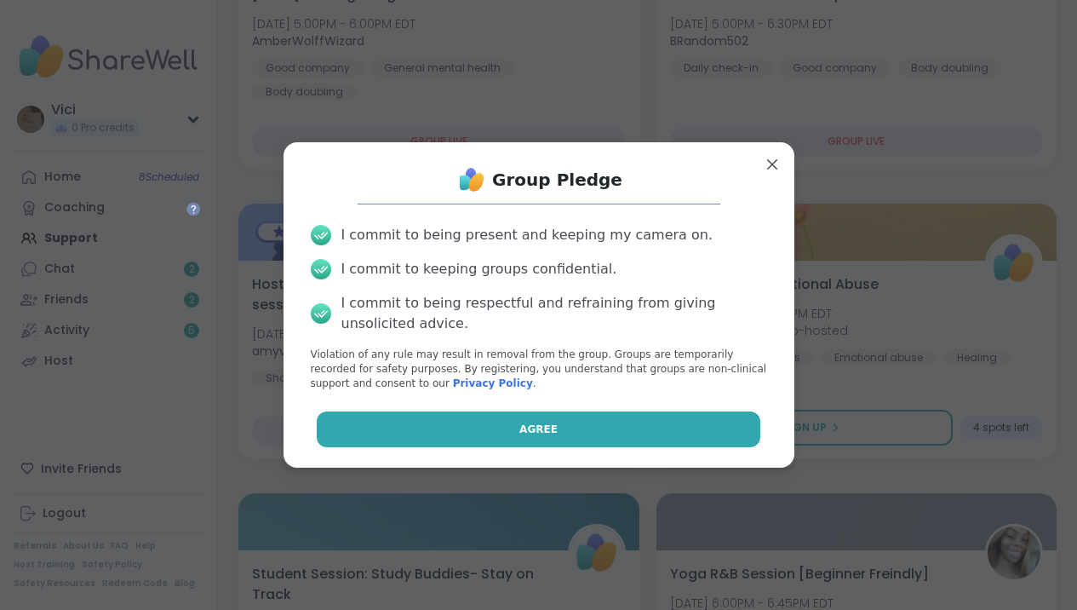
click at [737, 423] on button "Agree" at bounding box center [539, 429] width 444 height 36
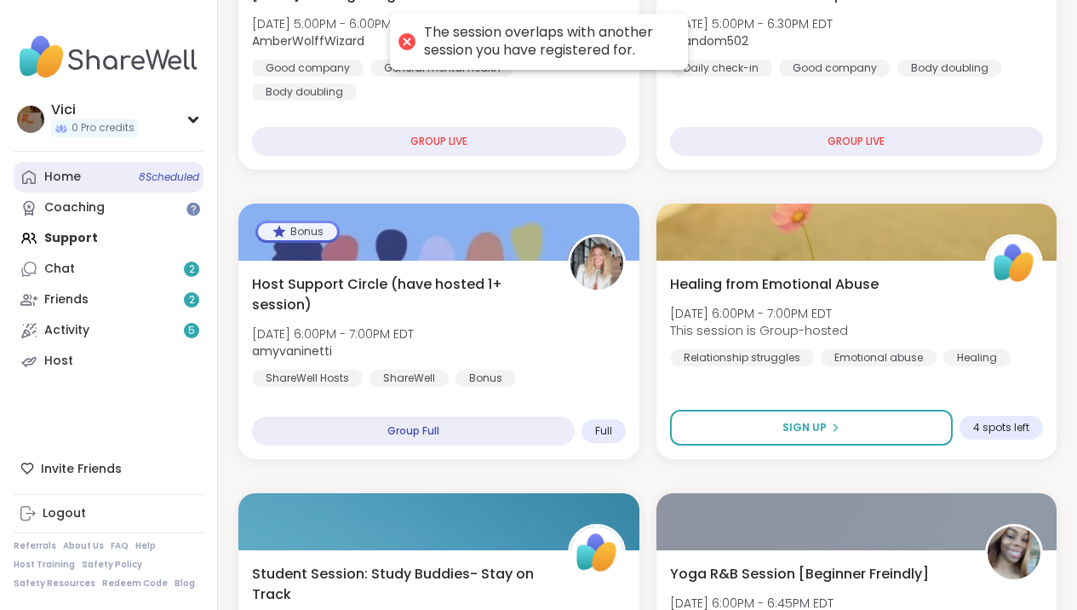
click at [150, 190] on link "Home 8 Scheduled" at bounding box center [109, 177] width 190 height 31
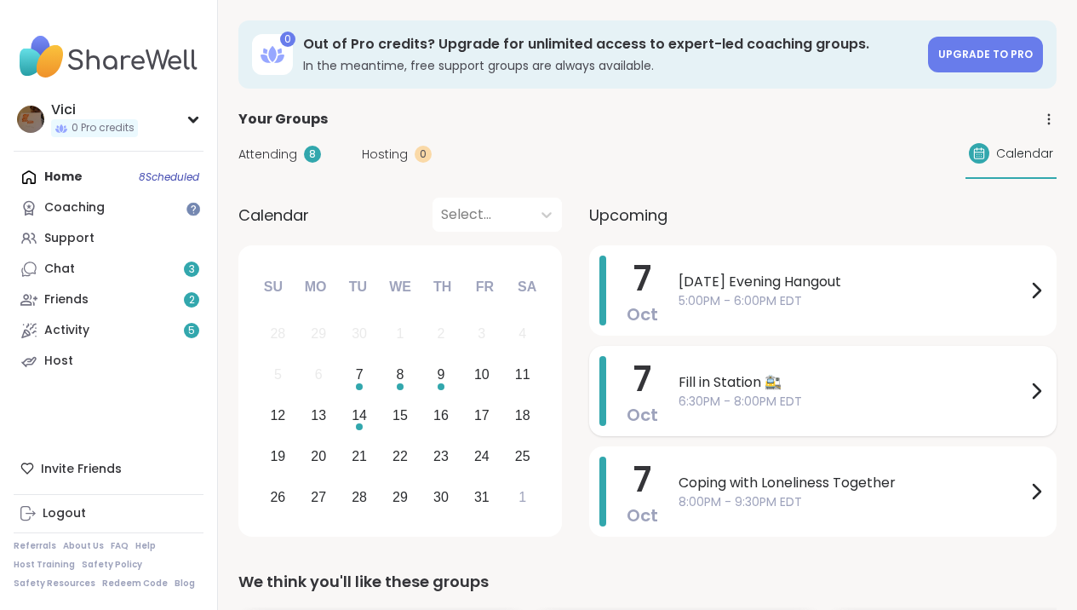
click at [692, 415] on div "Fill in Station 🚉 6:30PM - 8:00PM EDT" at bounding box center [863, 391] width 368 height 70
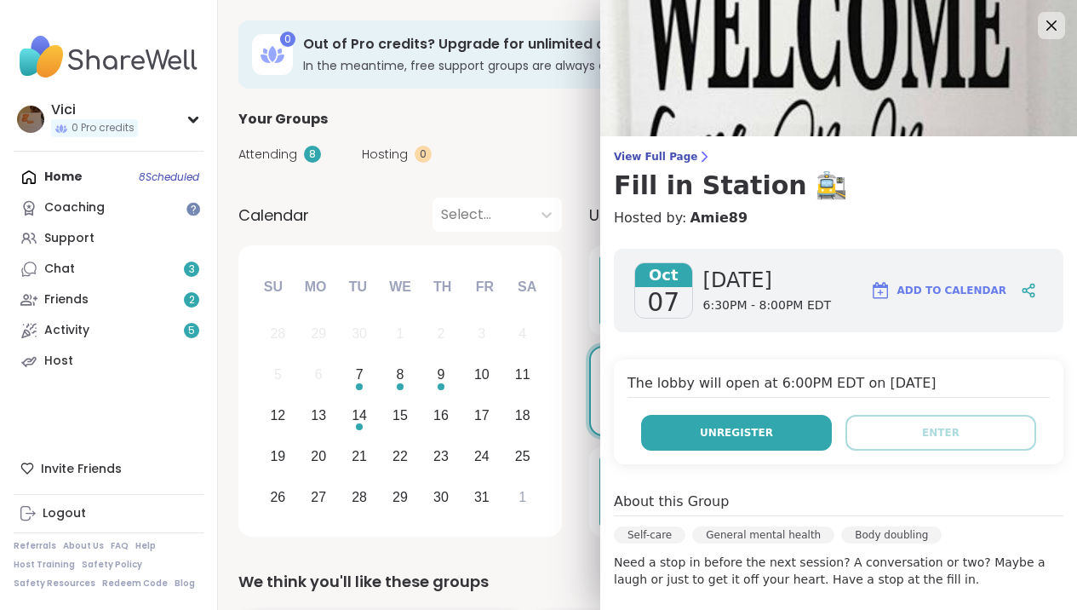
click at [760, 437] on span "Unregister" at bounding box center [736, 432] width 73 height 15
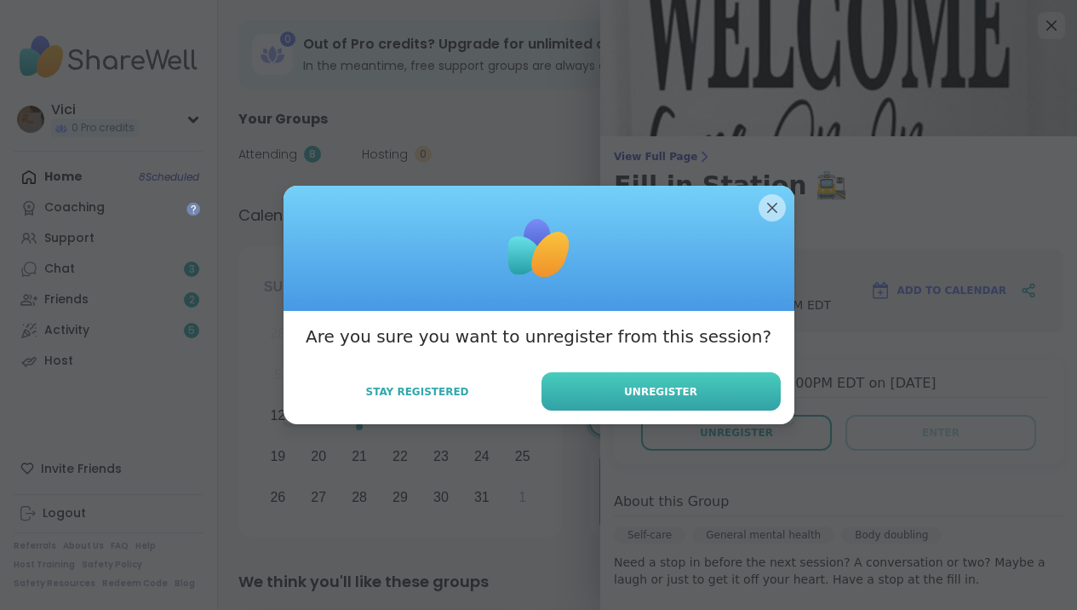
click at [723, 373] on button "Unregister" at bounding box center [661, 391] width 239 height 38
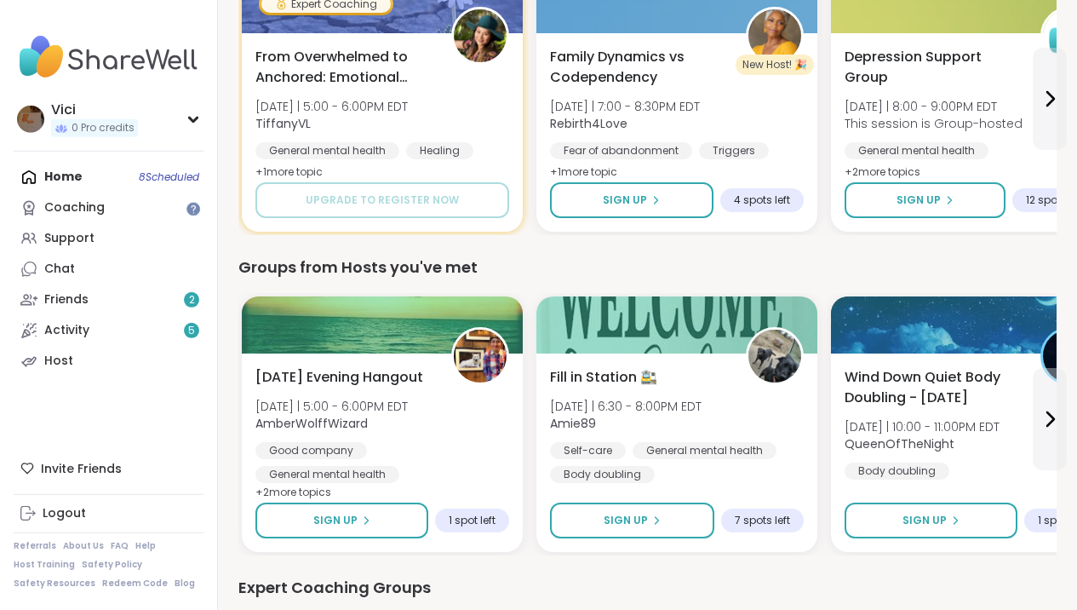
scroll to position [645, 0]
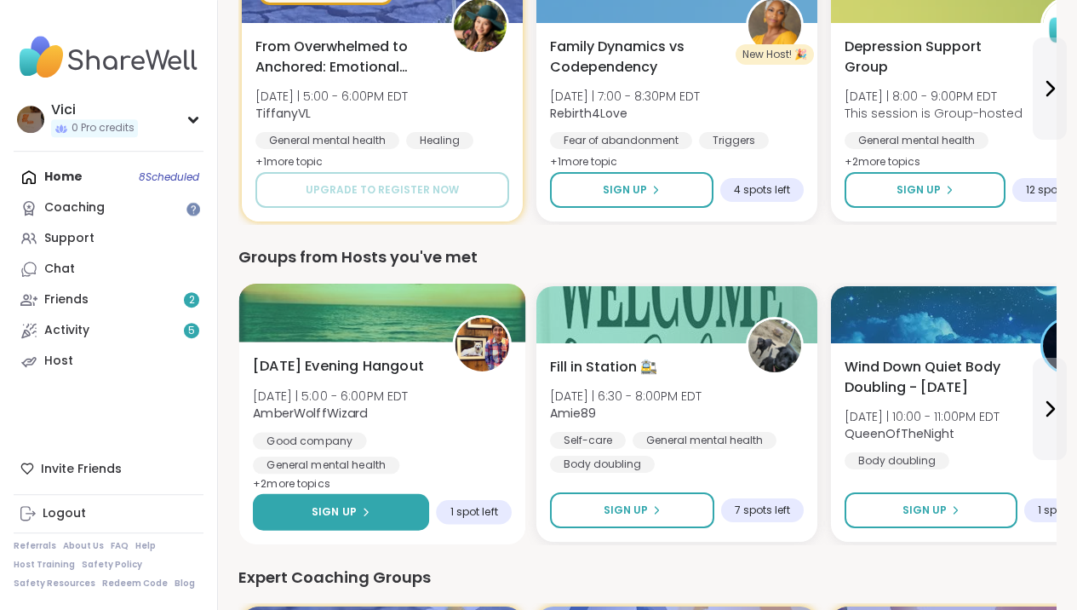
click at [347, 516] on span "Sign Up" at bounding box center [334, 511] width 45 height 15
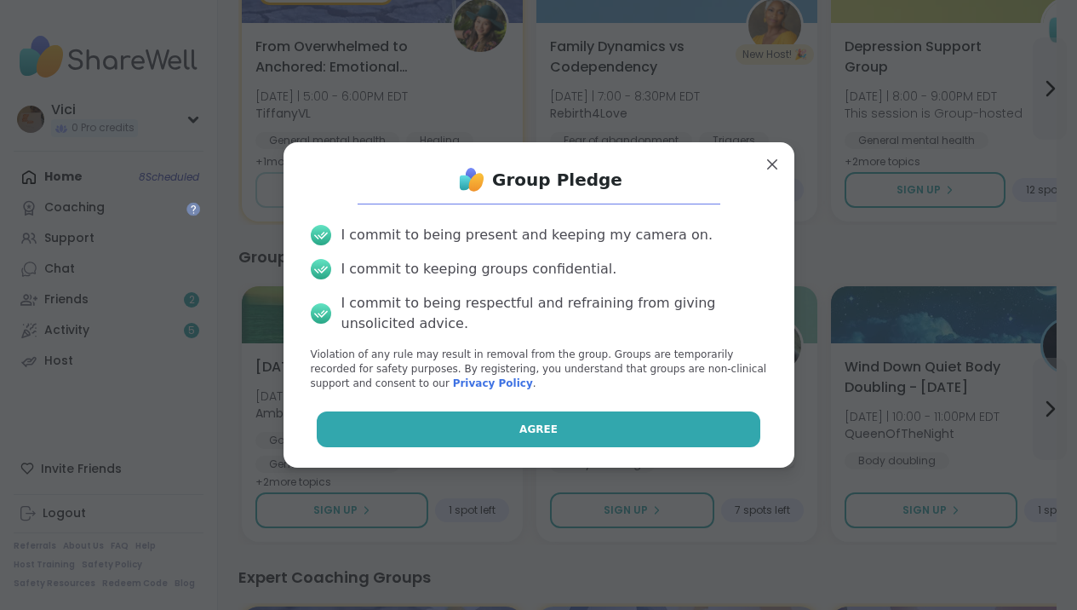
click at [439, 427] on button "Agree" at bounding box center [539, 429] width 444 height 36
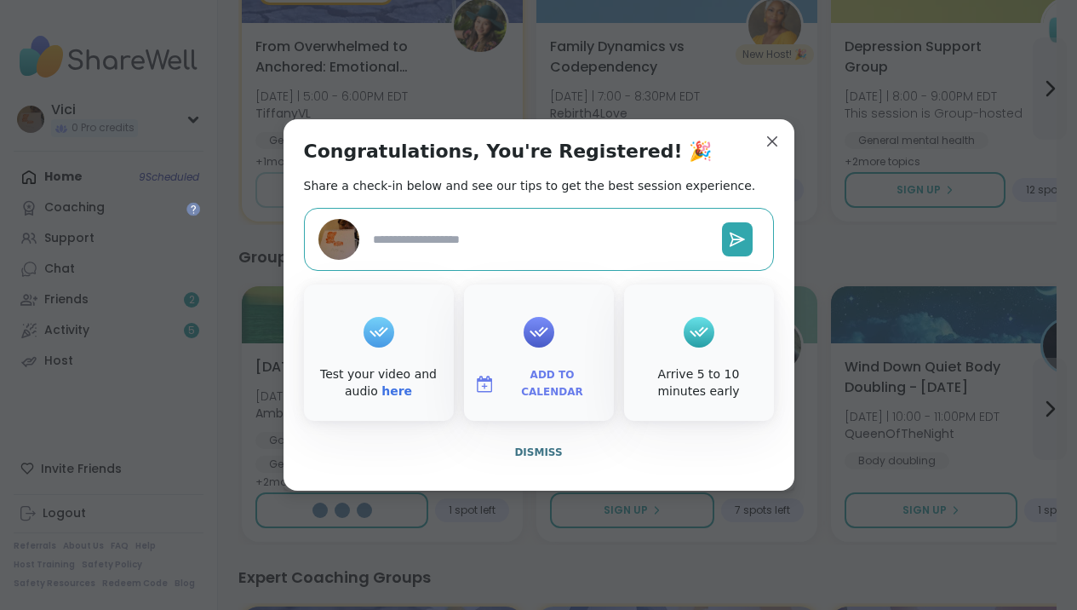
type textarea "*"
click at [527, 456] on span "Dismiss" at bounding box center [538, 452] width 48 height 12
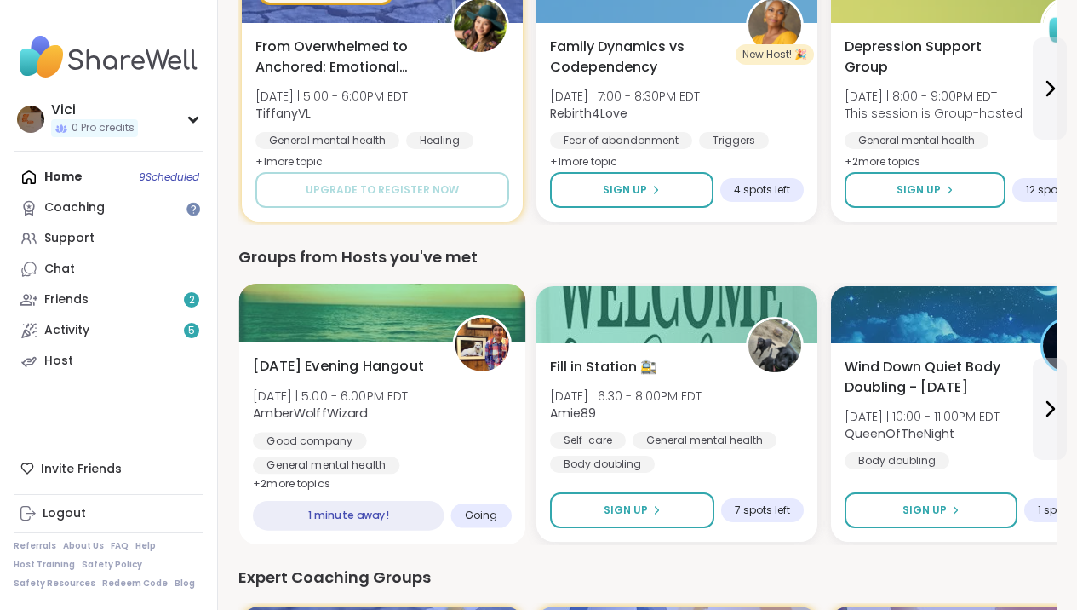
click at [410, 336] on div at bounding box center [382, 313] width 287 height 58
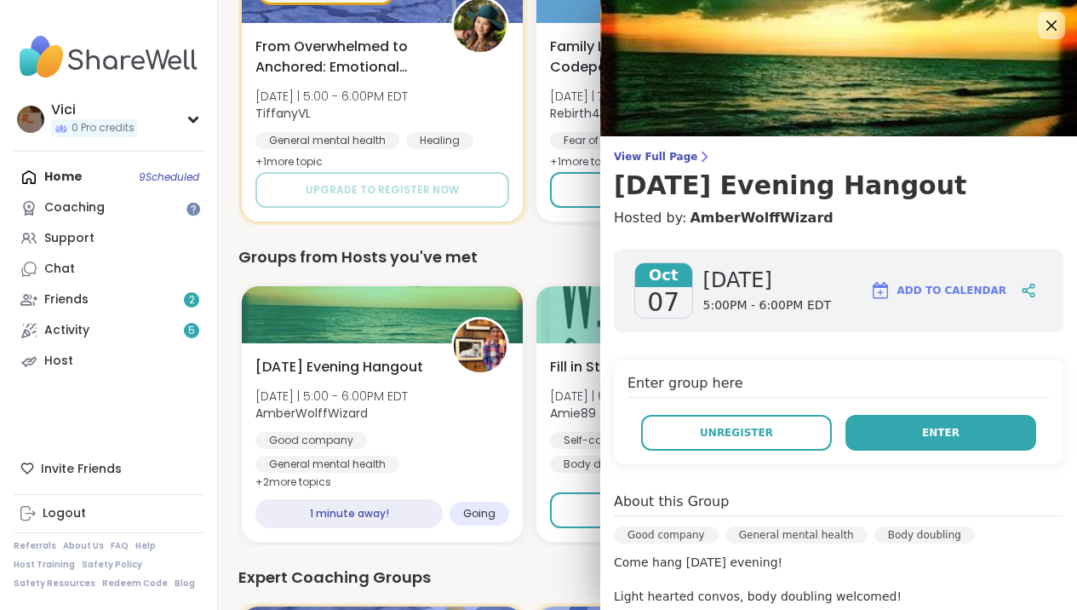
click at [883, 433] on button "Enter" at bounding box center [941, 433] width 191 height 36
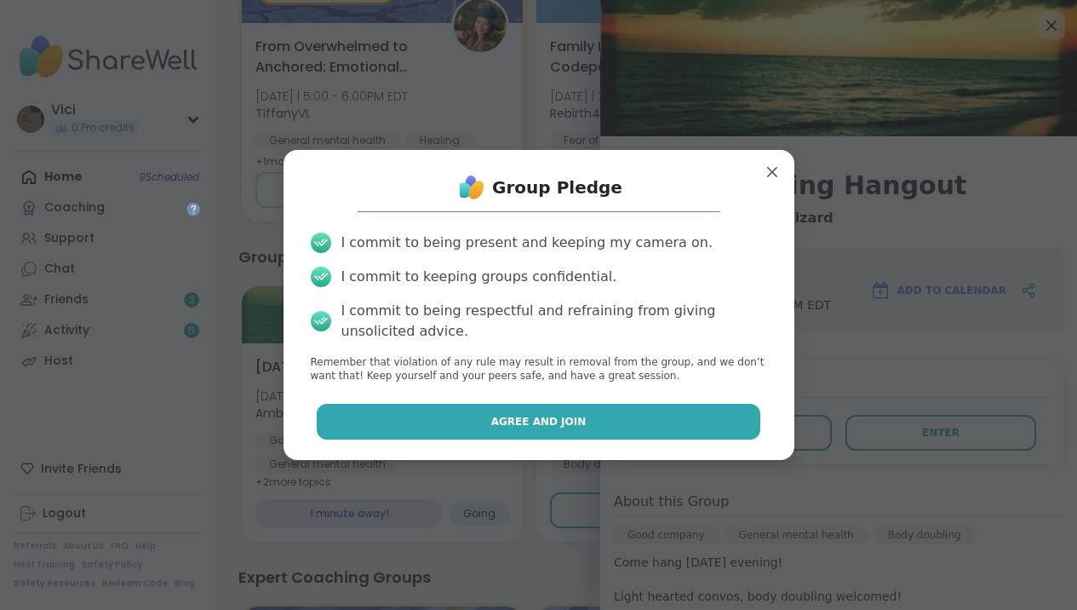
click at [669, 432] on button "Agree and Join" at bounding box center [539, 422] width 444 height 36
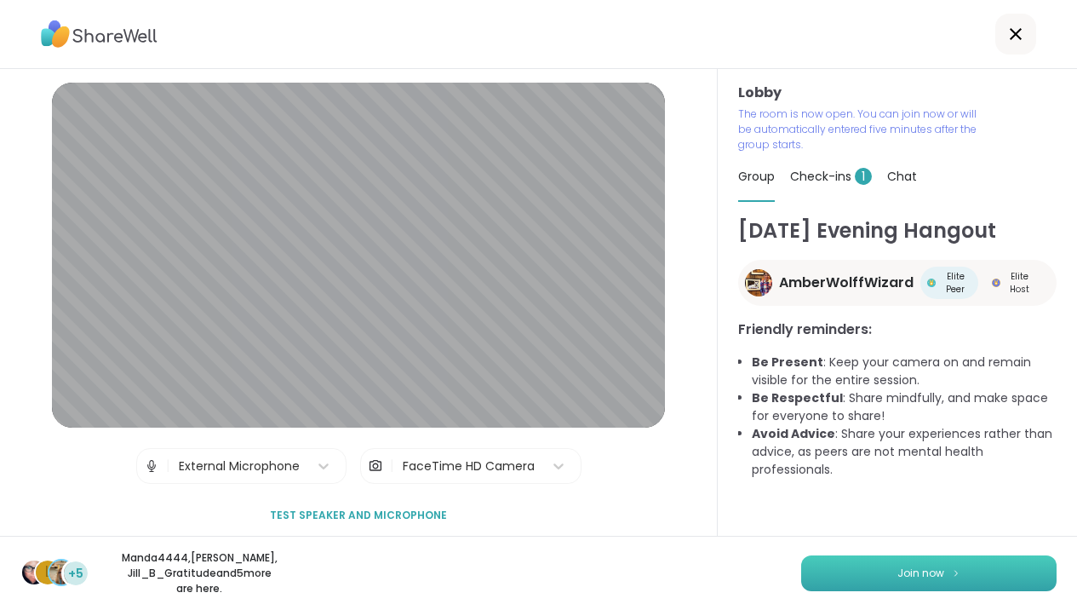
click at [909, 565] on span "Join now" at bounding box center [921, 572] width 47 height 15
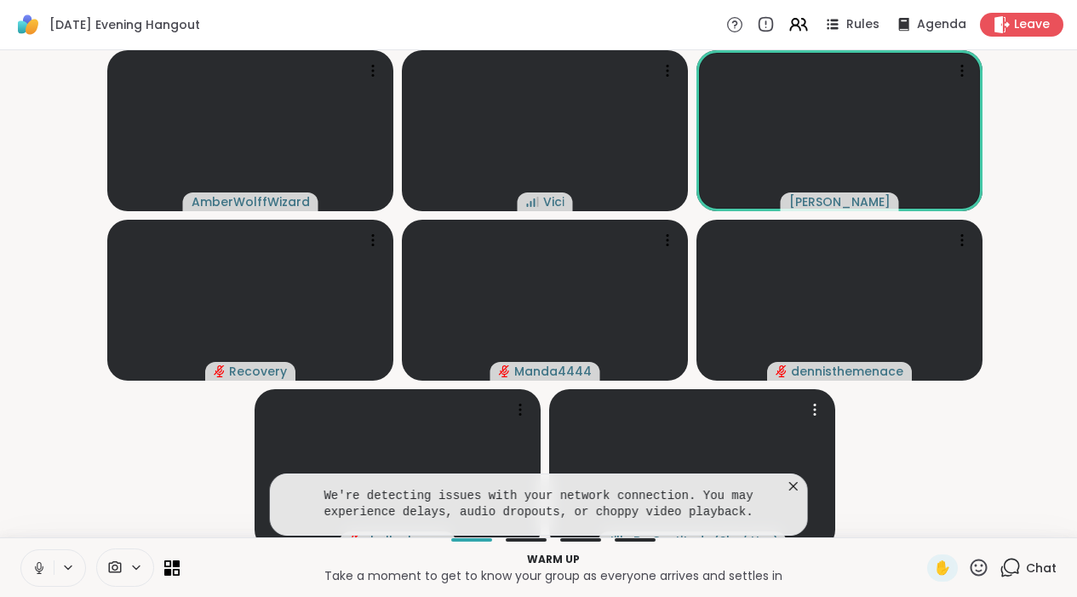
click at [802, 493] on icon at bounding box center [793, 486] width 17 height 17
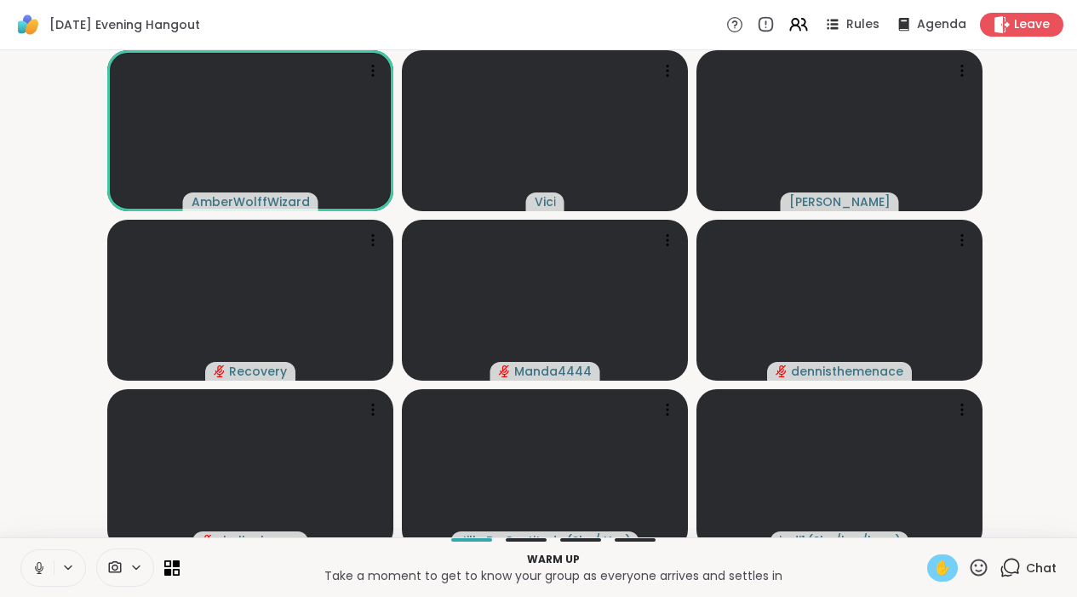
click at [943, 578] on span "✋" at bounding box center [942, 568] width 17 height 20
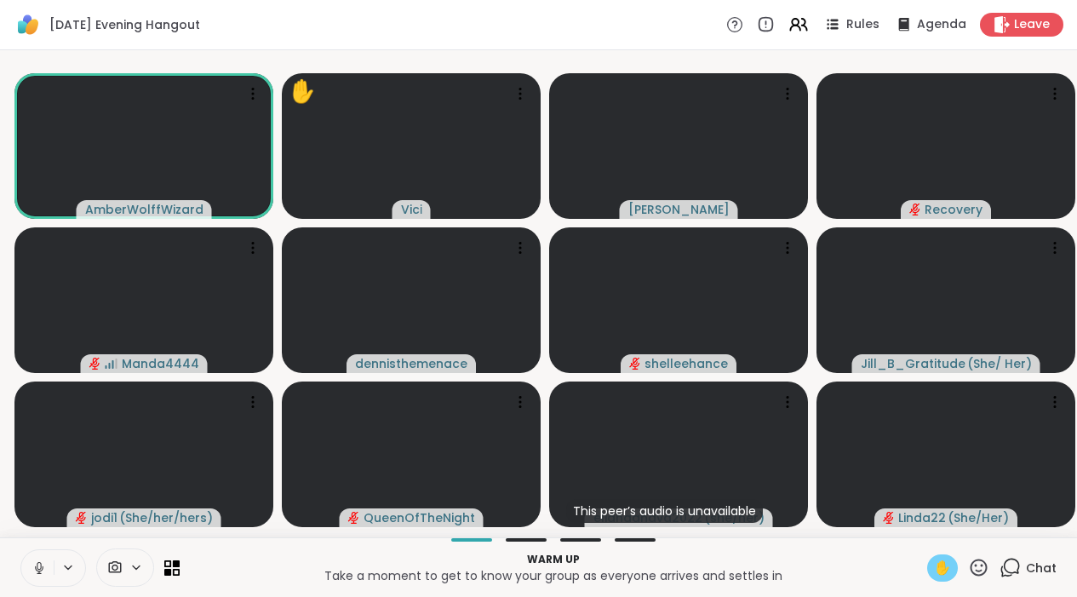
click at [46, 576] on icon at bounding box center [39, 567] width 15 height 15
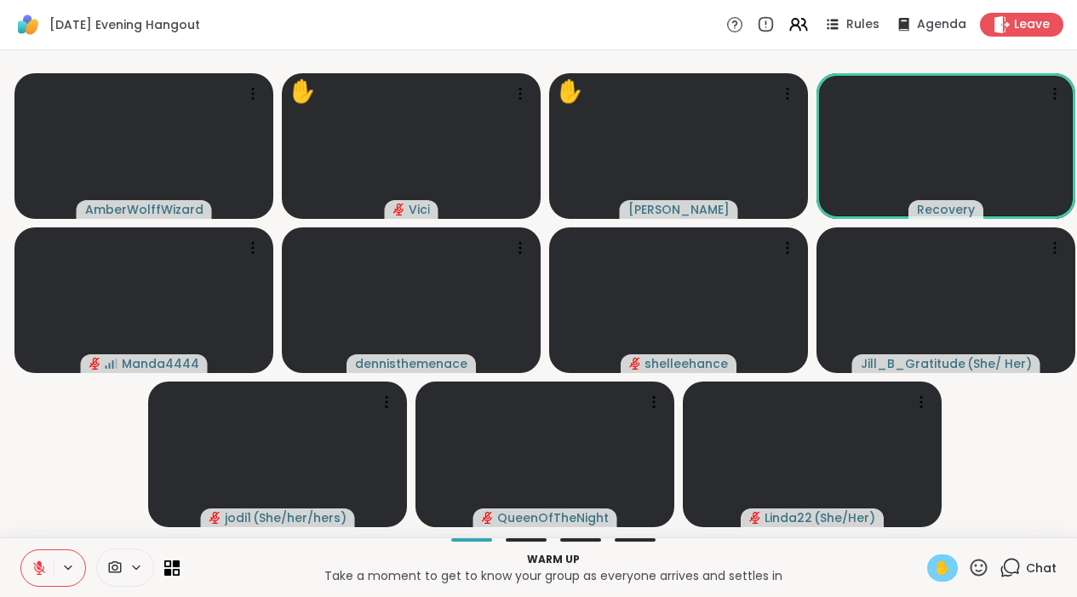
click at [949, 578] on span "✋" at bounding box center [942, 568] width 17 height 20
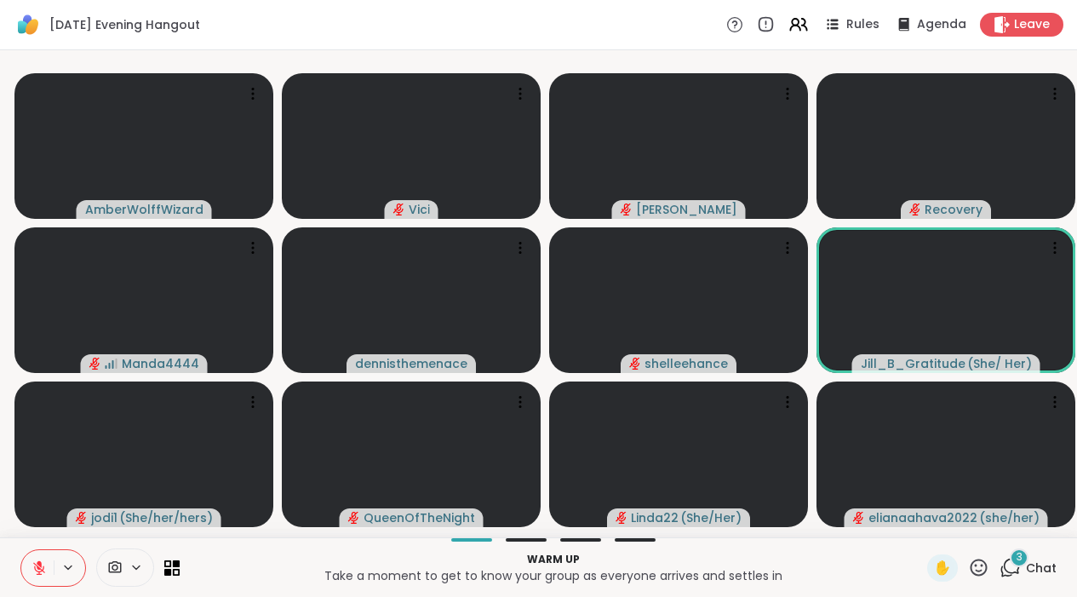
click at [1019, 578] on icon at bounding box center [1010, 567] width 21 height 21
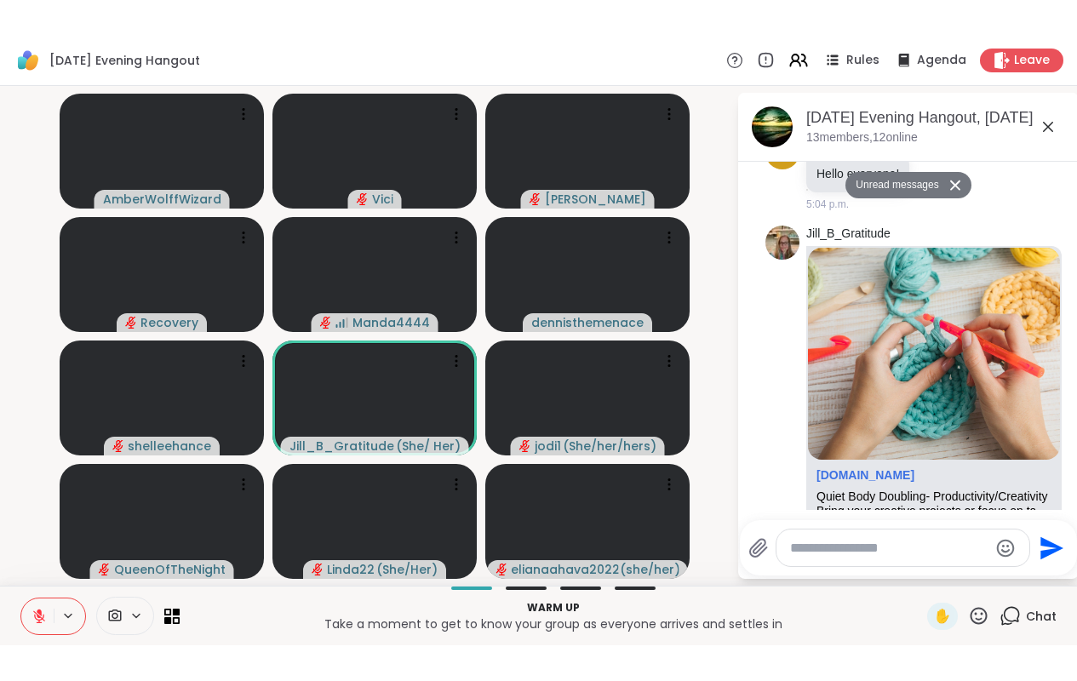
scroll to position [576, 0]
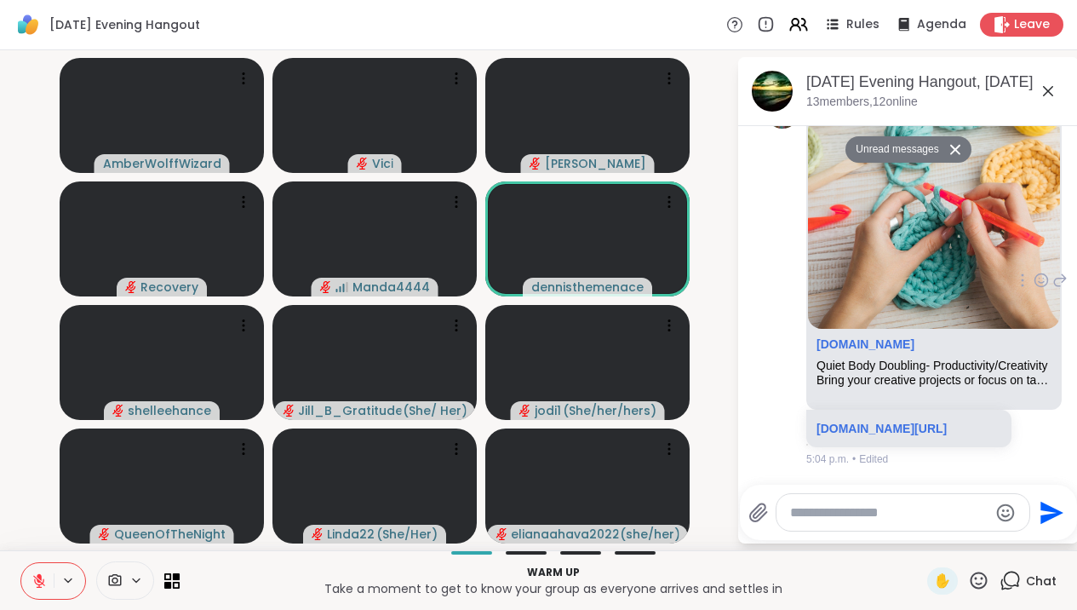
click at [954, 329] on img at bounding box center [934, 223] width 252 height 212
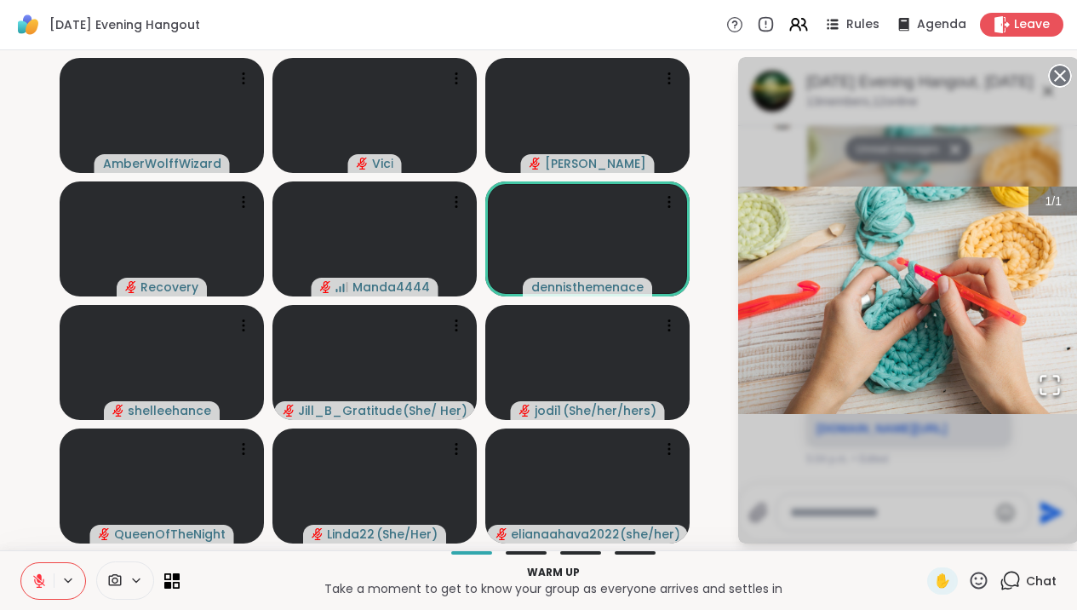
click at [954, 352] on img "Go to Slide 1" at bounding box center [908, 299] width 341 height 227
click at [999, 295] on img "Go to Slide 1" at bounding box center [908, 299] width 341 height 227
click at [1059, 393] on icon "Open Fullscreen" at bounding box center [1050, 385] width 24 height 24
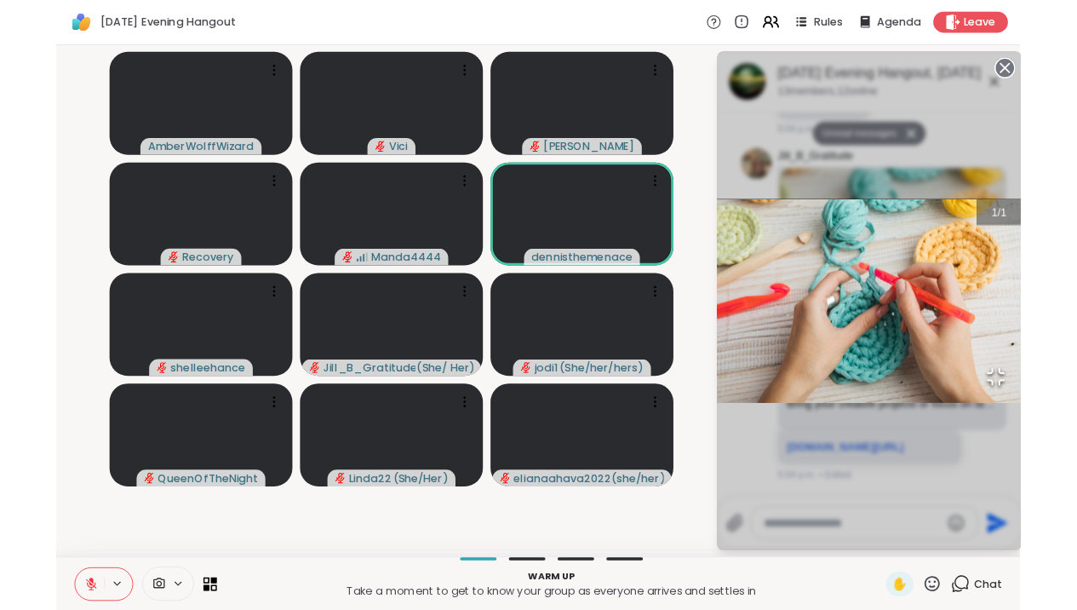
scroll to position [568, 0]
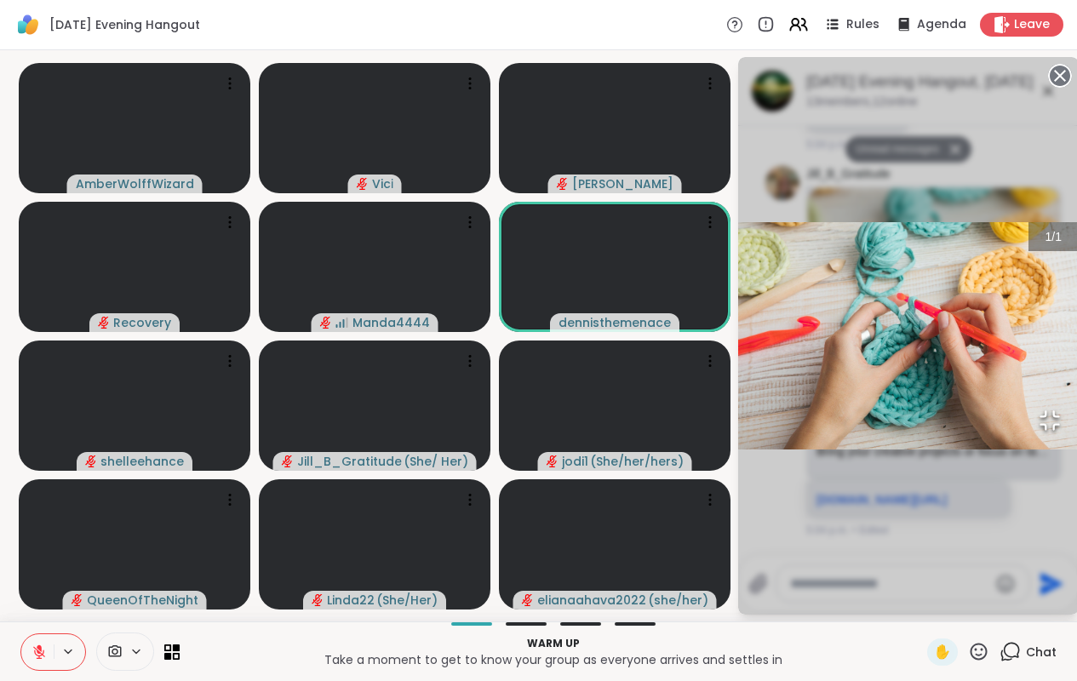
click at [1038, 433] on icon "Open Fullscreen" at bounding box center [1050, 421] width 24 height 24
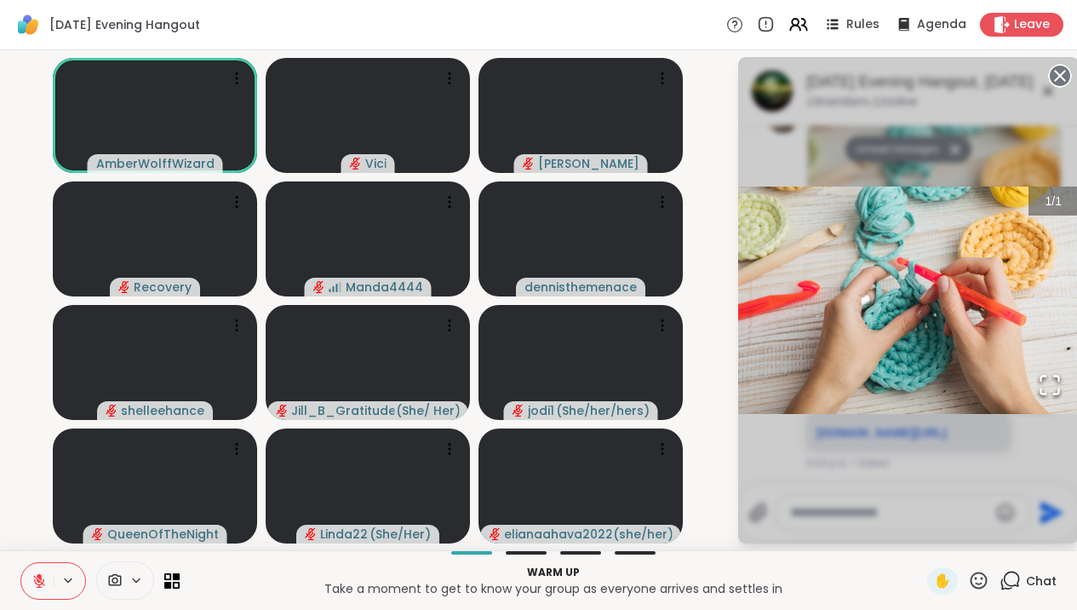
click at [1070, 80] on icon at bounding box center [1060, 76] width 24 height 24
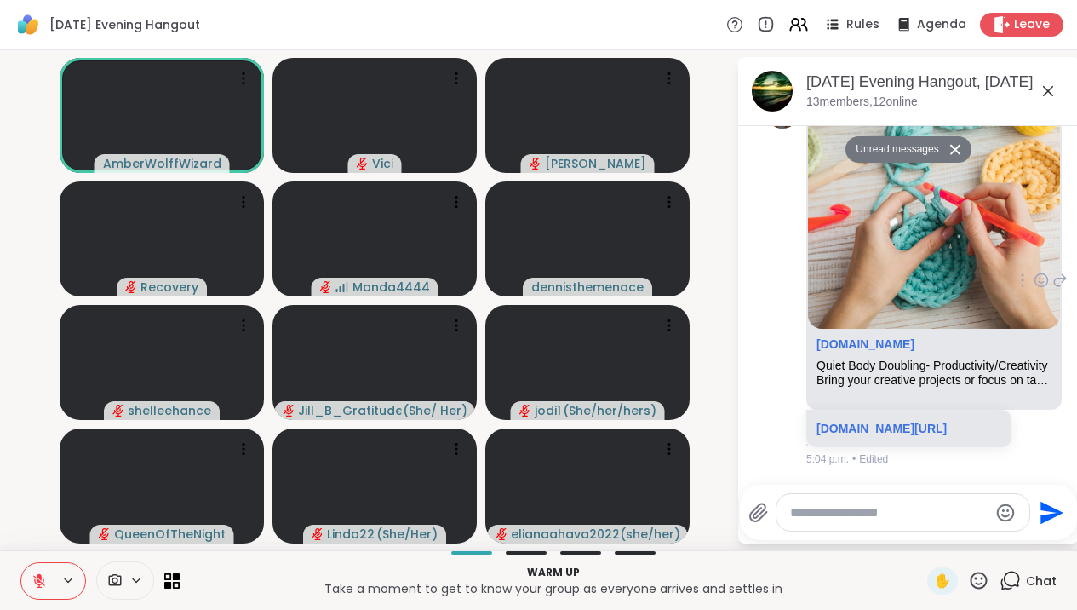
scroll to position [640, 0]
click at [917, 420] on p "sharewellnow.com/session/340ec6ef-35f2-4730-acae-37555fb531c0" at bounding box center [909, 428] width 185 height 17
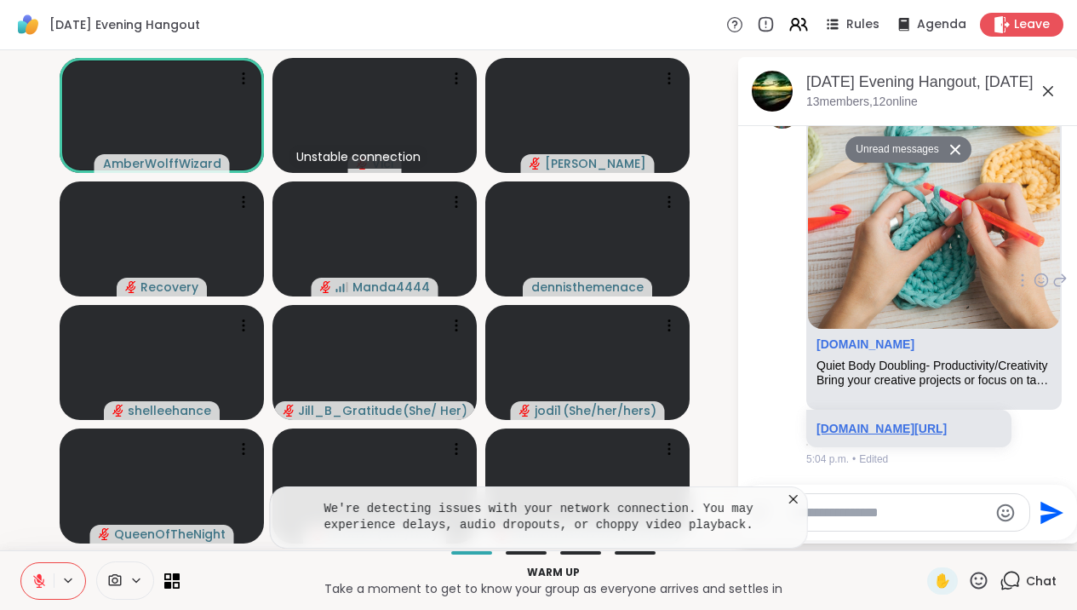
click at [897, 422] on link "sharewellnow.com/session/340ec6ef-35f2-4730-acae-37555fb531c0" at bounding box center [882, 429] width 130 height 14
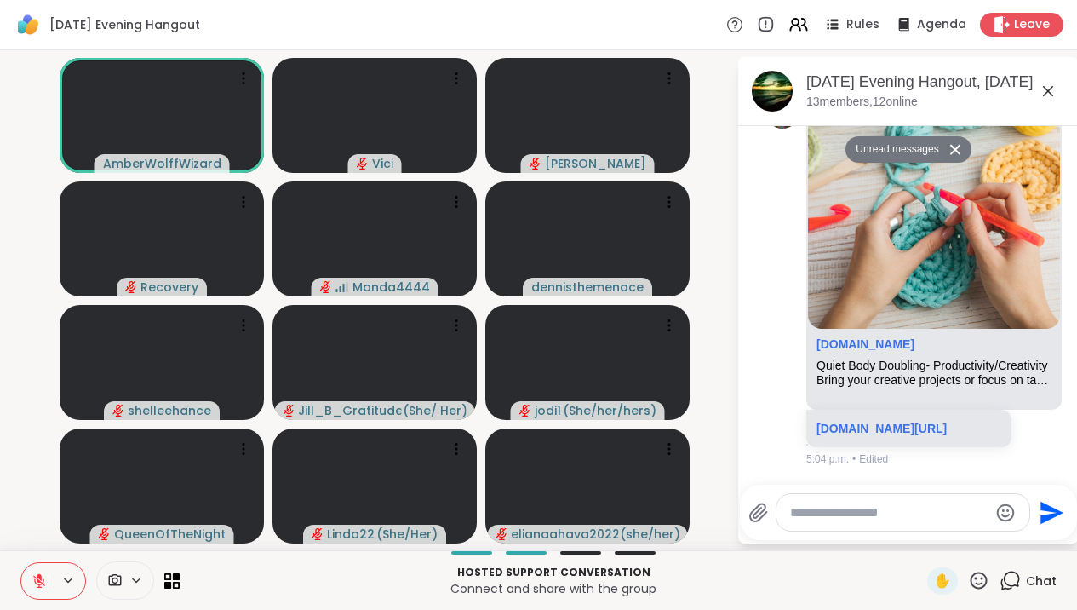
click at [1058, 95] on icon at bounding box center [1048, 91] width 20 height 20
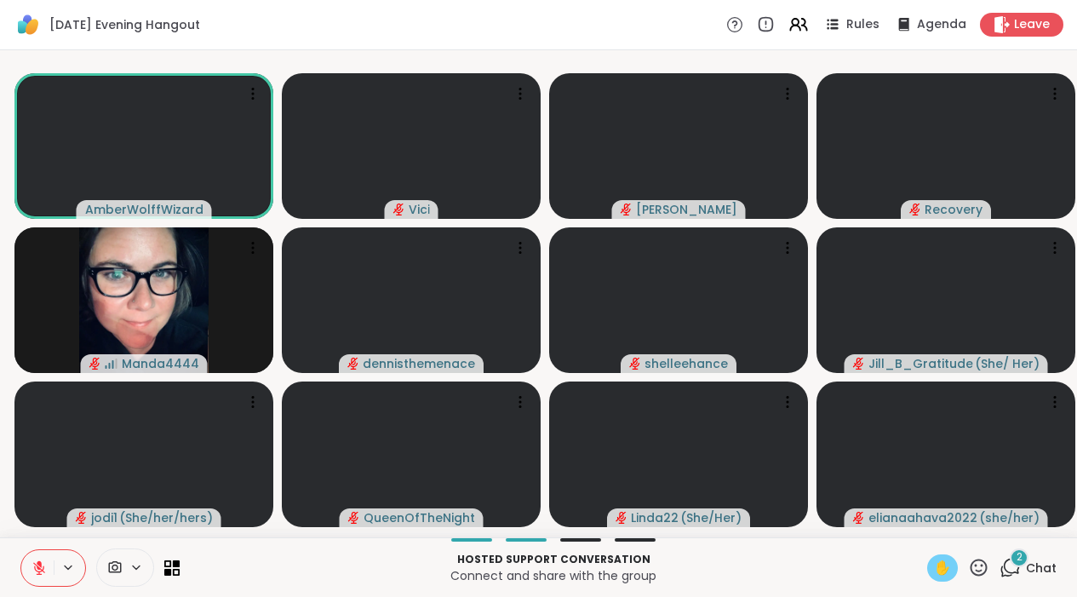
click at [940, 578] on span "✋" at bounding box center [942, 568] width 17 height 20
click at [31, 586] on button at bounding box center [37, 568] width 32 height 36
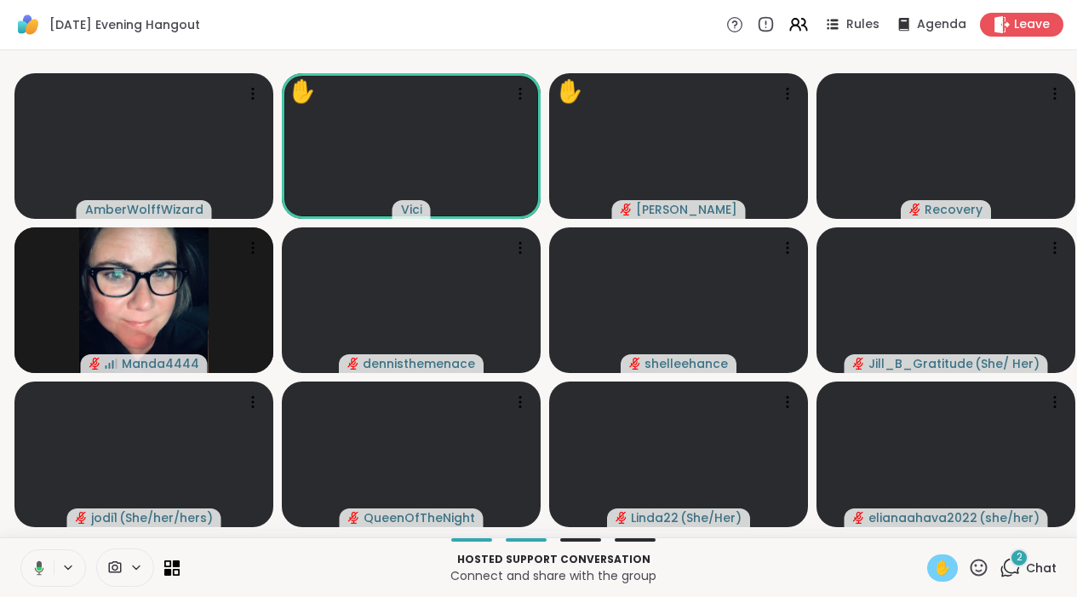
click at [40, 567] on button at bounding box center [36, 568] width 35 height 36
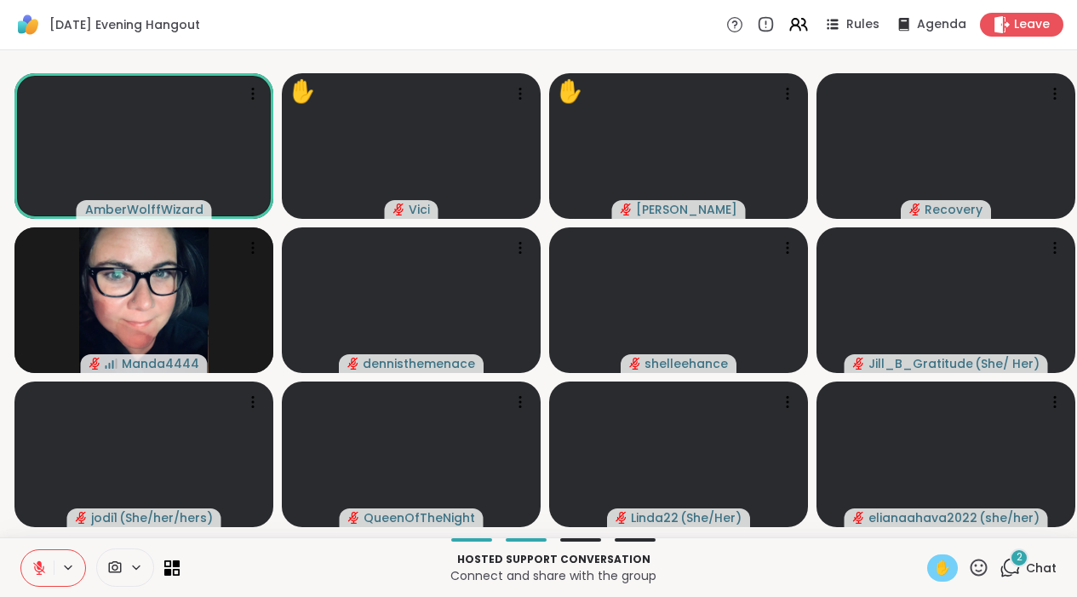
click at [954, 582] on div "✋" at bounding box center [942, 567] width 31 height 27
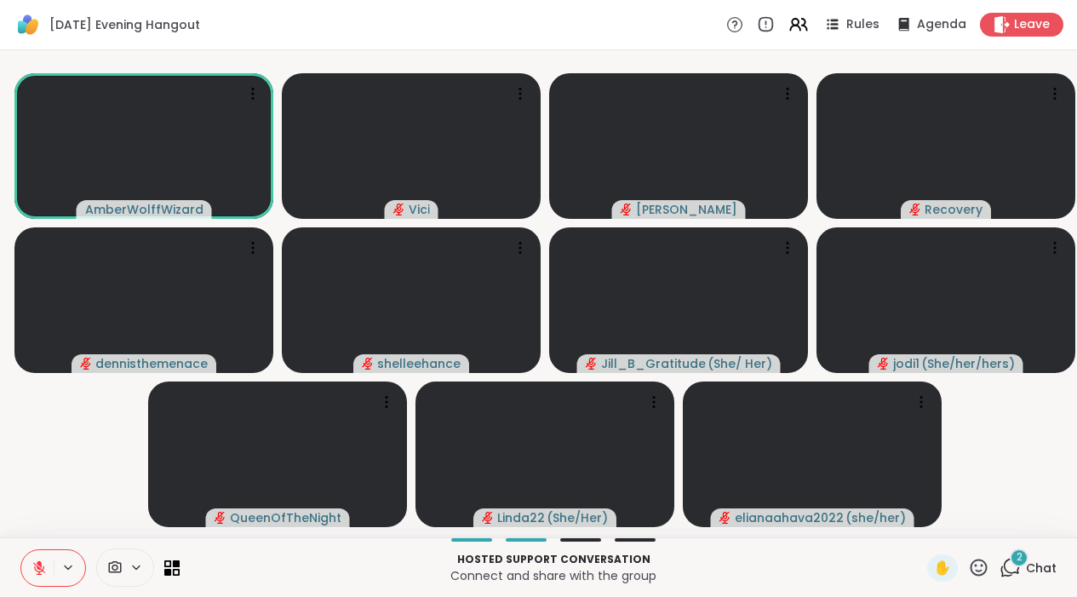
click at [1016, 578] on icon at bounding box center [1010, 567] width 21 height 21
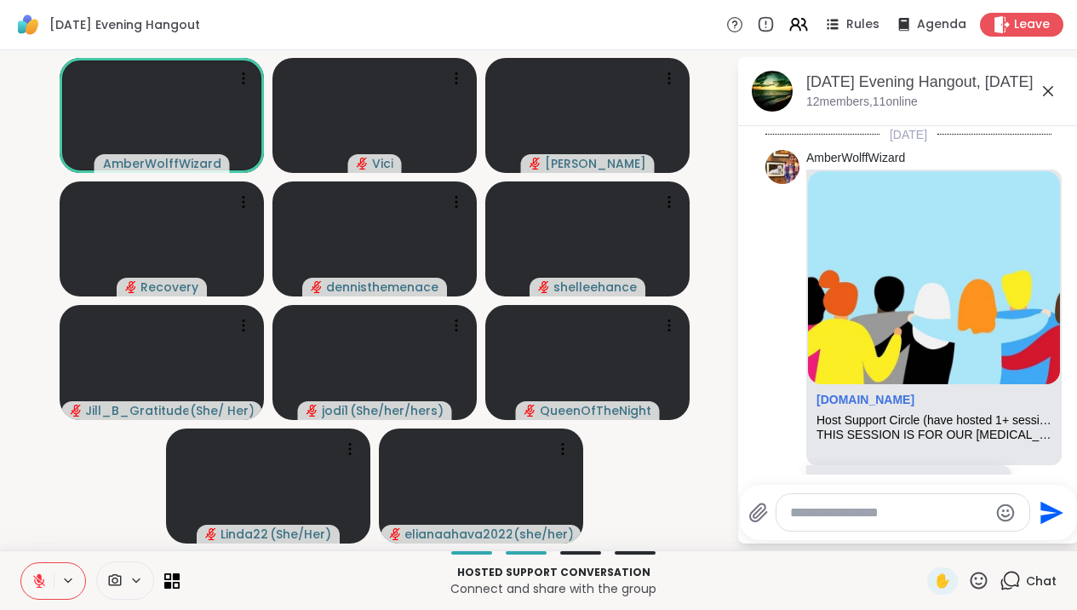
scroll to position [941, 0]
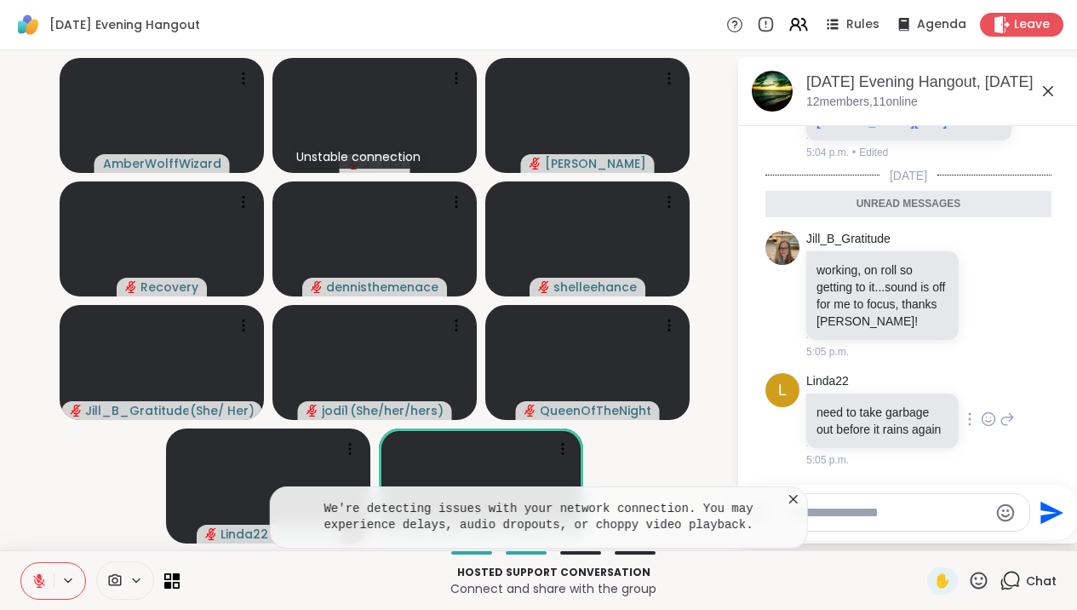
click at [985, 415] on icon at bounding box center [988, 418] width 15 height 17
click at [981, 384] on div "Select Reaction: Heart" at bounding box center [988, 391] width 15 height 15
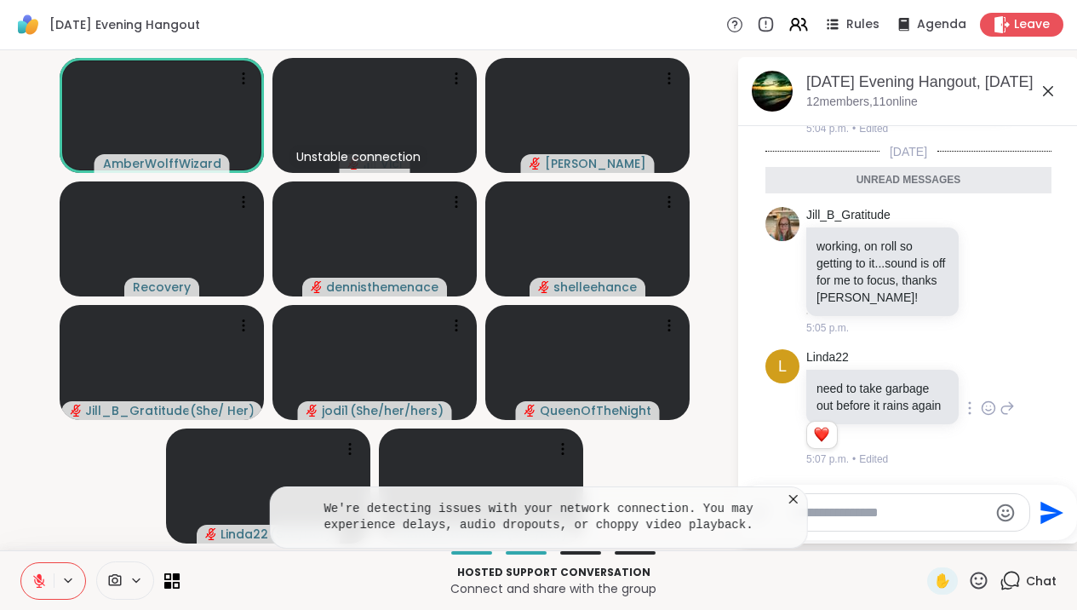
scroll to position [966, 0]
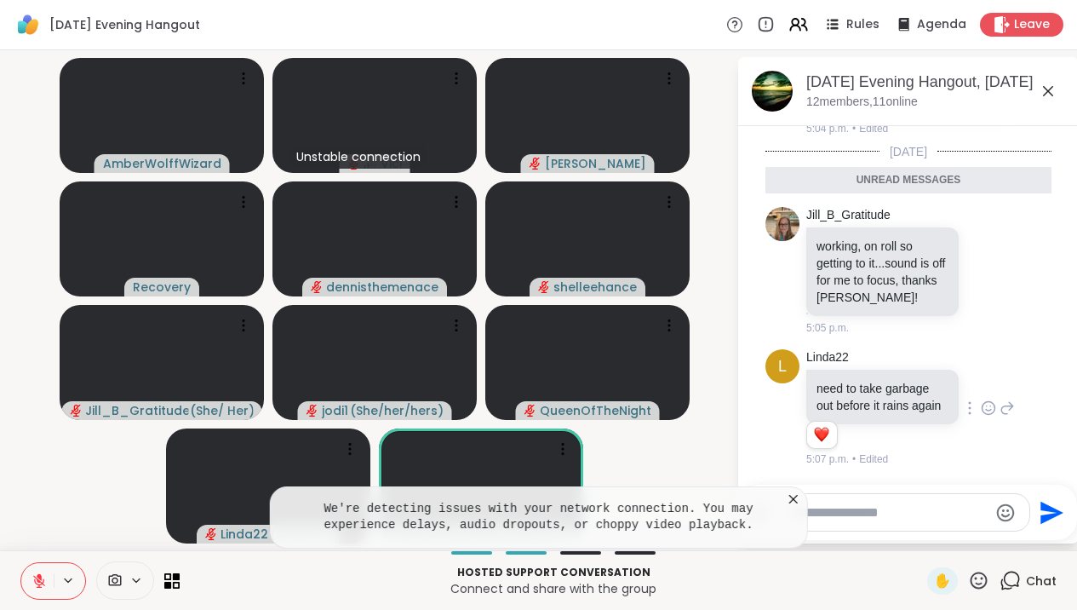
click at [1053, 89] on icon at bounding box center [1048, 91] width 10 height 10
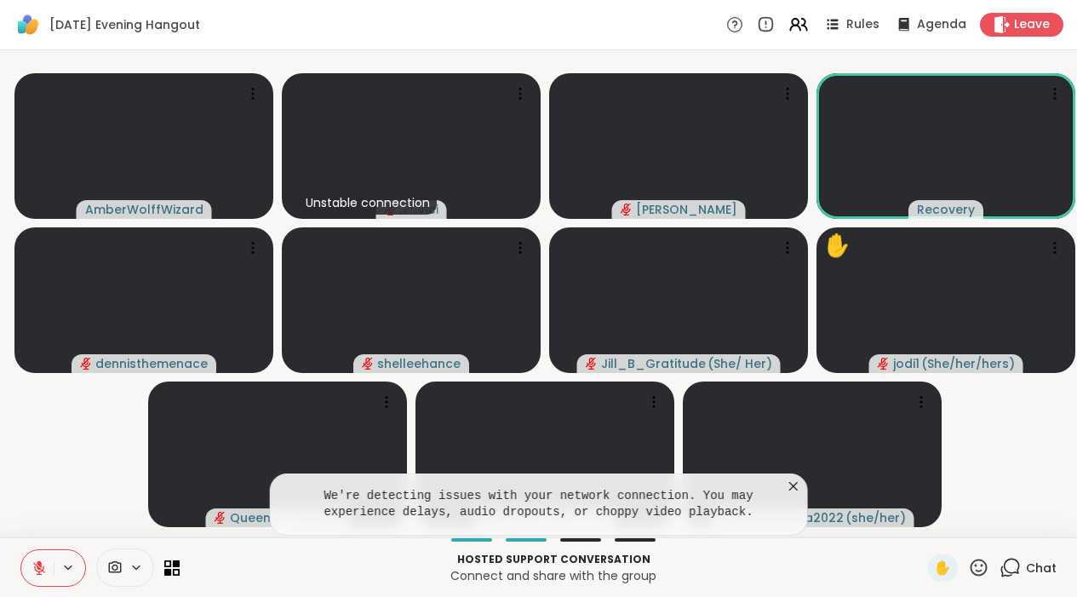
click at [802, 495] on icon at bounding box center [793, 486] width 17 height 17
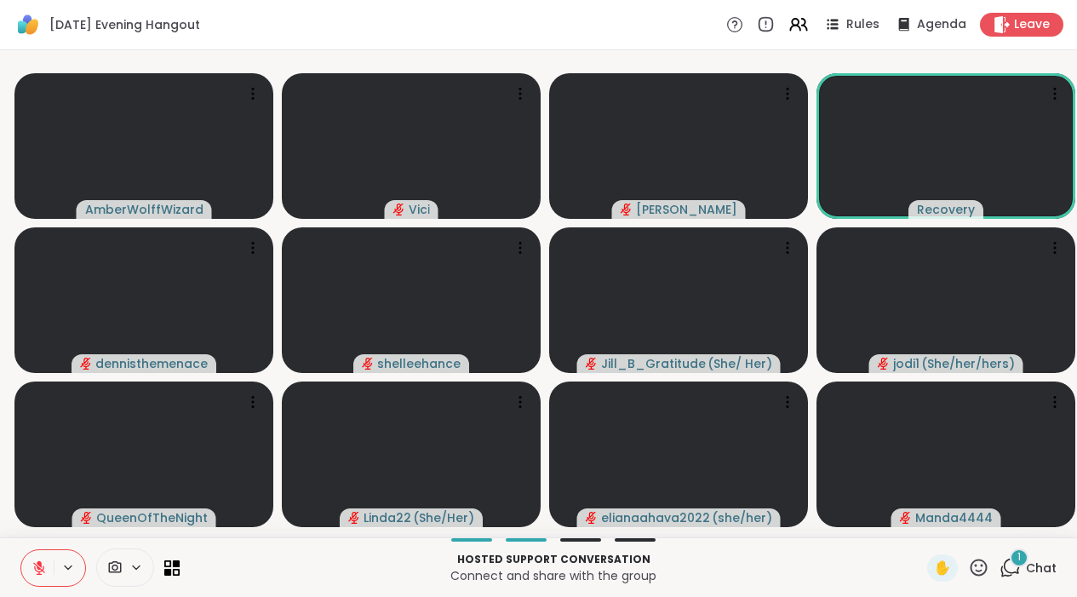
click at [43, 576] on icon at bounding box center [39, 567] width 15 height 15
click at [47, 578] on button at bounding box center [37, 568] width 32 height 36
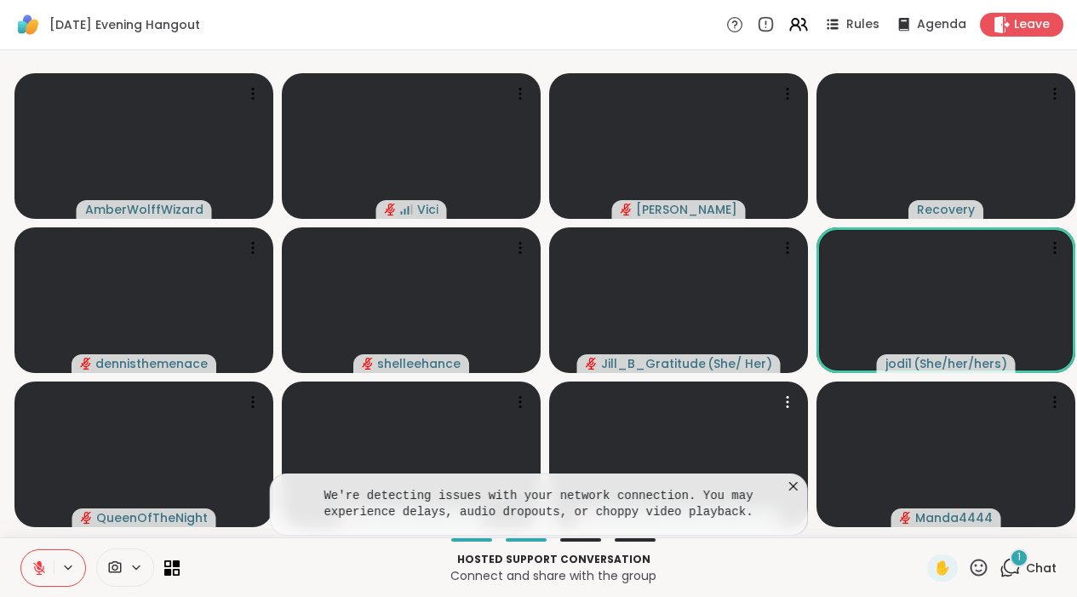
click at [798, 490] on icon at bounding box center [793, 486] width 9 height 9
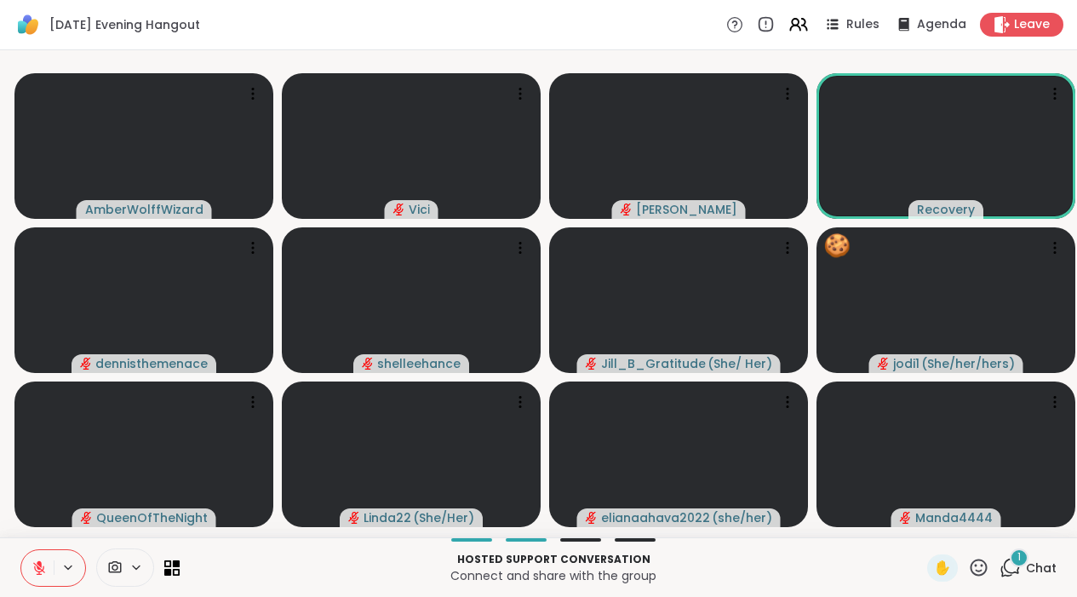
click at [49, 583] on button at bounding box center [37, 568] width 32 height 36
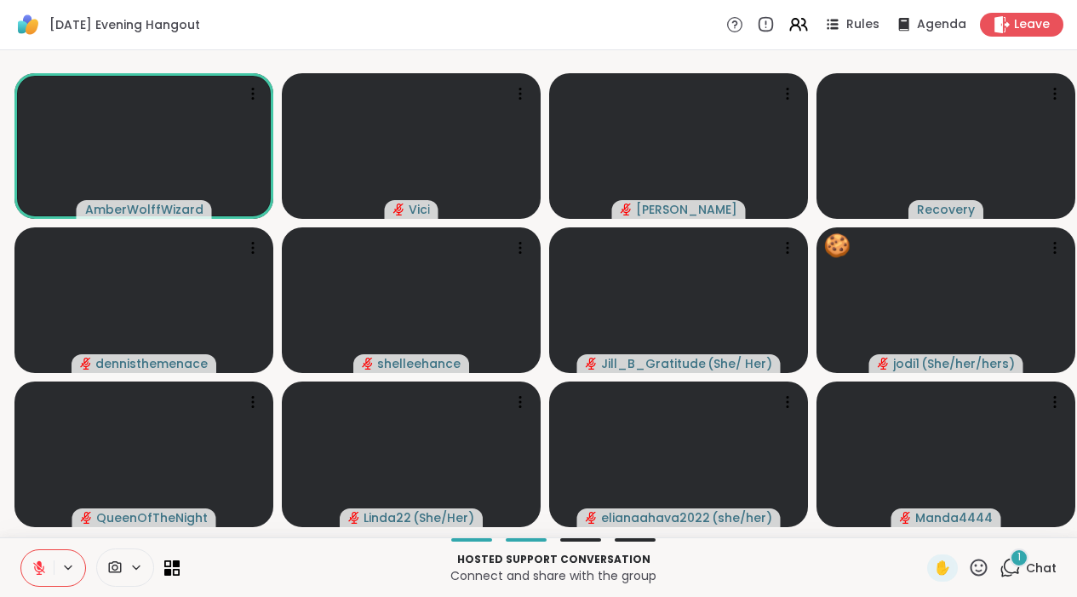
click at [33, 576] on icon at bounding box center [39, 567] width 15 height 15
click at [39, 574] on icon at bounding box center [38, 572] width 1 height 3
click at [32, 576] on icon at bounding box center [39, 567] width 15 height 15
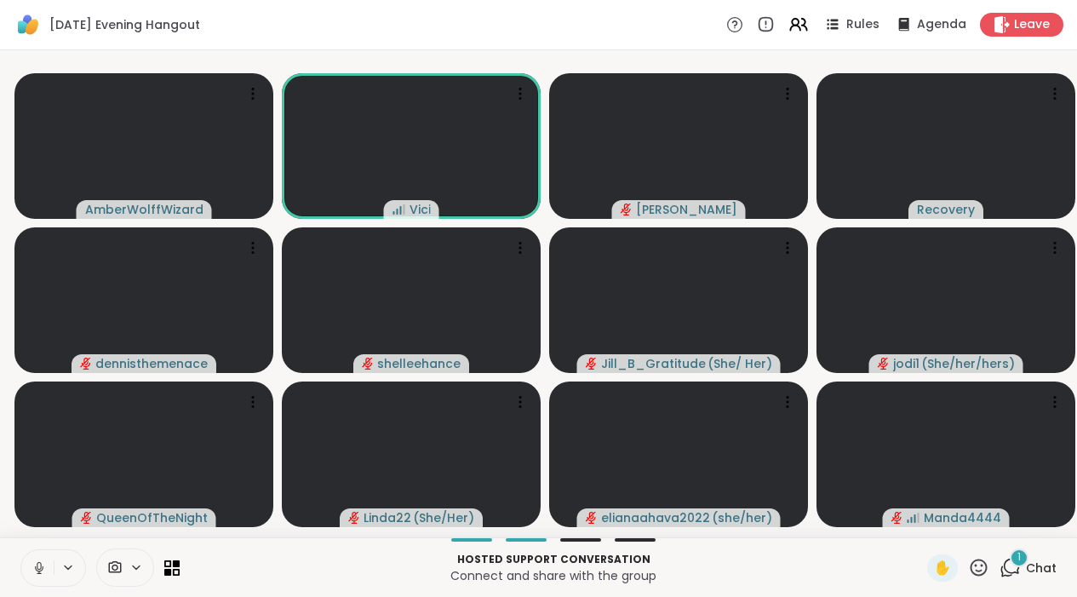
click at [32, 576] on icon at bounding box center [39, 567] width 15 height 15
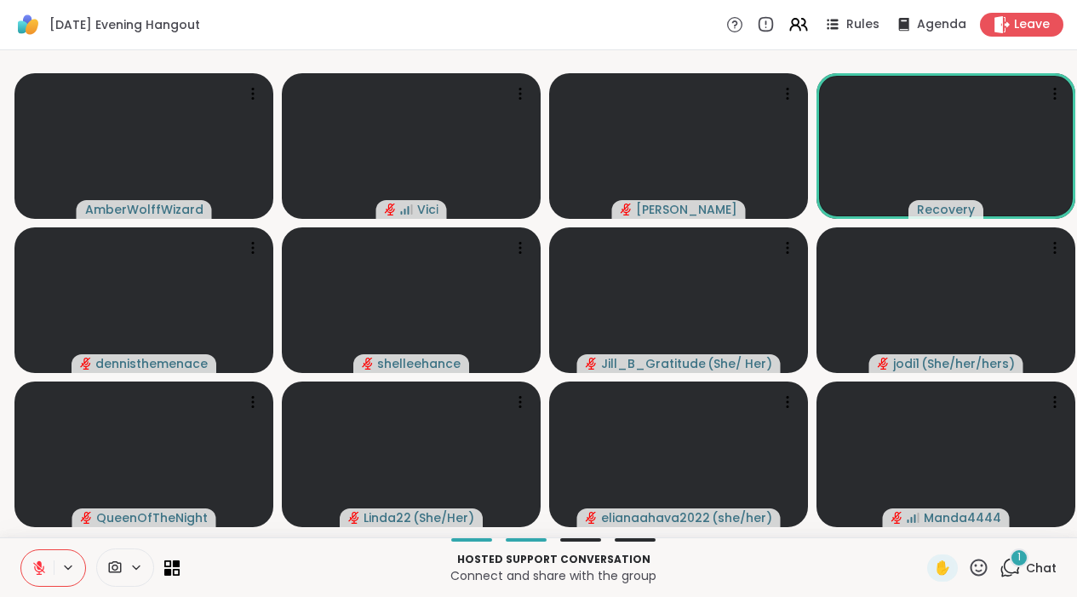
click at [32, 576] on icon at bounding box center [39, 567] width 15 height 15
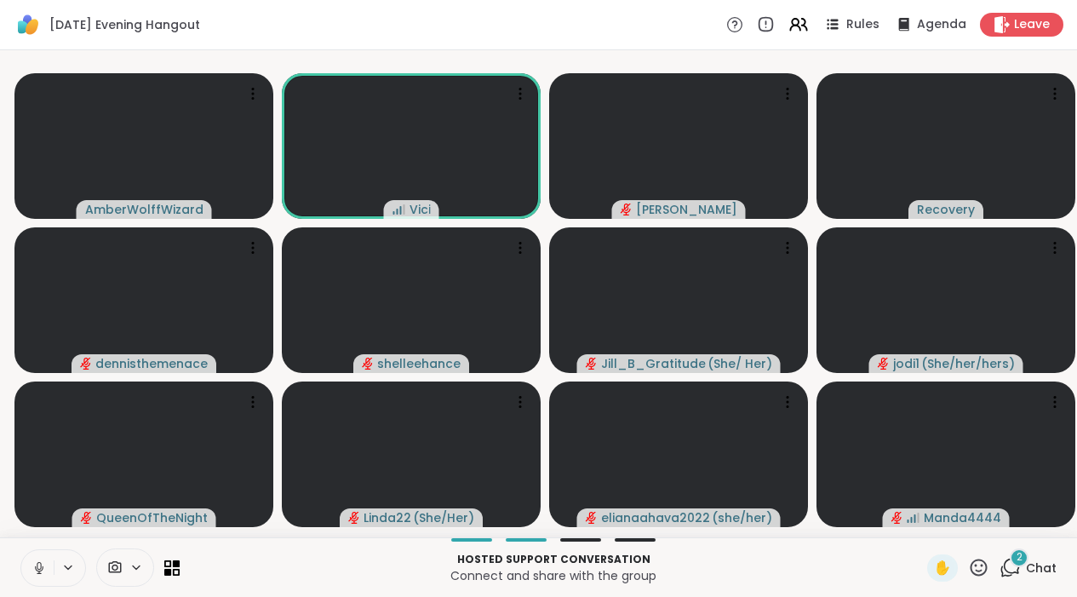
click at [46, 576] on icon at bounding box center [39, 567] width 15 height 15
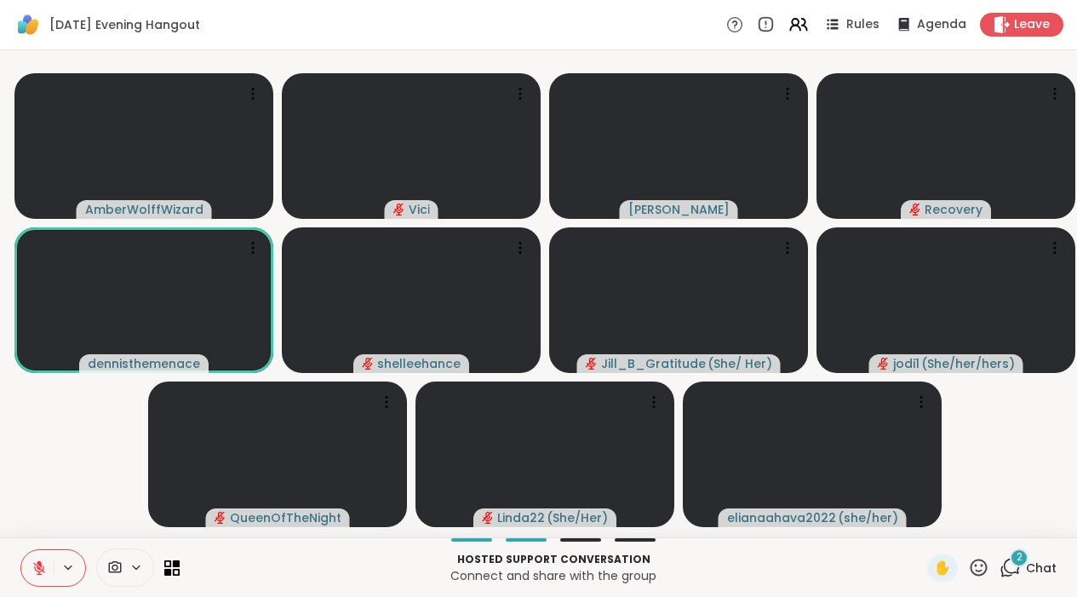
click at [52, 578] on button at bounding box center [37, 568] width 32 height 36
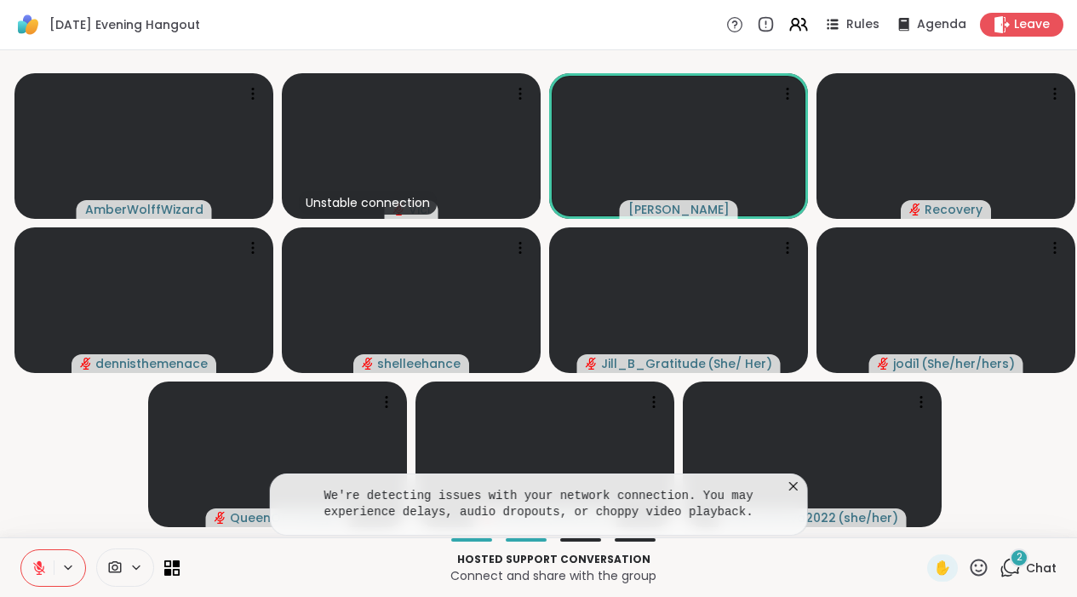
click at [32, 576] on icon at bounding box center [39, 567] width 15 height 15
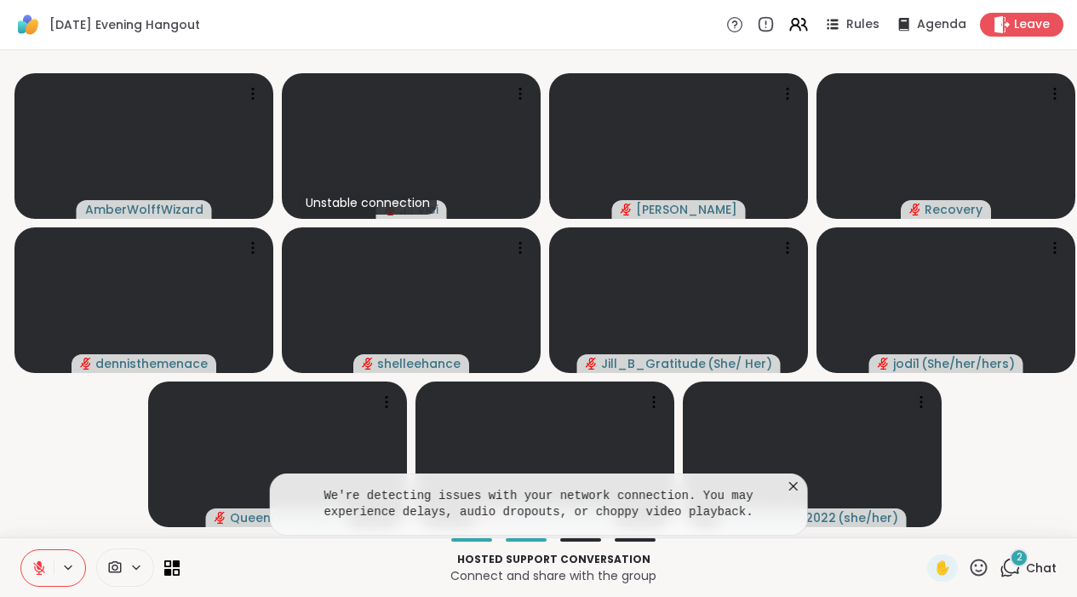
click at [38, 586] on button at bounding box center [37, 568] width 32 height 36
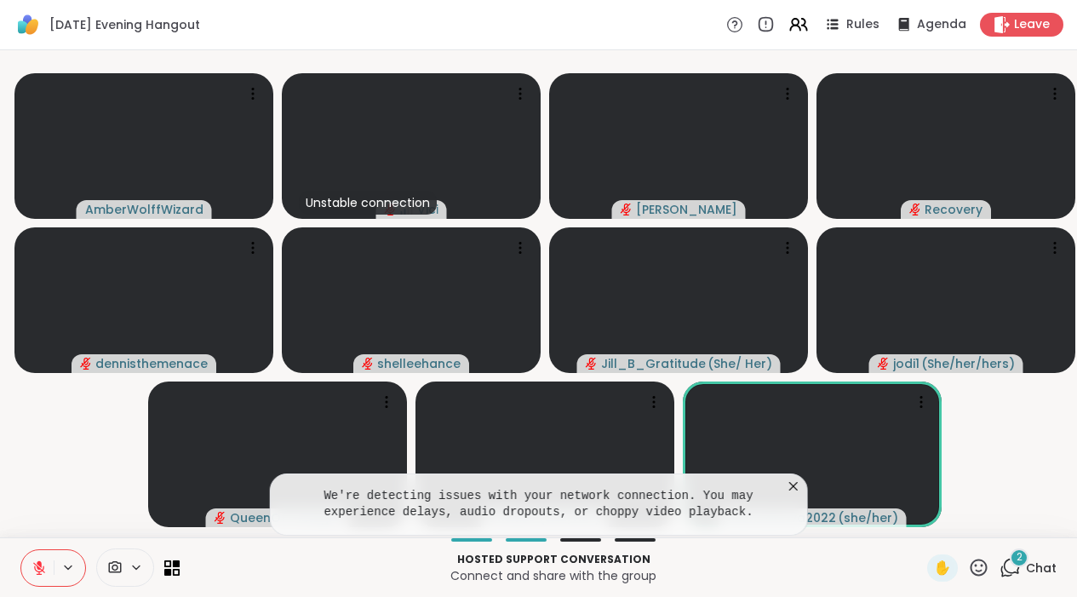
click at [38, 586] on button at bounding box center [37, 568] width 32 height 36
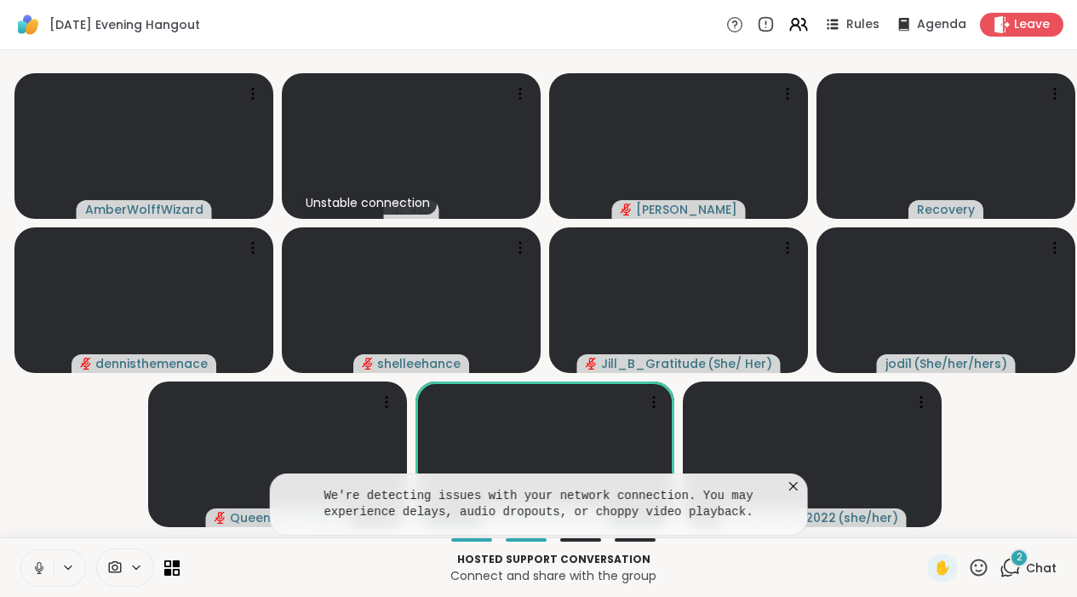
click at [37, 576] on icon at bounding box center [39, 567] width 15 height 15
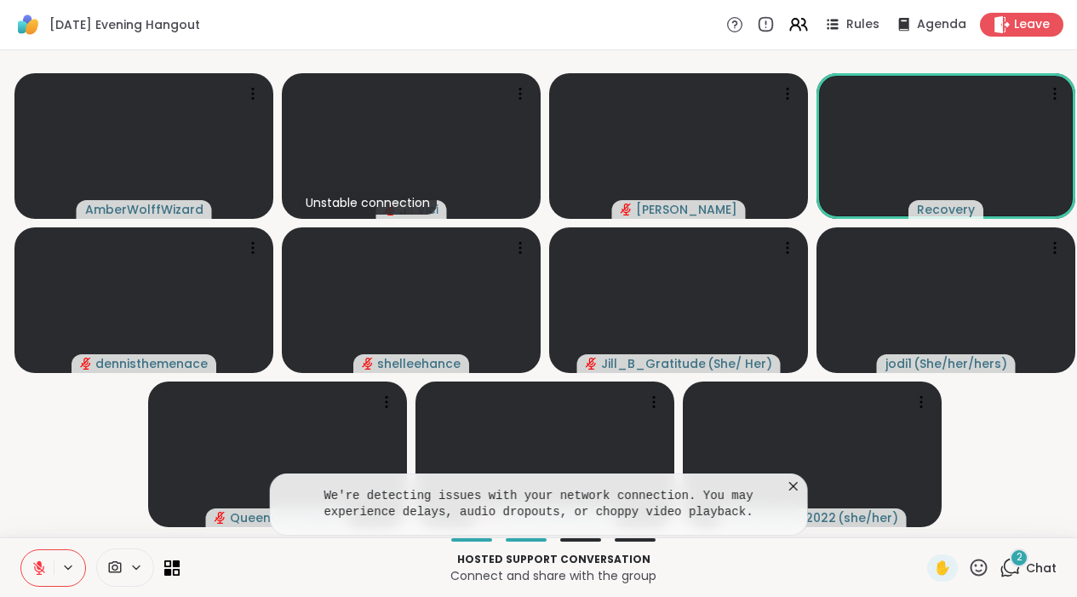
click at [1009, 578] on icon at bounding box center [1010, 567] width 21 height 21
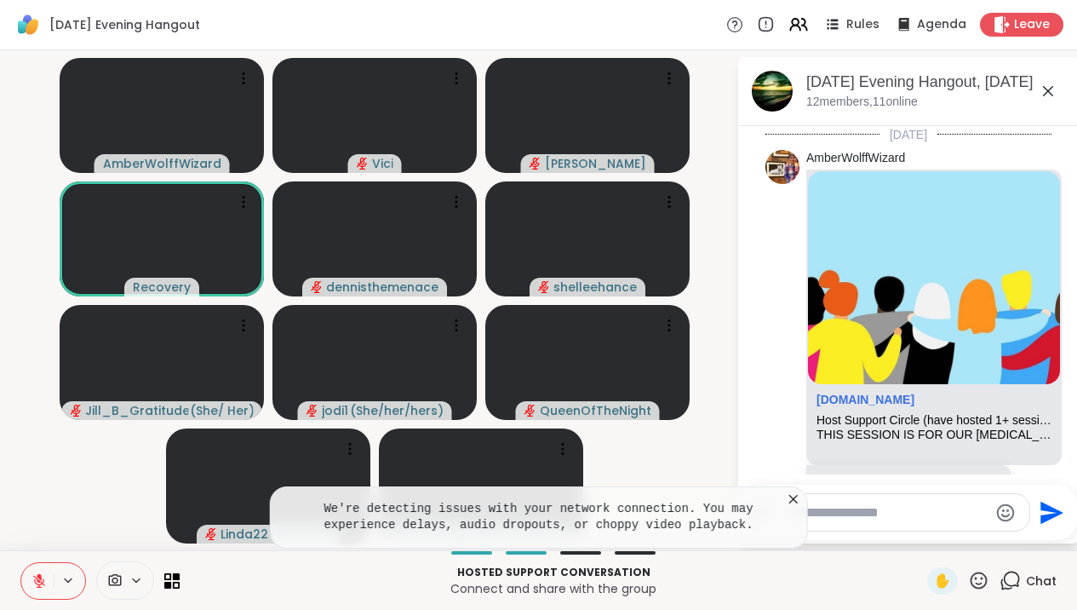
click at [801, 489] on div "We're detecting issues with your network connection. You may experience delays,…" at bounding box center [538, 517] width 539 height 62
click at [801, 496] on icon at bounding box center [793, 498] width 17 height 17
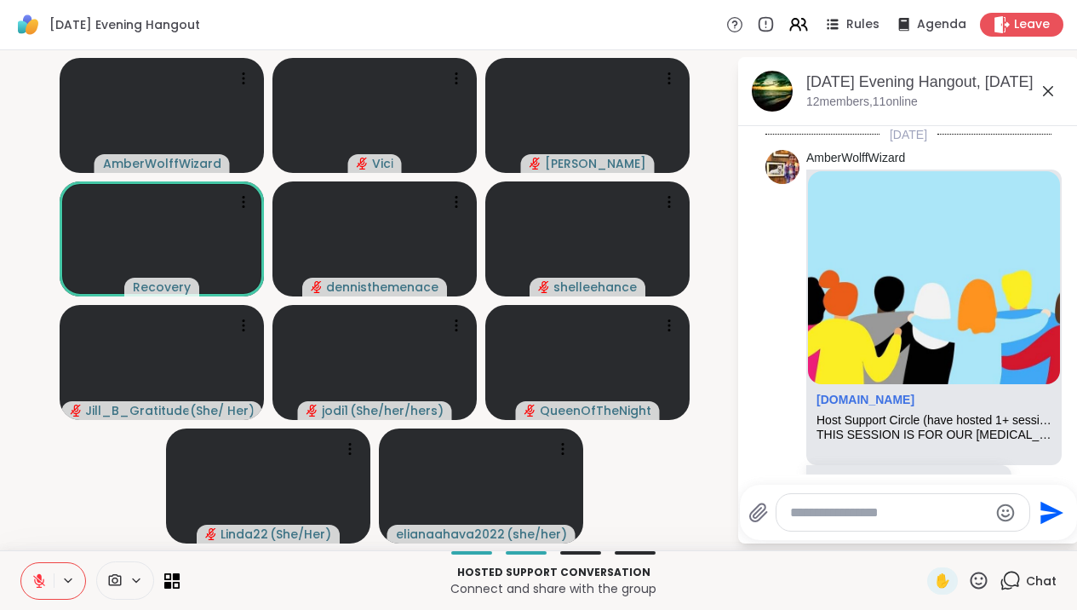
scroll to position [1298, 0]
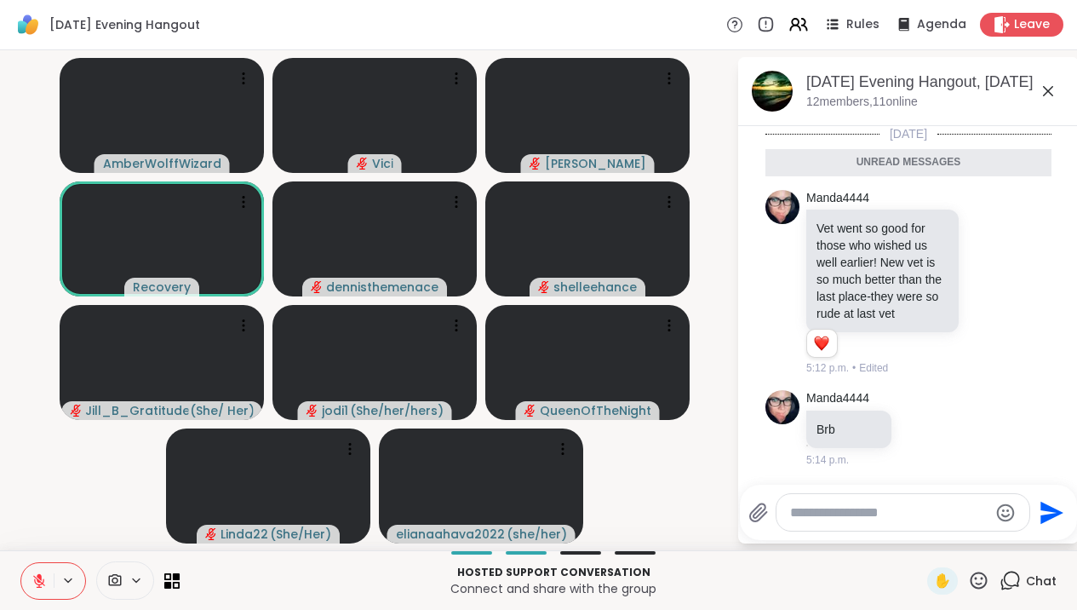
click at [822, 513] on textarea "Type your message" at bounding box center [889, 512] width 198 height 17
type textarea "******"
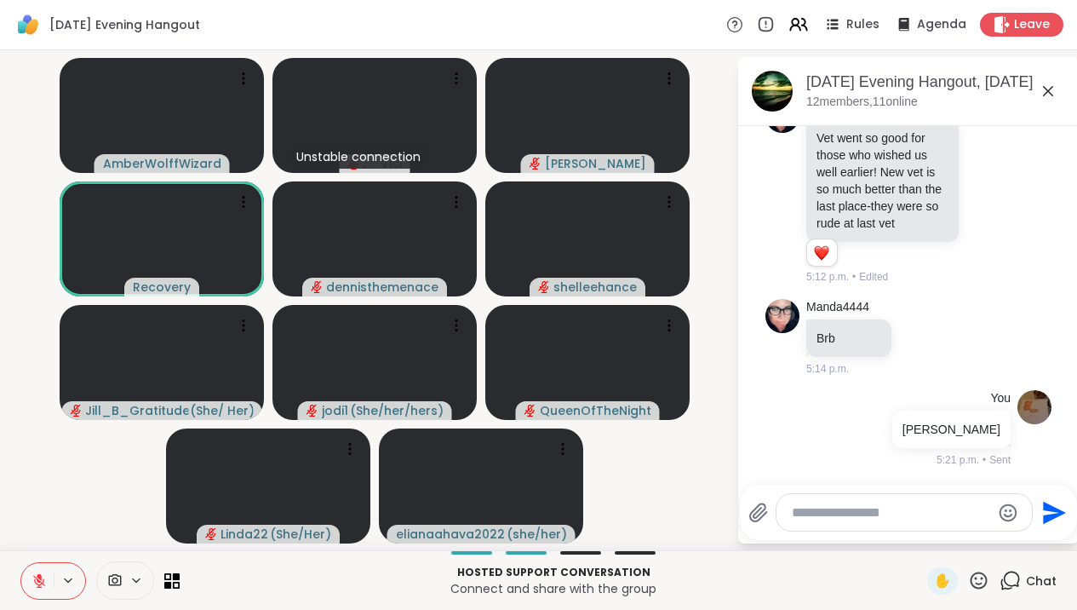
scroll to position [1348, 0]
click at [949, 581] on span "✋" at bounding box center [942, 581] width 17 height 20
click at [1058, 95] on icon at bounding box center [1048, 91] width 20 height 20
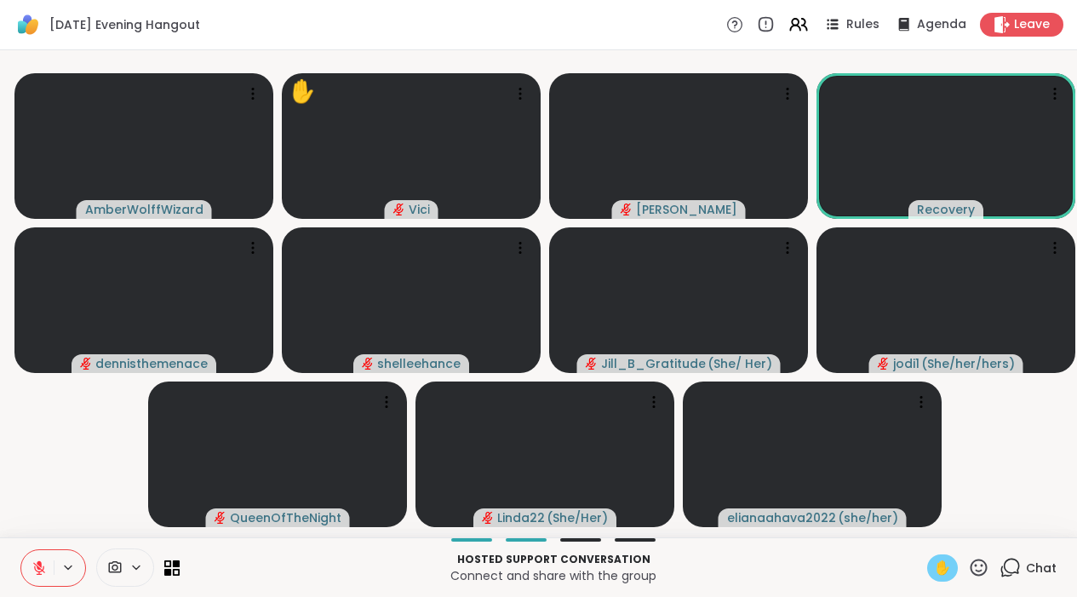
click at [37, 574] on icon at bounding box center [39, 568] width 12 height 12
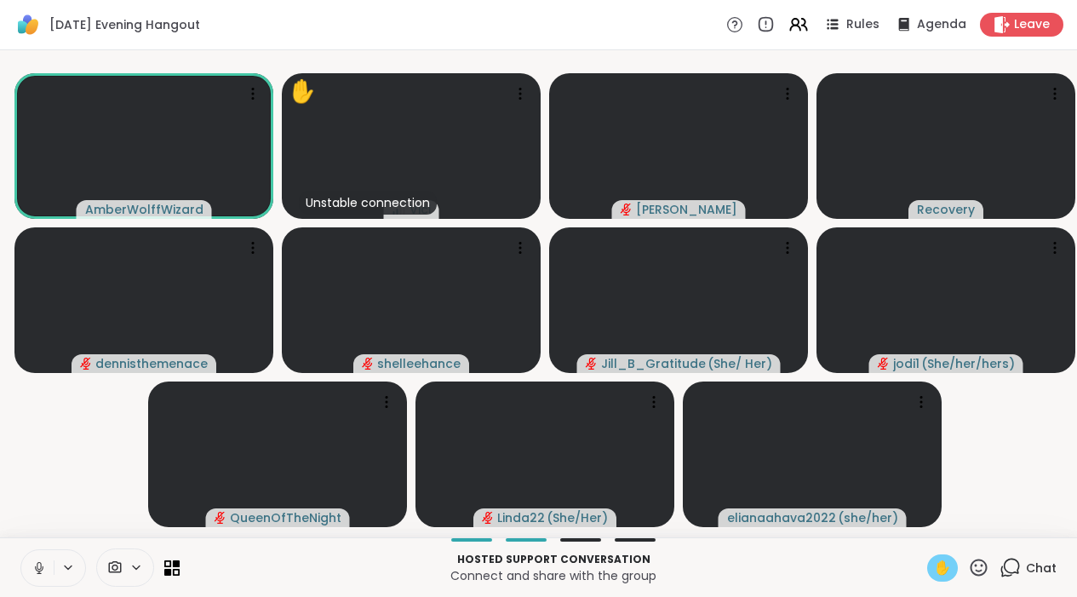
click at [37, 576] on icon at bounding box center [39, 567] width 15 height 15
click at [37, 574] on icon at bounding box center [39, 568] width 12 height 12
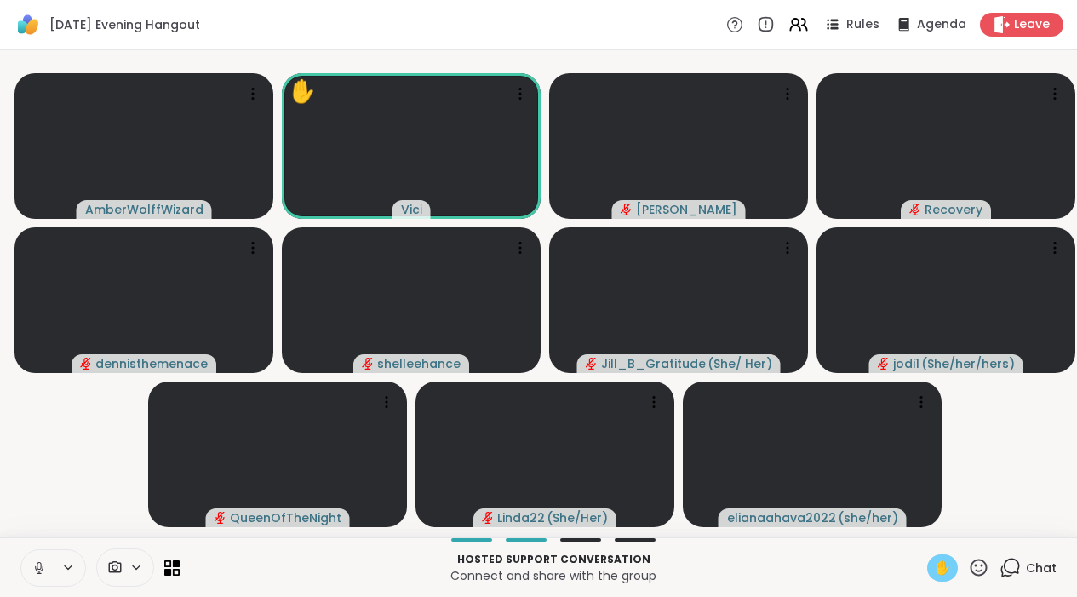
click at [41, 573] on icon at bounding box center [39, 572] width 4 height 1
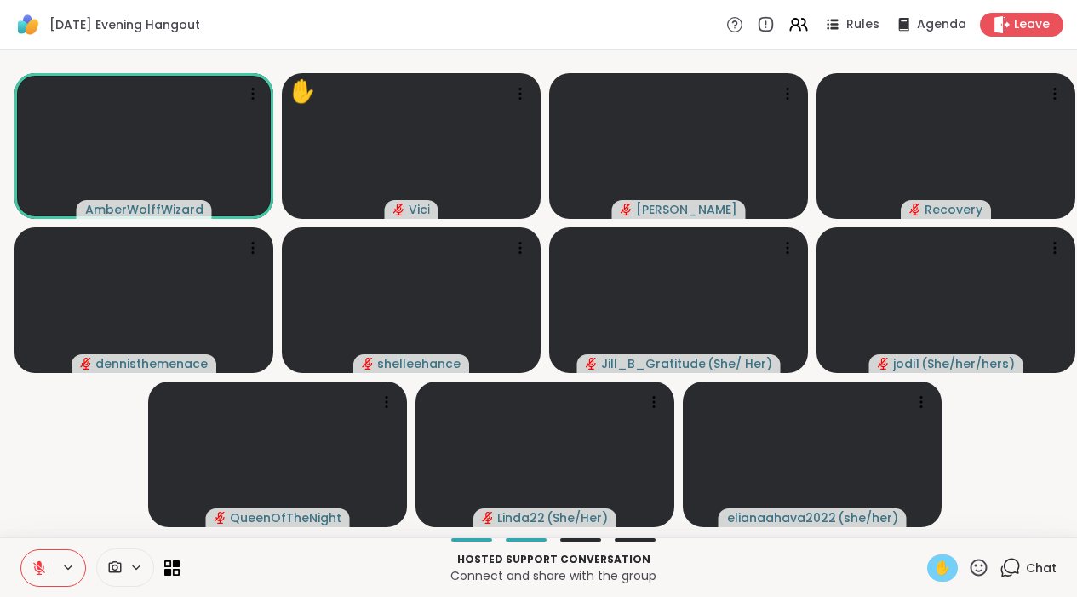
click at [939, 576] on span "✋" at bounding box center [942, 568] width 17 height 20
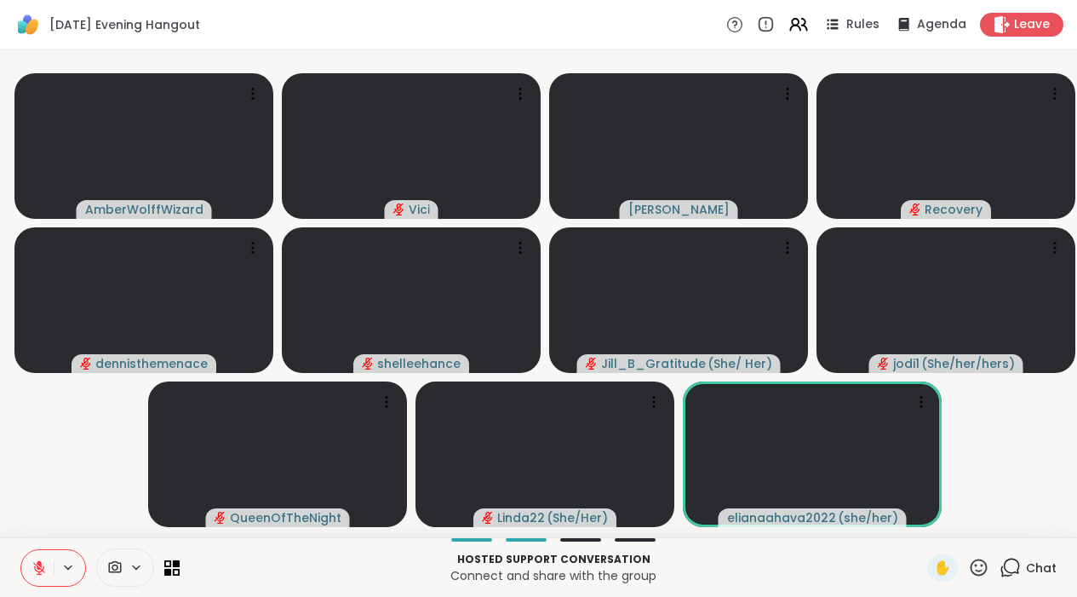
click at [39, 571] on button at bounding box center [37, 568] width 32 height 36
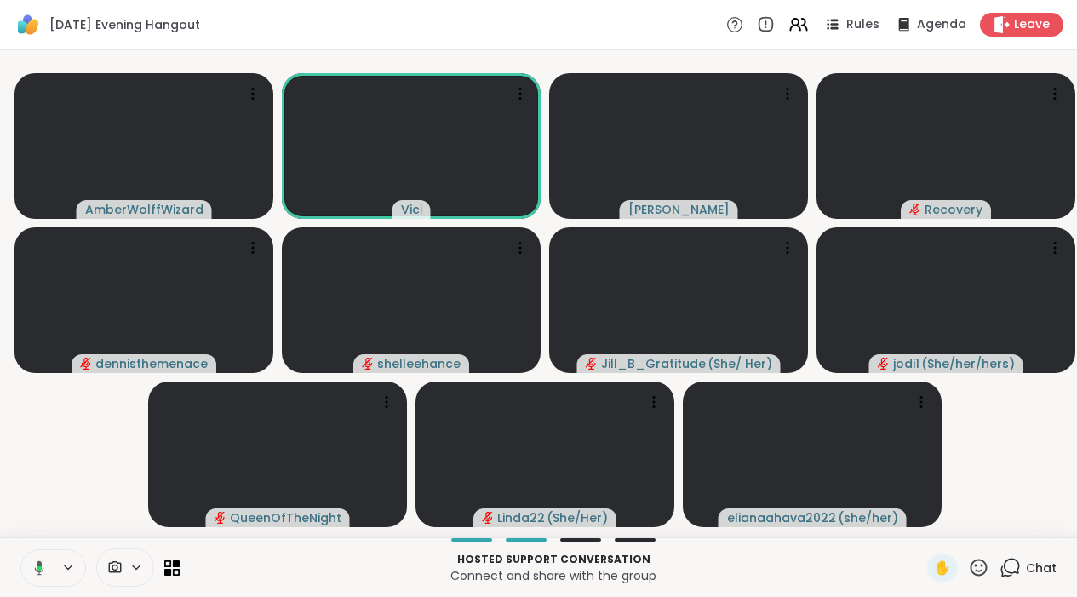
click at [31, 576] on icon at bounding box center [36, 567] width 15 height 15
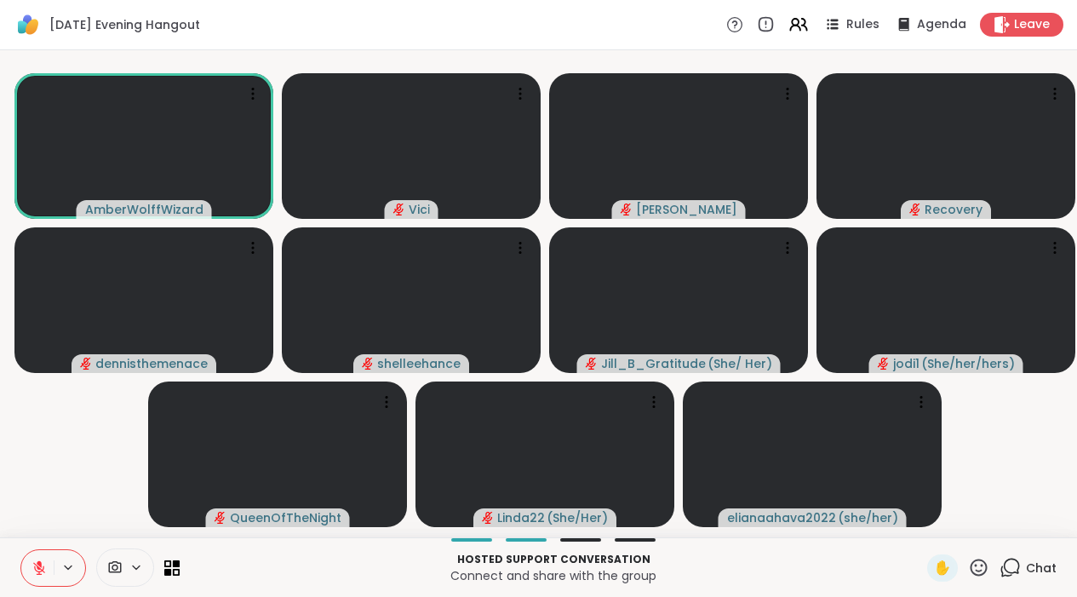
click at [43, 576] on icon at bounding box center [39, 567] width 15 height 15
click at [43, 576] on icon at bounding box center [36, 567] width 15 height 15
click at [984, 578] on icon at bounding box center [978, 567] width 21 height 21
click at [1018, 578] on icon at bounding box center [1010, 567] width 21 height 21
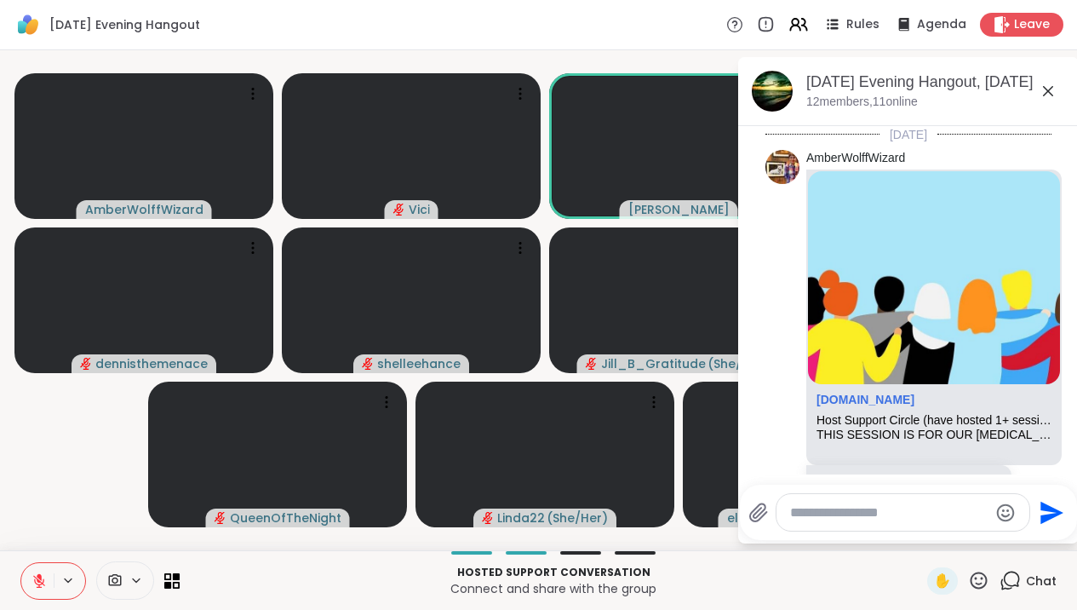
click at [949, 518] on textarea "Type your message" at bounding box center [889, 512] width 198 height 17
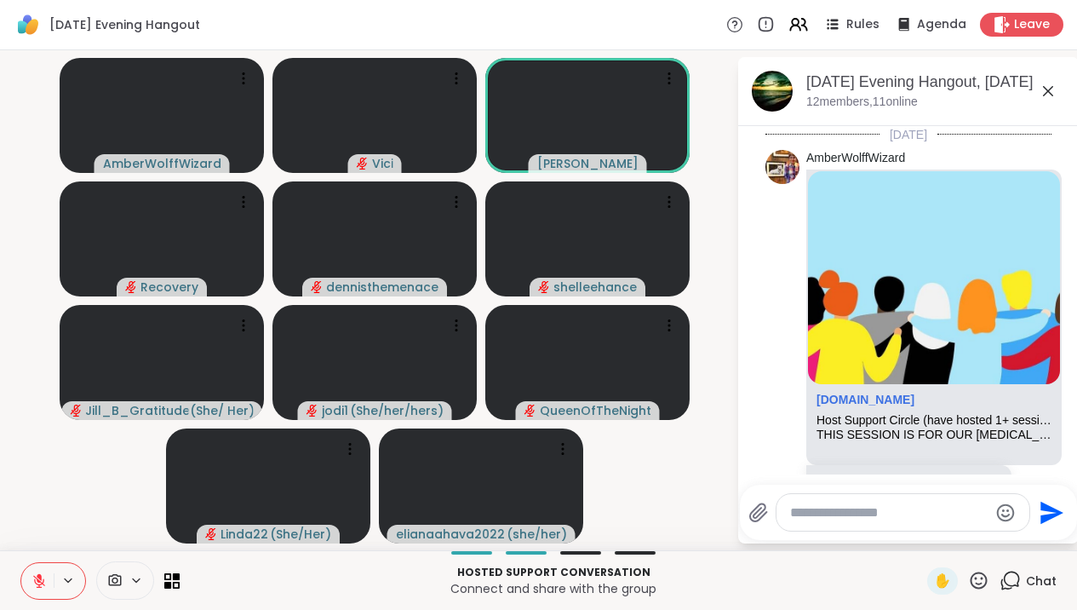
scroll to position [1331, 0]
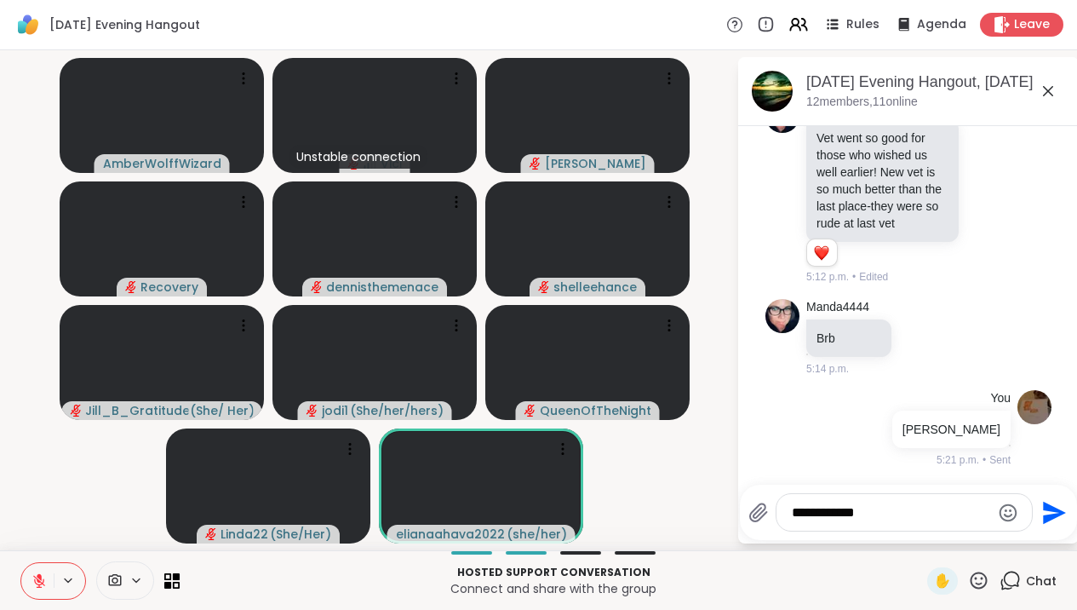
type textarea "**********"
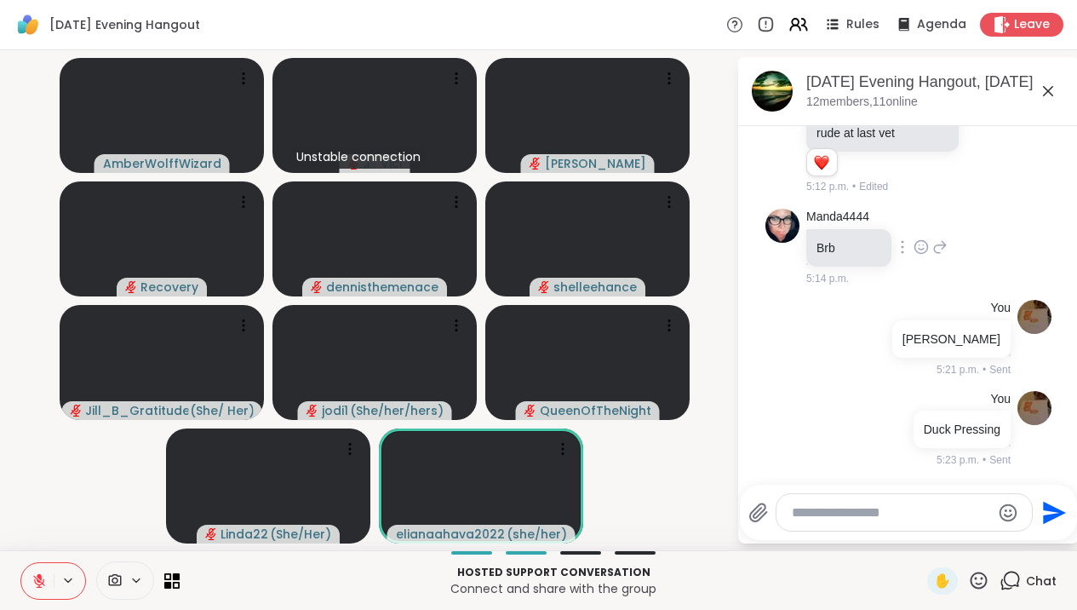
scroll to position [1422, 0]
click at [1058, 94] on icon at bounding box center [1048, 91] width 20 height 20
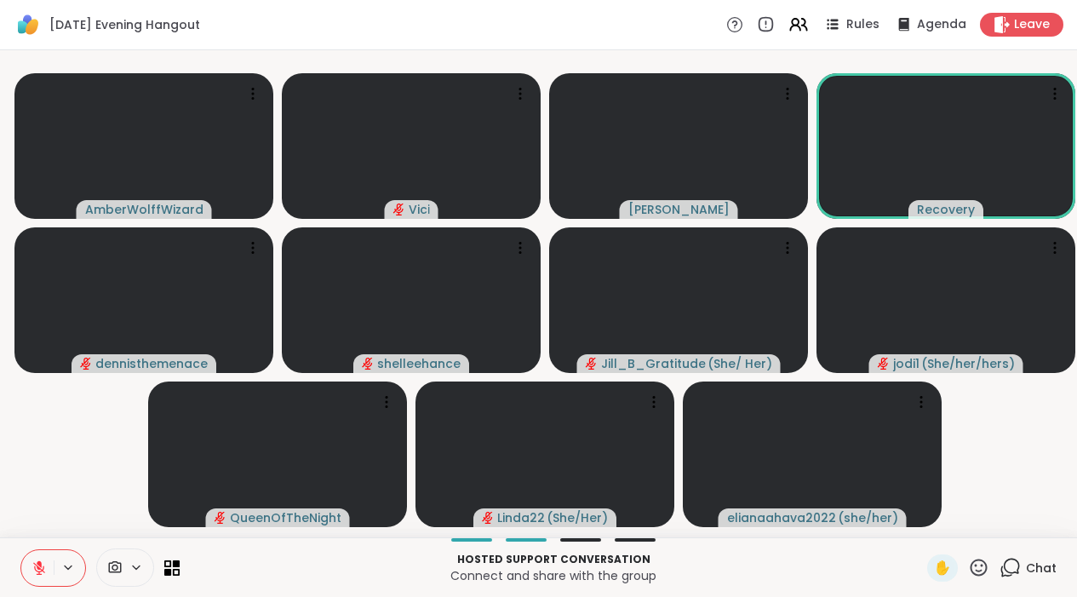
click at [983, 578] on icon at bounding box center [978, 567] width 21 height 21
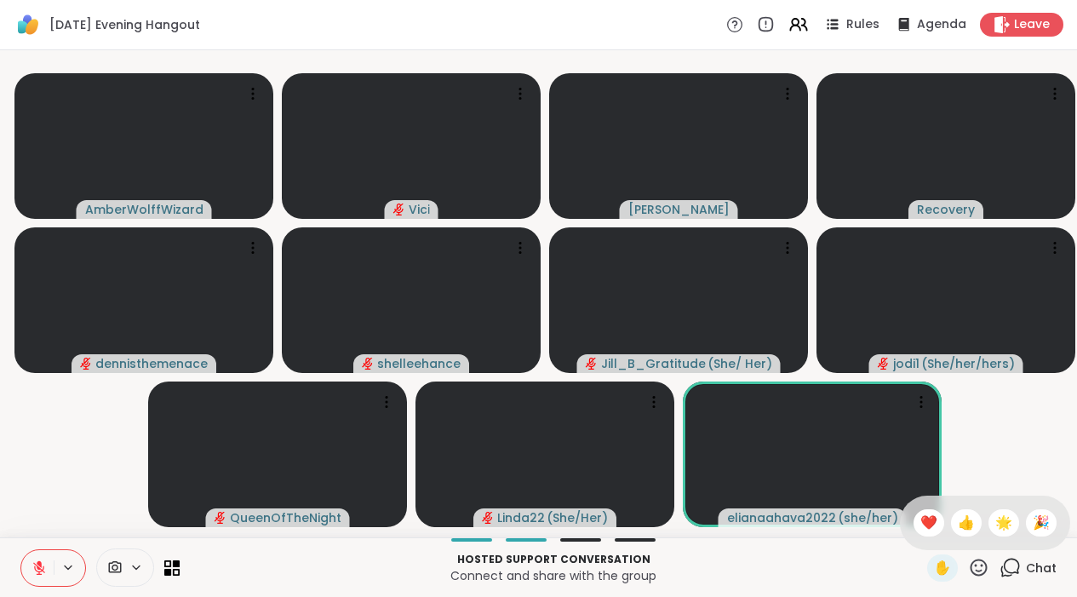
click at [1007, 578] on icon at bounding box center [1010, 567] width 21 height 21
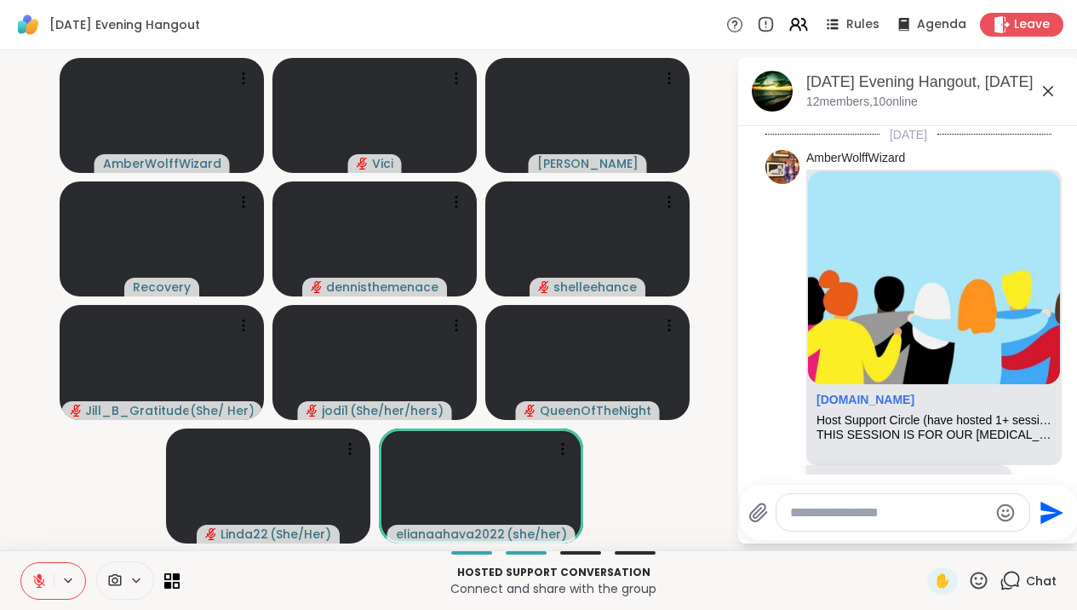
click at [820, 510] on textarea "Type your message" at bounding box center [889, 512] width 198 height 17
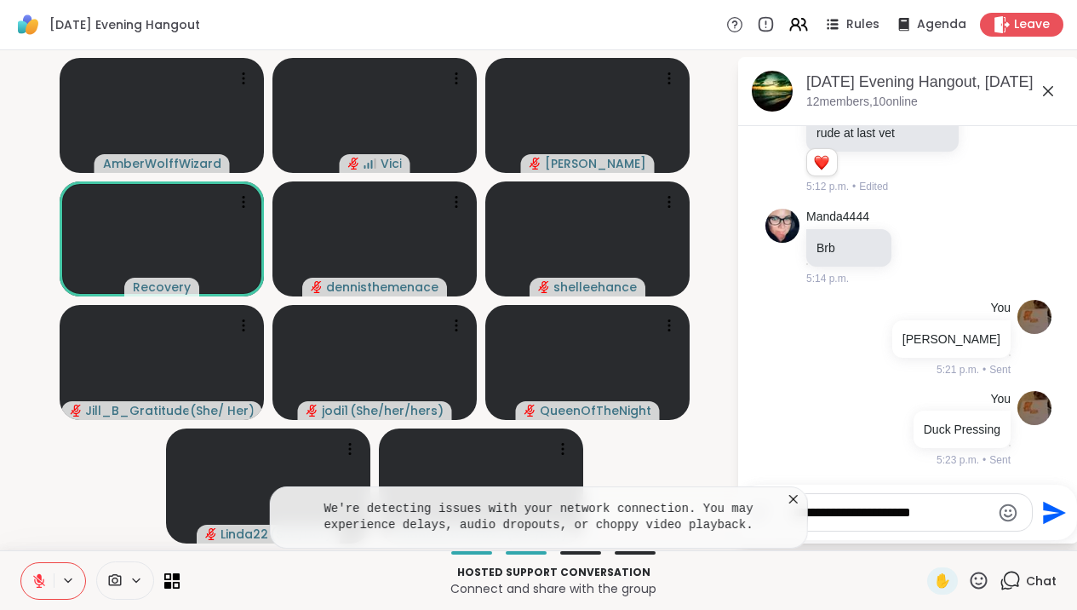
type textarea "**********"
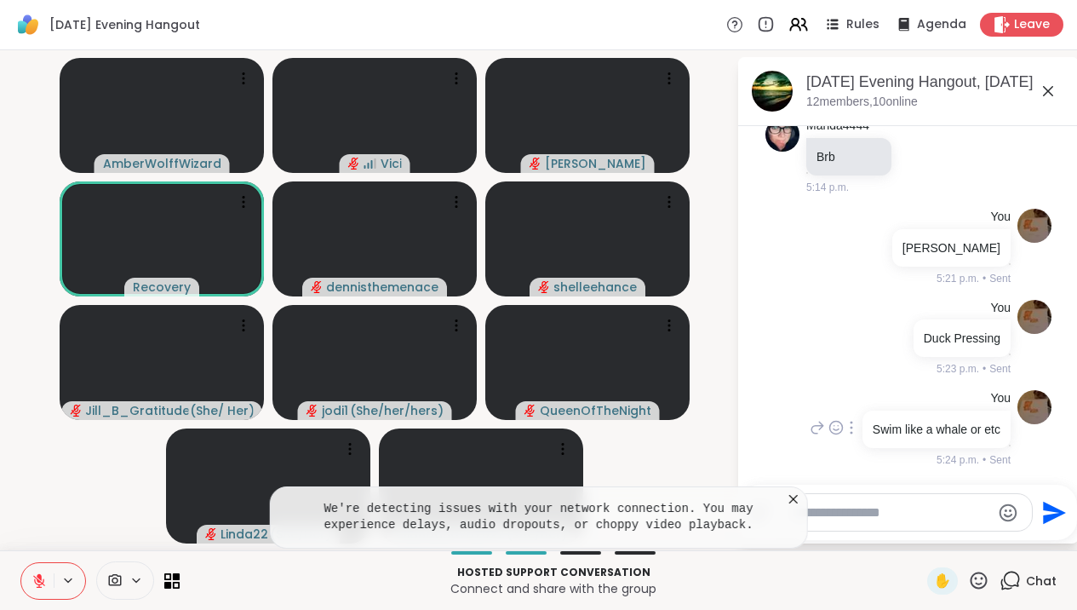
scroll to position [1529, 0]
click at [802, 501] on icon at bounding box center [793, 498] width 17 height 17
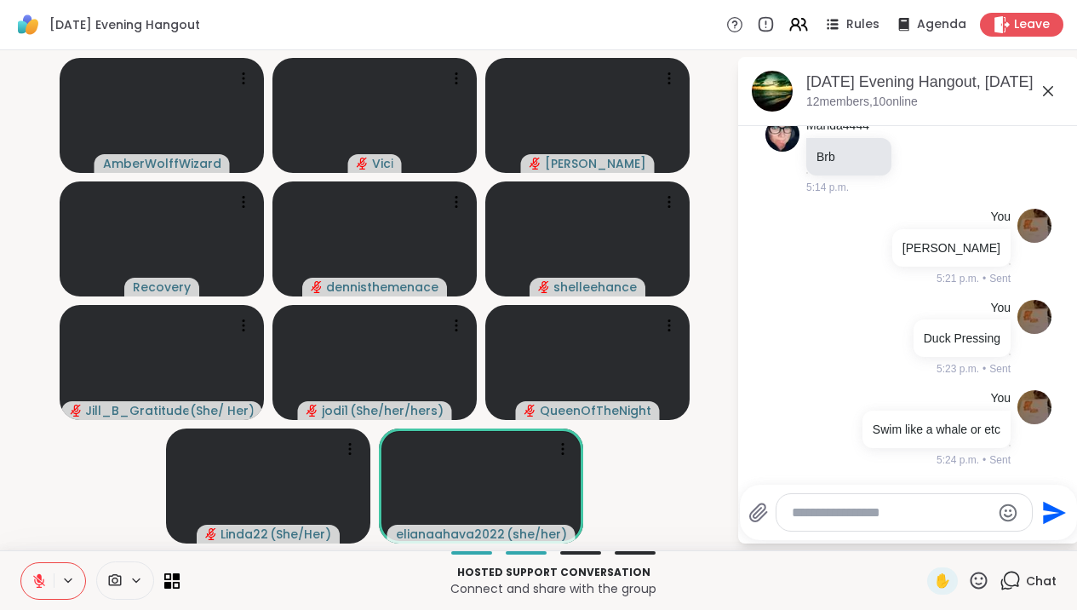
click at [1056, 97] on icon at bounding box center [1048, 91] width 20 height 20
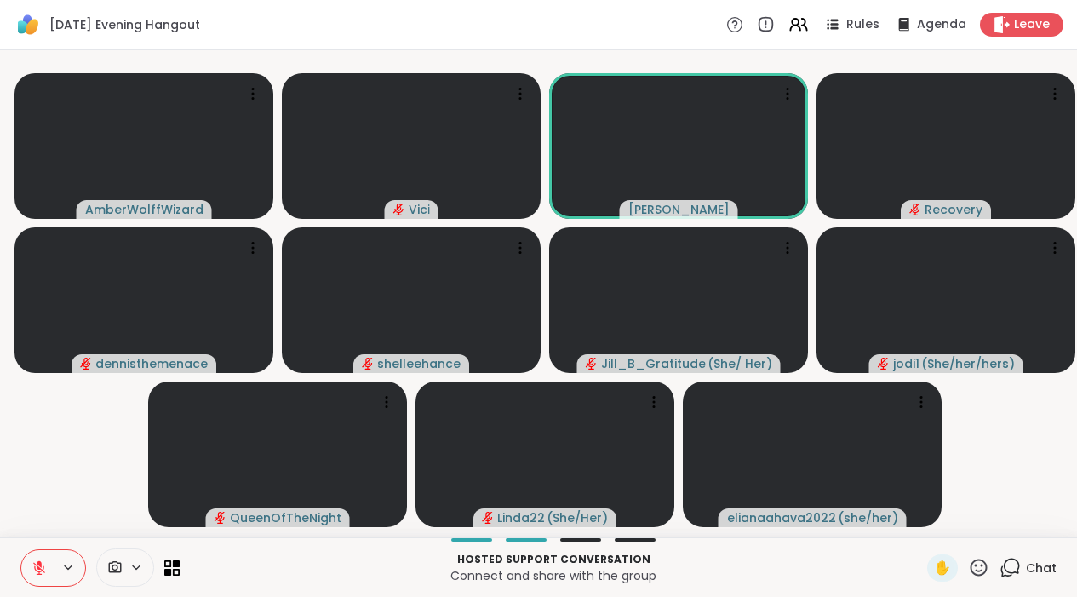
click at [39, 576] on icon at bounding box center [39, 567] width 15 height 15
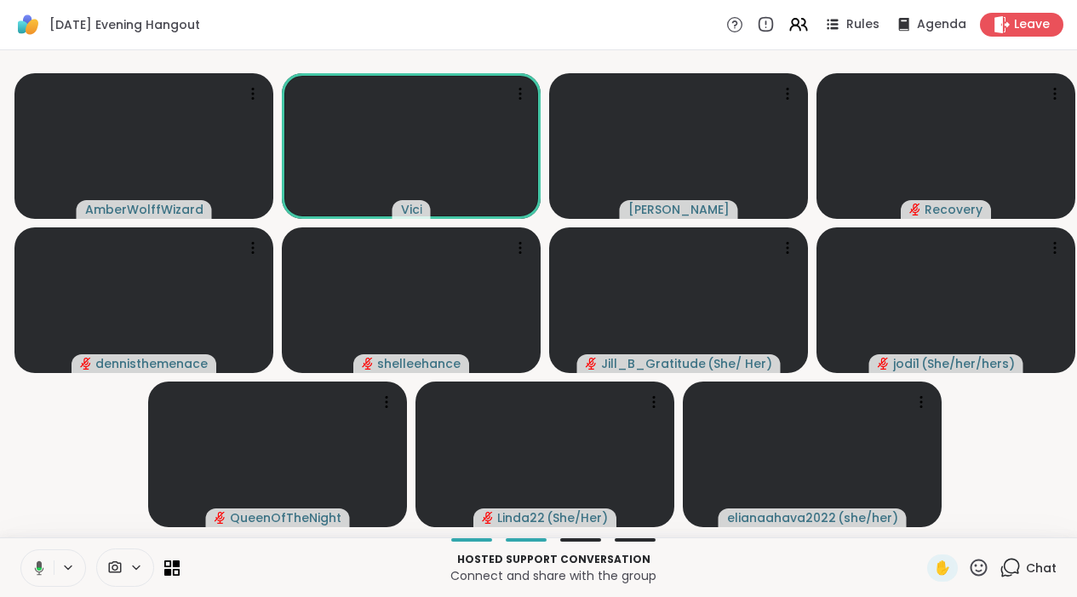
click at [39, 575] on icon at bounding box center [39, 567] width 9 height 14
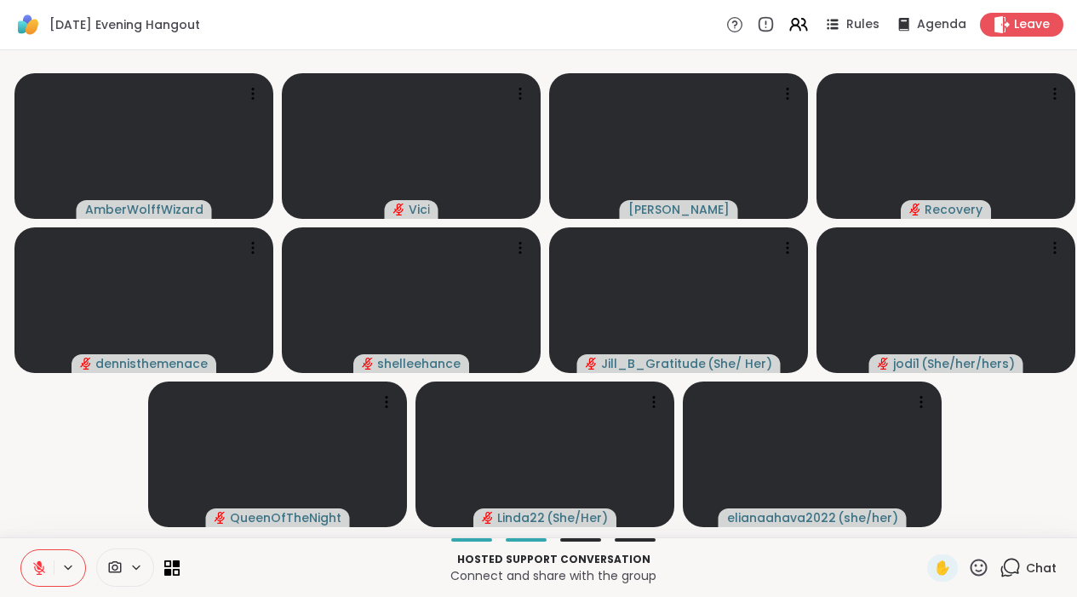
click at [1011, 578] on icon at bounding box center [1010, 567] width 21 height 21
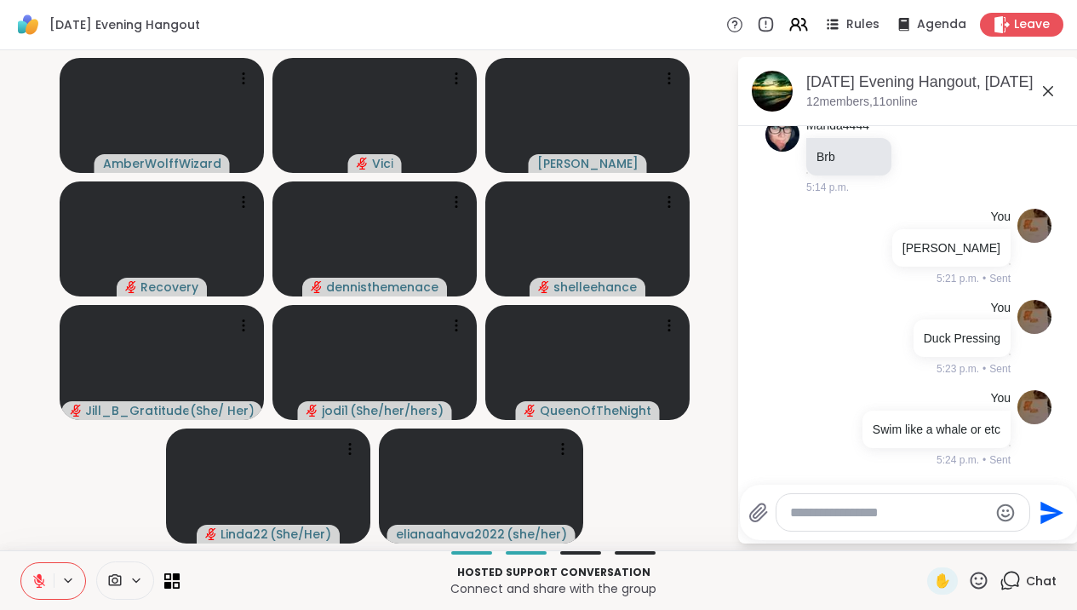
click at [898, 520] on textarea "Type your message" at bounding box center [889, 512] width 198 height 17
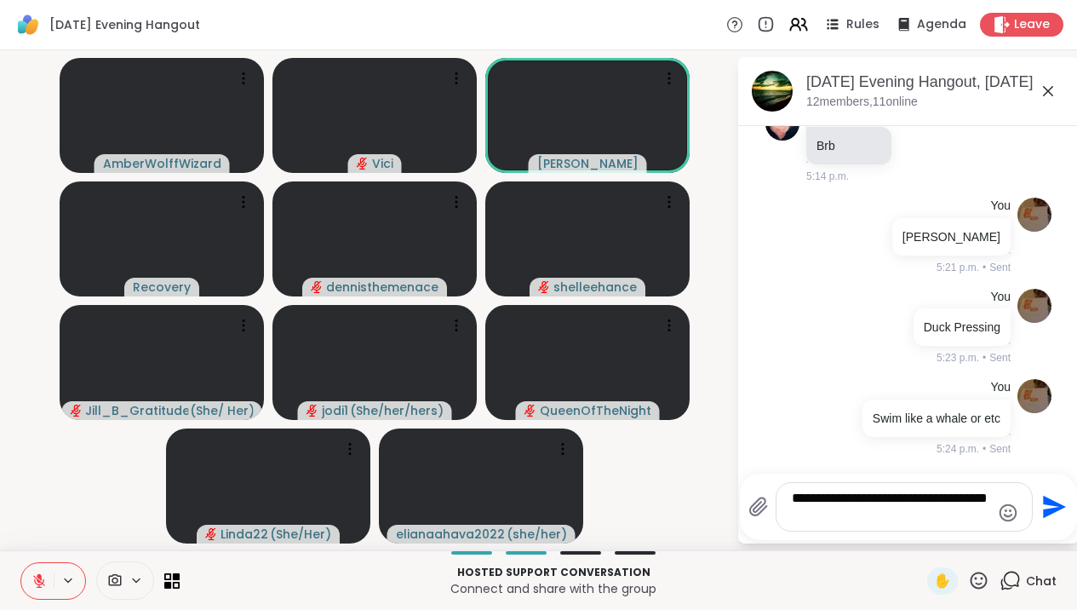
type textarea "**********"
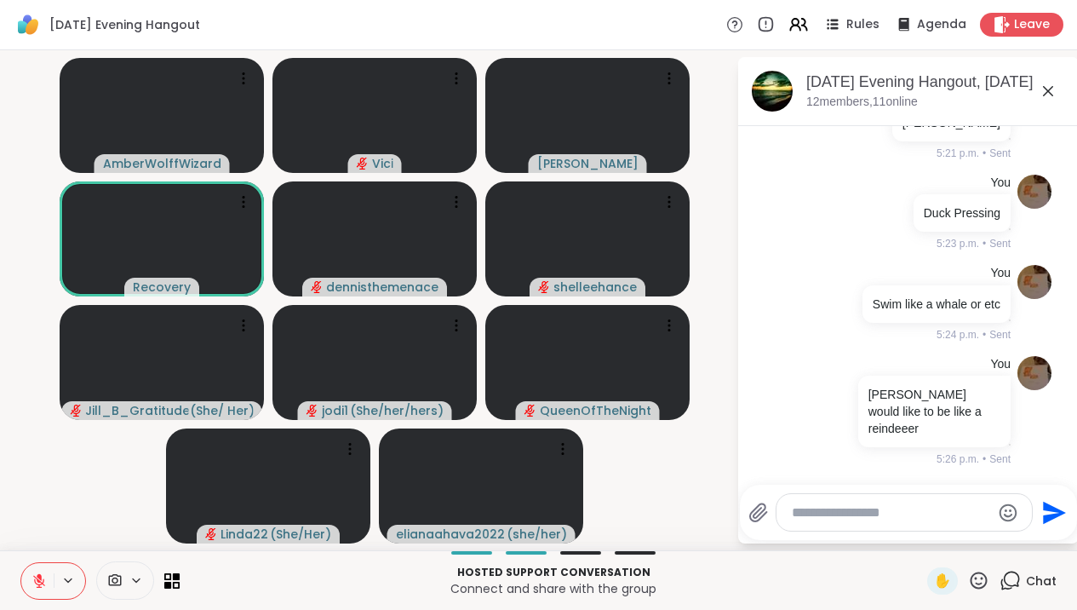
scroll to position [1638, 0]
click at [43, 578] on icon at bounding box center [39, 580] width 15 height 15
click at [46, 580] on icon at bounding box center [39, 580] width 15 height 15
click at [1057, 93] on icon at bounding box center [1048, 91] width 20 height 20
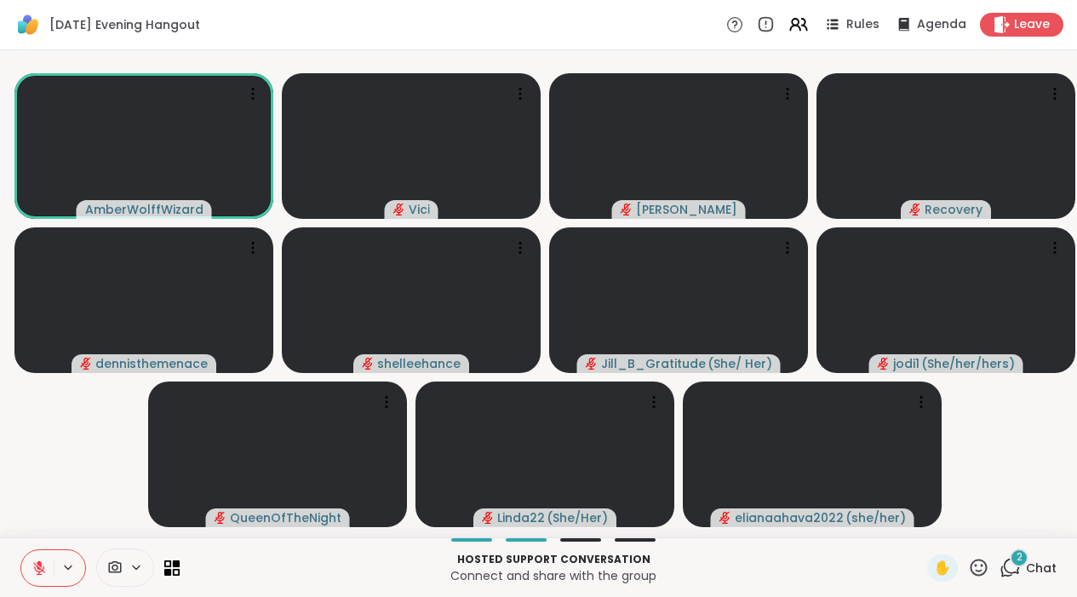
click at [1015, 578] on icon at bounding box center [1010, 567] width 21 height 21
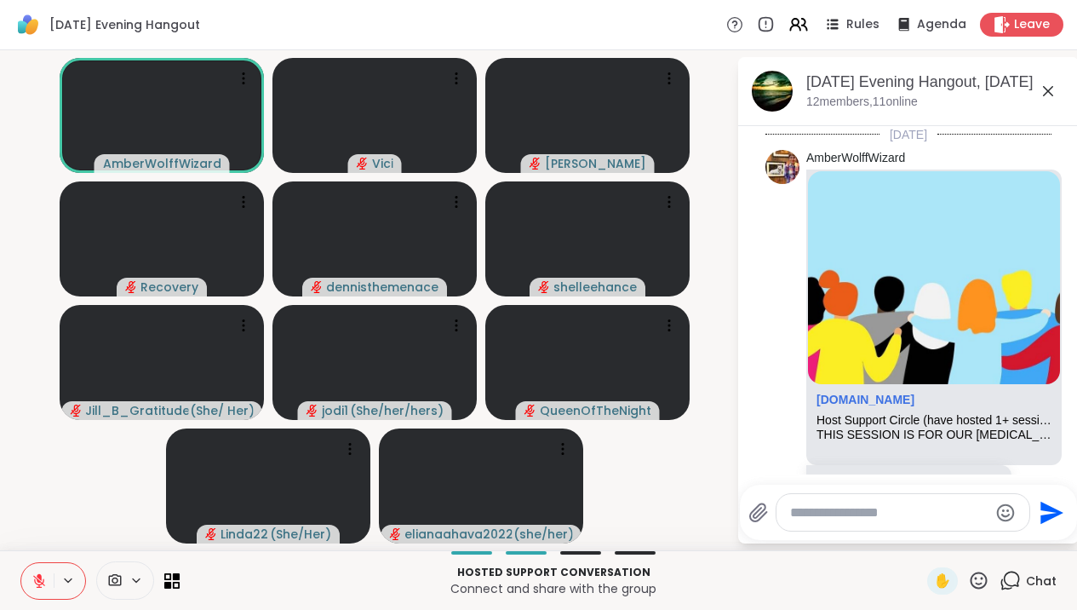
click at [958, 509] on textarea "Type your message" at bounding box center [889, 512] width 198 height 17
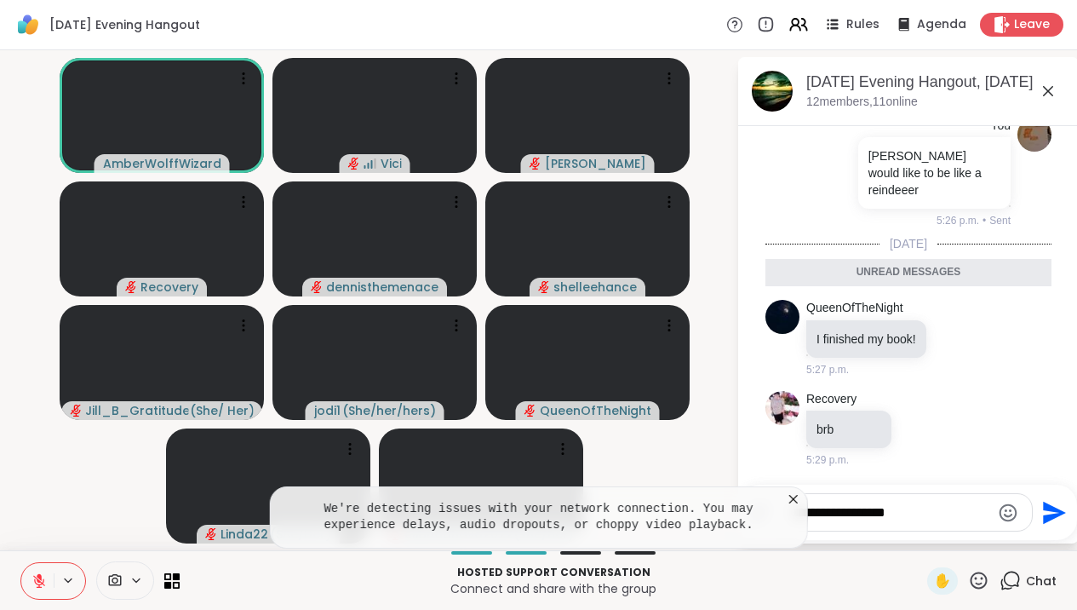
type textarea "**********"
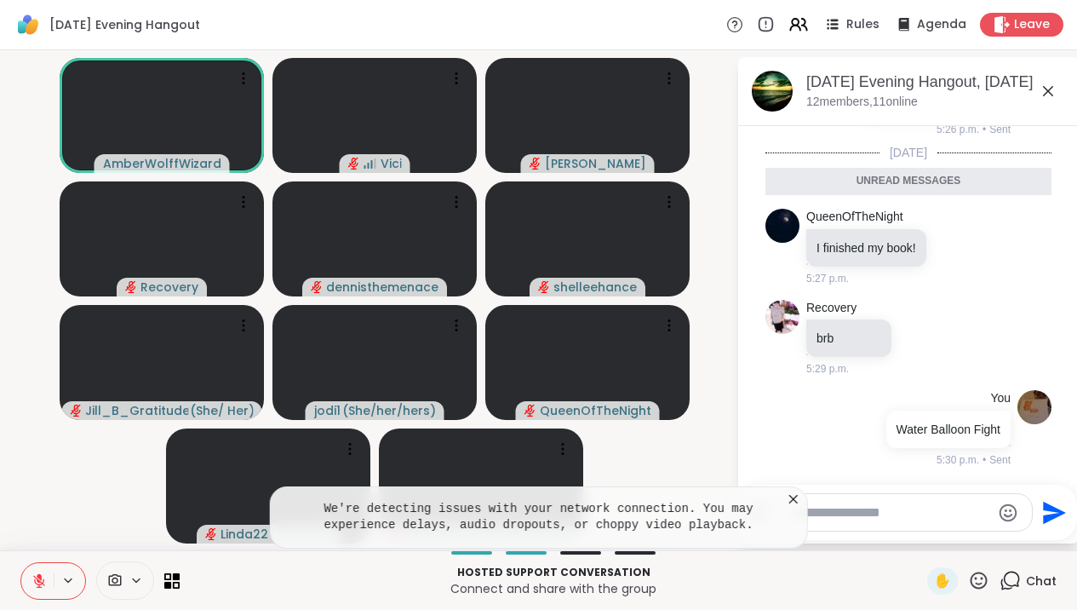
scroll to position [1927, 0]
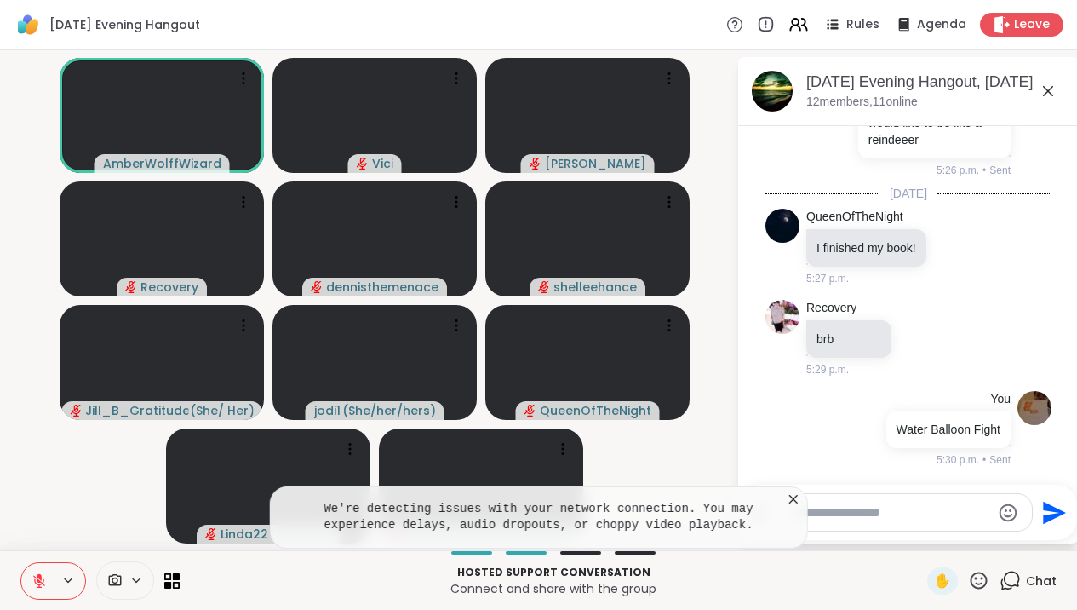
click at [797, 494] on icon at bounding box center [793, 498] width 17 height 17
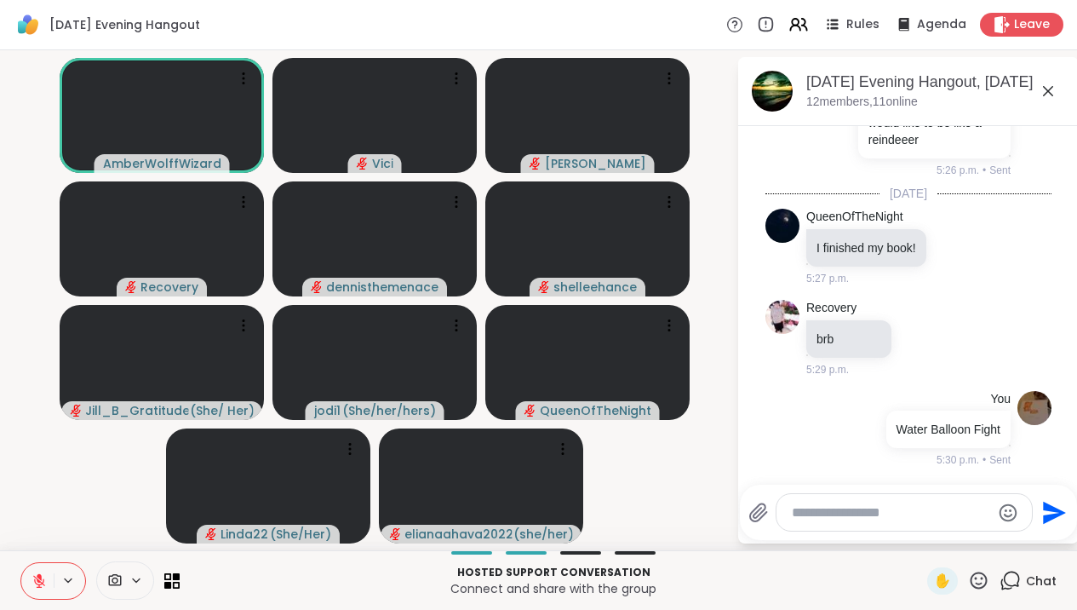
click at [866, 516] on textarea "Type your message" at bounding box center [891, 512] width 198 height 17
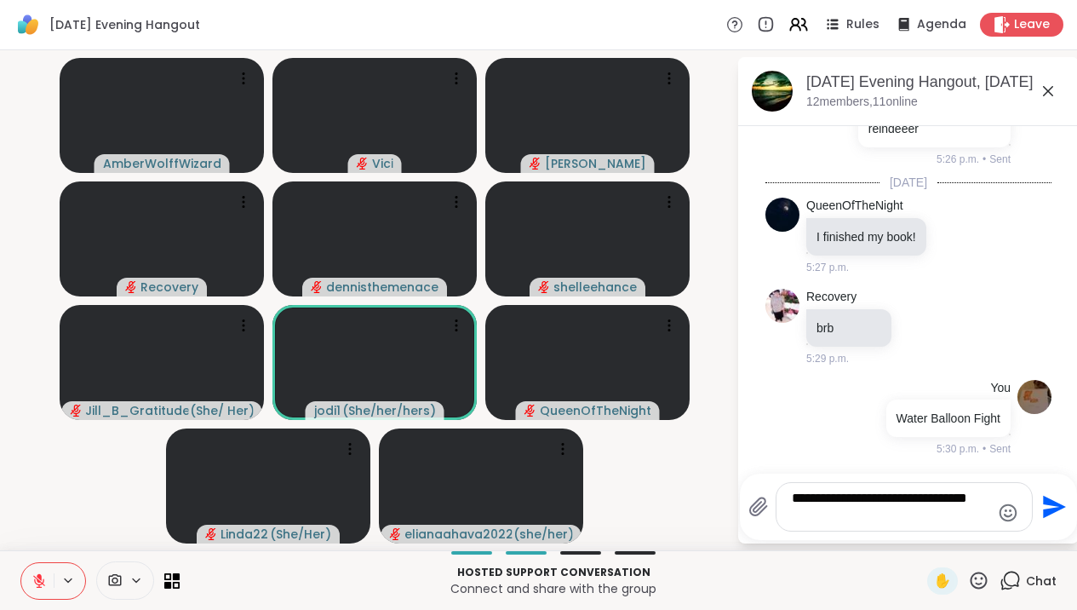
click at [829, 497] on textarea "**********" at bounding box center [891, 507] width 198 height 34
click at [853, 518] on textarea "**********" at bounding box center [891, 507] width 198 height 34
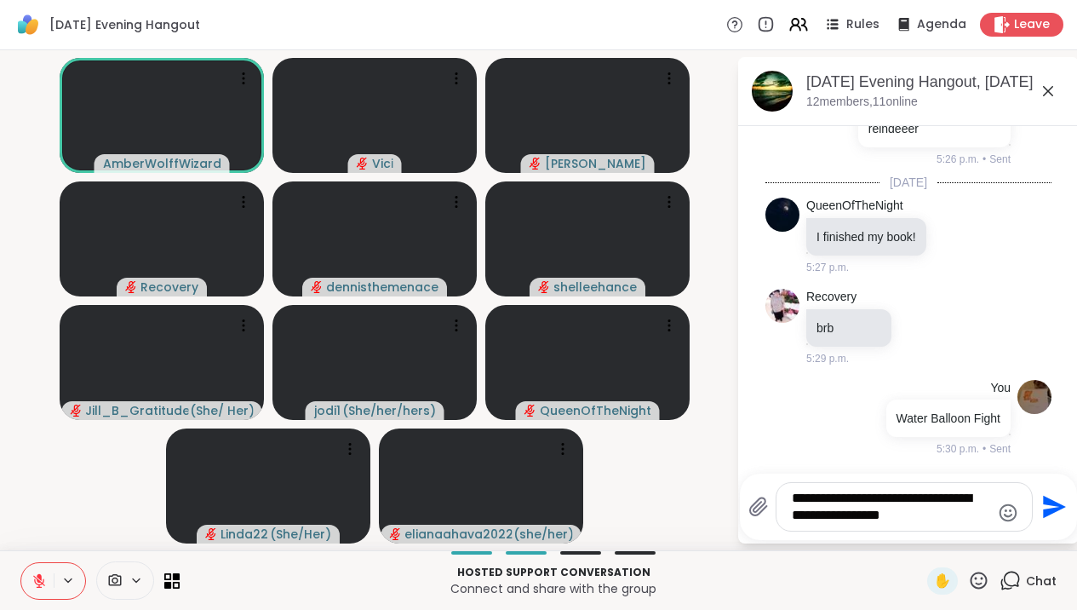
type textarea "**********"
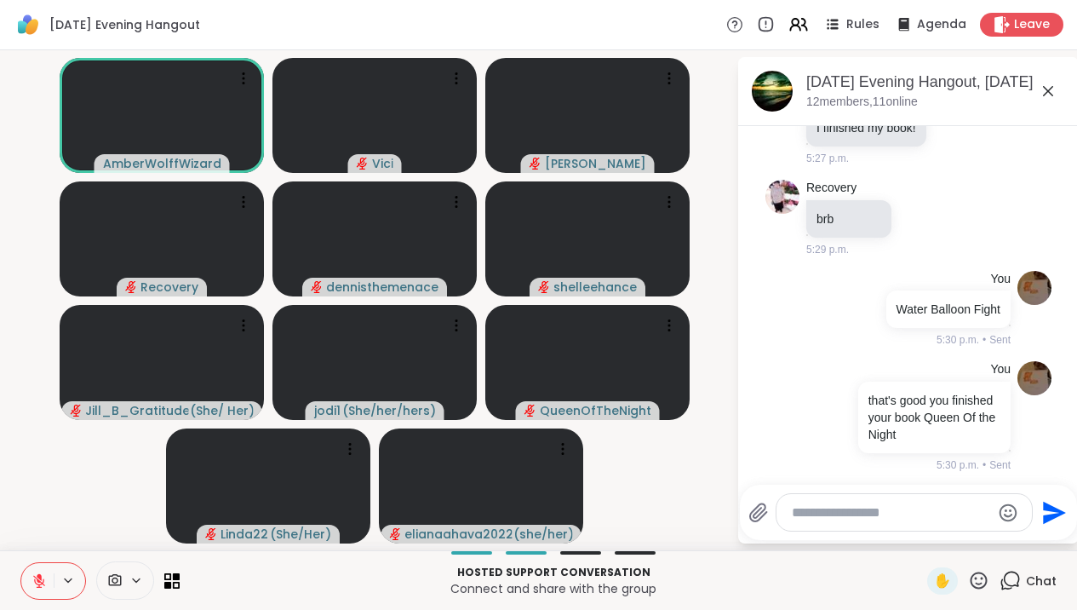
scroll to position [2051, 0]
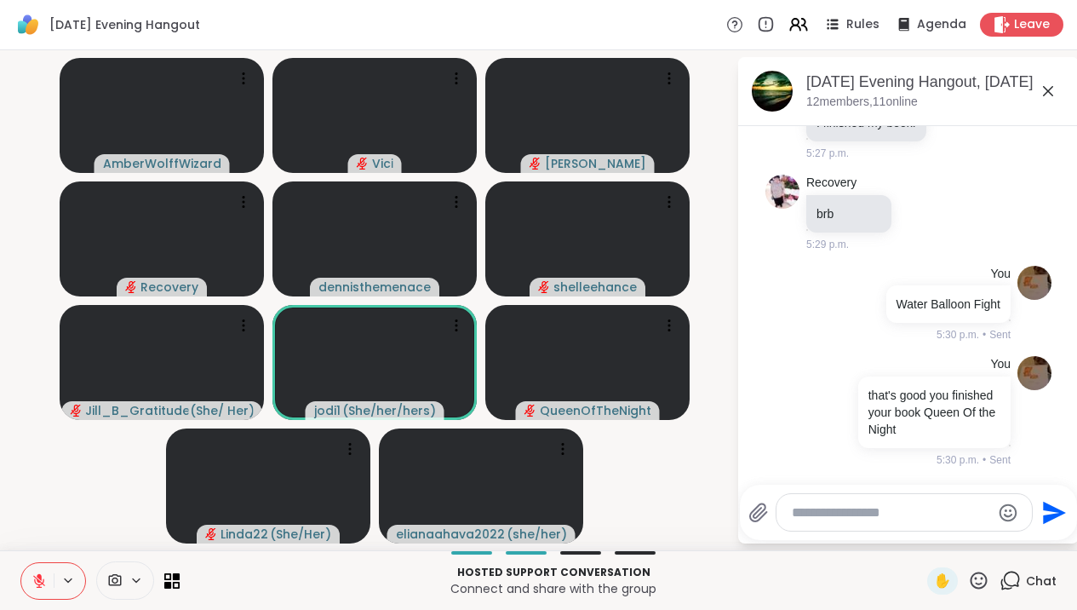
click at [1058, 95] on icon at bounding box center [1048, 91] width 20 height 20
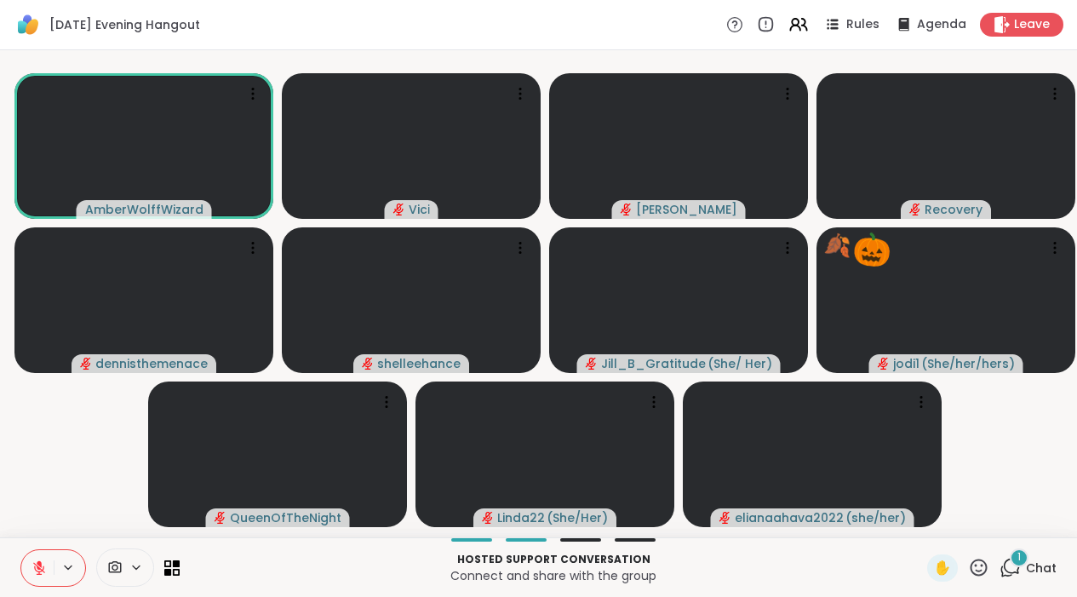
click at [1012, 575] on icon at bounding box center [1010, 567] width 21 height 21
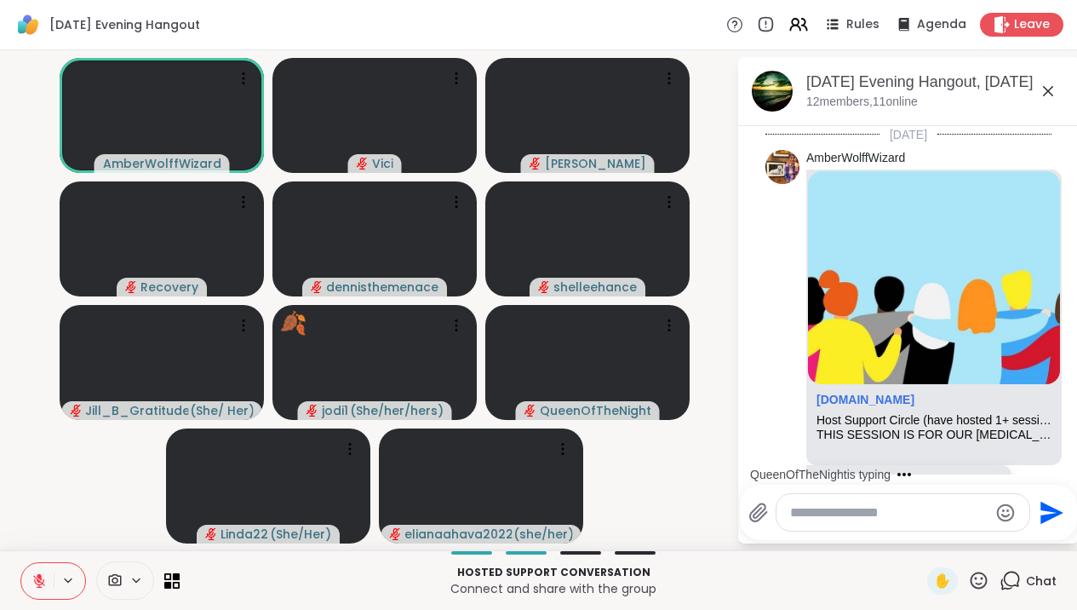
scroll to position [2224, 0]
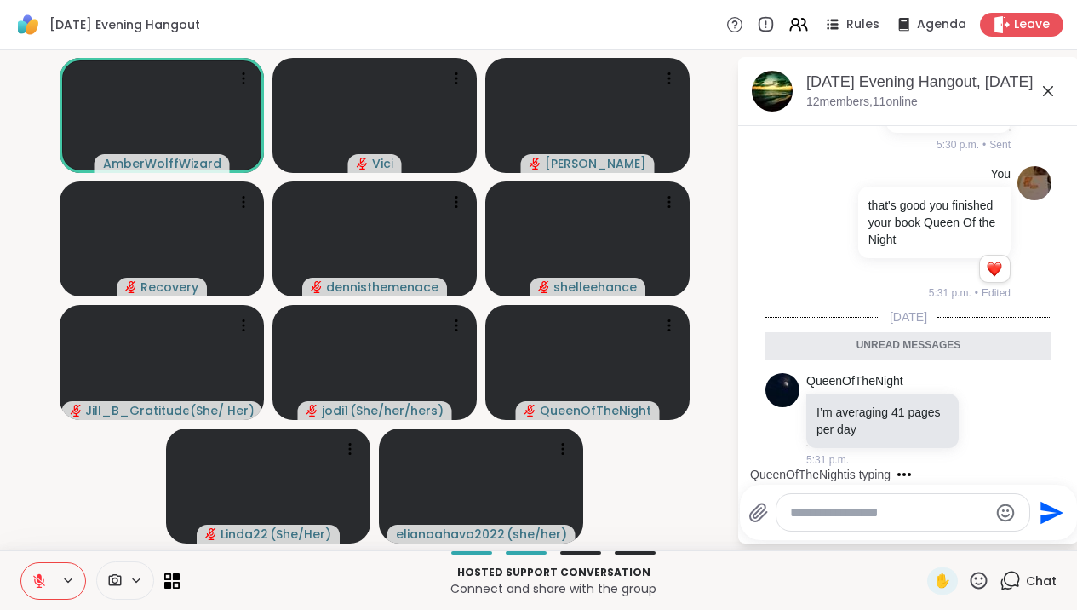
click at [977, 517] on textarea "Type your message" at bounding box center [889, 512] width 198 height 17
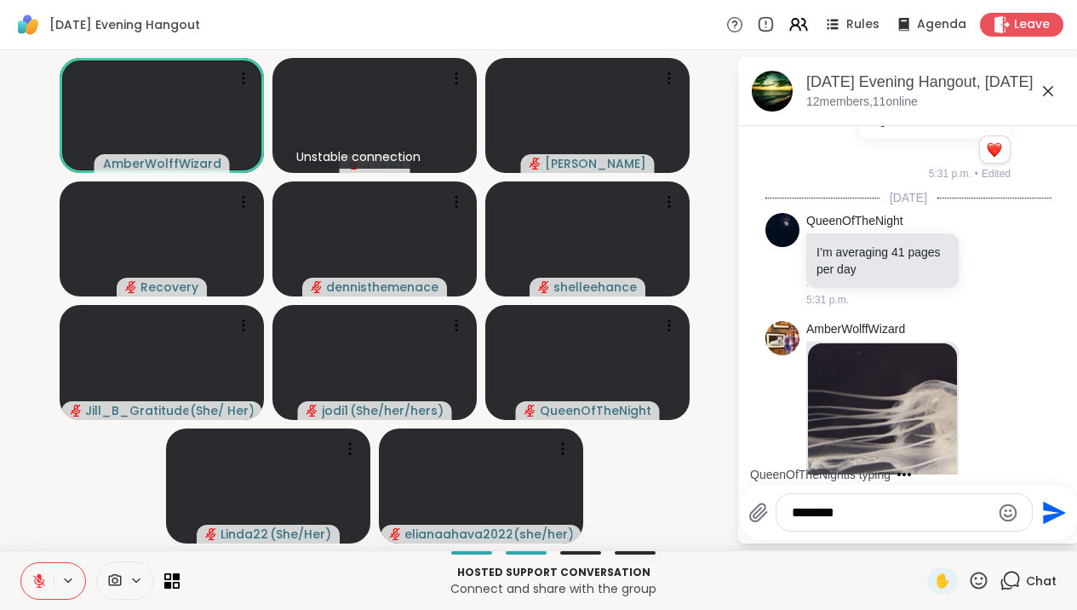
scroll to position [2523, 0]
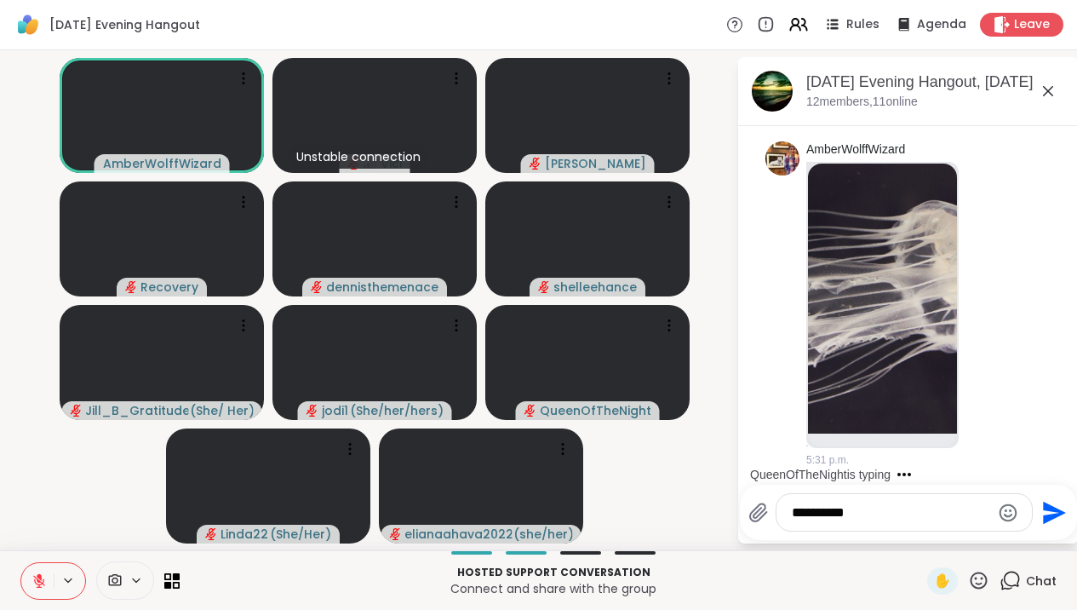
type textarea "**********"
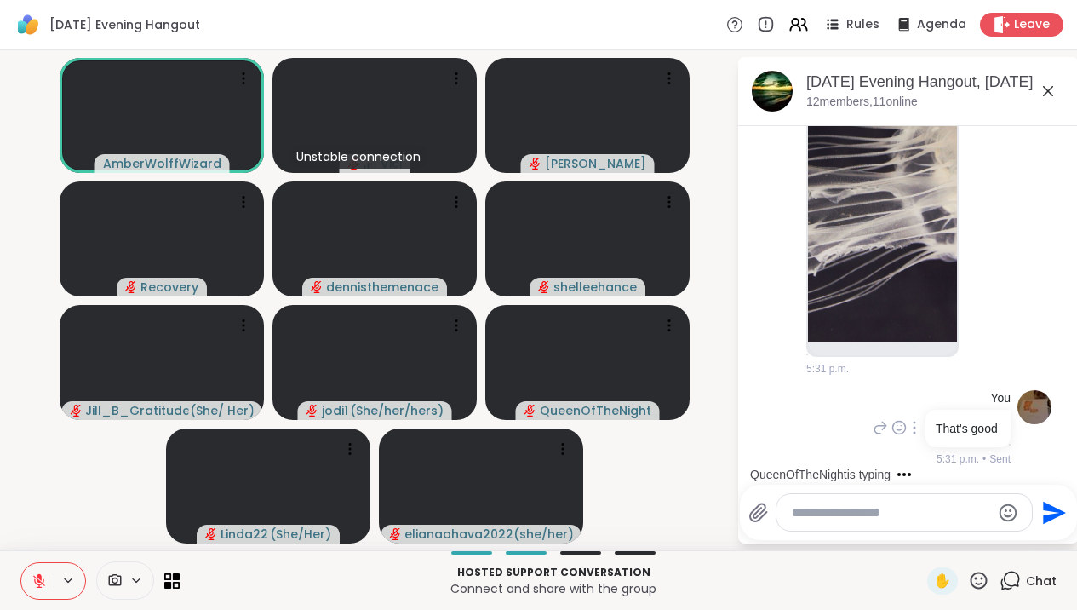
scroll to position [2614, 0]
click at [1053, 92] on icon at bounding box center [1048, 91] width 10 height 10
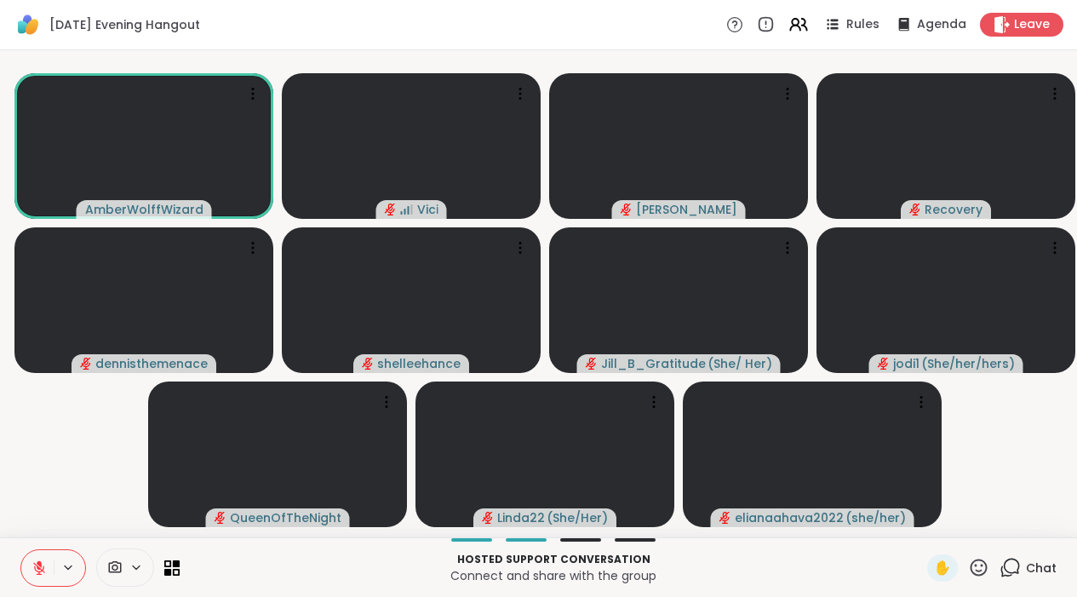
click at [1007, 578] on icon at bounding box center [1010, 567] width 21 height 21
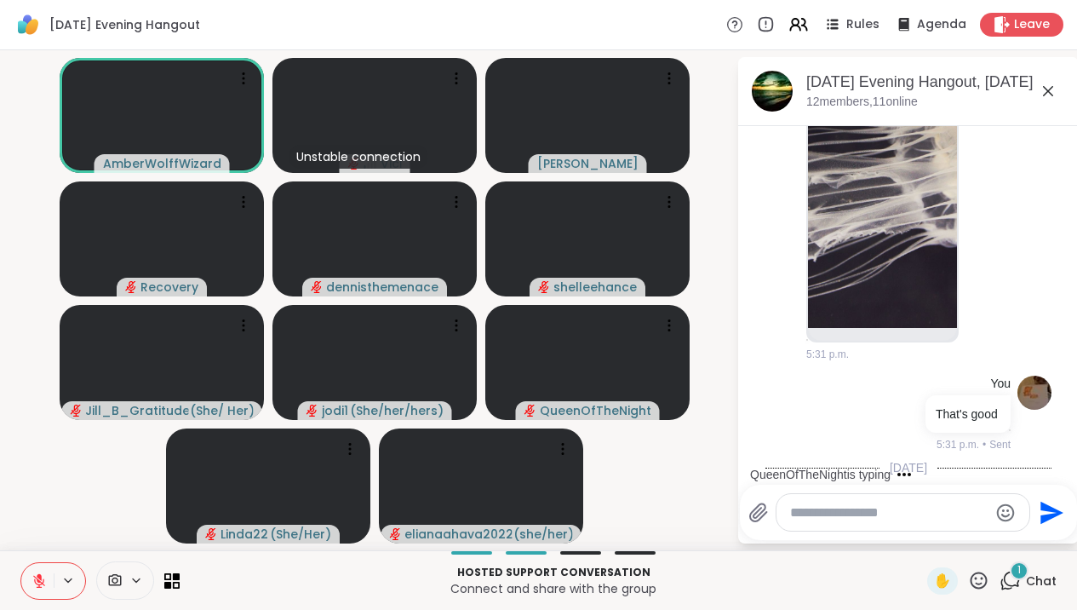
scroll to position [2597, 0]
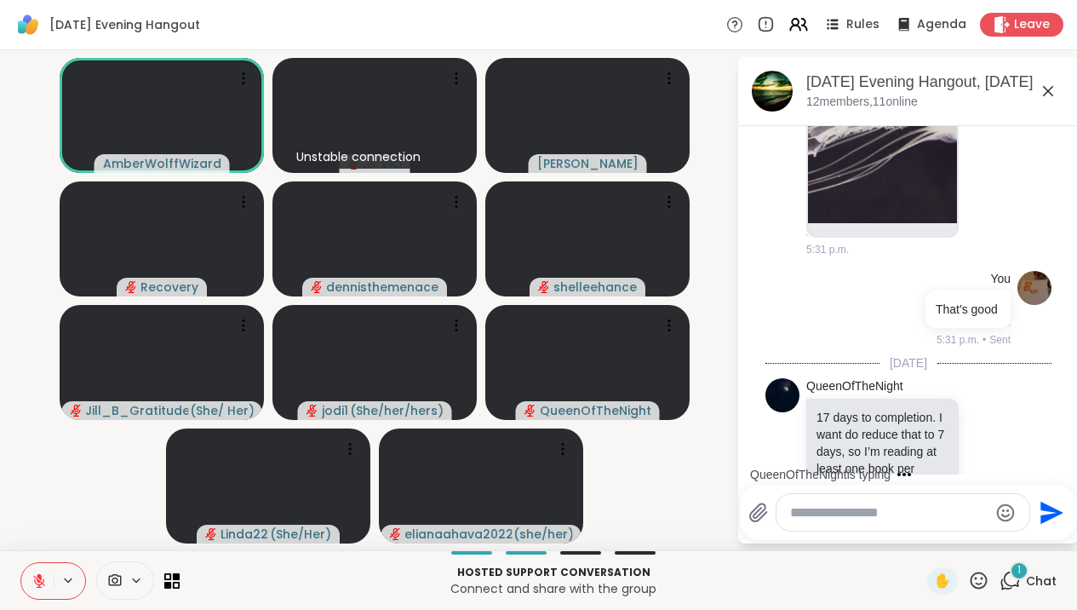
click at [957, 509] on textarea "Type your message" at bounding box center [889, 512] width 198 height 17
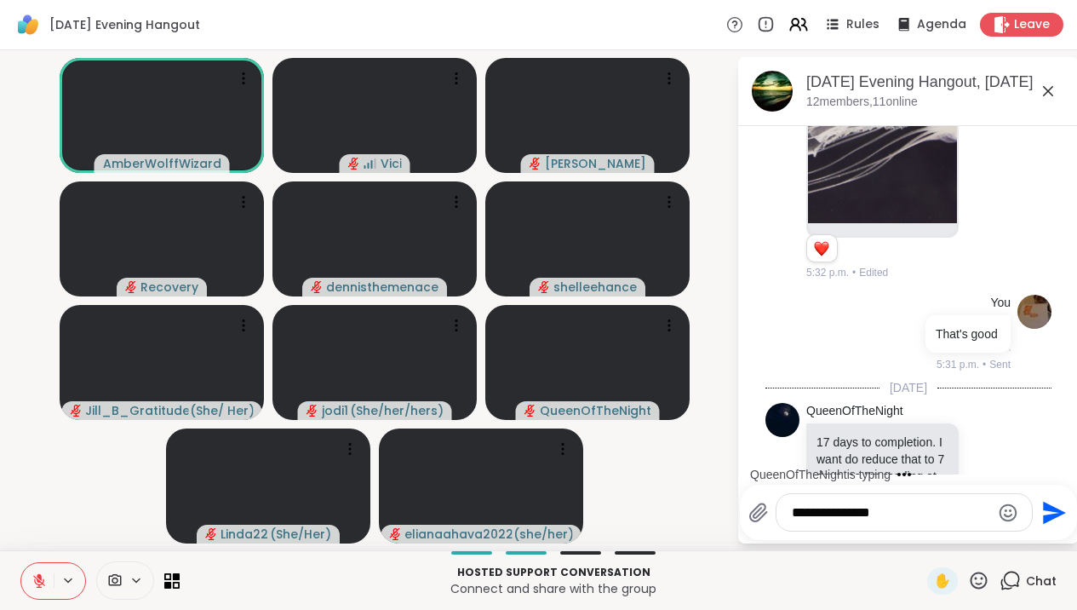
type textarea "**********"
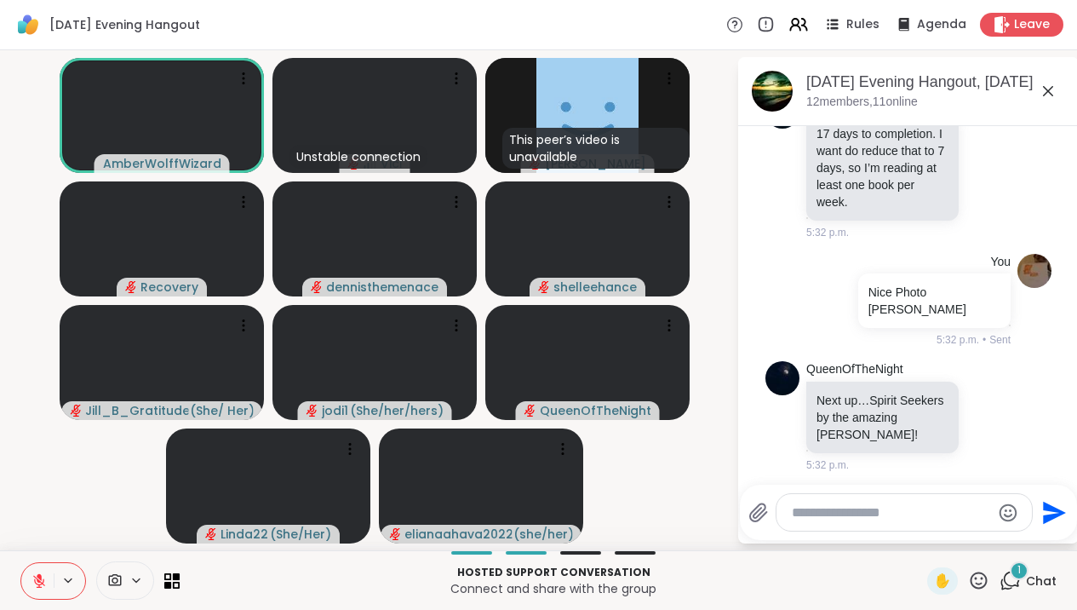
scroll to position [3030, 0]
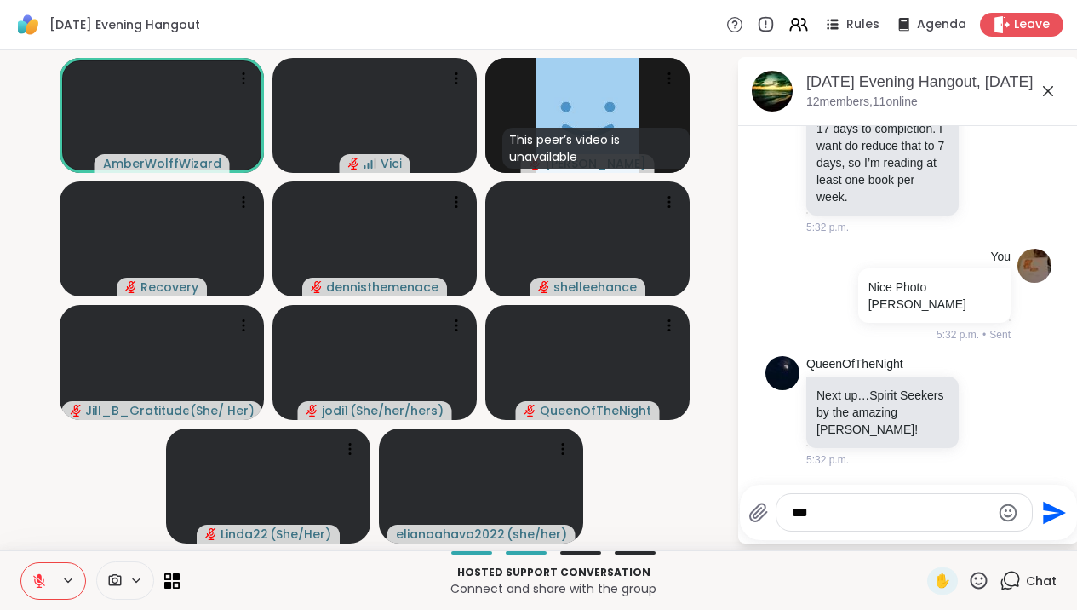
type textarea "****"
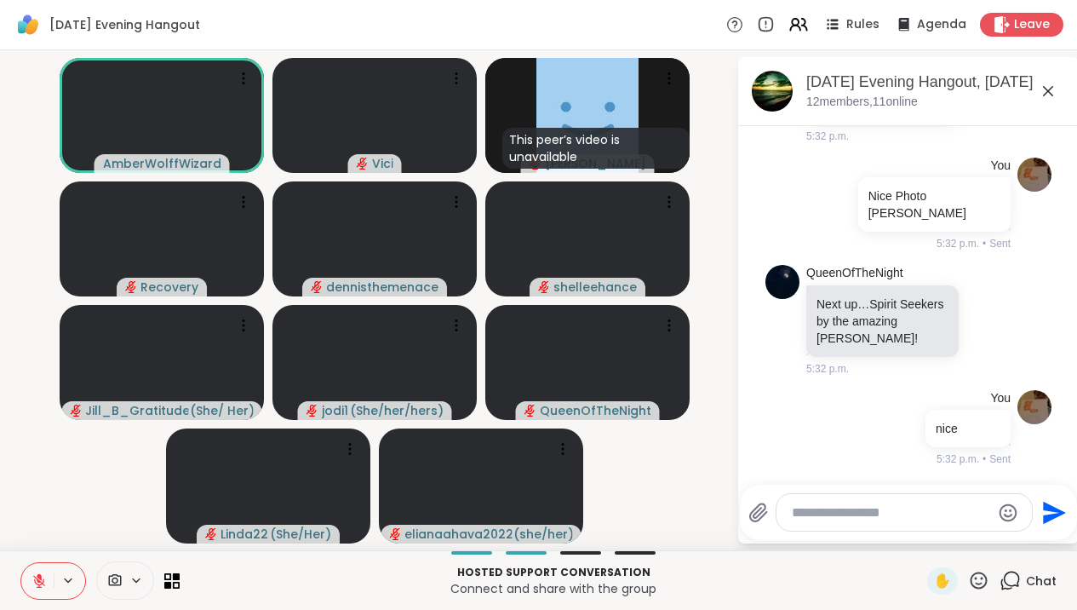
scroll to position [3121, 0]
click at [1053, 93] on icon at bounding box center [1048, 91] width 10 height 10
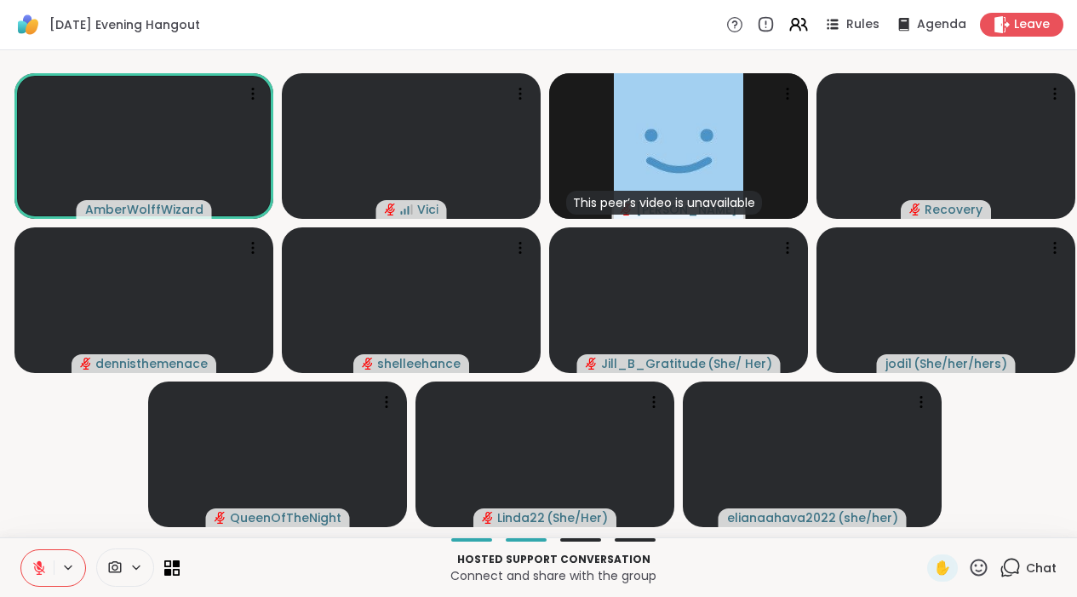
click at [984, 578] on icon at bounding box center [978, 567] width 21 height 21
click at [1009, 578] on icon at bounding box center [1010, 567] width 21 height 21
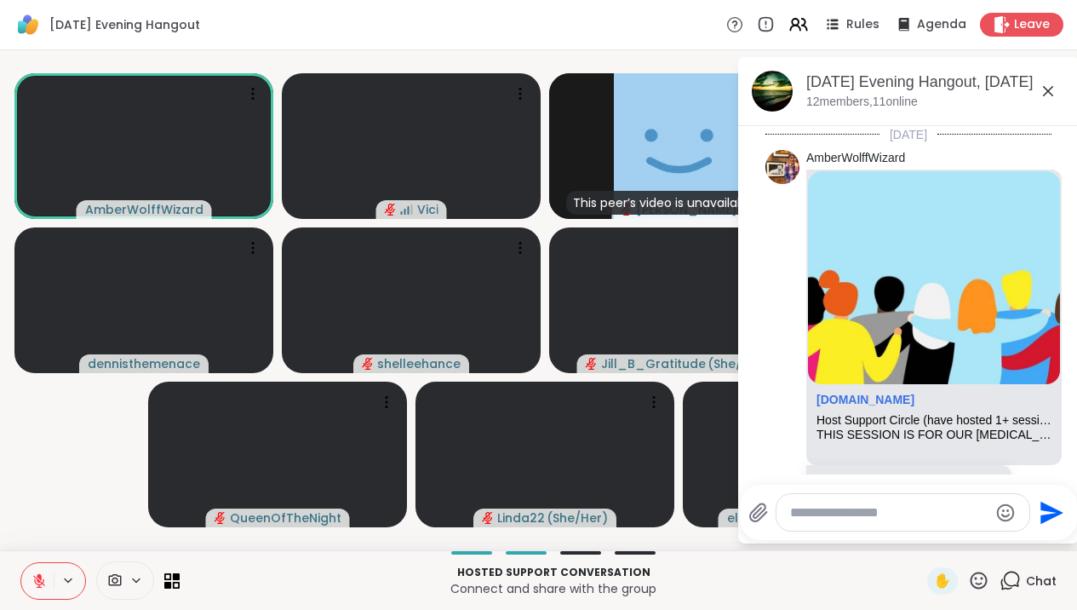
click at [978, 518] on textarea "Type your message" at bounding box center [889, 512] width 198 height 17
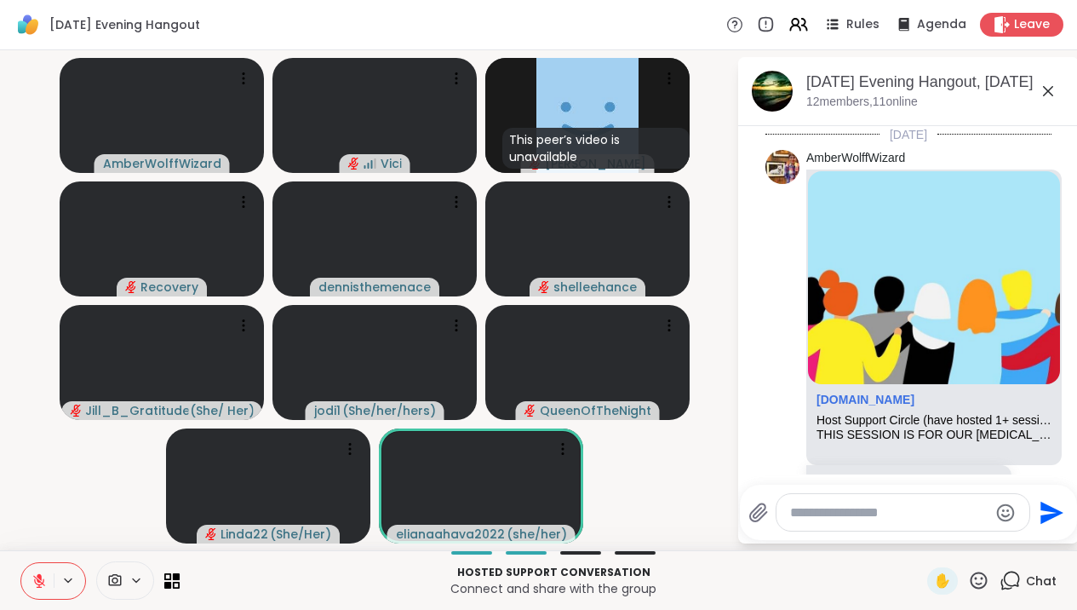
scroll to position [3104, 0]
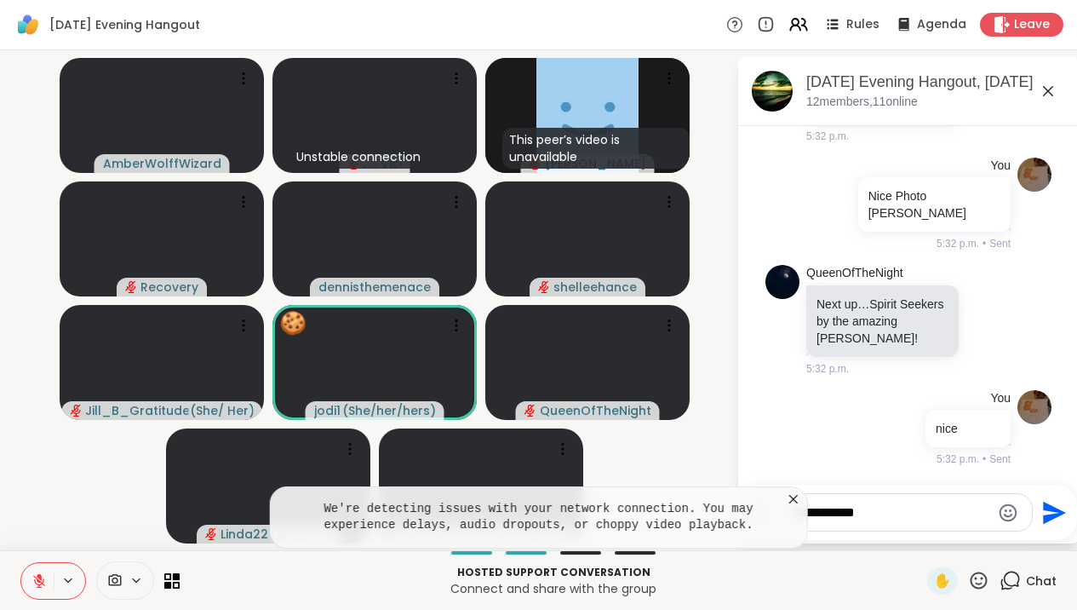
type textarea "**********"
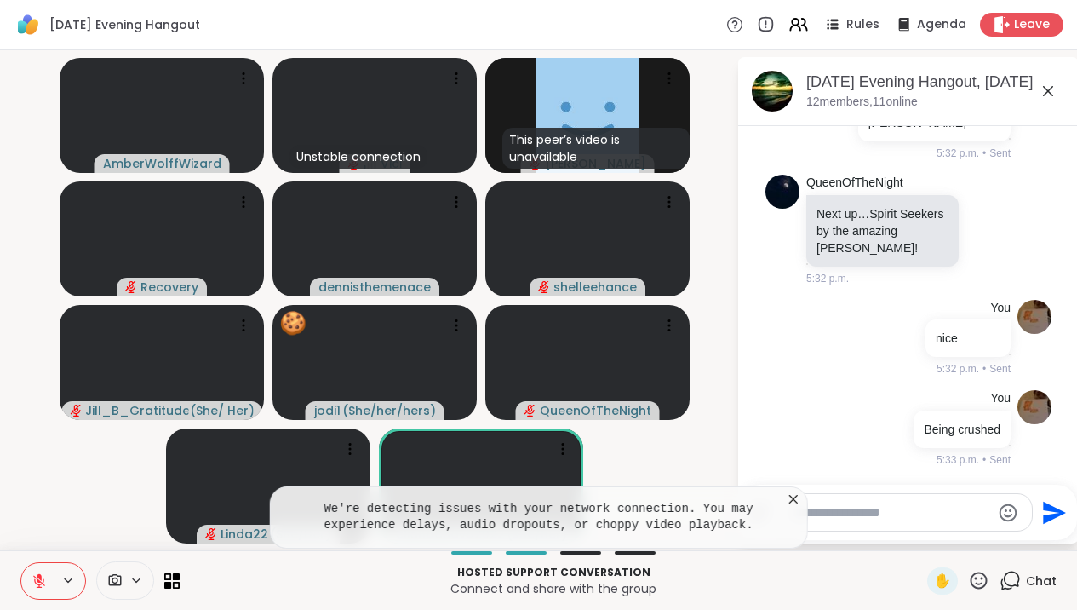
scroll to position [3195, 0]
click at [802, 496] on icon at bounding box center [793, 498] width 17 height 17
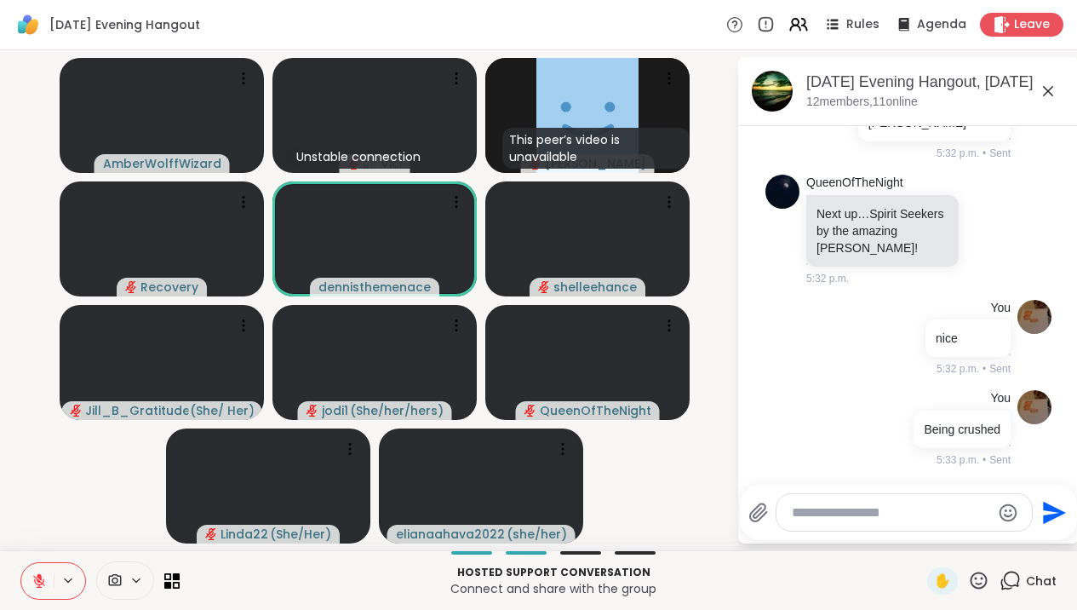
click at [1053, 89] on icon at bounding box center [1048, 91] width 10 height 10
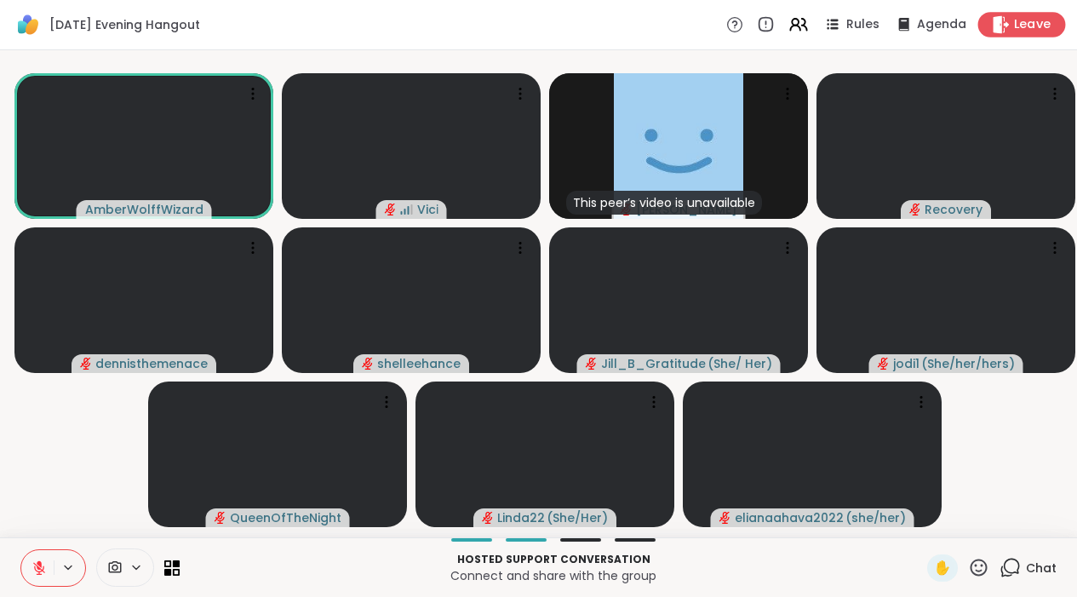
click at [1024, 33] on div "Leave" at bounding box center [1022, 24] width 88 height 25
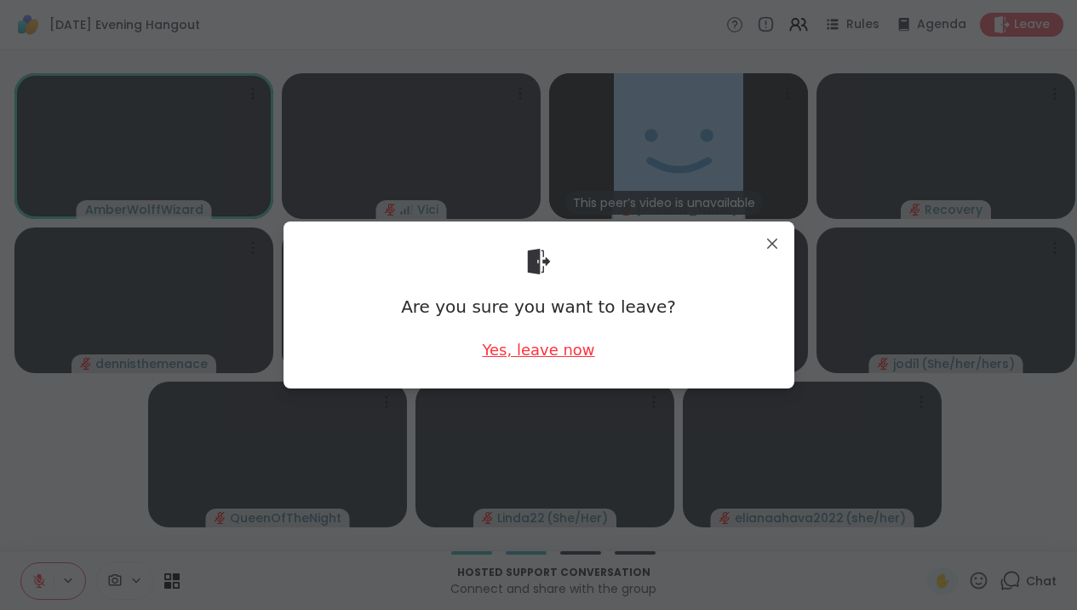
click at [553, 356] on div "Yes, leave now" at bounding box center [538, 349] width 112 height 21
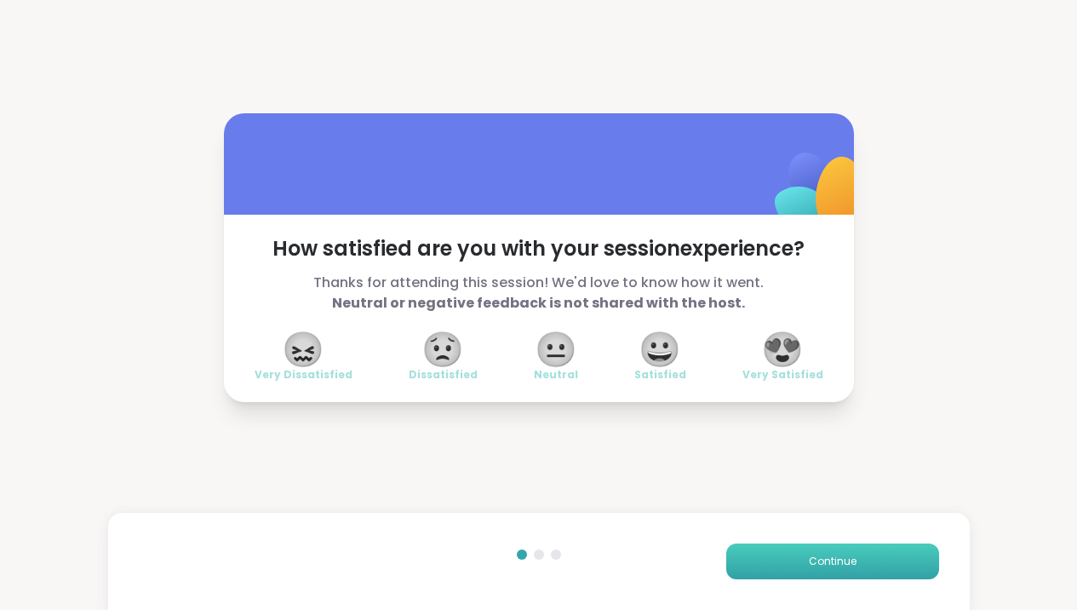
click at [759, 565] on button "Continue" at bounding box center [832, 561] width 213 height 36
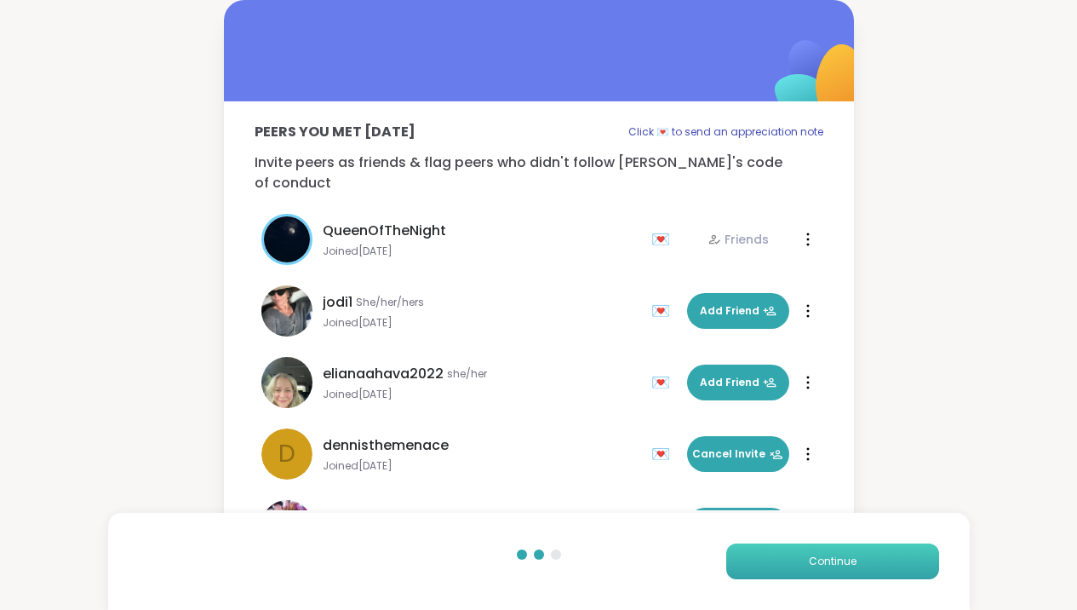
click at [759, 565] on button "Continue" at bounding box center [832, 561] width 213 height 36
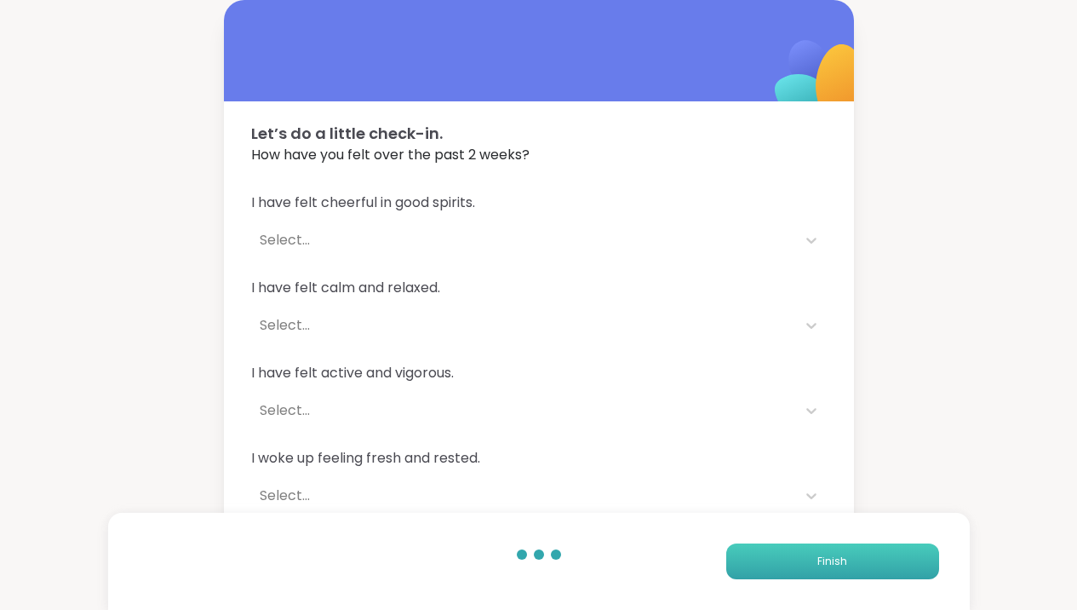
click at [759, 565] on button "Finish" at bounding box center [832, 561] width 213 height 36
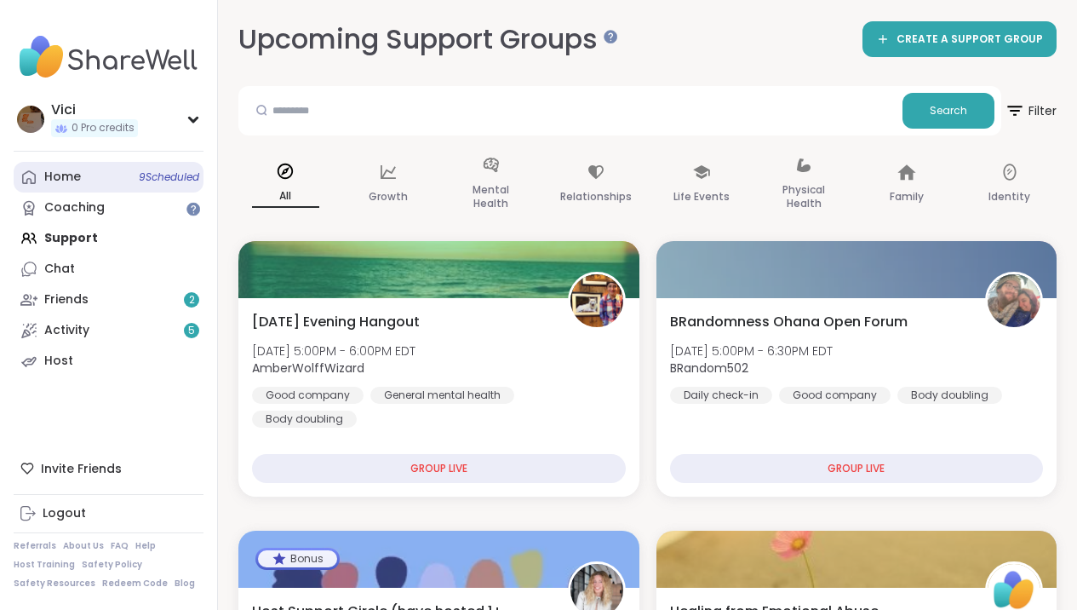
click at [150, 190] on link "Home 9 Scheduled" at bounding box center [109, 177] width 190 height 31
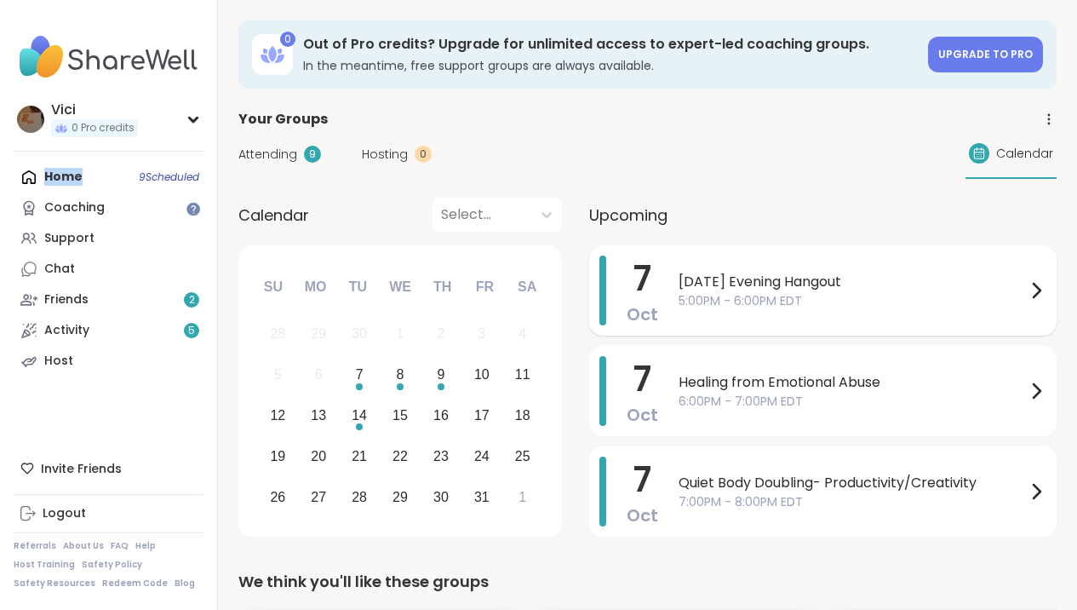
click at [679, 292] on span "5:00PM - 6:00PM EDT" at bounding box center [852, 301] width 347 height 18
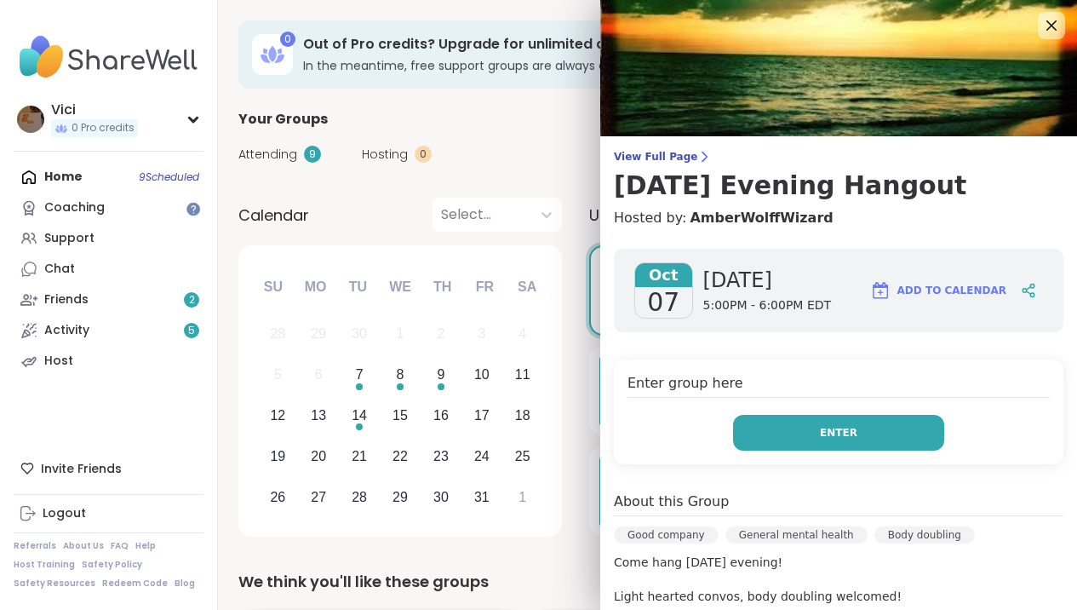
click at [760, 426] on button "Enter" at bounding box center [838, 433] width 211 height 36
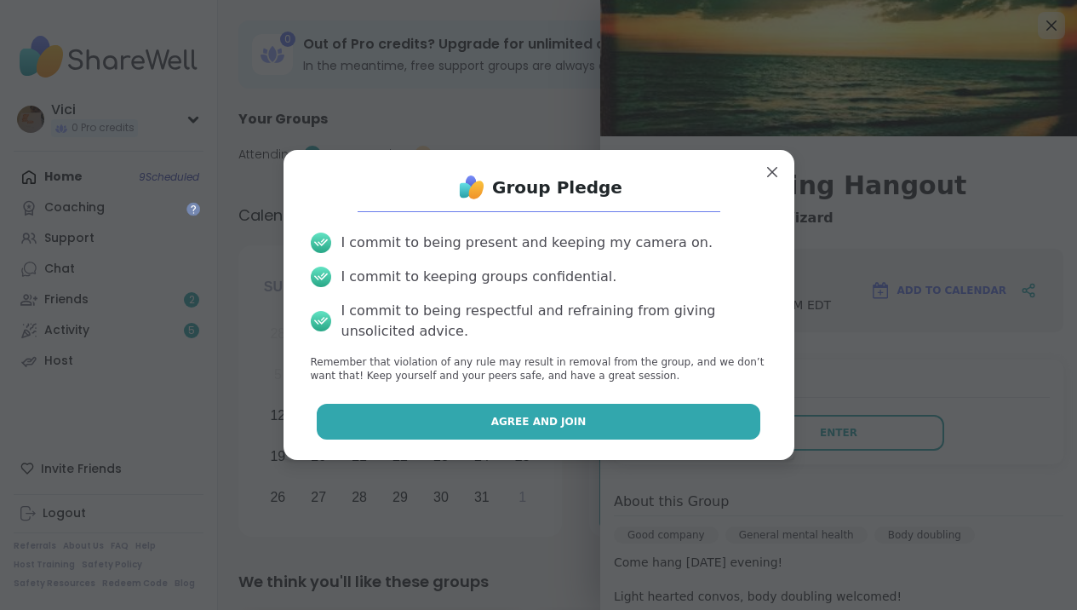
click at [654, 404] on button "Agree and Join" at bounding box center [539, 422] width 444 height 36
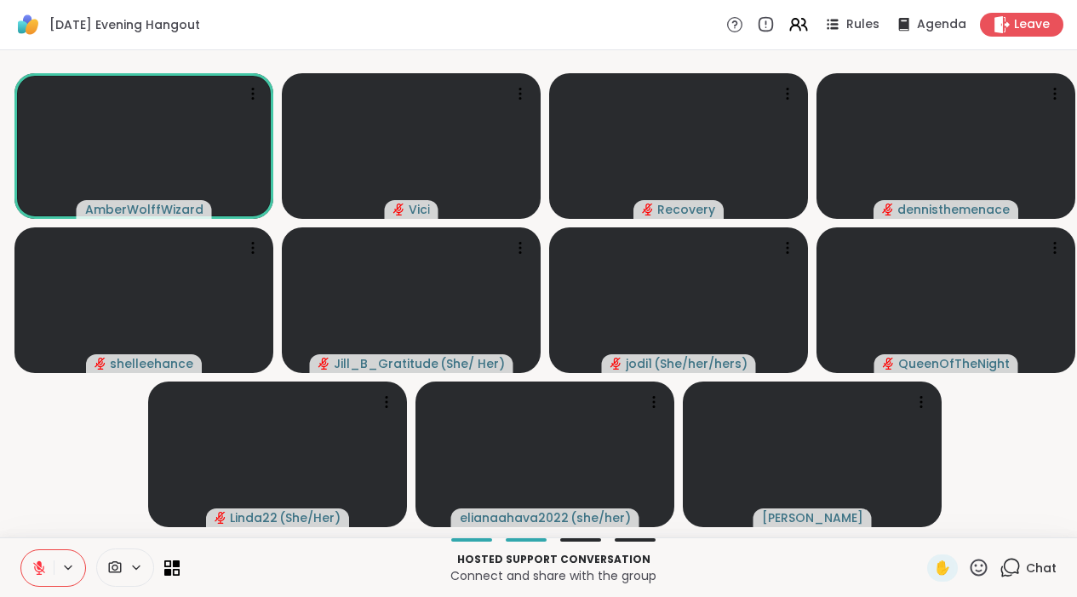
click at [638, 531] on video-player-container "AmberWolffWizard Vici Recovery dennisthemenace shelleehance Jill_B_Gratitude ( …" at bounding box center [538, 293] width 1057 height 473
click at [1011, 574] on icon at bounding box center [1012, 566] width 16 height 15
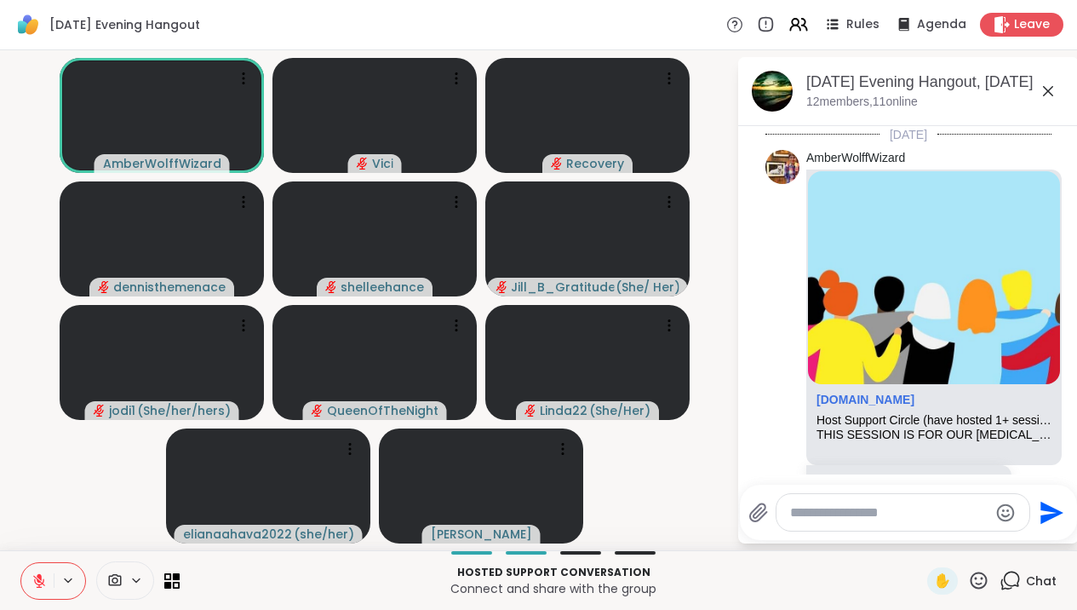
click at [899, 512] on textarea "Type your message" at bounding box center [889, 512] width 198 height 17
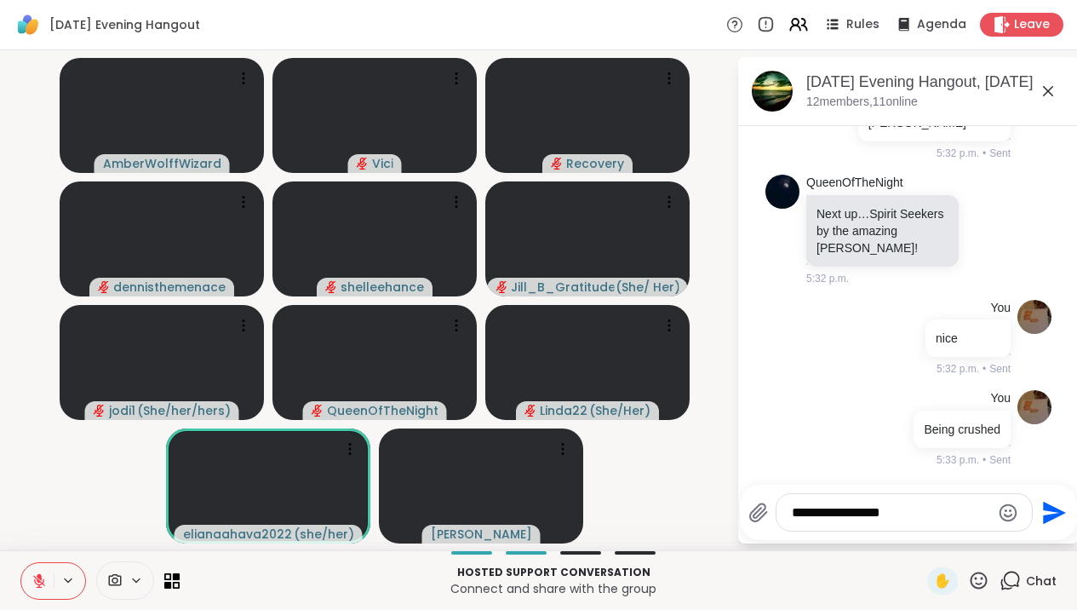
type textarea "**********"
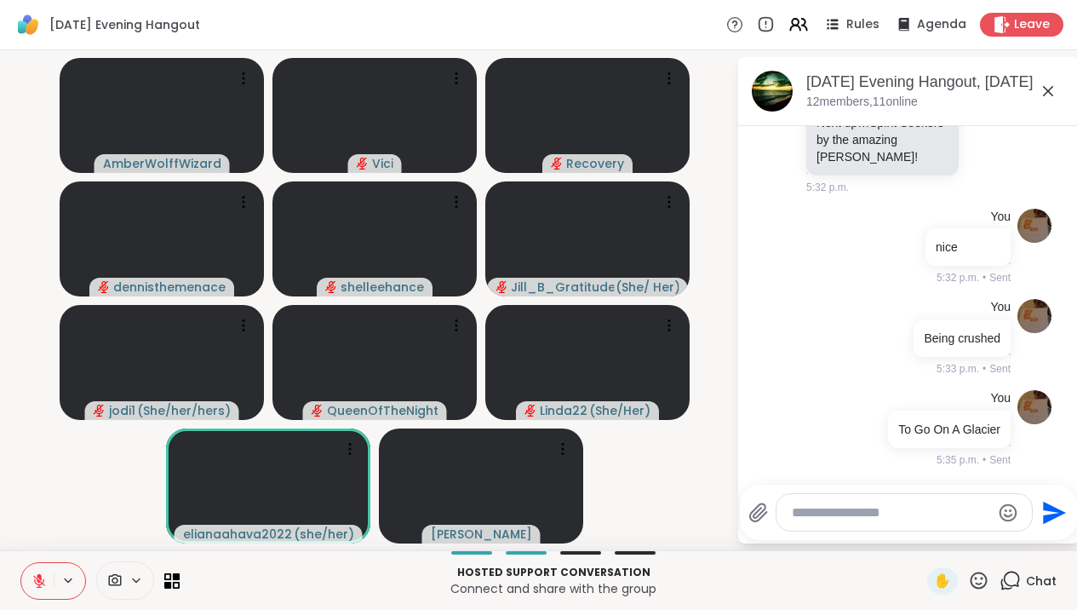
scroll to position [3285, 0]
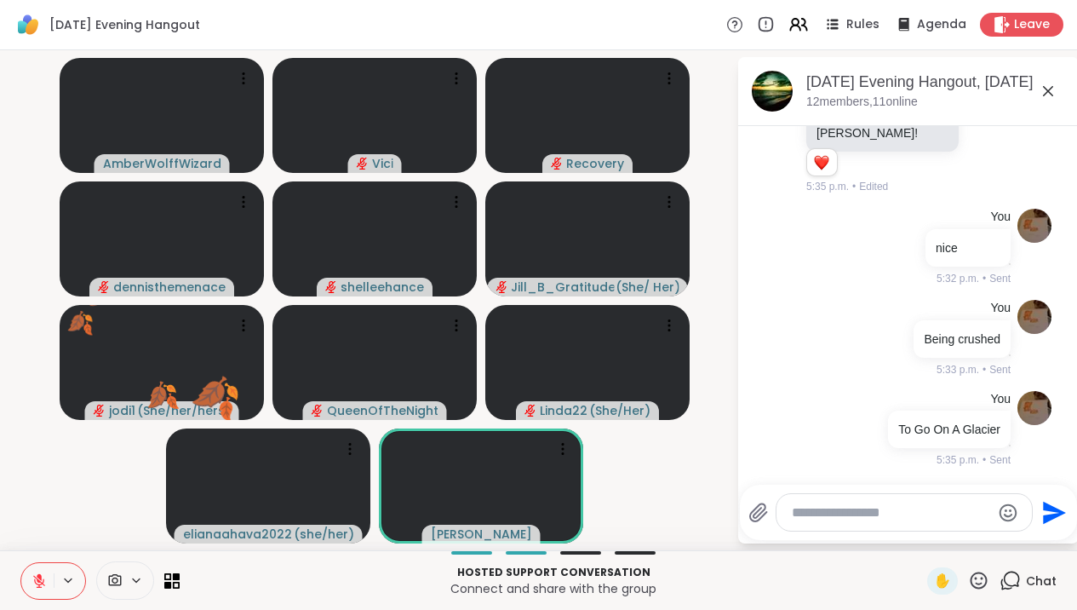
click at [1058, 95] on icon at bounding box center [1048, 91] width 20 height 20
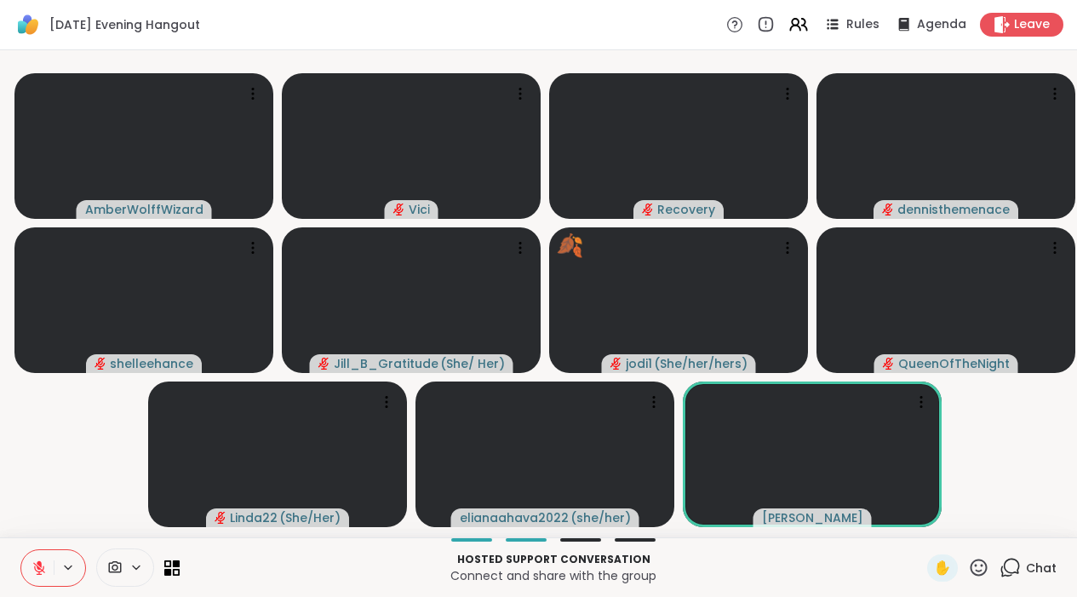
click at [49, 582] on button at bounding box center [37, 568] width 32 height 36
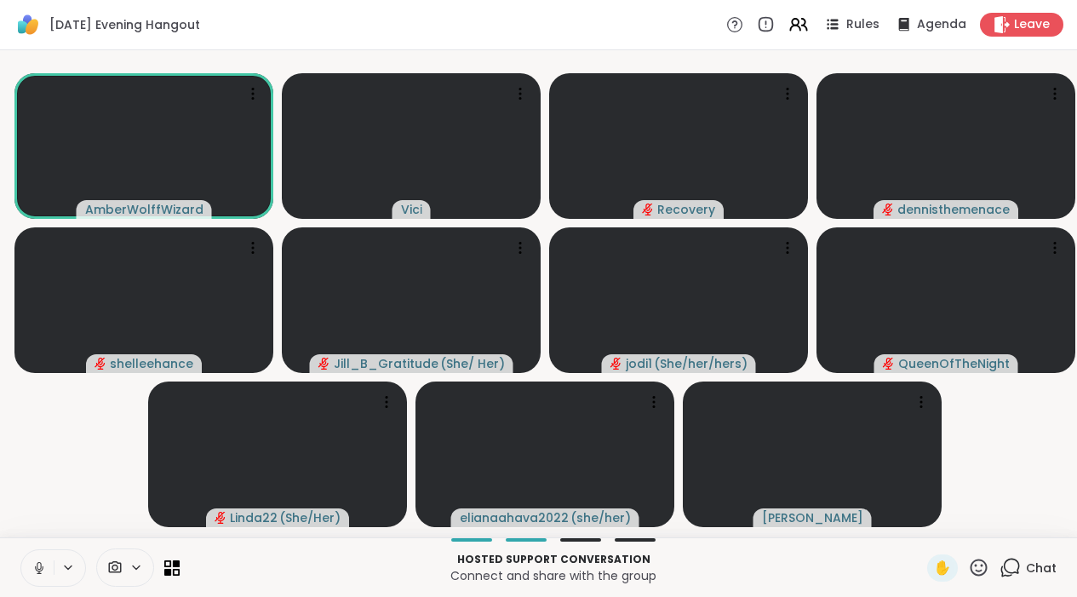
click at [32, 576] on icon at bounding box center [39, 567] width 15 height 15
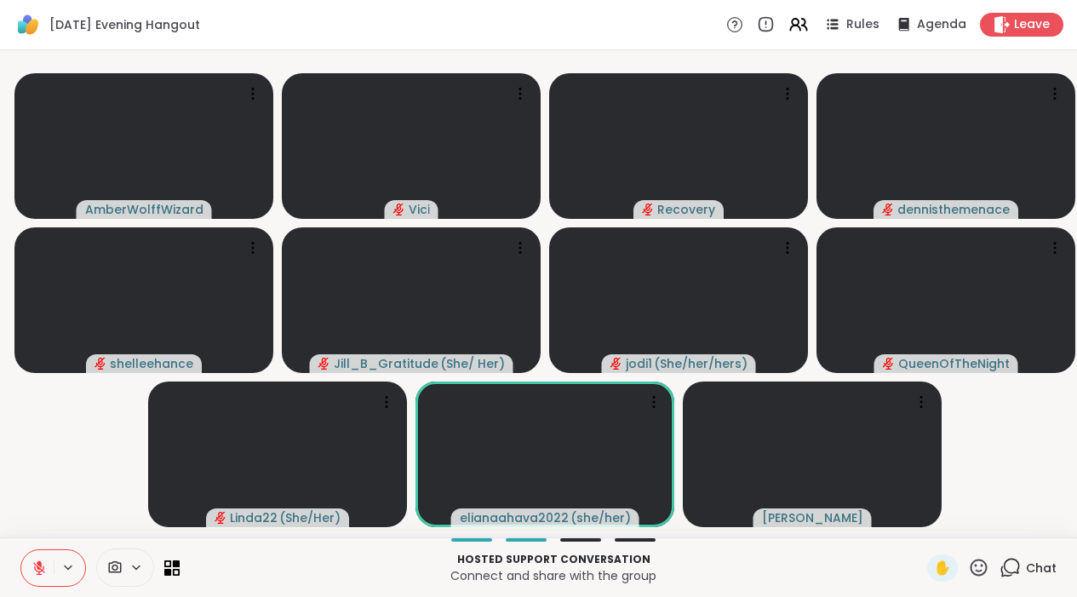
click at [38, 586] on button at bounding box center [37, 568] width 32 height 36
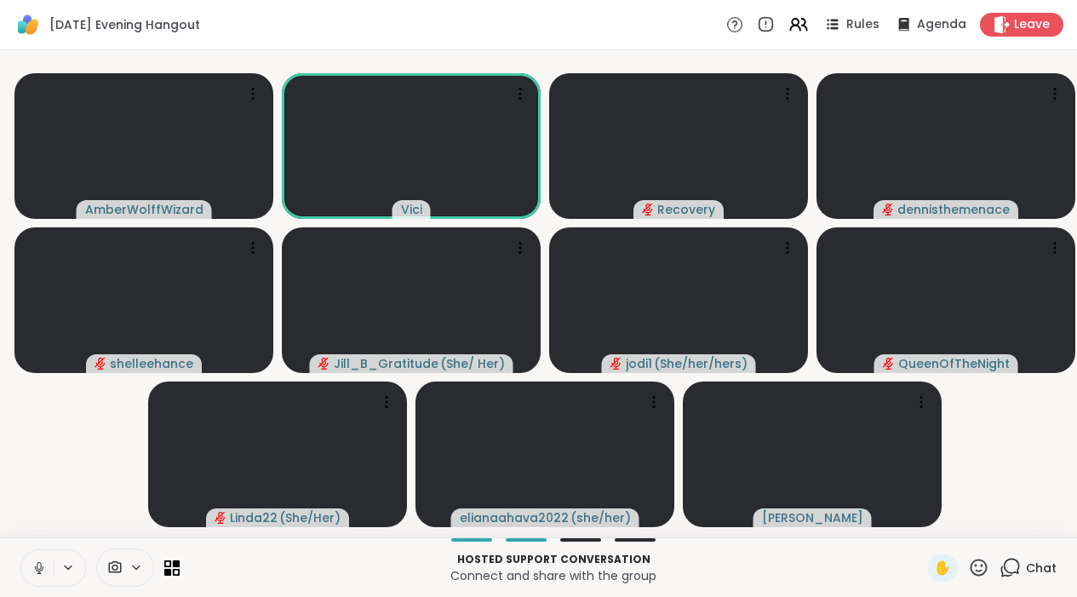
click at [38, 586] on button at bounding box center [37, 568] width 32 height 36
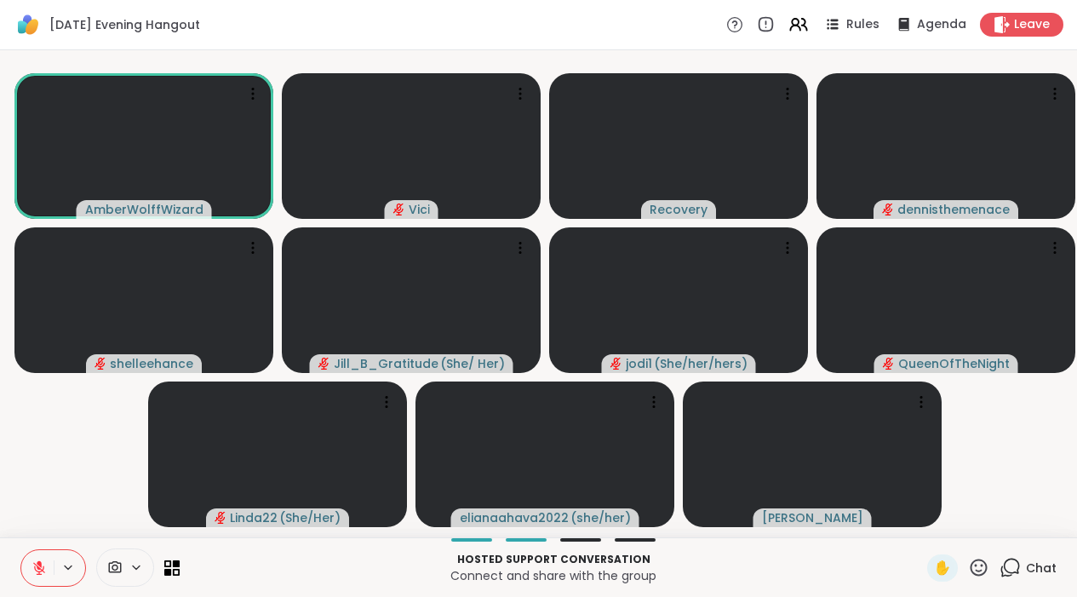
click at [1015, 578] on icon at bounding box center [1010, 567] width 21 height 21
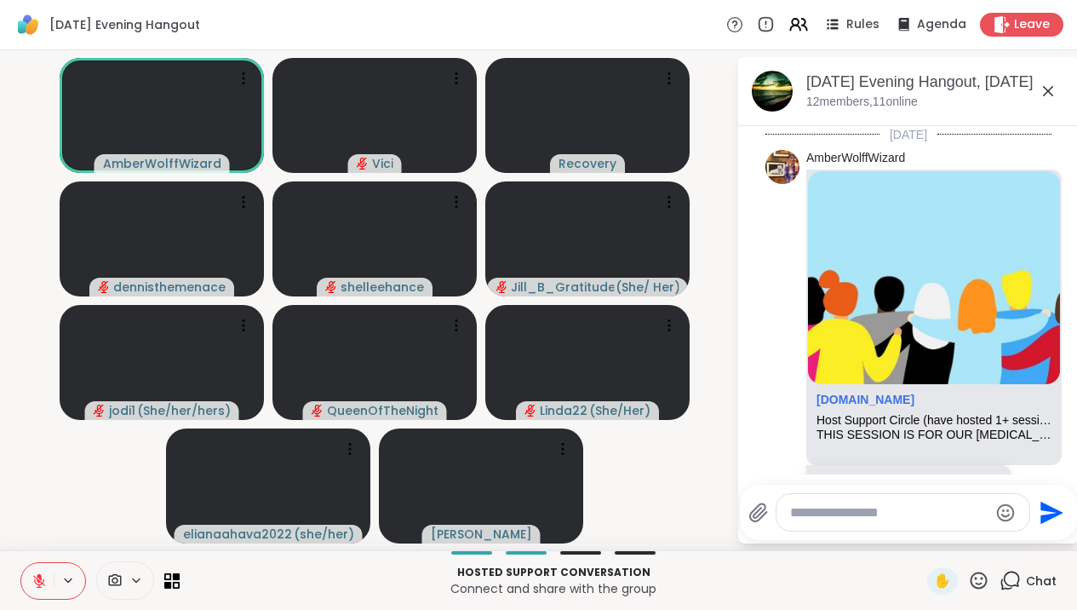
click at [892, 506] on textarea "Type your message" at bounding box center [889, 512] width 198 height 17
click at [878, 528] on div at bounding box center [903, 512] width 253 height 37
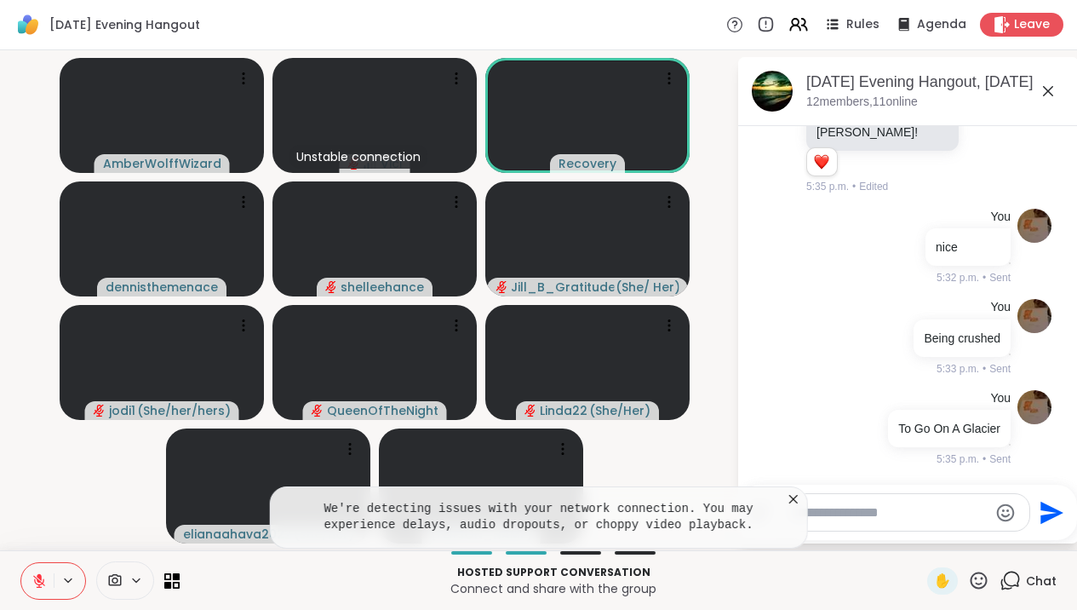
click at [802, 501] on icon at bounding box center [793, 498] width 17 height 17
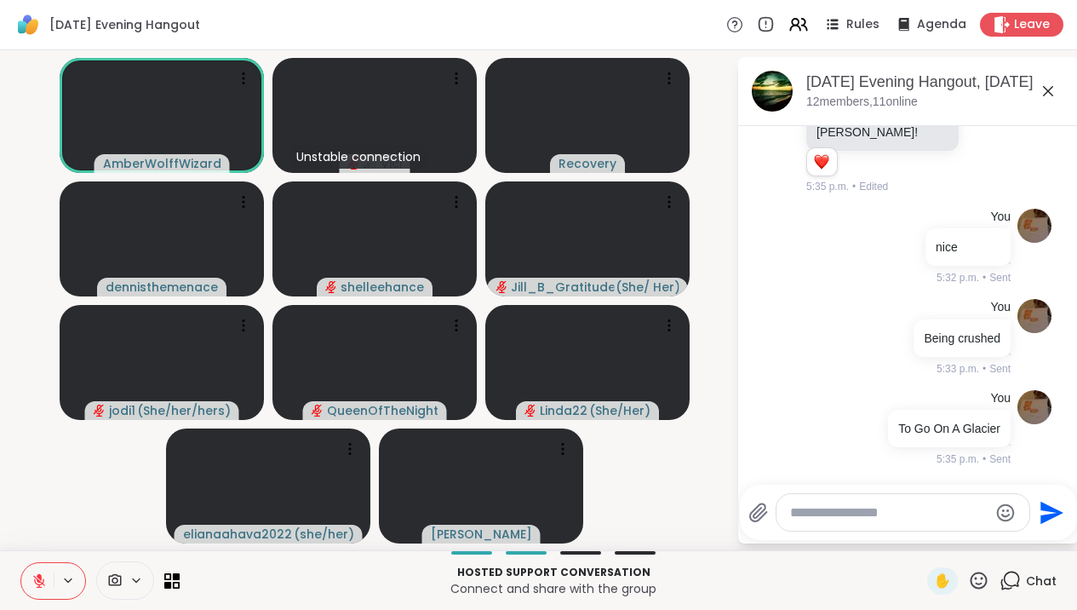
click at [808, 509] on textarea "Type your message" at bounding box center [889, 512] width 198 height 17
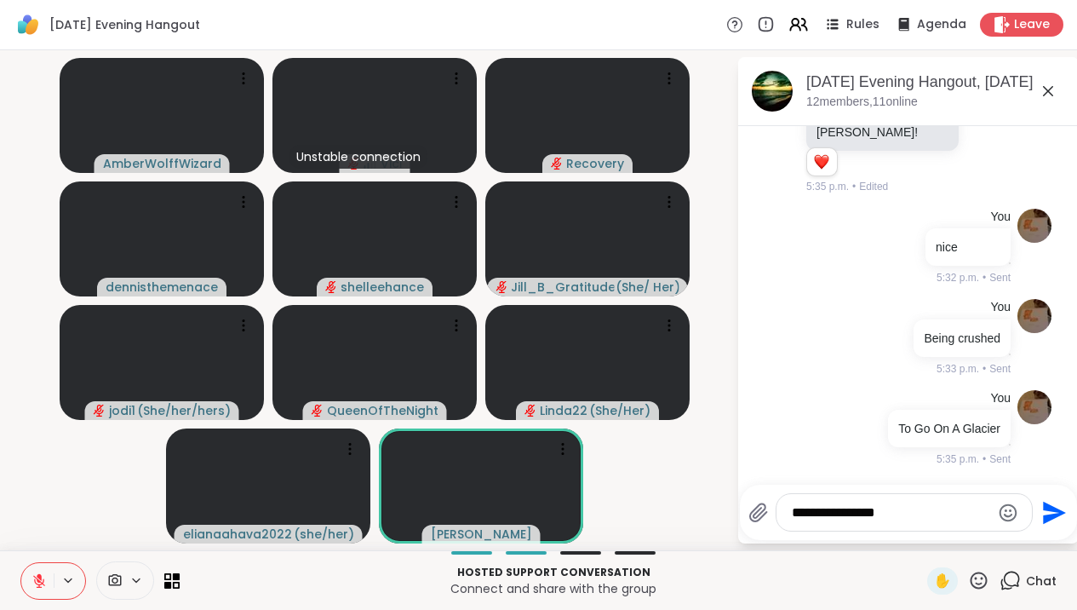
type textarea "**********"
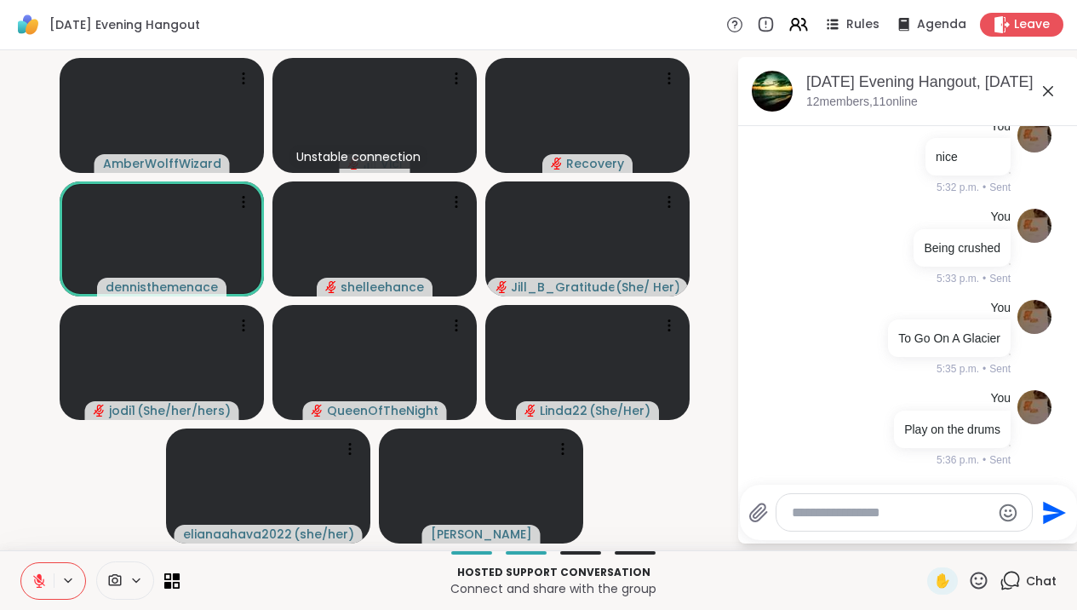
scroll to position [3450, 0]
click at [1058, 88] on icon at bounding box center [1048, 91] width 20 height 20
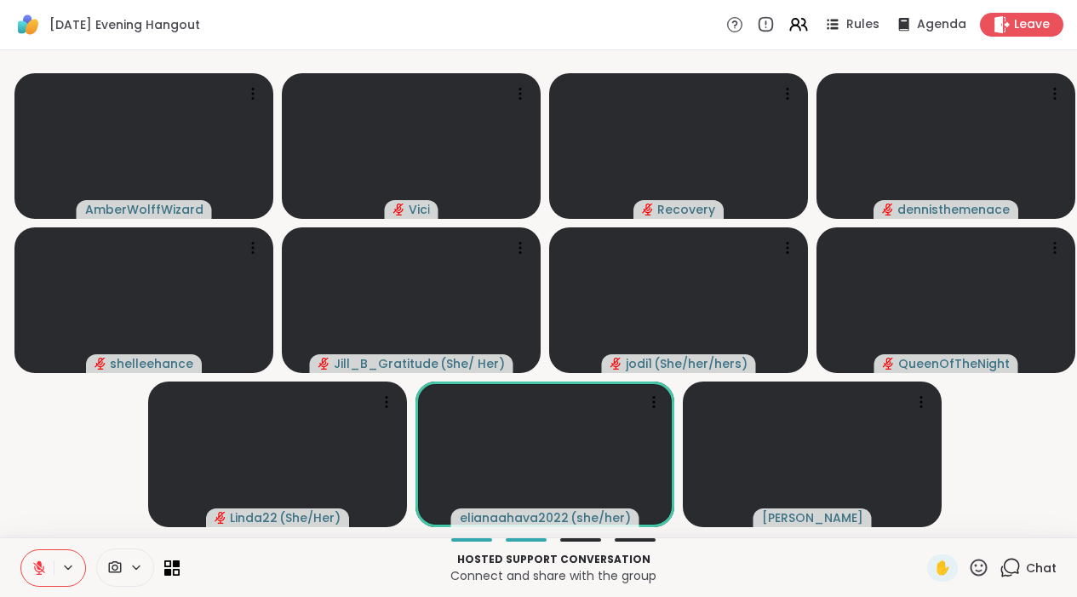
click at [47, 567] on button at bounding box center [37, 568] width 32 height 36
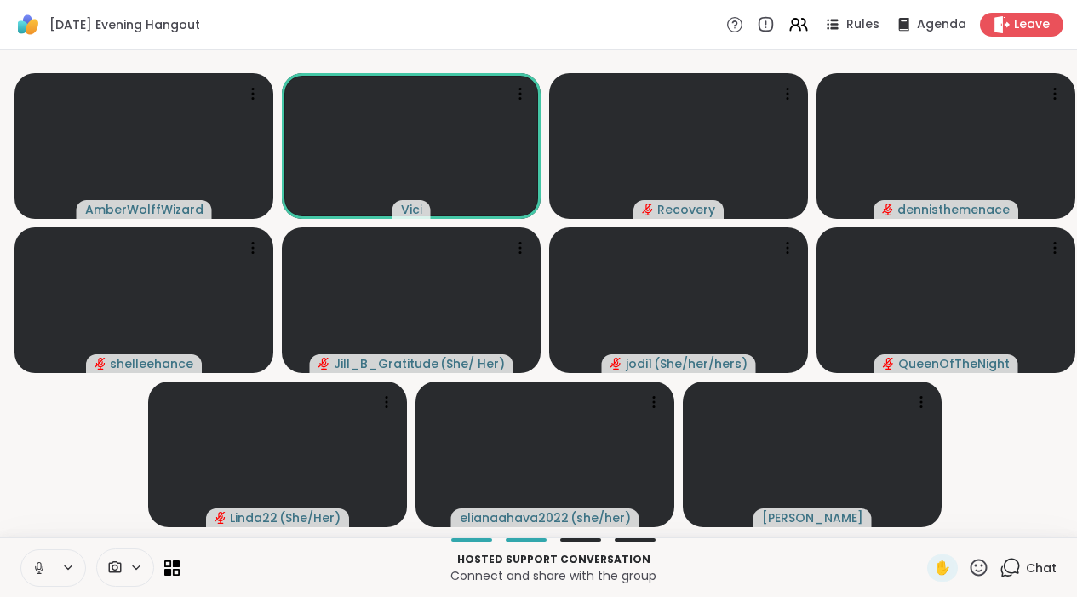
click at [41, 570] on icon at bounding box center [39, 566] width 4 height 8
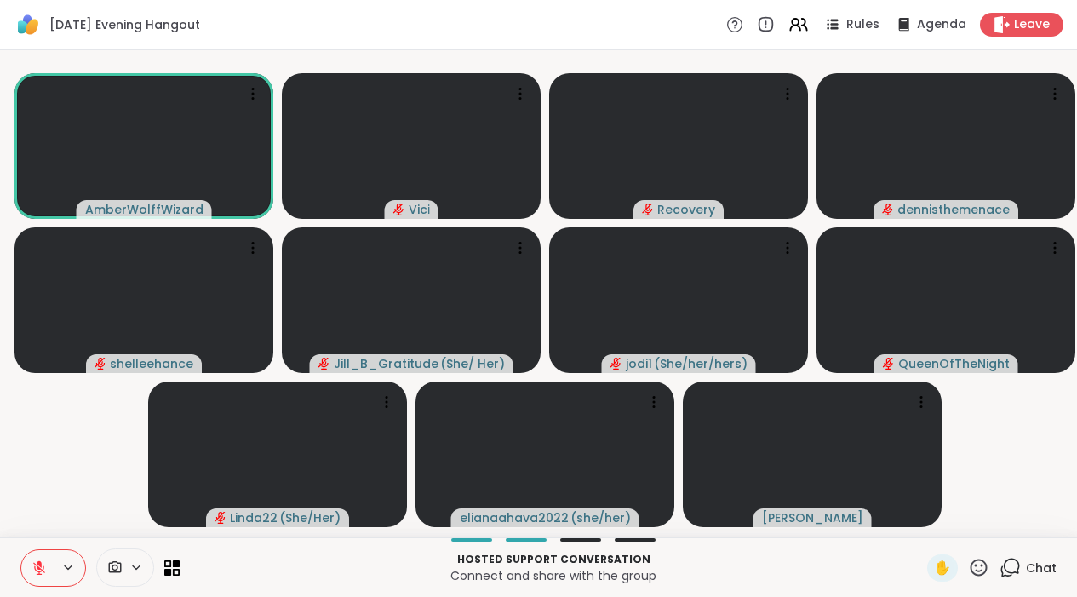
click at [33, 574] on icon at bounding box center [39, 567] width 15 height 15
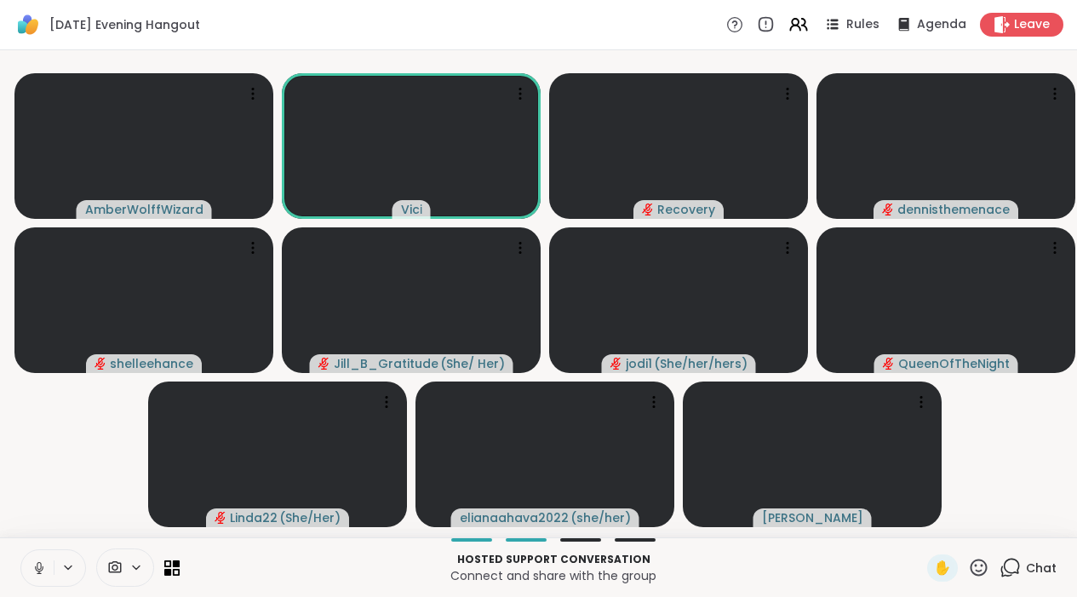
click at [46, 576] on icon at bounding box center [39, 567] width 15 height 15
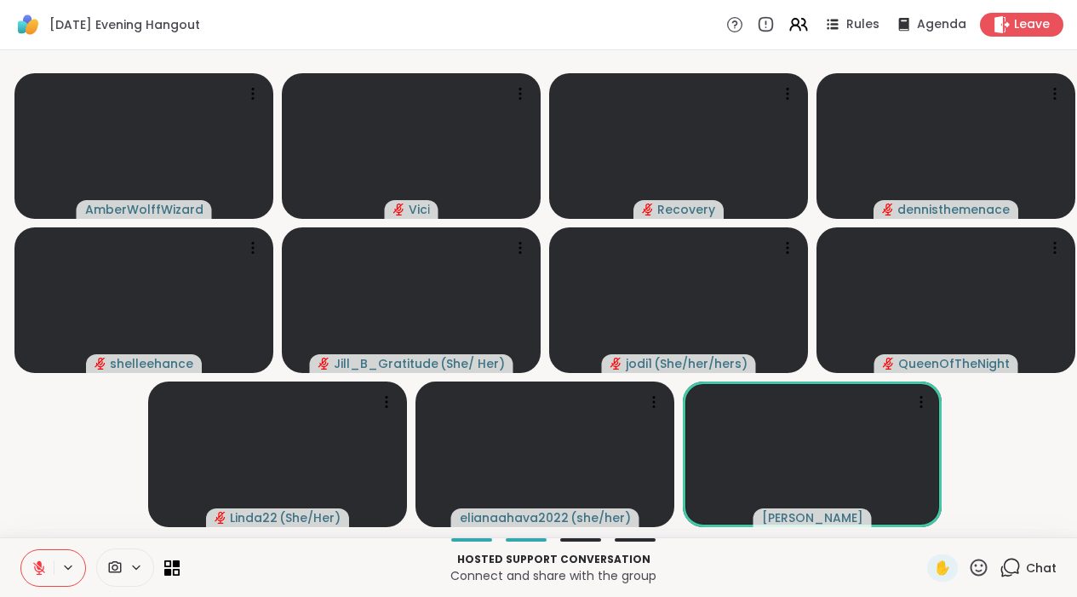
click at [1005, 578] on icon at bounding box center [1010, 567] width 21 height 21
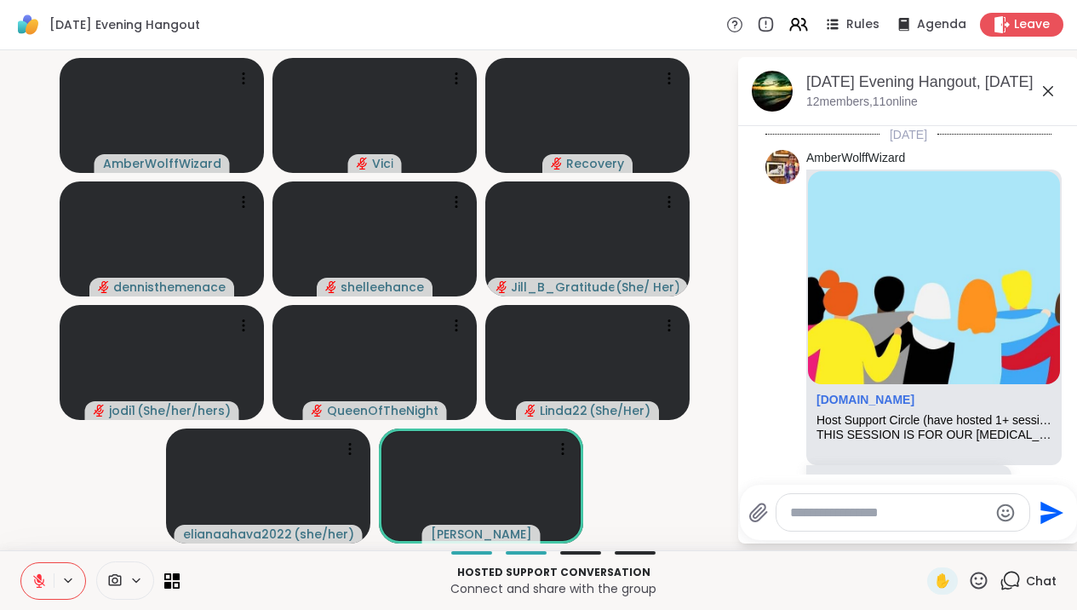
click at [879, 519] on textarea "Type your message" at bounding box center [889, 512] width 198 height 17
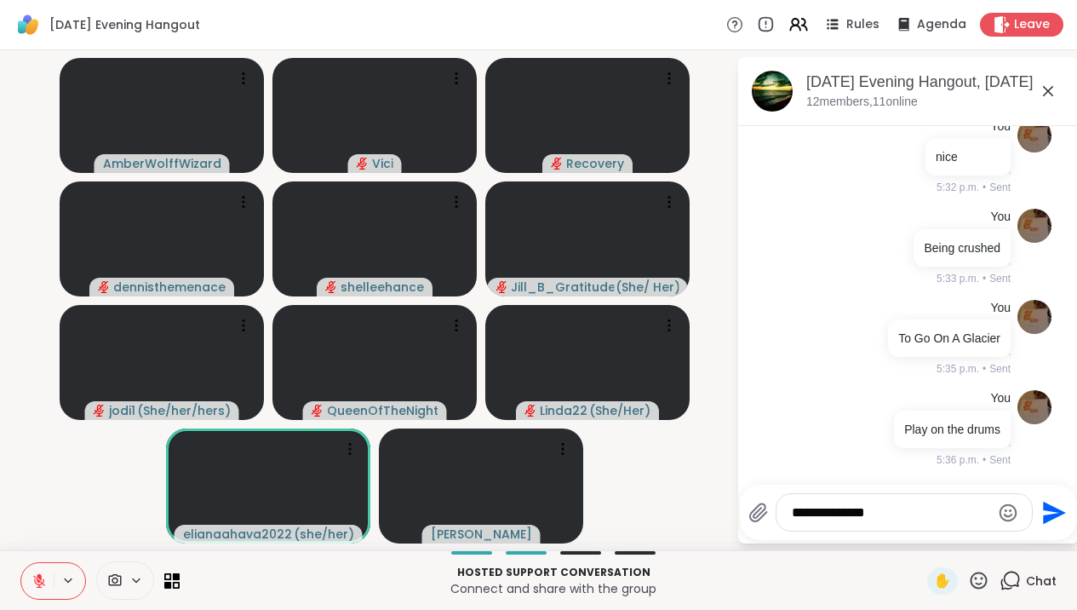
type textarea "**********"
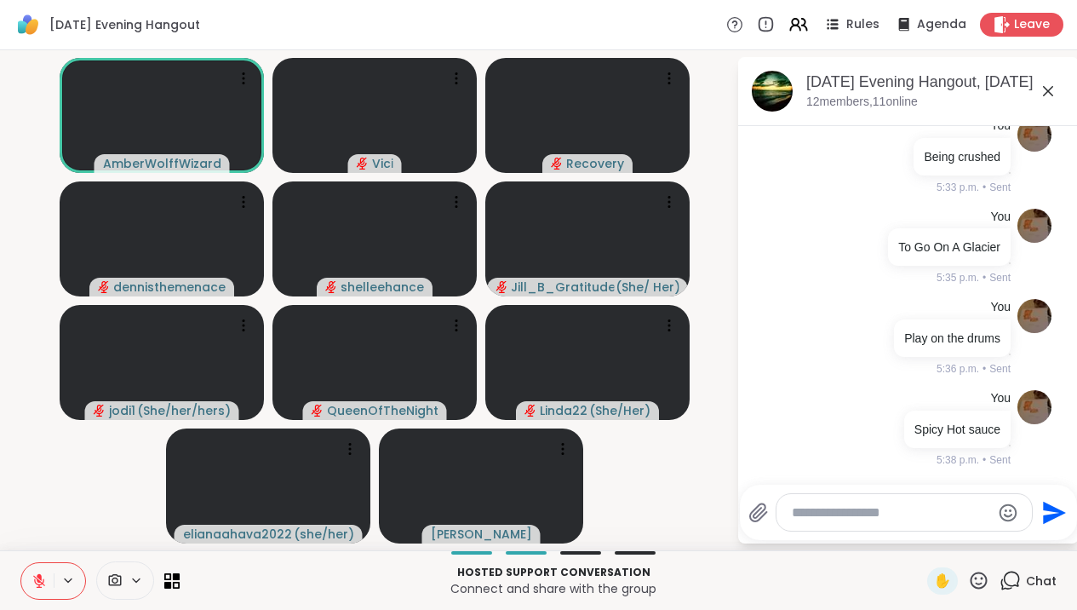
click at [54, 581] on button at bounding box center [70, 580] width 32 height 14
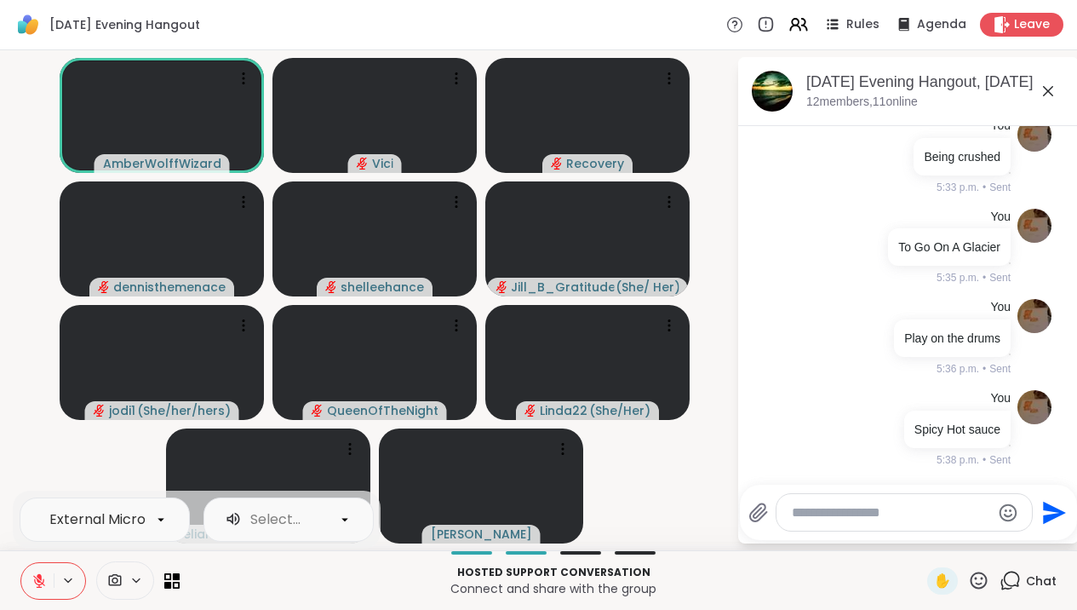
click at [36, 582] on icon at bounding box center [39, 581] width 12 height 12
click at [40, 582] on icon at bounding box center [39, 581] width 12 height 12
click at [40, 582] on icon at bounding box center [39, 579] width 4 height 8
click at [1053, 95] on icon at bounding box center [1048, 91] width 20 height 20
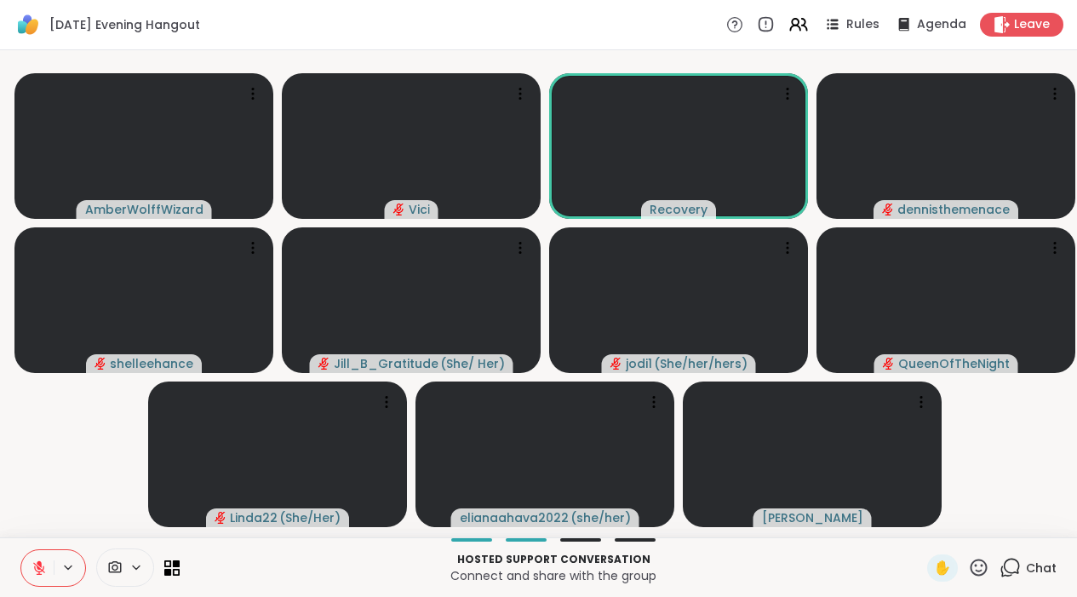
click at [1009, 578] on icon at bounding box center [1010, 567] width 21 height 21
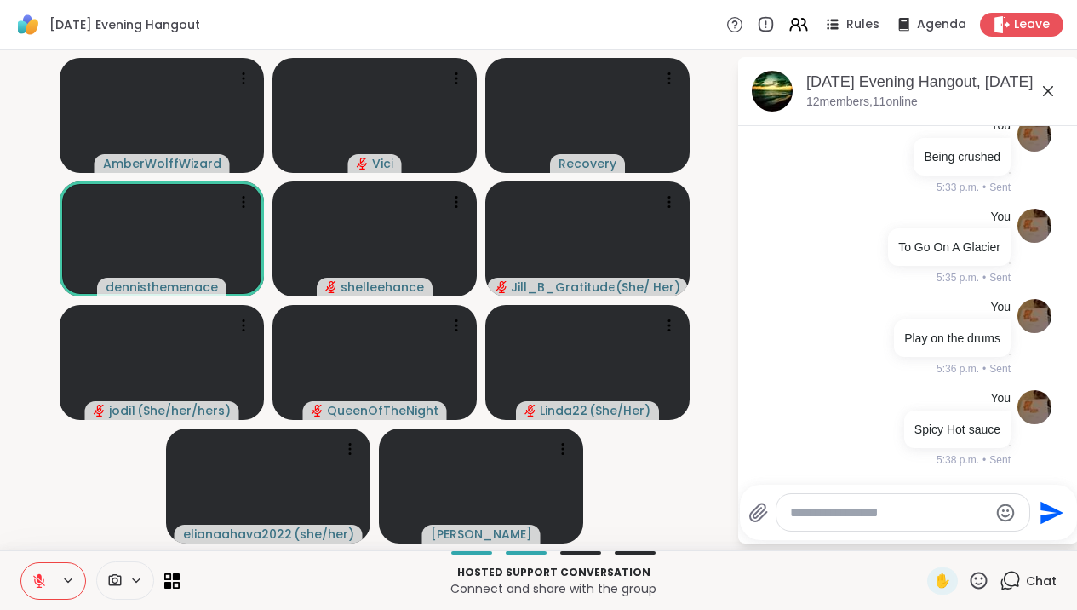
click at [932, 512] on textarea "Type your message" at bounding box center [889, 512] width 198 height 17
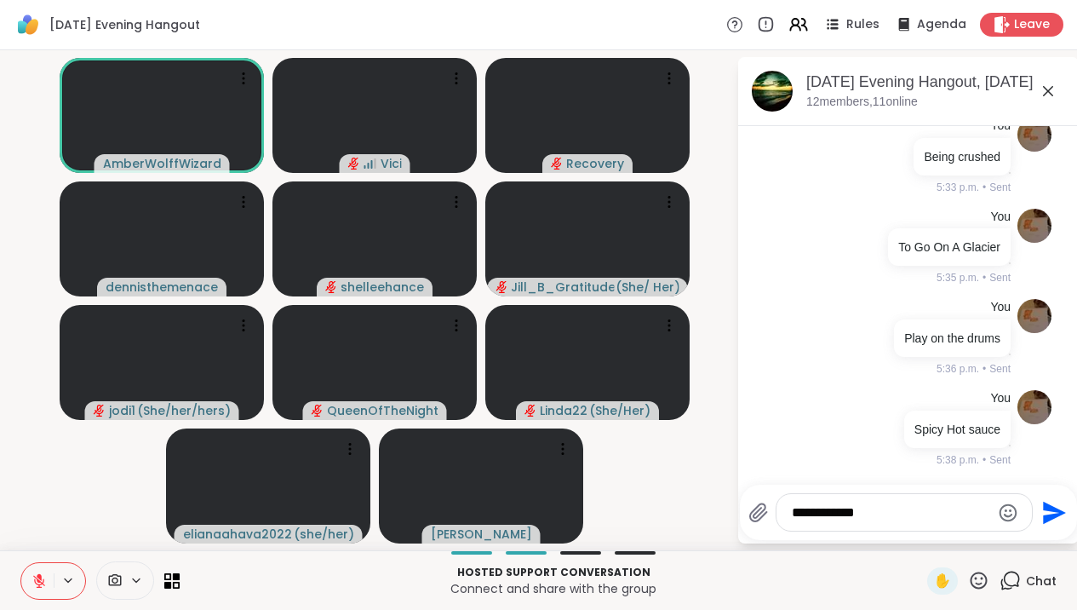
type textarea "**********"
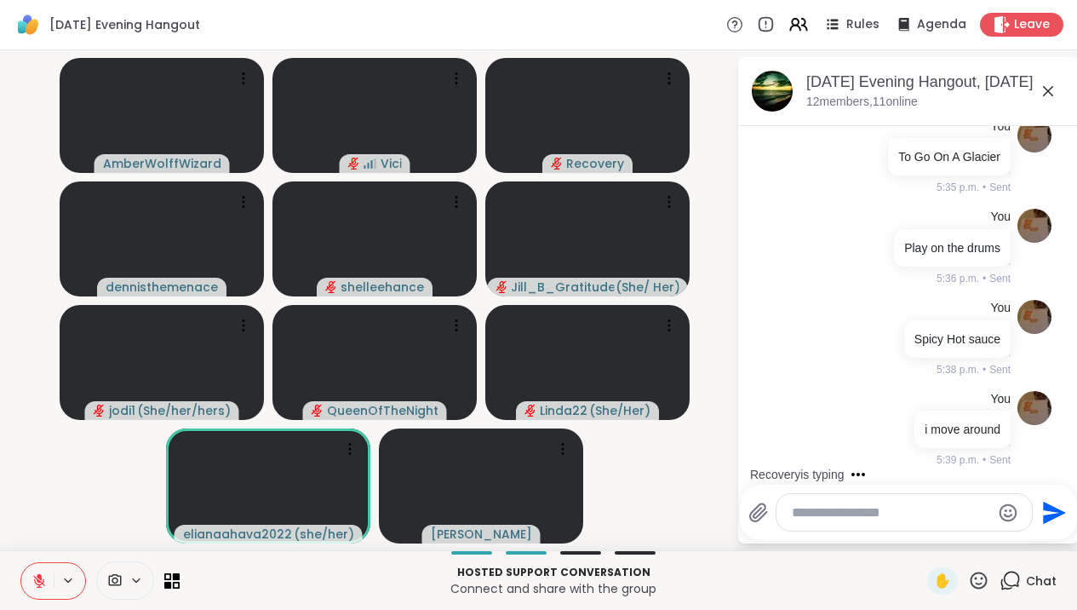
click at [37, 574] on icon at bounding box center [39, 580] width 15 height 15
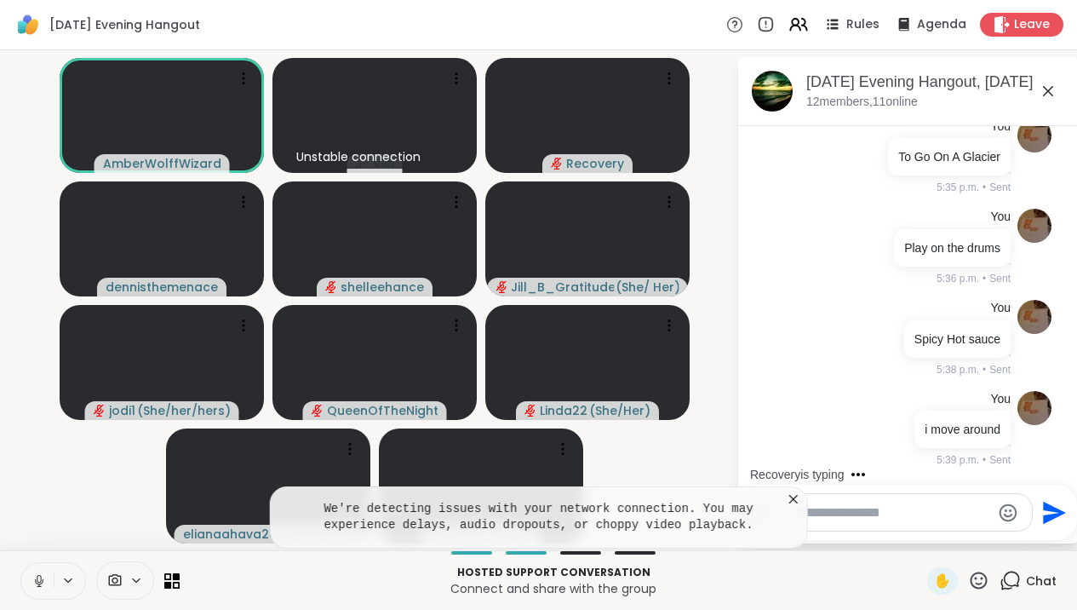
click at [800, 501] on icon at bounding box center [793, 498] width 17 height 17
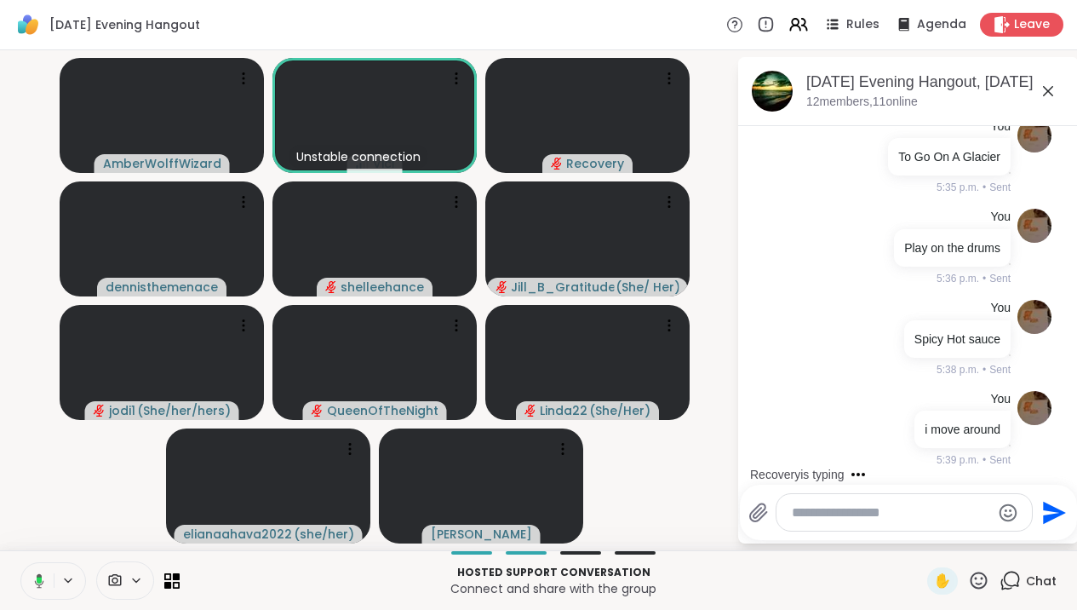
click at [41, 591] on button at bounding box center [36, 581] width 35 height 36
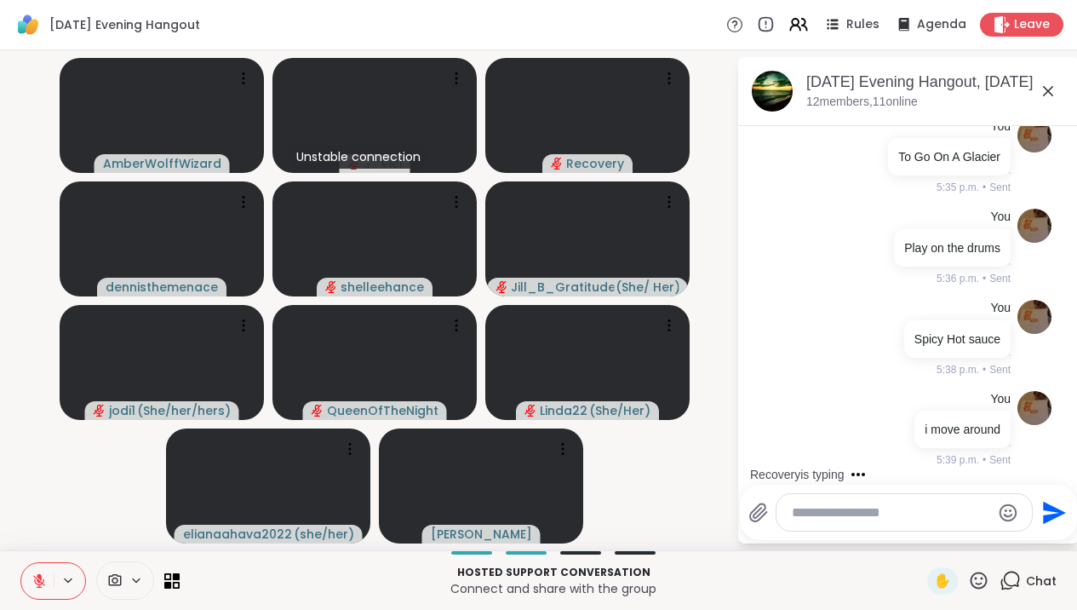
click at [41, 591] on button at bounding box center [37, 581] width 32 height 36
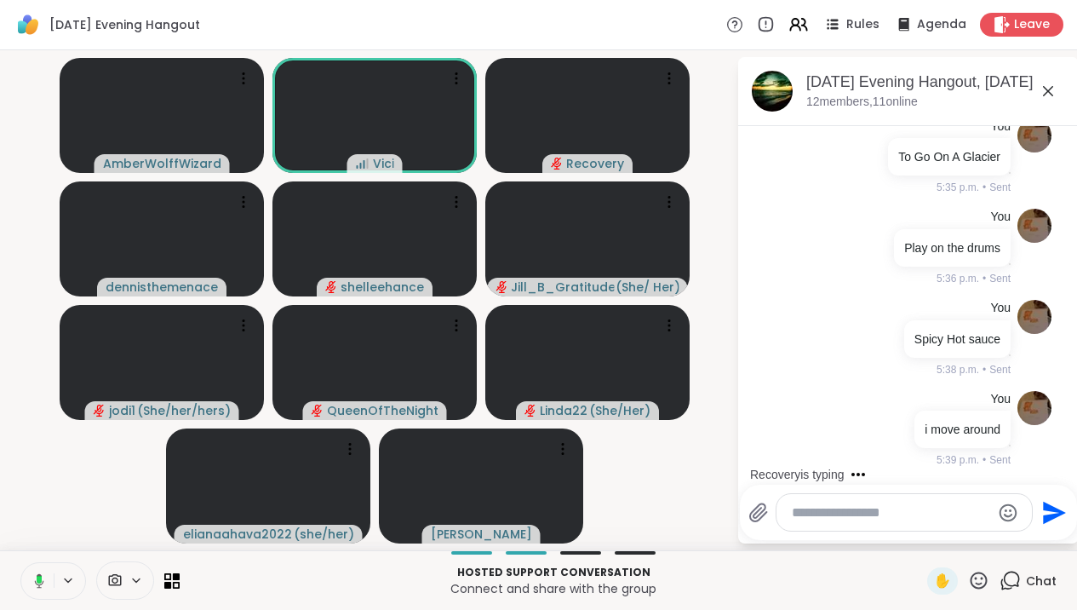
click at [41, 591] on button at bounding box center [36, 581] width 35 height 36
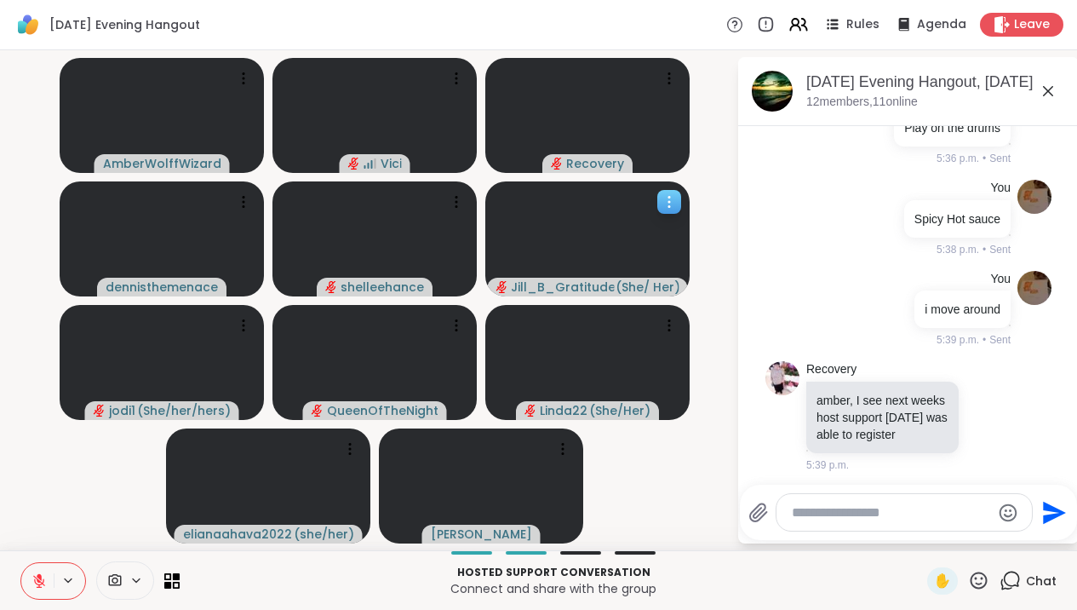
scroll to position [3772, 0]
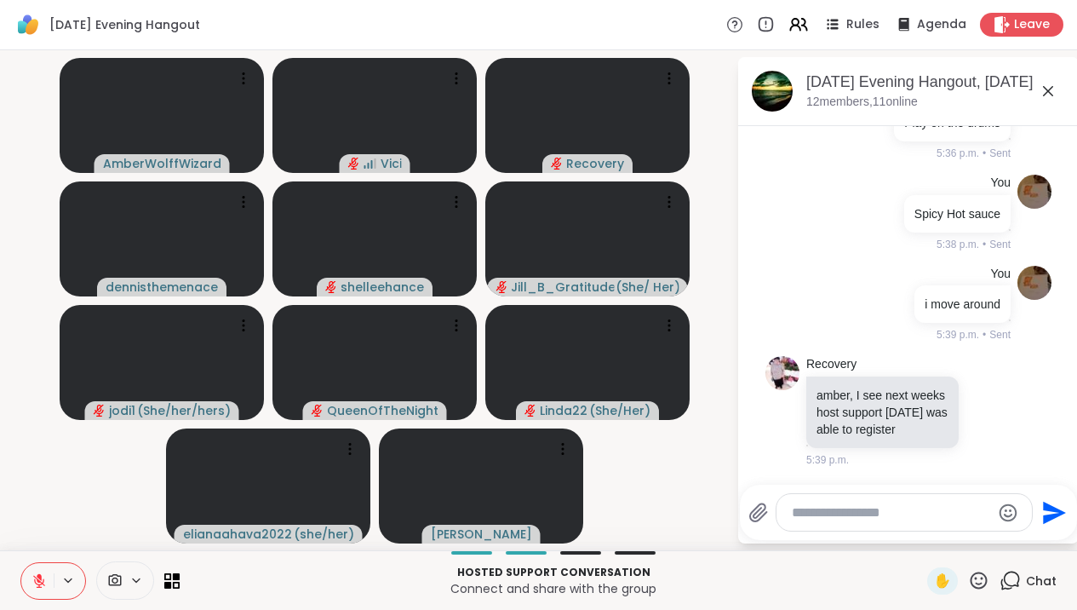
click at [858, 514] on textarea "Type your message" at bounding box center [891, 512] width 198 height 17
type textarea "********"
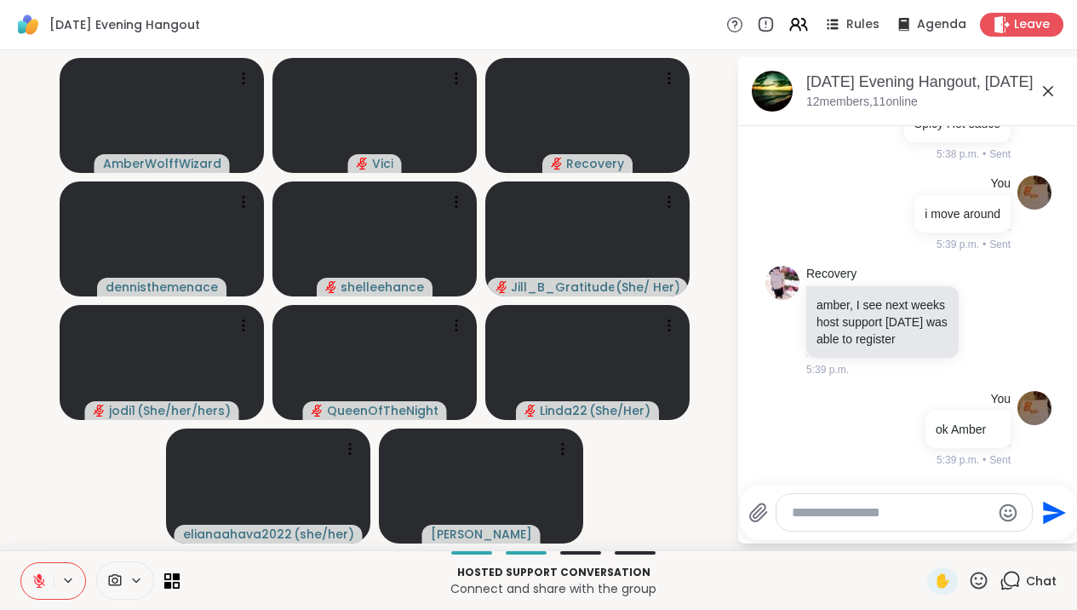
scroll to position [3863, 0]
click at [1053, 90] on icon at bounding box center [1048, 91] width 10 height 10
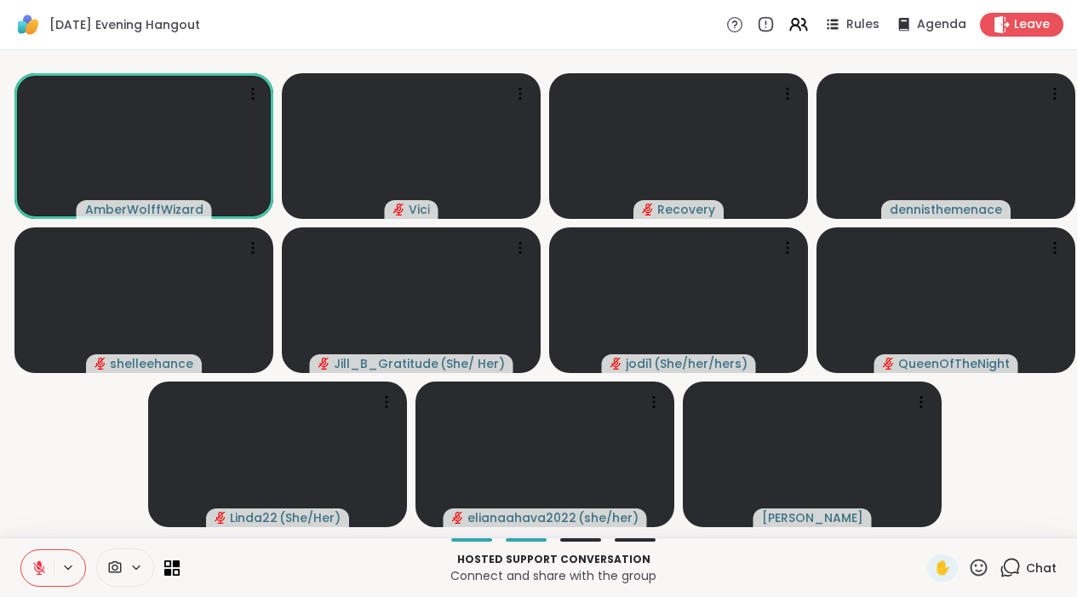
click at [989, 578] on icon at bounding box center [978, 567] width 21 height 21
click at [1009, 582] on div "Chat" at bounding box center [1028, 567] width 57 height 27
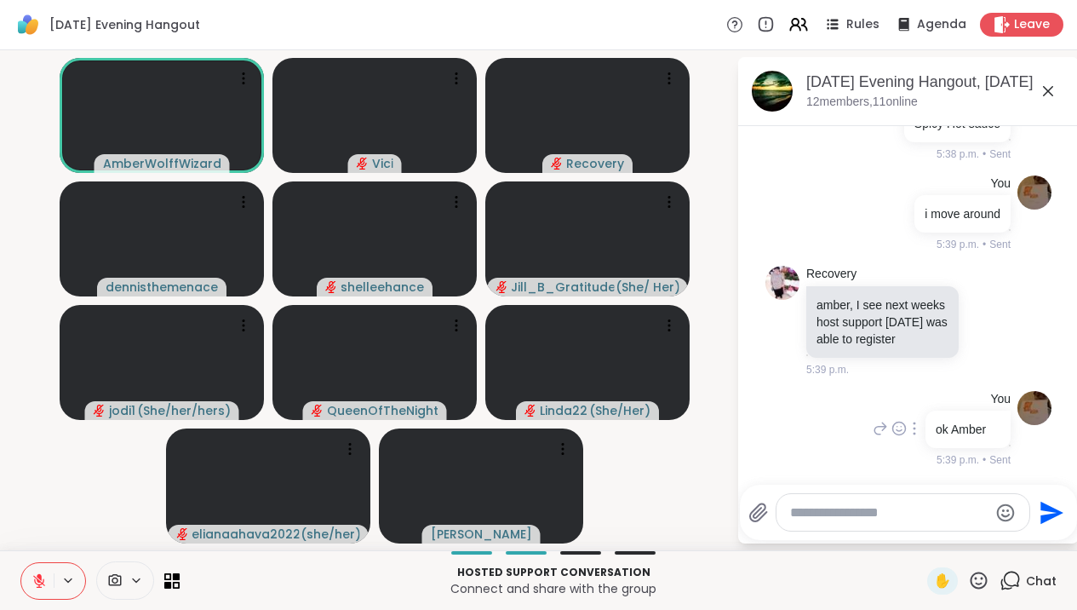
click at [914, 429] on icon at bounding box center [915, 428] width 2 height 12
click at [906, 461] on icon at bounding box center [914, 453] width 17 height 17
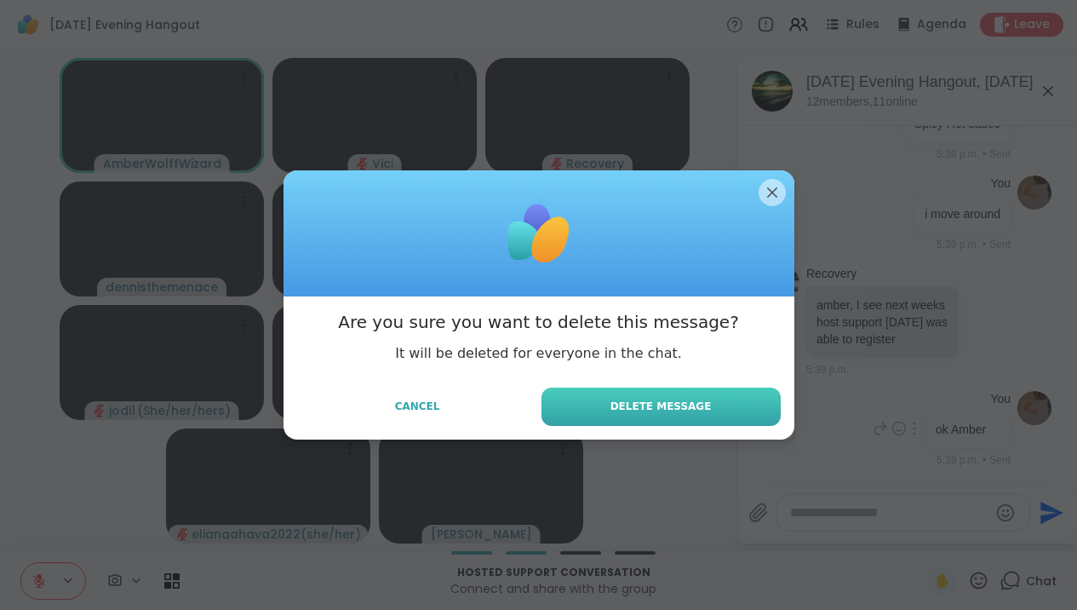
click at [716, 401] on button "Delete Message" at bounding box center [661, 406] width 239 height 38
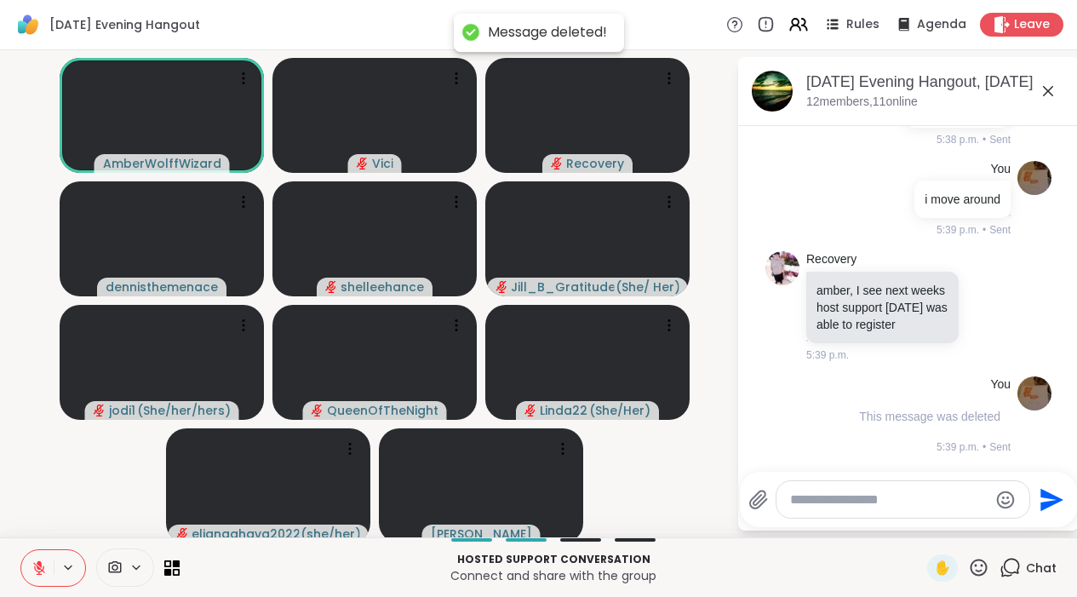
click at [842, 508] on textarea "Type your message" at bounding box center [889, 499] width 198 height 17
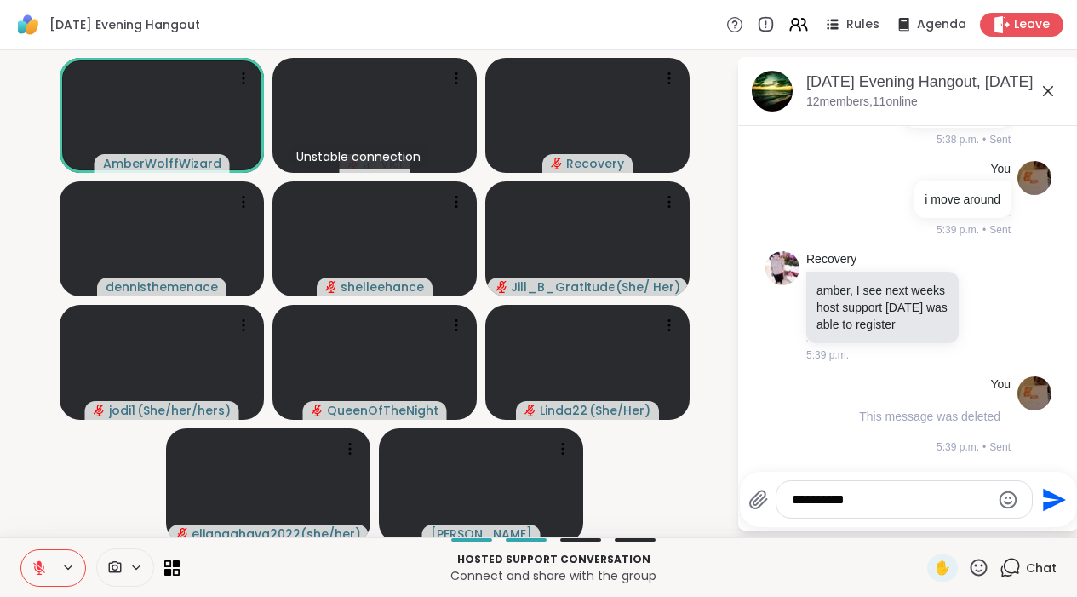
type textarea "**********"
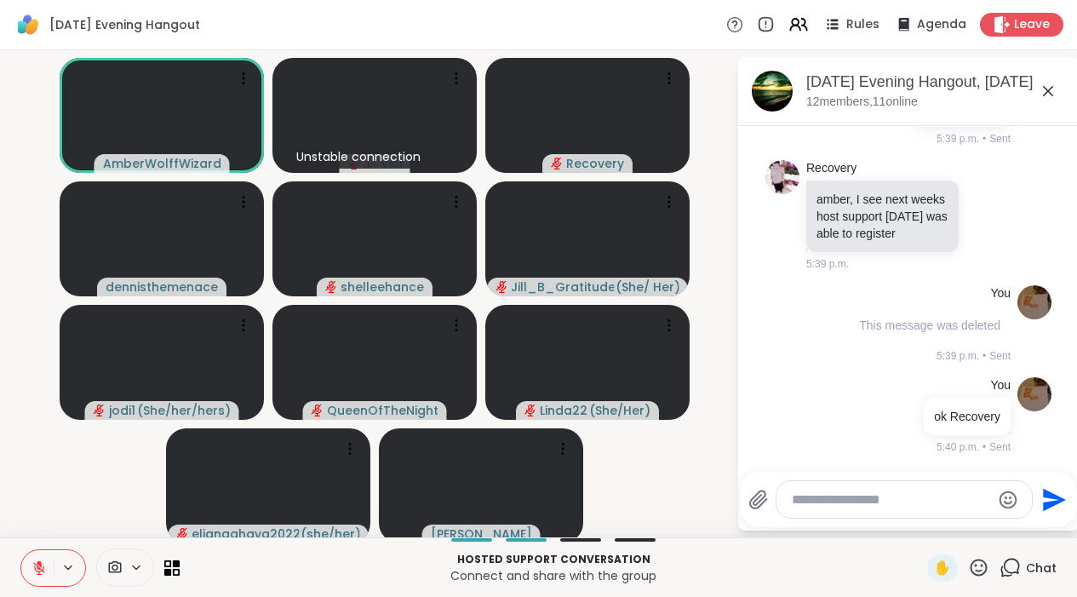
scroll to position [3956, 0]
click at [843, 508] on textarea "Type your message" at bounding box center [891, 499] width 198 height 17
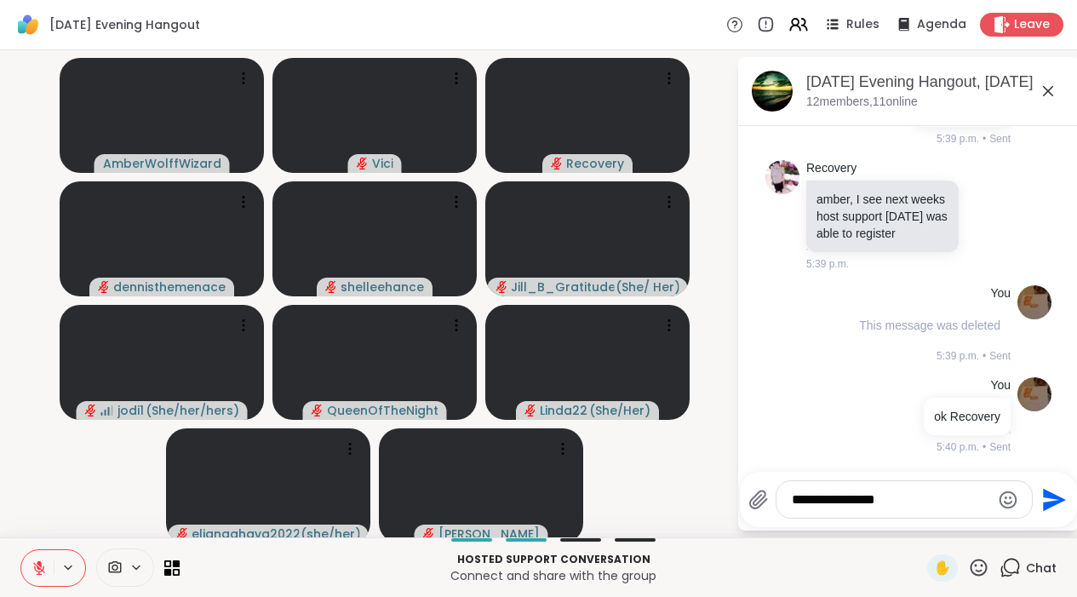
type textarea "**********"
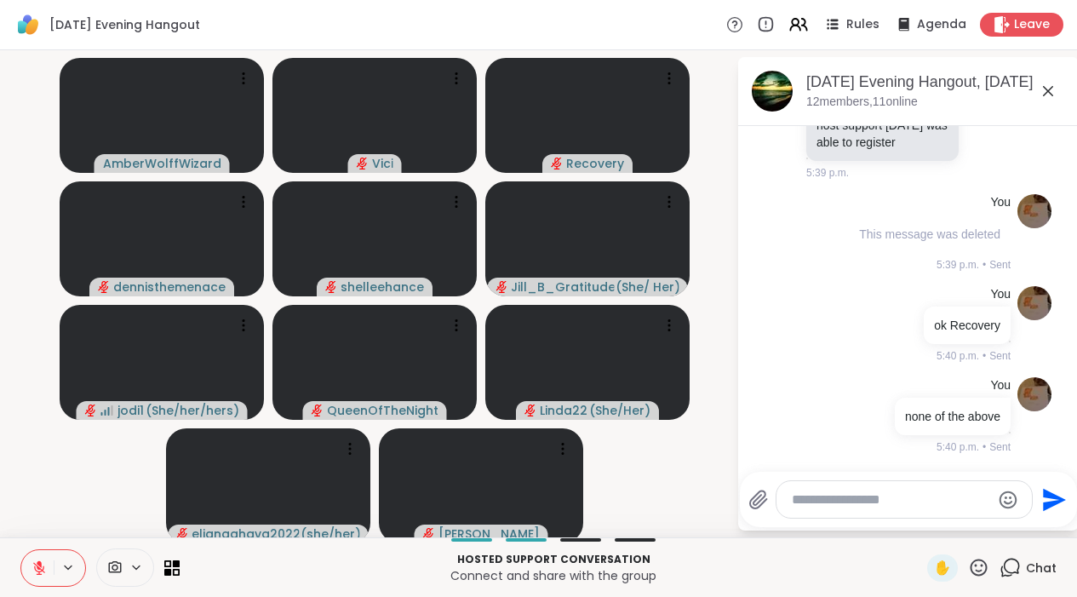
scroll to position [4047, 0]
click at [43, 574] on icon at bounding box center [39, 567] width 15 height 15
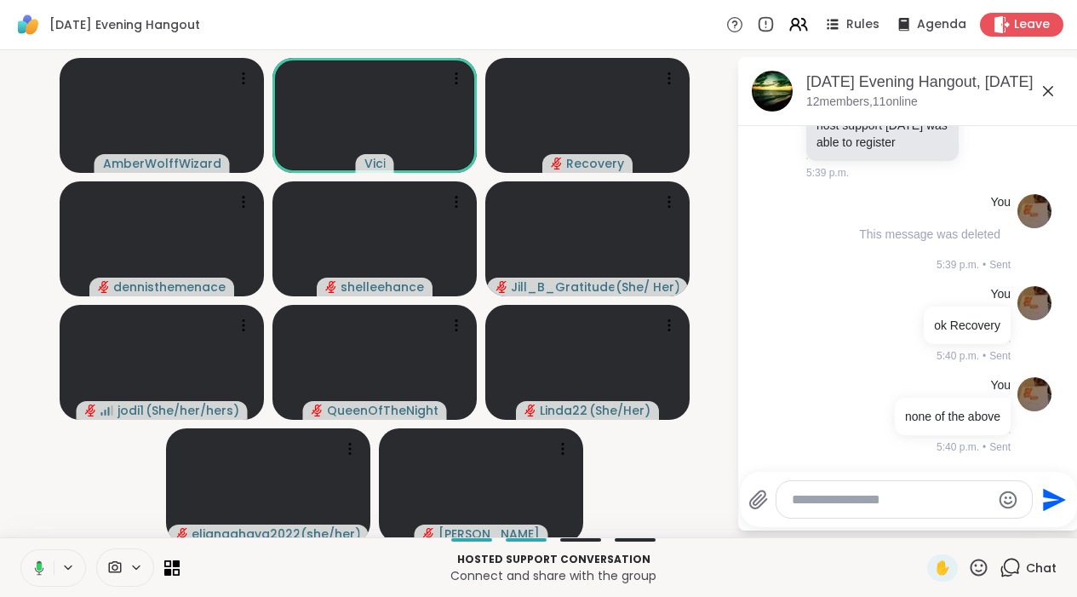
click at [32, 576] on icon at bounding box center [36, 567] width 15 height 15
click at [51, 582] on button at bounding box center [36, 568] width 35 height 36
click at [42, 576] on icon at bounding box center [36, 567] width 15 height 15
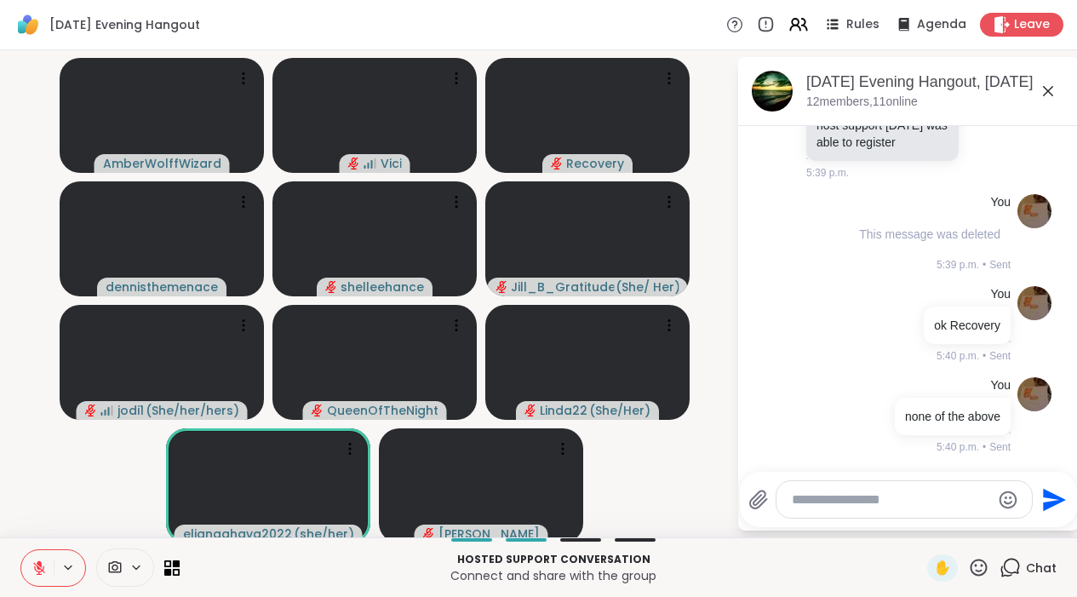
click at [833, 508] on textarea "Type your message" at bounding box center [891, 499] width 198 height 17
type textarea "**********"
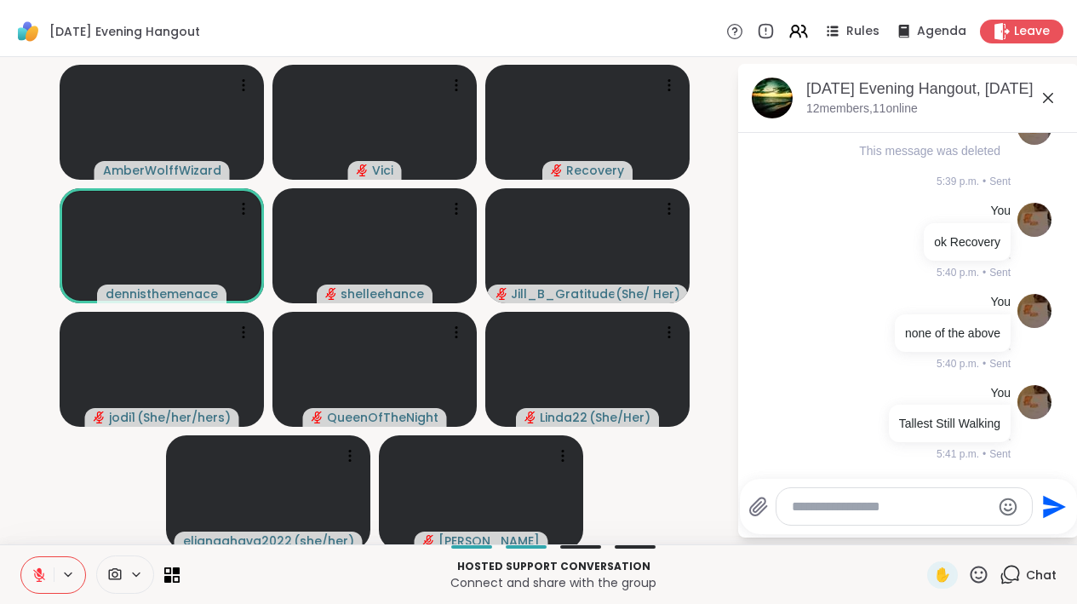
scroll to position [4138, 0]
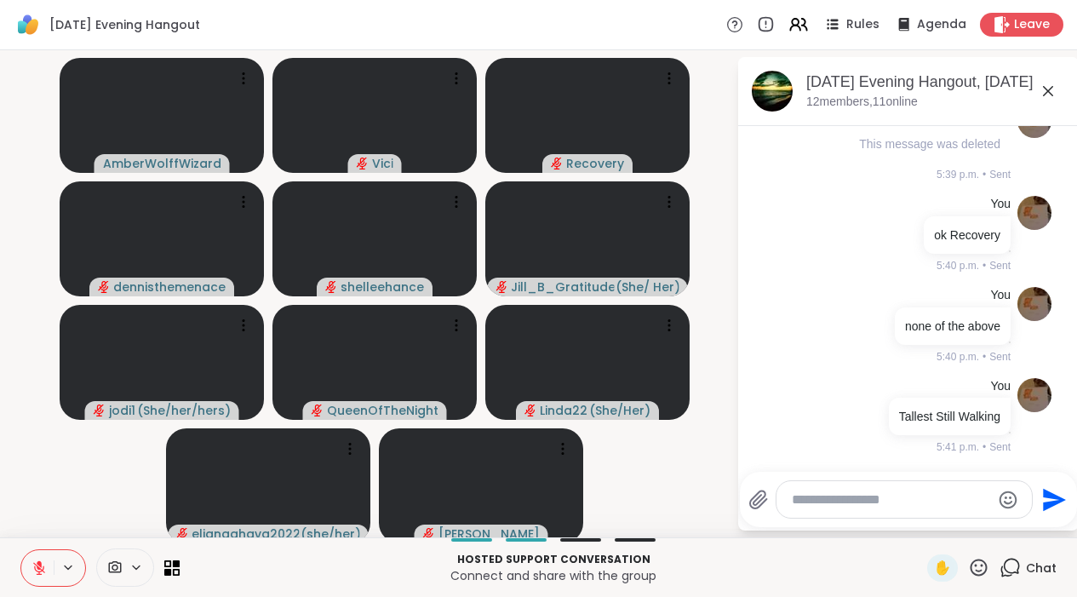
click at [1058, 96] on icon at bounding box center [1048, 91] width 20 height 20
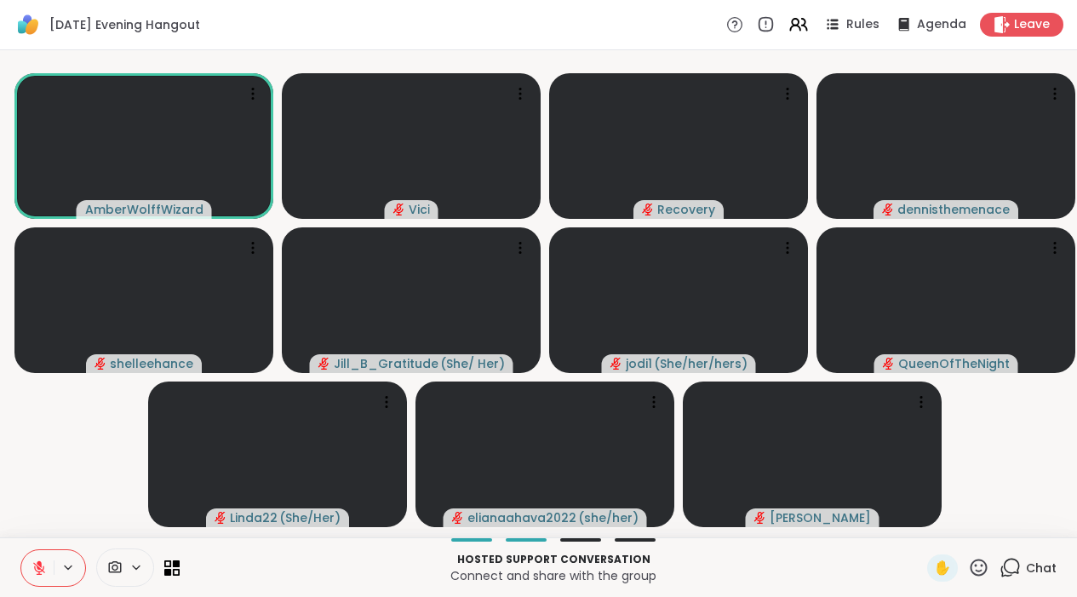
click at [979, 578] on icon at bounding box center [978, 567] width 21 height 21
click at [1009, 576] on icon at bounding box center [1010, 567] width 21 height 21
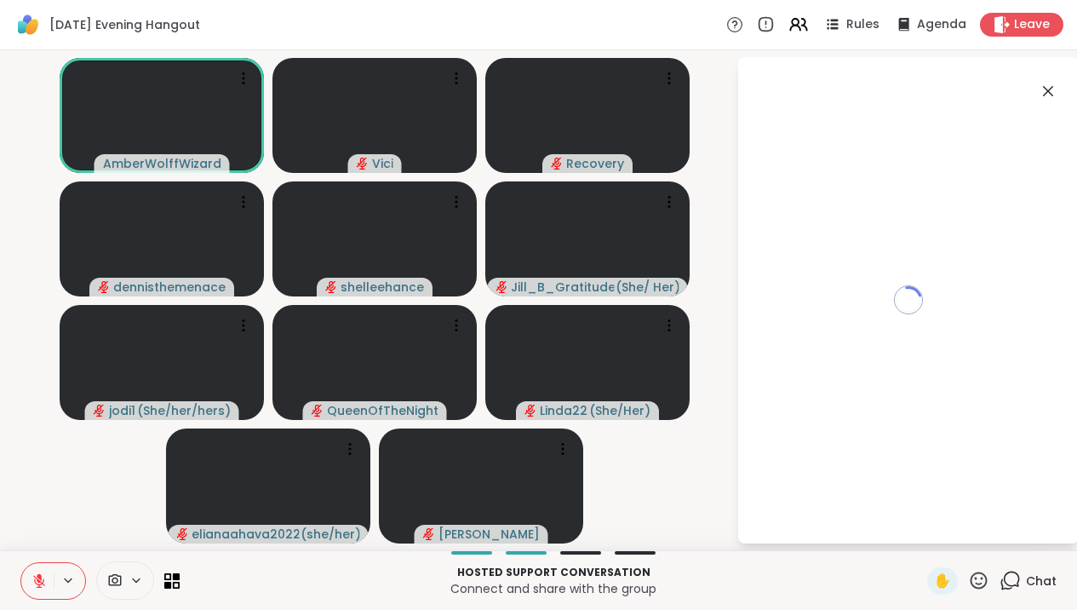
click at [37, 582] on icon at bounding box center [39, 580] width 15 height 15
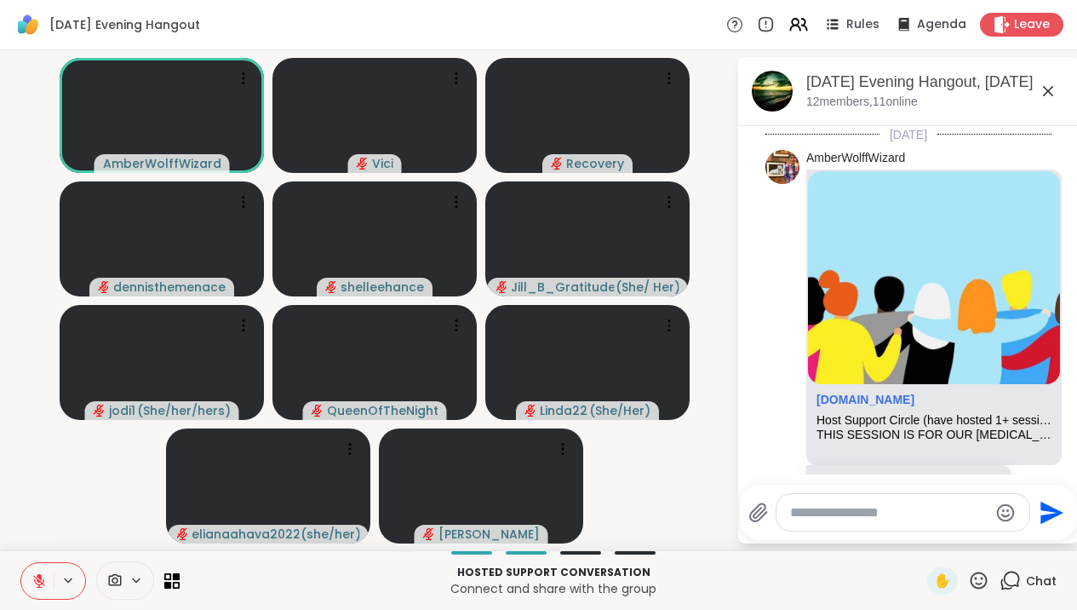
click at [45, 581] on icon at bounding box center [39, 580] width 15 height 15
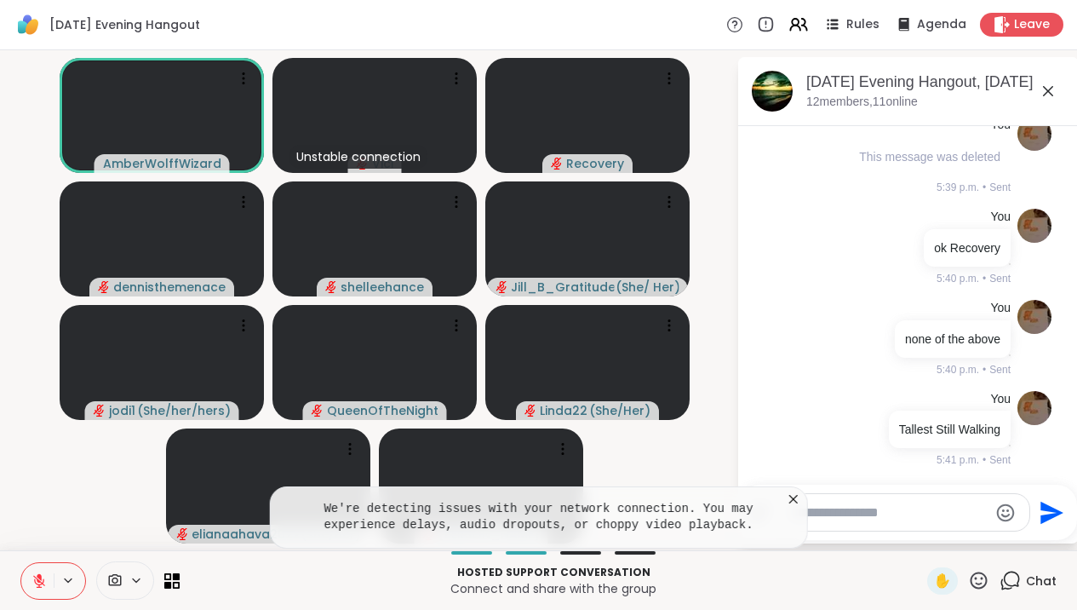
click at [42, 581] on icon at bounding box center [39, 580] width 15 height 15
click at [37, 565] on button at bounding box center [37, 581] width 32 height 36
click at [39, 580] on icon at bounding box center [39, 581] width 12 height 12
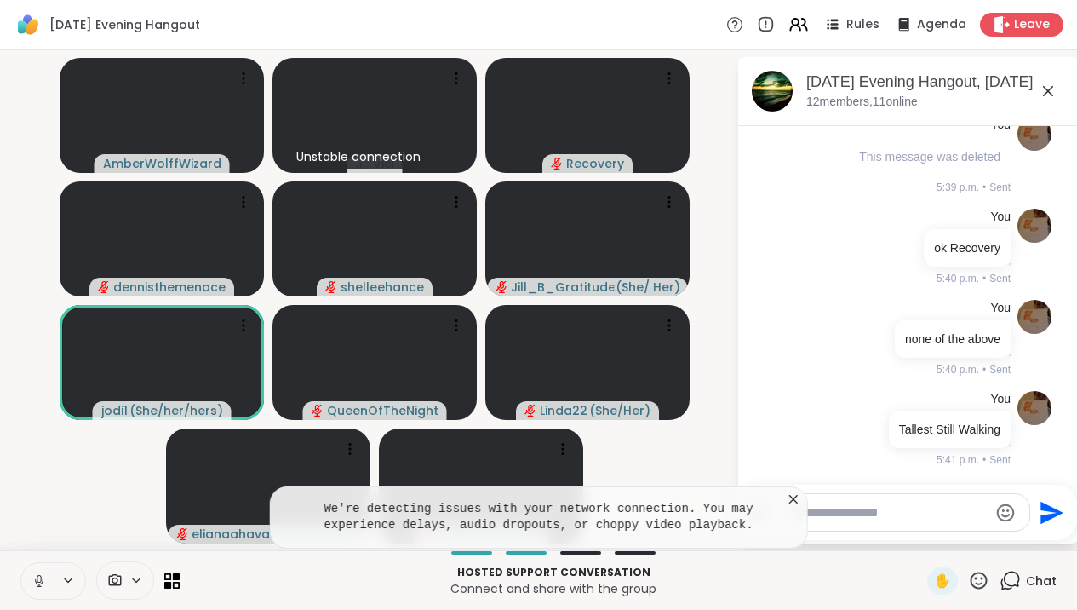
click at [39, 586] on icon at bounding box center [38, 584] width 1 height 3
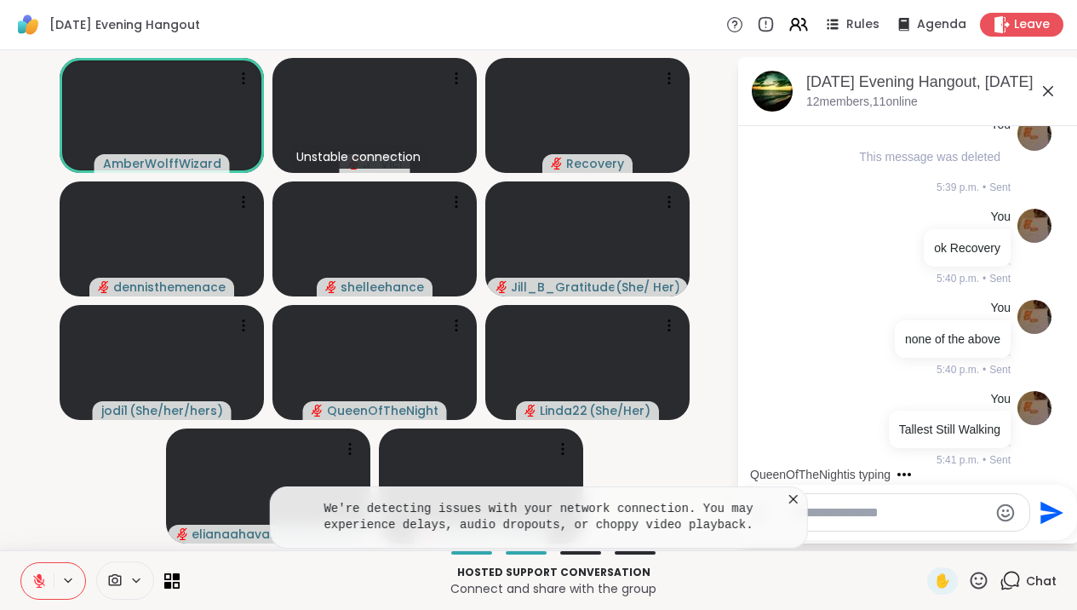
click at [842, 504] on textarea "Type your message" at bounding box center [889, 512] width 198 height 17
click at [802, 503] on icon at bounding box center [793, 498] width 17 height 17
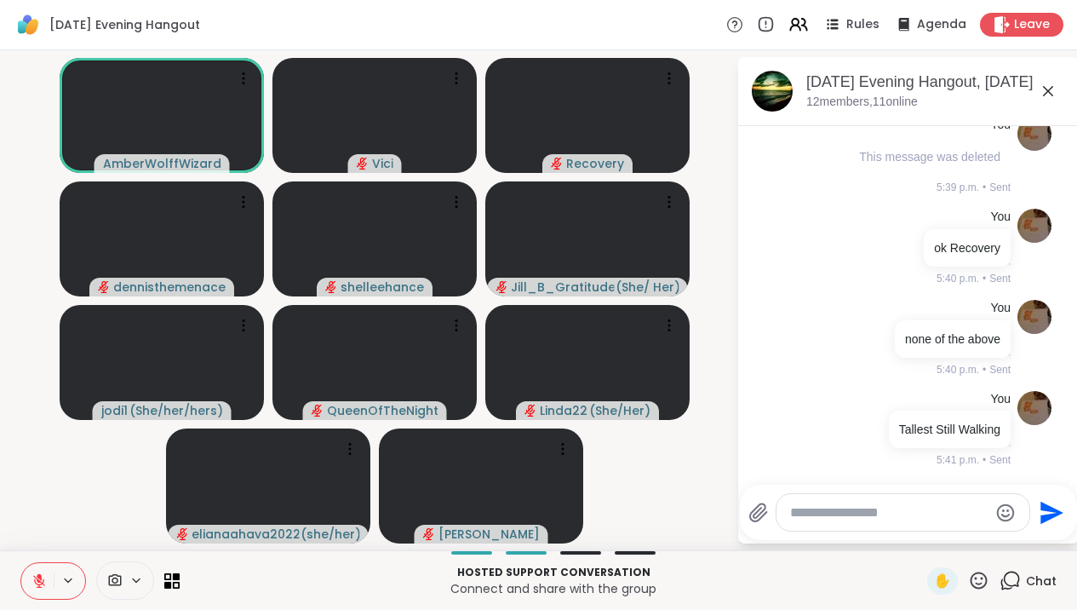
click at [832, 515] on textarea "Type your message" at bounding box center [889, 512] width 198 height 17
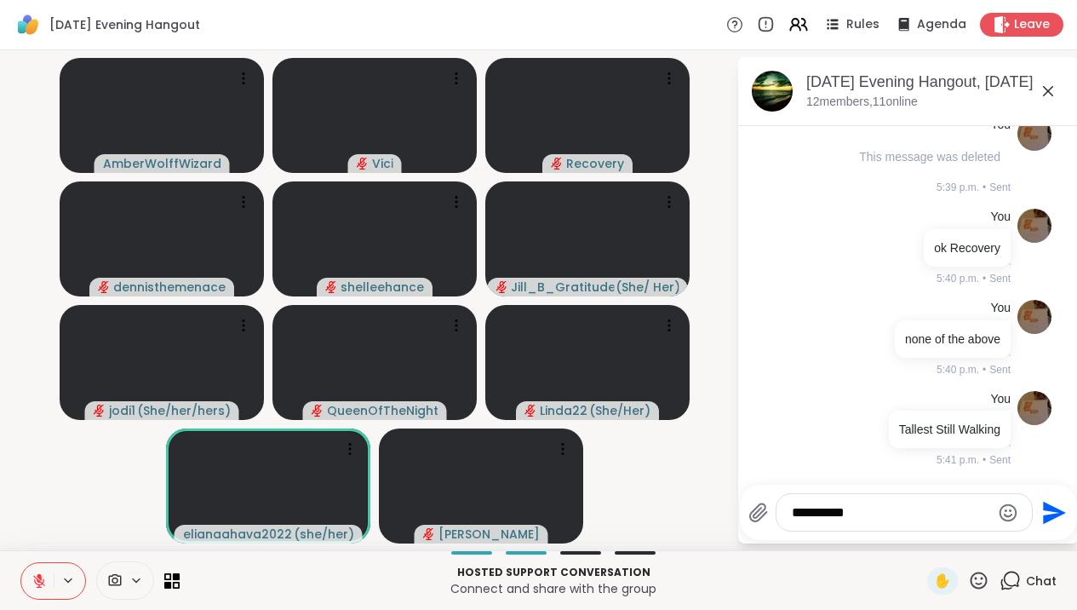
type textarea "**********"
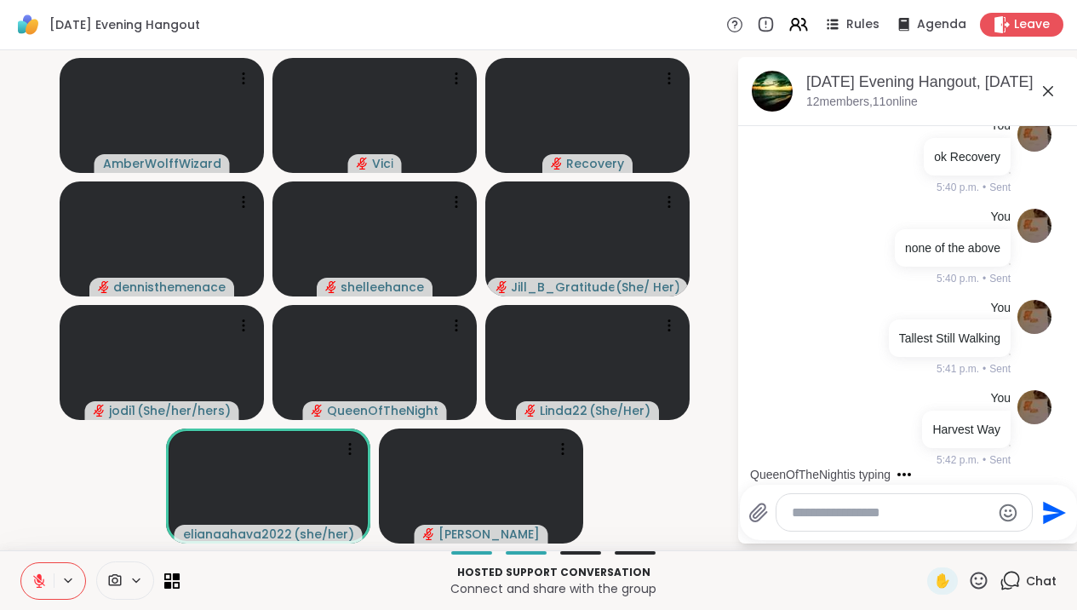
scroll to position [4228, 0]
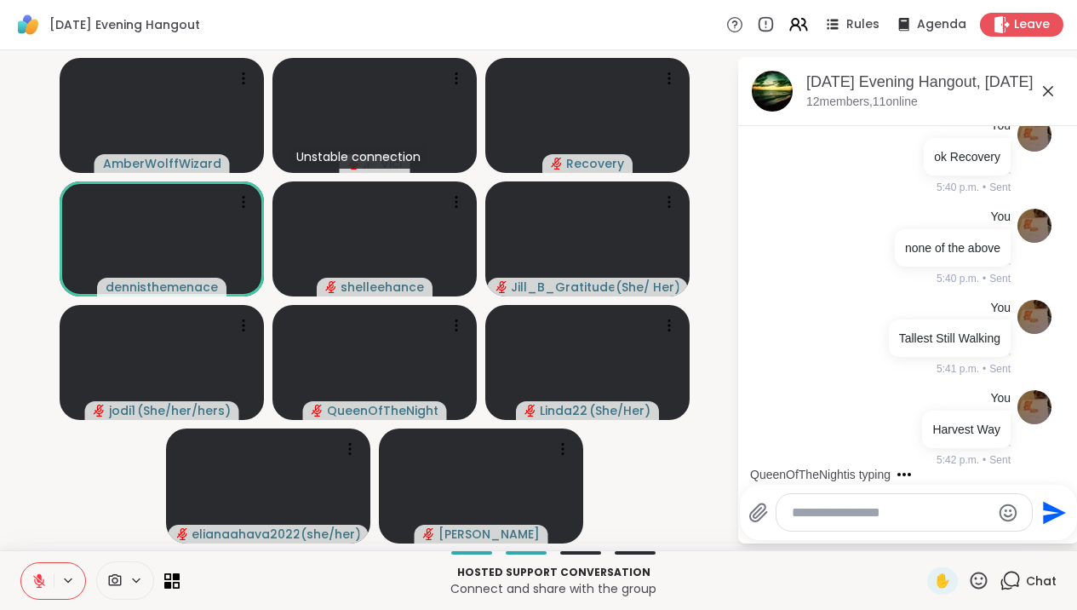
click at [842, 508] on textarea "Type your message" at bounding box center [891, 512] width 198 height 17
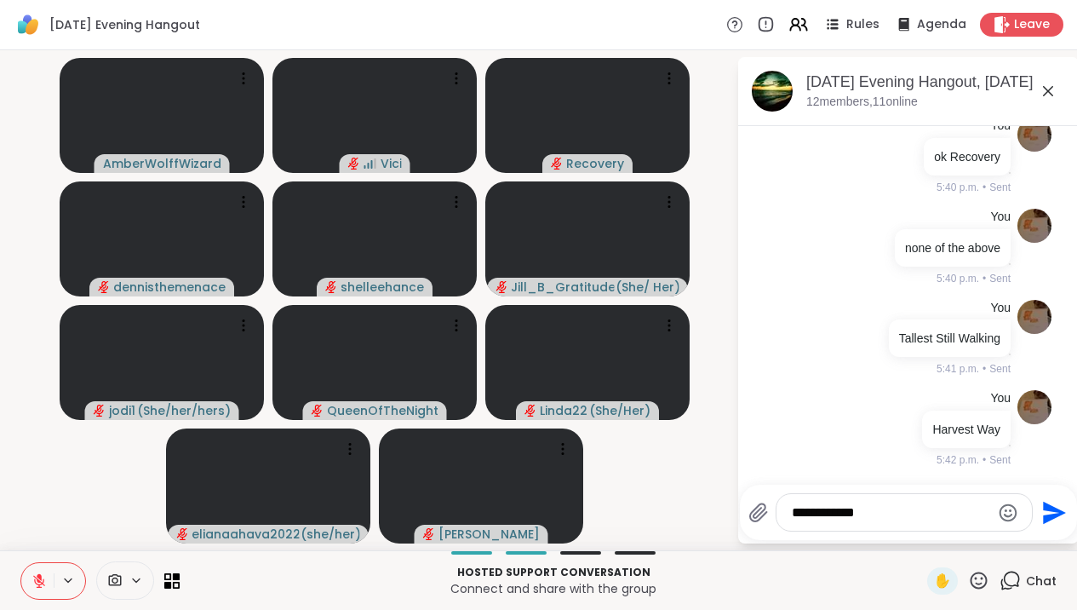
type textarea "**********"
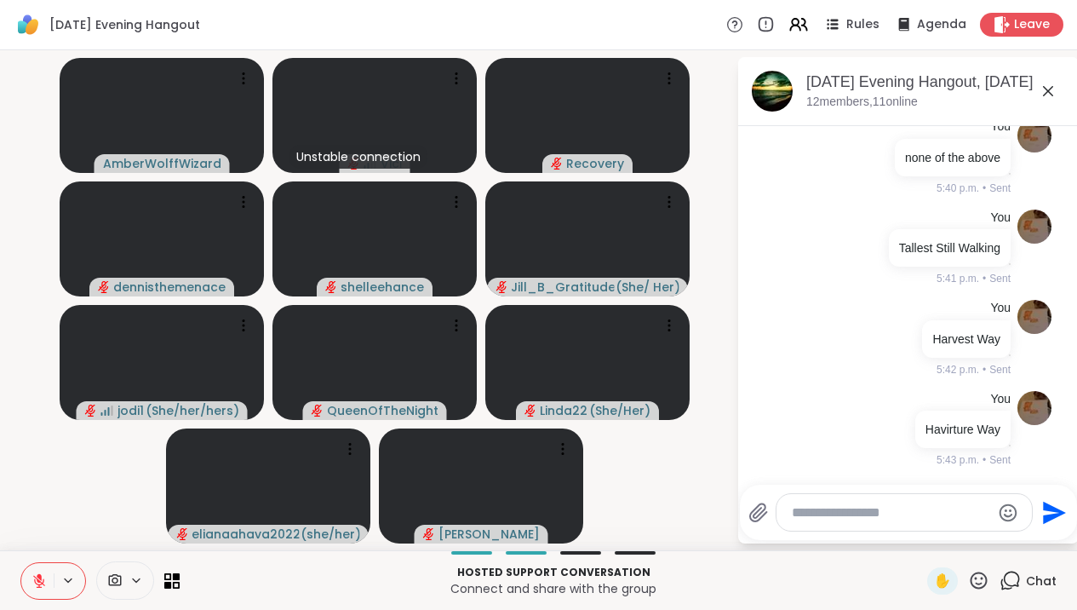
click at [1058, 100] on icon at bounding box center [1048, 91] width 20 height 20
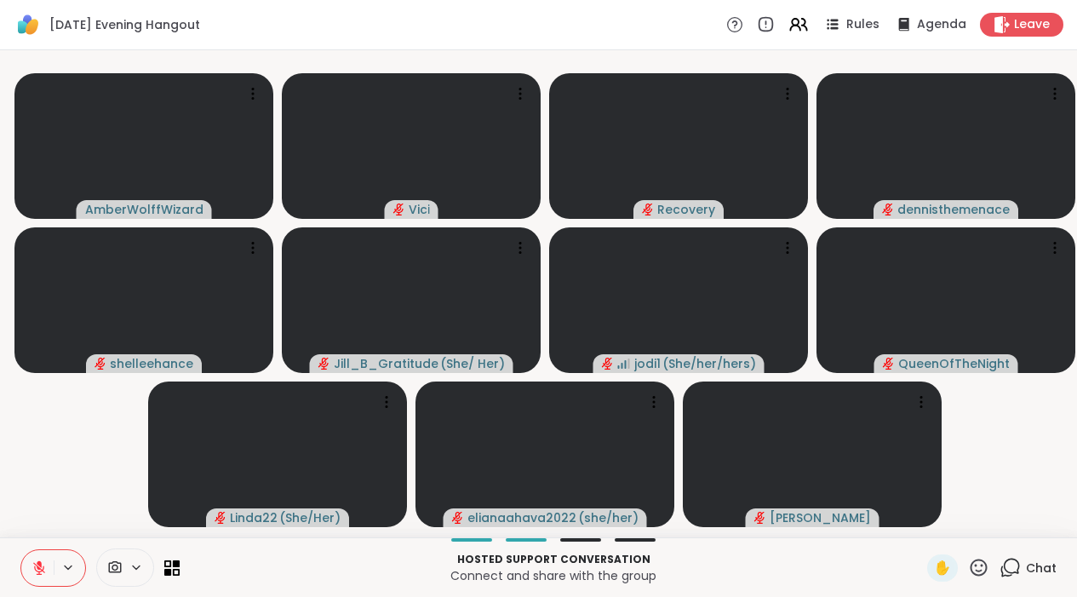
click at [1008, 578] on icon at bounding box center [1010, 567] width 21 height 21
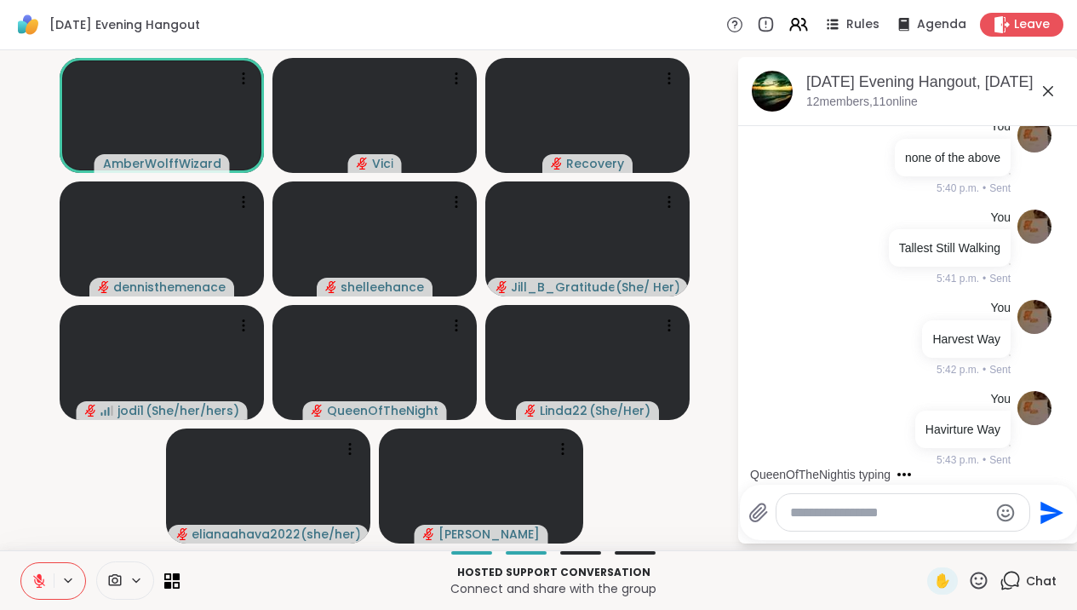
click at [891, 512] on textarea "Type your message" at bounding box center [889, 512] width 198 height 17
type textarea "**********"
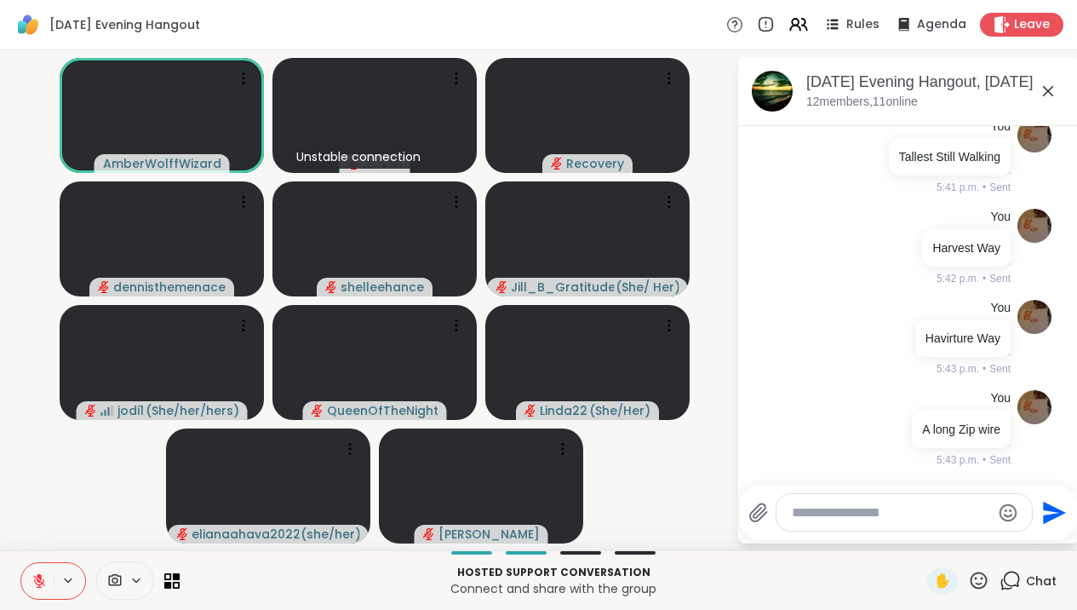
scroll to position [4410, 0]
click at [1076, 120] on div "Tuesday Evening Hangout, Oct 07 12 members, 11 online" at bounding box center [908, 91] width 341 height 69
click at [1058, 85] on icon at bounding box center [1048, 91] width 20 height 20
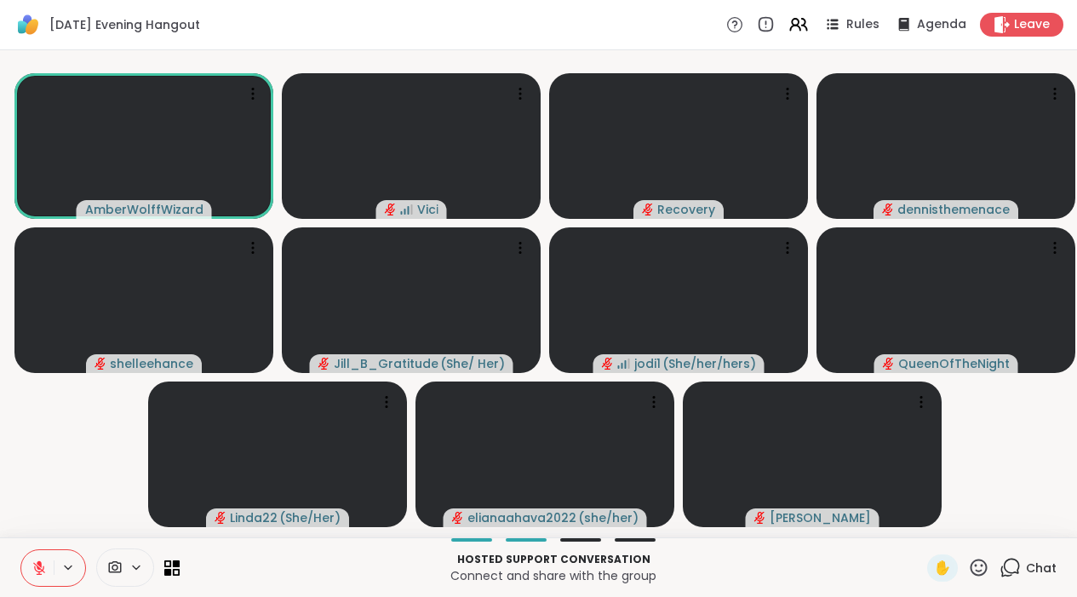
click at [36, 574] on icon at bounding box center [39, 568] width 12 height 12
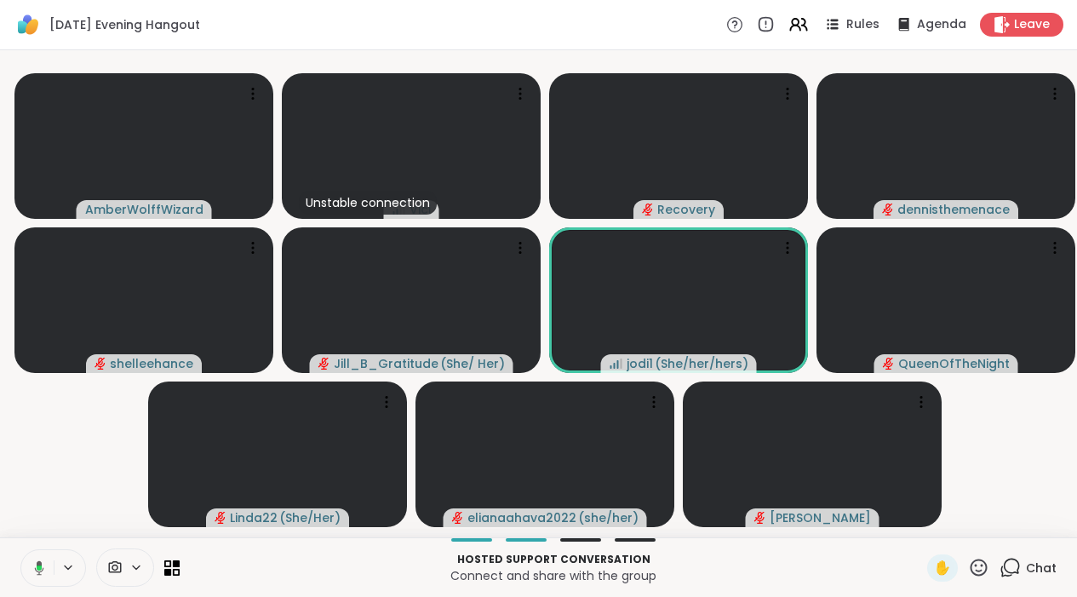
click at [36, 575] on icon at bounding box center [39, 567] width 9 height 14
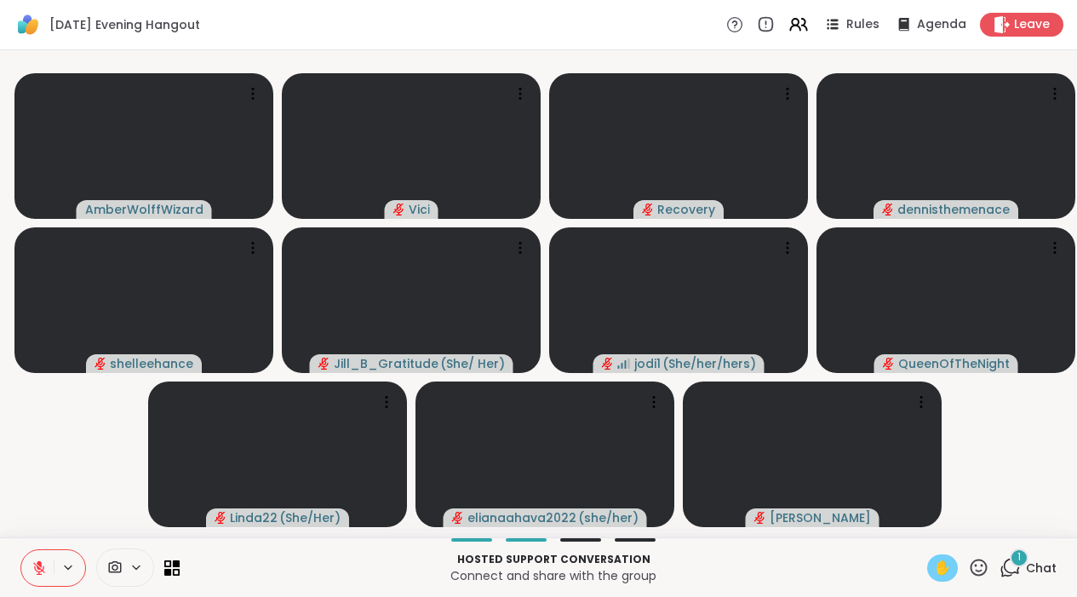
click at [948, 578] on span "✋" at bounding box center [942, 568] width 17 height 20
click at [1020, 574] on icon at bounding box center [1012, 566] width 16 height 15
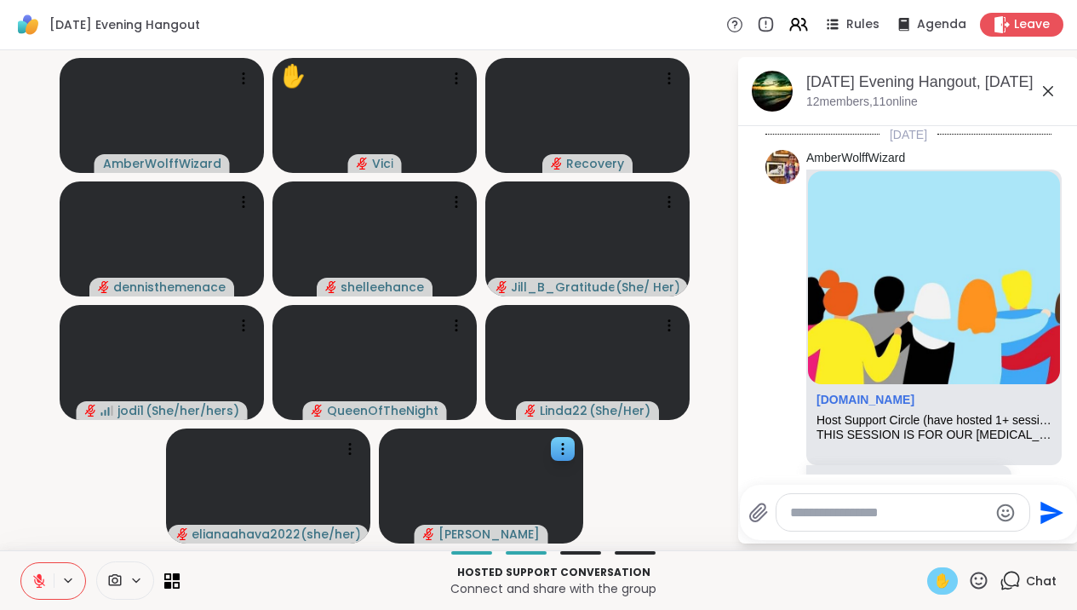
scroll to position [4678, 0]
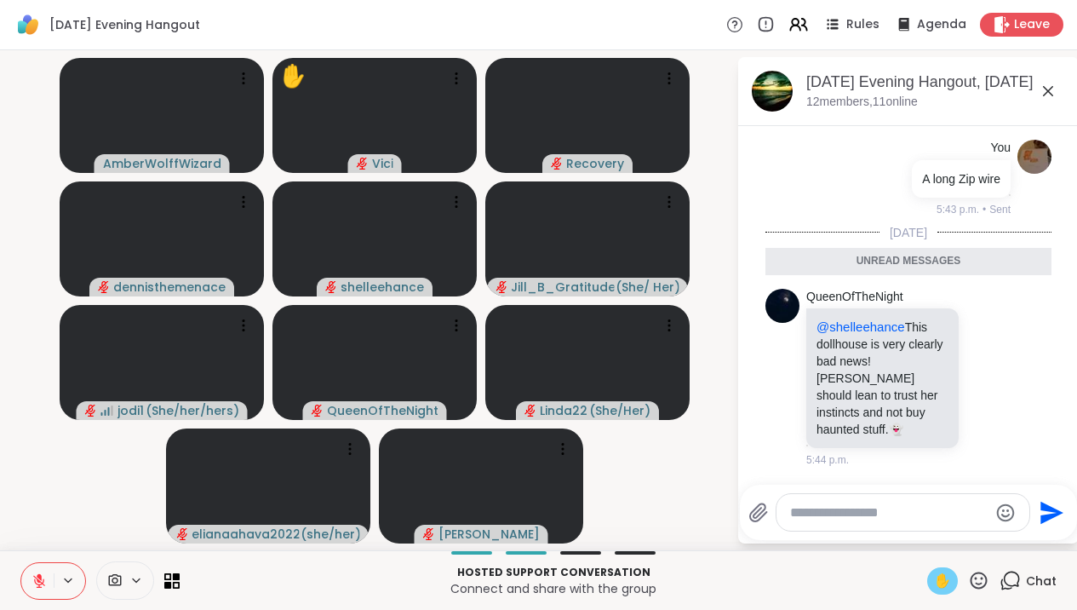
click at [43, 582] on icon at bounding box center [39, 581] width 12 height 12
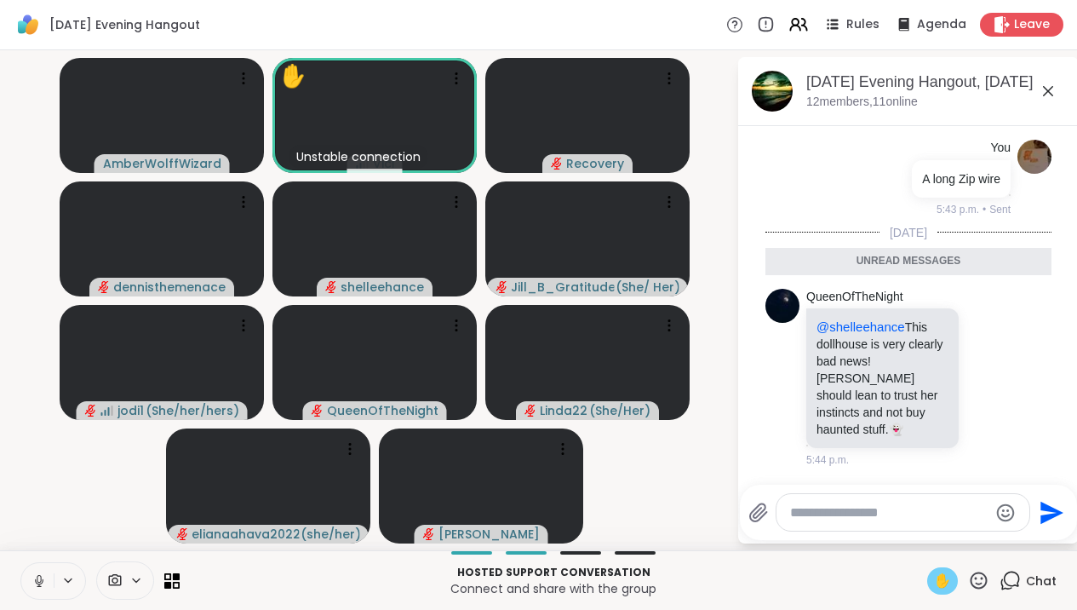
click at [49, 576] on button at bounding box center [37, 581] width 32 height 36
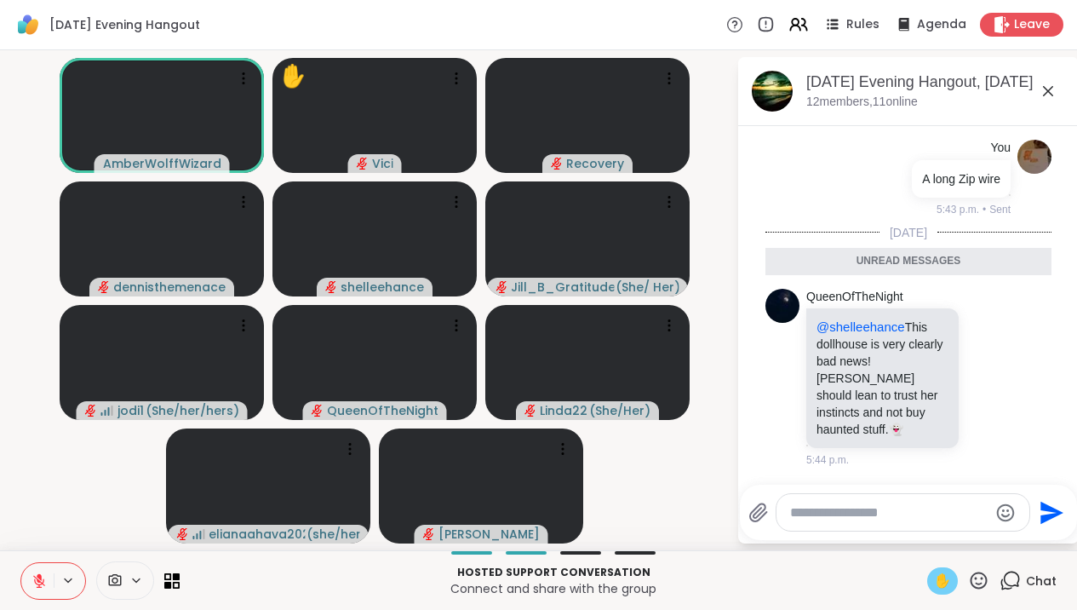
click at [951, 579] on span "✋" at bounding box center [942, 581] width 17 height 20
click at [1058, 91] on icon at bounding box center [1048, 91] width 20 height 20
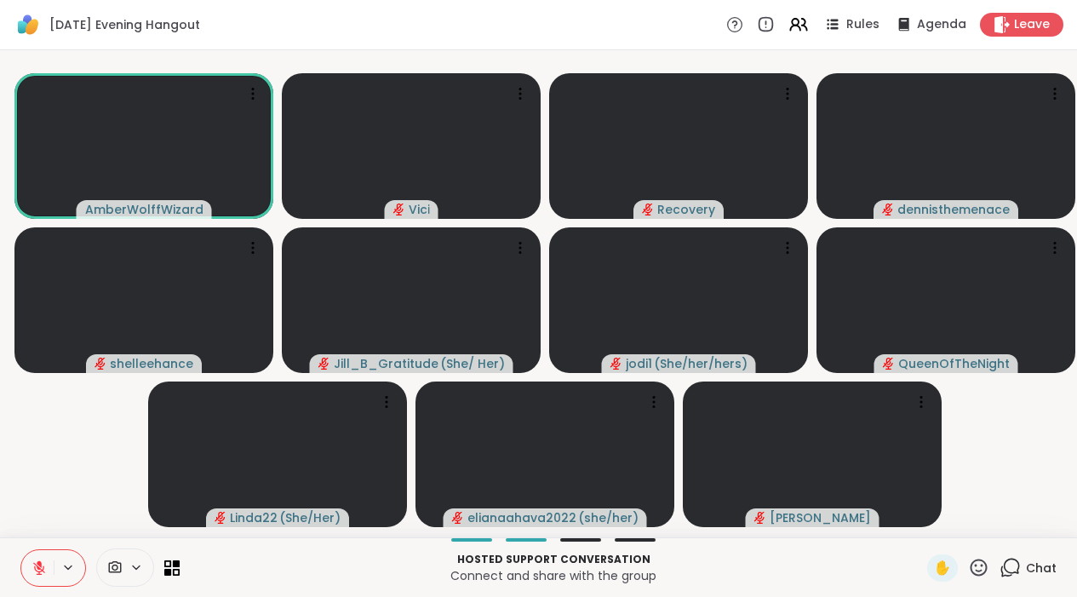
click at [37, 576] on icon at bounding box center [39, 567] width 15 height 15
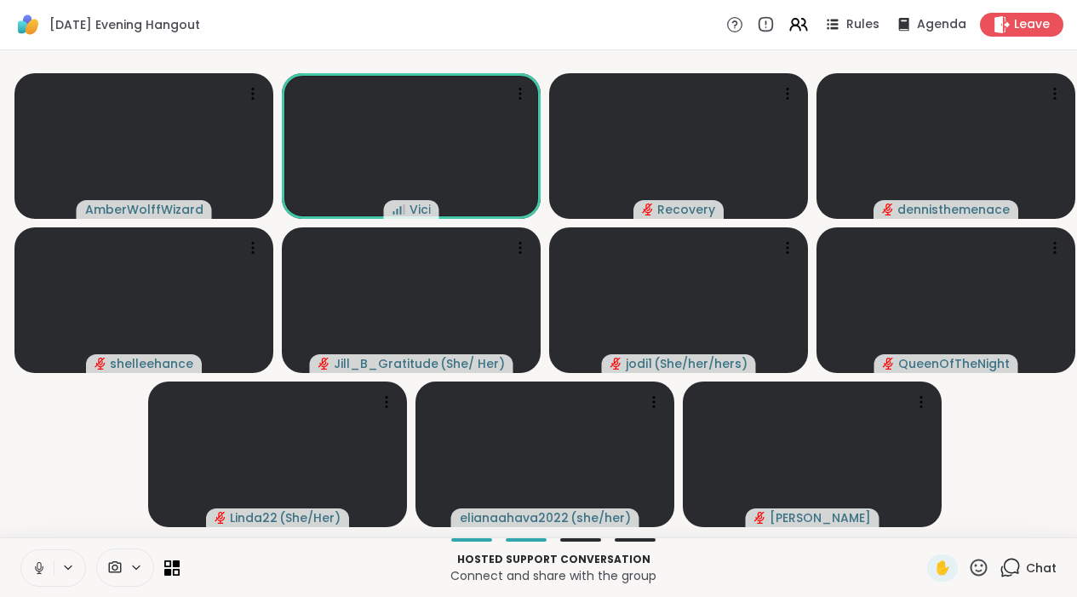
click at [39, 574] on icon at bounding box center [38, 572] width 1 height 3
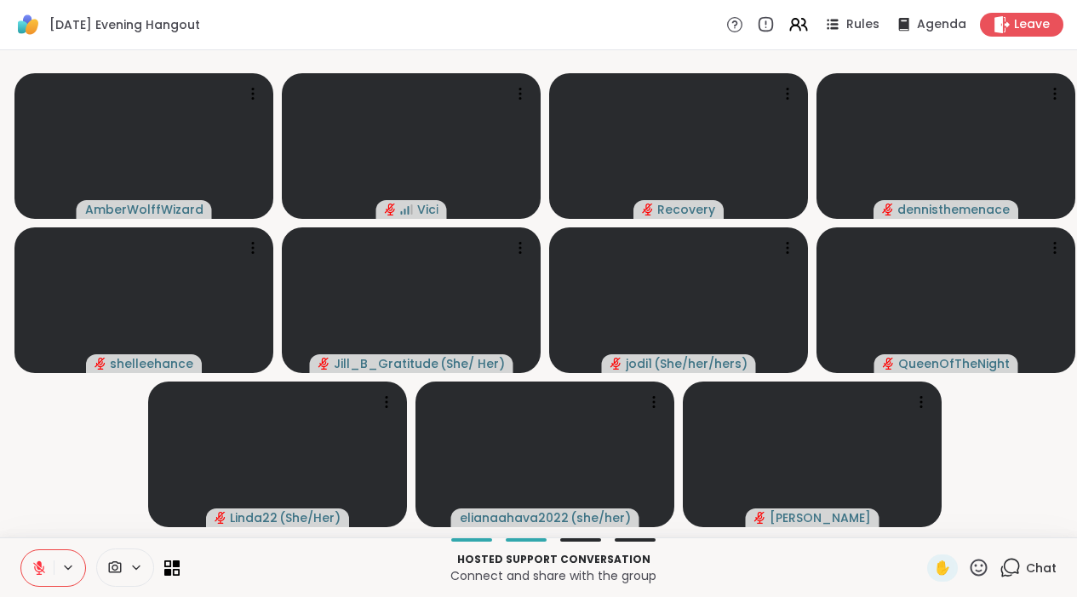
click at [42, 586] on button at bounding box center [37, 568] width 32 height 36
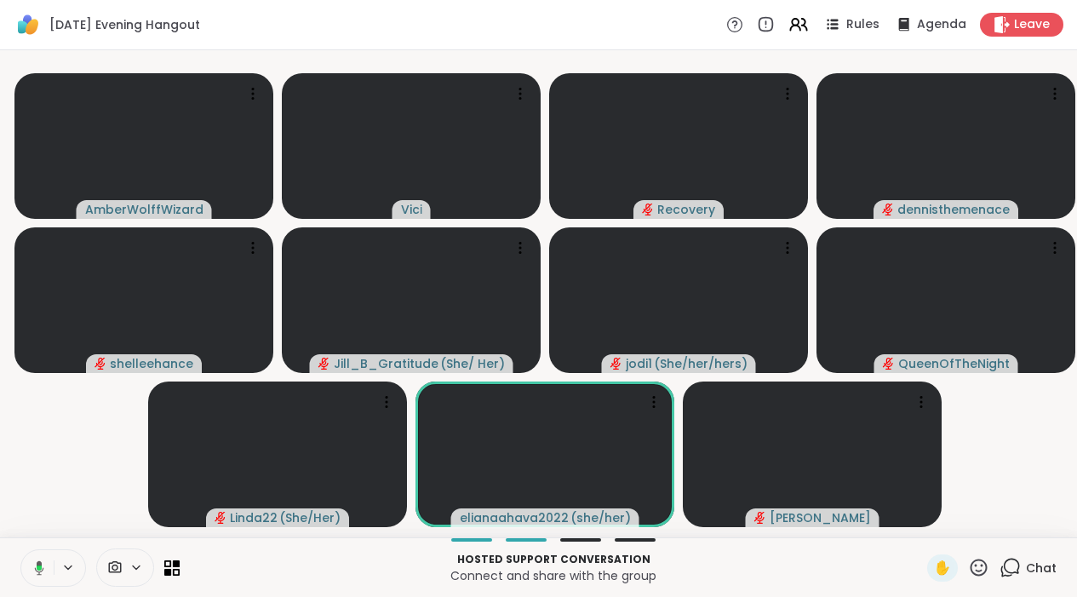
click at [37, 575] on icon at bounding box center [39, 567] width 9 height 14
click at [40, 576] on icon at bounding box center [39, 567] width 15 height 15
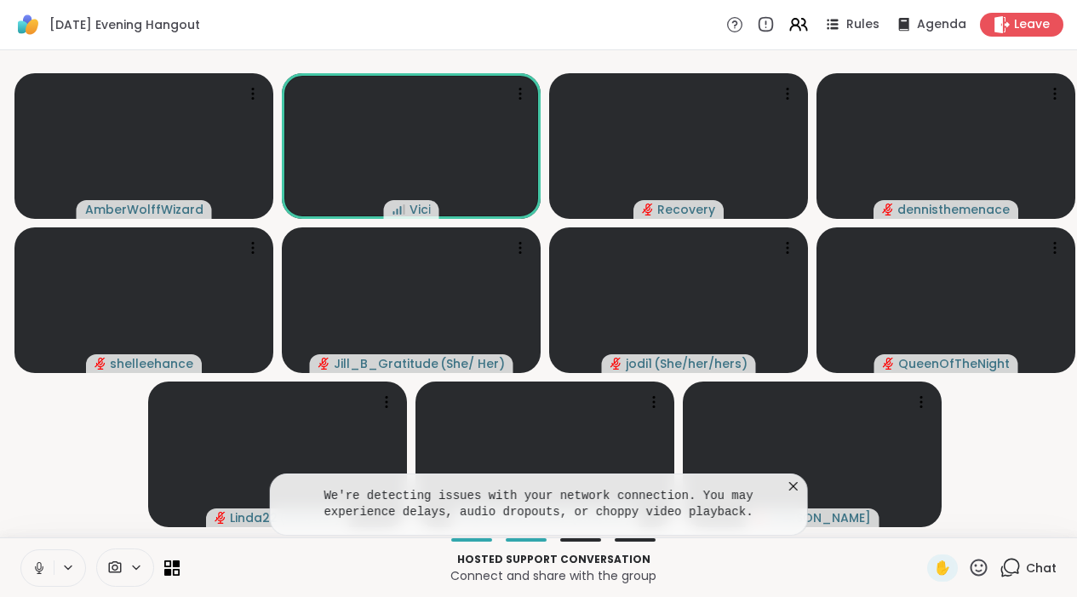
click at [36, 571] on icon at bounding box center [39, 567] width 9 height 5
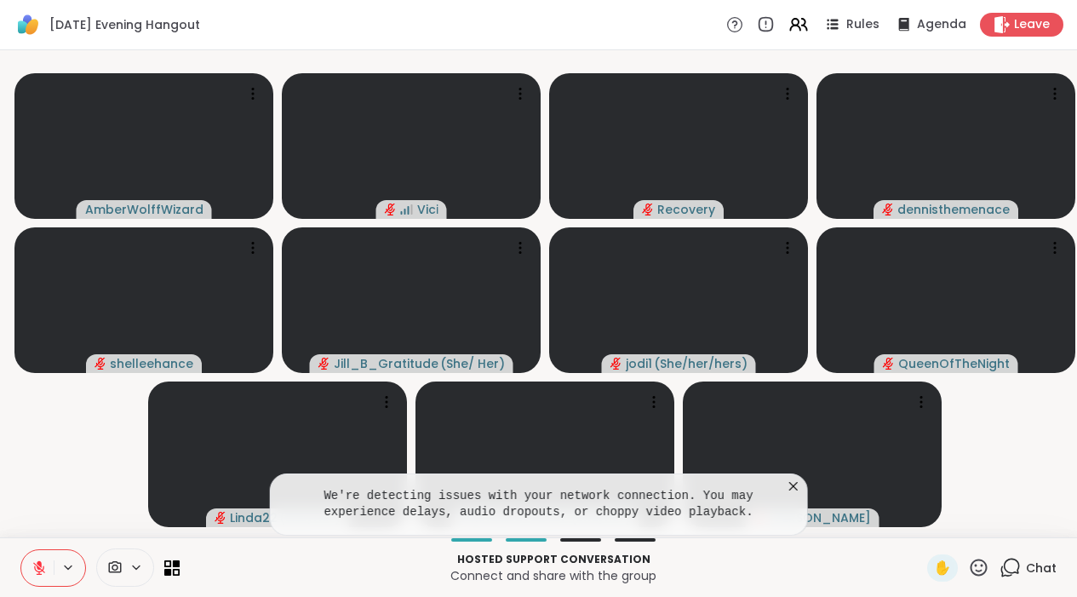
click at [37, 576] on icon at bounding box center [39, 567] width 15 height 15
click at [1025, 576] on div "Chat" at bounding box center [1028, 567] width 57 height 27
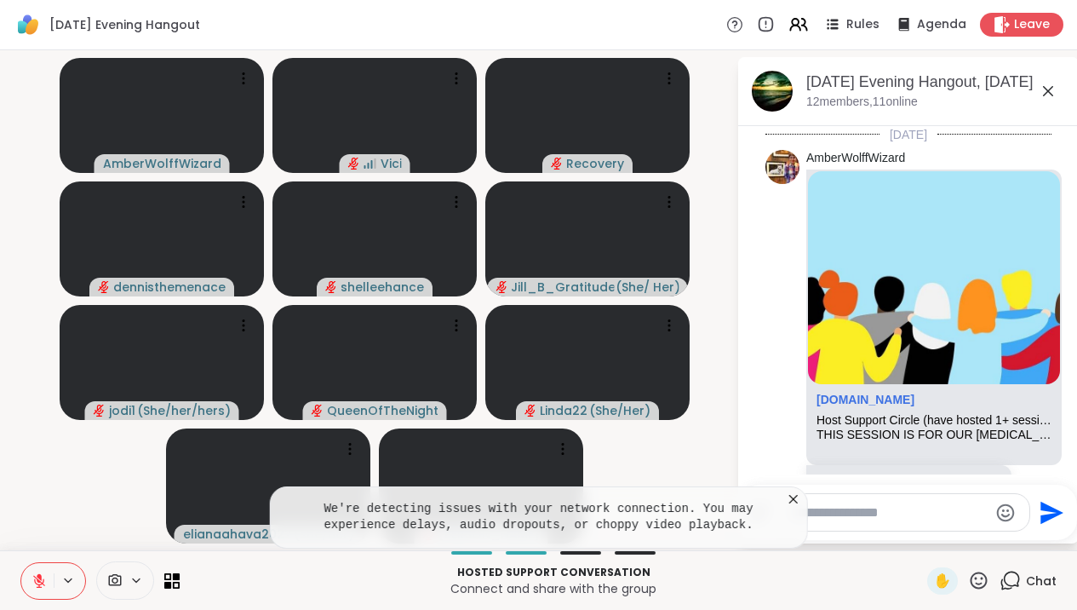
drag, startPoint x: 938, startPoint y: 522, endPoint x: 858, endPoint y: 497, distance: 83.8
click at [937, 522] on div at bounding box center [903, 512] width 253 height 37
click at [802, 506] on icon at bounding box center [793, 498] width 17 height 17
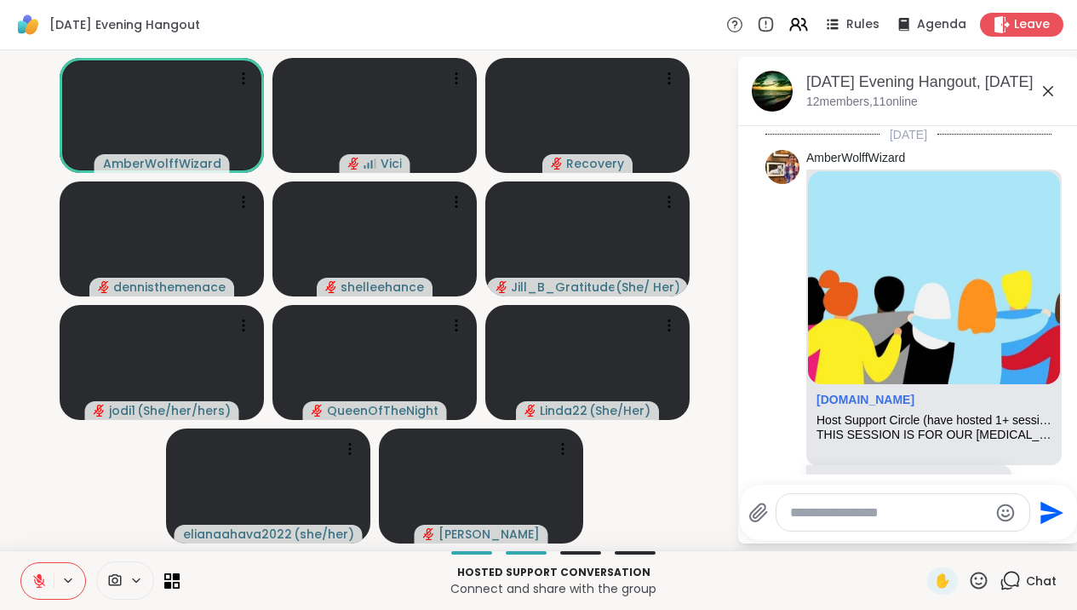
scroll to position [4620, 0]
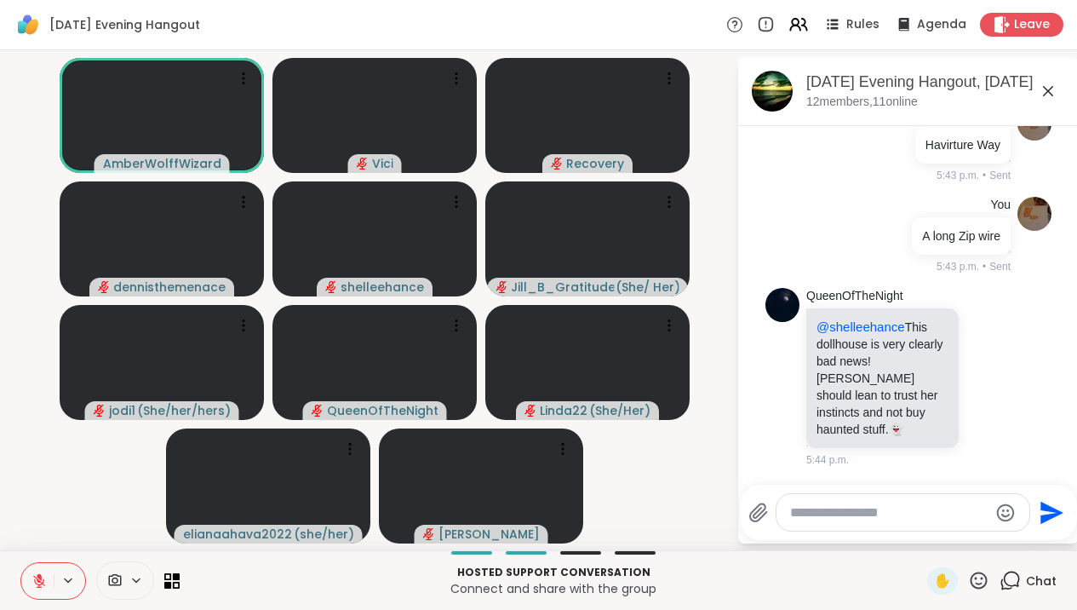
click at [816, 512] on textarea "Type your message" at bounding box center [889, 512] width 198 height 17
type textarea "******"
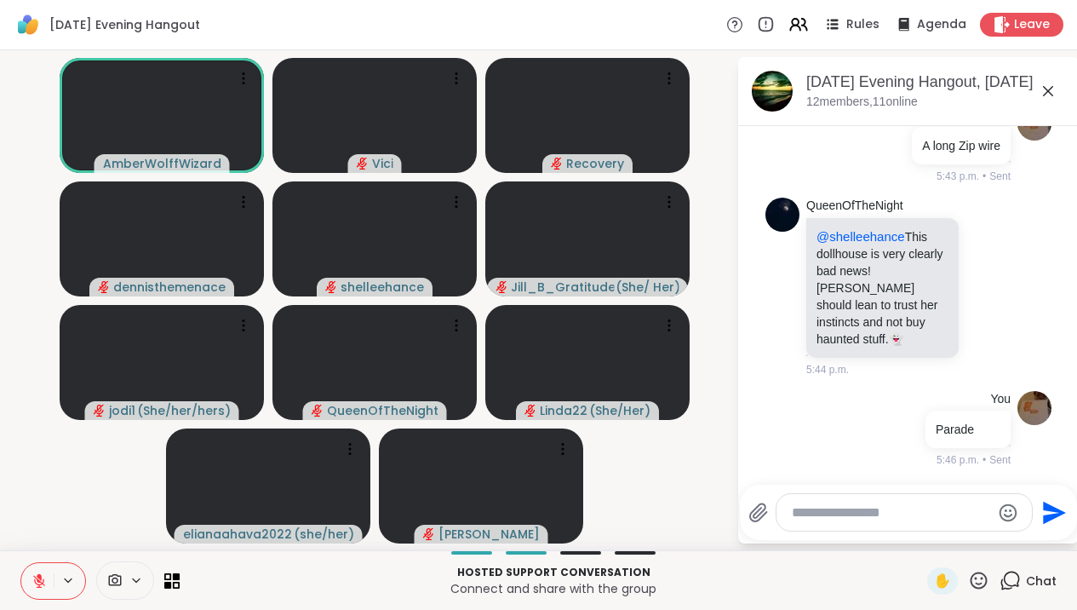
scroll to position [4711, 0]
click at [1058, 98] on icon at bounding box center [1048, 91] width 20 height 20
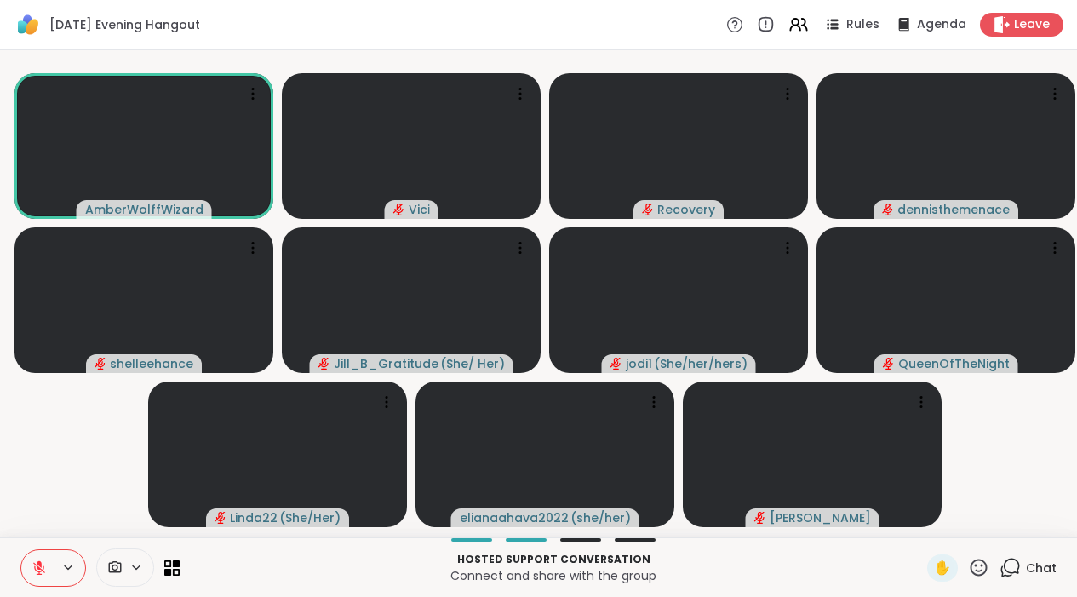
click at [1012, 578] on icon at bounding box center [1010, 567] width 21 height 21
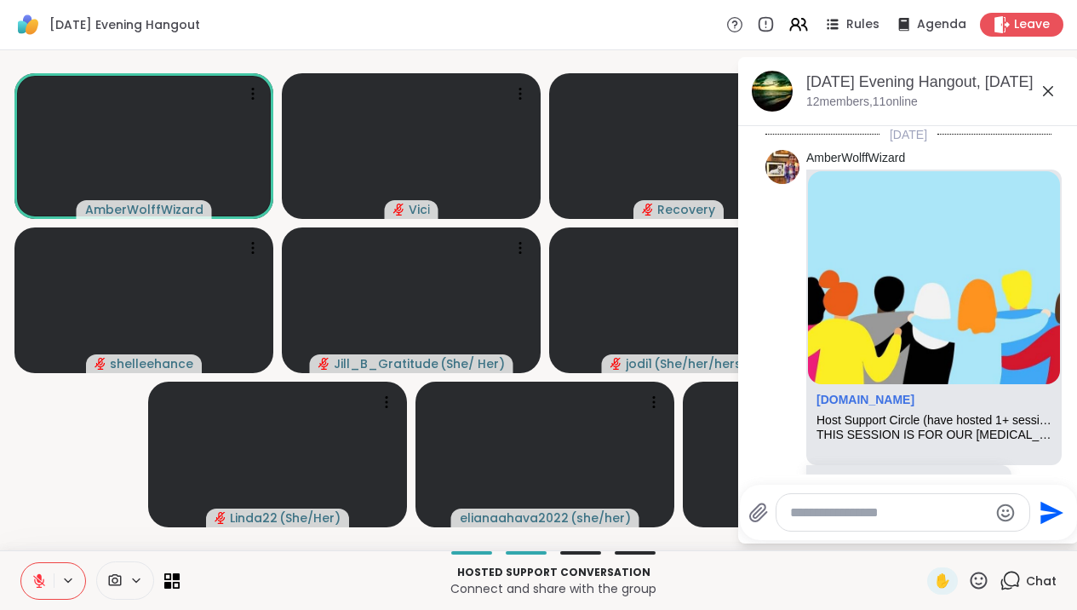
click at [40, 588] on button at bounding box center [37, 581] width 32 height 36
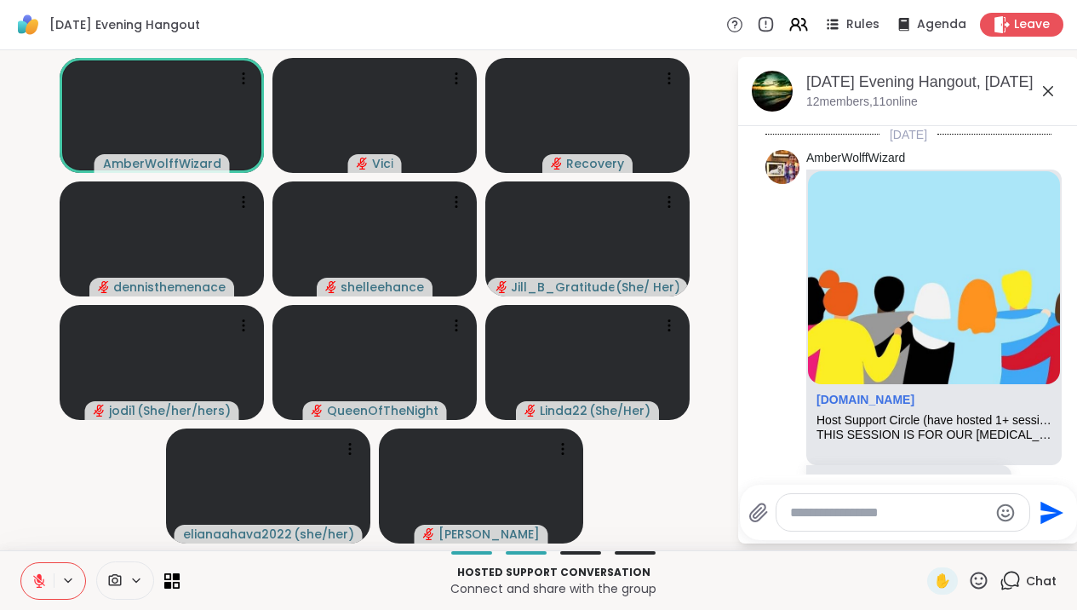
click at [44, 578] on icon at bounding box center [39, 580] width 15 height 15
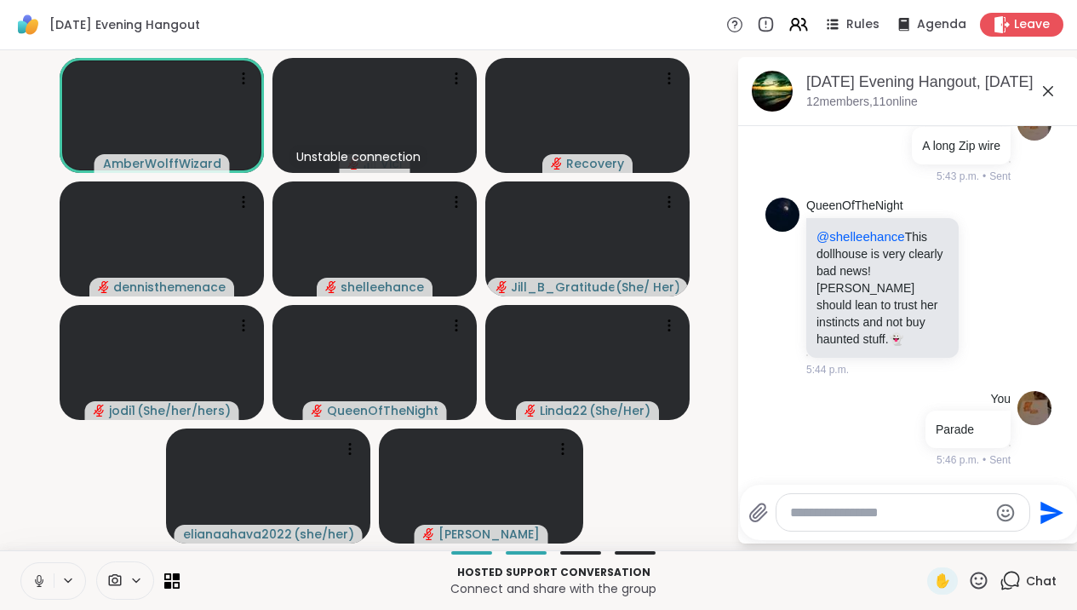
click at [41, 583] on icon at bounding box center [39, 580] width 9 height 5
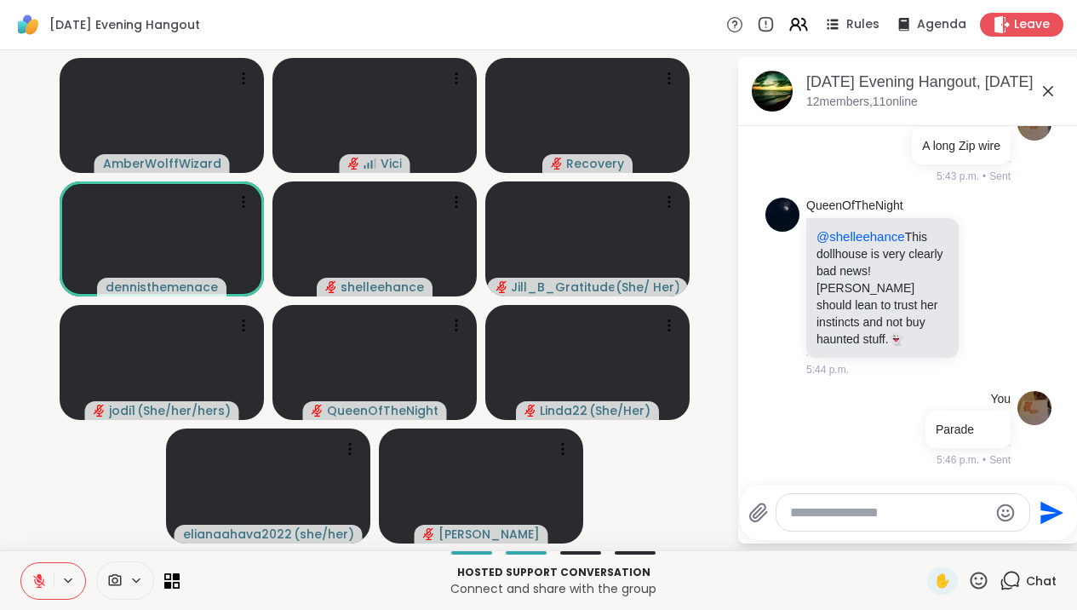
click at [40, 583] on icon at bounding box center [39, 580] width 15 height 15
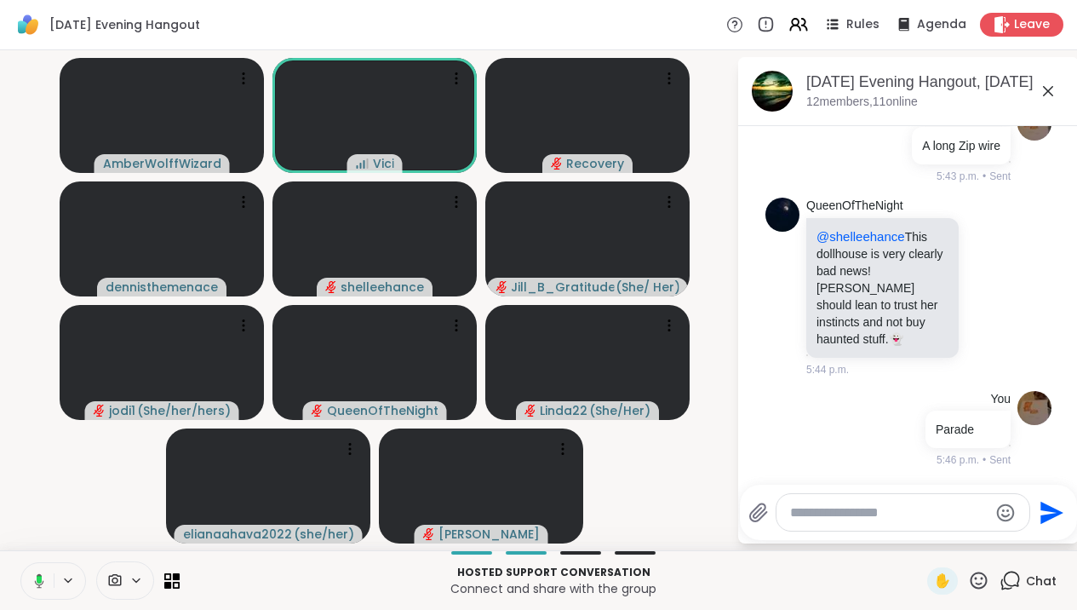
click at [31, 586] on icon at bounding box center [36, 580] width 15 height 15
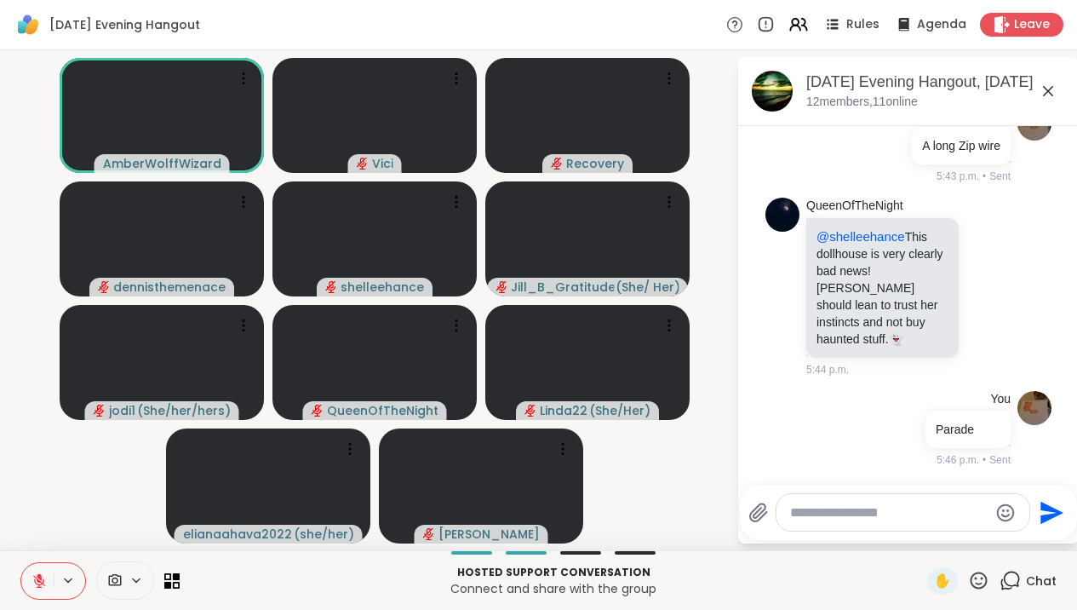
click at [833, 514] on textarea "Type your message" at bounding box center [889, 512] width 198 height 17
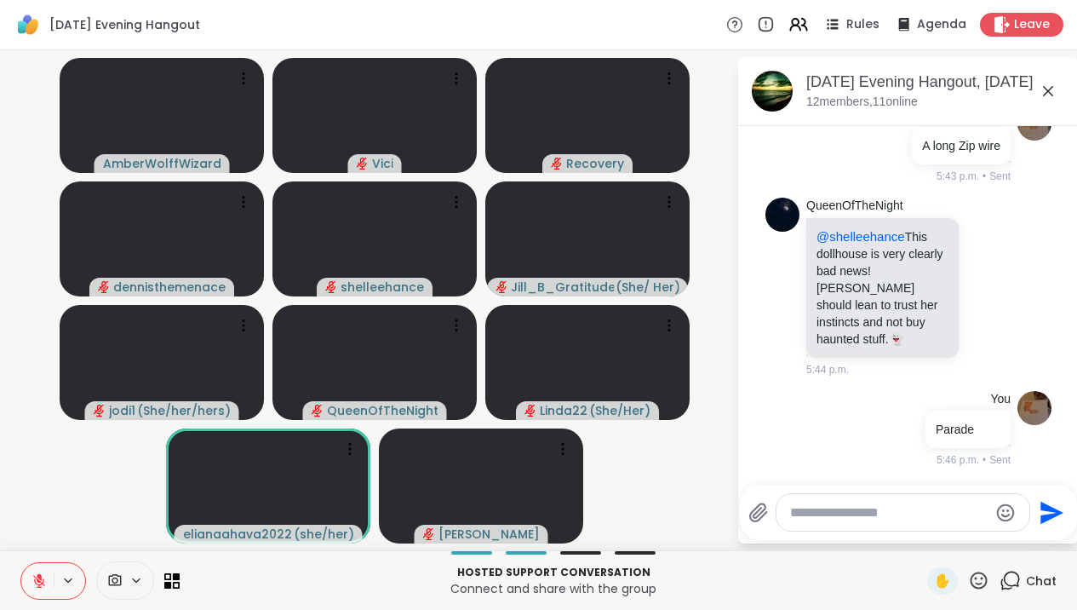
type textarea "*"
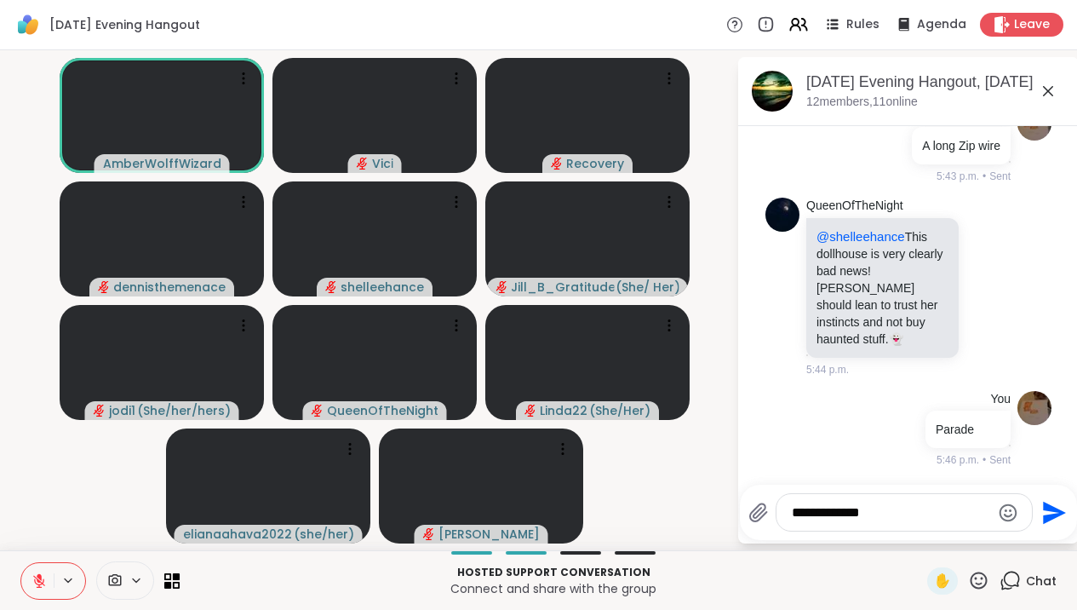
type textarea "**********"
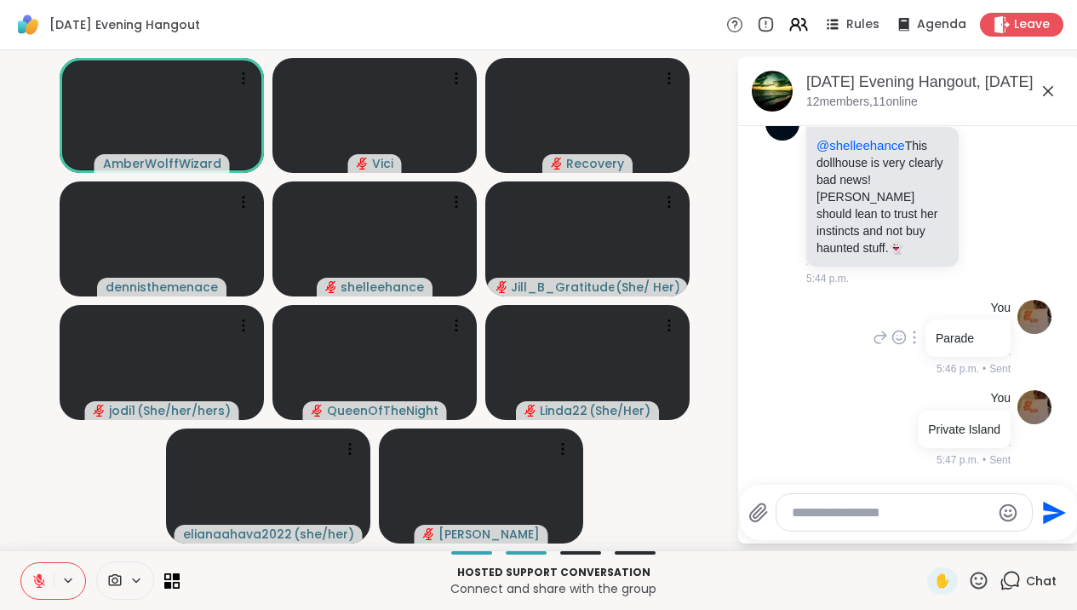
scroll to position [4801, 0]
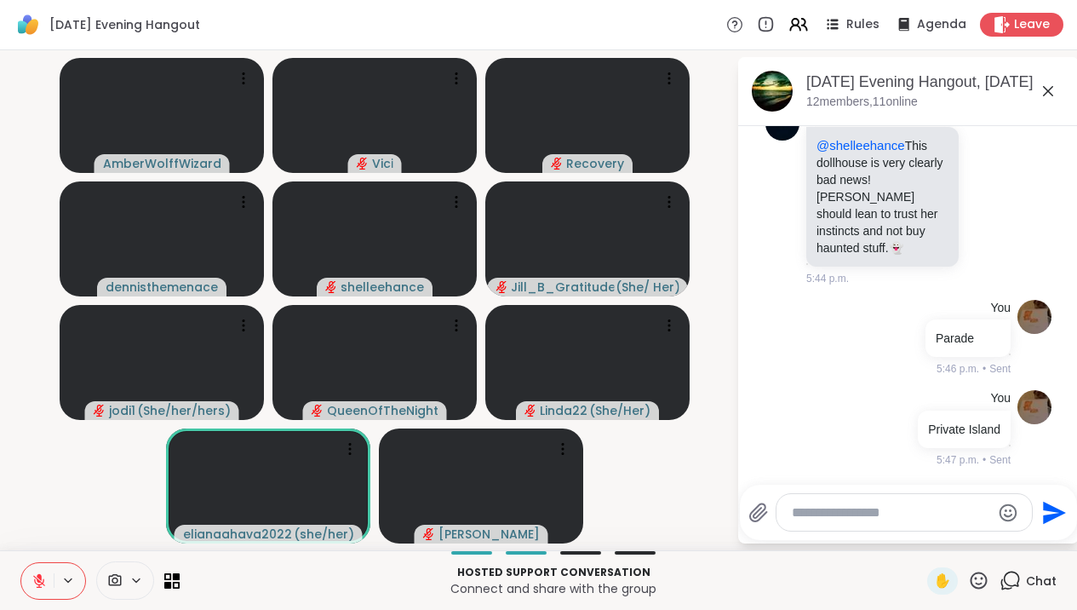
click at [1053, 89] on icon at bounding box center [1048, 91] width 10 height 10
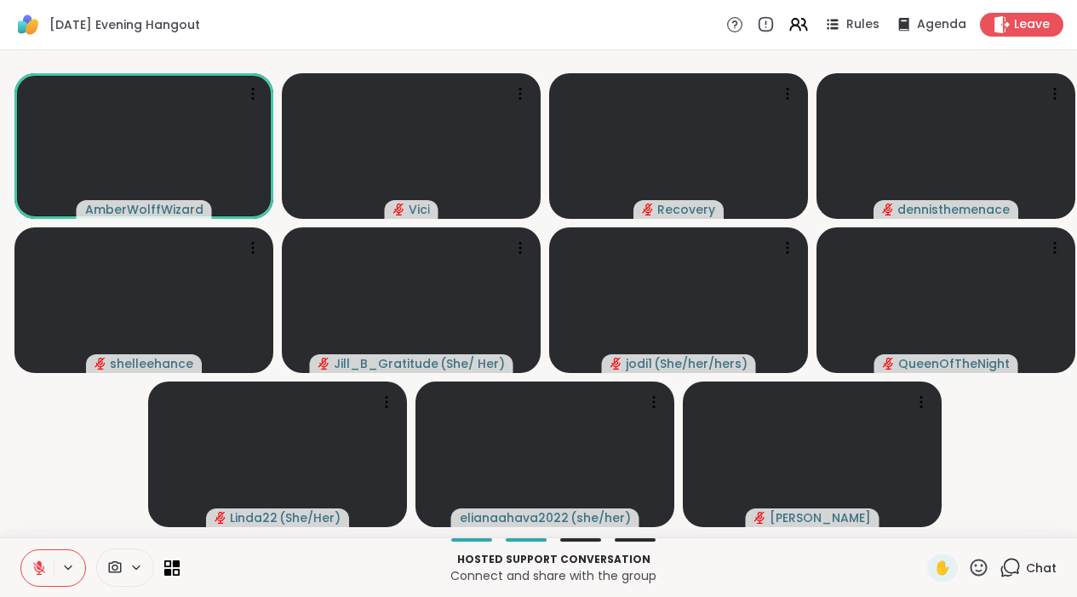
click at [1003, 577] on icon at bounding box center [1006, 571] width 11 height 11
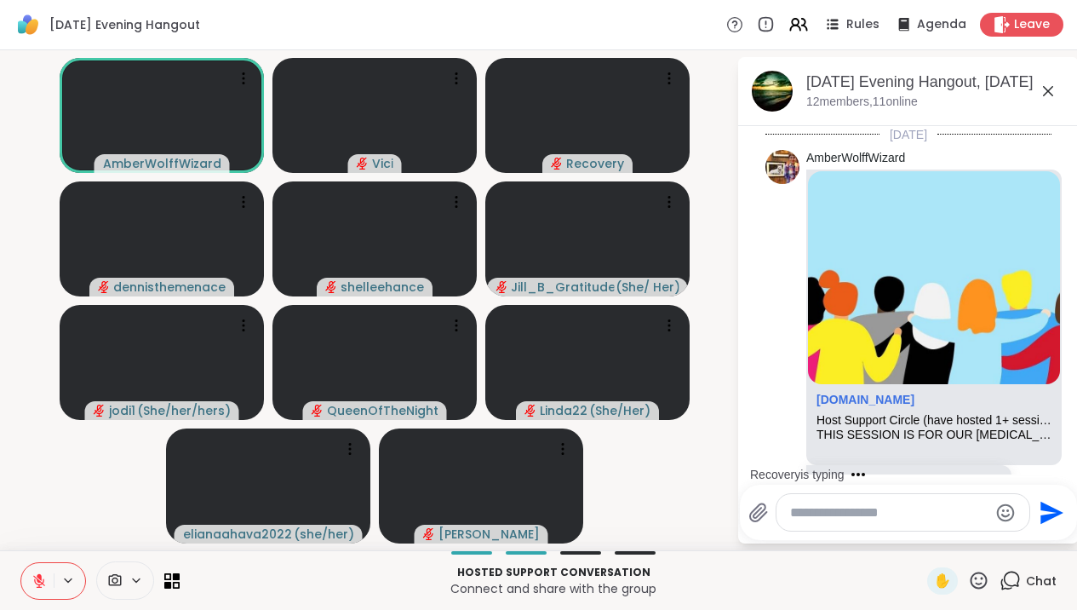
click at [904, 506] on textarea "Type your message" at bounding box center [889, 512] width 198 height 17
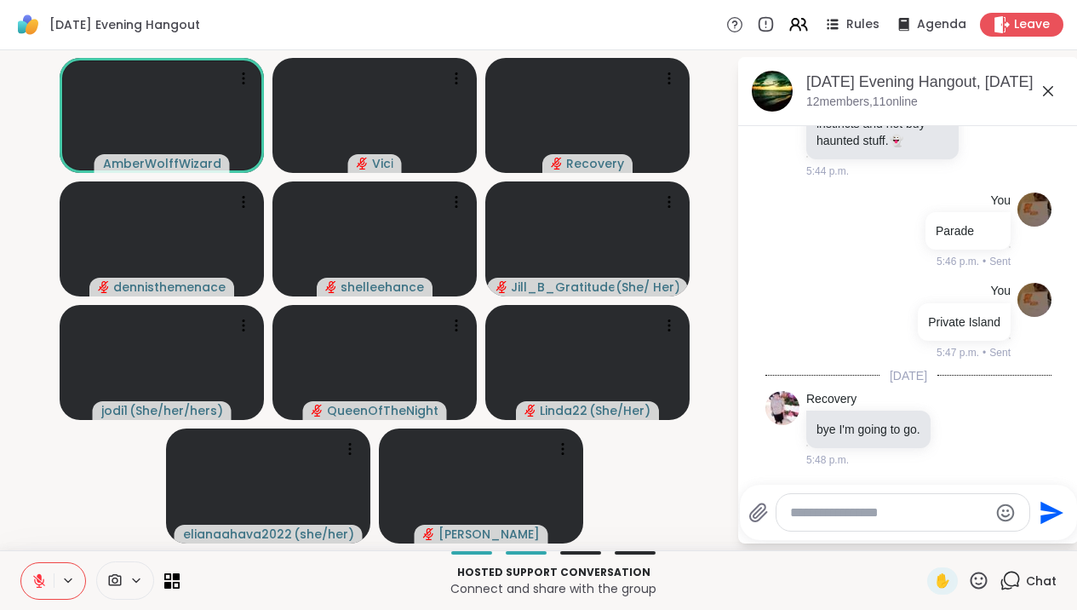
scroll to position [4909, 0]
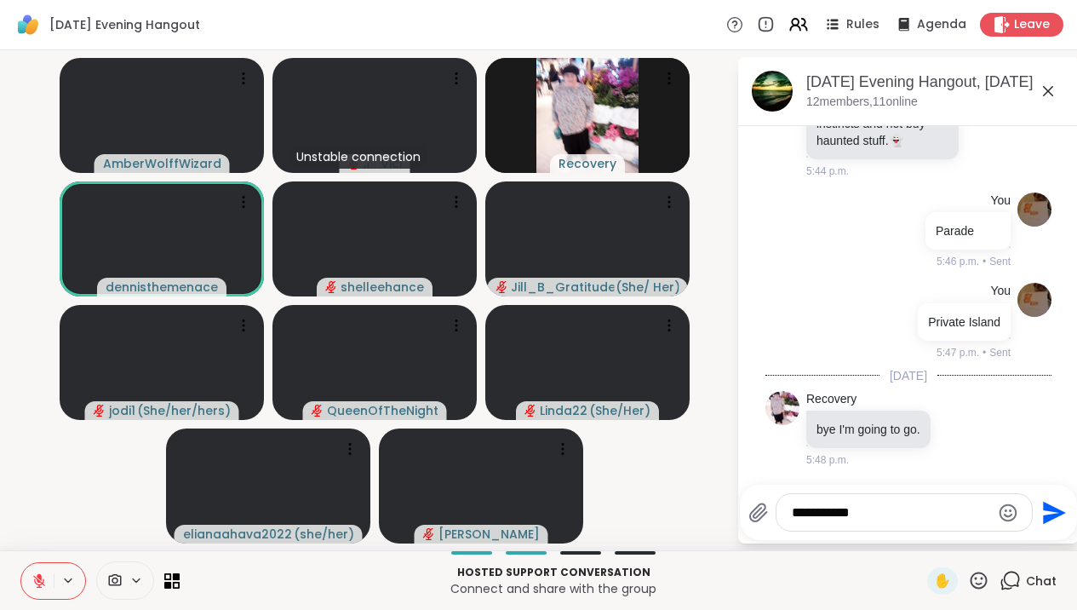
type textarea "**********"
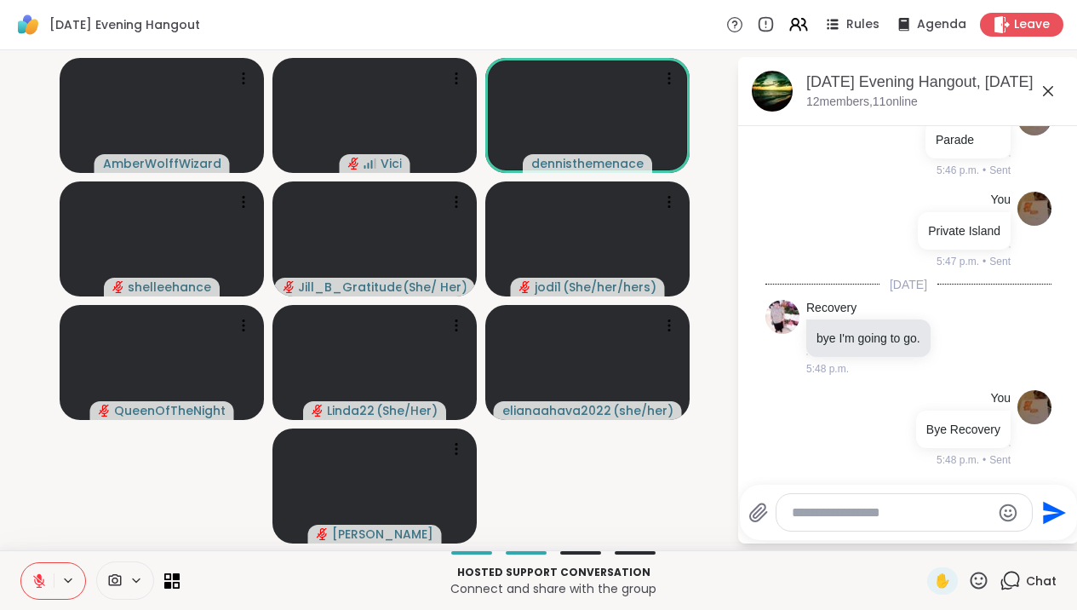
scroll to position [5000, 0]
click at [45, 580] on icon at bounding box center [39, 580] width 15 height 15
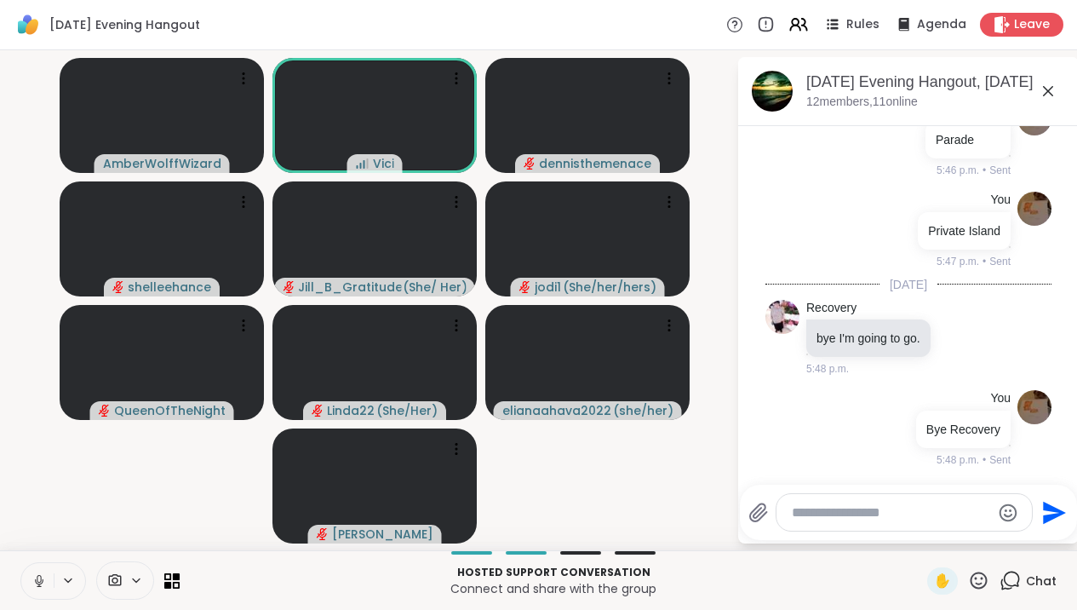
click at [43, 584] on icon at bounding box center [39, 580] width 15 height 15
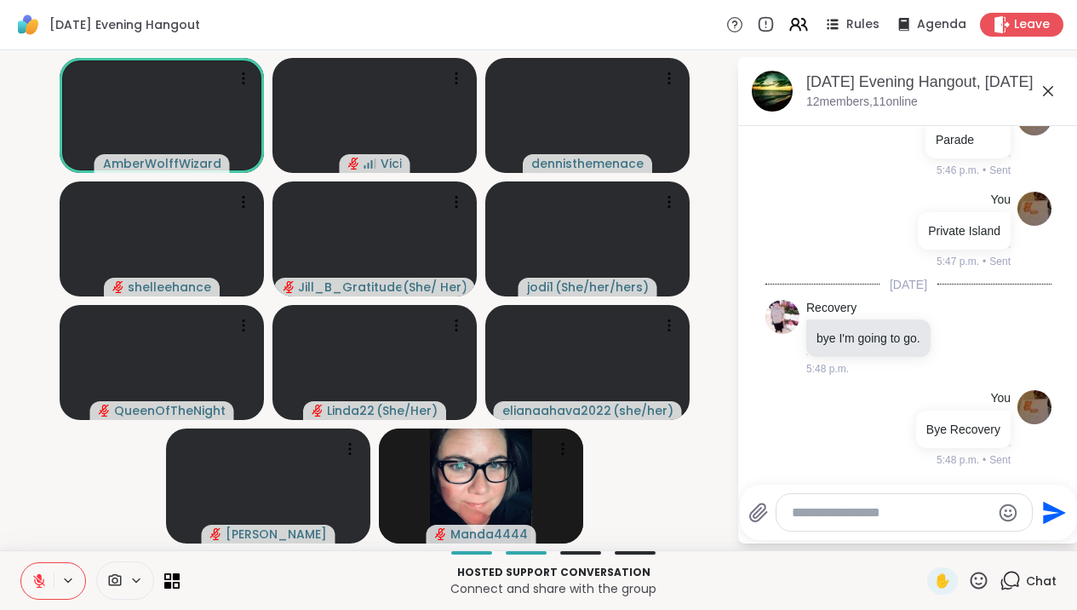
click at [1058, 95] on icon at bounding box center [1048, 91] width 20 height 20
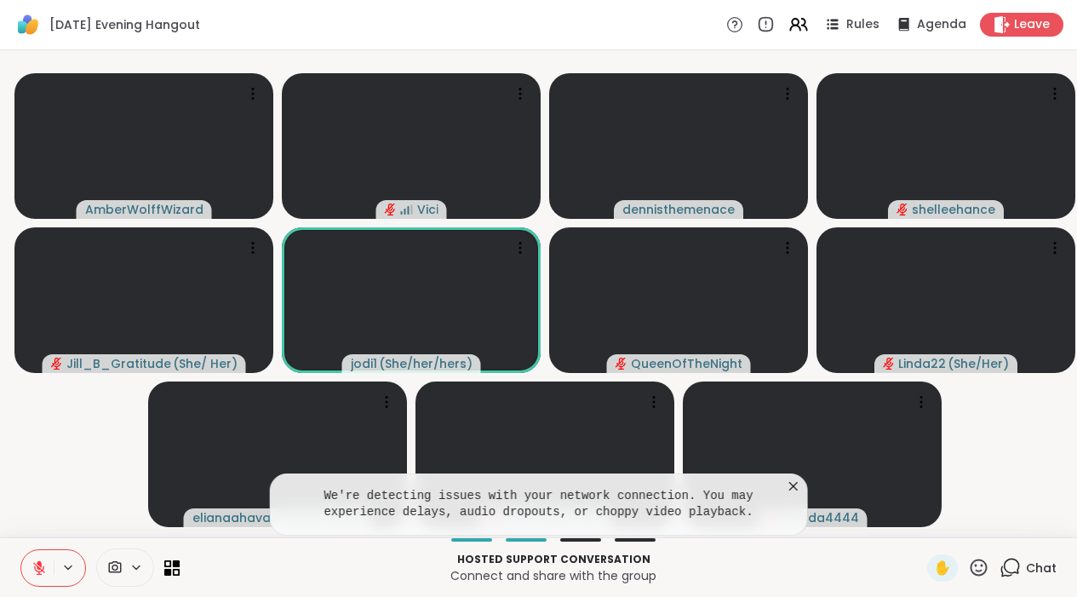
click at [802, 495] on icon at bounding box center [793, 486] width 17 height 17
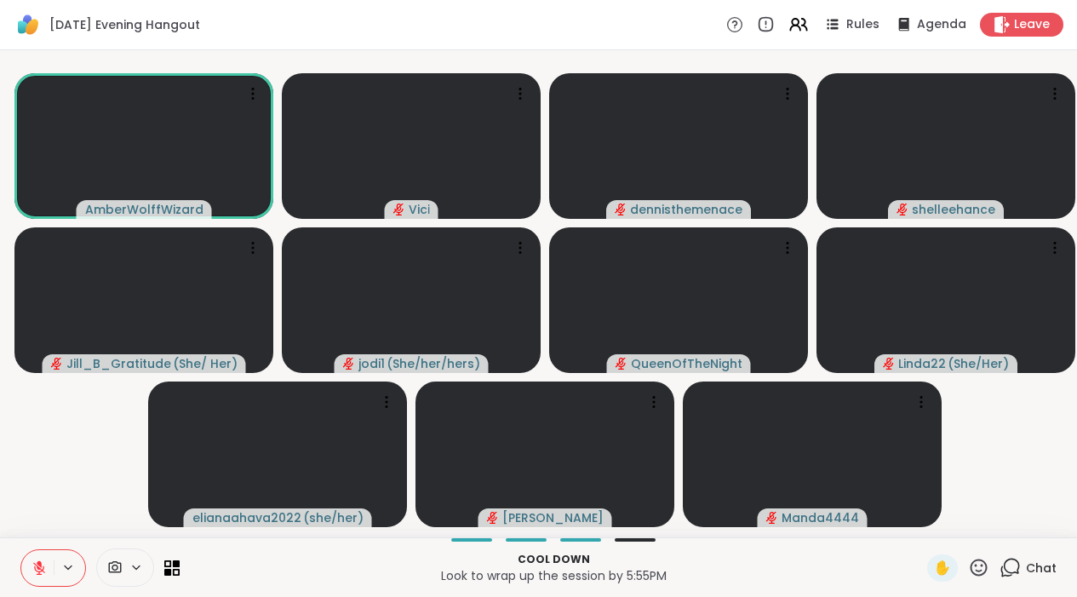
click at [988, 576] on icon at bounding box center [979, 567] width 17 height 17
click at [1009, 578] on icon at bounding box center [1010, 567] width 21 height 21
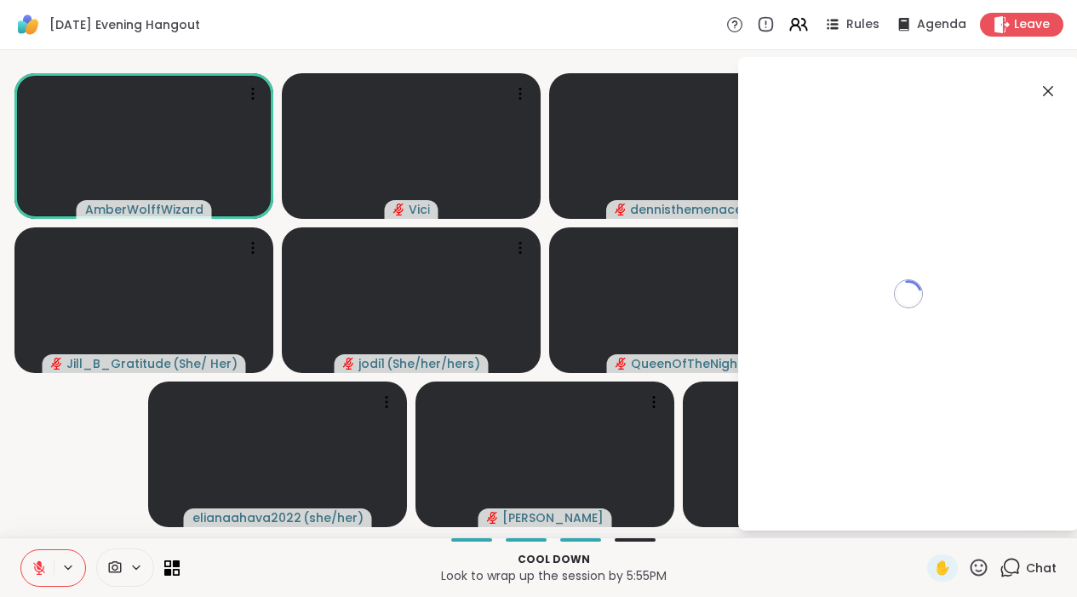
click at [32, 576] on icon at bounding box center [39, 567] width 15 height 15
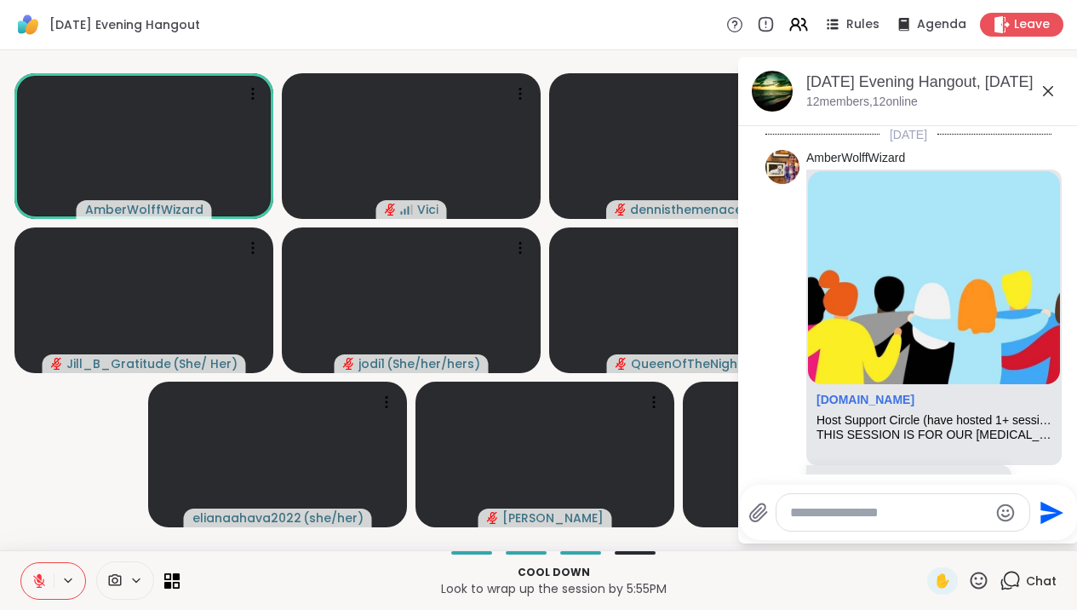
click at [49, 583] on button at bounding box center [37, 581] width 32 height 36
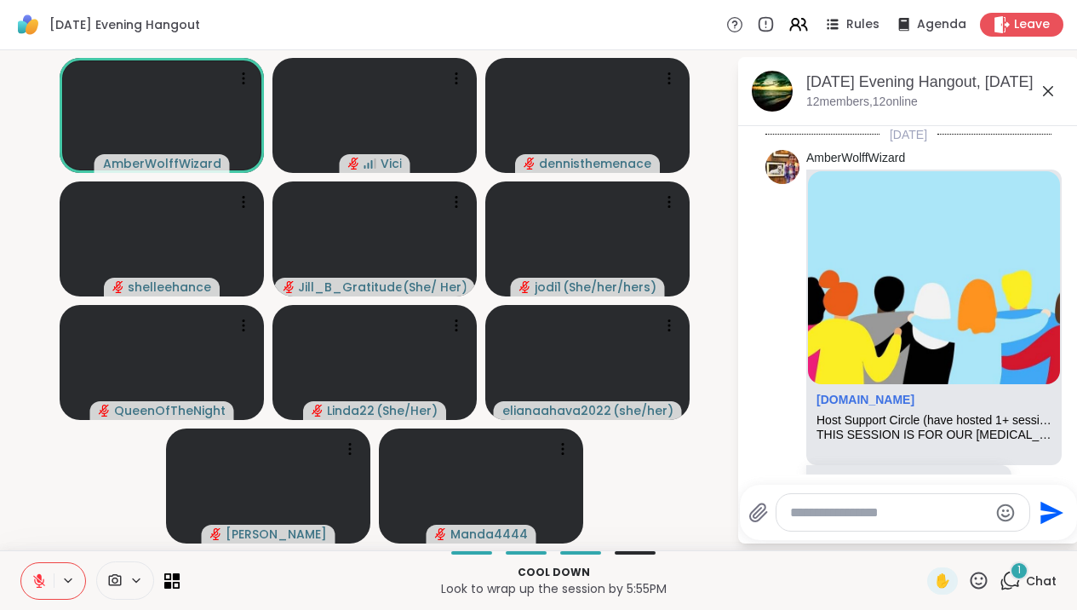
click at [44, 579] on icon at bounding box center [39, 580] width 15 height 15
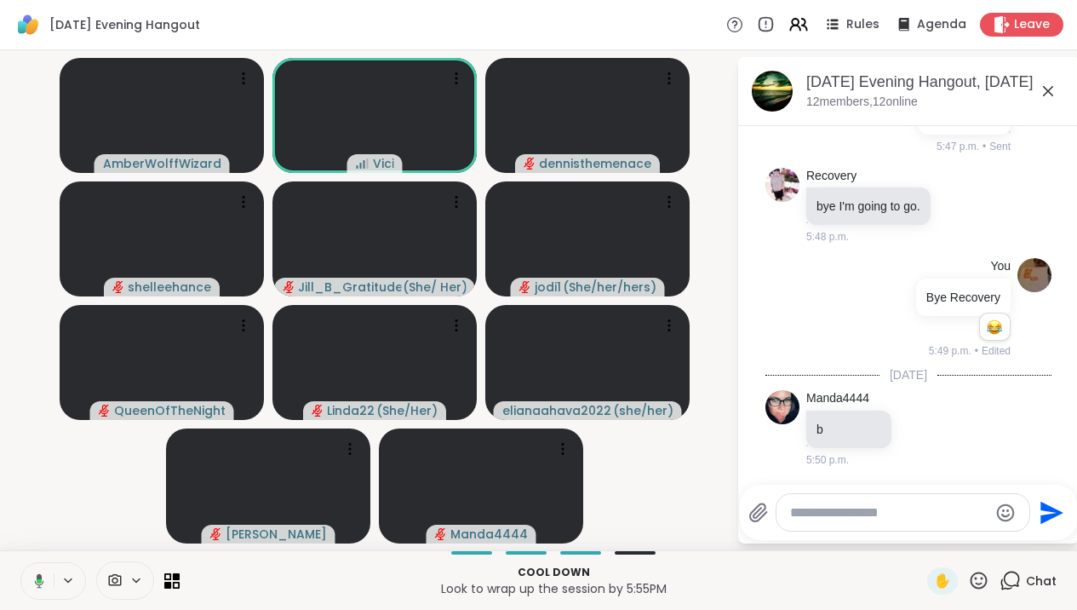
click at [49, 577] on button at bounding box center [36, 581] width 35 height 36
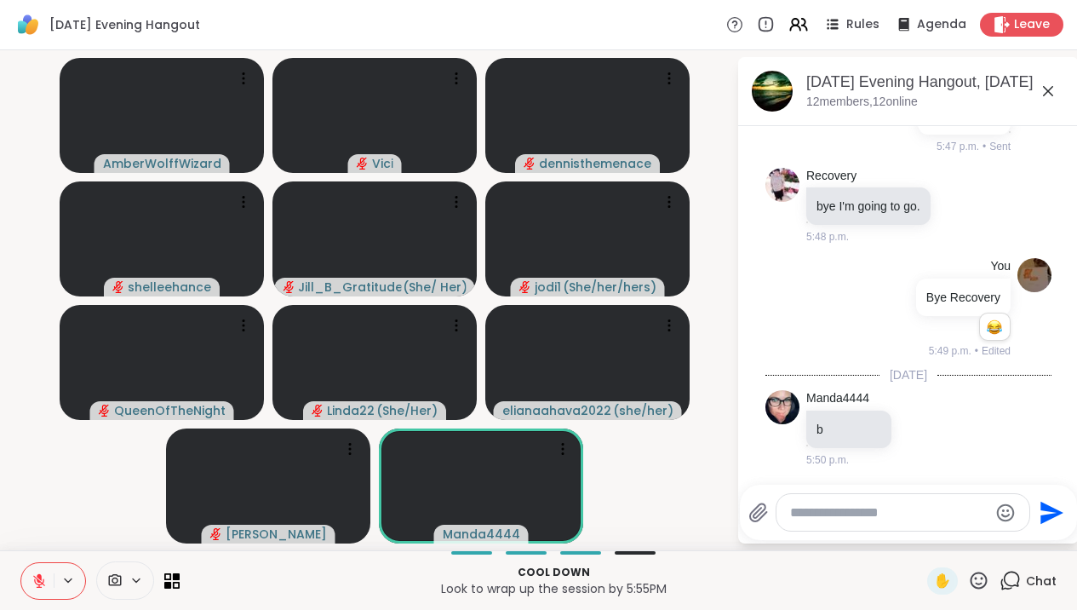
click at [826, 511] on textarea "Type your message" at bounding box center [889, 512] width 198 height 17
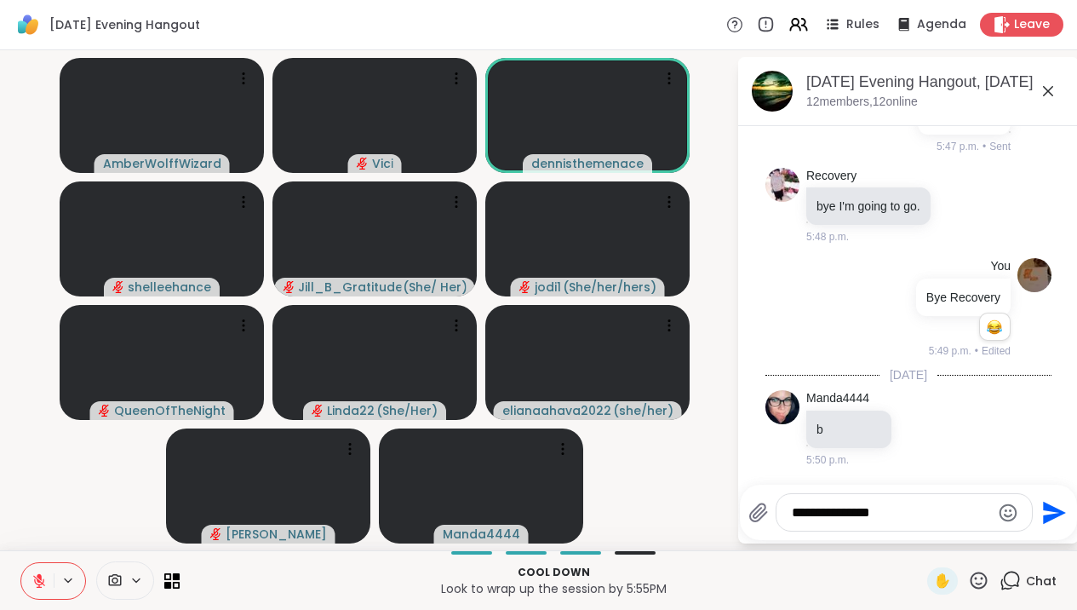
type textarea "**********"
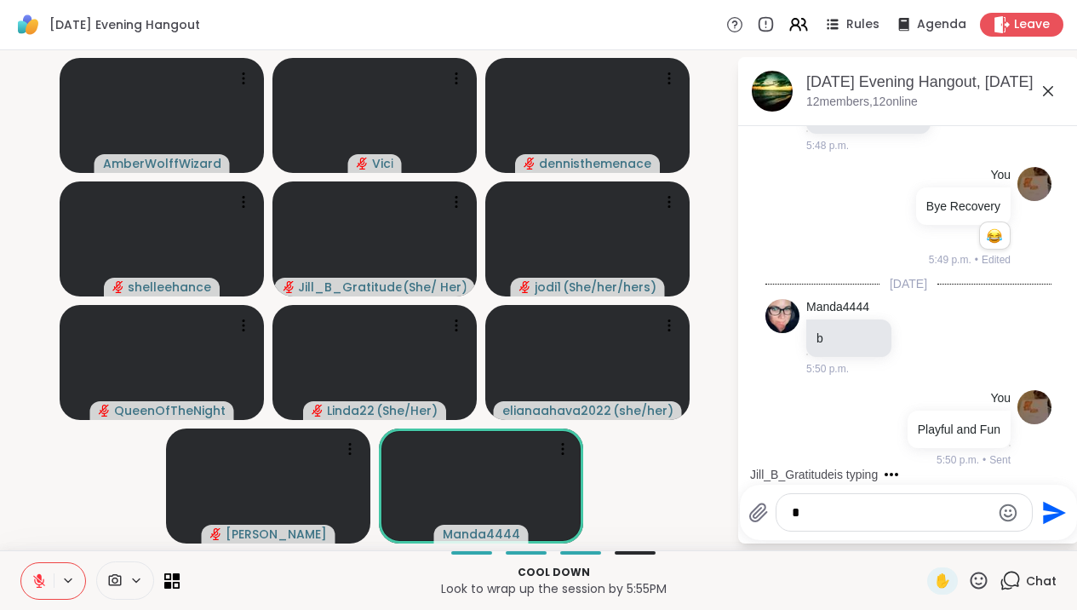
scroll to position [5206, 0]
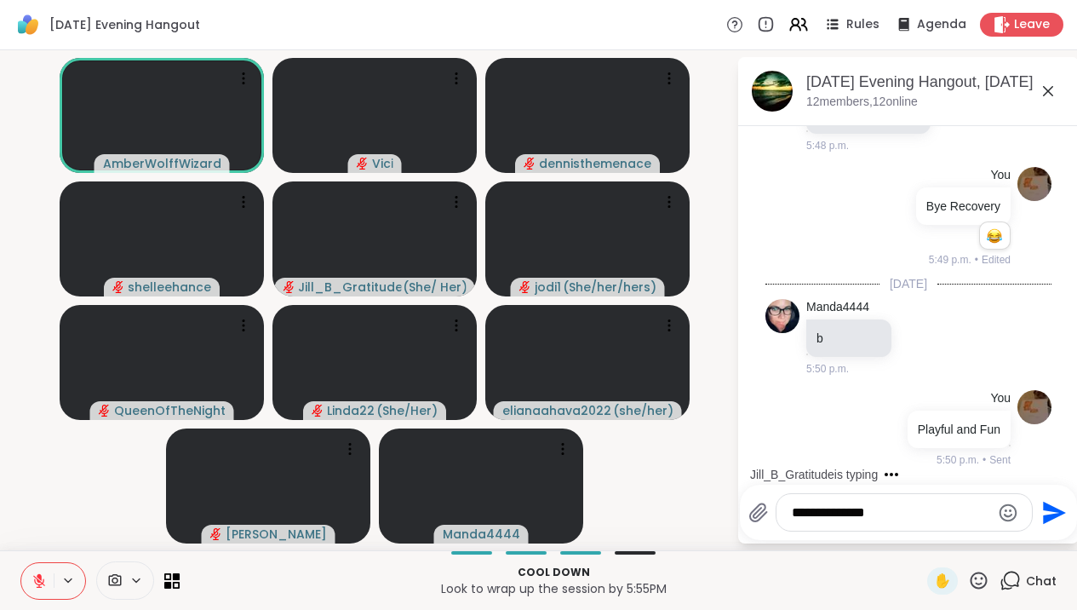
type textarea "**********"
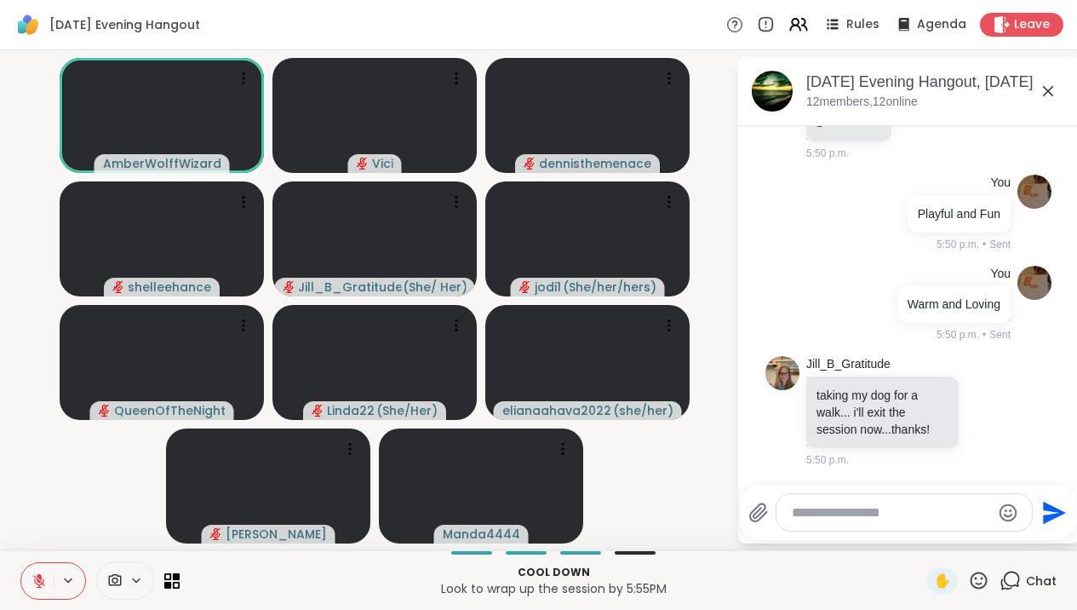
scroll to position [5439, 0]
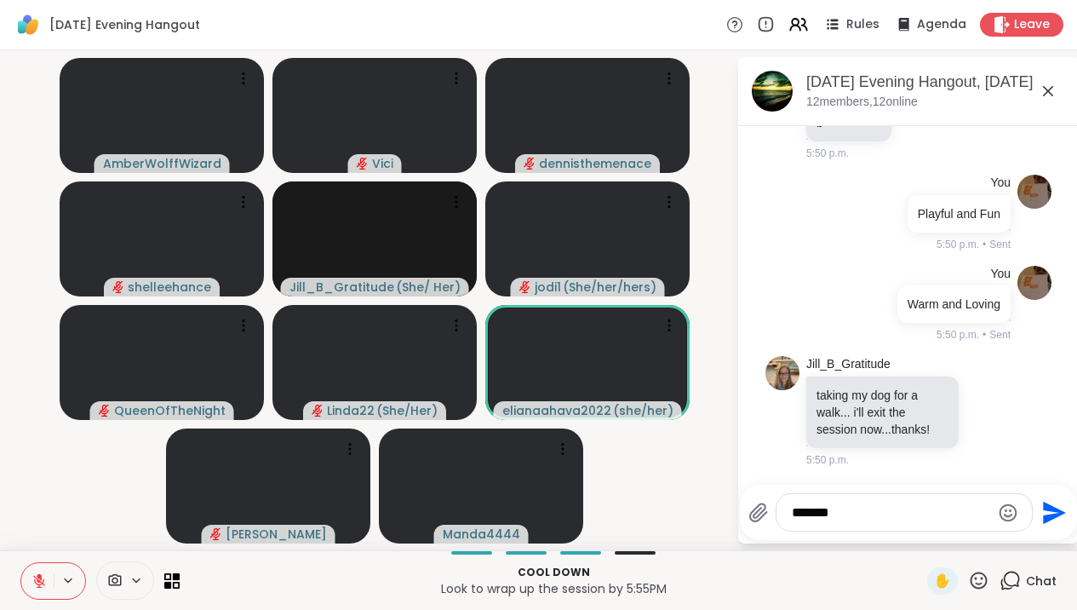
type textarea "********"
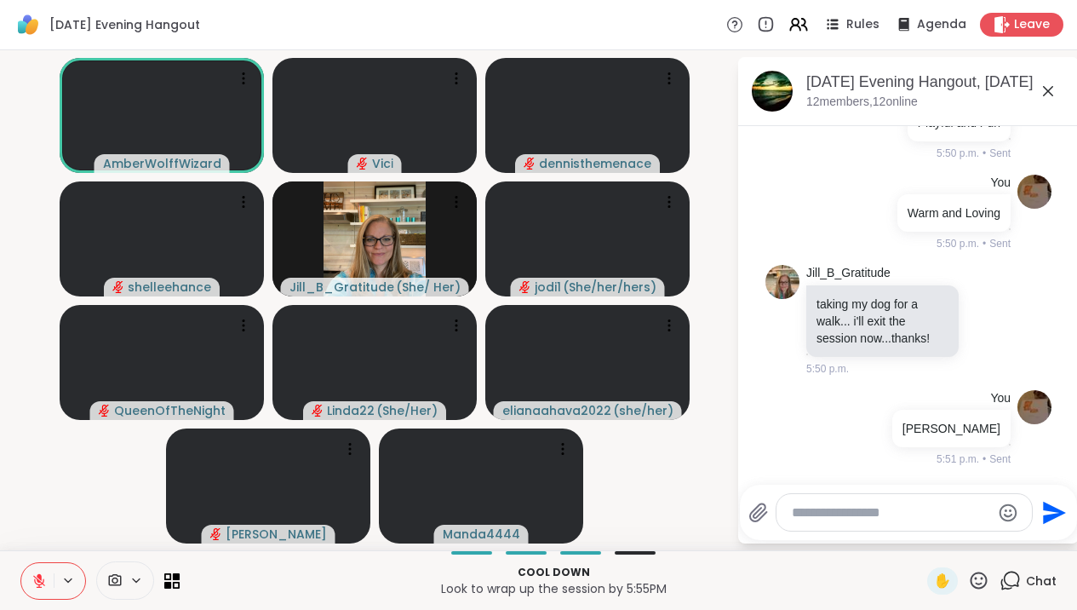
scroll to position [5529, 0]
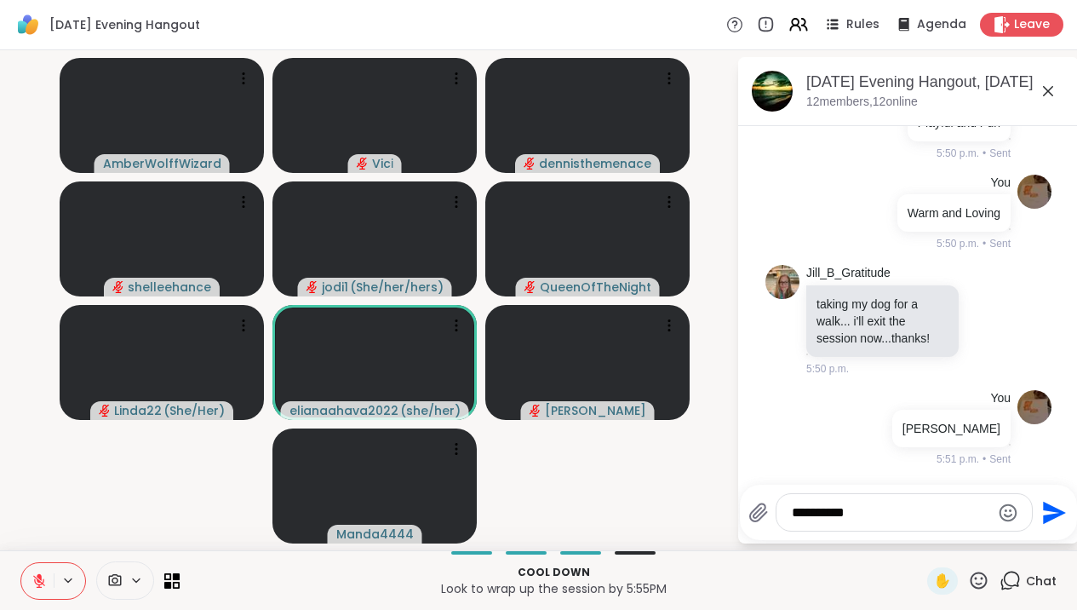
type textarea "**********"
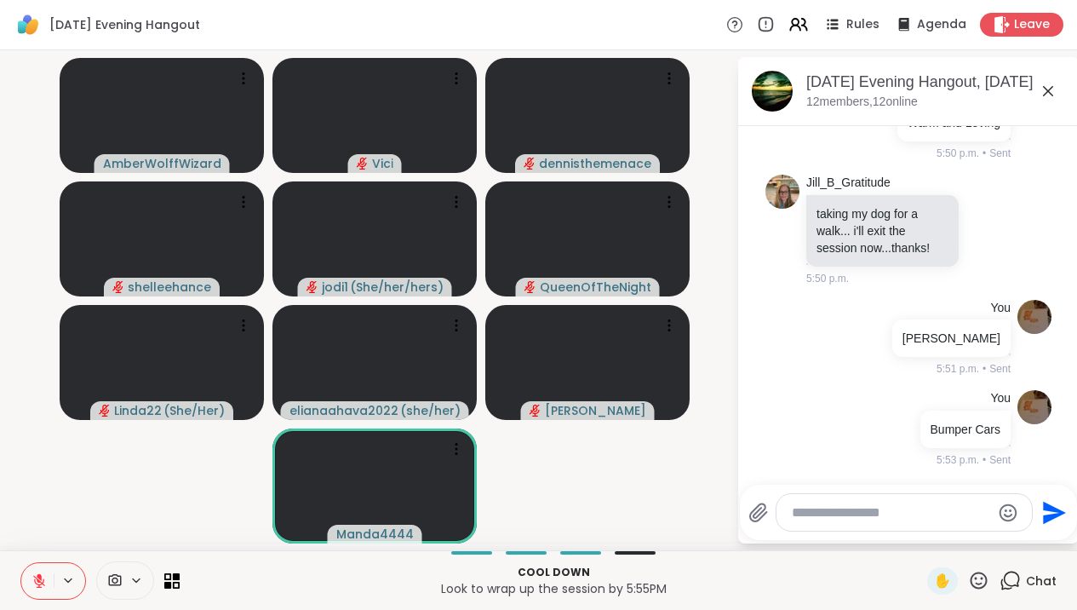
scroll to position [5620, 0]
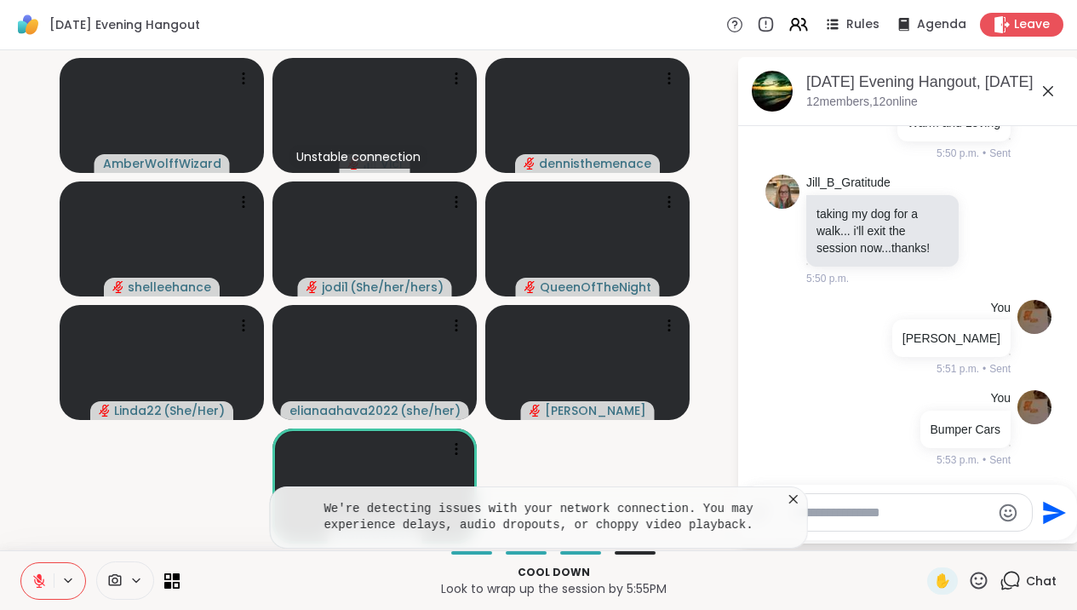
click at [802, 502] on icon at bounding box center [793, 498] width 17 height 17
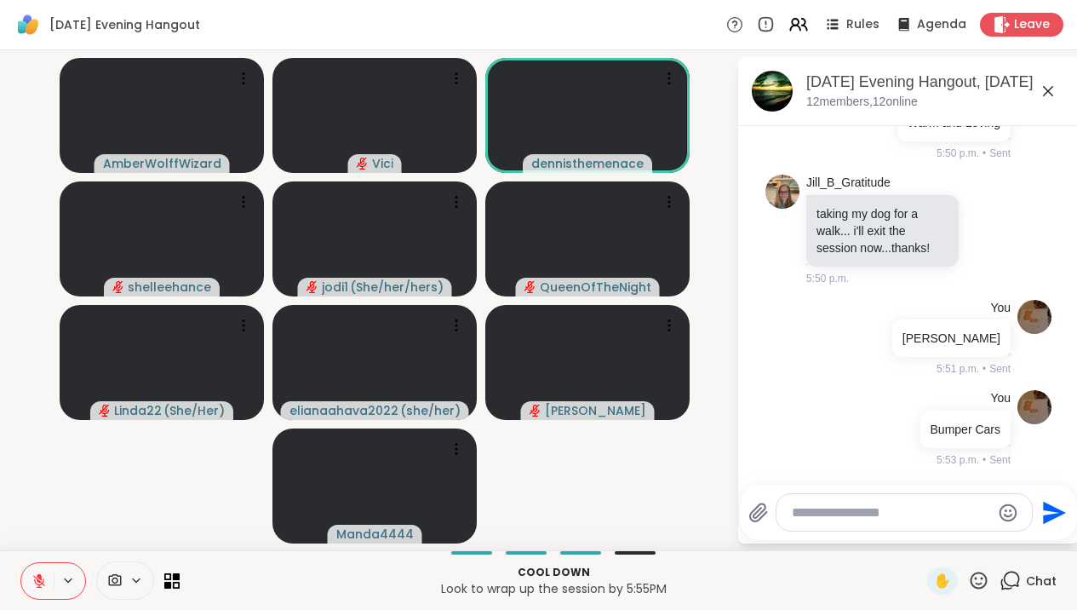
click at [911, 514] on textarea "Type your message" at bounding box center [891, 512] width 198 height 17
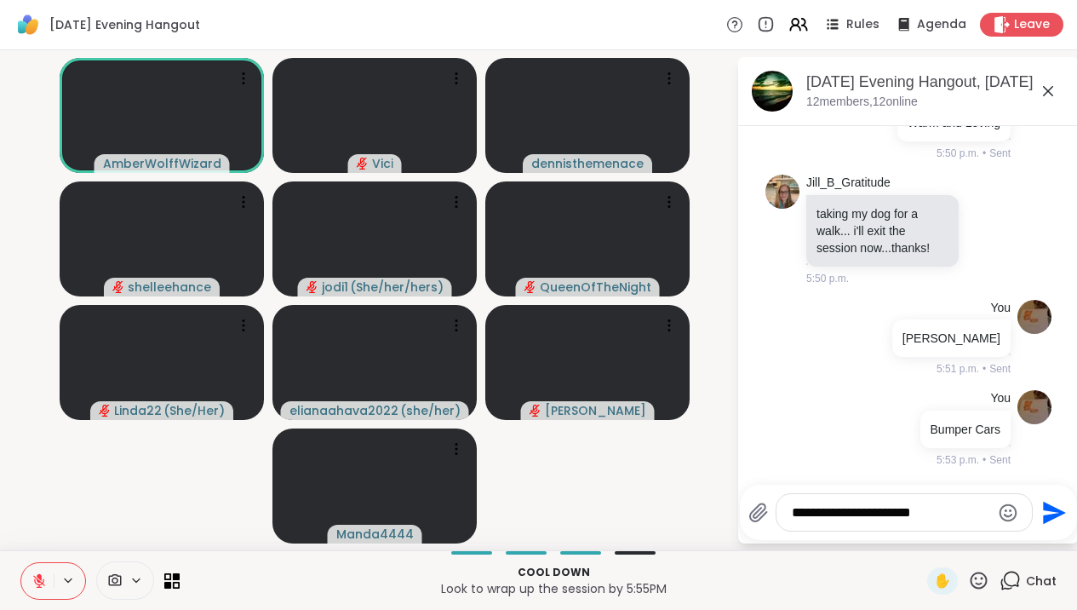
type textarea "**********"
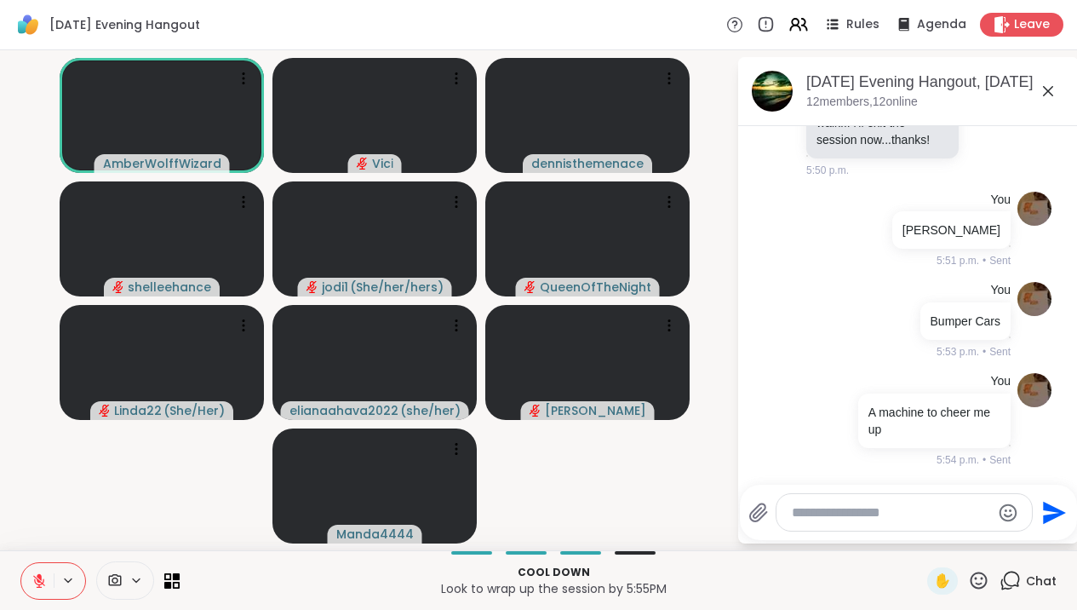
scroll to position [5728, 0]
click at [37, 583] on icon at bounding box center [39, 581] width 12 height 12
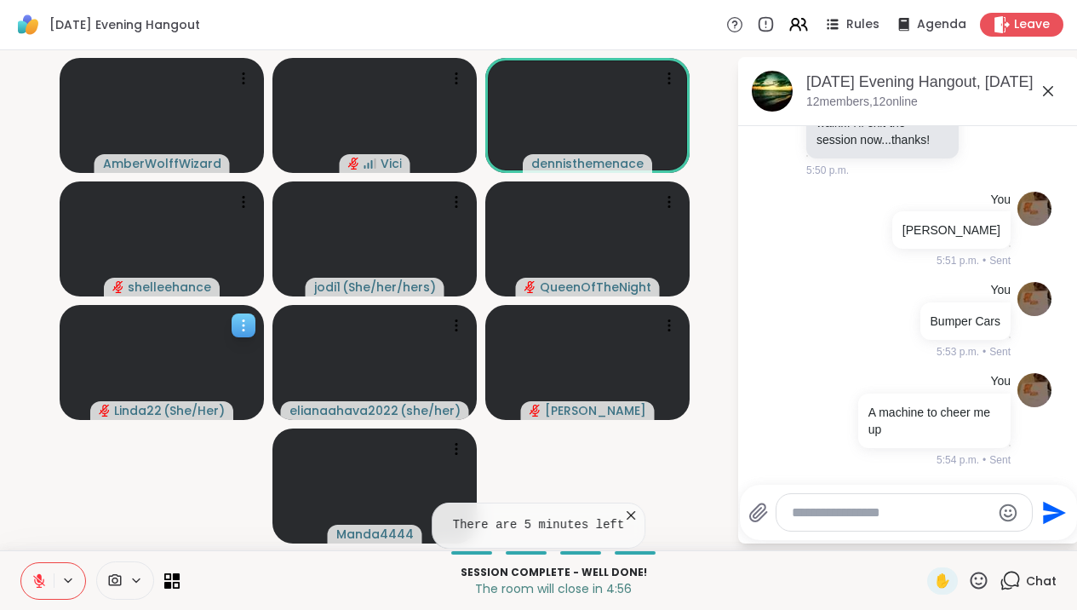
click at [190, 386] on div at bounding box center [162, 362] width 204 height 115
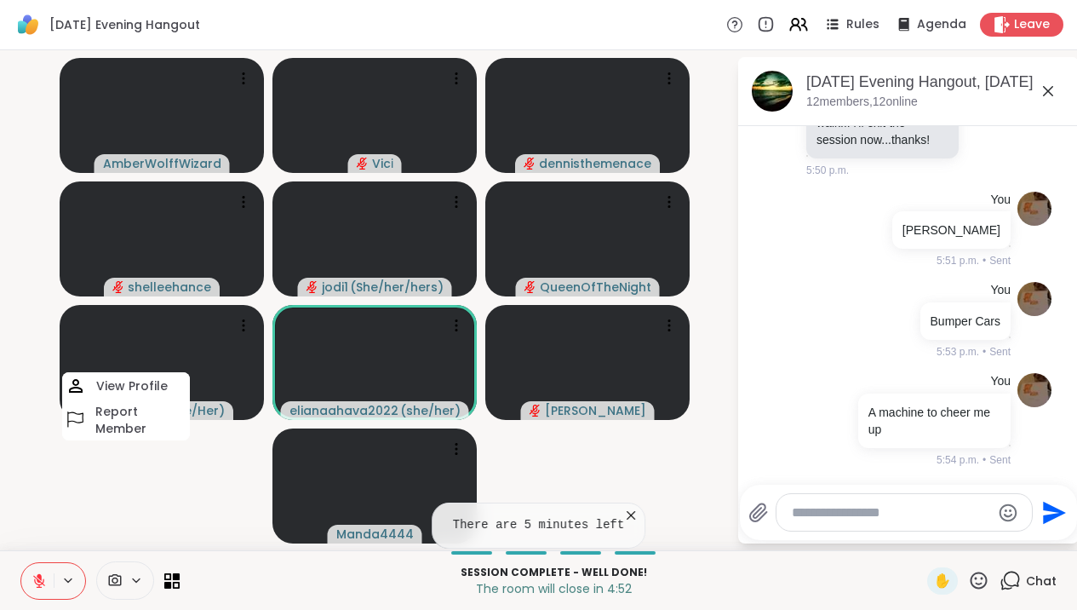
click at [42, 584] on icon at bounding box center [39, 580] width 15 height 15
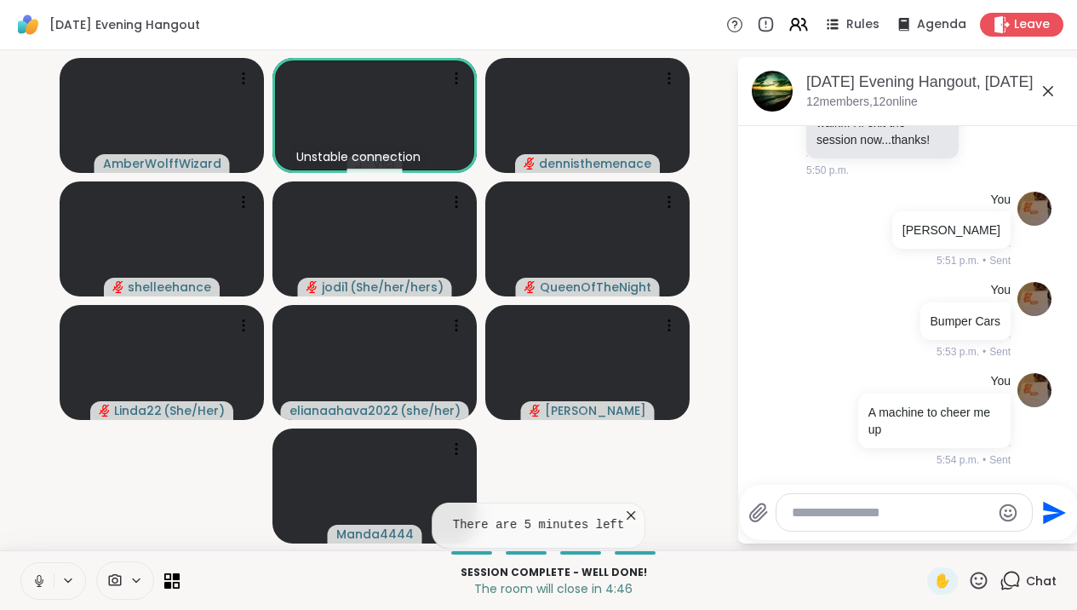
click at [42, 584] on icon at bounding box center [39, 580] width 15 height 15
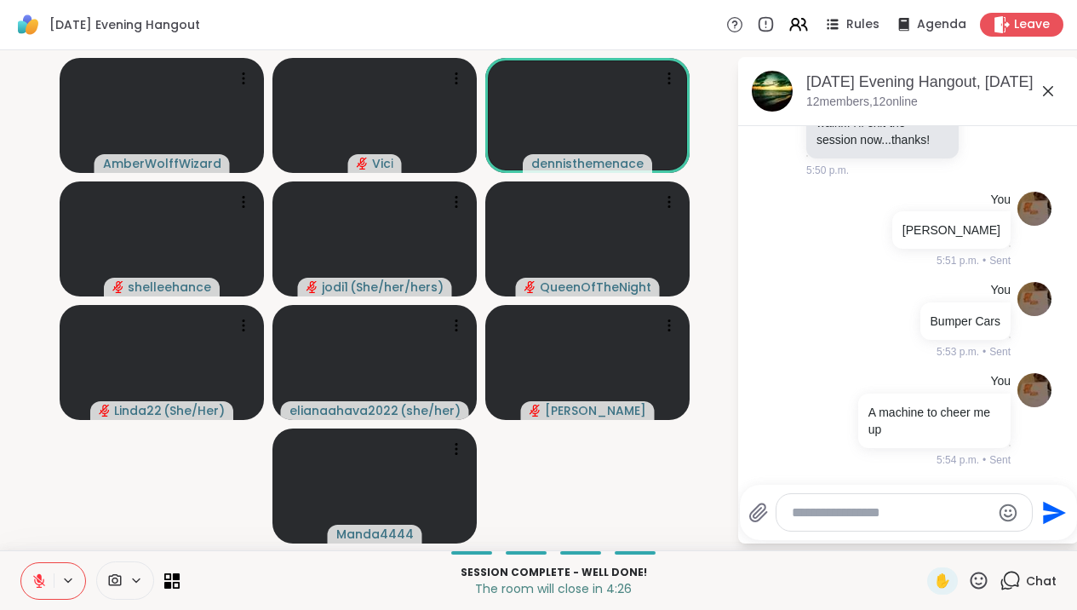
click at [1054, 94] on icon at bounding box center [1048, 91] width 20 height 20
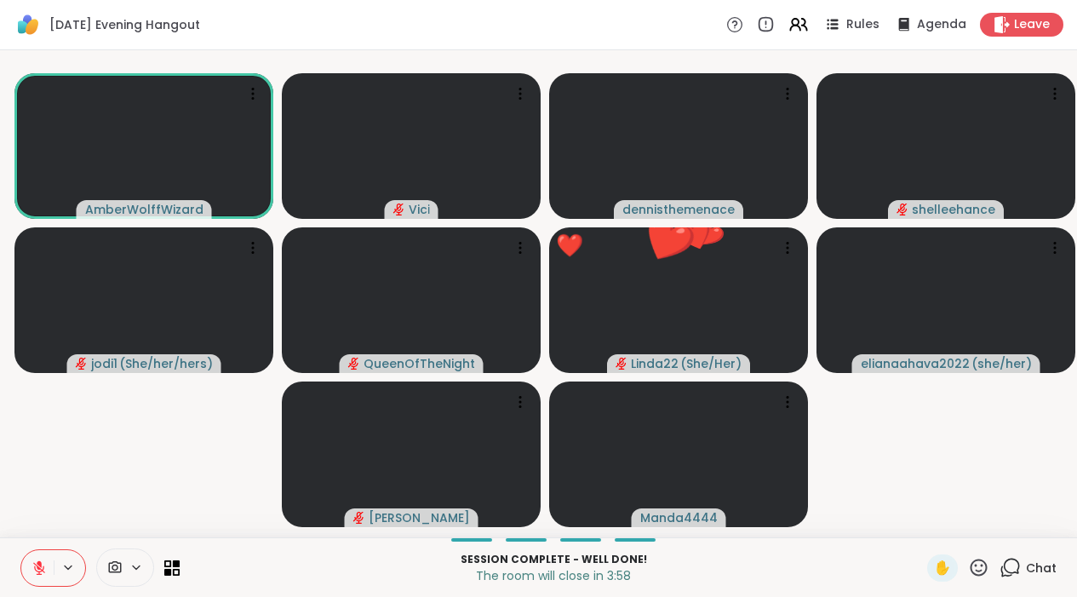
click at [28, 586] on button at bounding box center [37, 568] width 32 height 36
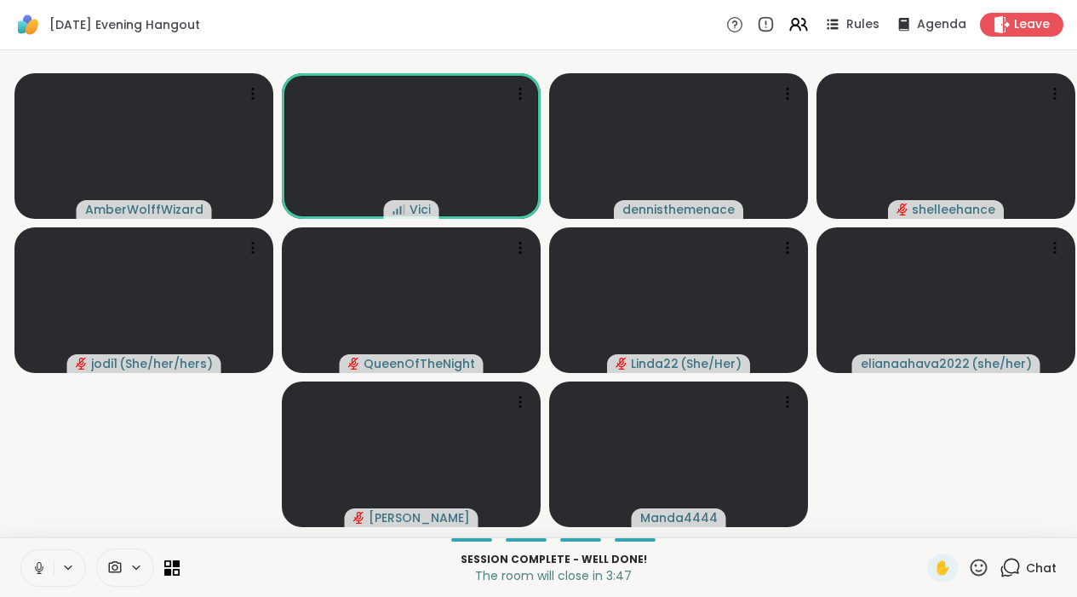
click at [50, 573] on button at bounding box center [37, 568] width 32 height 36
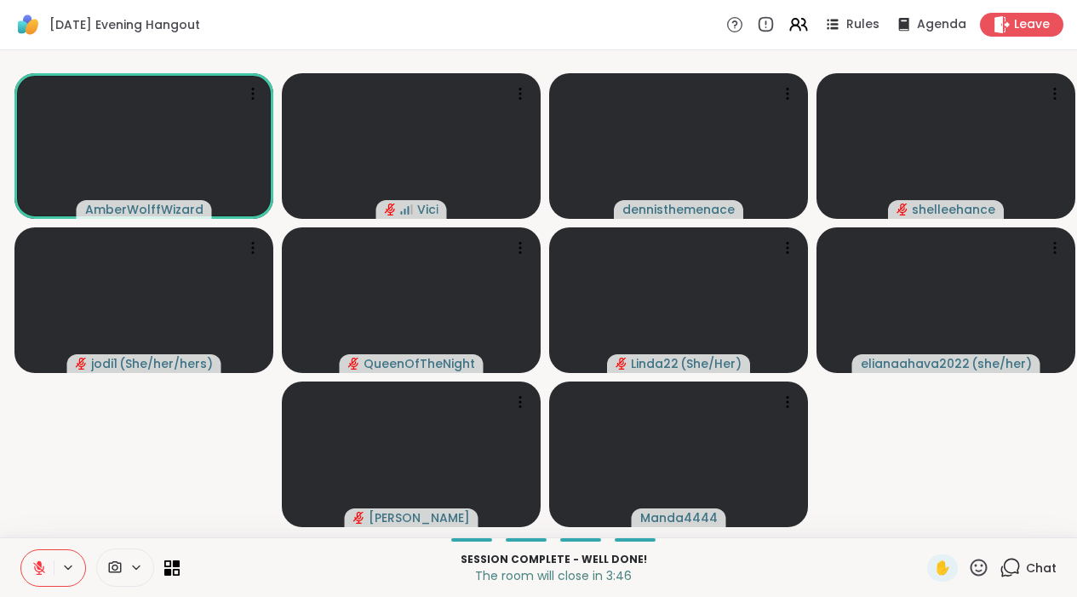
click at [50, 573] on button at bounding box center [37, 568] width 32 height 36
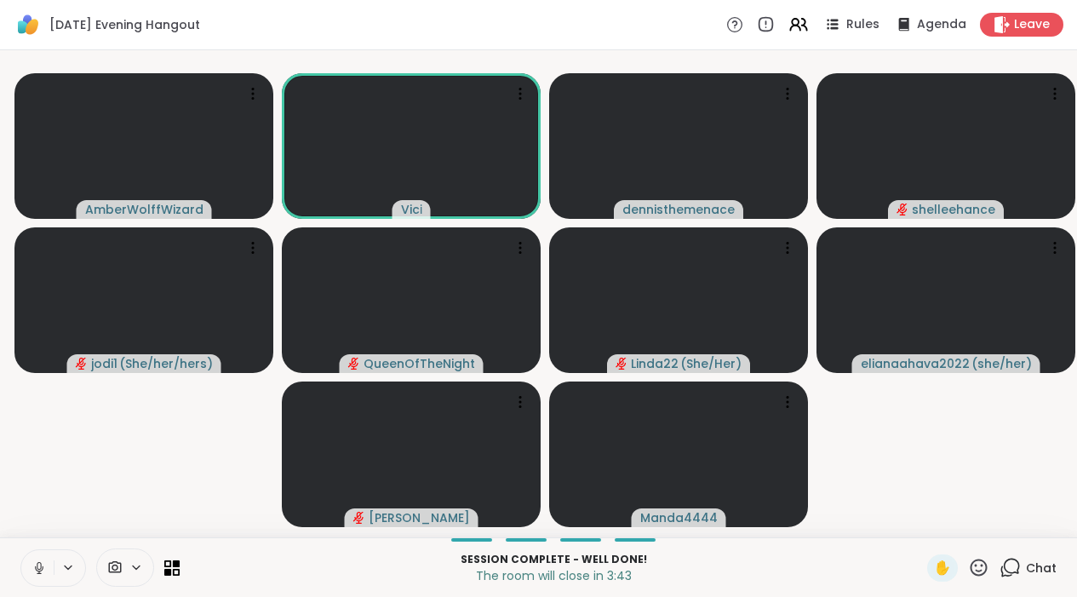
click at [50, 573] on button at bounding box center [37, 568] width 32 height 36
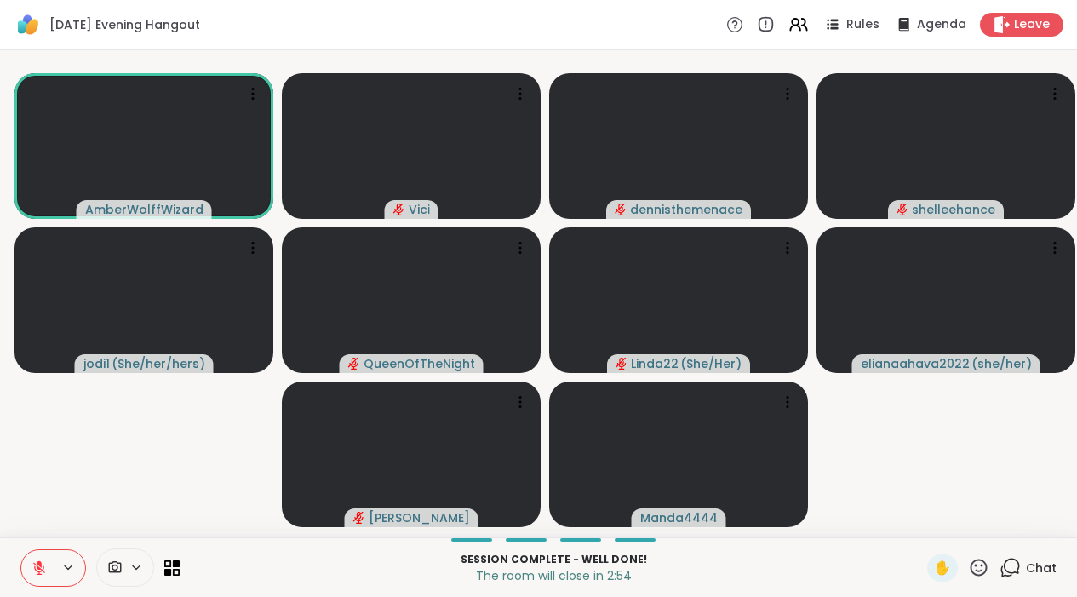
click at [32, 576] on button at bounding box center [37, 568] width 32 height 36
click at [38, 570] on button at bounding box center [36, 568] width 35 height 36
click at [45, 576] on icon at bounding box center [39, 567] width 15 height 15
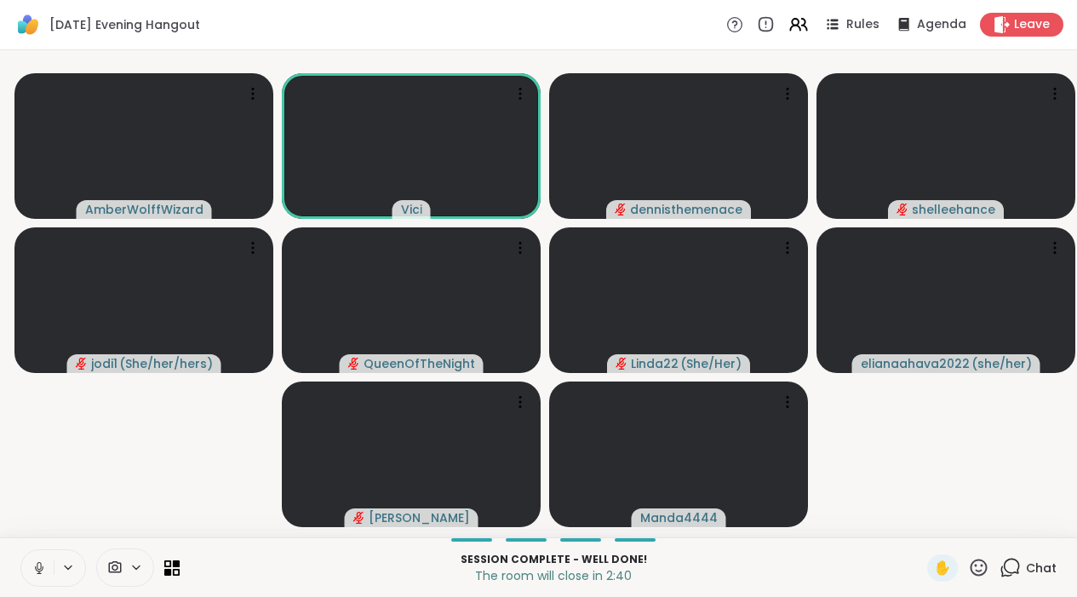
click at [46, 576] on icon at bounding box center [39, 567] width 15 height 15
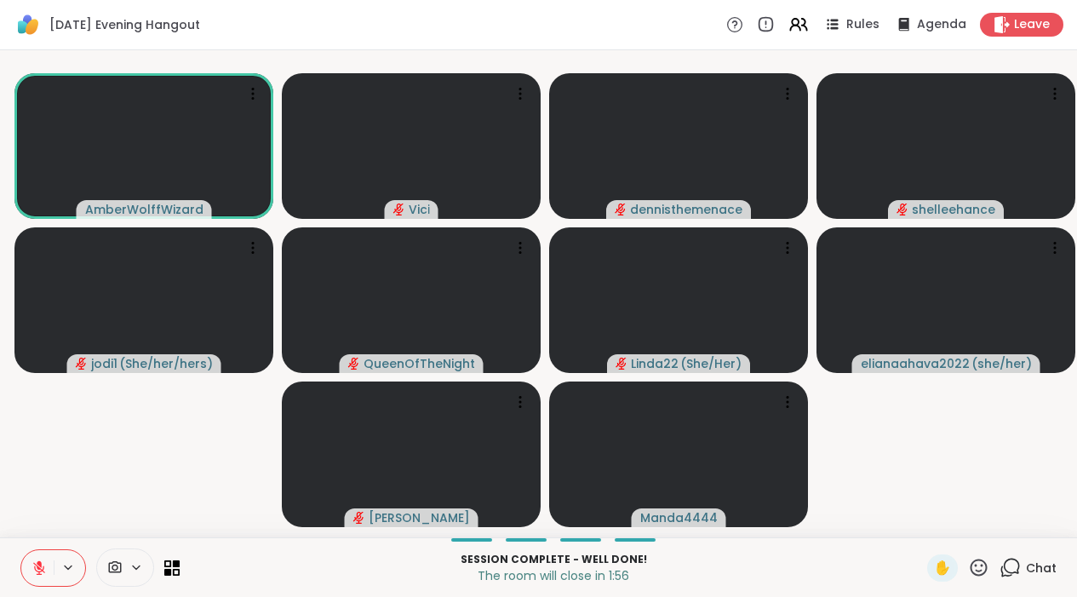
click at [40, 567] on icon at bounding box center [39, 563] width 5 height 7
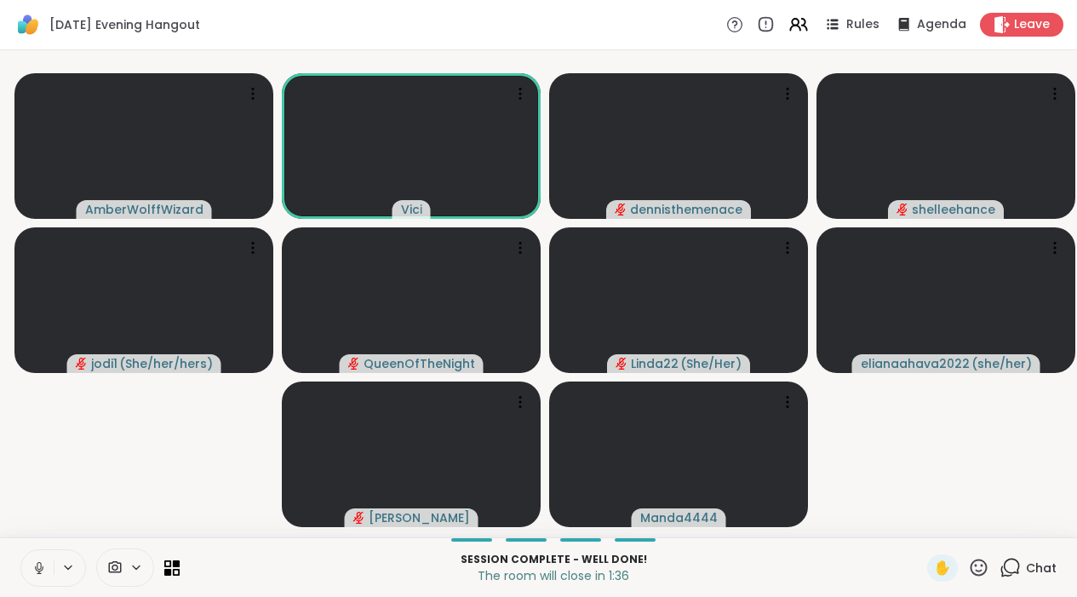
click at [43, 576] on icon at bounding box center [39, 567] width 15 height 15
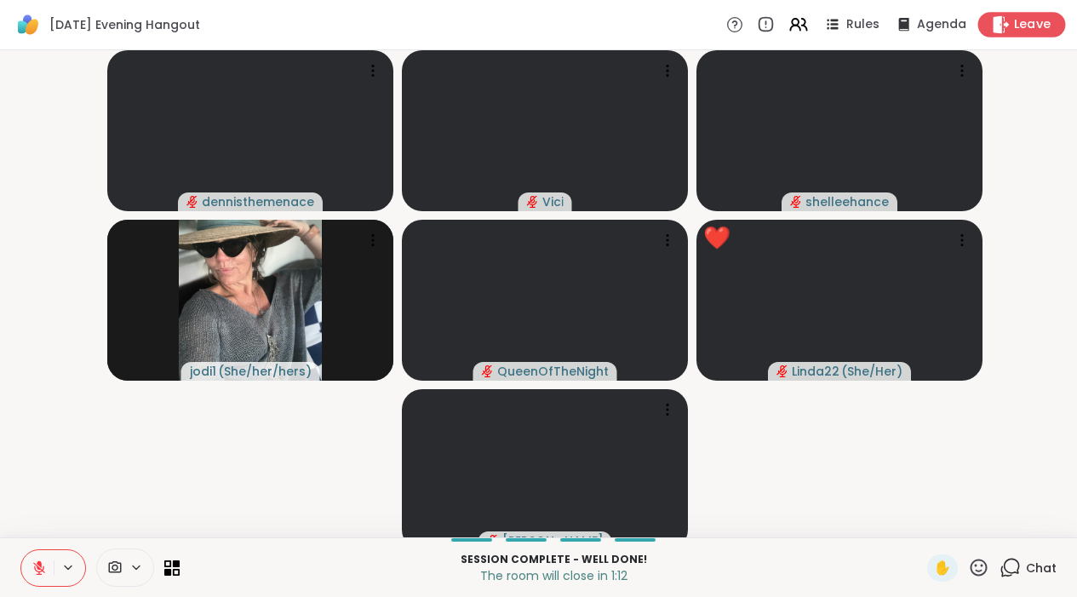
click at [1024, 26] on span "Leave" at bounding box center [1032, 25] width 37 height 18
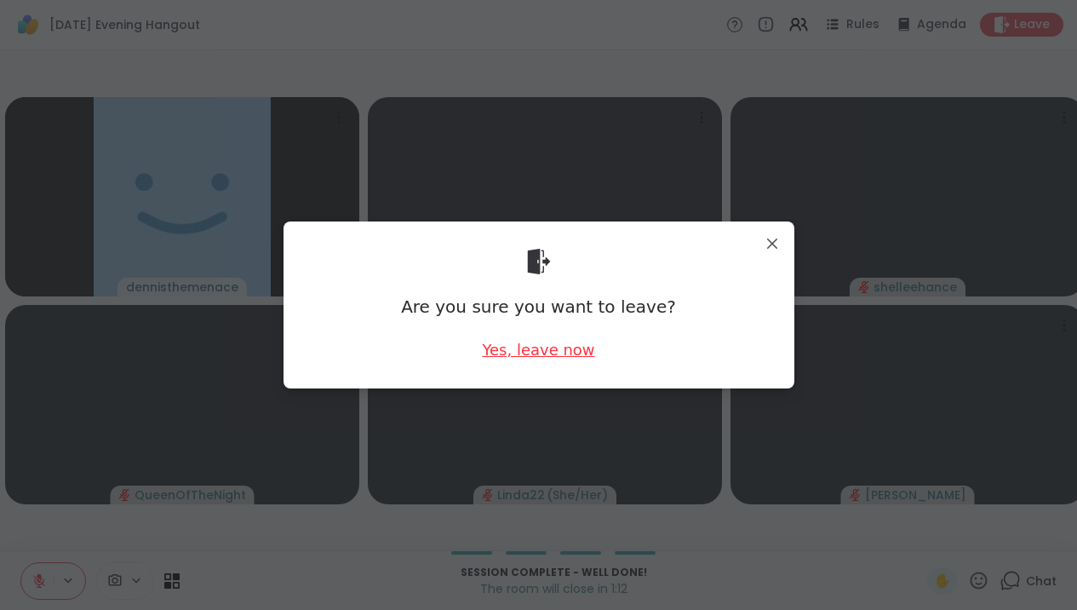
click at [573, 343] on div "Yes, leave now" at bounding box center [538, 349] width 112 height 21
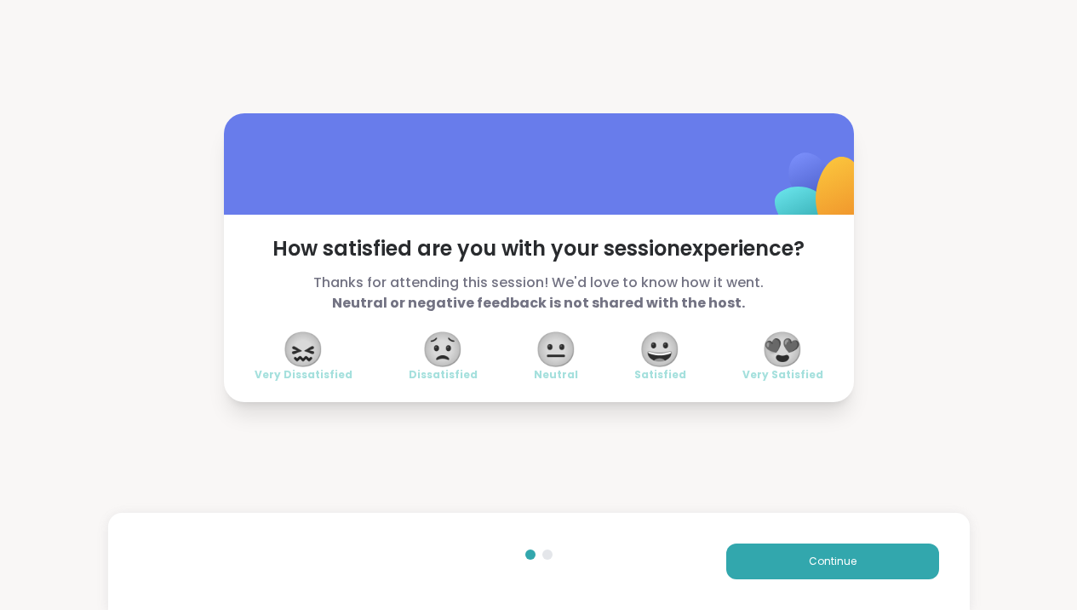
click at [799, 359] on span "😍" at bounding box center [782, 349] width 43 height 31
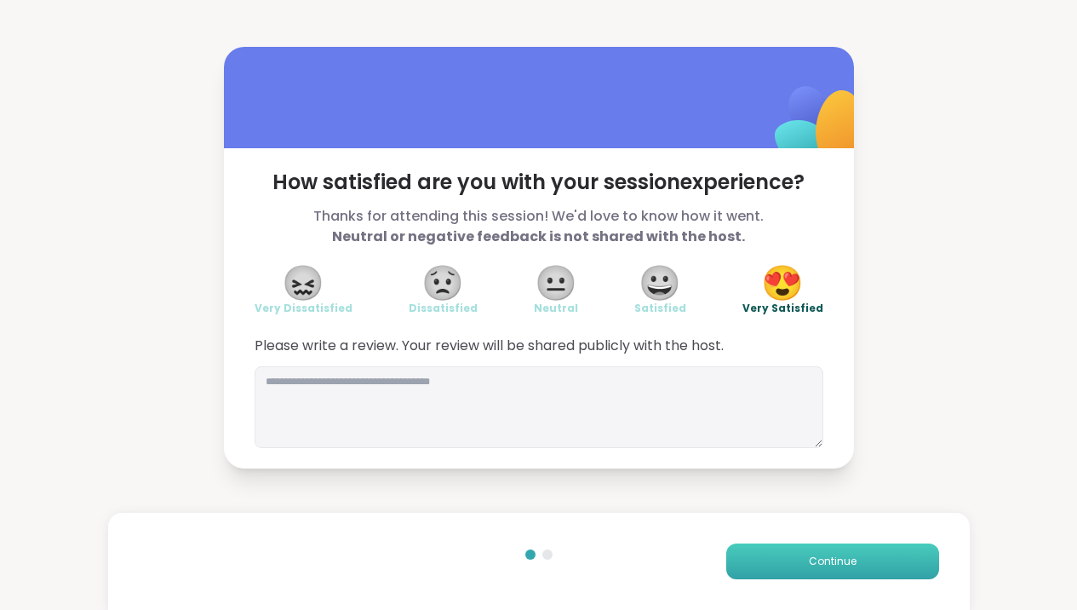
click at [829, 564] on span "Continue" at bounding box center [833, 561] width 48 height 15
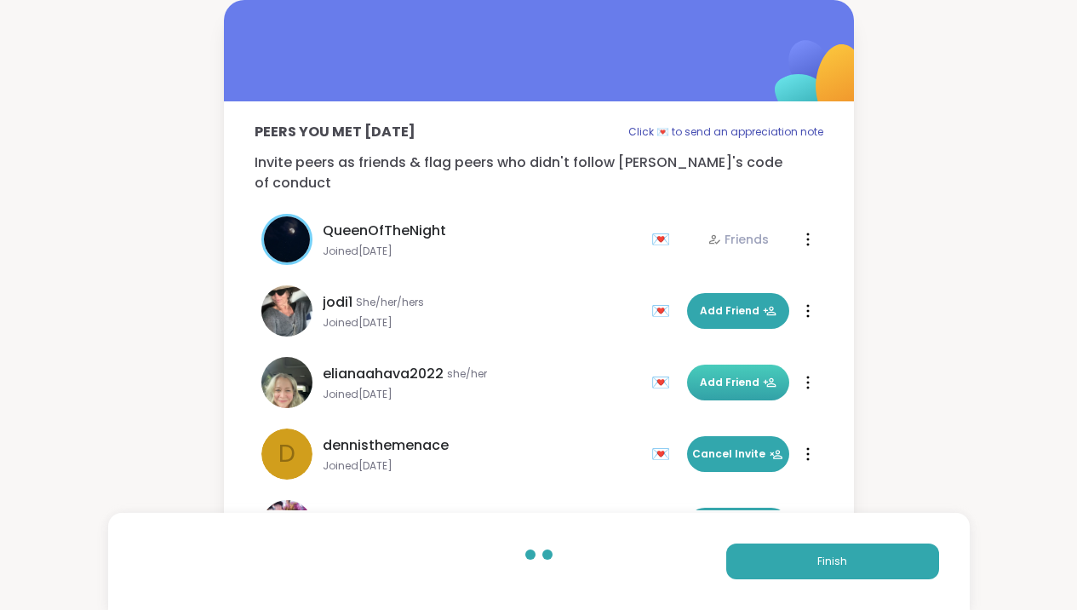
click at [733, 375] on span "Add Friend" at bounding box center [738, 382] width 77 height 15
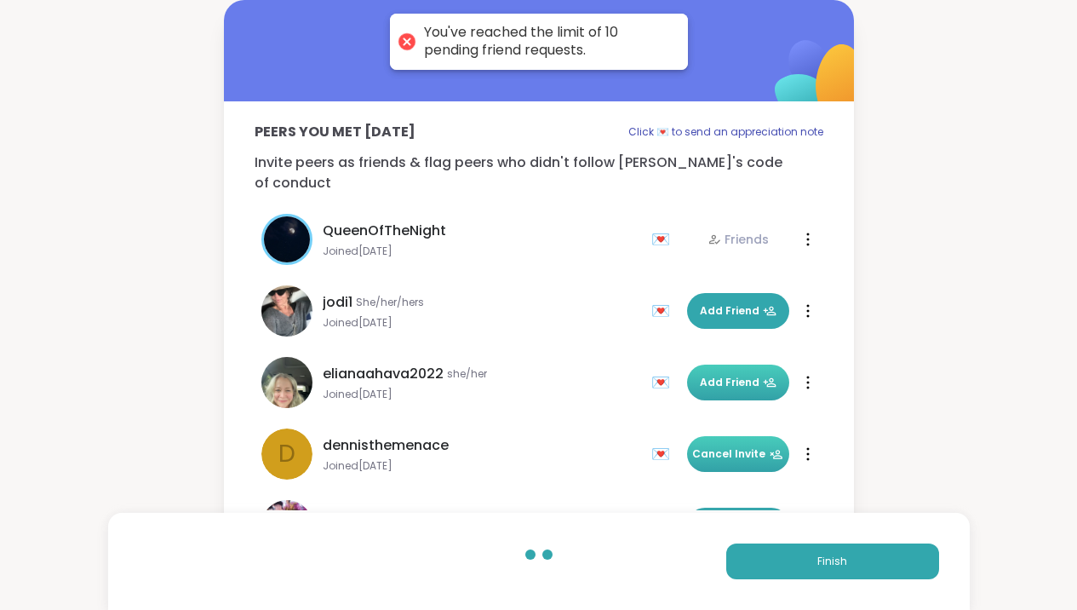
click at [712, 446] on span "Cancel Invite" at bounding box center [737, 453] width 91 height 15
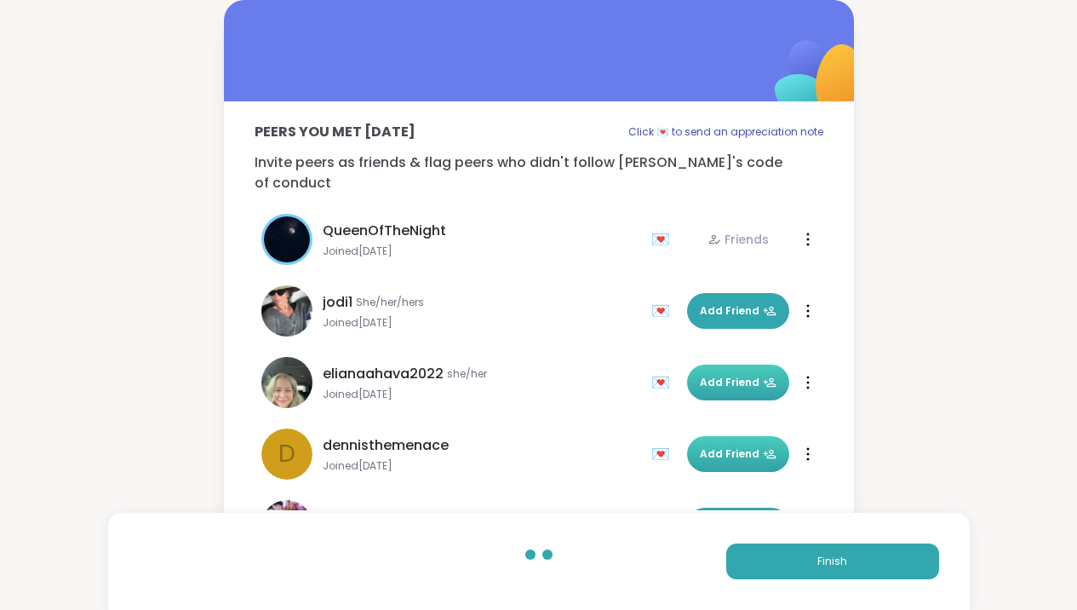
click at [736, 446] on span "Add Friend" at bounding box center [738, 453] width 77 height 15
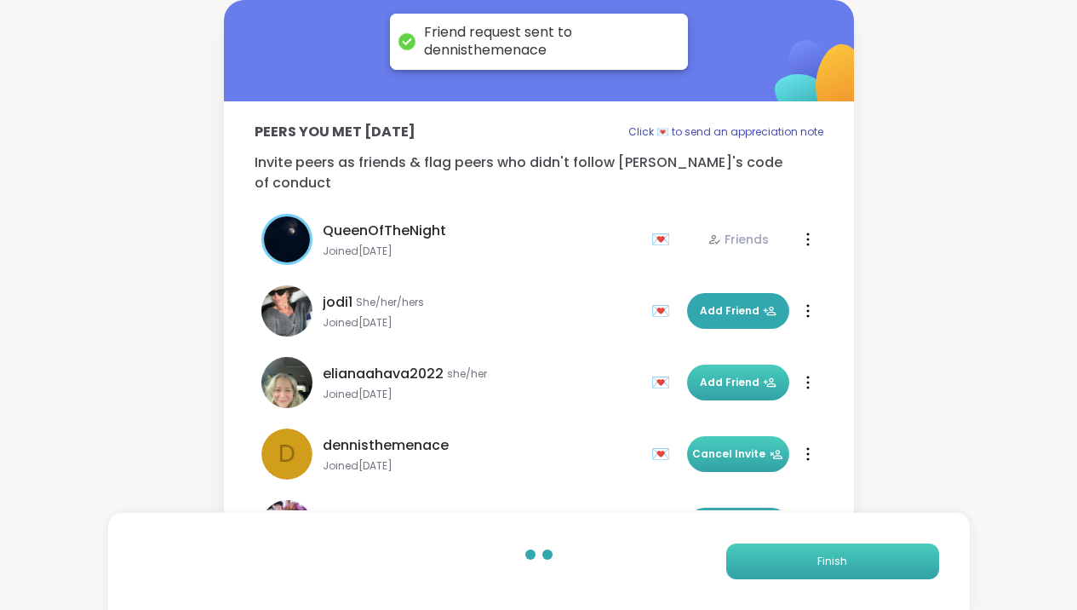
click at [762, 567] on button "Finish" at bounding box center [832, 561] width 213 height 36
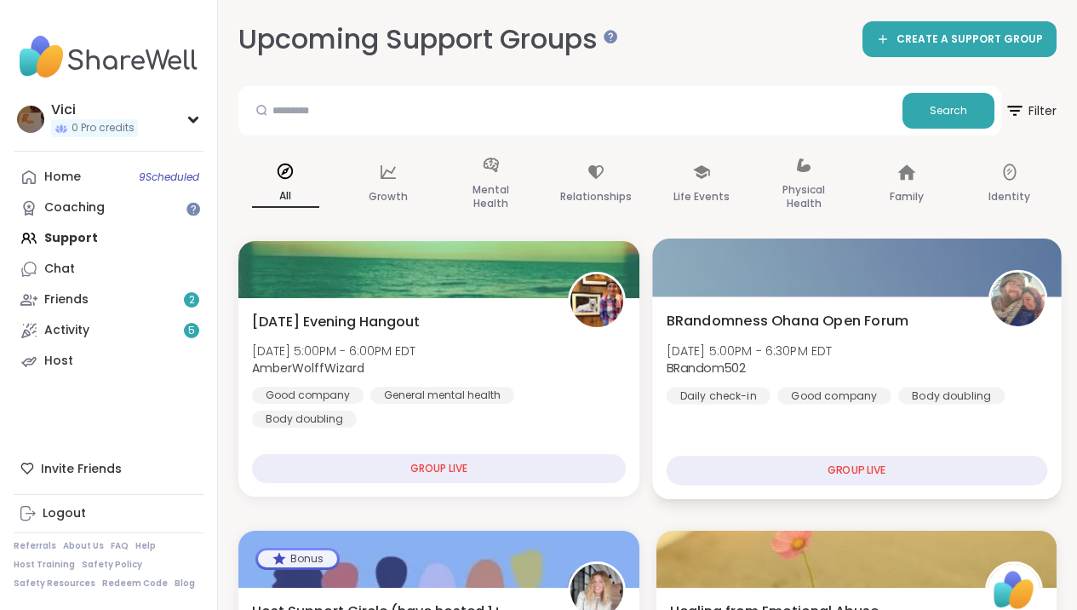
click at [750, 289] on div at bounding box center [856, 267] width 409 height 58
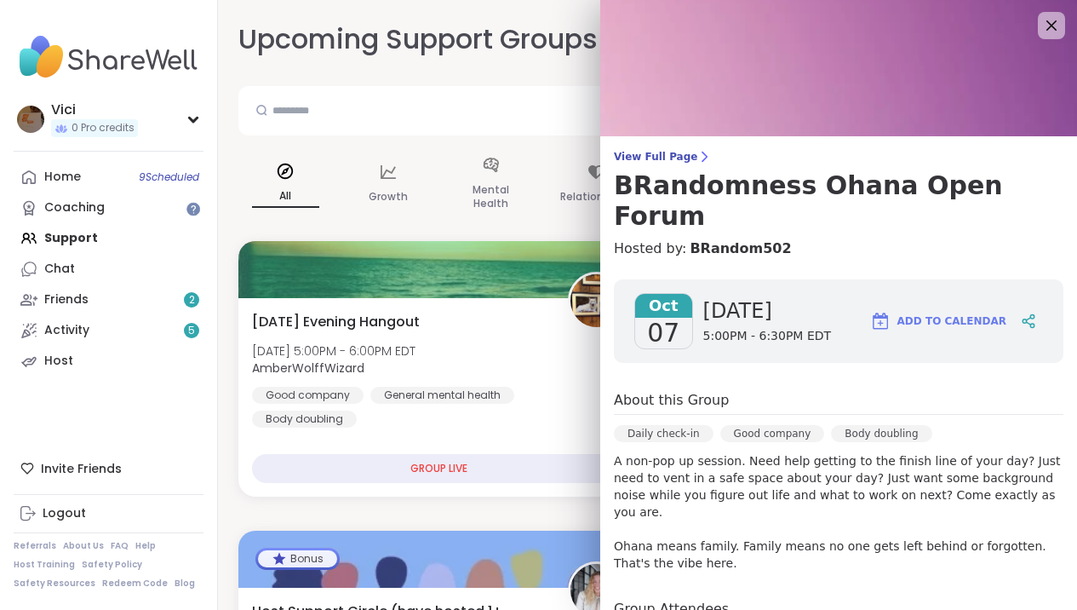
click at [1035, 9] on img at bounding box center [838, 68] width 477 height 136
click at [1041, 27] on icon at bounding box center [1051, 24] width 21 height 21
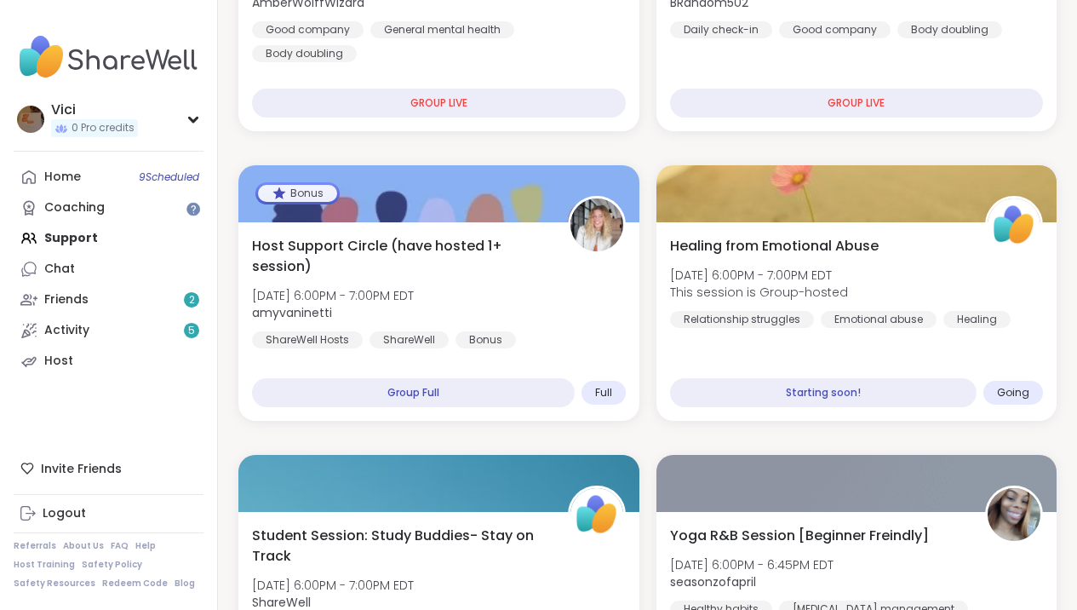
scroll to position [396, 0]
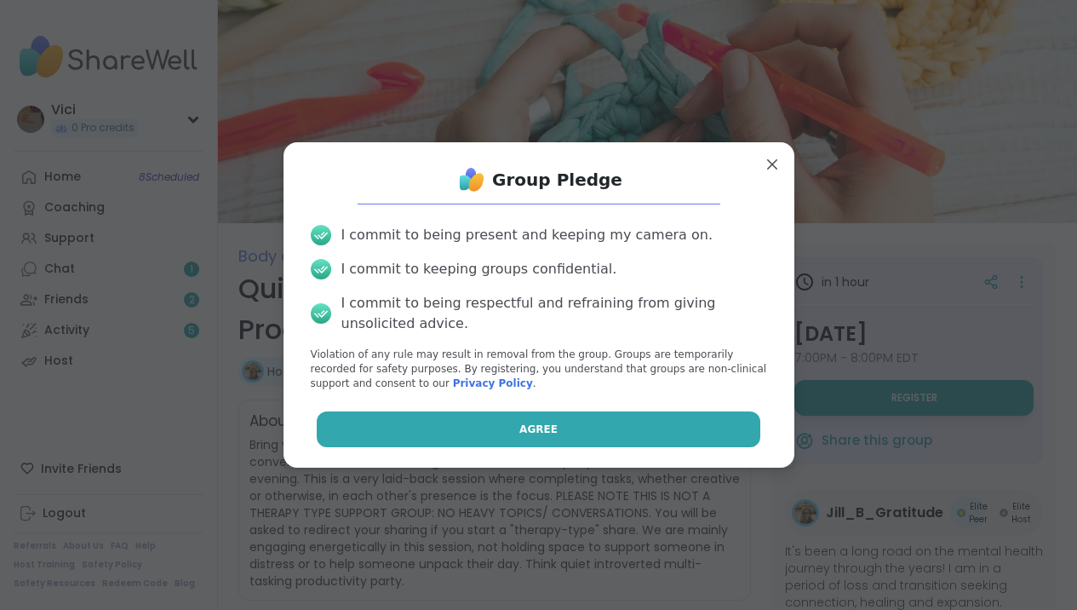
click at [706, 421] on button "Agree" at bounding box center [539, 429] width 444 height 36
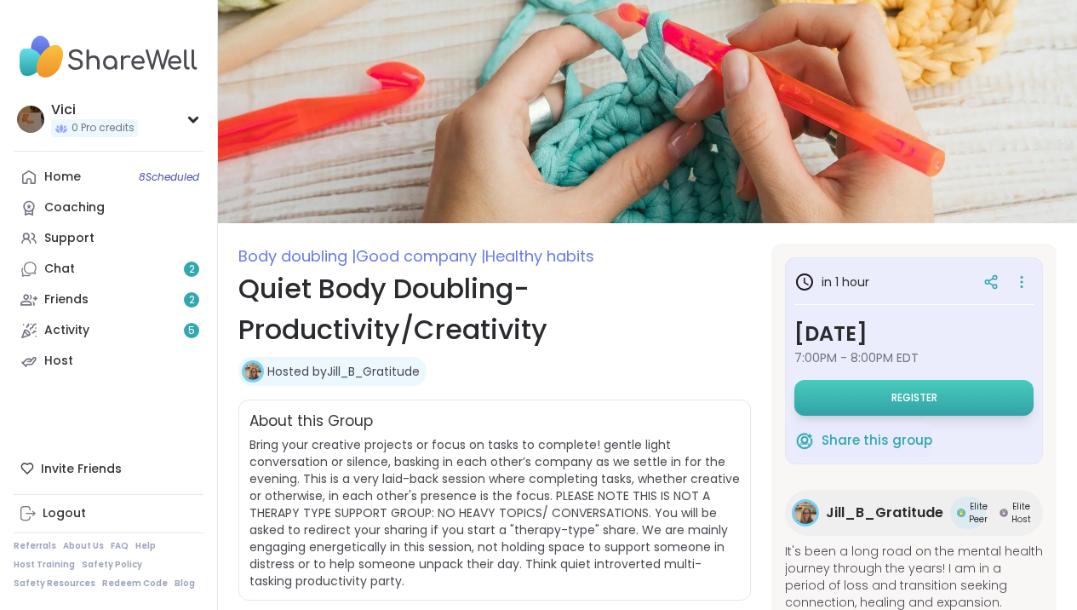
click at [864, 396] on button "Register" at bounding box center [913, 398] width 239 height 36
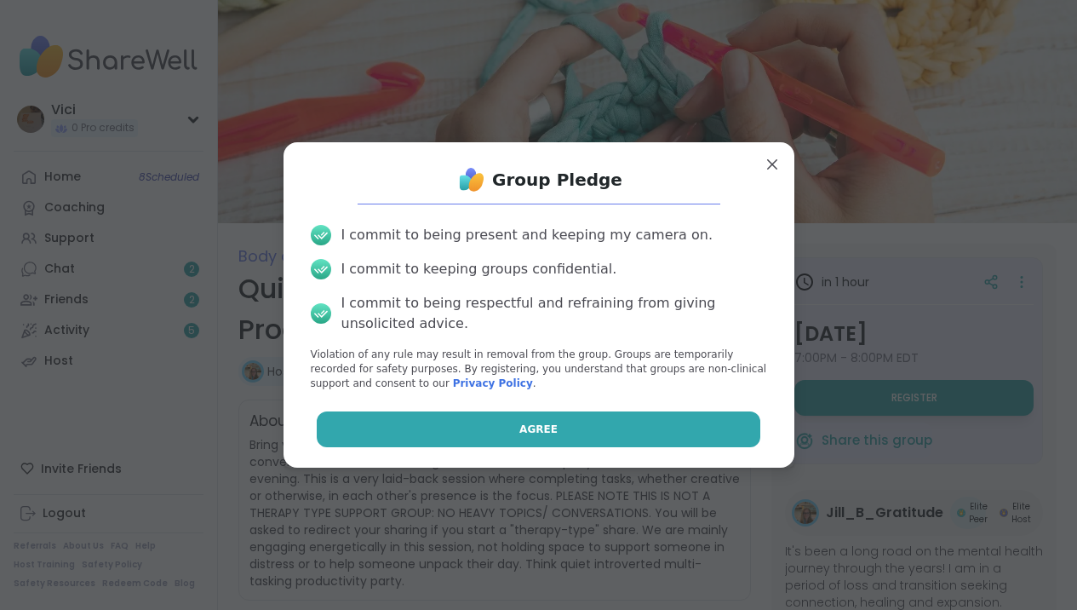
click at [694, 435] on button "Agree" at bounding box center [539, 429] width 444 height 36
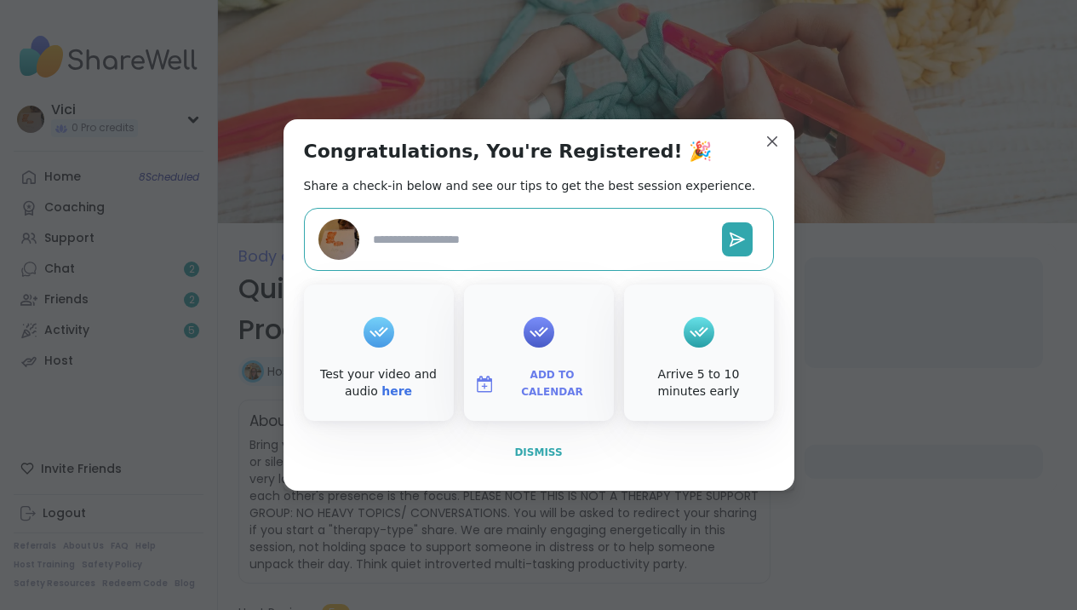
click at [548, 442] on button "Dismiss" at bounding box center [539, 452] width 470 height 36
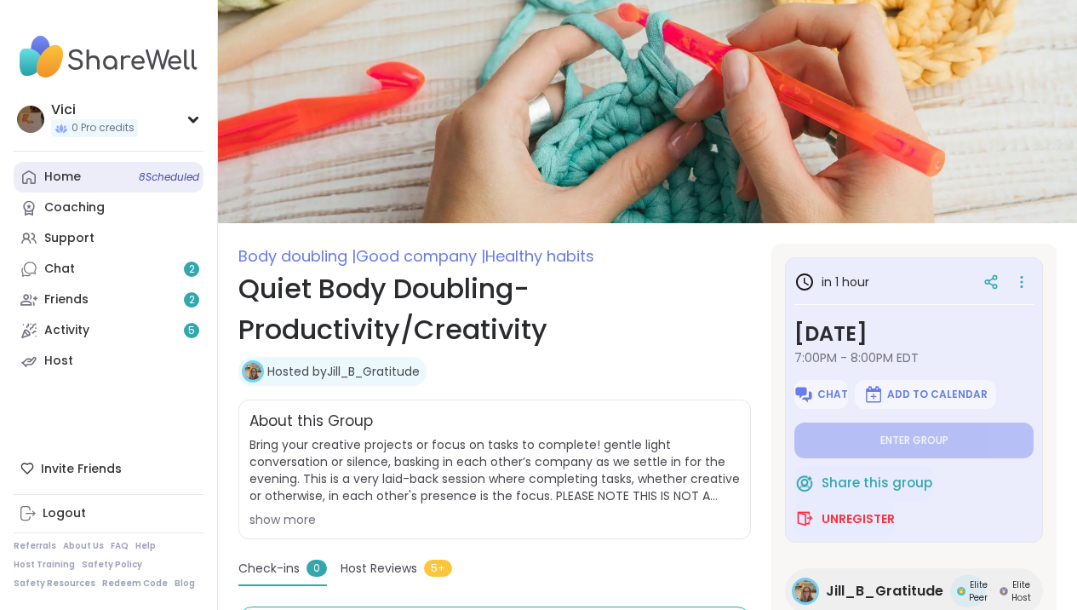
click at [154, 186] on link "Home 8 Scheduled" at bounding box center [109, 177] width 190 height 31
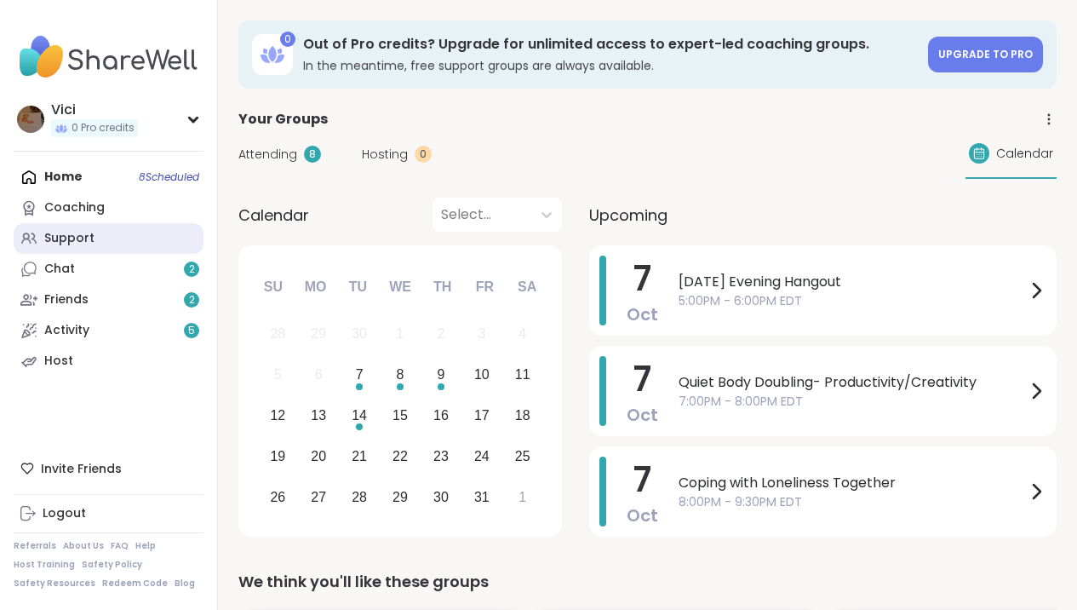
click at [118, 249] on link "Support" at bounding box center [109, 238] width 190 height 31
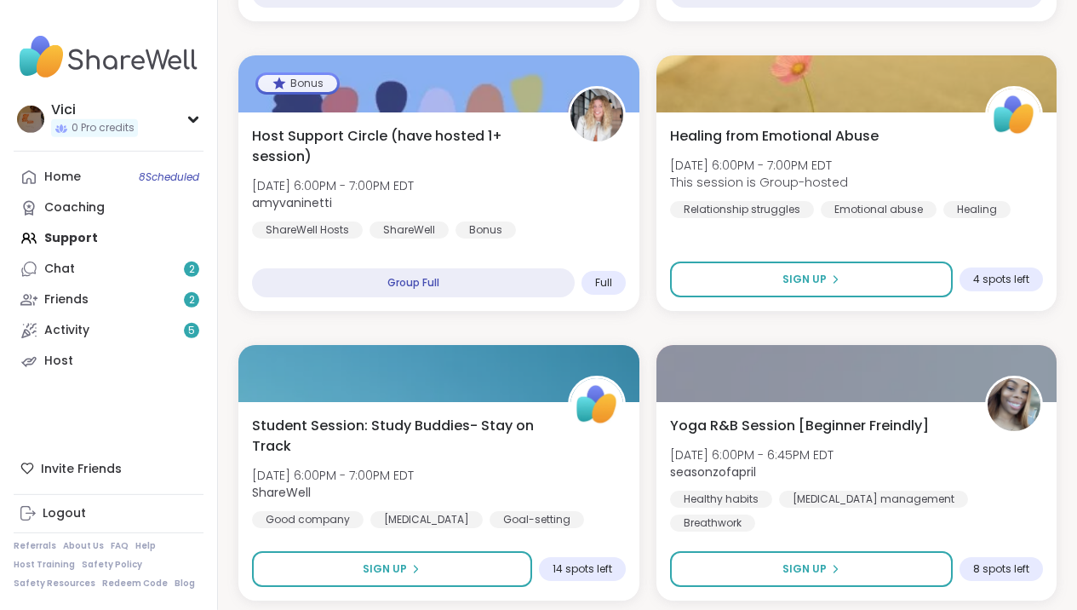
scroll to position [464, 0]
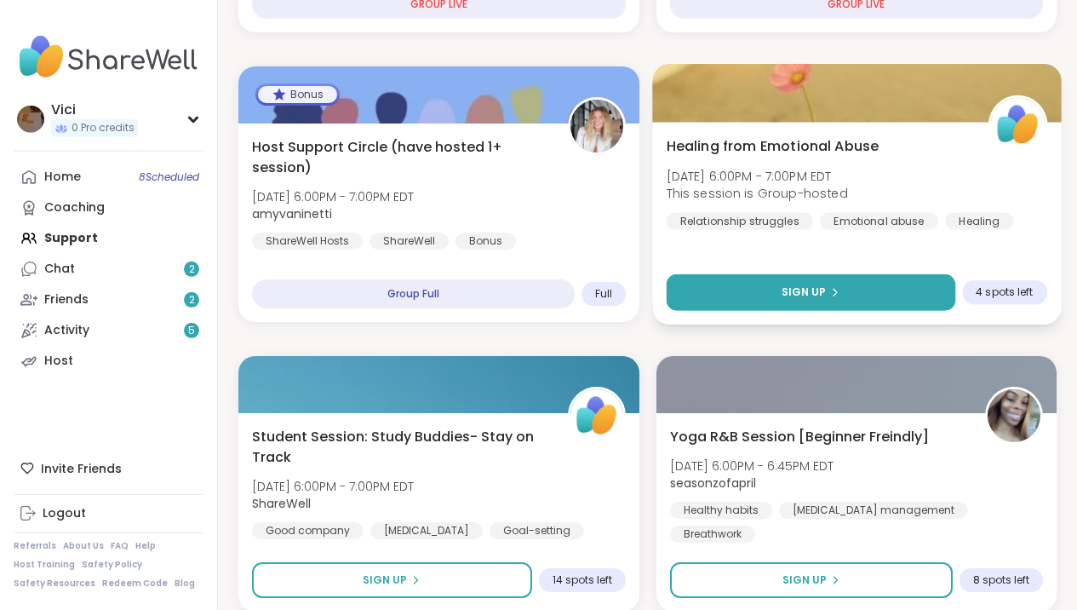
click at [858, 292] on button "Sign Up" at bounding box center [810, 292] width 289 height 37
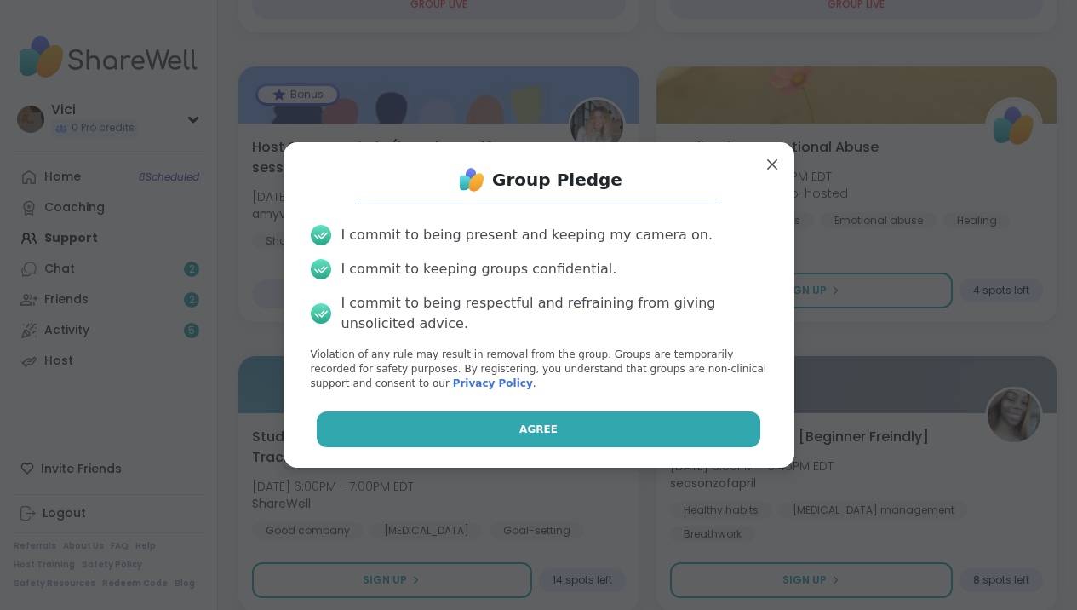
click at [665, 431] on button "Agree" at bounding box center [539, 429] width 444 height 36
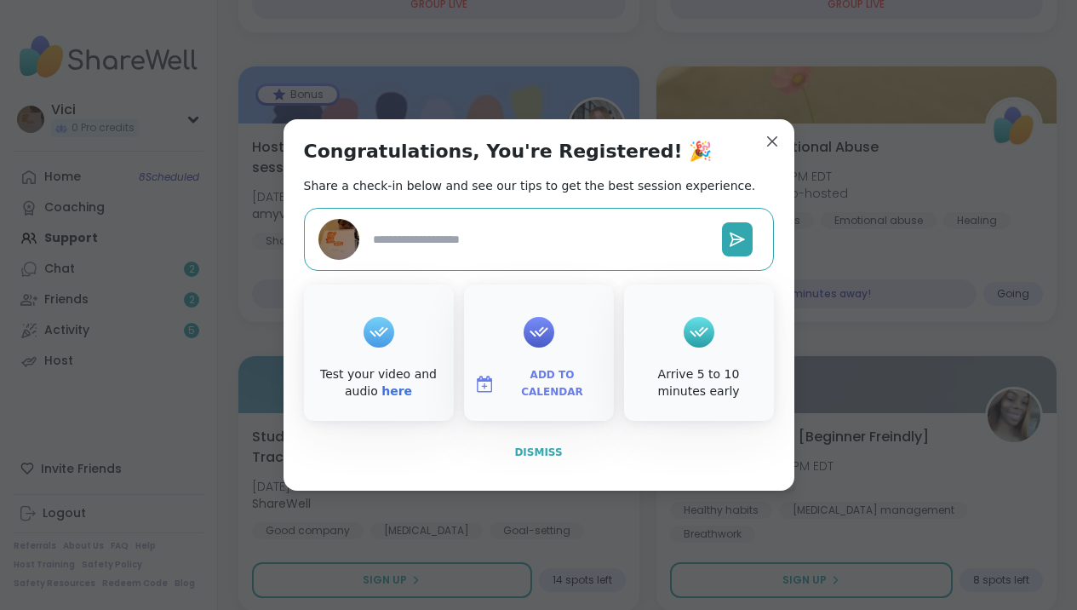
type textarea "*"
click at [532, 455] on span "Dismiss" at bounding box center [538, 452] width 48 height 12
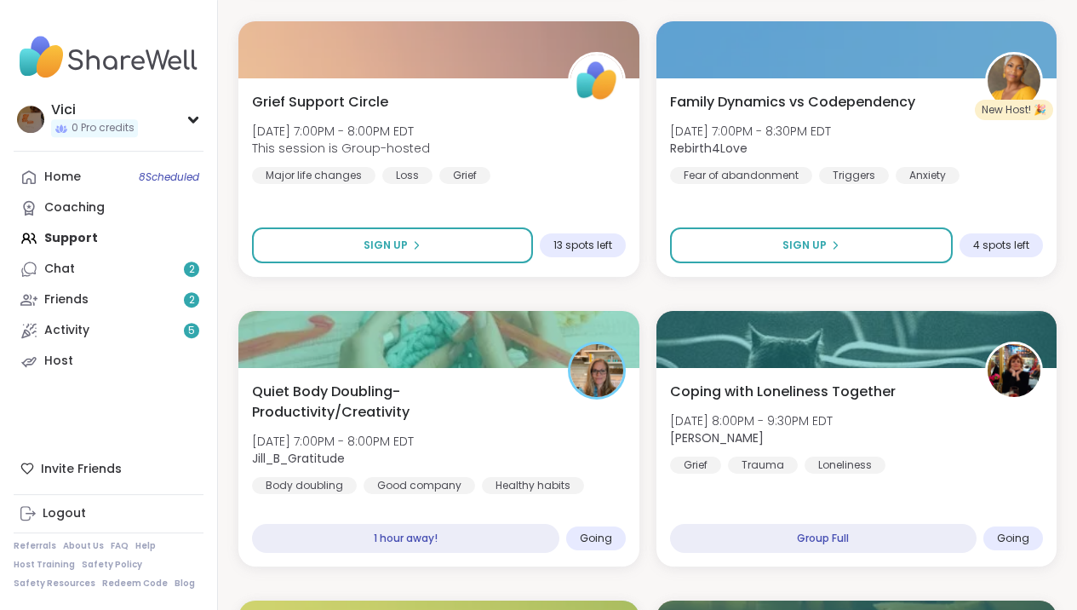
scroll to position [156, 0]
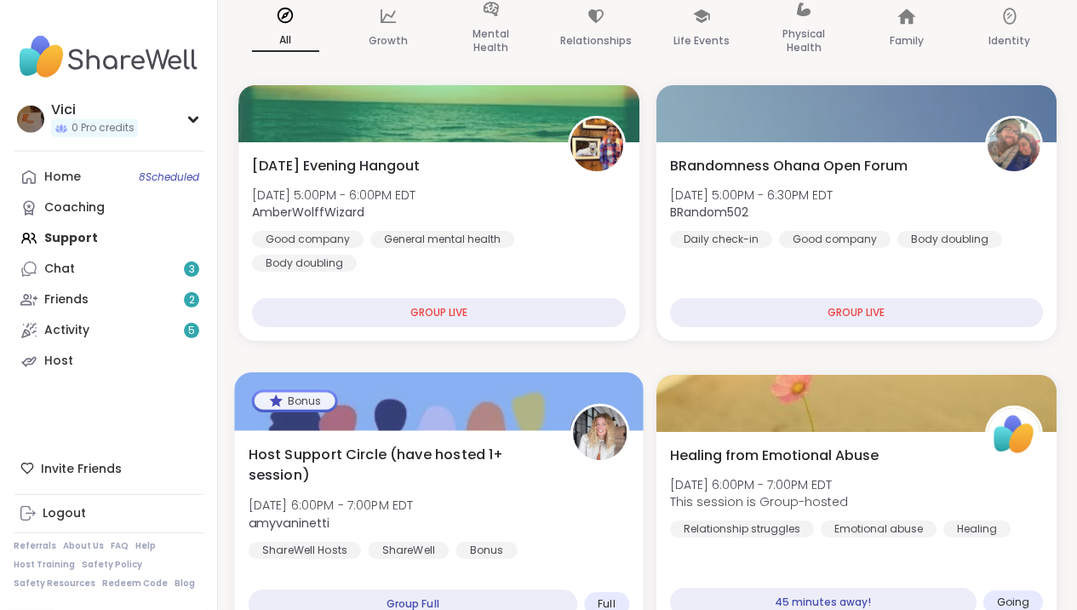
click at [482, 404] on div at bounding box center [438, 401] width 409 height 58
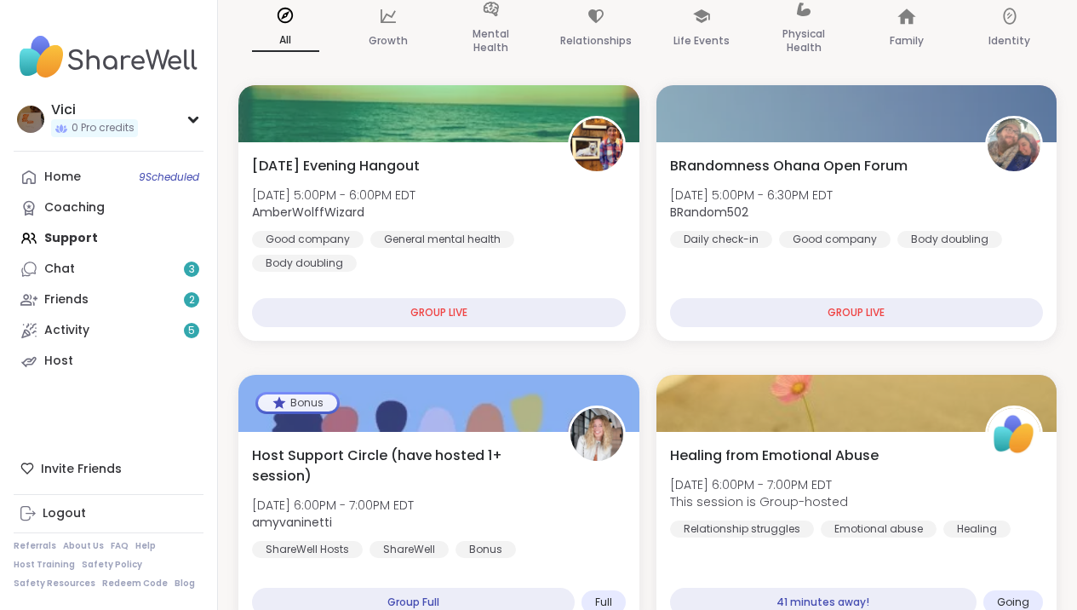
scroll to position [197, 0]
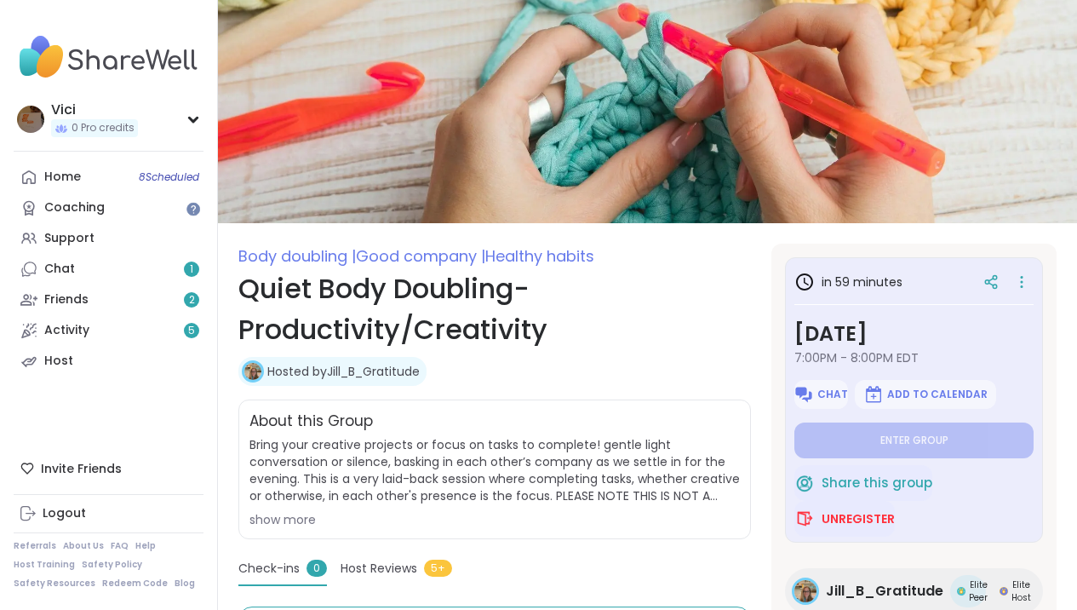
type textarea "*"
